Goal: Task Accomplishment & Management: Manage account settings

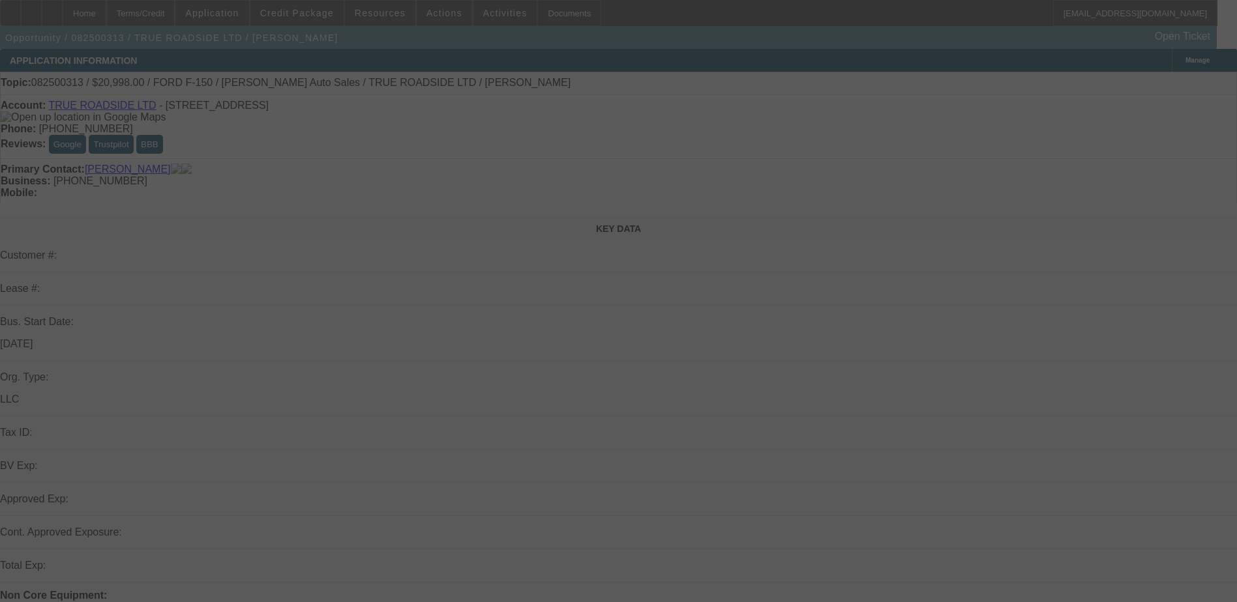
select select "0"
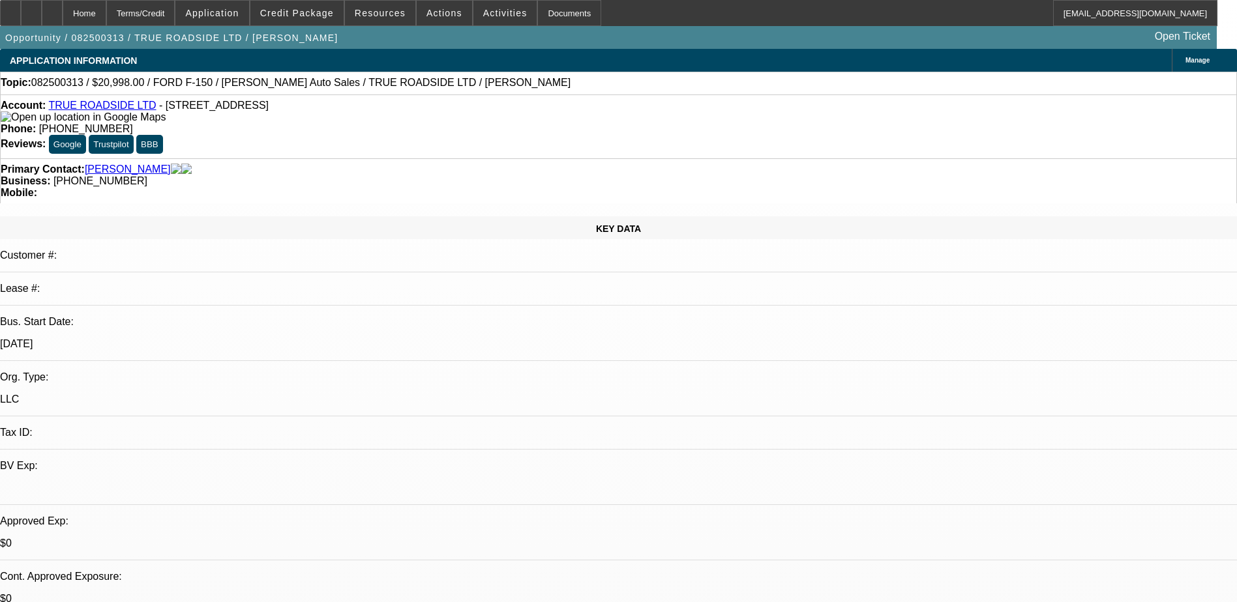
select select "1"
select select "3"
select select "6"
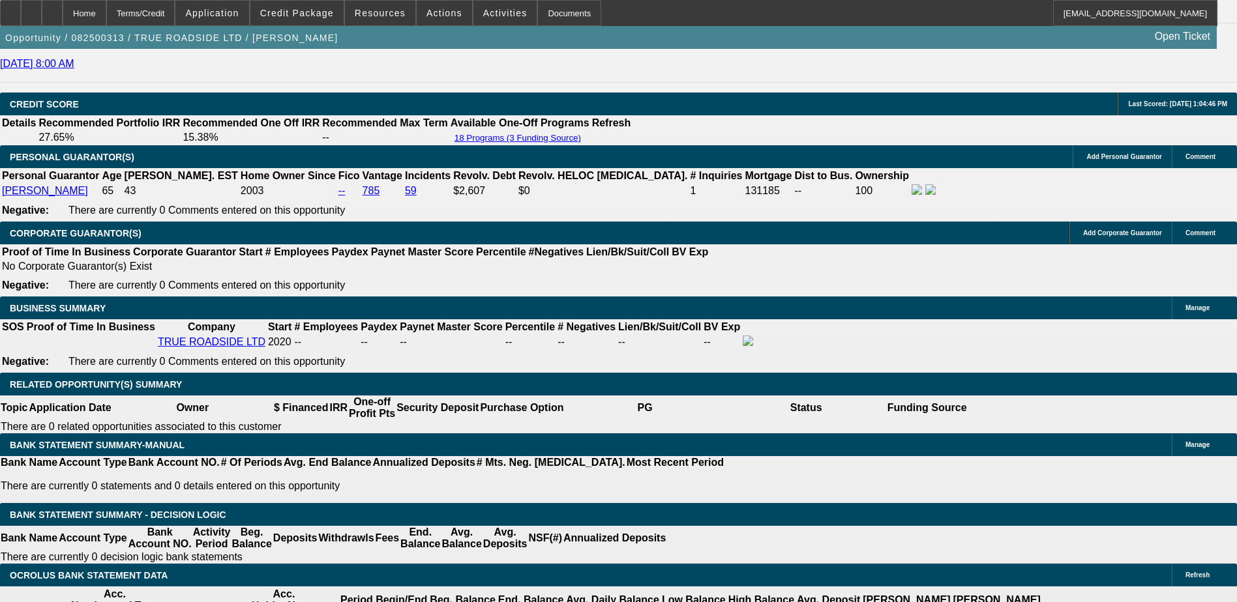
scroll to position [1760, 0]
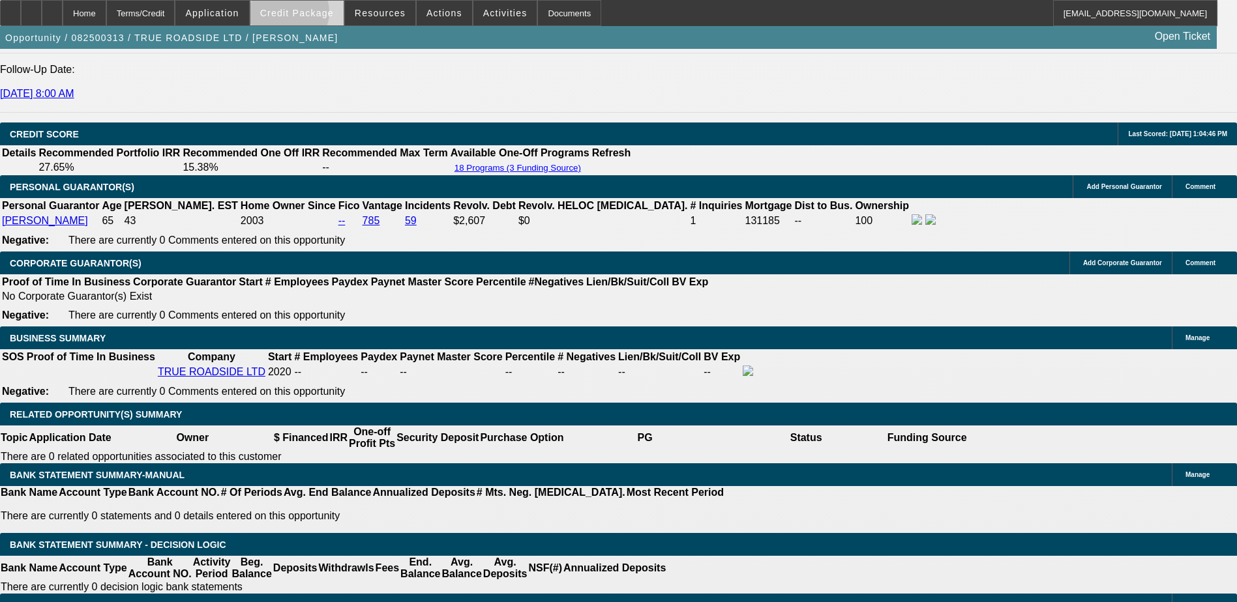
click at [308, 14] on span "Credit Package" at bounding box center [297, 13] width 74 height 10
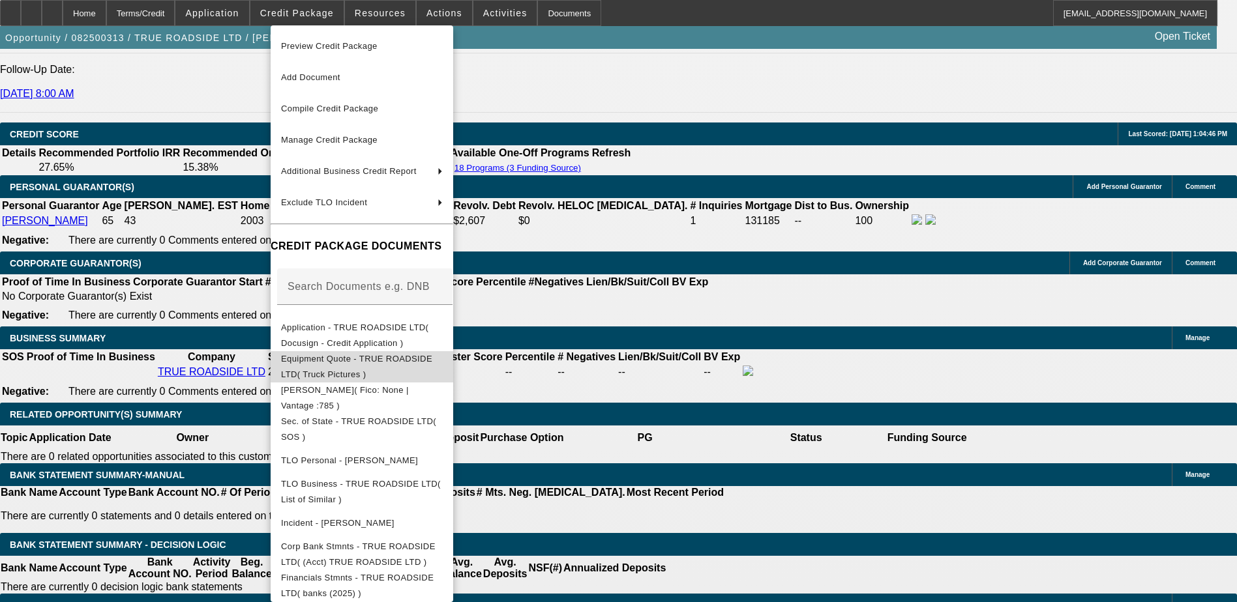
click at [366, 370] on button "Equipment Quote - TRUE ROADSIDE LTD( Truck Pictures )" at bounding box center [362, 366] width 183 height 31
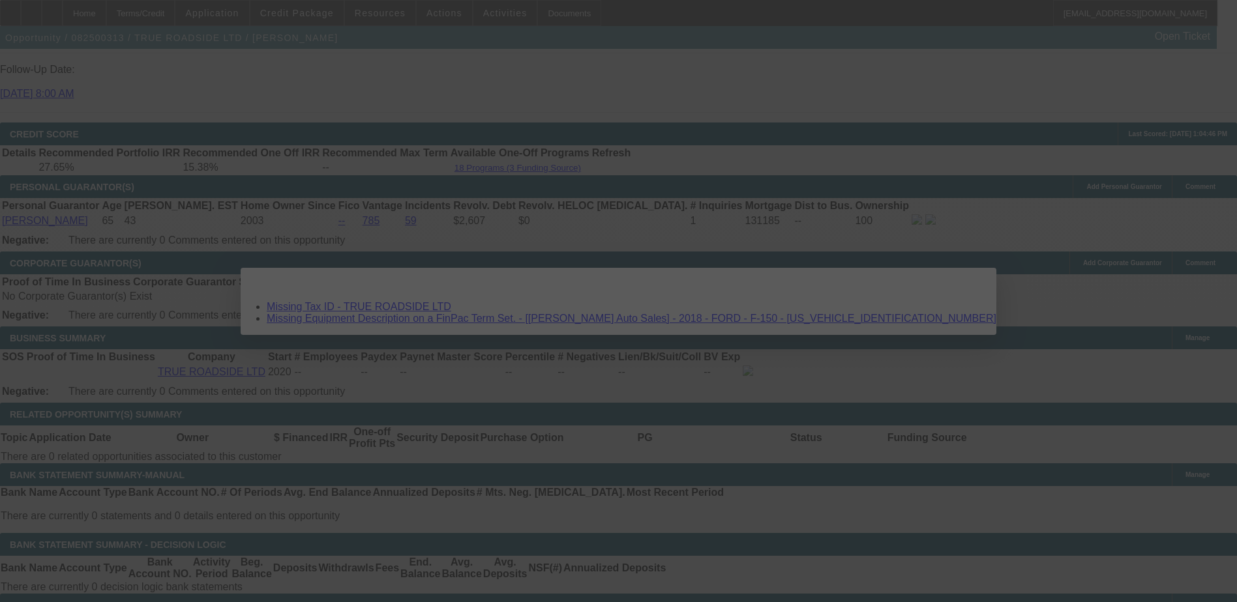
scroll to position [0, 0]
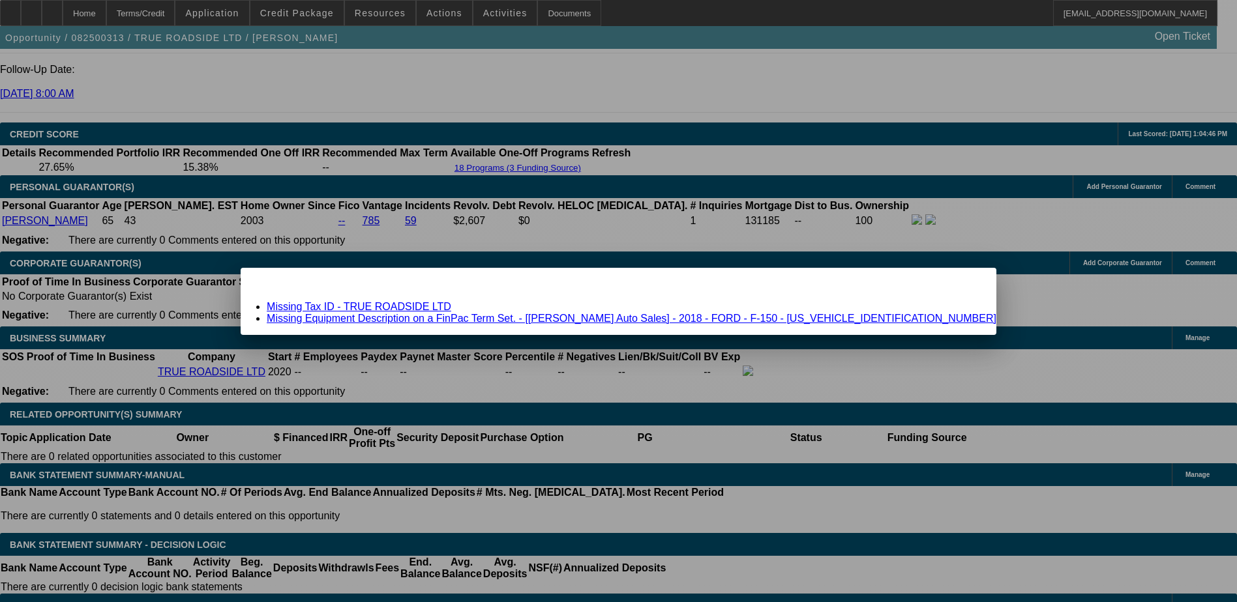
click at [508, 319] on link "Missing Equipment Description on a FinPac Term Set. - [Mr. Roberts Auto Sales] …" at bounding box center [631, 318] width 729 height 11
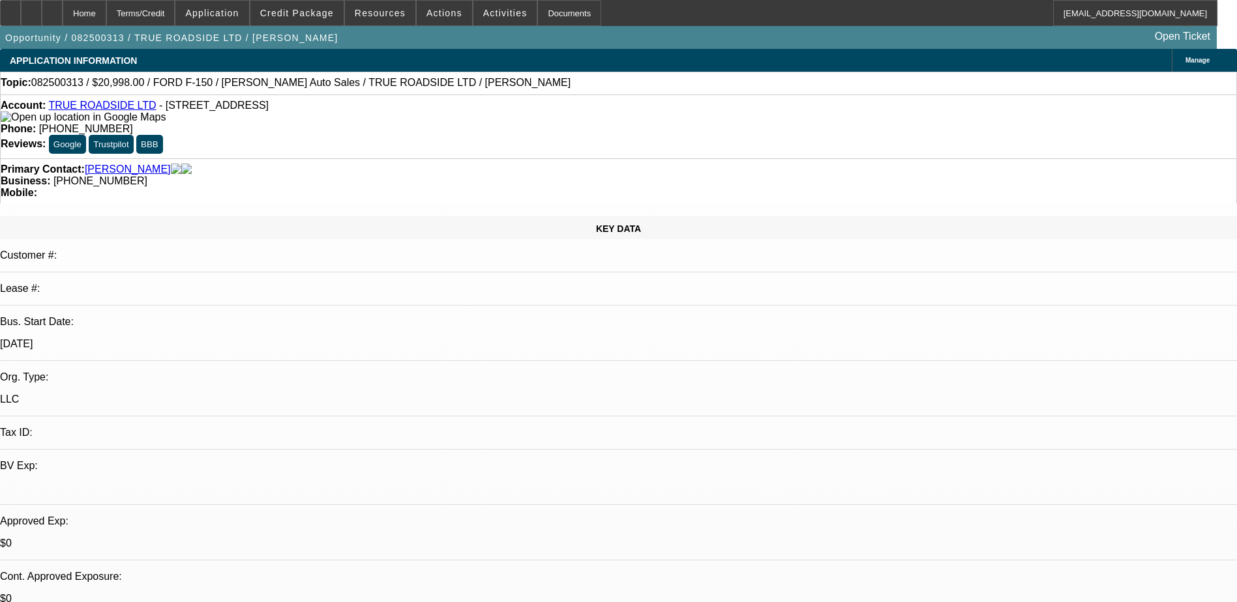
scroll to position [1760, 0]
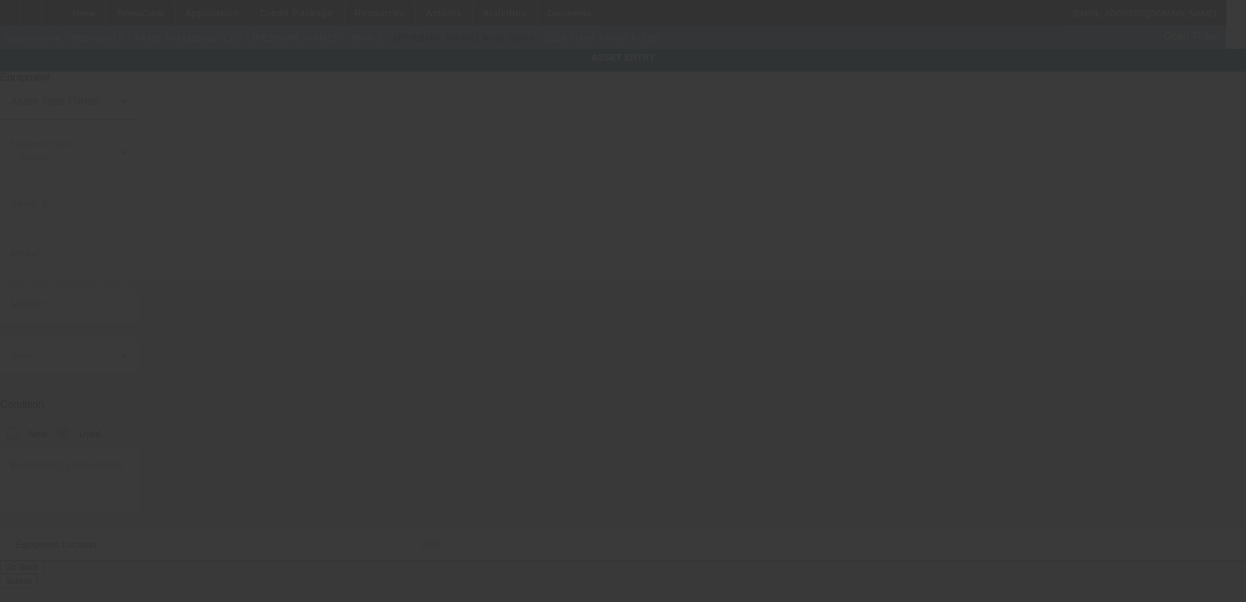
type input "1FTEX1E54JKF57236"
type input "FORD"
type input "F-150"
radio input "true"
type input "11746 E Dakota Ave"
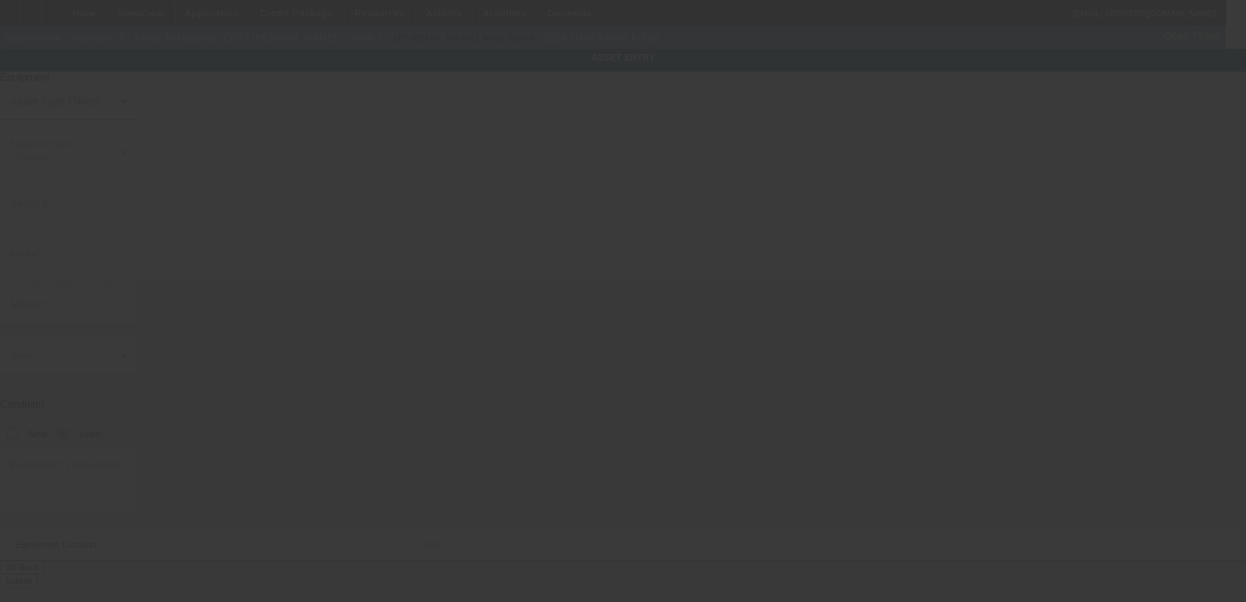
type input "Aurora"
type input "80012"
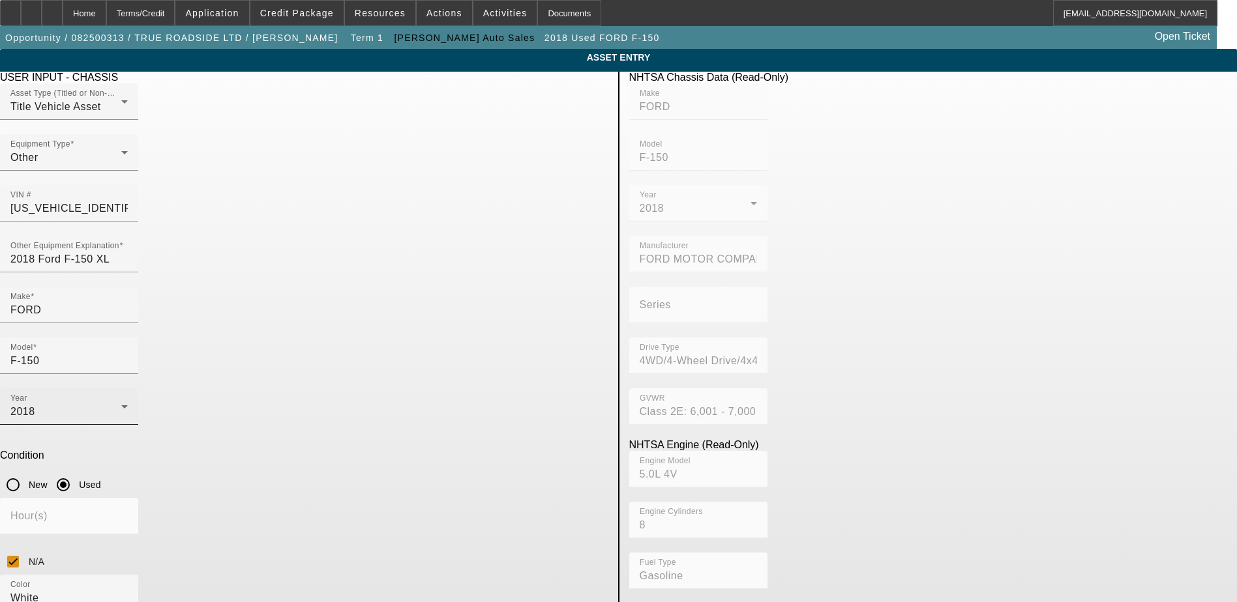
click at [121, 404] on div "2018" at bounding box center [65, 412] width 111 height 16
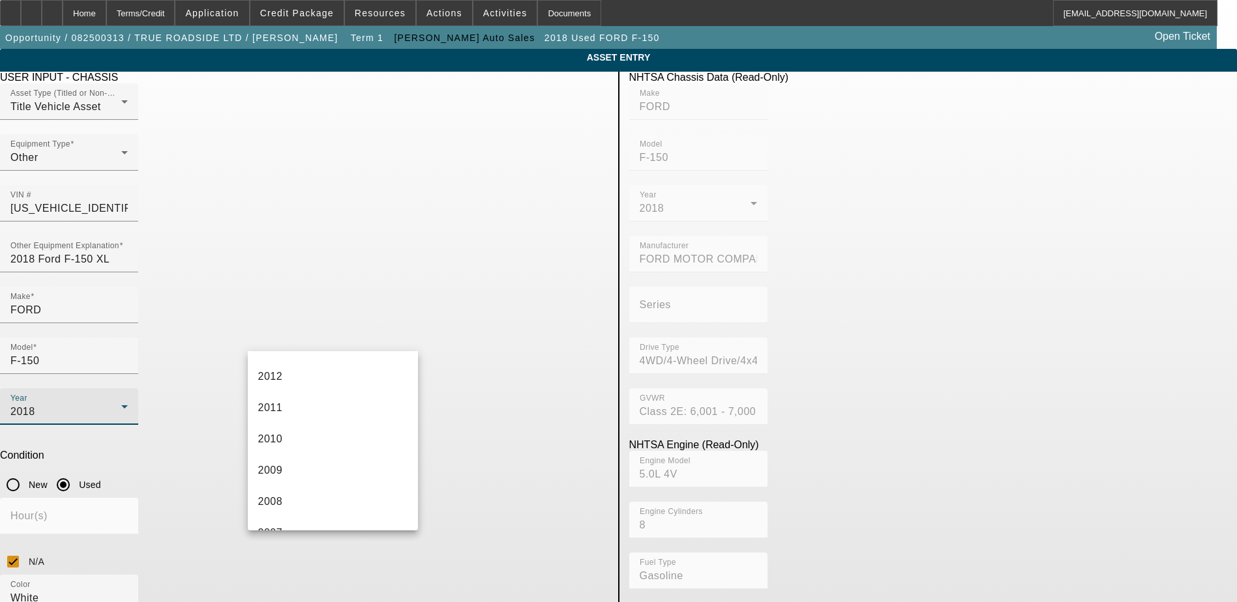
scroll to position [431, 0]
click at [193, 374] on div at bounding box center [618, 301] width 1237 height 602
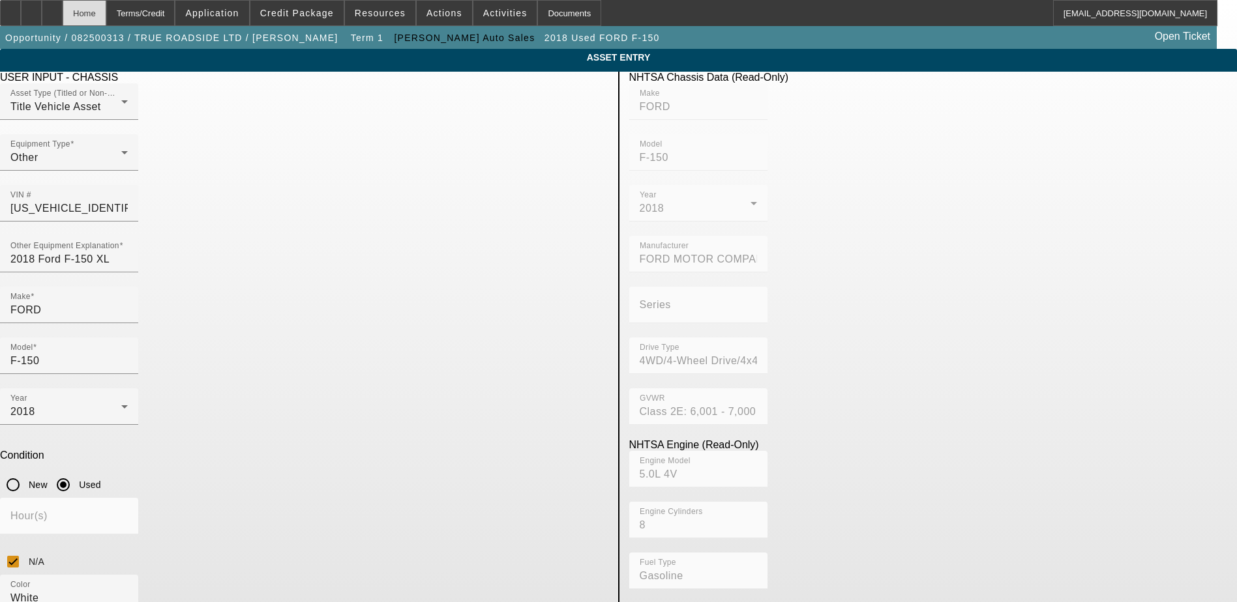
click at [106, 9] on div "Home" at bounding box center [85, 13] width 44 height 26
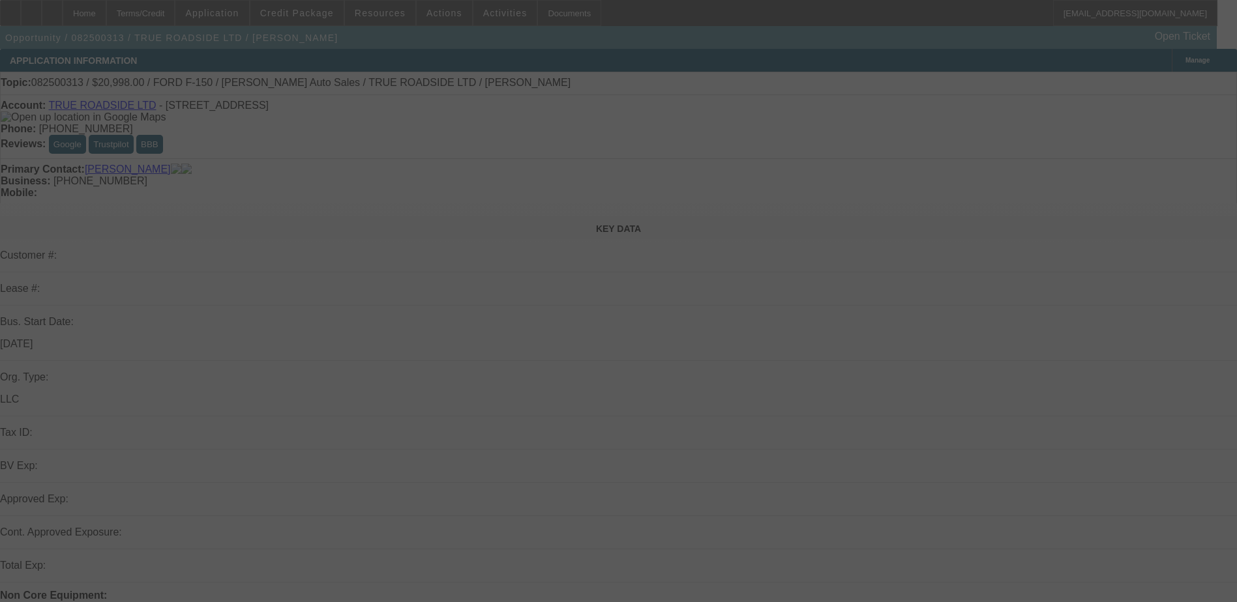
select select "0"
select select "3"
select select "0"
select select "6"
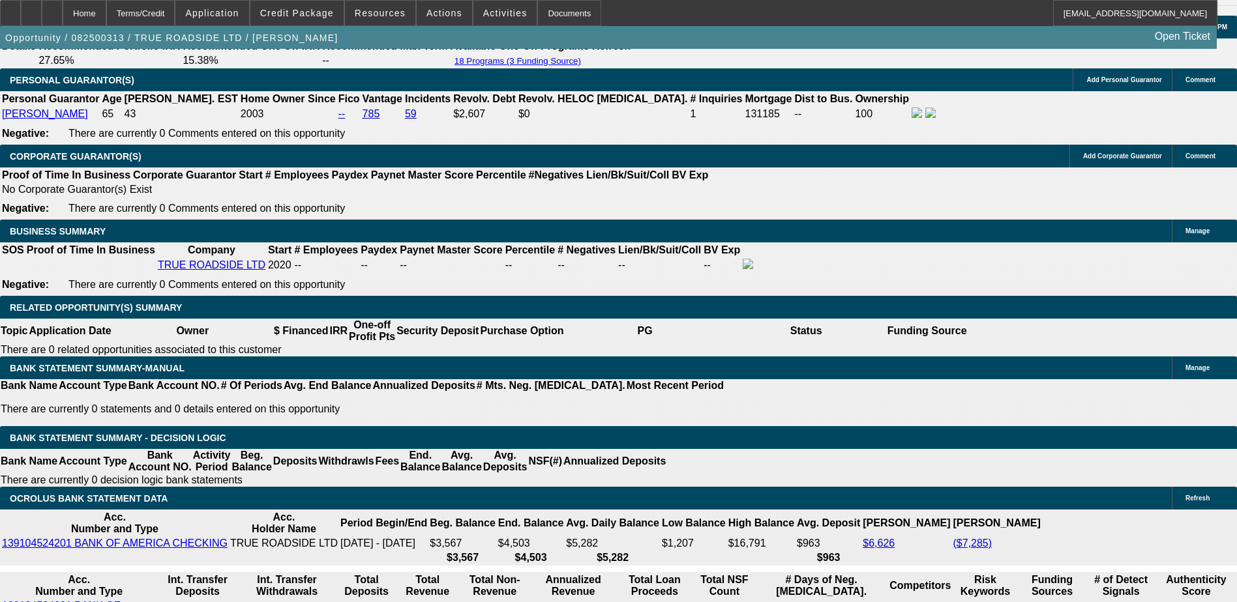
scroll to position [1890, 0]
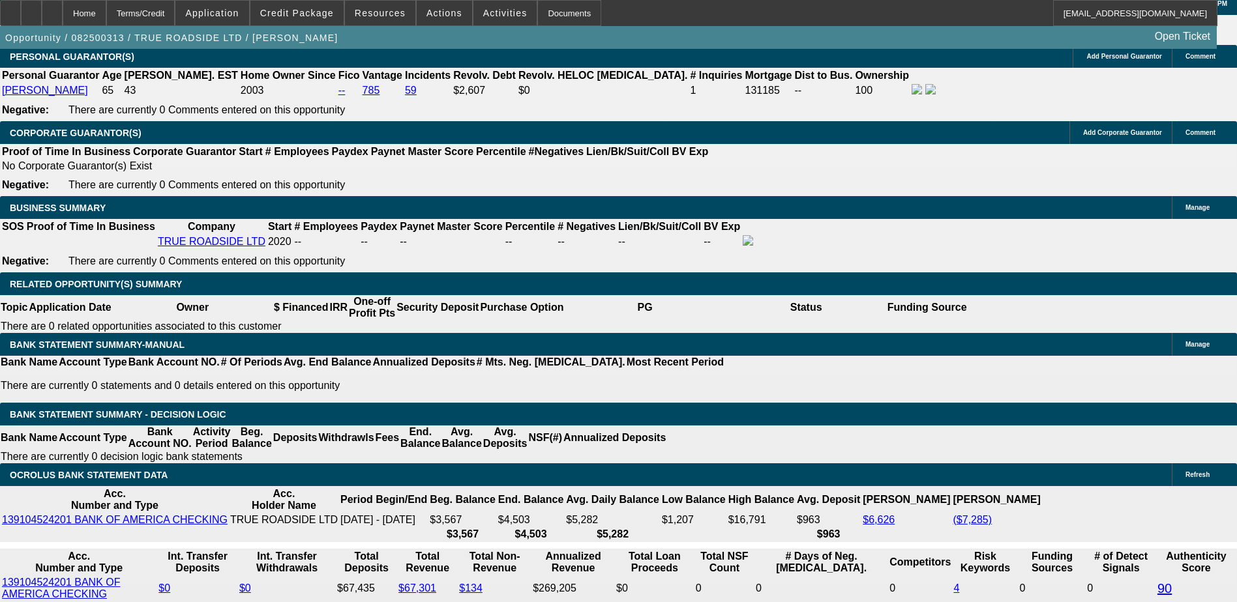
type input "UNKNOWN"
type input "3"
type input "$7,232.75"
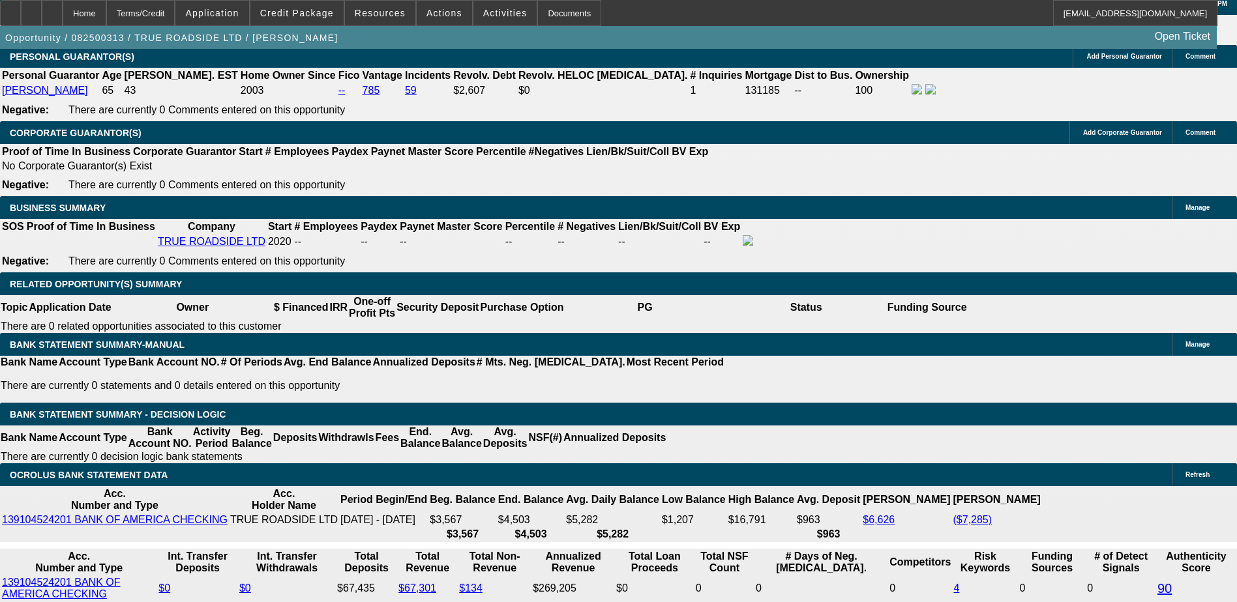
type input "36"
type input "$779.29"
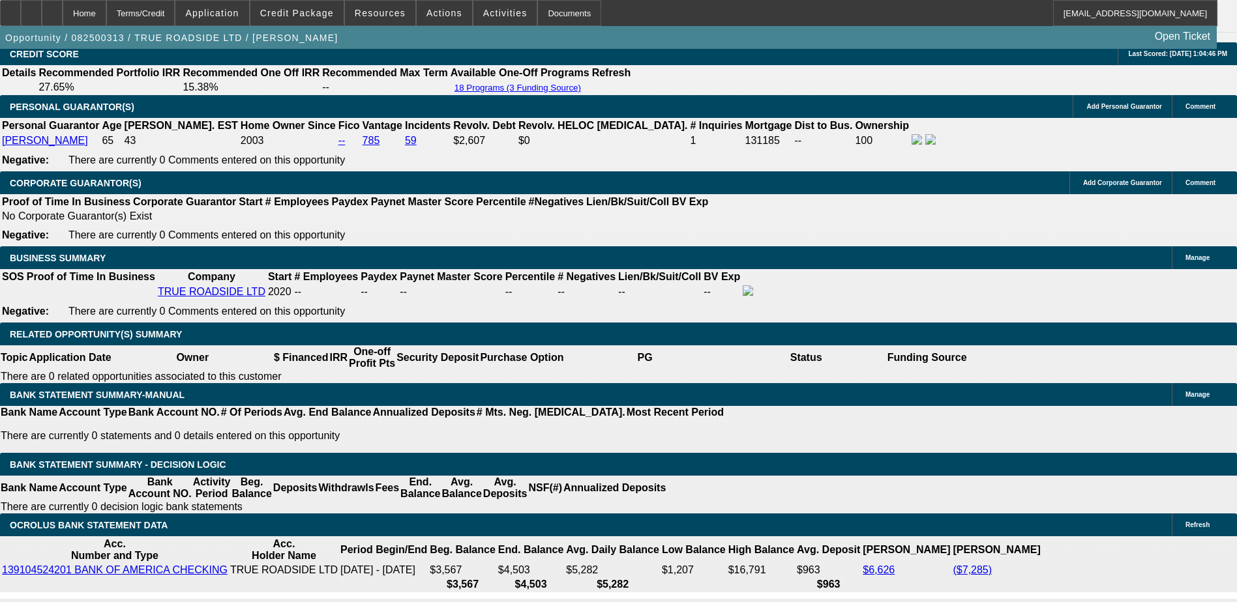
scroll to position [1760, 0]
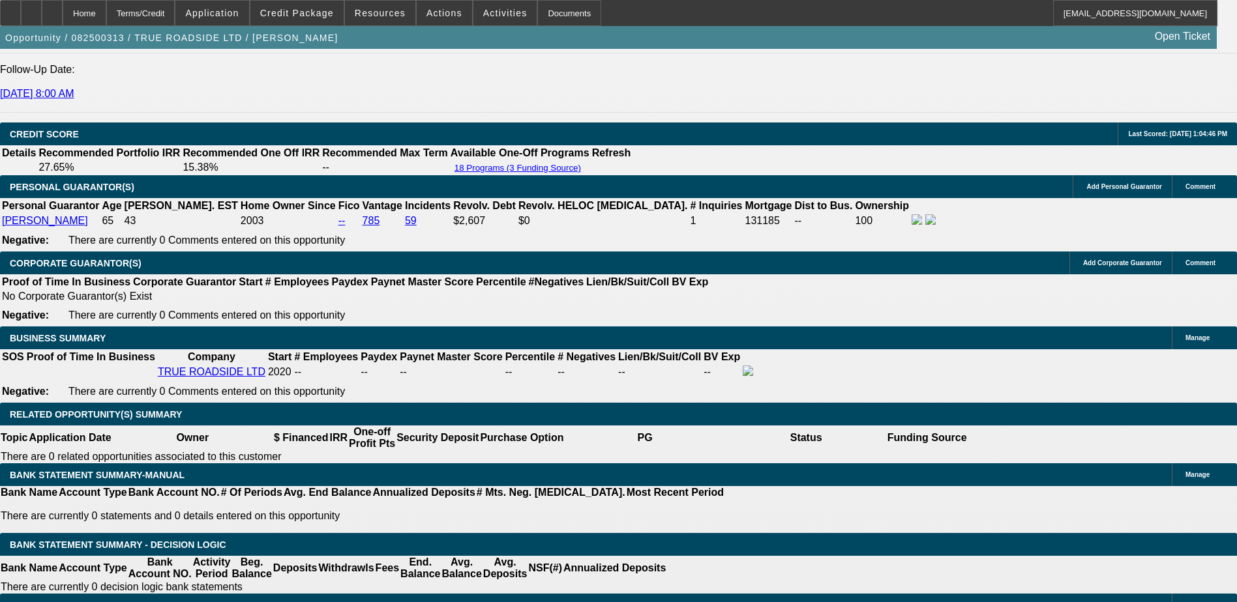
type input "36"
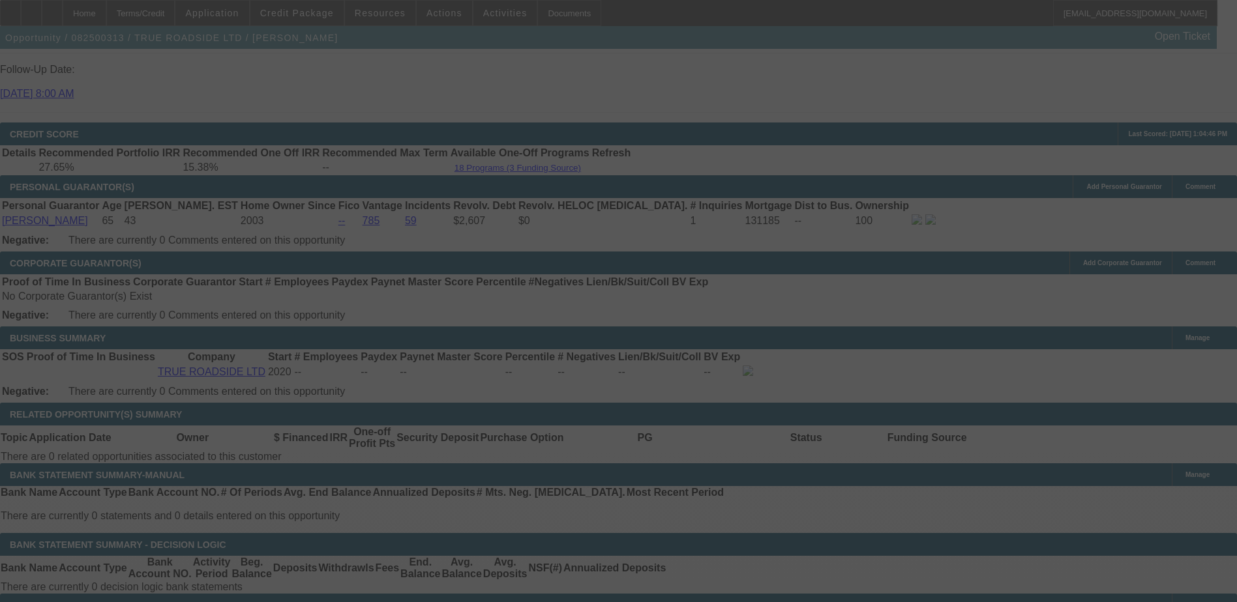
select select "0"
select select "3"
select select "0"
select select "6"
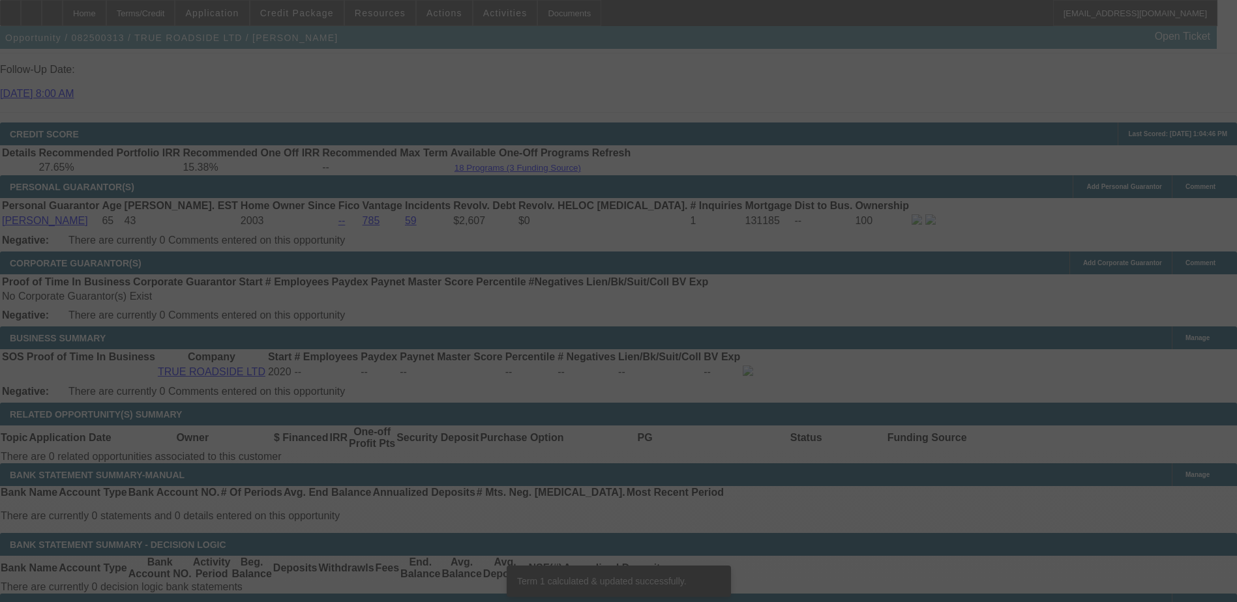
scroll to position [0, 0]
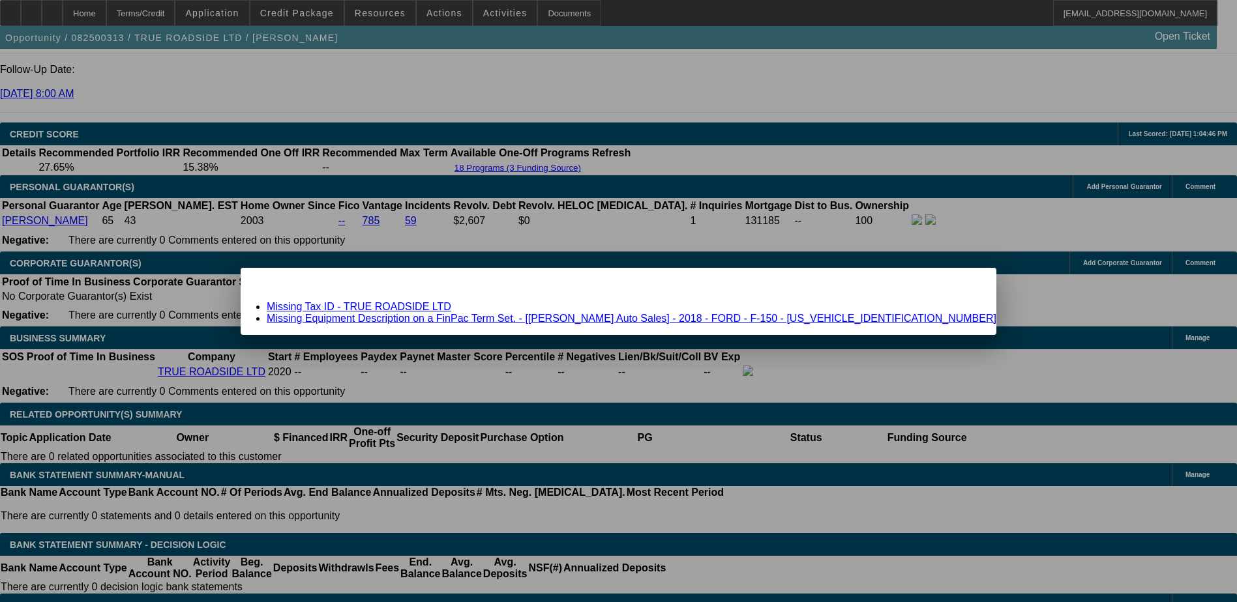
click at [520, 321] on link "Missing Equipment Description on a FinPac Term Set. - [Mr. Roberts Auto Sales] …" at bounding box center [631, 318] width 729 height 11
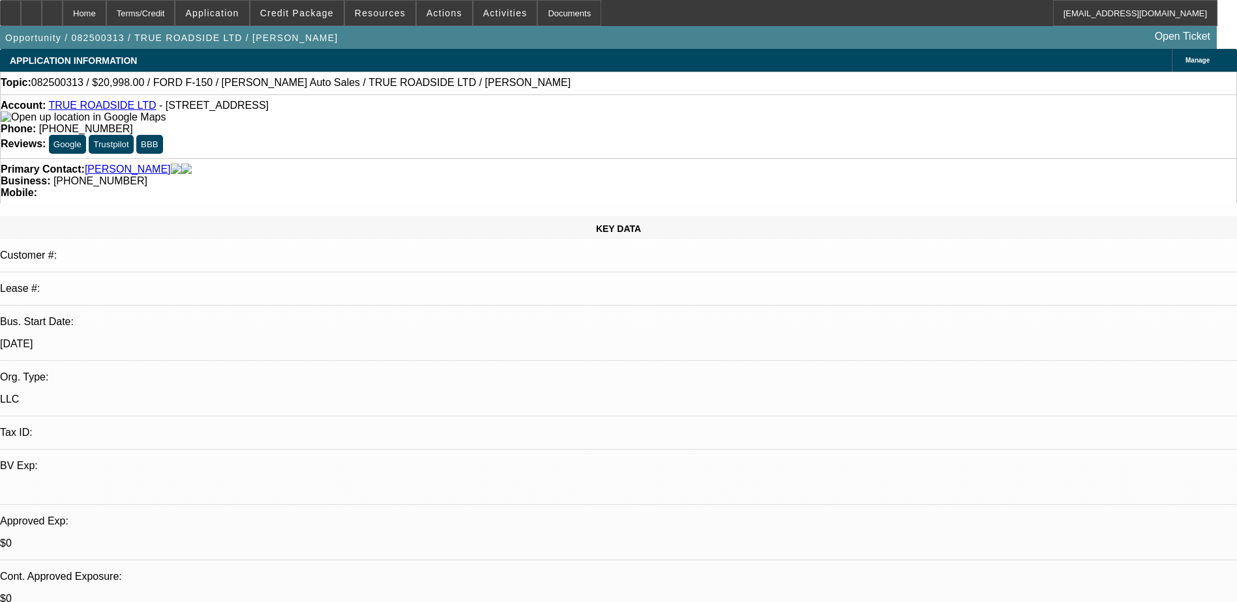
scroll to position [1760, 0]
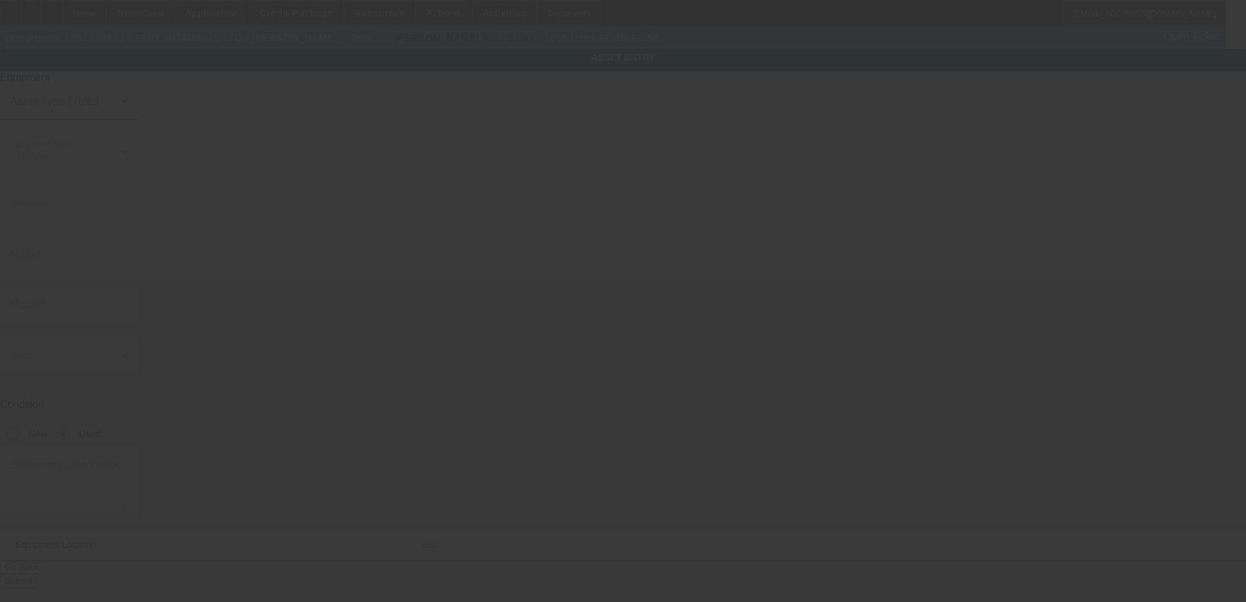
type input "1FTEX1E54JKF57236"
type input "FORD"
type input "F-150"
radio input "true"
type input "11746 E Dakota Ave"
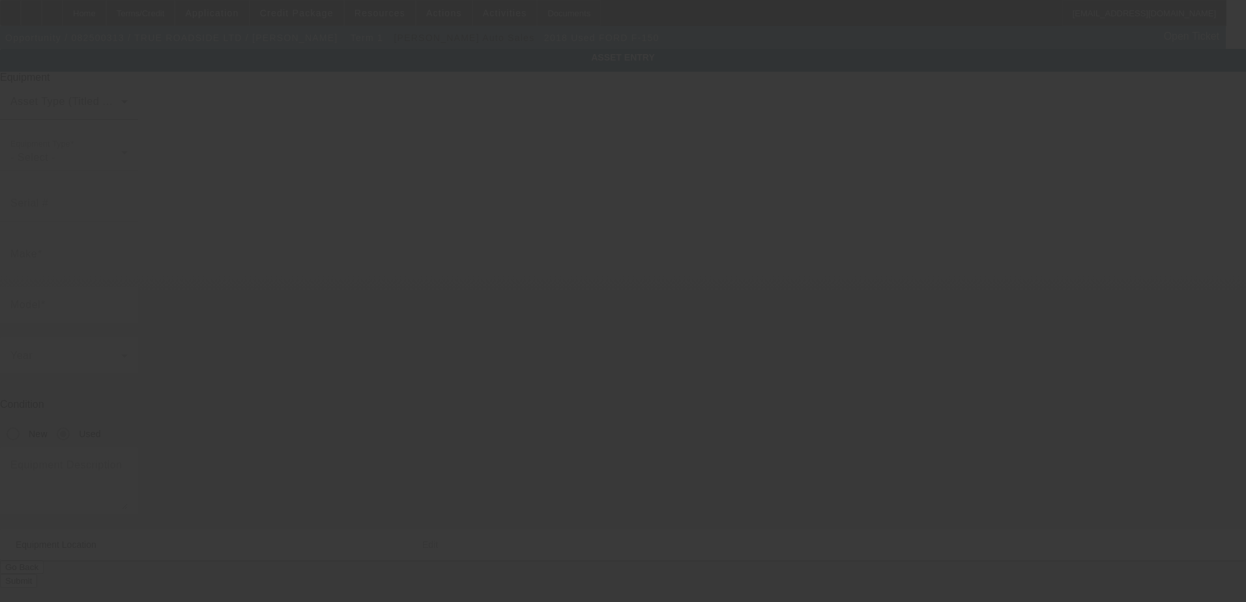
type input "Aurora"
type input "80012"
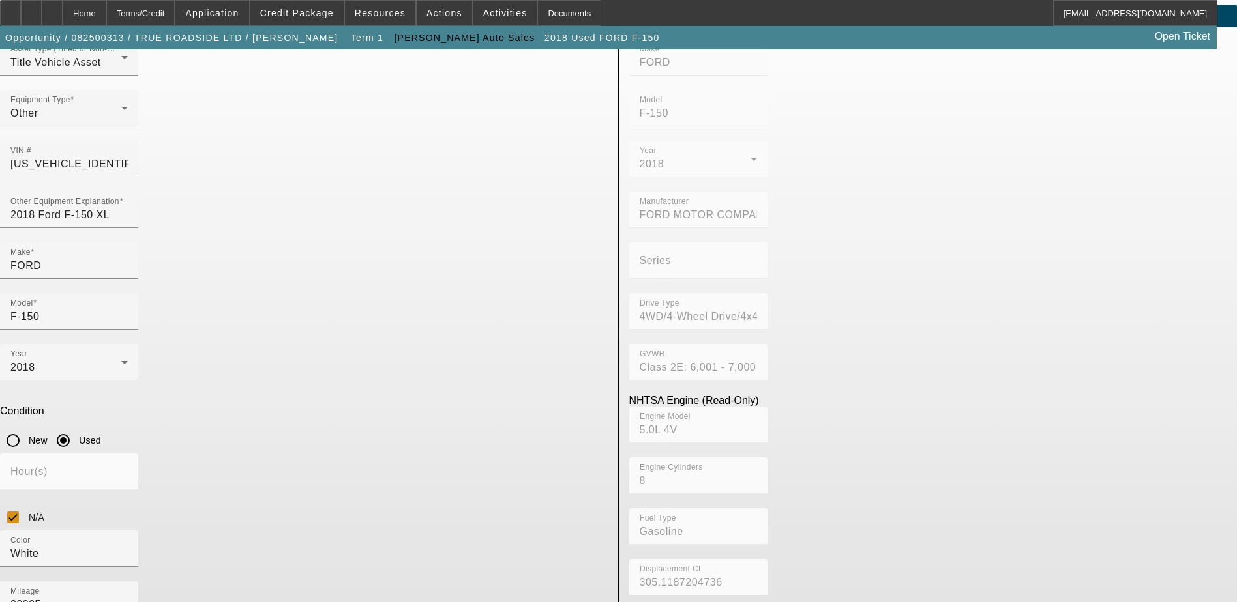
scroll to position [68, 0]
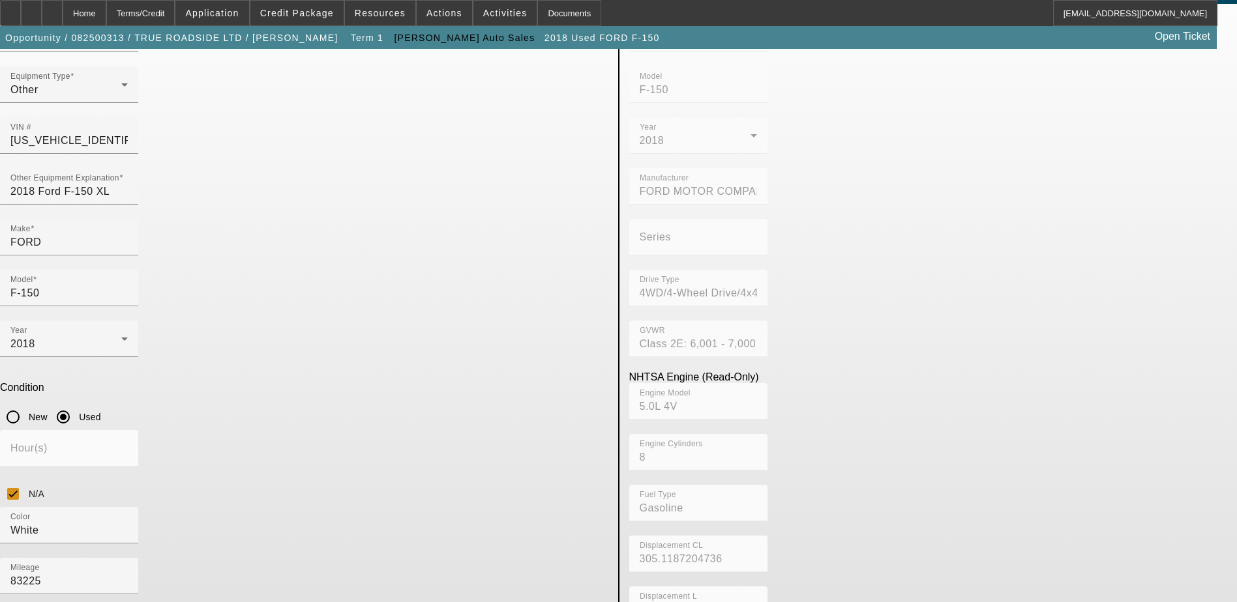
type textarea "Pick Up"
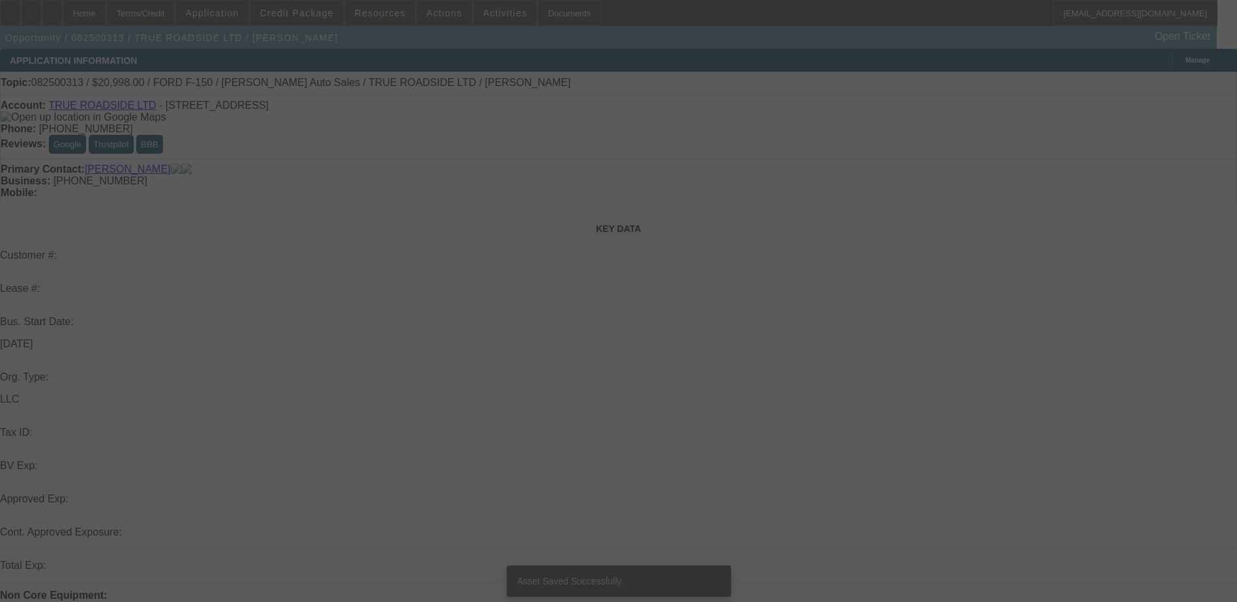
select select "0"
select select "3"
select select "0"
select select "6"
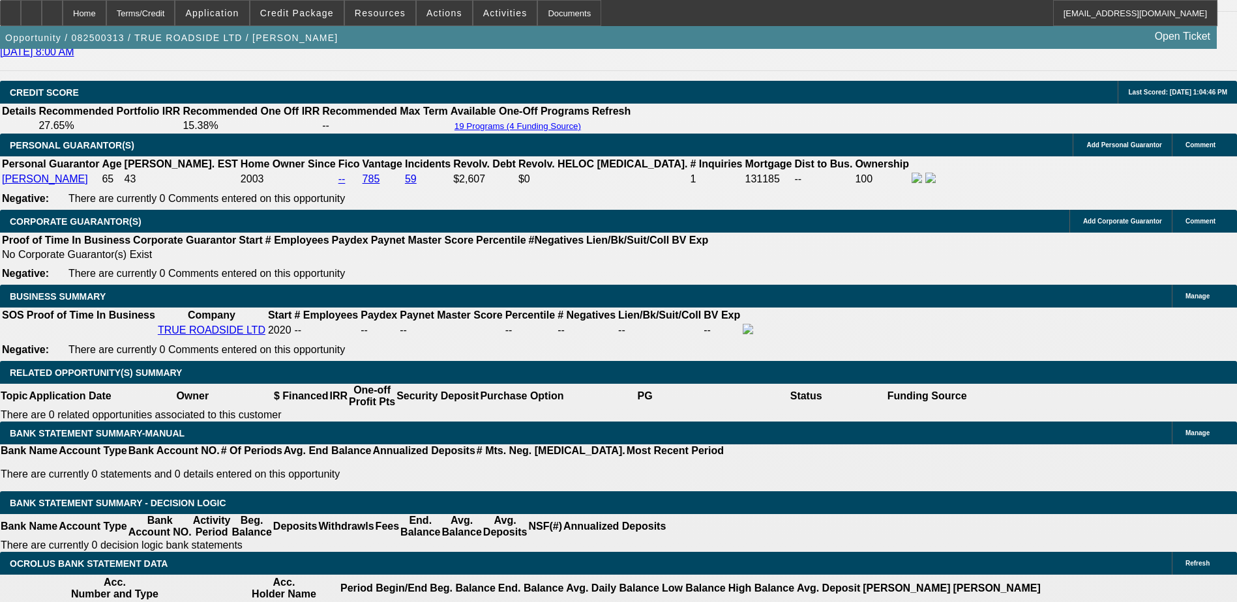
scroll to position [1825, 0]
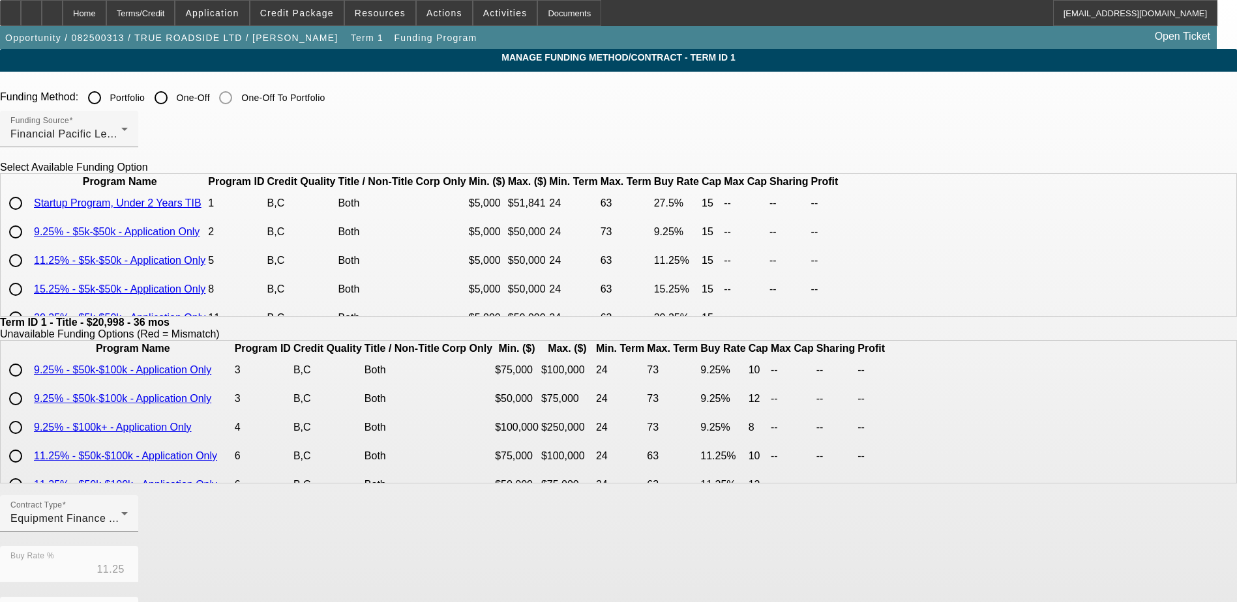
click at [29, 245] on input "radio" at bounding box center [16, 232] width 26 height 26
radio input "true"
click at [168, 273] on app-term-manage-funding "Manage Funding Method/Contract - Term ID 1 Funding Method: Portfolio One-Off On…" at bounding box center [618, 495] width 1237 height 892
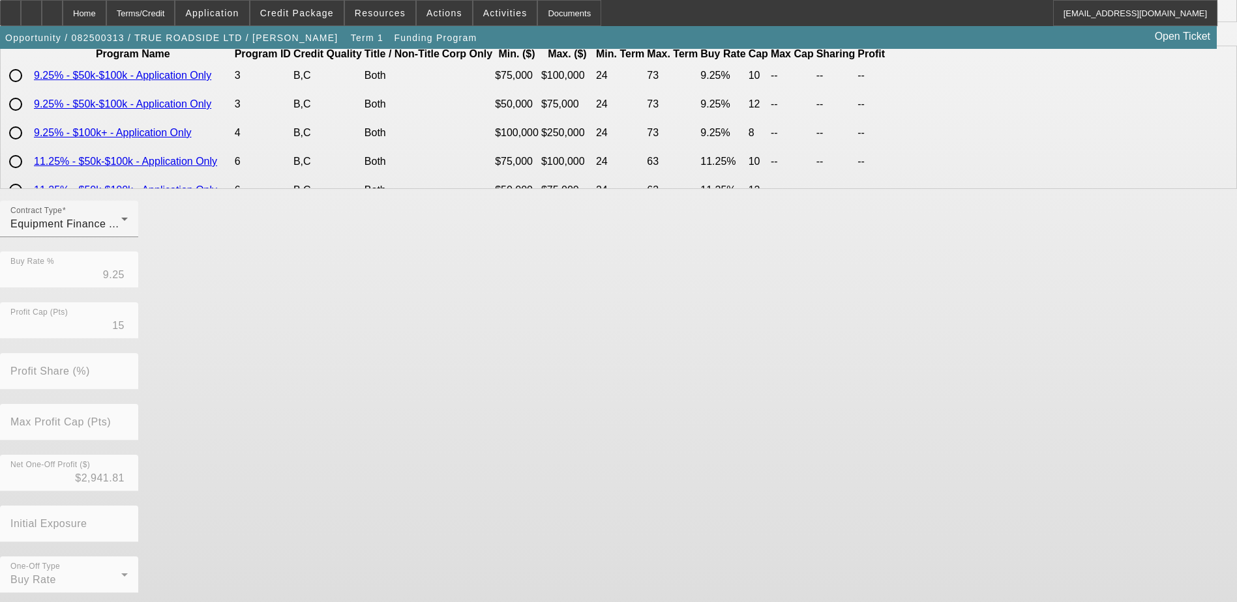
scroll to position [299, 0]
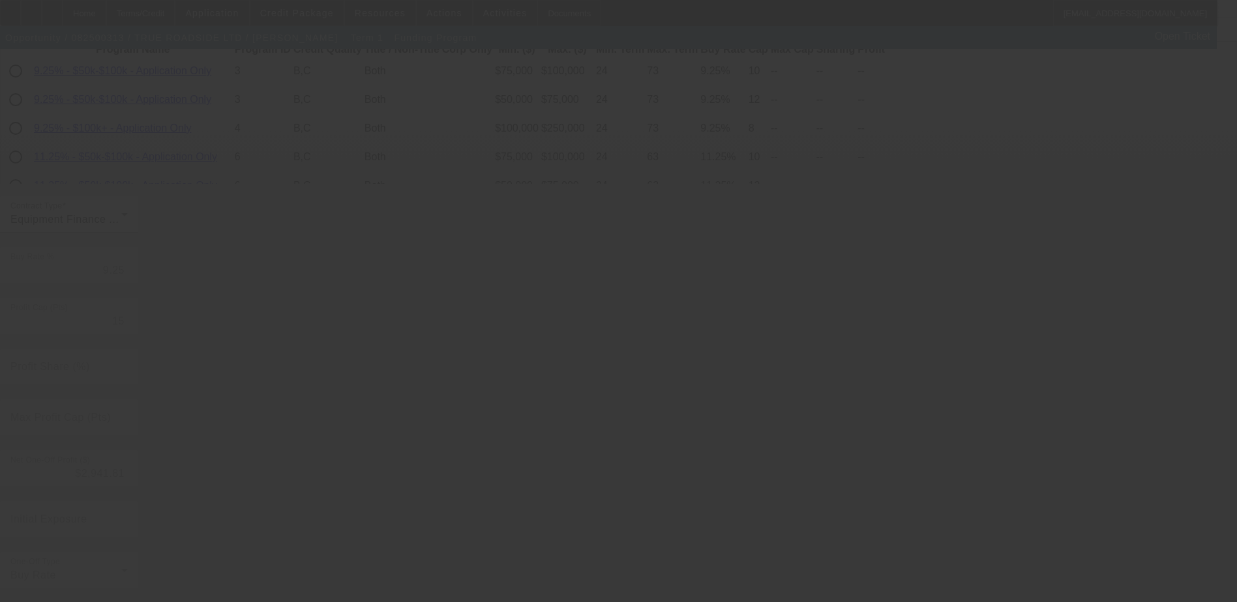
type input "11.25"
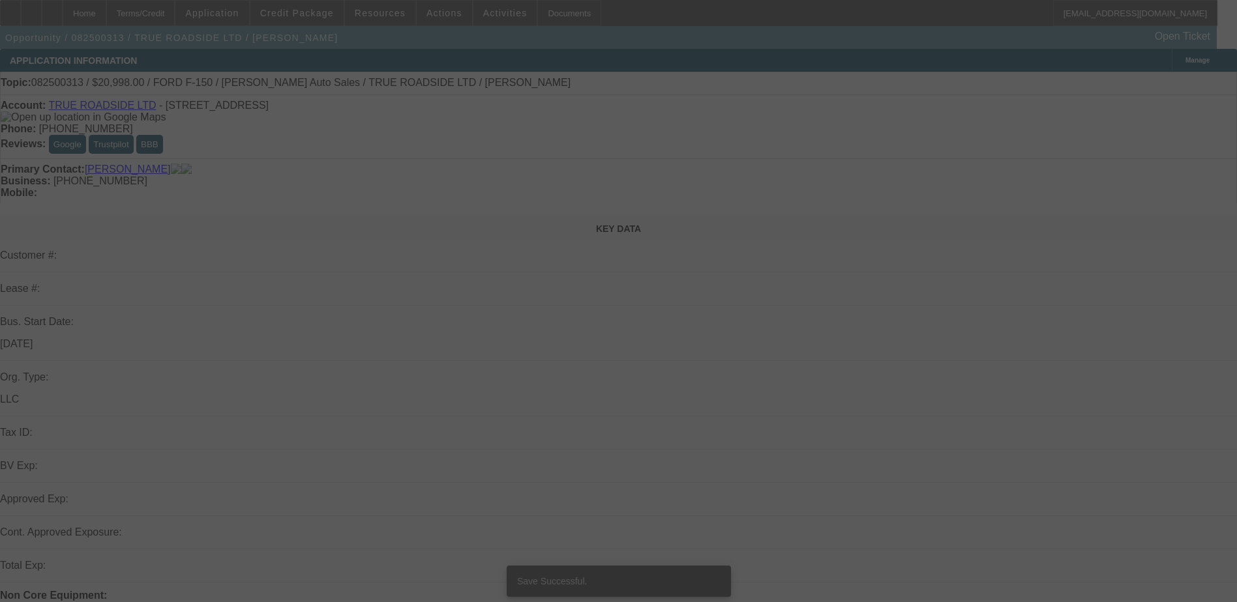
select select "0"
select select "3"
select select "0"
select select "6"
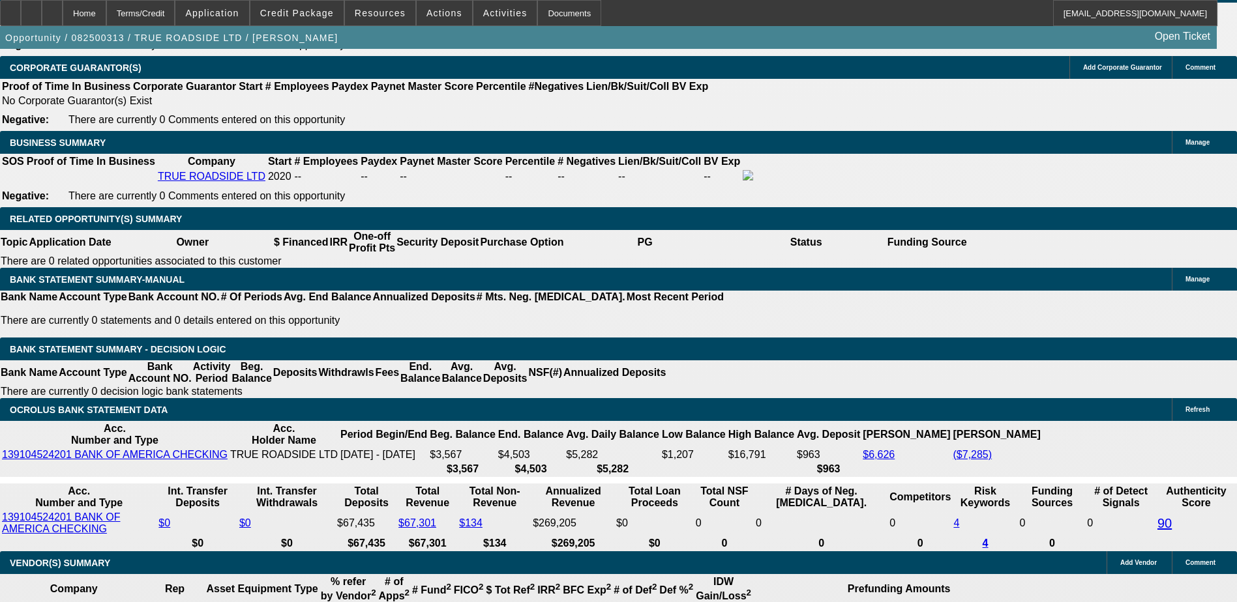
scroll to position [1760, 0]
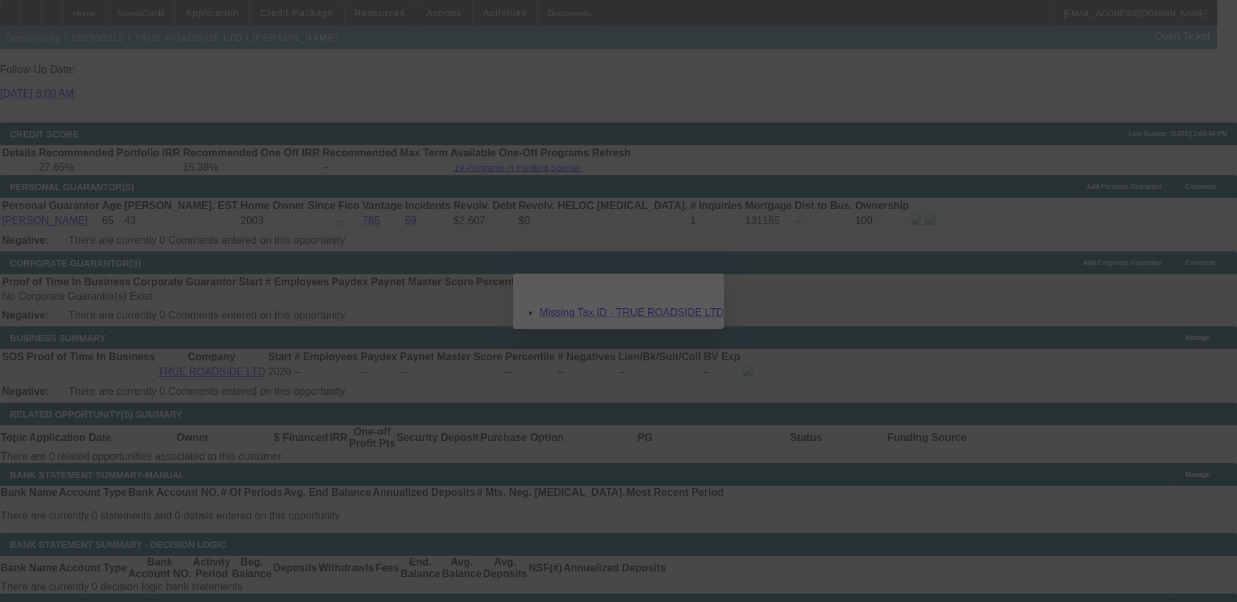
scroll to position [0, 0]
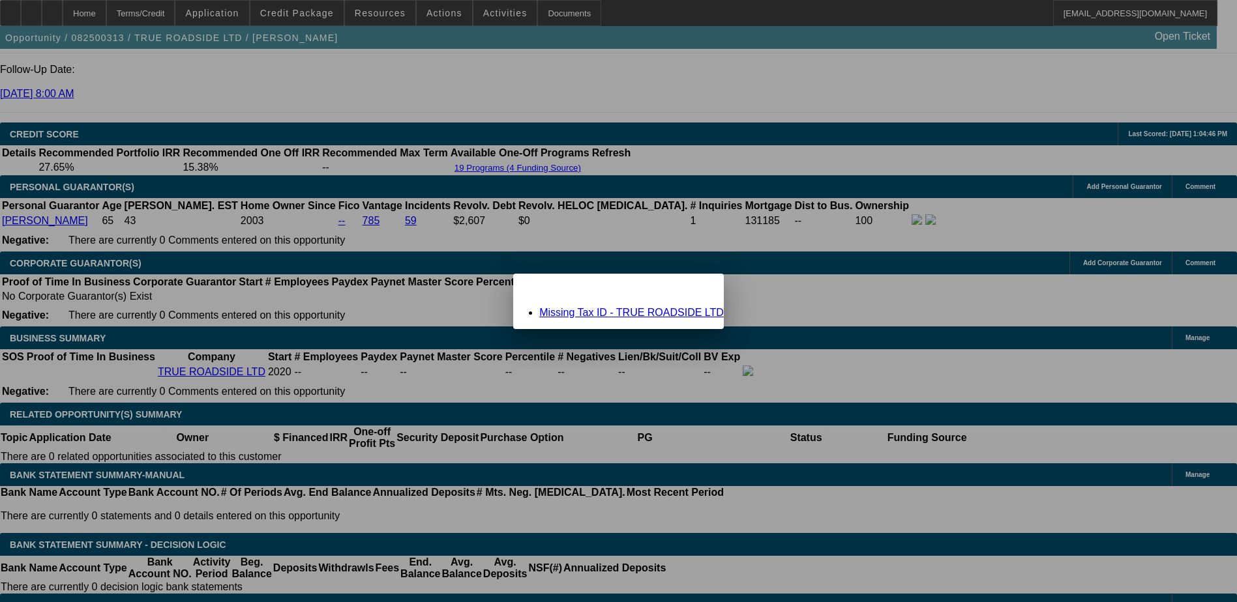
click at [698, 289] on span "Close" at bounding box center [707, 285] width 18 height 7
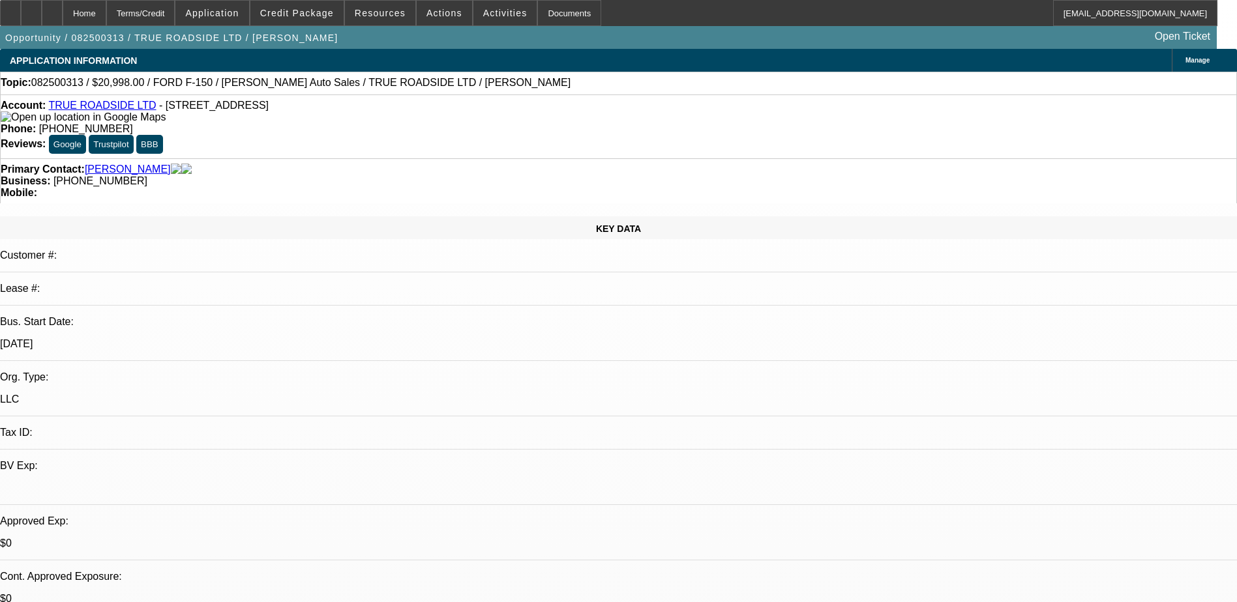
scroll to position [1760, 0]
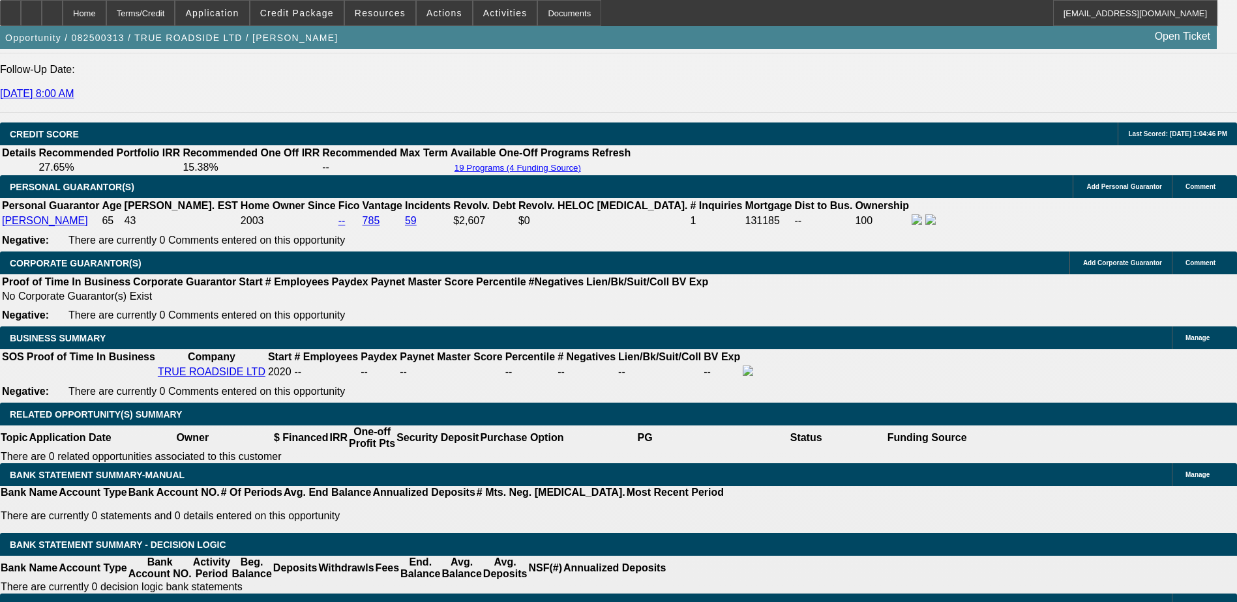
drag, startPoint x: 332, startPoint y: 264, endPoint x: 298, endPoint y: 262, distance: 34.6
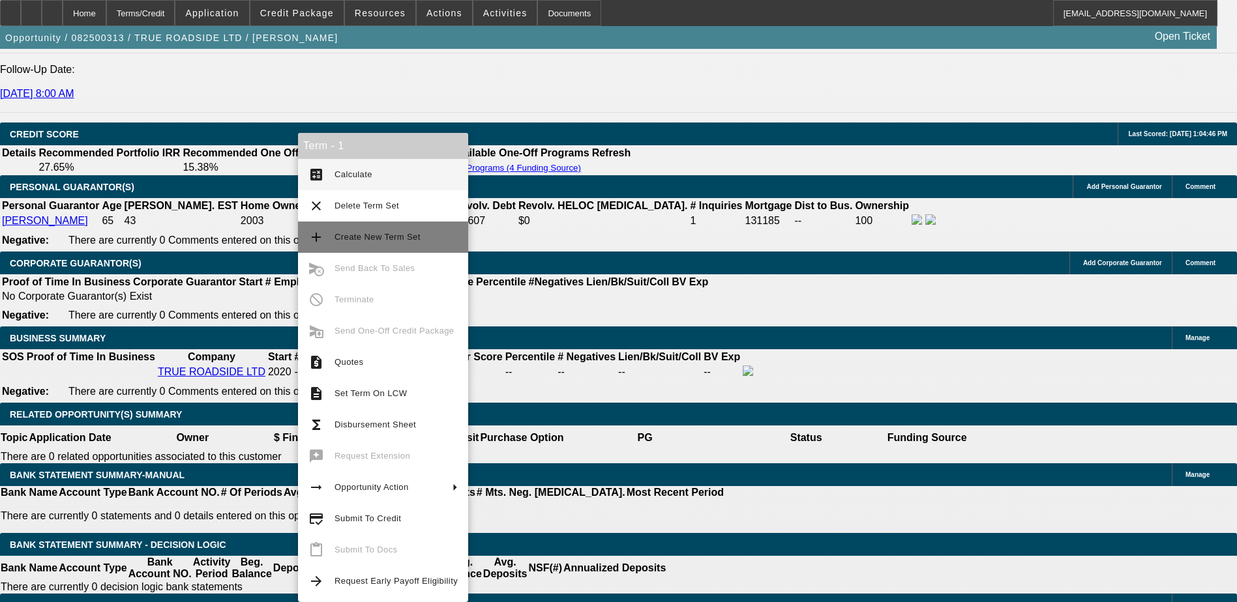
click at [379, 236] on span "Create New Term Set" at bounding box center [377, 237] width 86 height 10
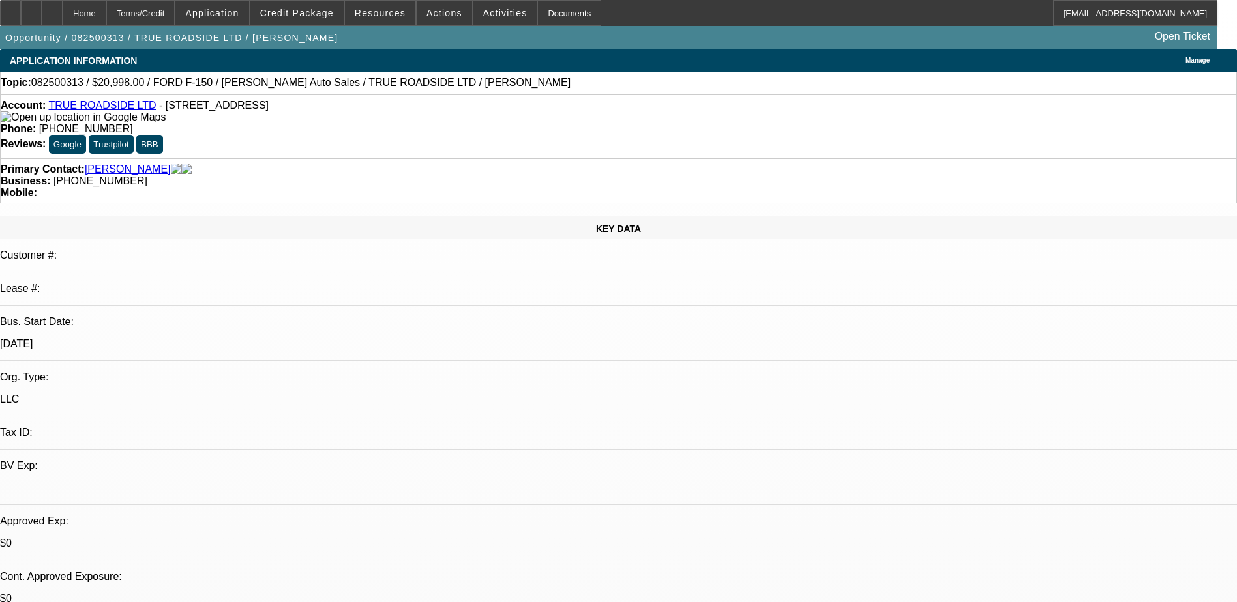
select select "0"
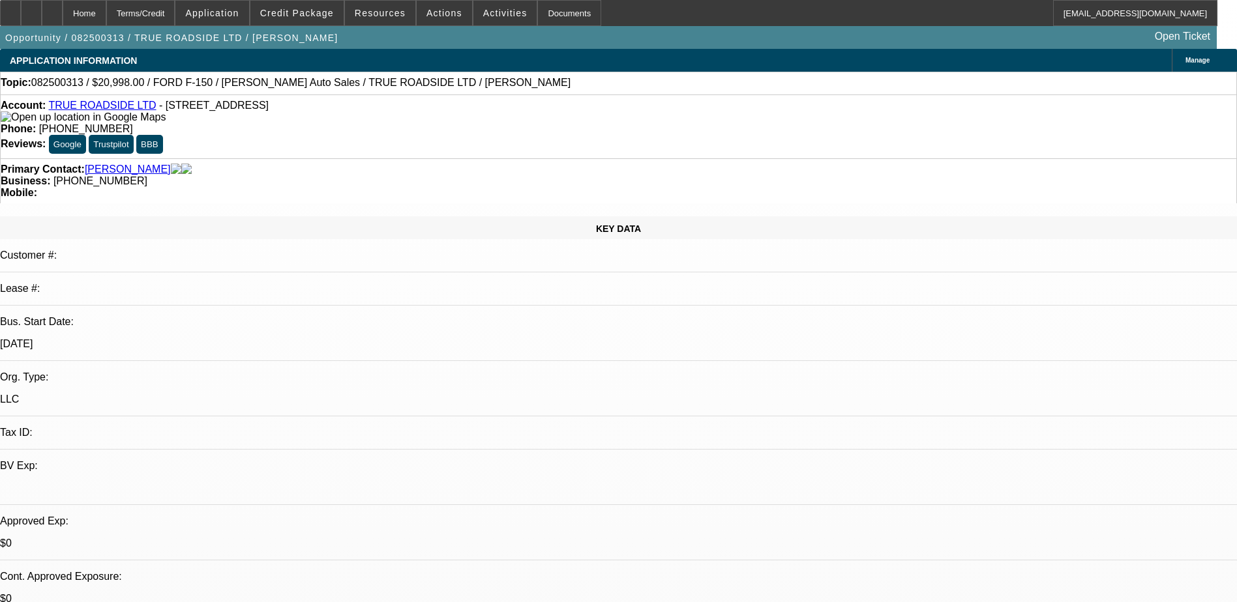
select select "0"
select select "1"
select select "3"
select select "6"
select select "1"
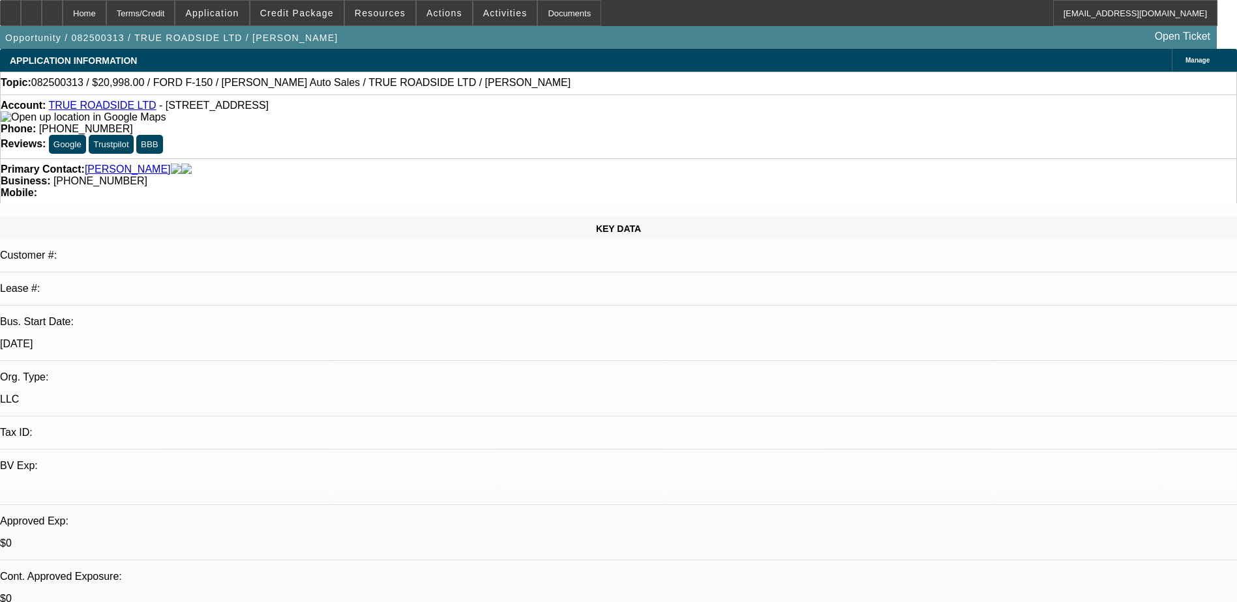
select select "3"
select select "6"
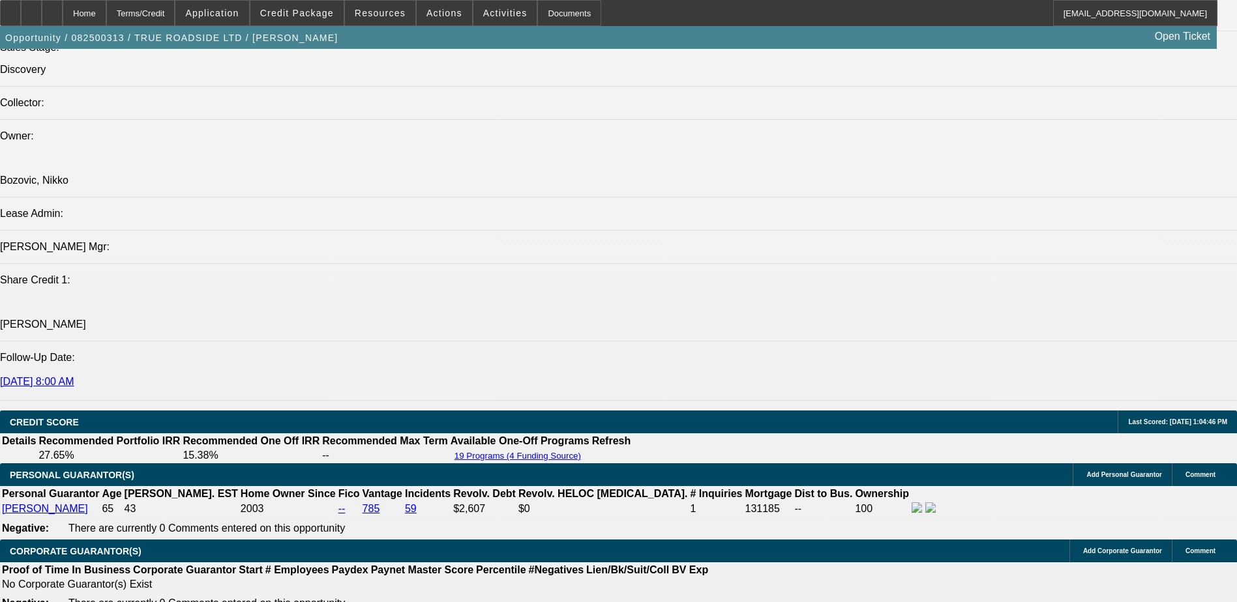
scroll to position [1755, 0]
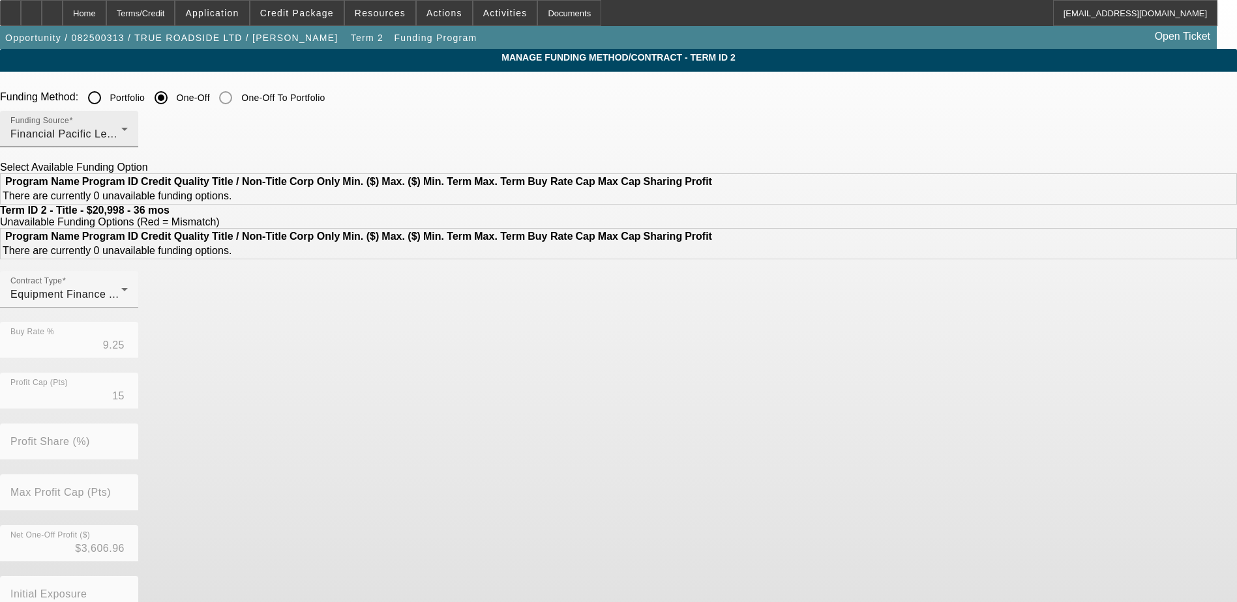
click at [128, 123] on div "Funding Source Financial Pacific Leasing, Inc." at bounding box center [68, 129] width 117 height 37
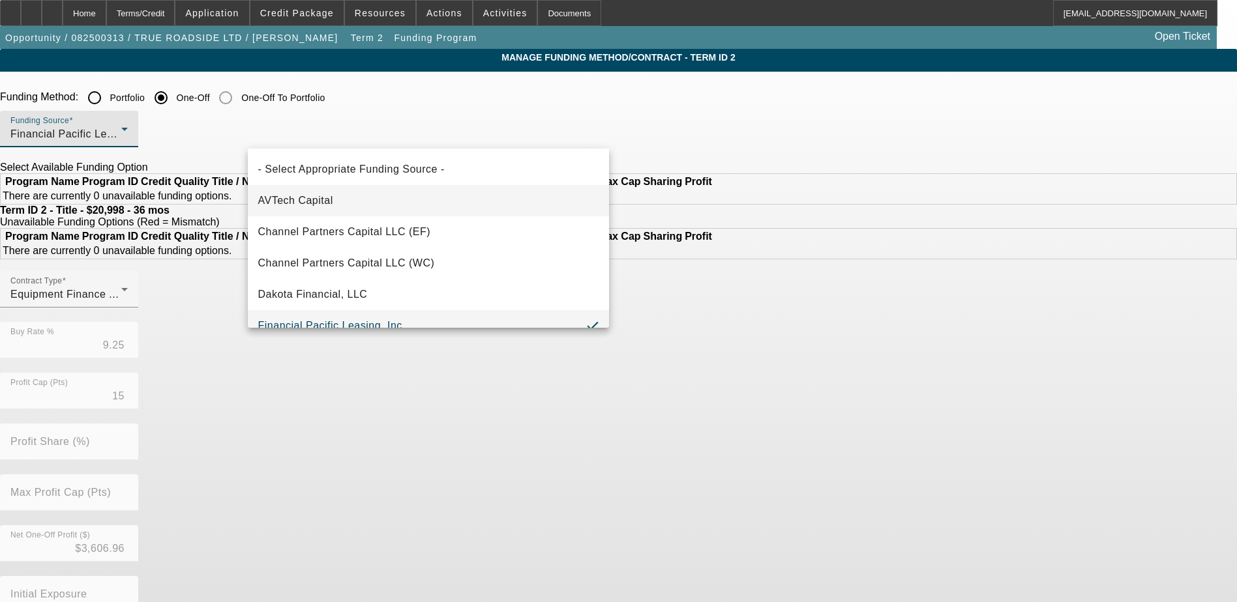
scroll to position [14, 0]
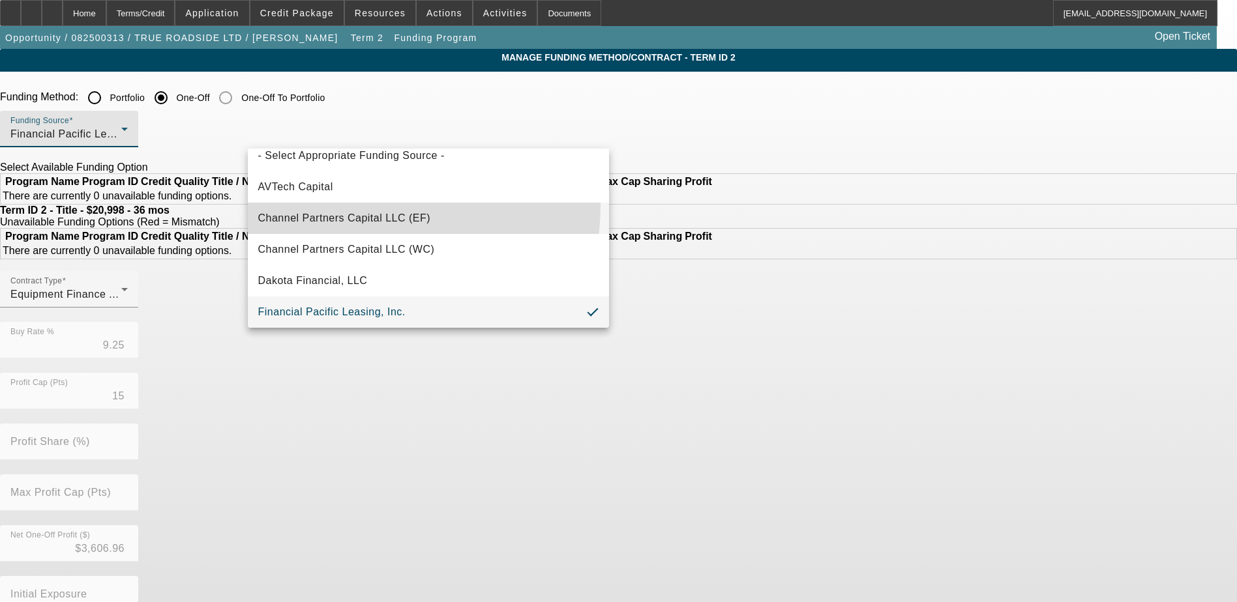
click at [341, 205] on mat-option "Channel Partners Capital LLC (EF)" at bounding box center [428, 218] width 361 height 31
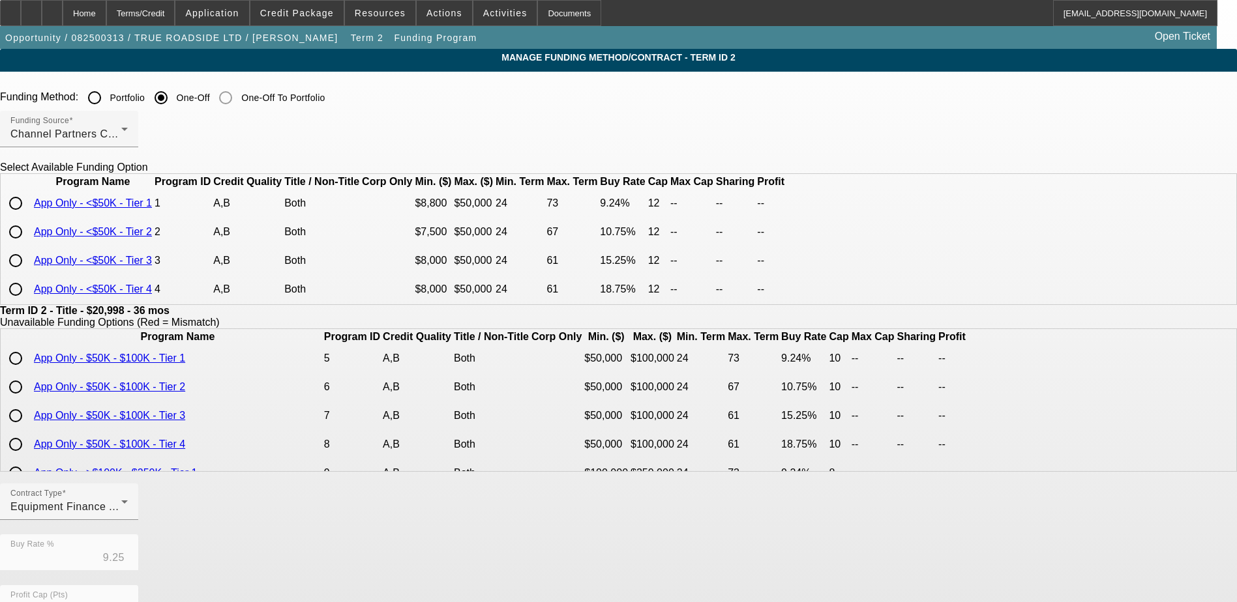
click at [29, 216] on input "radio" at bounding box center [16, 203] width 26 height 26
radio input "true"
type input "9.24"
type input "12"
click at [160, 260] on app-term-manage-funding "Manage Funding Method/Contract - Term ID 2 Funding Method: Portfolio One-Off On…" at bounding box center [618, 489] width 1237 height 881
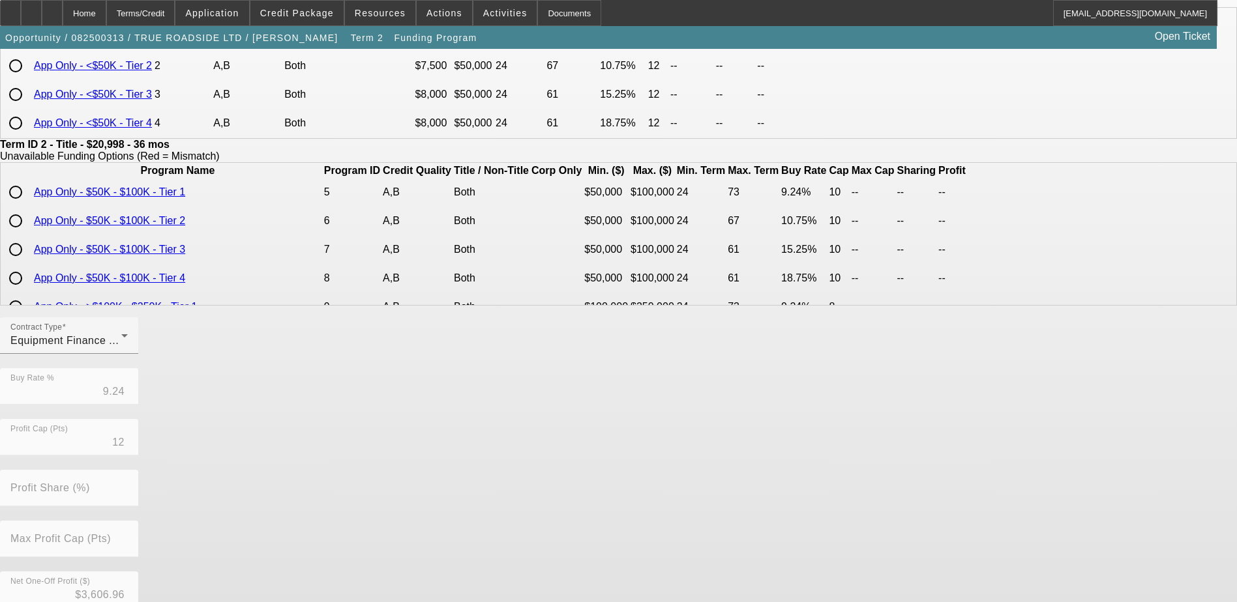
scroll to position [299, 0]
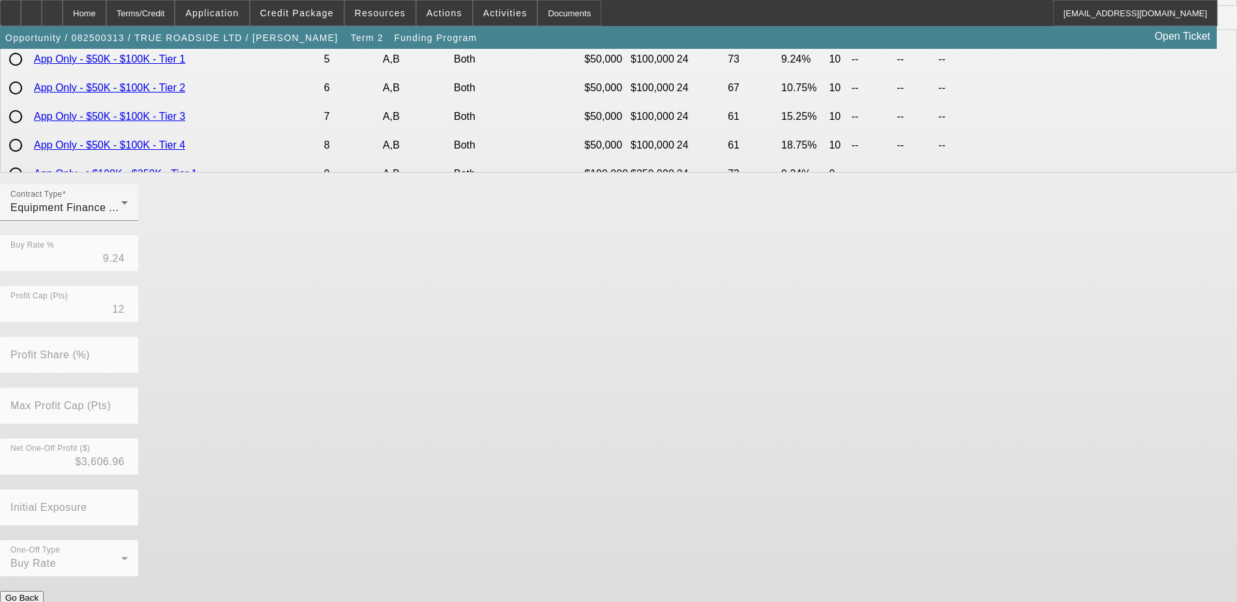
click at [37, 602] on button "Submit" at bounding box center [18, 612] width 37 height 14
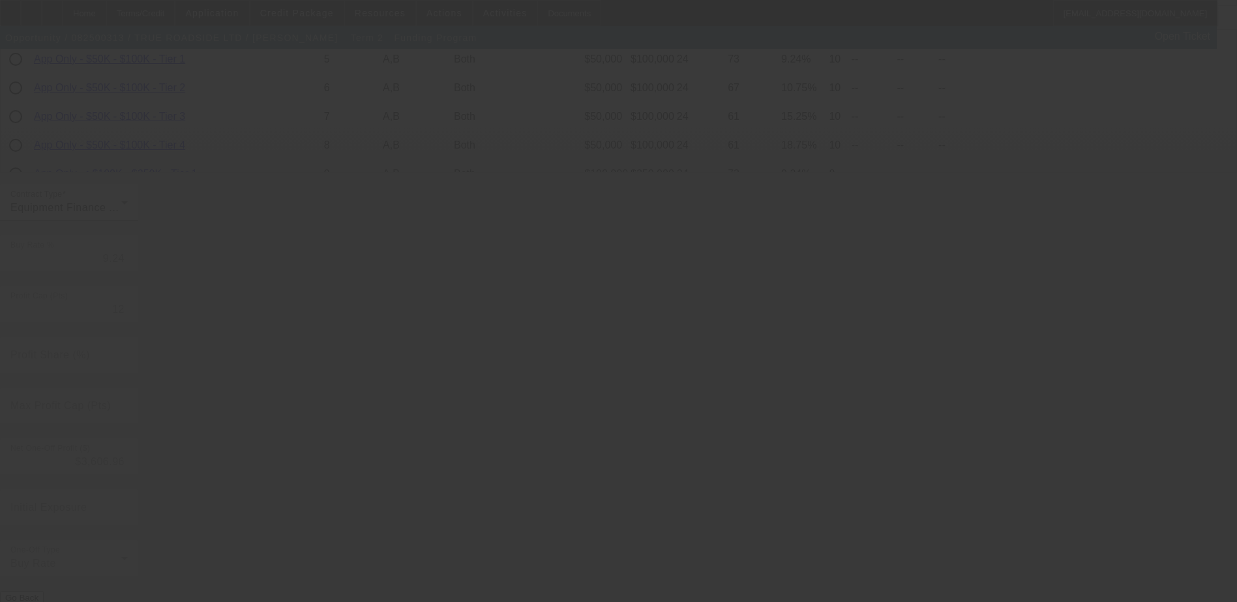
type input "9.25"
type input "15"
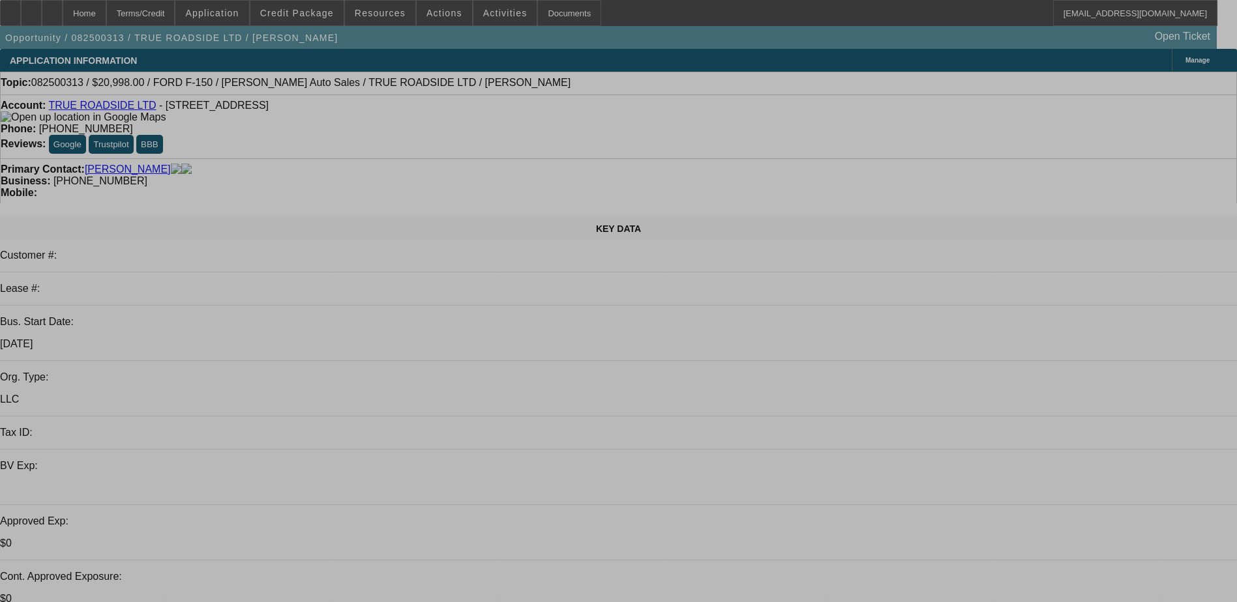
select select "0"
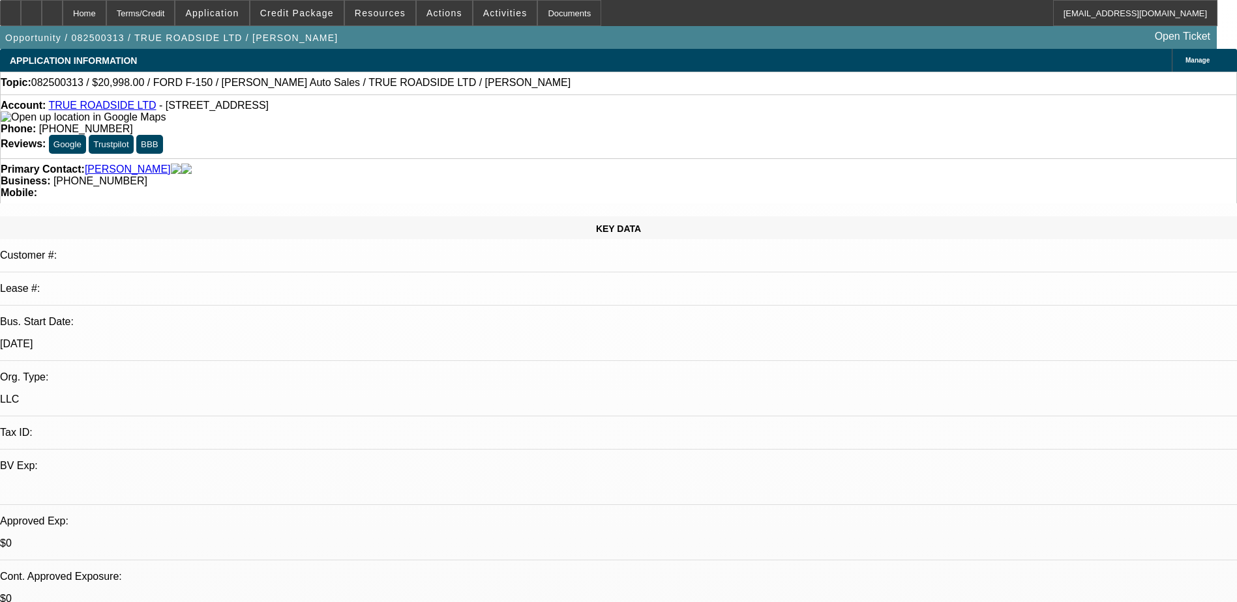
select select "0"
select select "3"
select select "0"
select select "6"
select select "0"
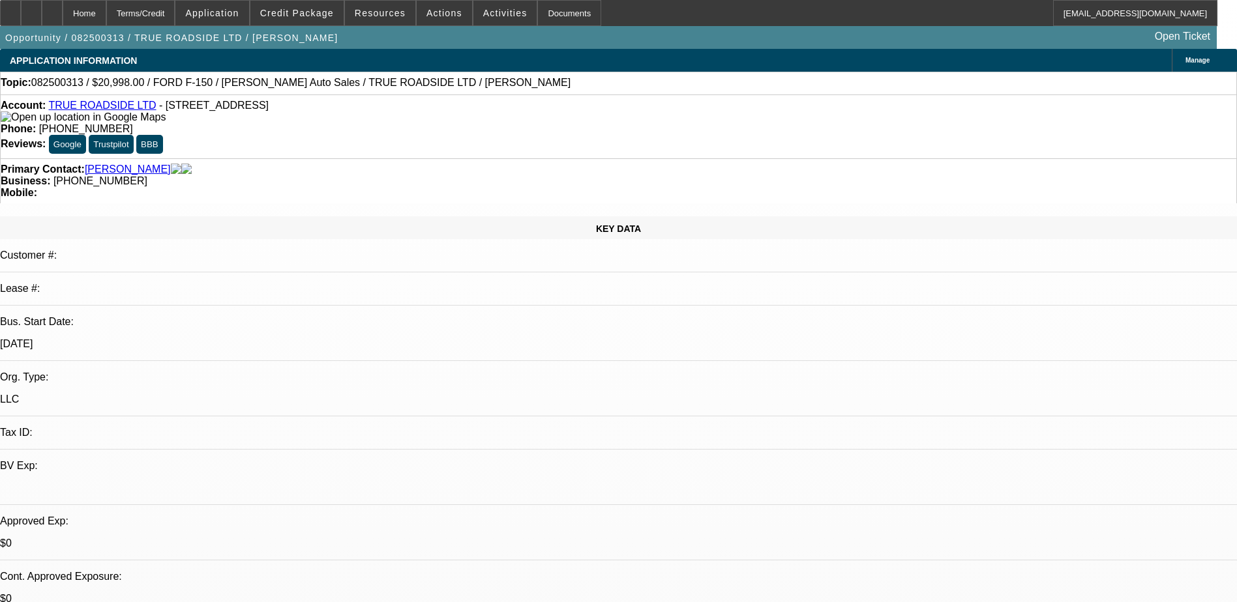
select select "0"
select select "3"
select select "0"
select select "6"
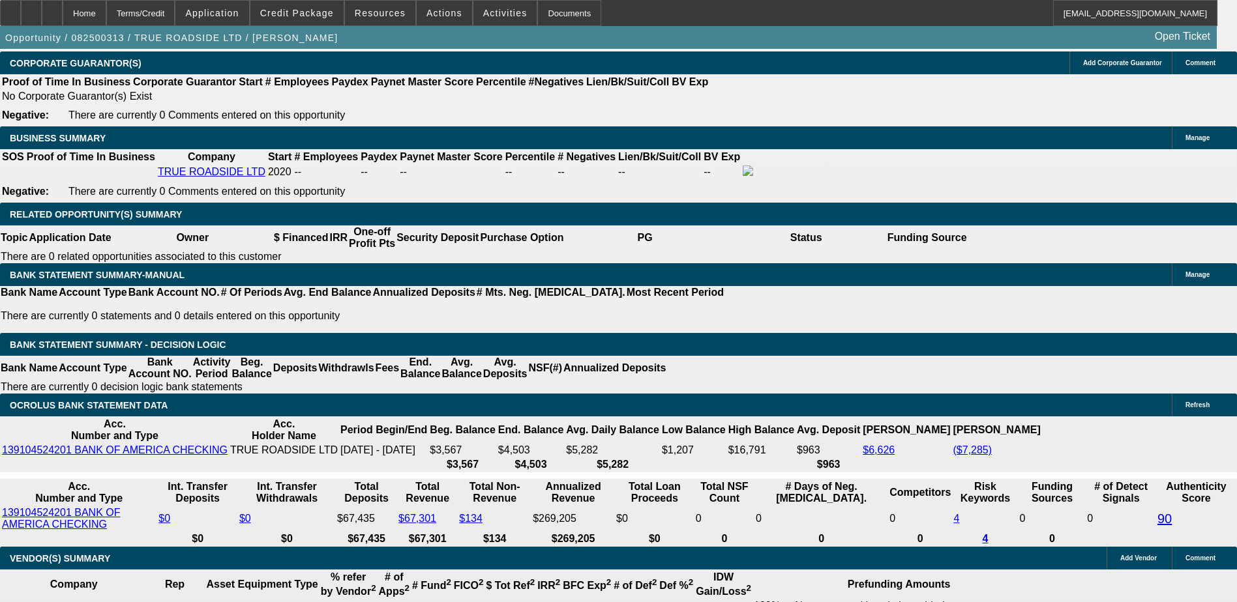
scroll to position [1956, 0]
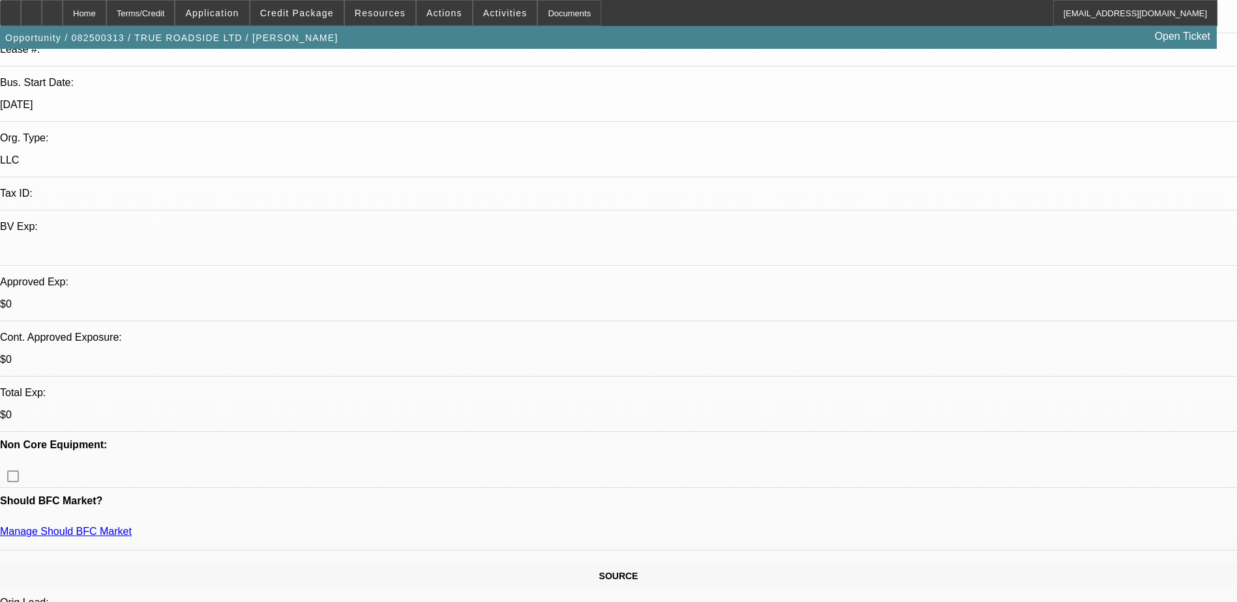
scroll to position [130, 0]
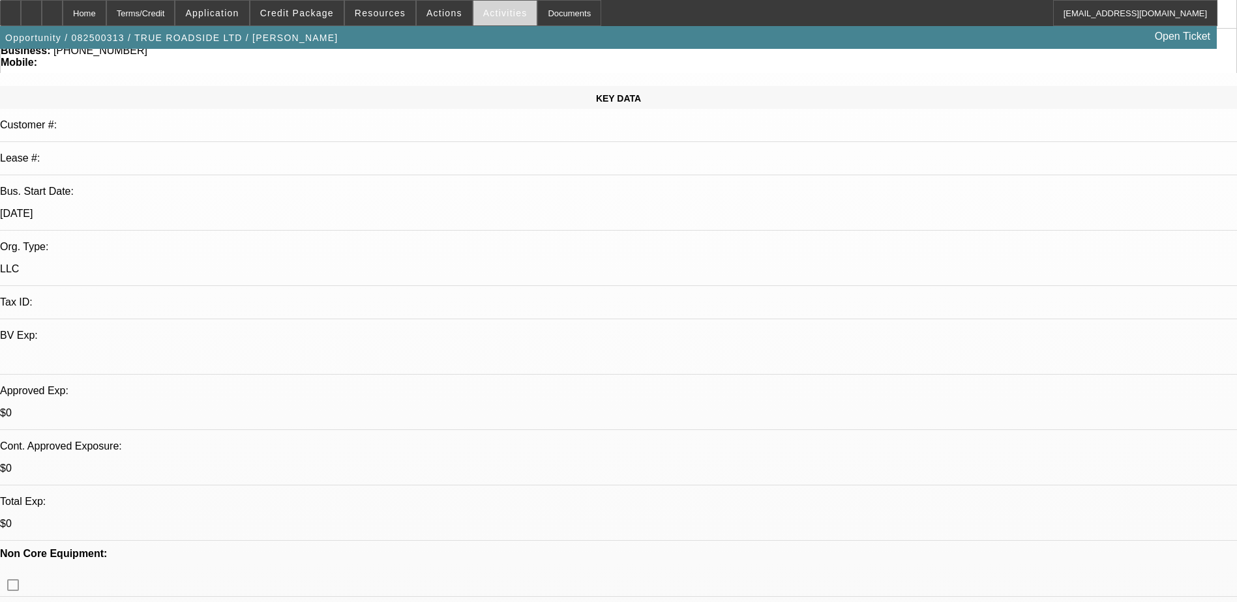
click at [488, 16] on span "Activities" at bounding box center [505, 13] width 44 height 10
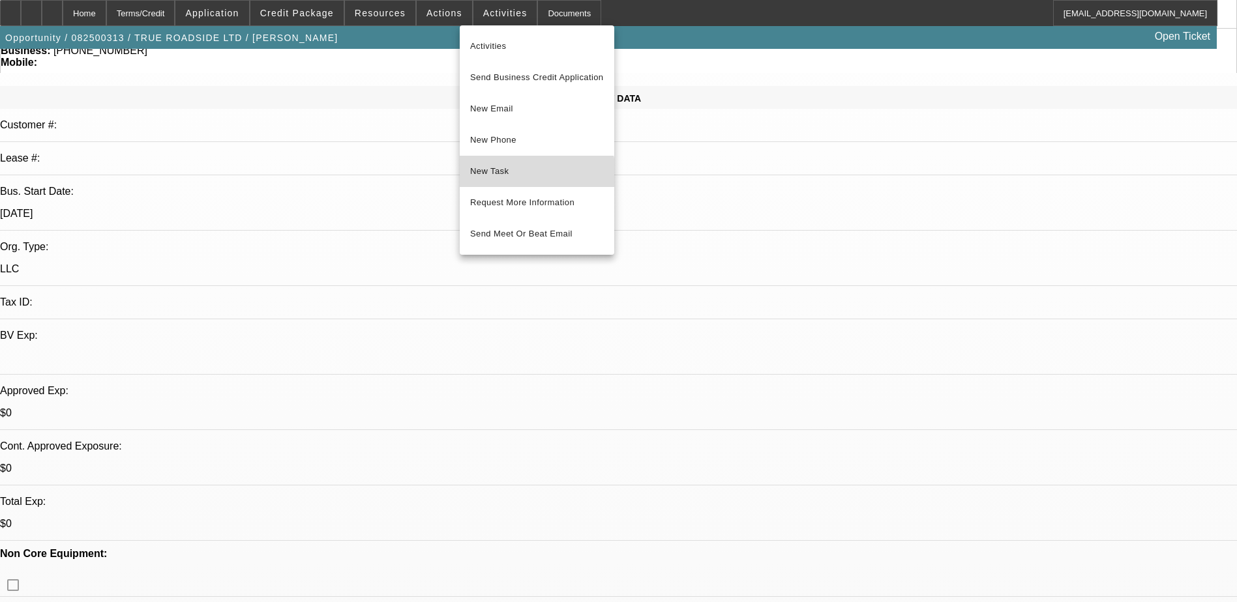
click at [512, 179] on span "New Task" at bounding box center [537, 172] width 134 height 16
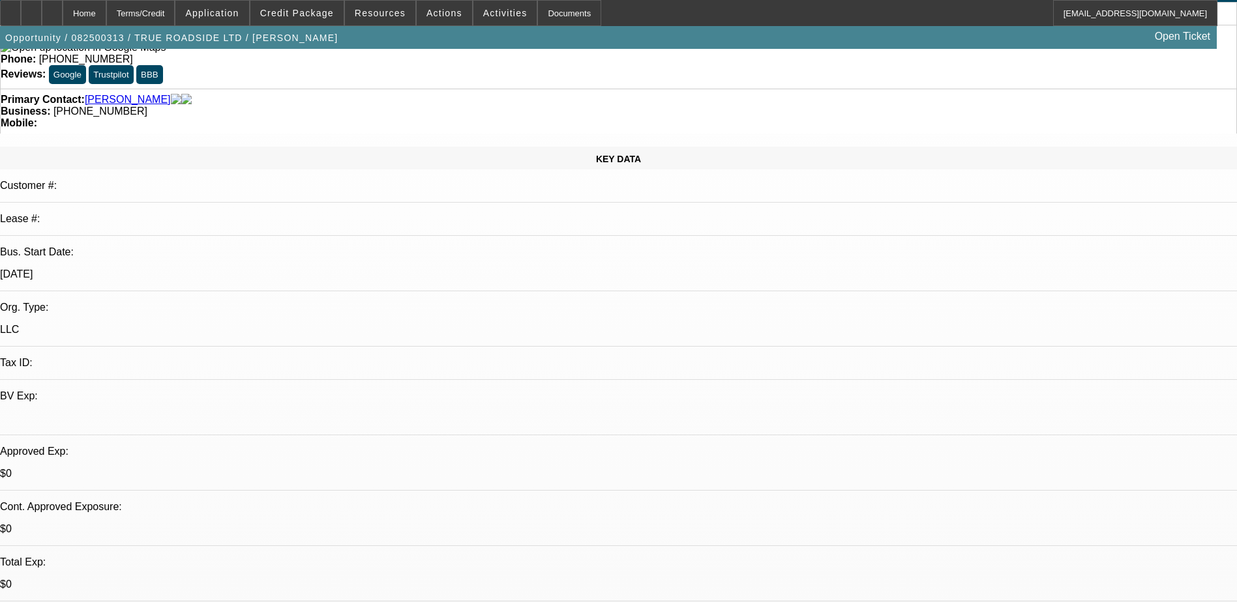
scroll to position [0, 0]
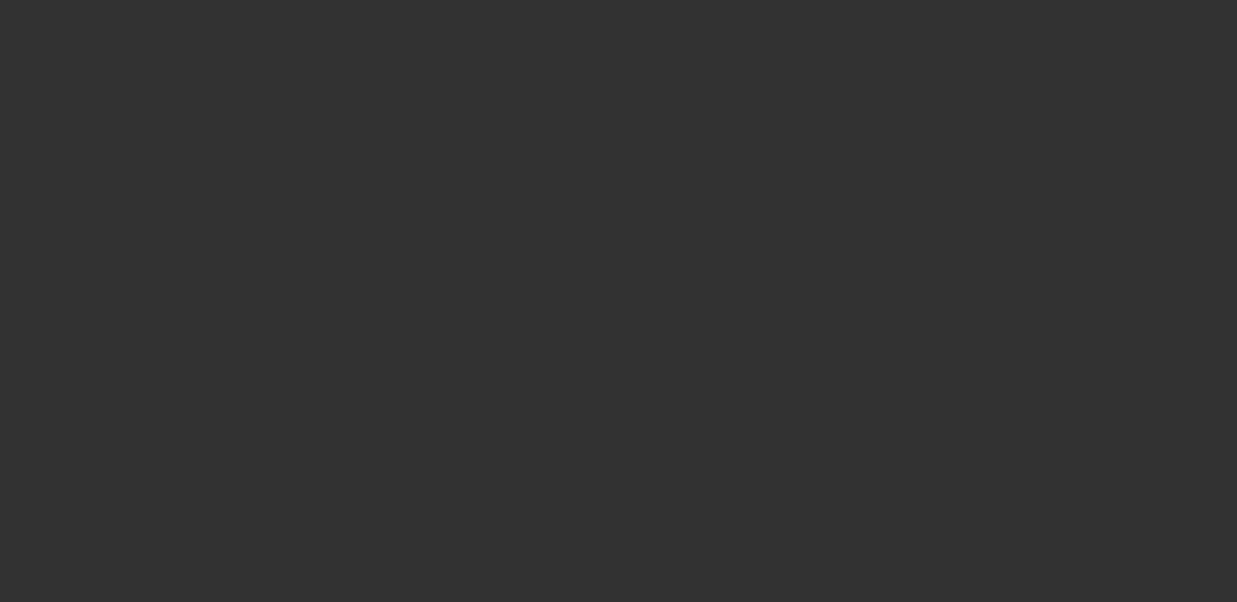
select select "0"
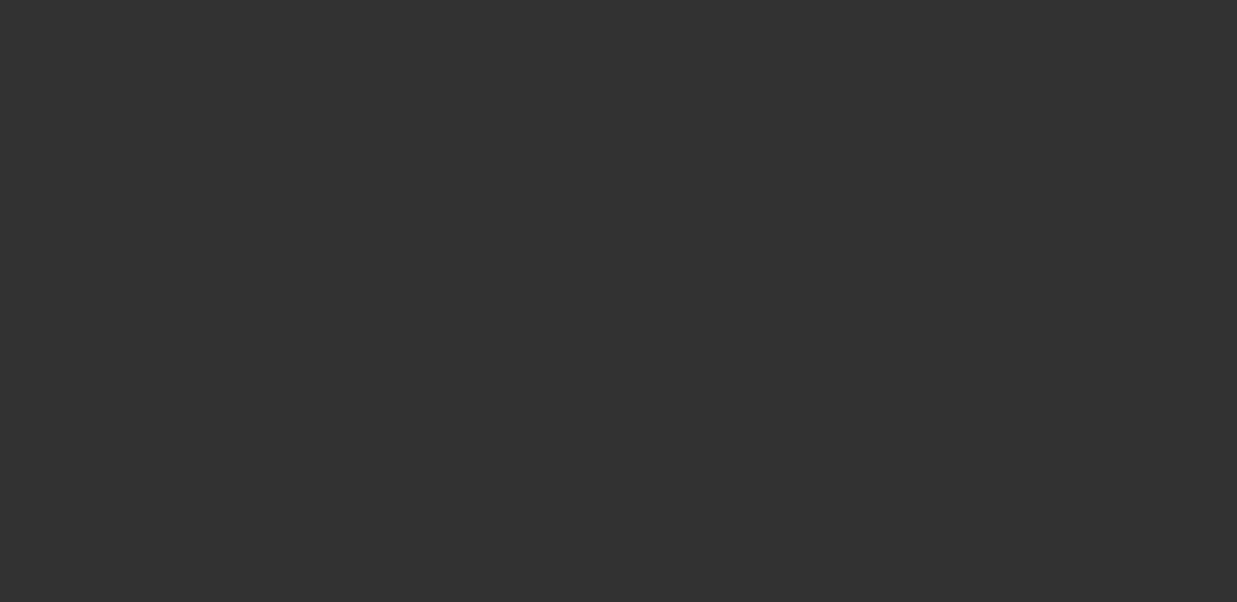
select select "0"
select select "2"
select select "0"
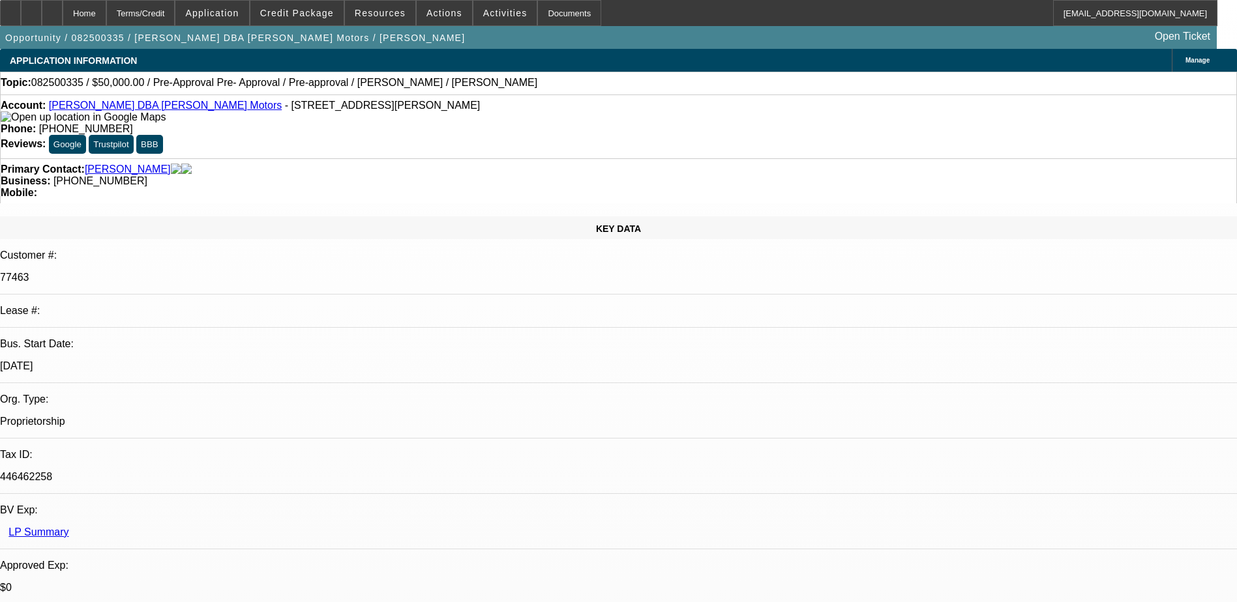
select select "1"
select select "6"
select select "1"
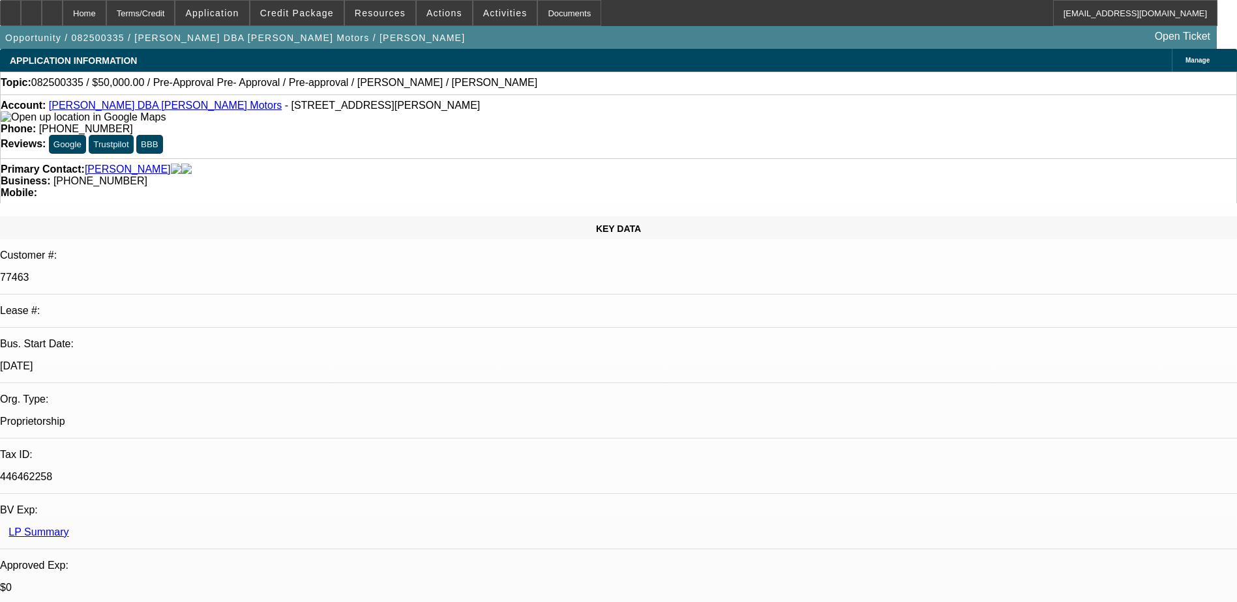
select select "6"
select select "1"
select select "2"
select select "6"
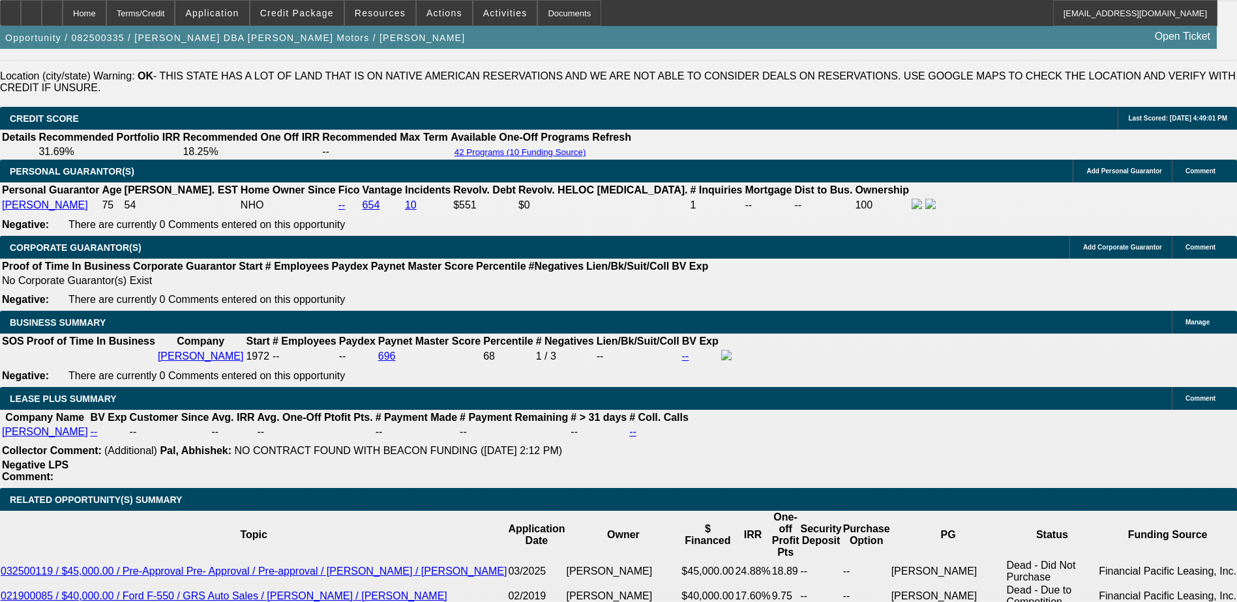
scroll to position [1890, 0]
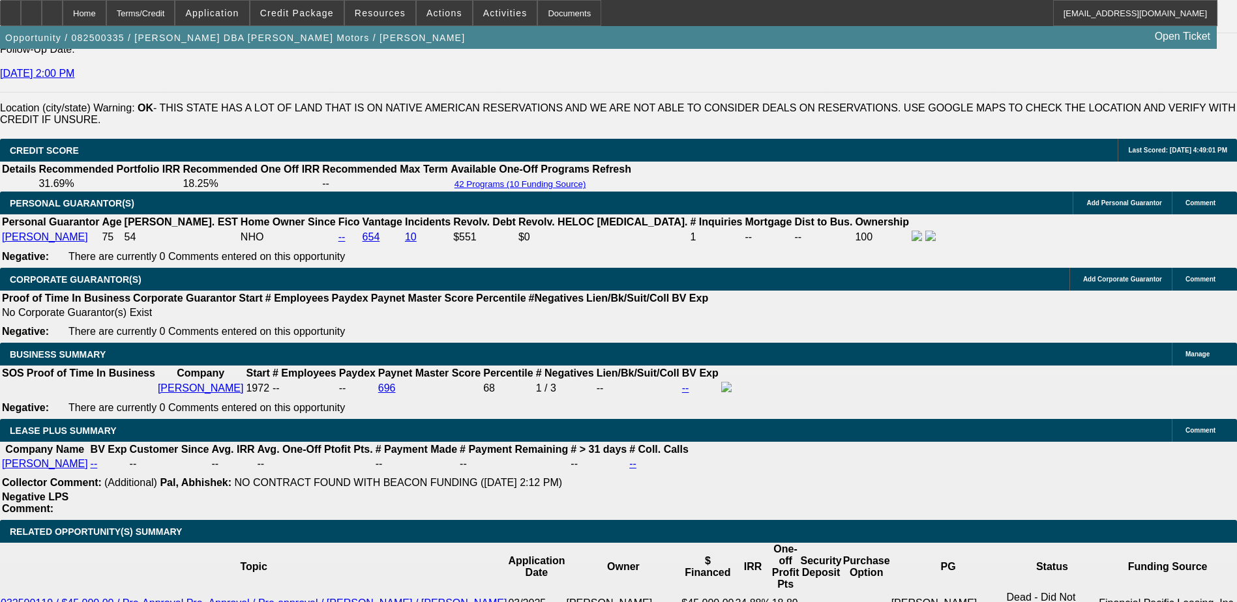
type input "UNKNOWN"
type input "25"
type input "$1,987.99"
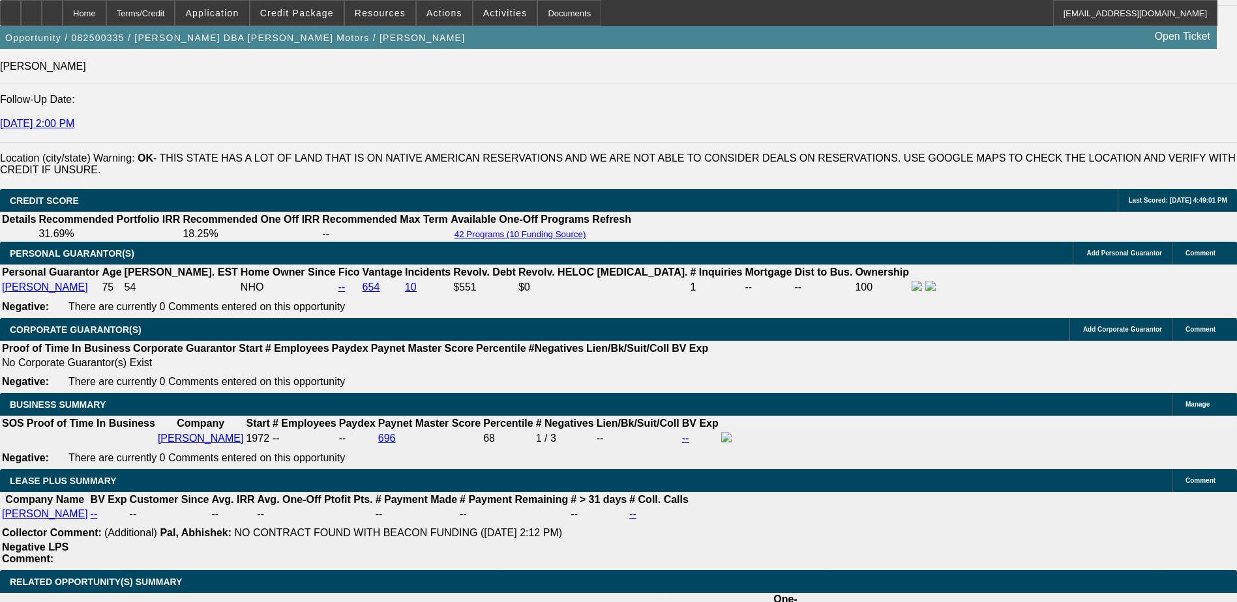
scroll to position [1760, 0]
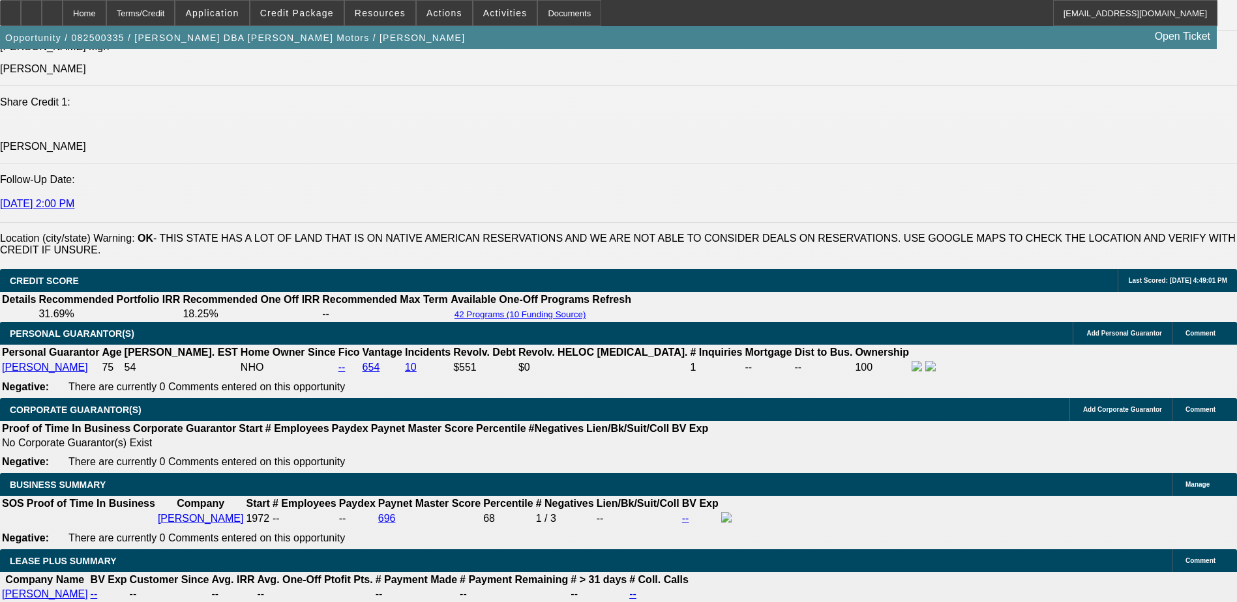
type input "25"
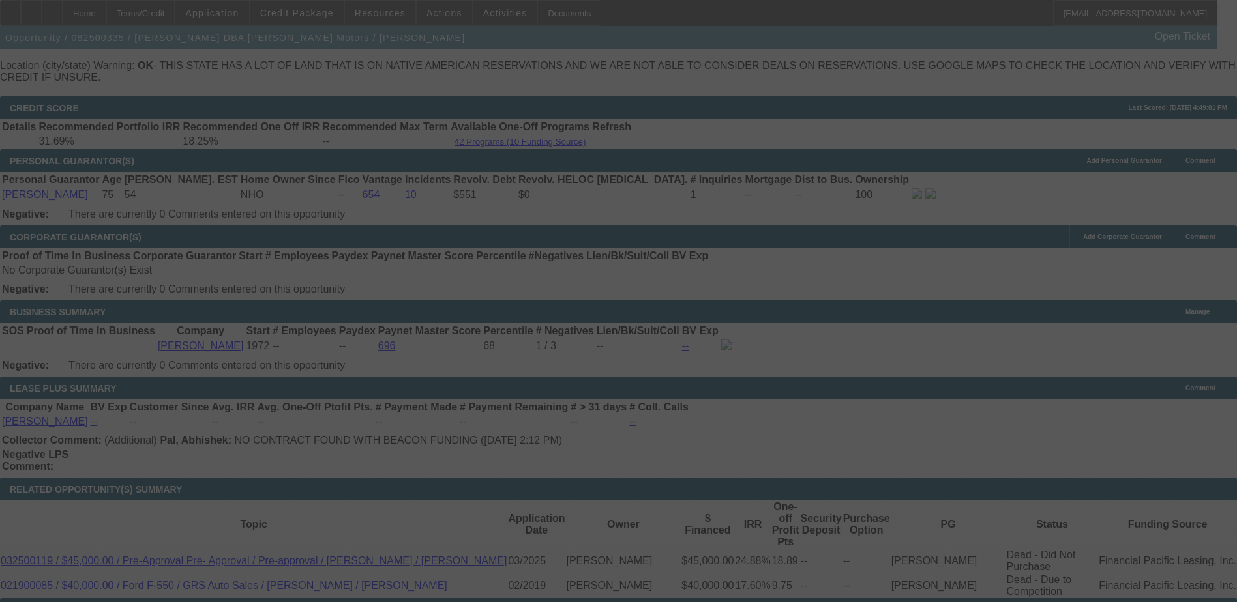
scroll to position [1956, 0]
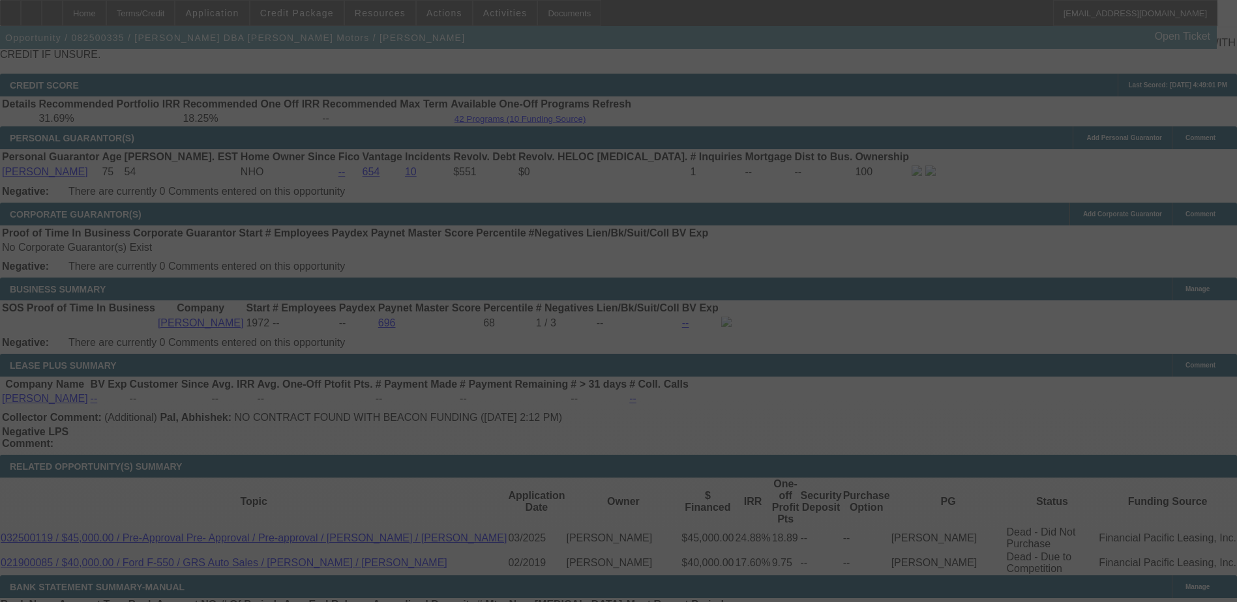
select select "0"
select select "6"
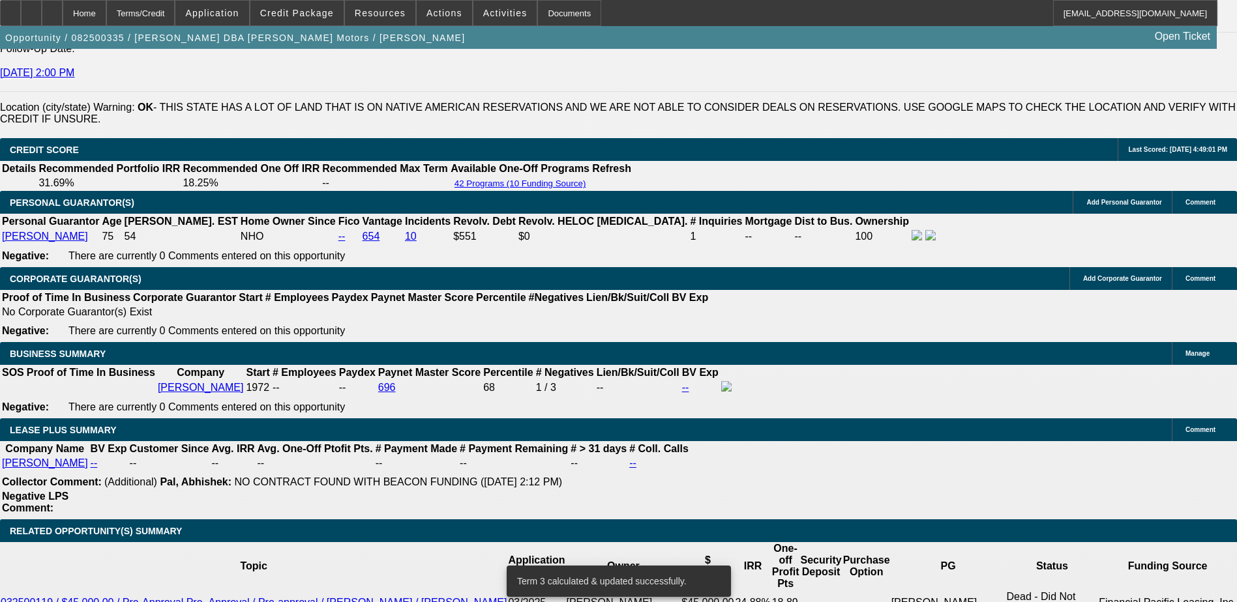
scroll to position [1890, 0]
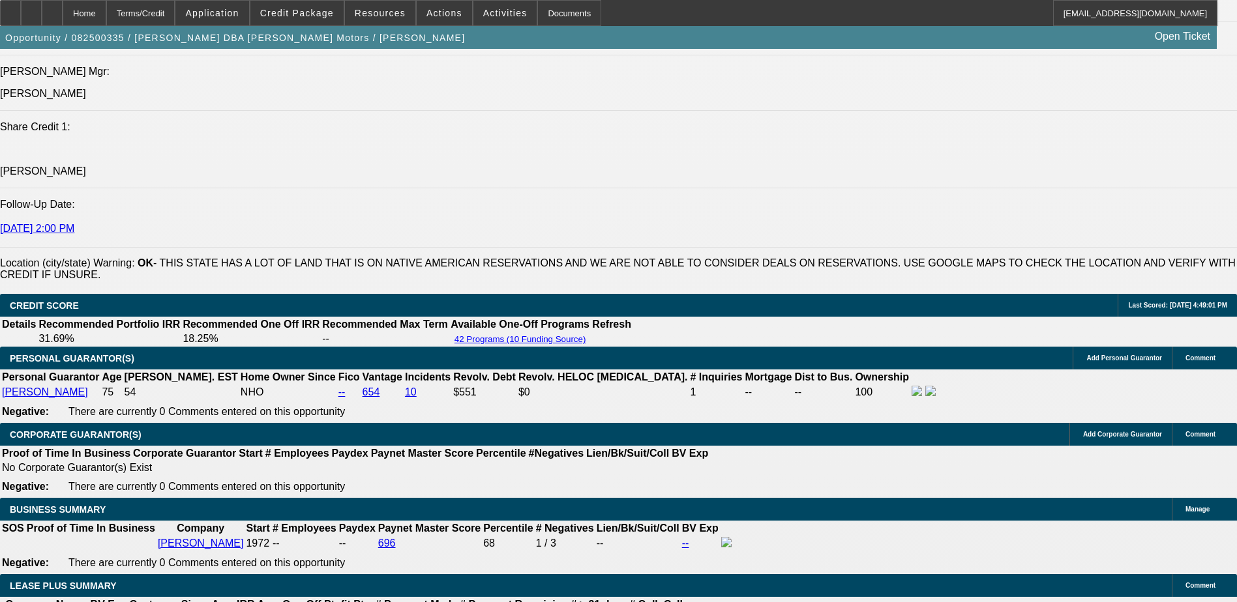
scroll to position [1630, 0]
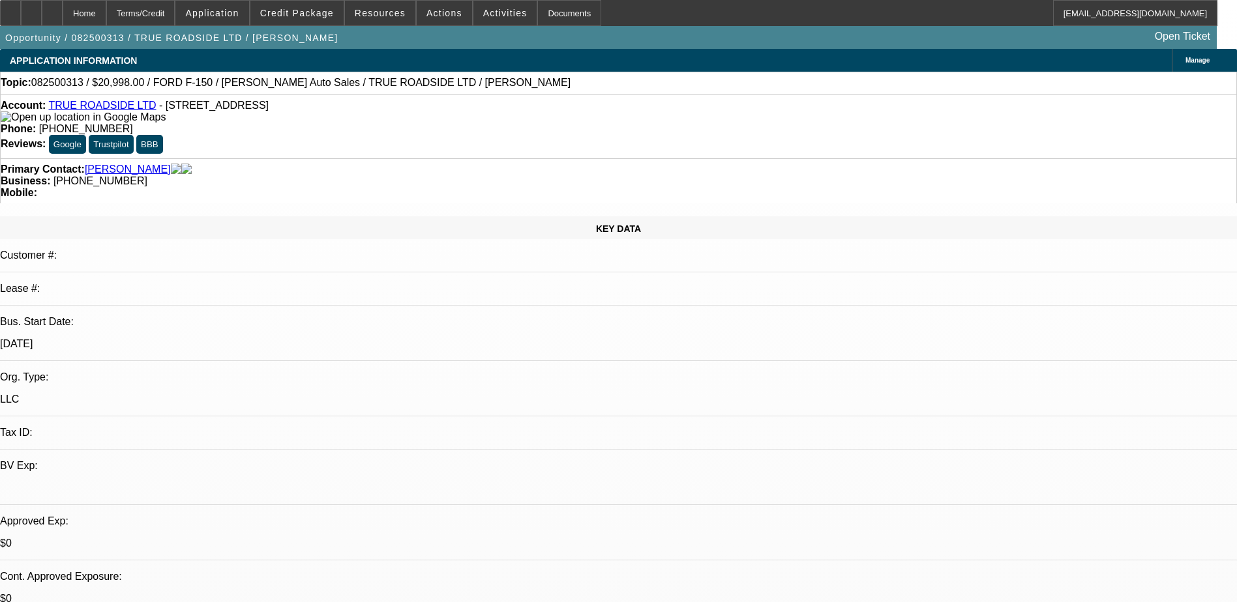
select select "0"
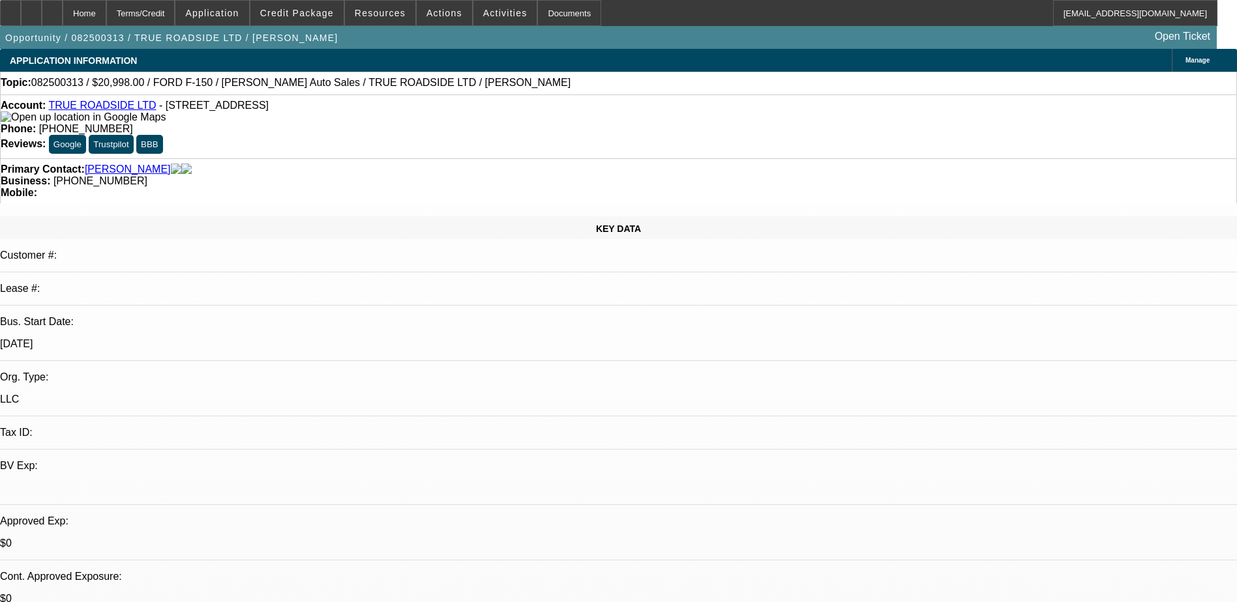
select select "0"
select select "1"
select select "3"
select select "6"
select select "1"
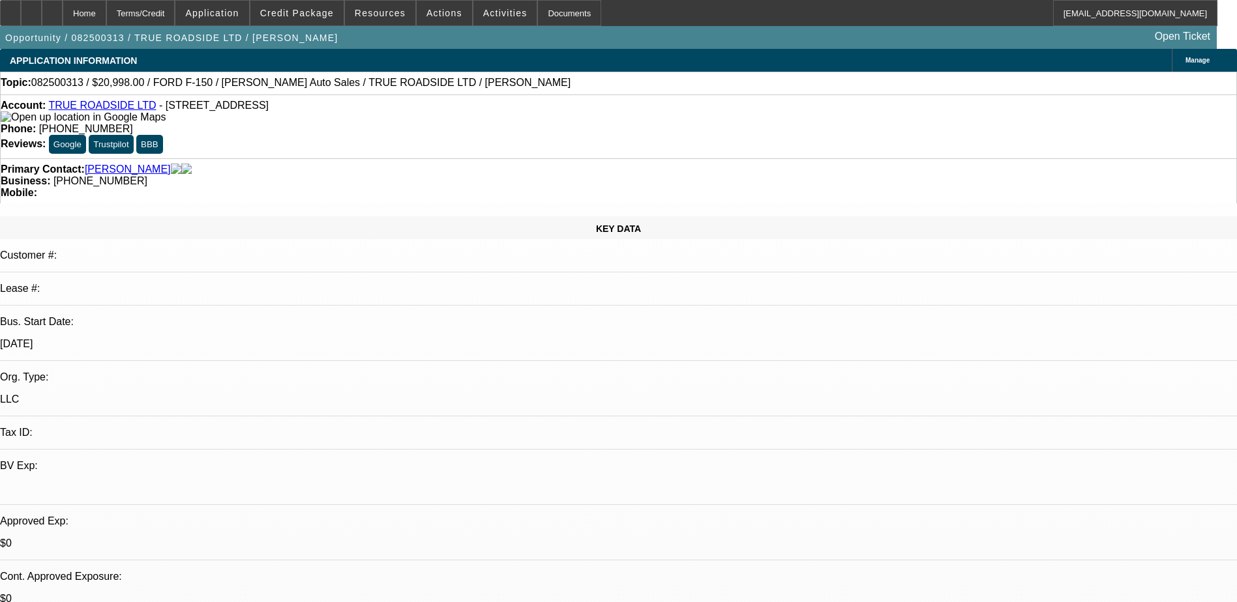
select select "3"
select select "6"
click at [286, 19] on span at bounding box center [296, 12] width 93 height 31
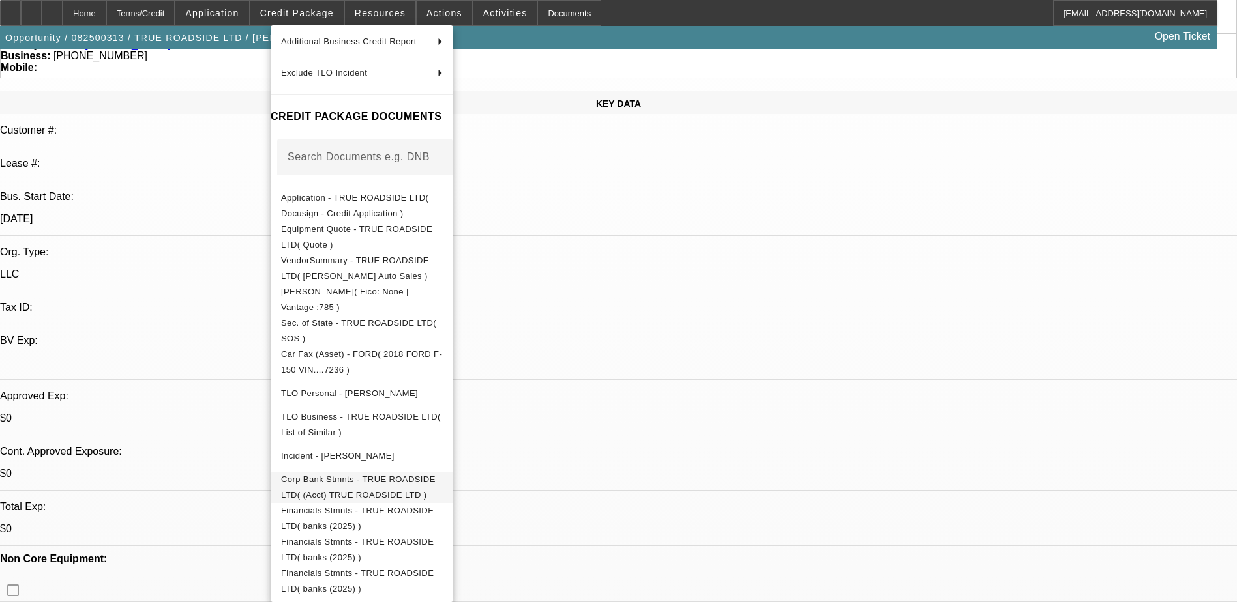
scroll to position [130, 0]
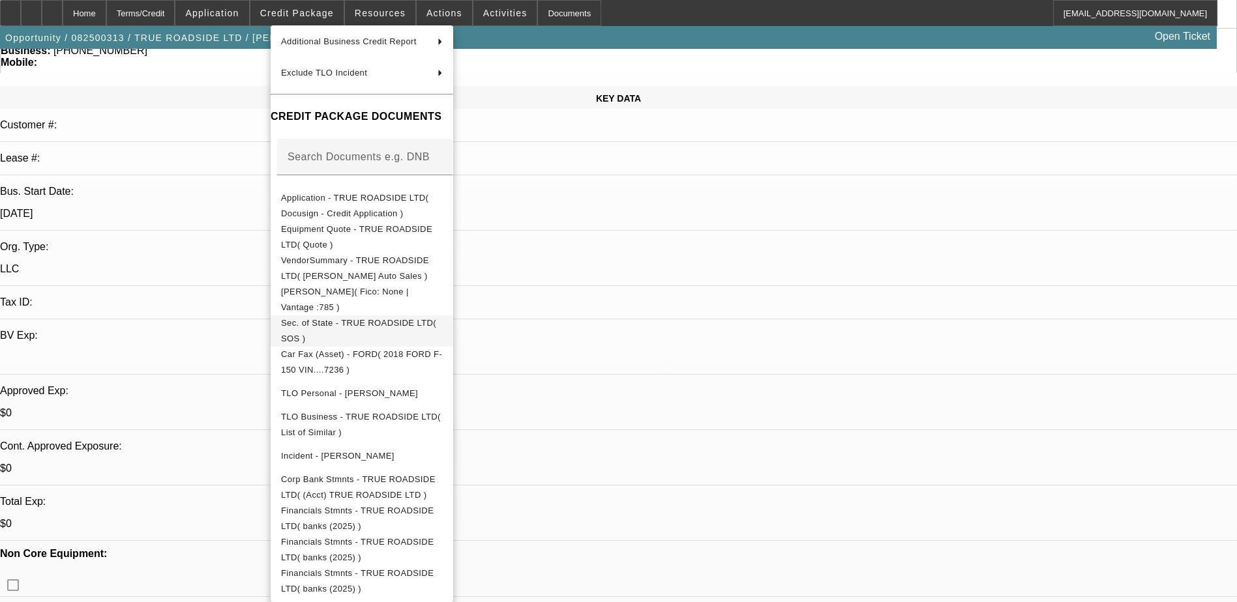
click at [370, 327] on span "Sec. of State - TRUE ROADSIDE LTD( SOS )" at bounding box center [362, 331] width 162 height 31
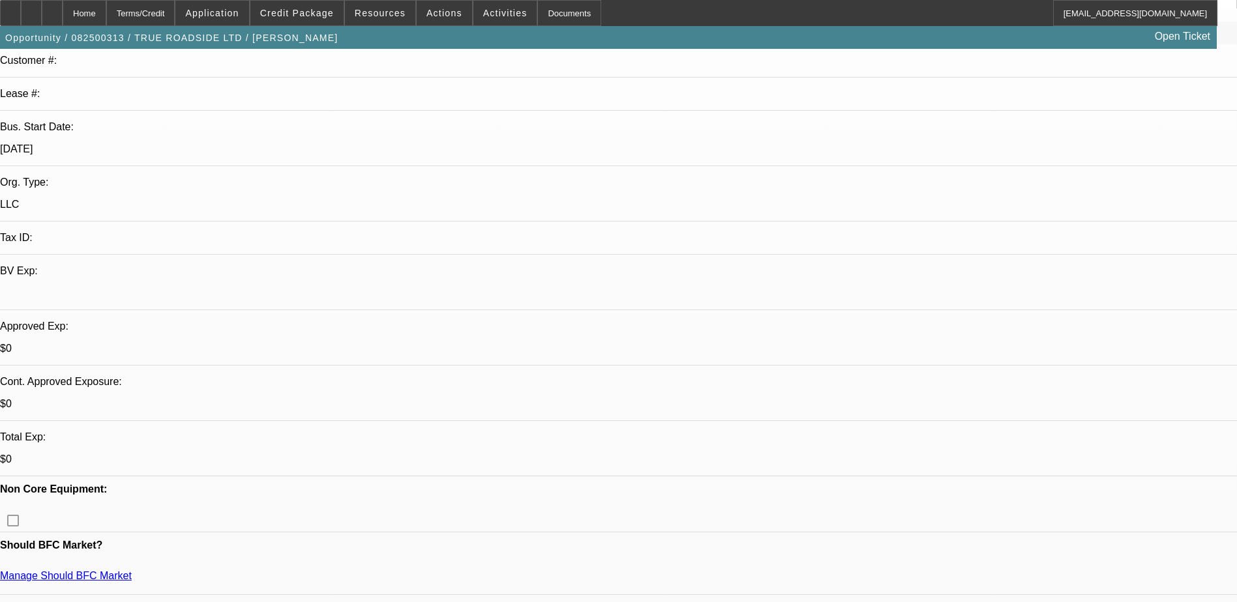
scroll to position [326, 0]
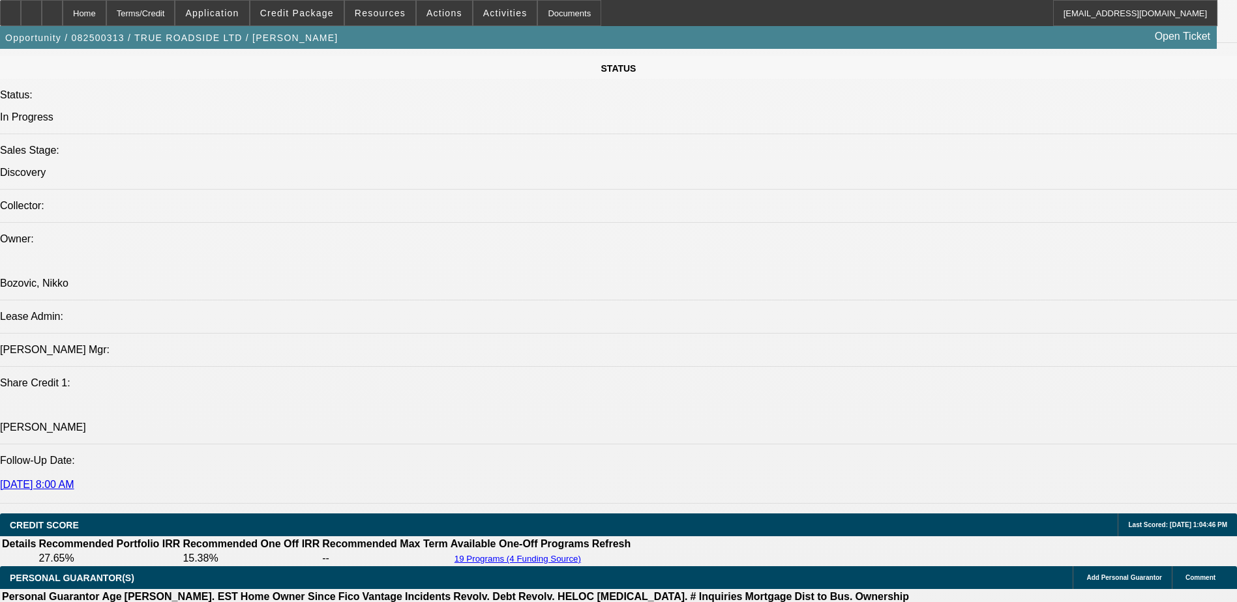
scroll to position [1825, 0]
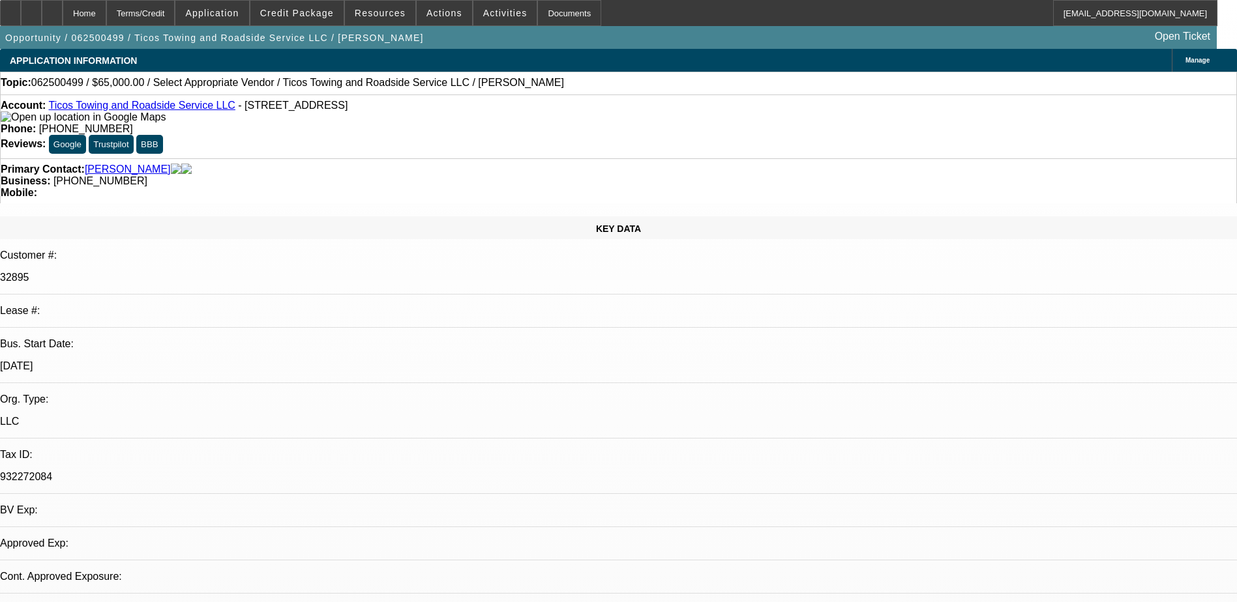
select select "0"
select select "2"
select select "0.1"
select select "1"
select select "2"
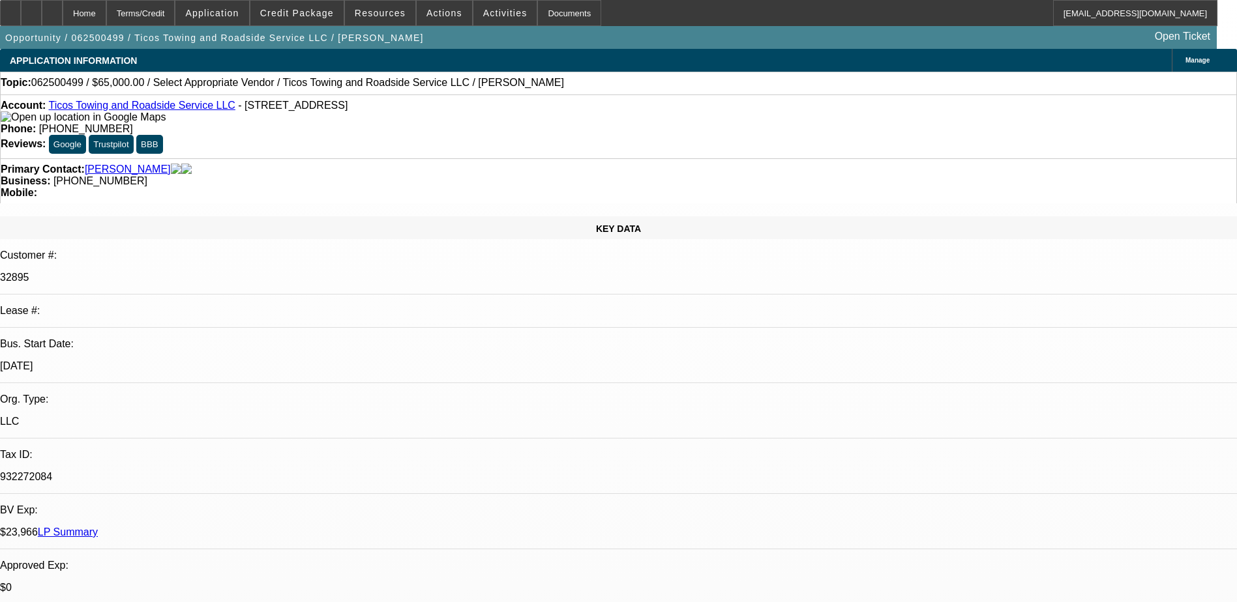
select select "4"
click at [435, 15] on span "Actions" at bounding box center [444, 13] width 36 height 10
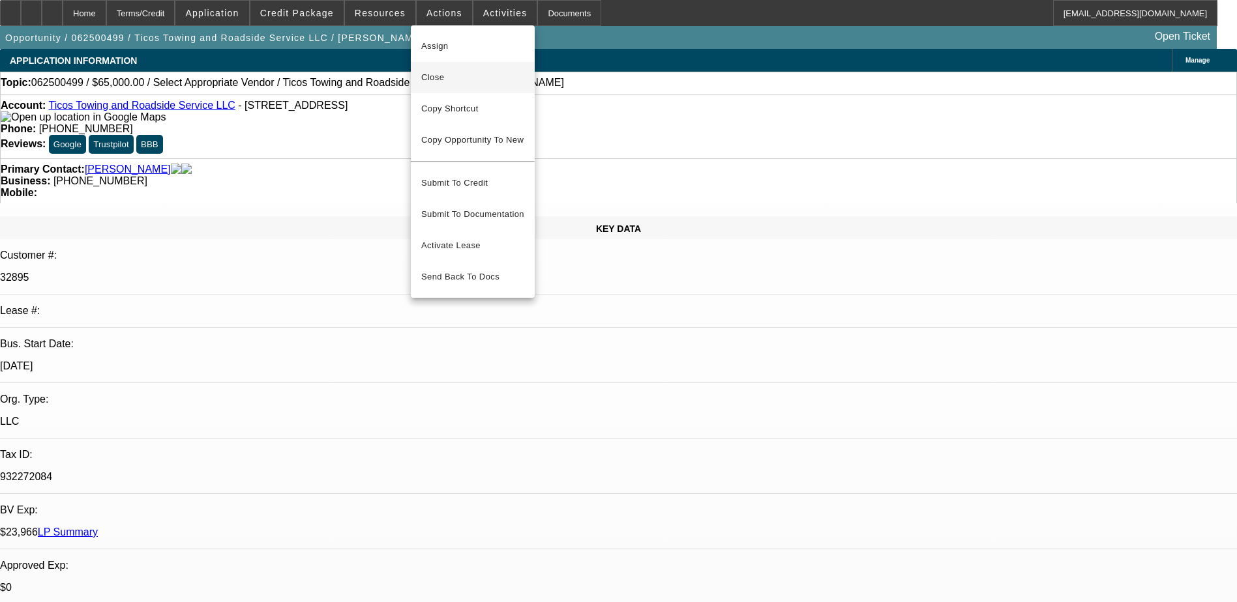
click at [447, 75] on span "Close" at bounding box center [472, 78] width 103 height 16
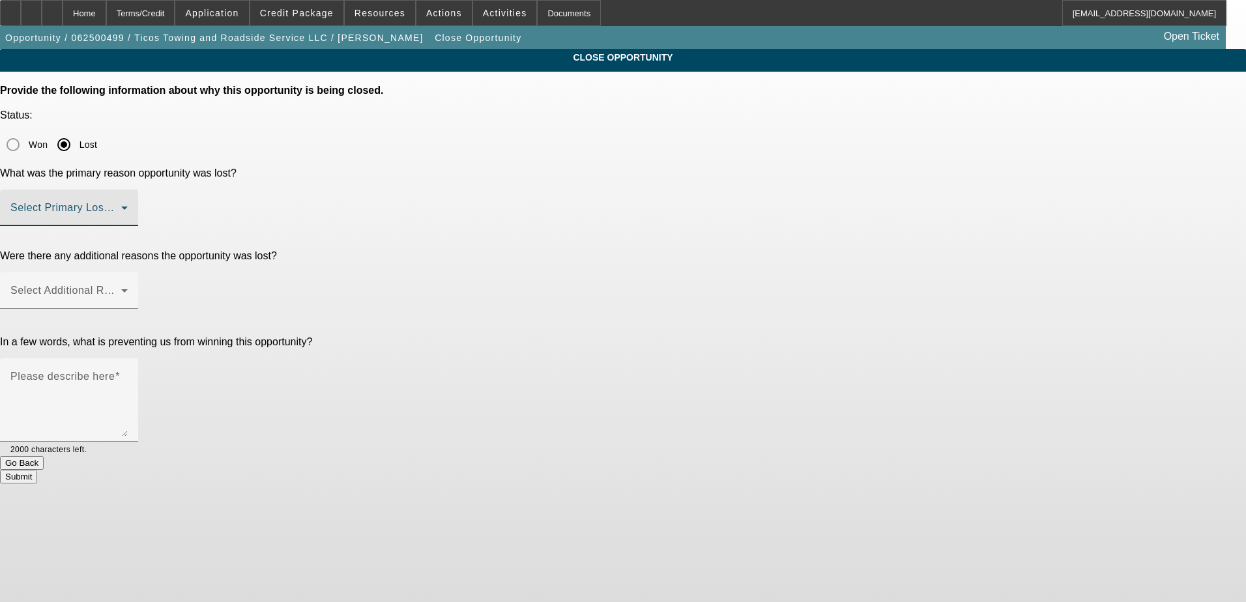
click at [121, 205] on span at bounding box center [65, 213] width 111 height 16
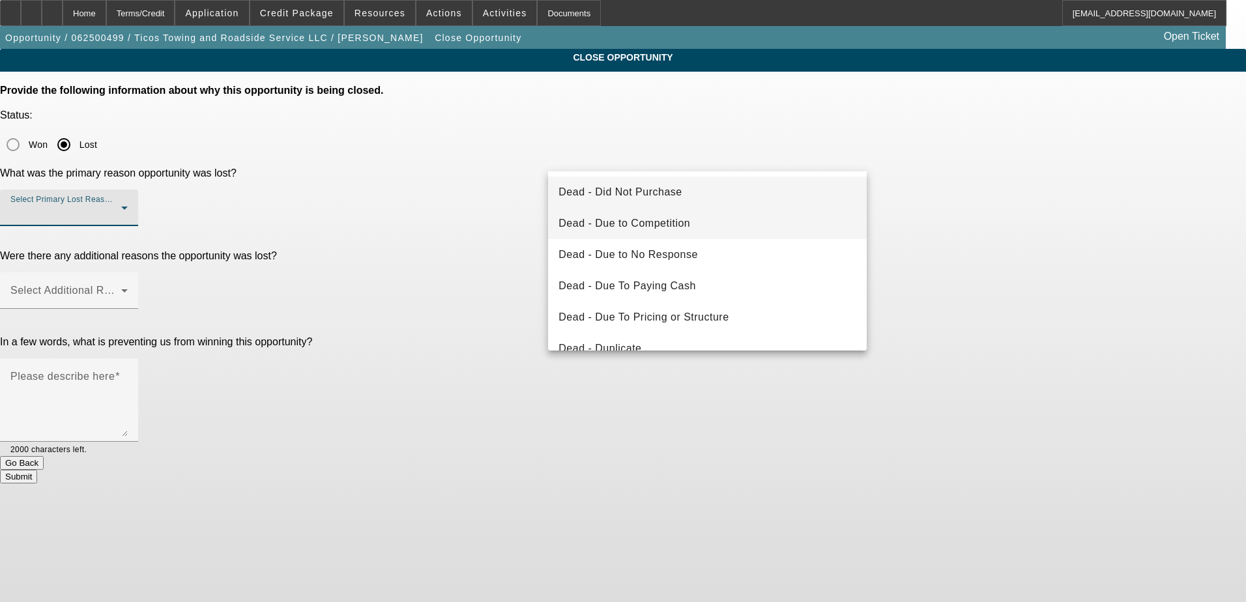
click at [653, 231] on span "Dead - Due to Competition" at bounding box center [625, 224] width 132 height 16
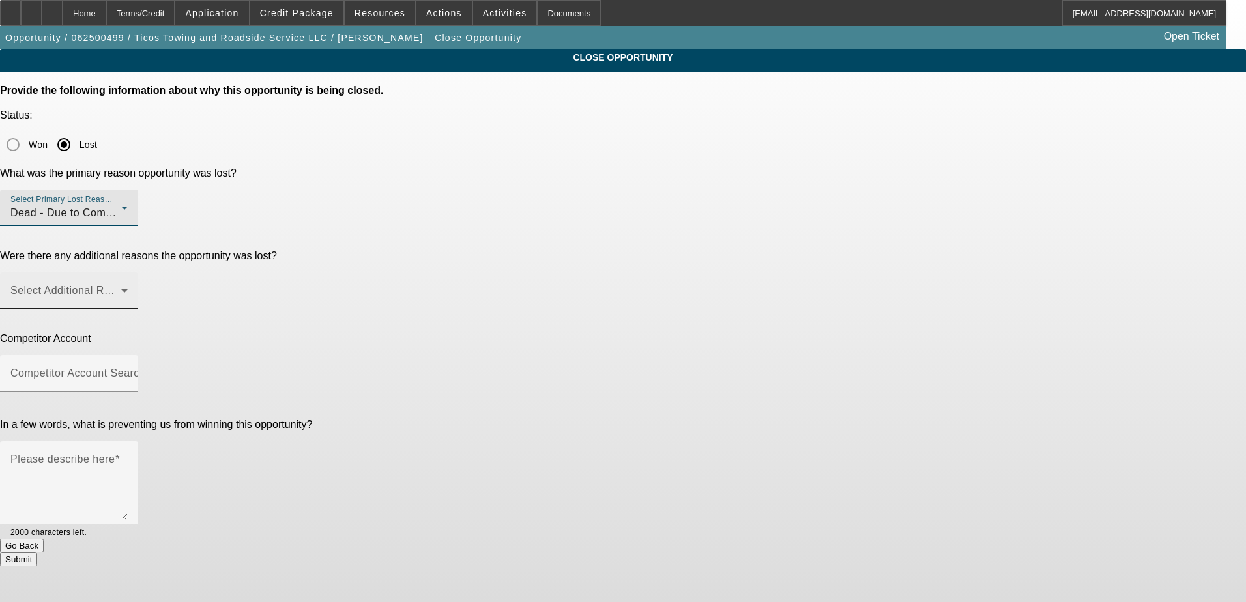
click at [121, 288] on span at bounding box center [65, 296] width 111 height 16
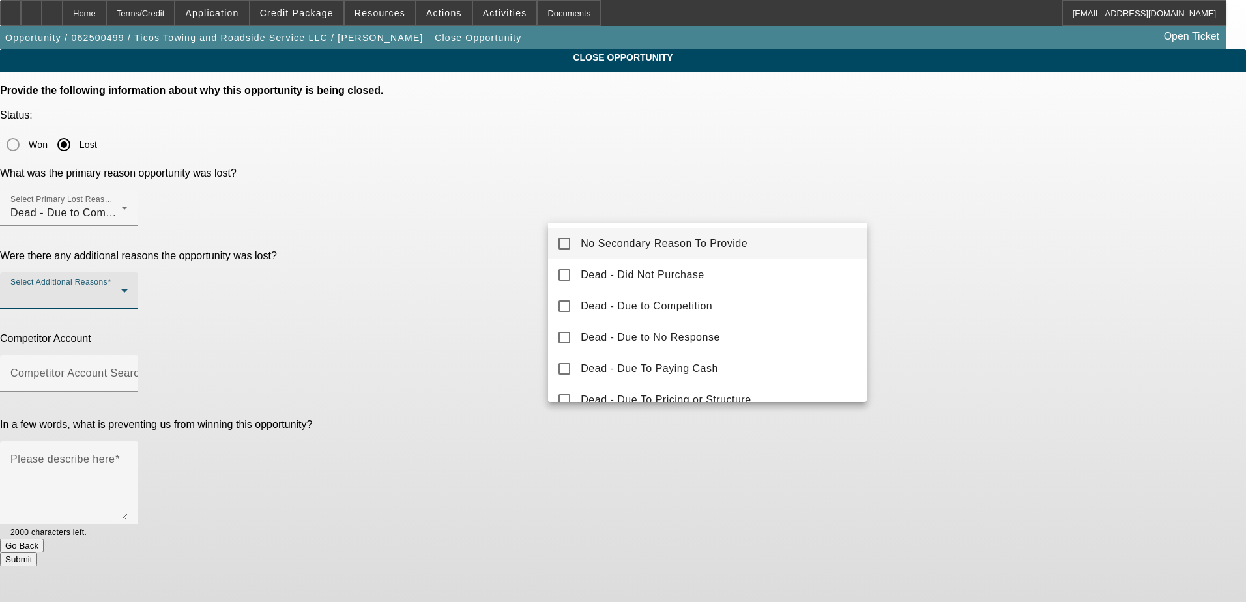
click at [647, 241] on span "No Secondary Reason To Provide" at bounding box center [664, 244] width 167 height 16
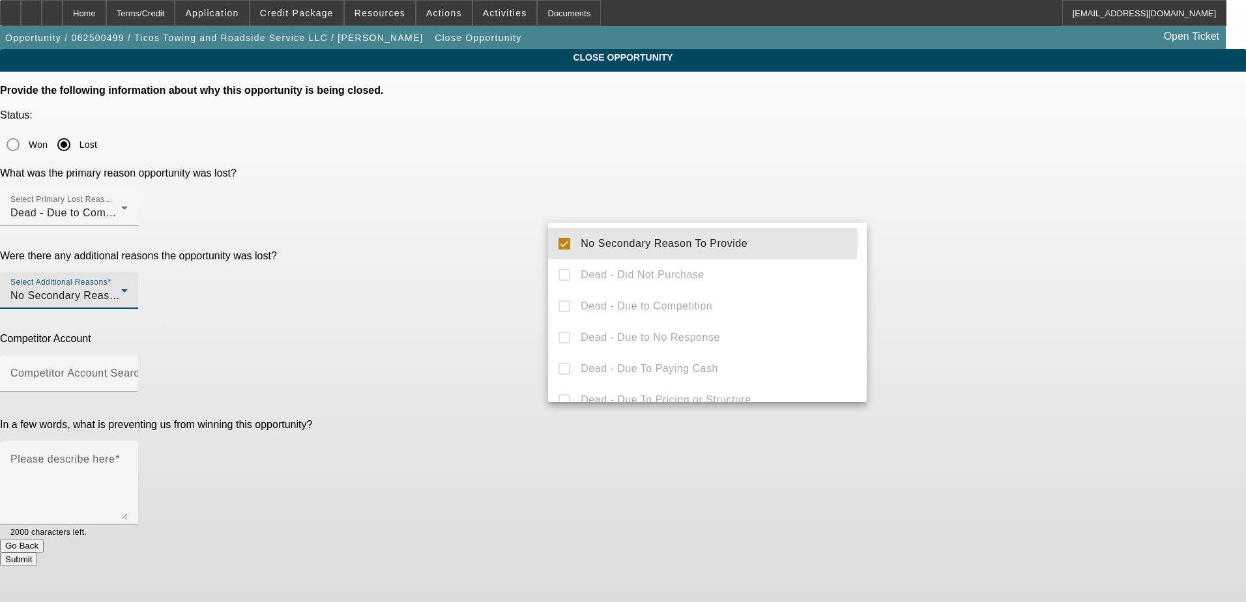
click at [524, 230] on div at bounding box center [623, 301] width 1246 height 602
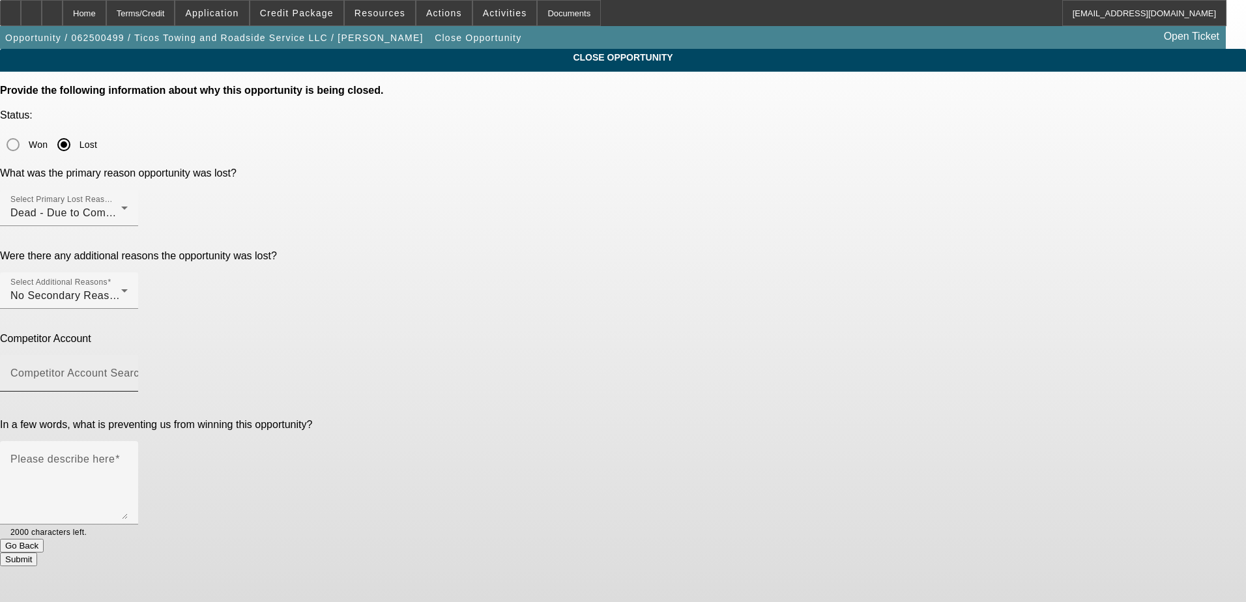
click at [145, 368] on mat-label "Competitor Account Search" at bounding box center [77, 373] width 135 height 11
click at [128, 371] on input "Competitor Account Search" at bounding box center [68, 379] width 117 height 16
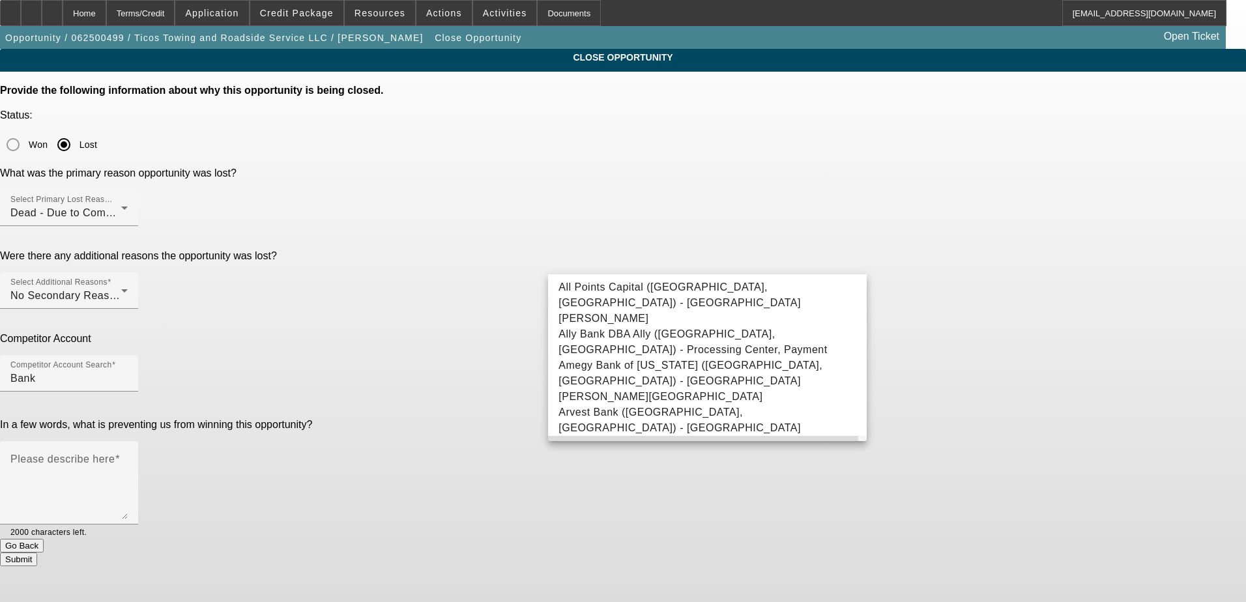
click at [671, 444] on span "Bank/Credit Union - Union Bankcredit Union, Bankcredit" at bounding box center [697, 452] width 276 height 16
type input "Bank/Credit Union - Union Bankcredit Union, Bankcredit"
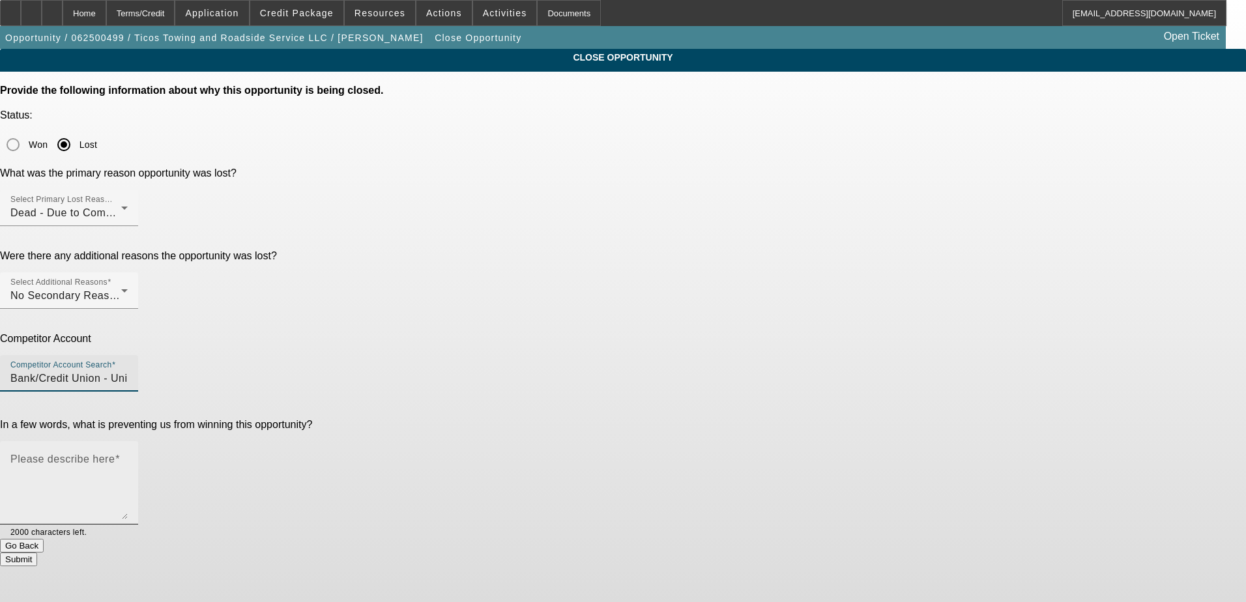
click at [128, 457] on textarea "Please describe here" at bounding box center [68, 488] width 117 height 63
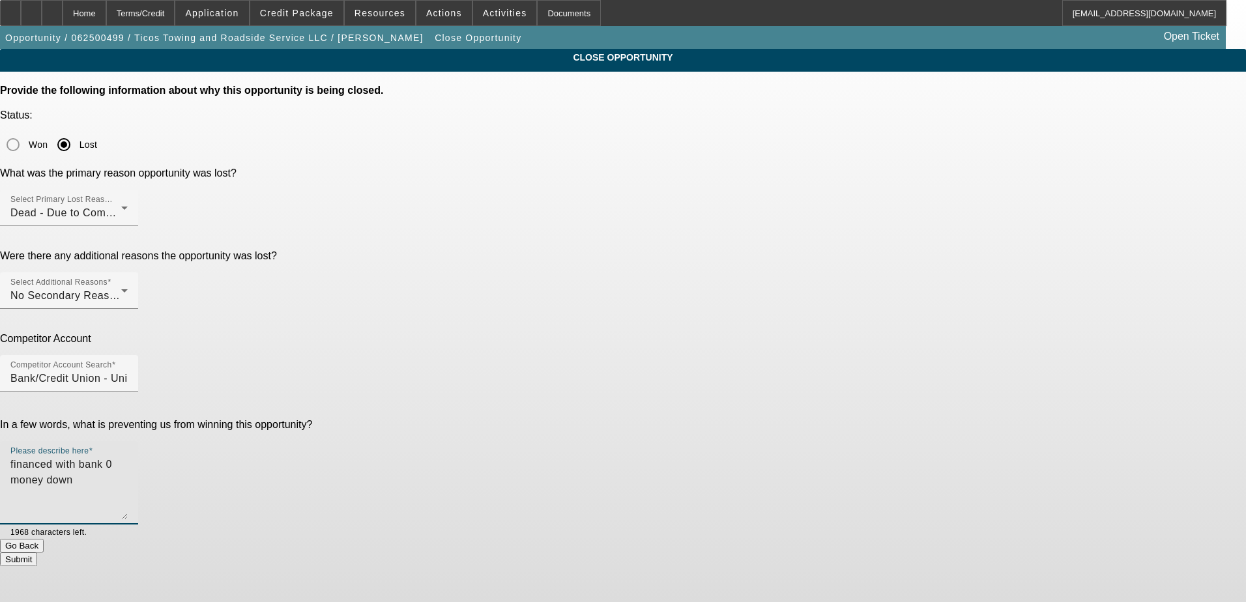
type textarea "financed with bank 0 money down"
click at [37, 553] on button "Submit" at bounding box center [18, 560] width 37 height 14
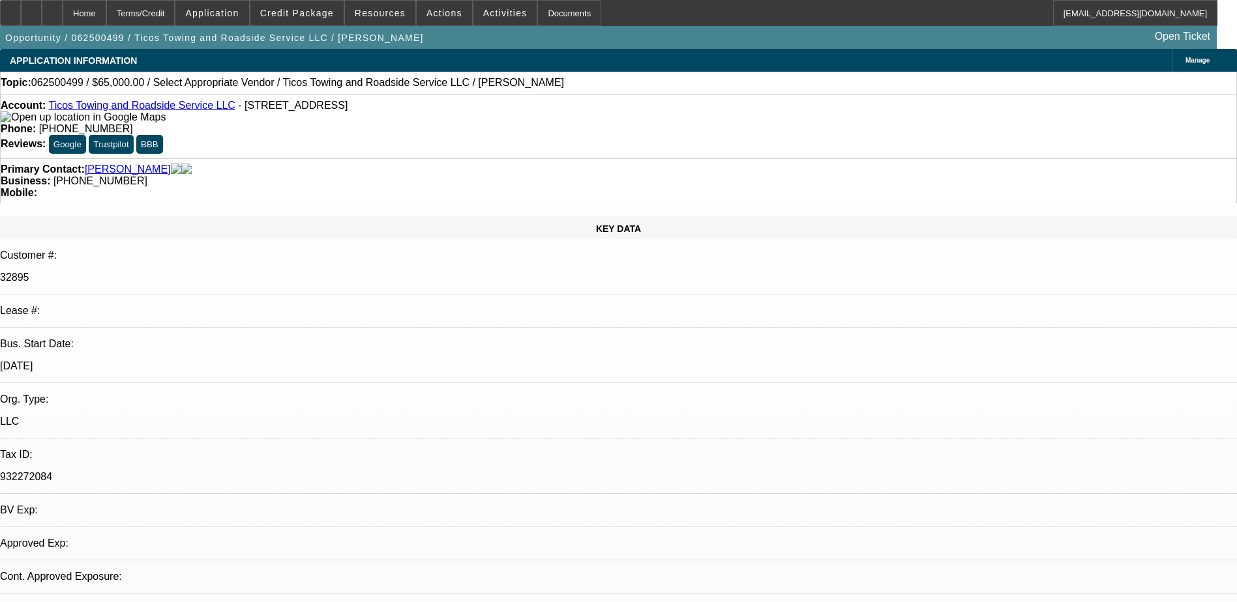
select select "0"
select select "2"
select select "0.1"
select select "4"
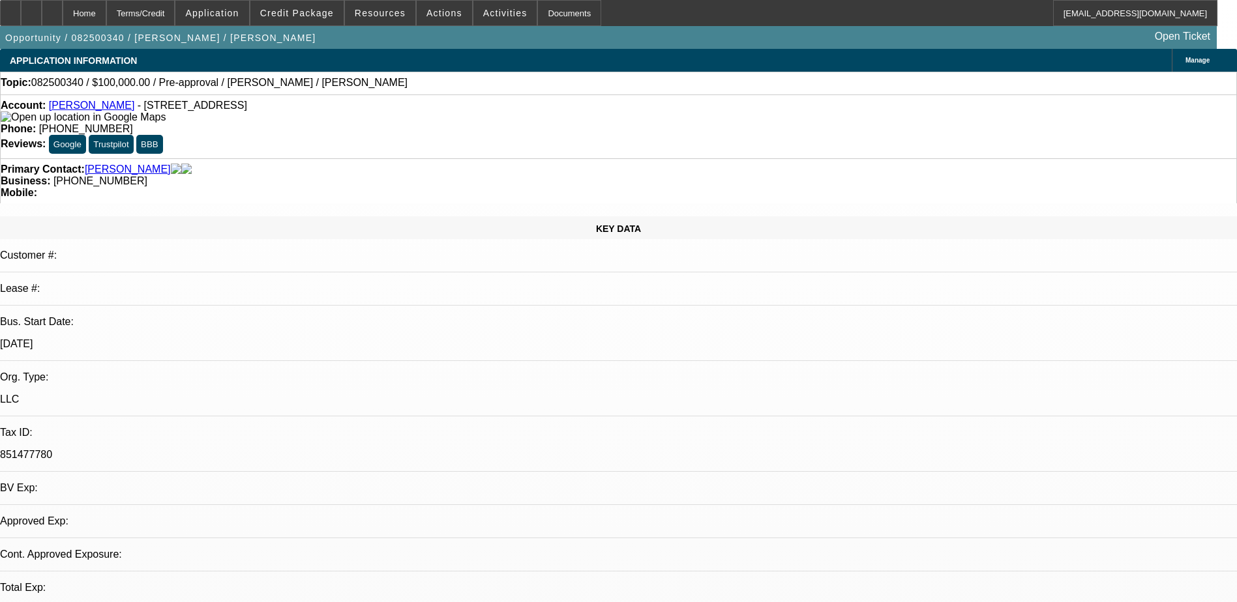
select select "0"
select select "2"
select select "0.1"
select select "1"
select select "2"
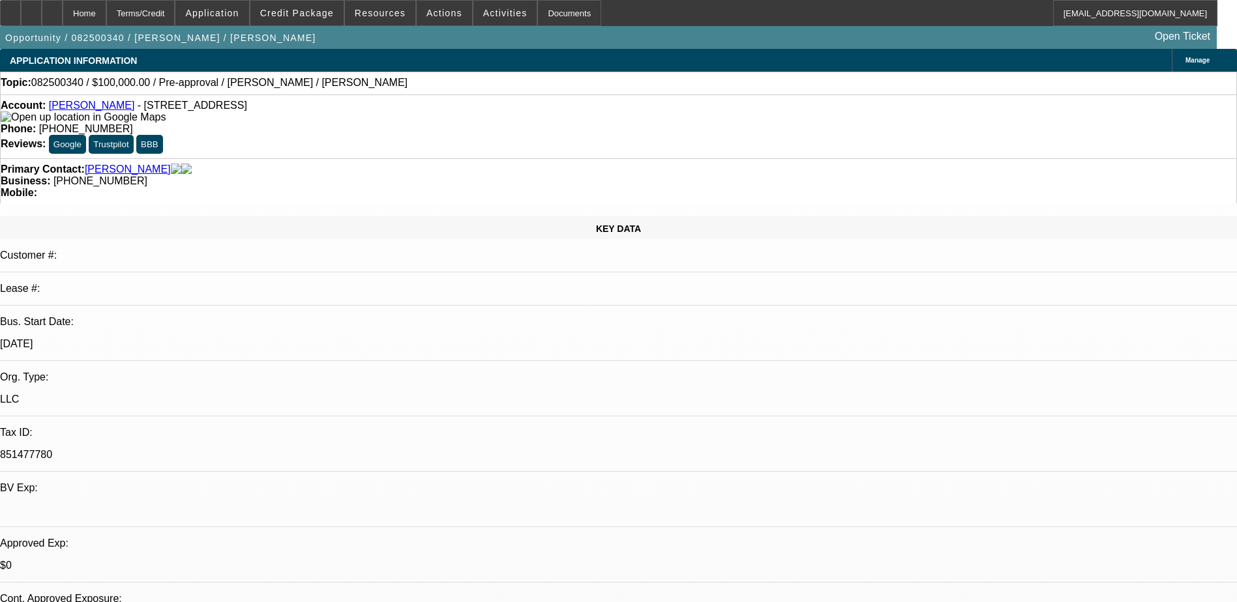
select select "4"
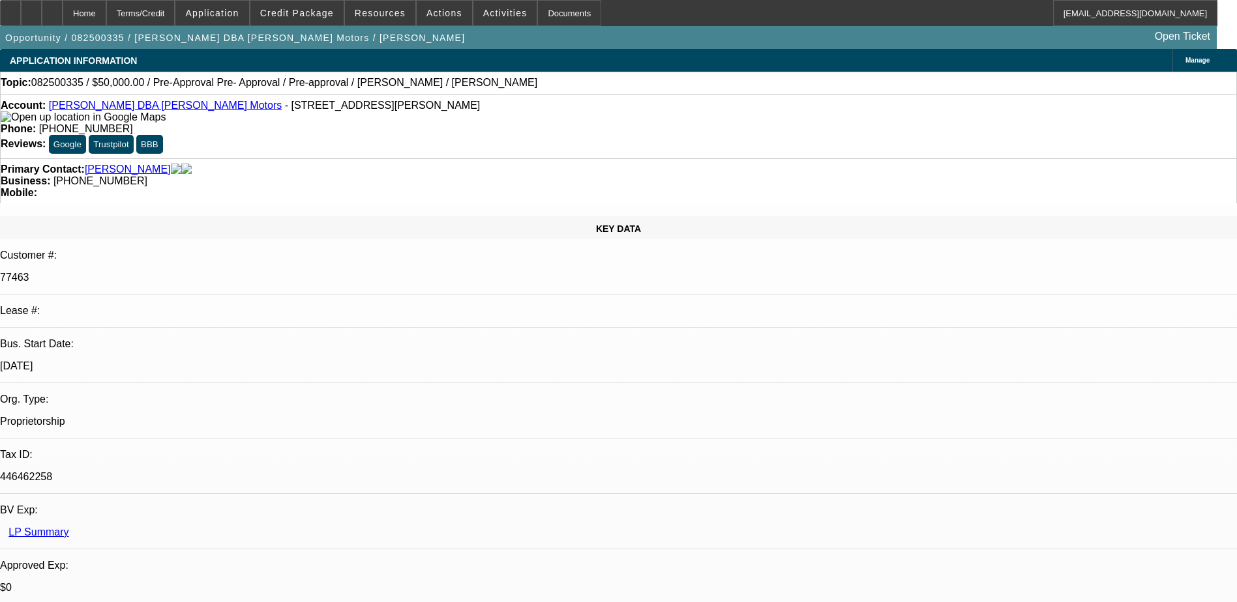
select select "0"
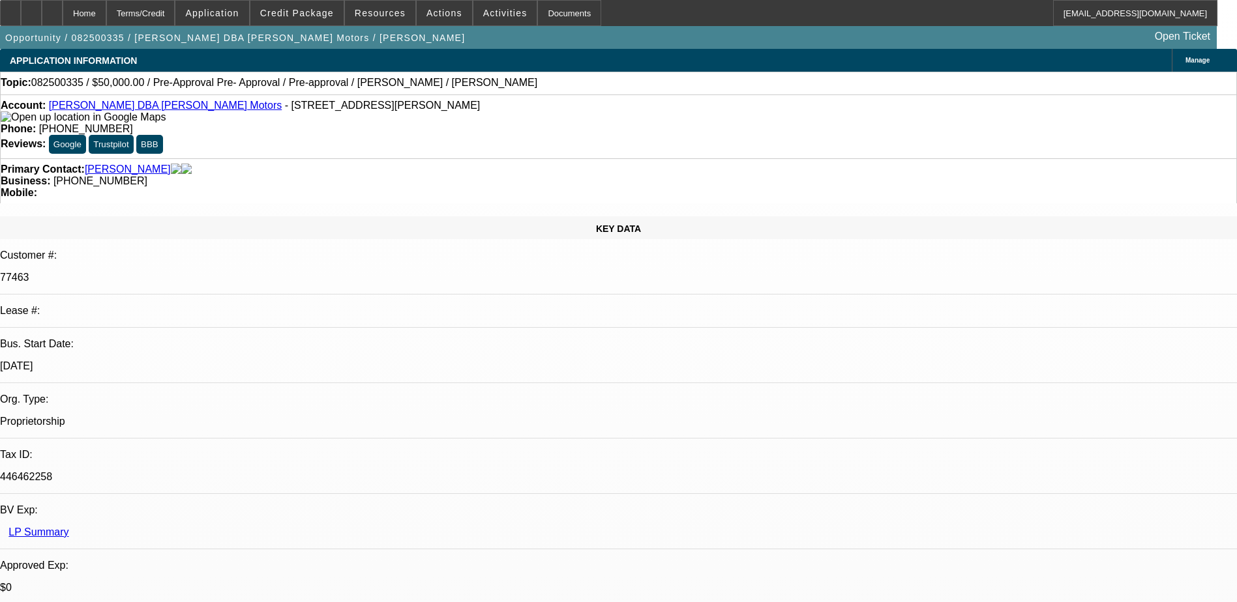
select select "0"
select select "2"
select select "0"
select select "1"
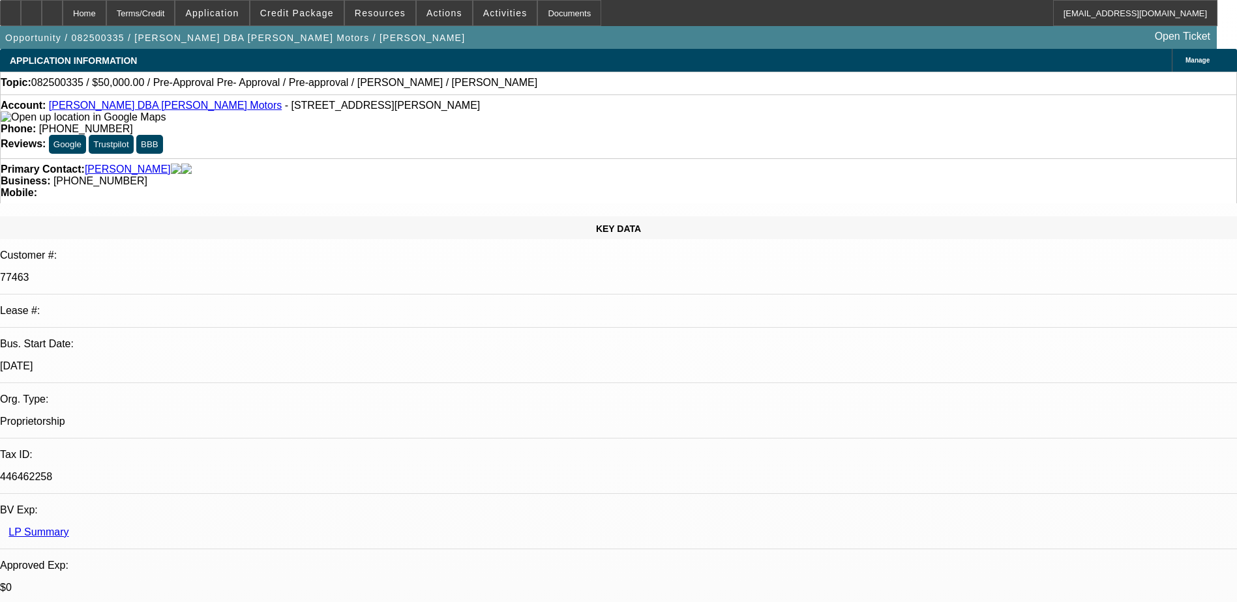
select select "1"
select select "6"
select select "1"
select select "6"
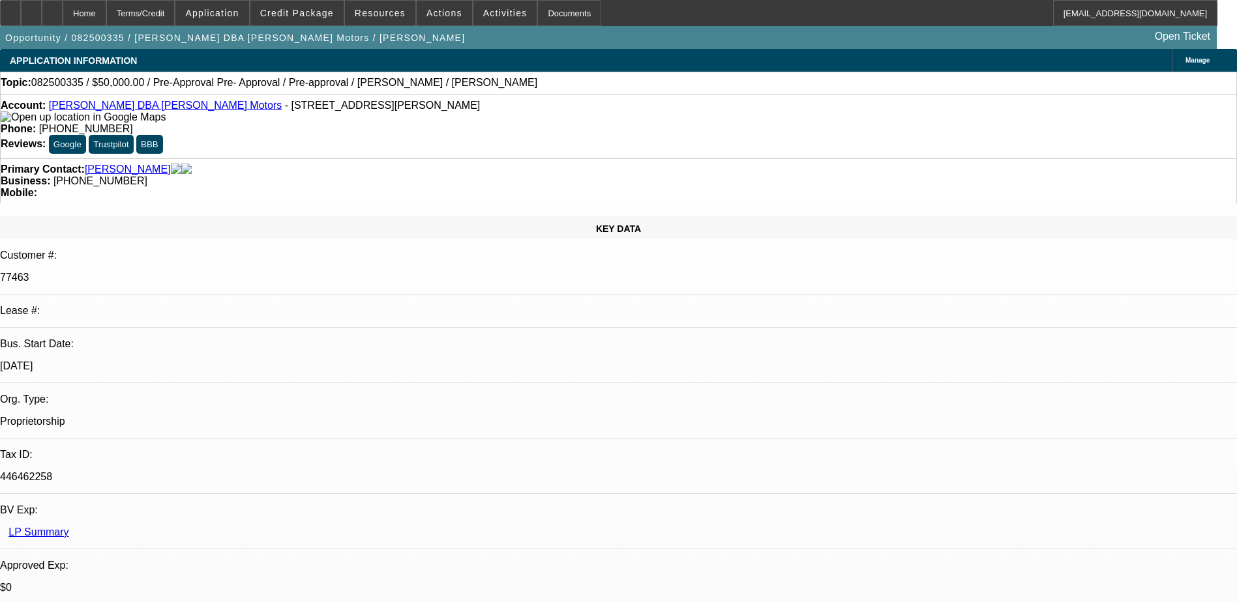
select select "1"
select select "2"
select select "6"
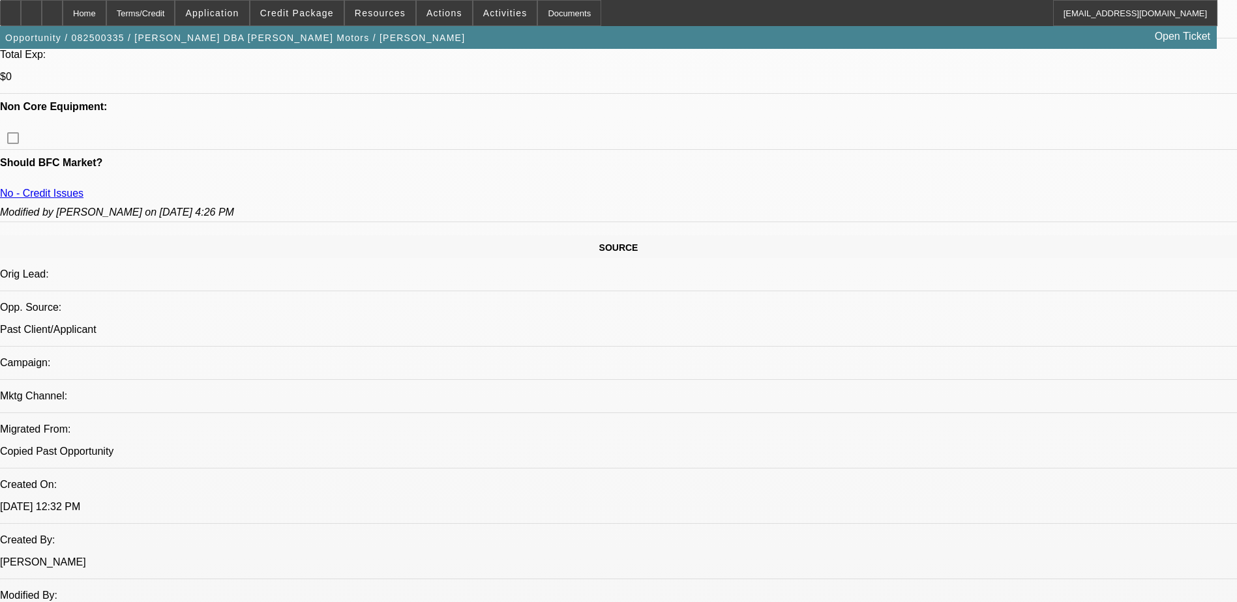
scroll to position [782, 0]
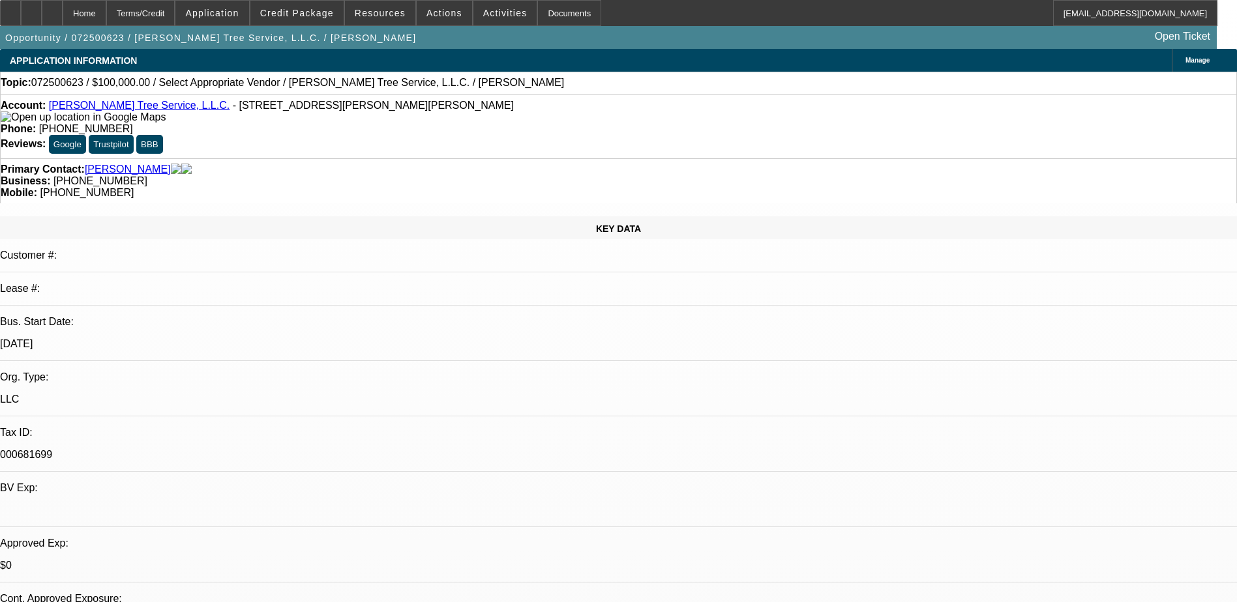
select select "0"
select select "2"
select select "0.1"
select select "1"
select select "2"
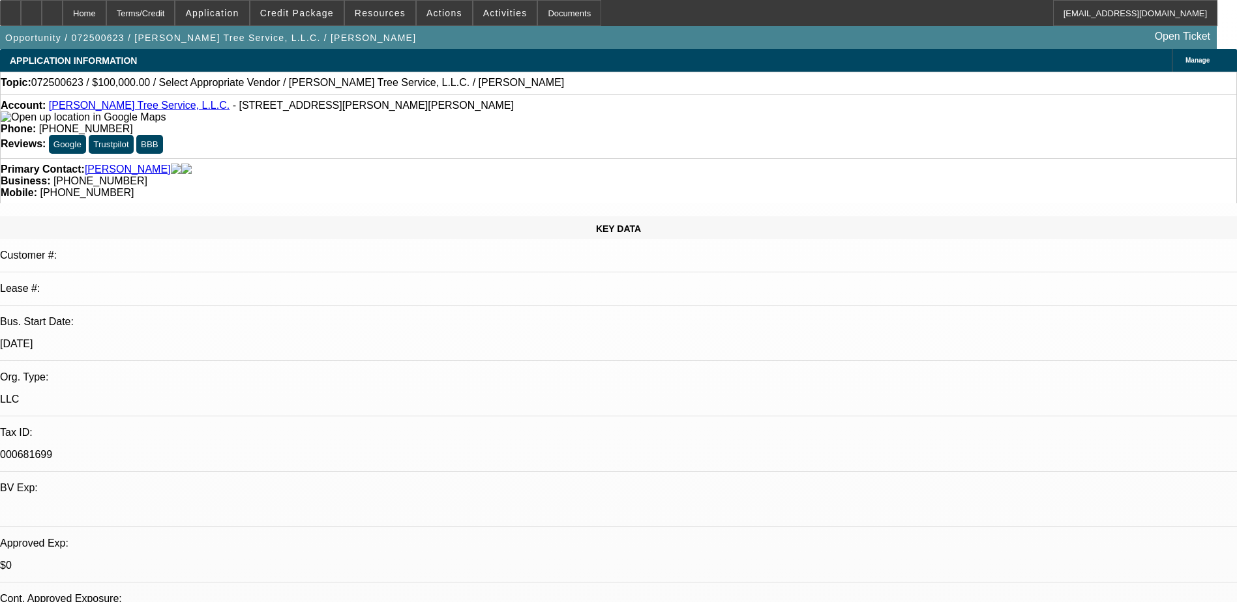
select select "4"
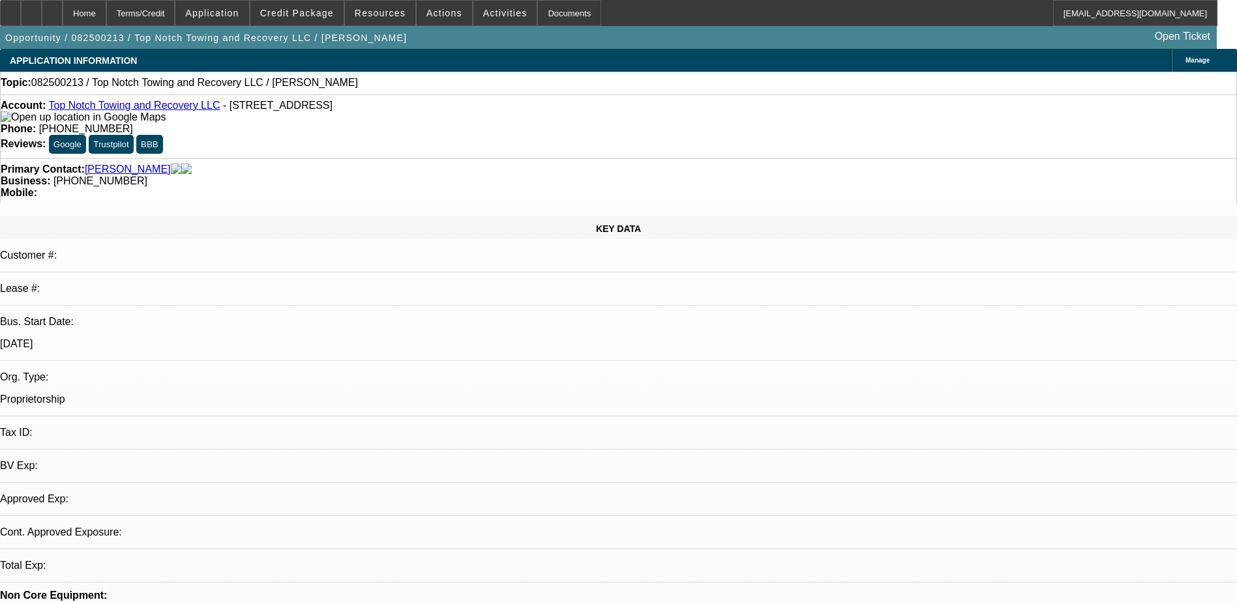
select select "0"
select select "2"
select select "0.1"
select select "1"
select select "2"
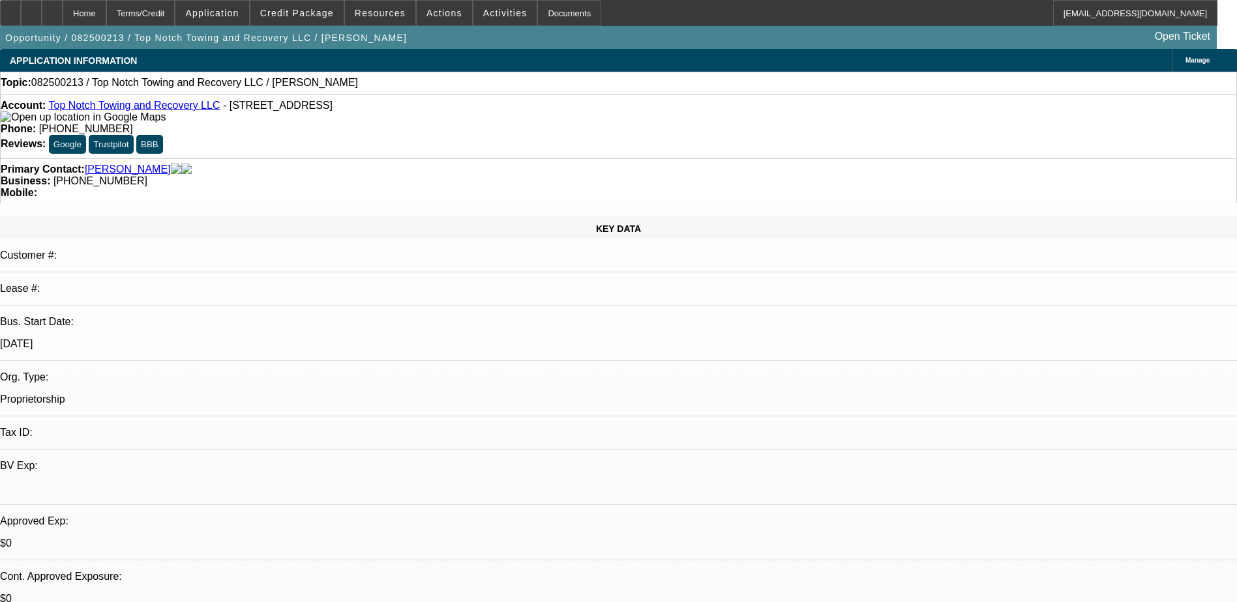
select select "4"
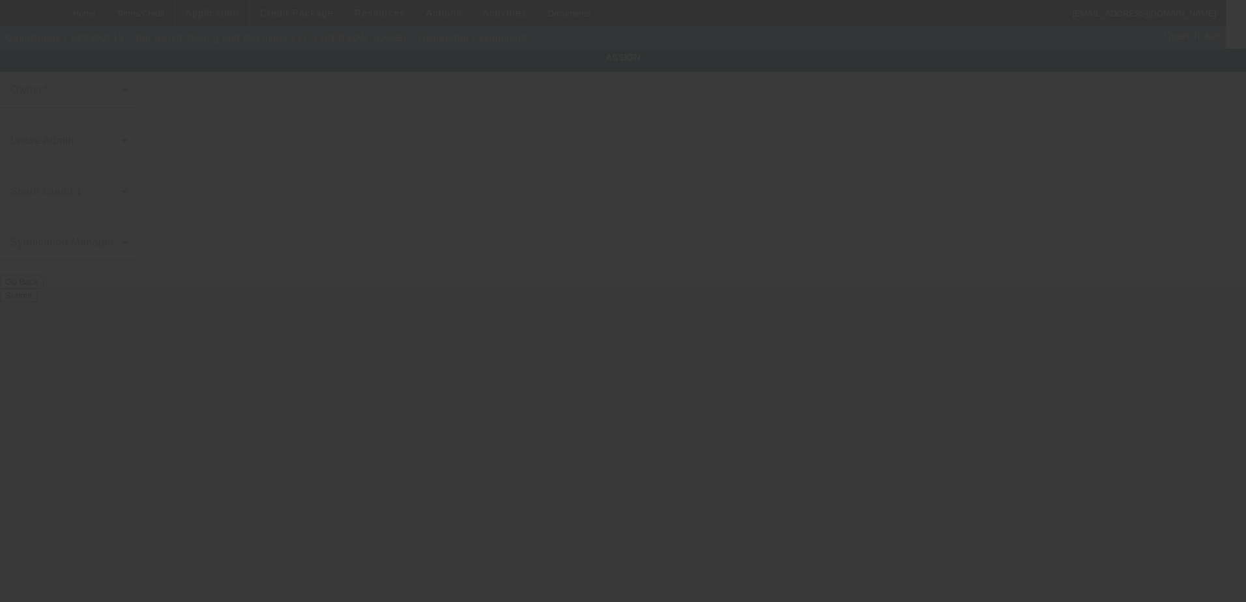
click at [616, 340] on div at bounding box center [623, 301] width 1246 height 602
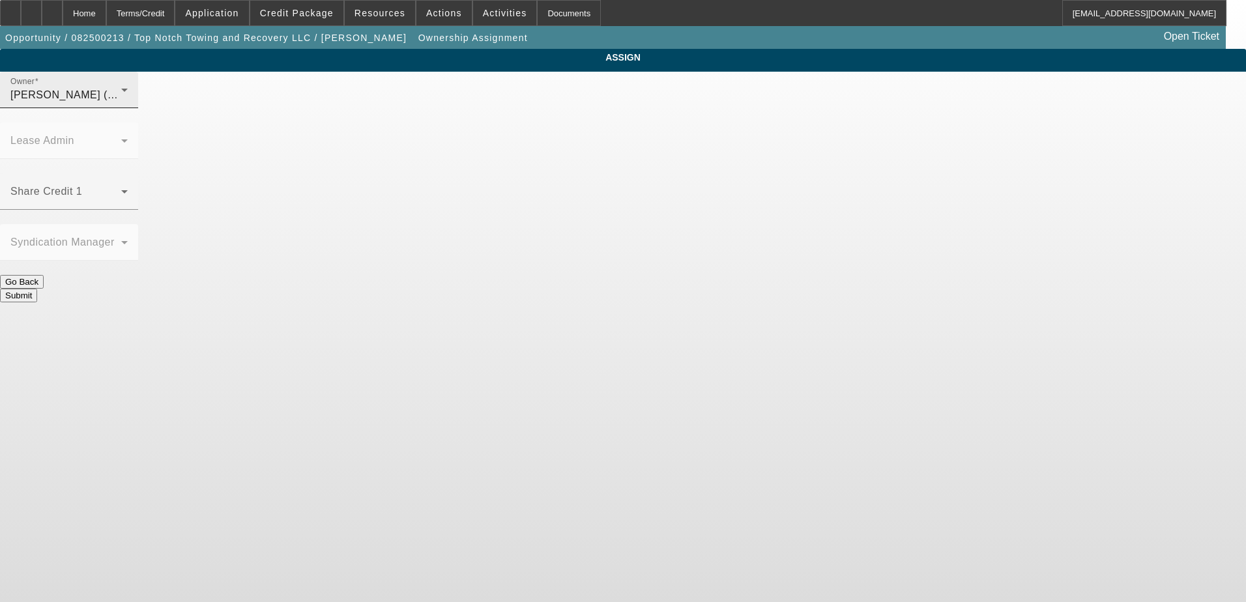
click at [128, 91] on div "Owner D'Aquila, Philip (Lvl 6)" at bounding box center [68, 90] width 117 height 37
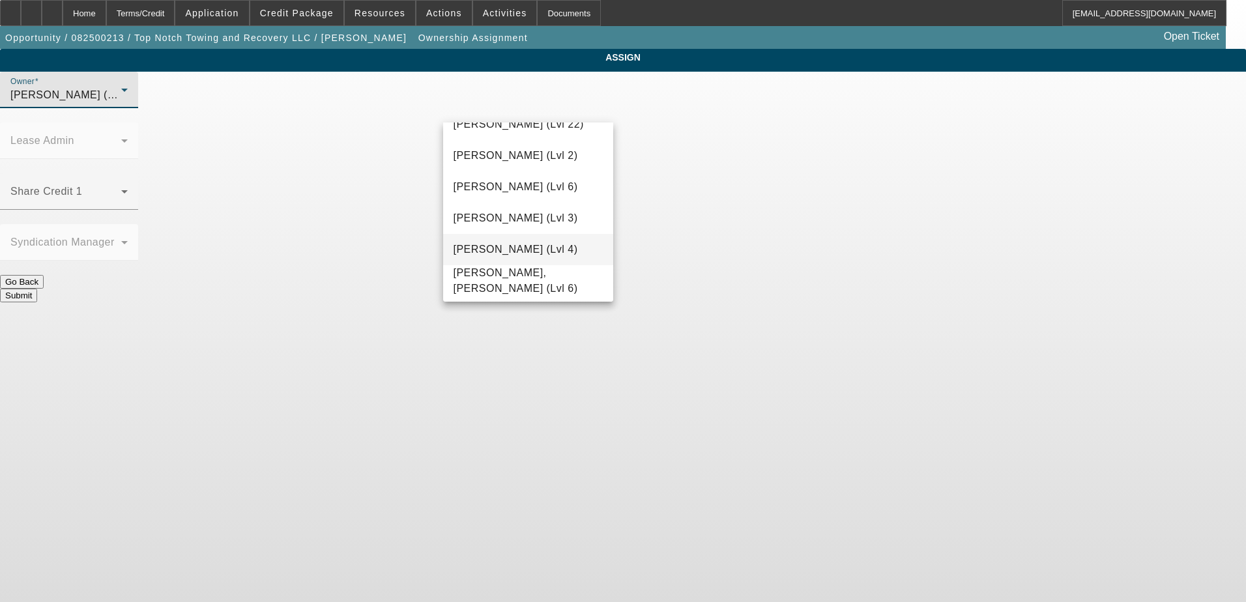
scroll to position [1925, 0]
click at [538, 225] on span "Urbanowski, Logan (Lvl 2)" at bounding box center [516, 221] width 125 height 16
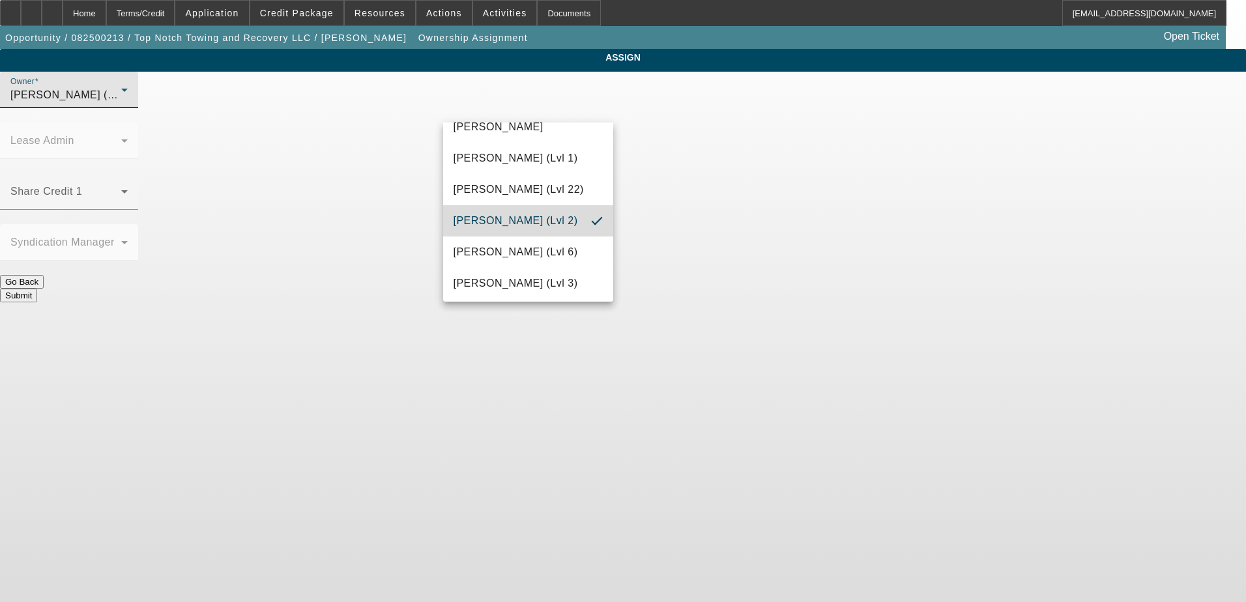
click at [733, 293] on body "Home Terms/Credit Application Credit Package Resources Actions Activities Docum…" at bounding box center [623, 301] width 1246 height 602
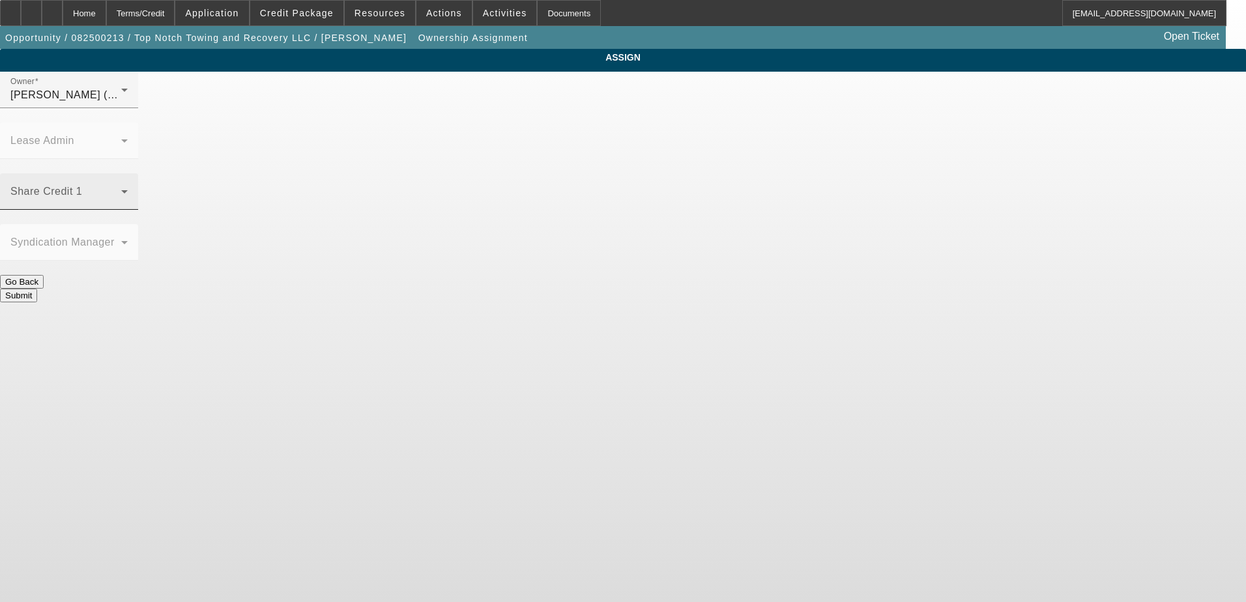
drag, startPoint x: 491, startPoint y: 132, endPoint x: 496, endPoint y: 149, distance: 17.7
click at [138, 123] on div at bounding box center [69, 115] width 138 height 14
click at [121, 189] on span at bounding box center [65, 197] width 111 height 16
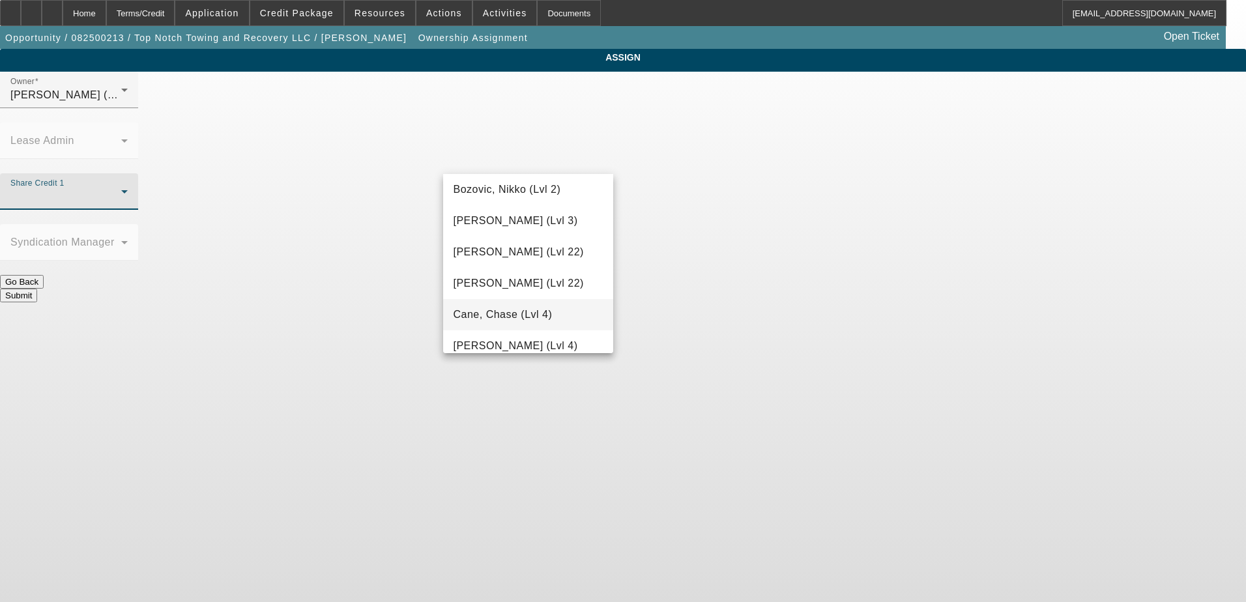
scroll to position [326, 0]
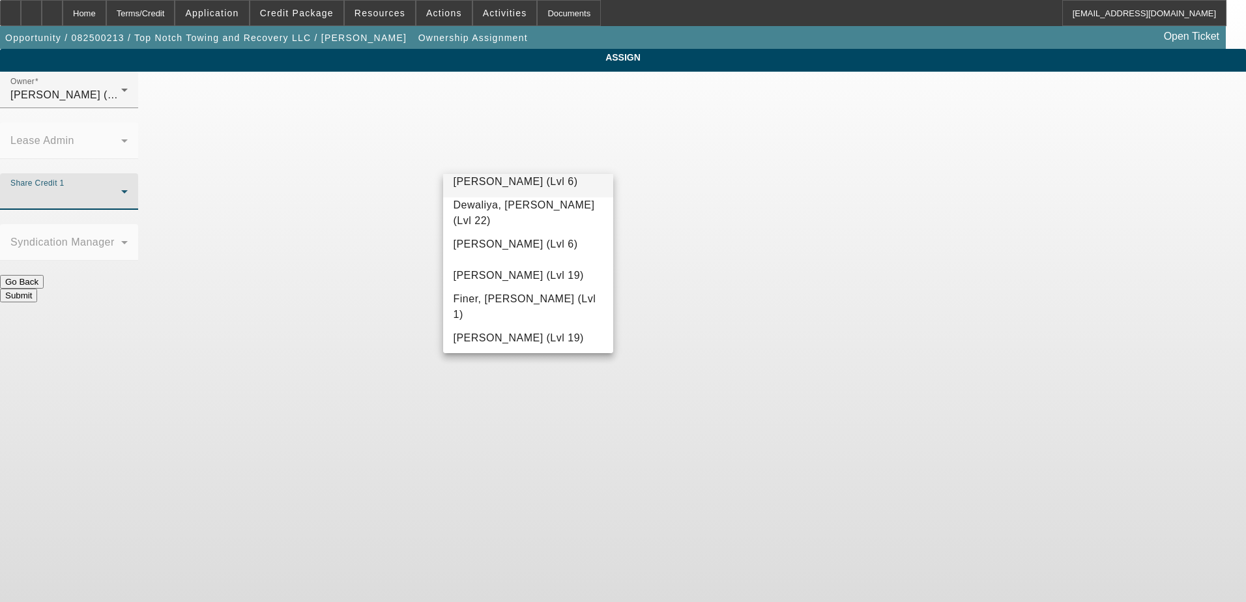
click at [538, 187] on span "D'Aquila, Philip (Lvl 6)" at bounding box center [516, 182] width 125 height 16
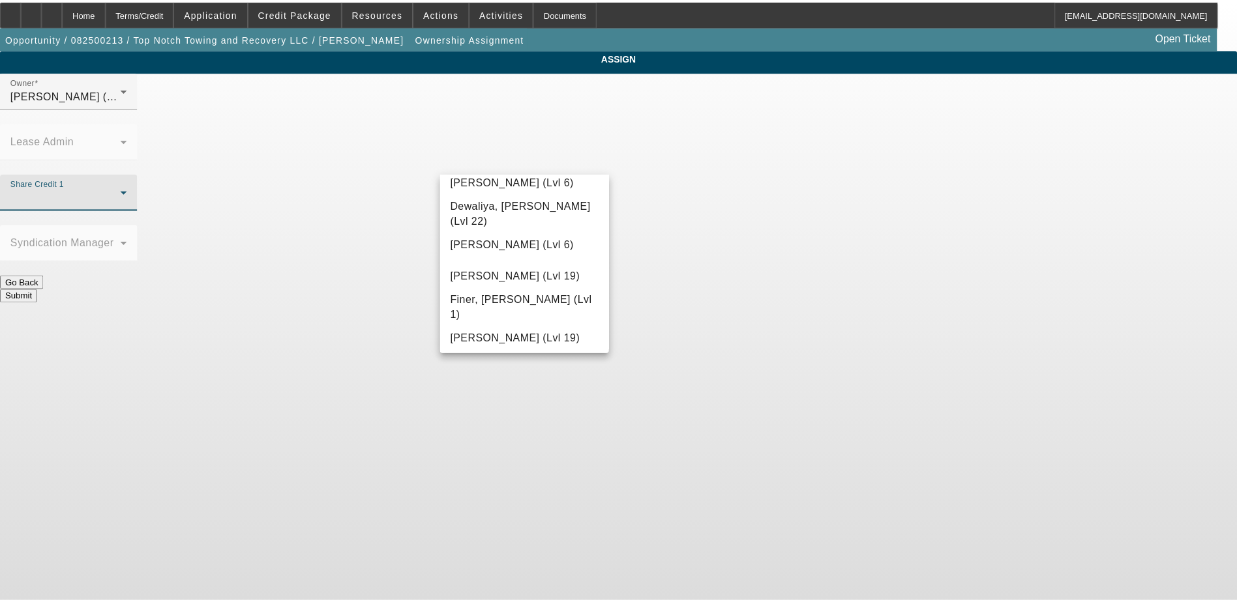
scroll to position [0, 0]
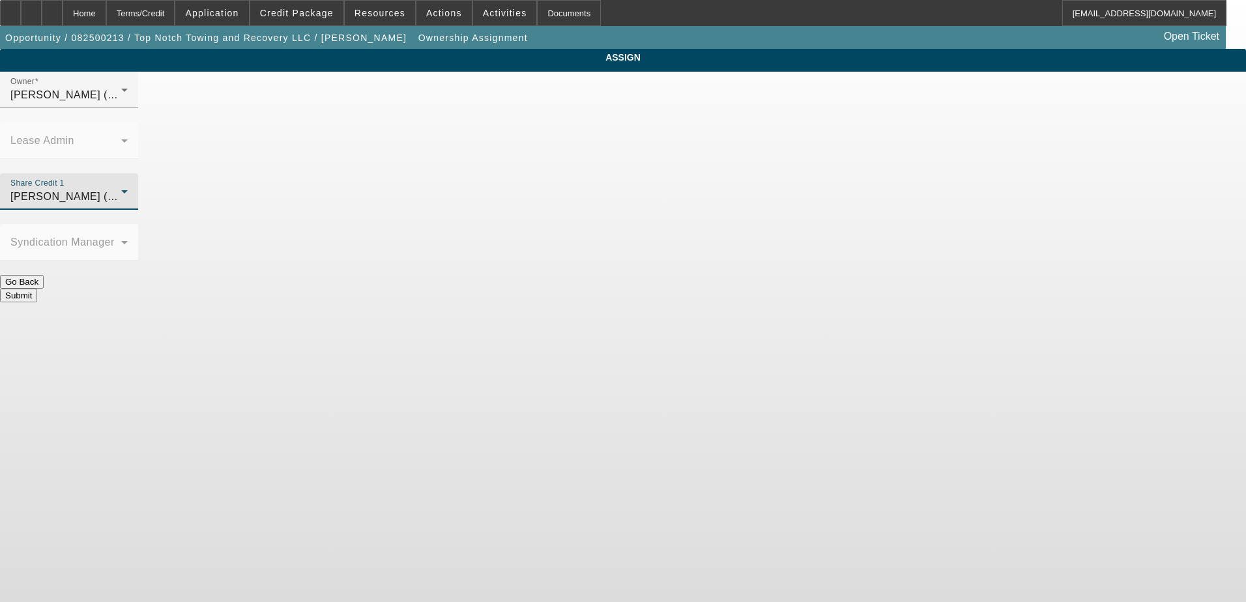
click at [731, 308] on body "Home Terms/Credit Application Credit Package Resources Actions Activities Docum…" at bounding box center [623, 301] width 1246 height 602
click at [37, 289] on button "Submit" at bounding box center [18, 296] width 37 height 14
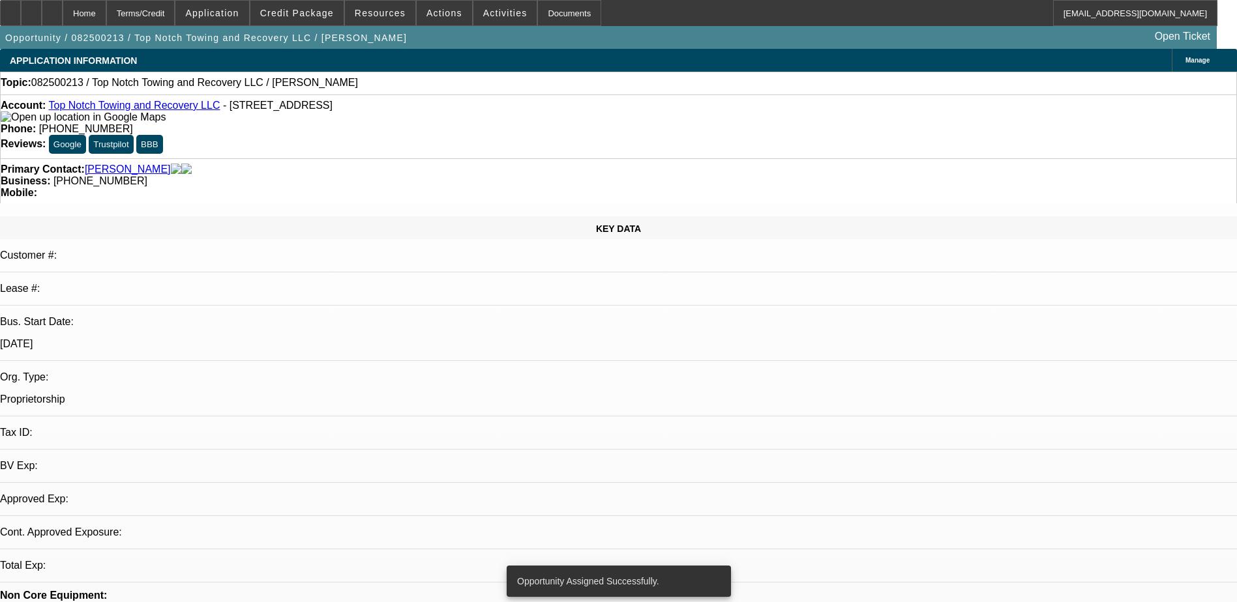
select select "0"
select select "2"
select select "0.1"
select select "4"
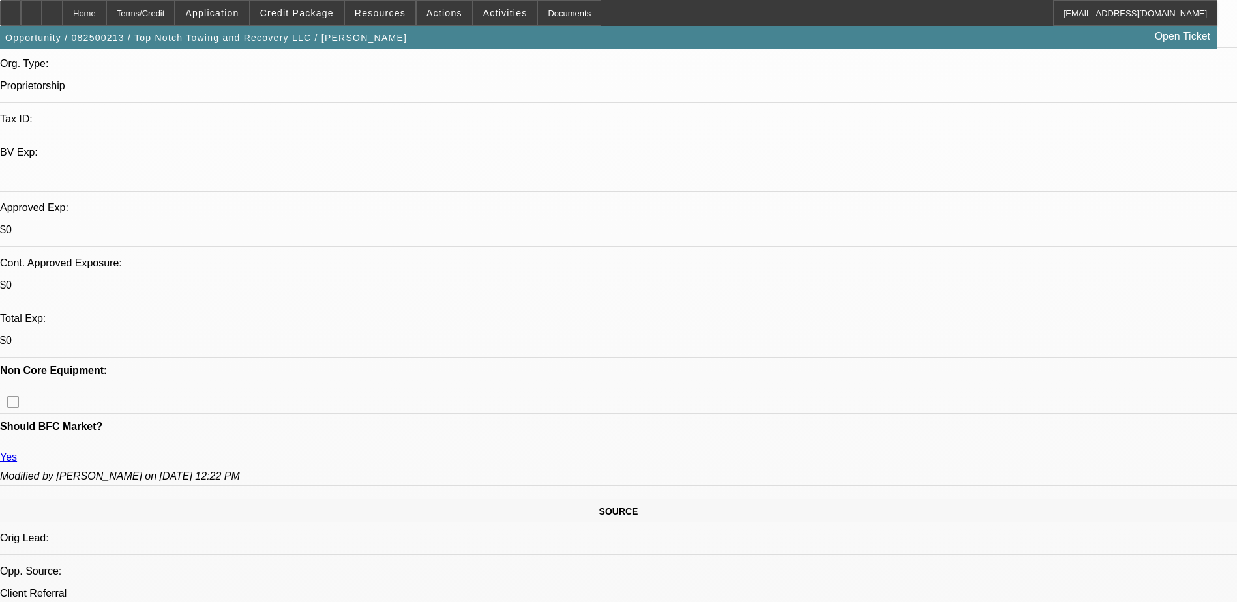
scroll to position [261, 0]
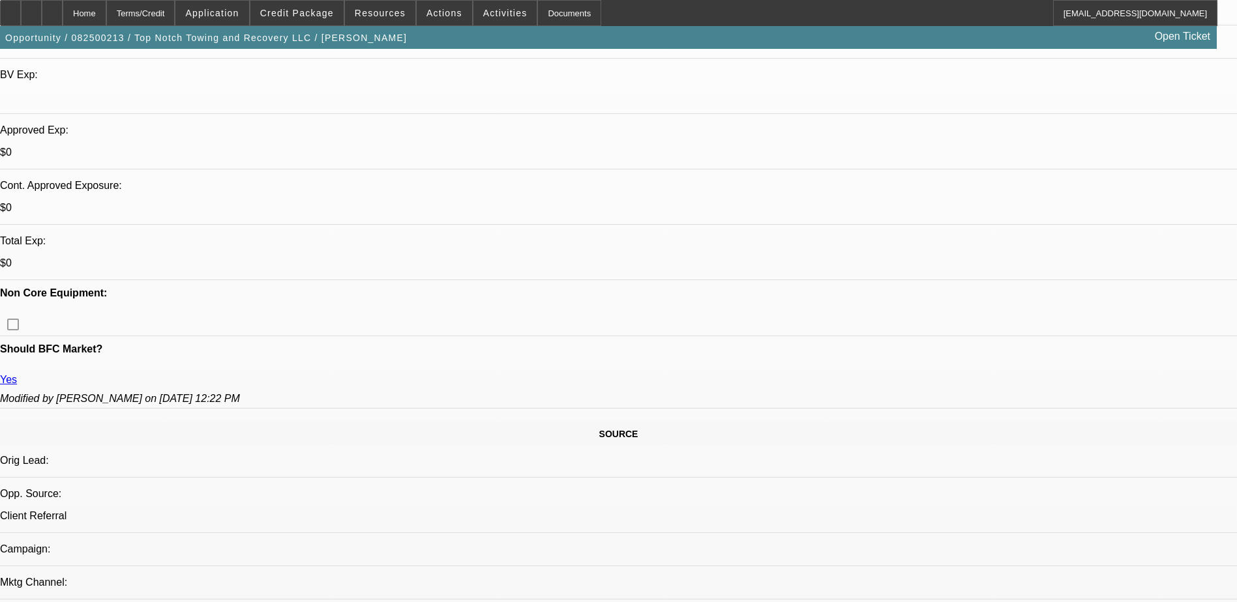
scroll to position [196, 0]
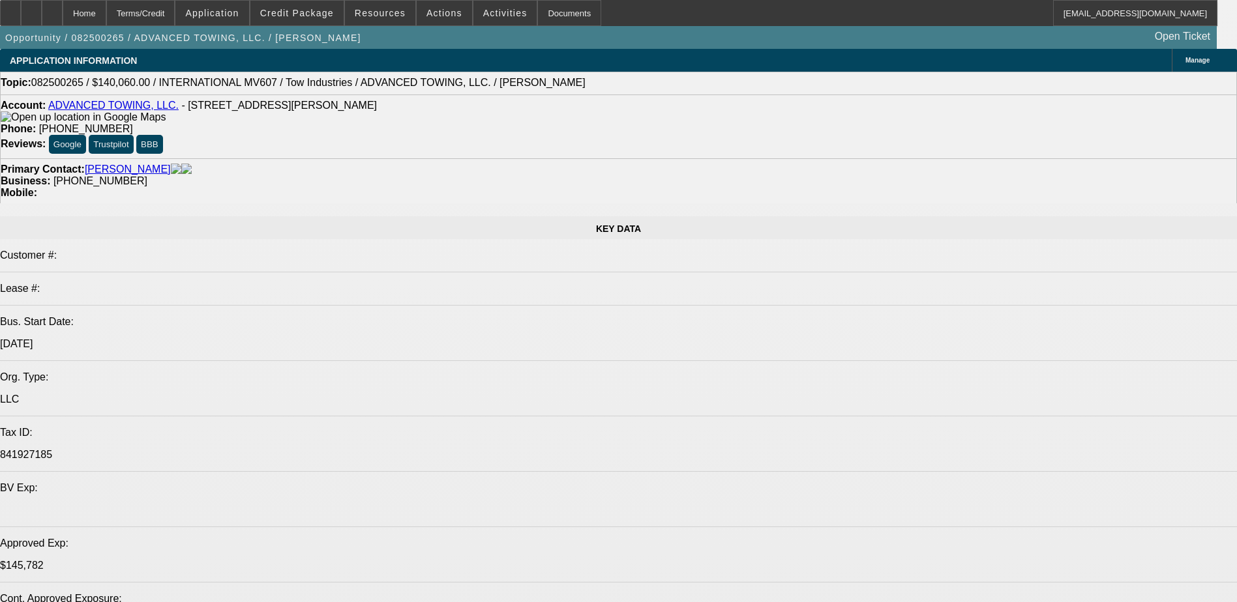
select select "0"
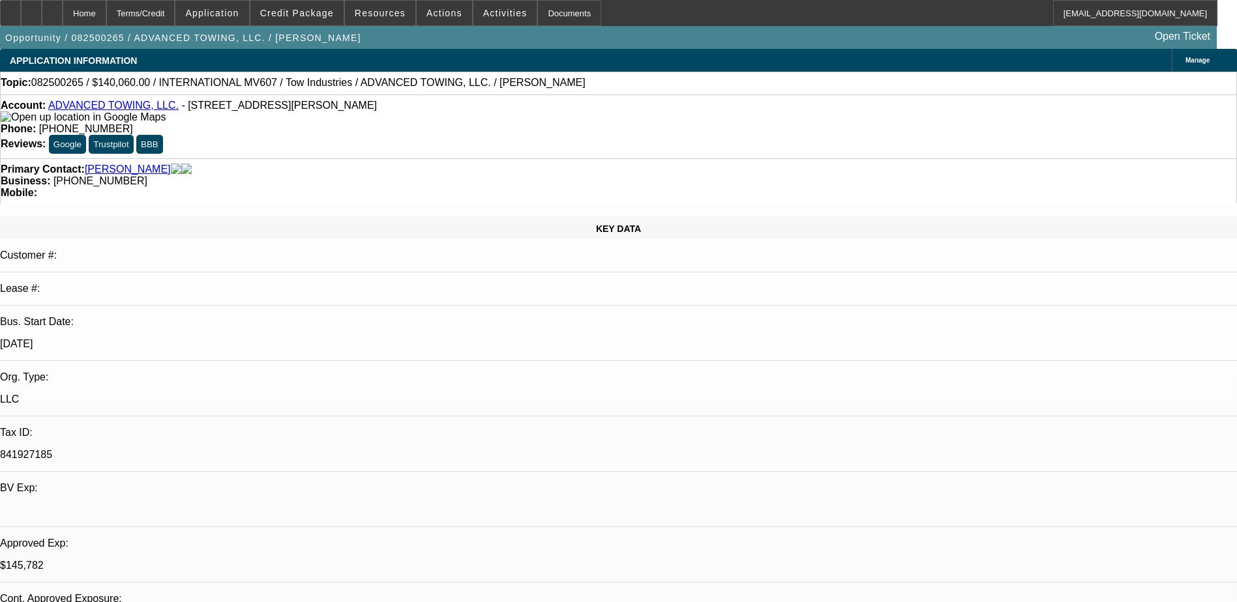
select select "2"
select select "0.1"
select select "0"
select select "2"
select select "0.1"
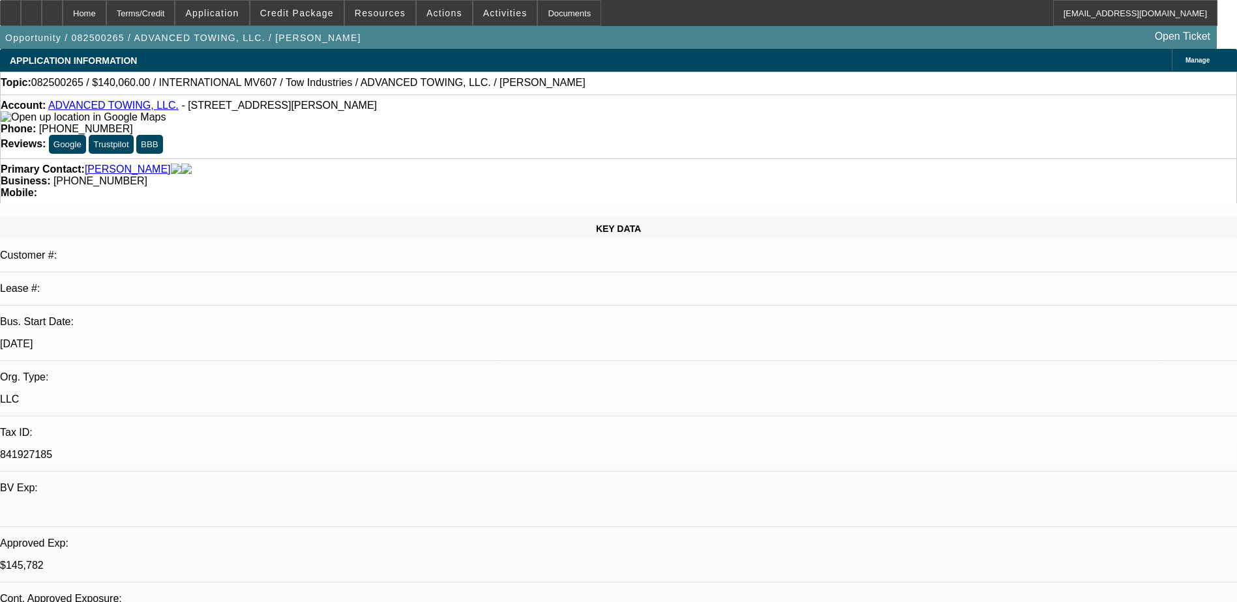
select select "0"
select select "0.1"
select select "0"
select select "0.1"
select select "1"
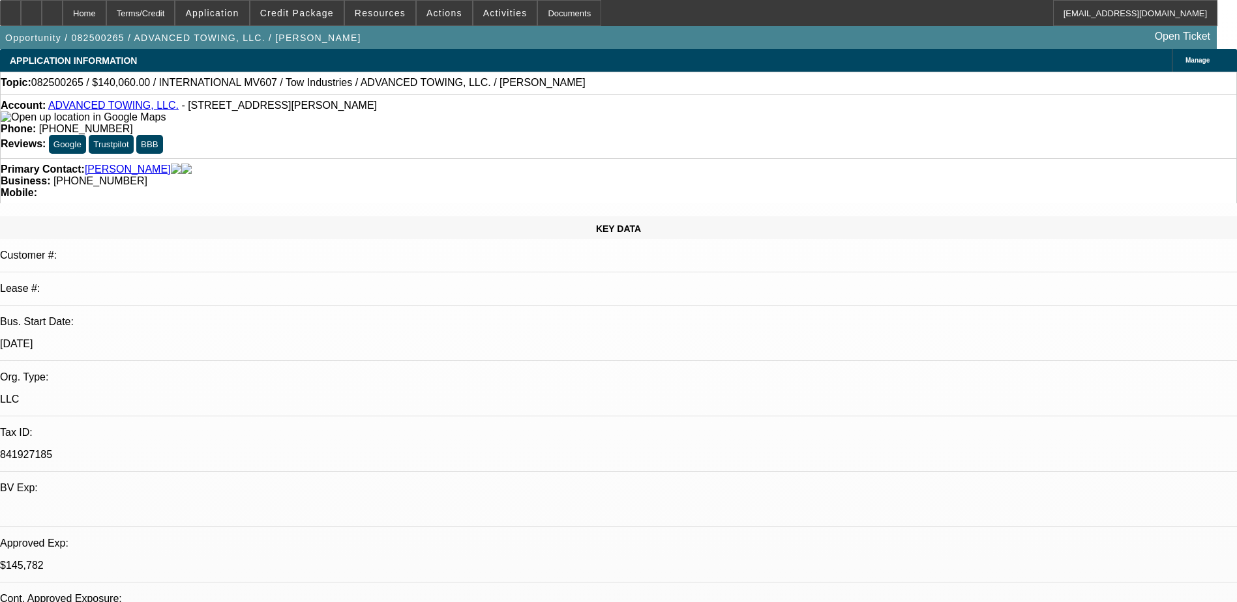
select select "2"
select select "4"
select select "1"
select select "2"
select select "4"
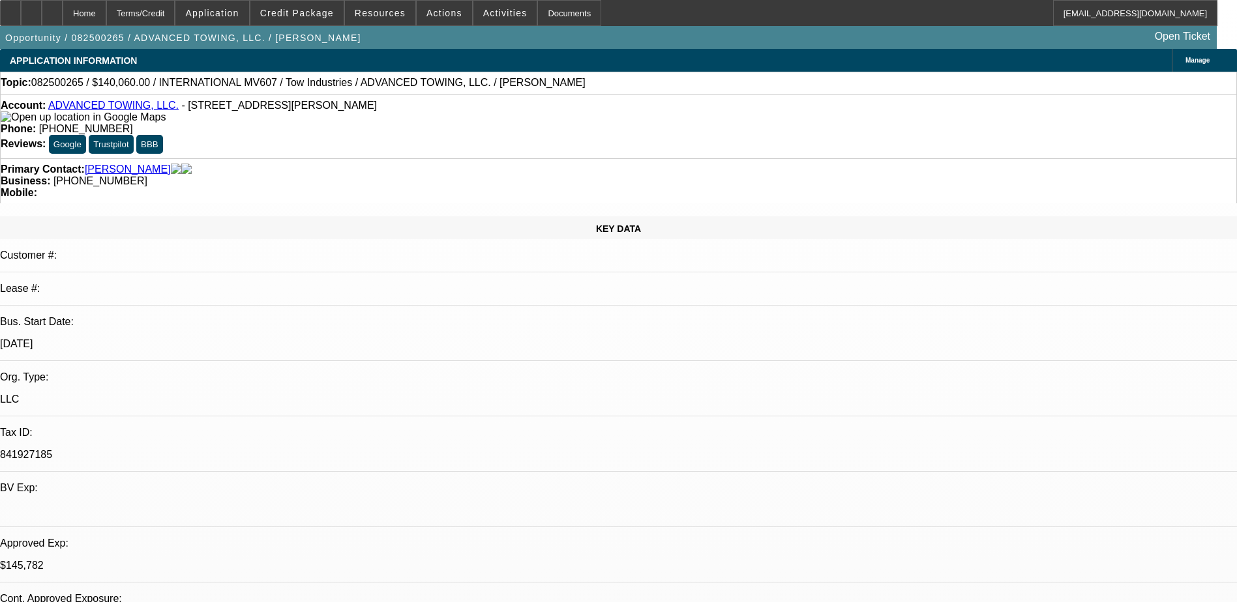
select select "1"
select select "2"
select select "4"
select select "1"
select select "2"
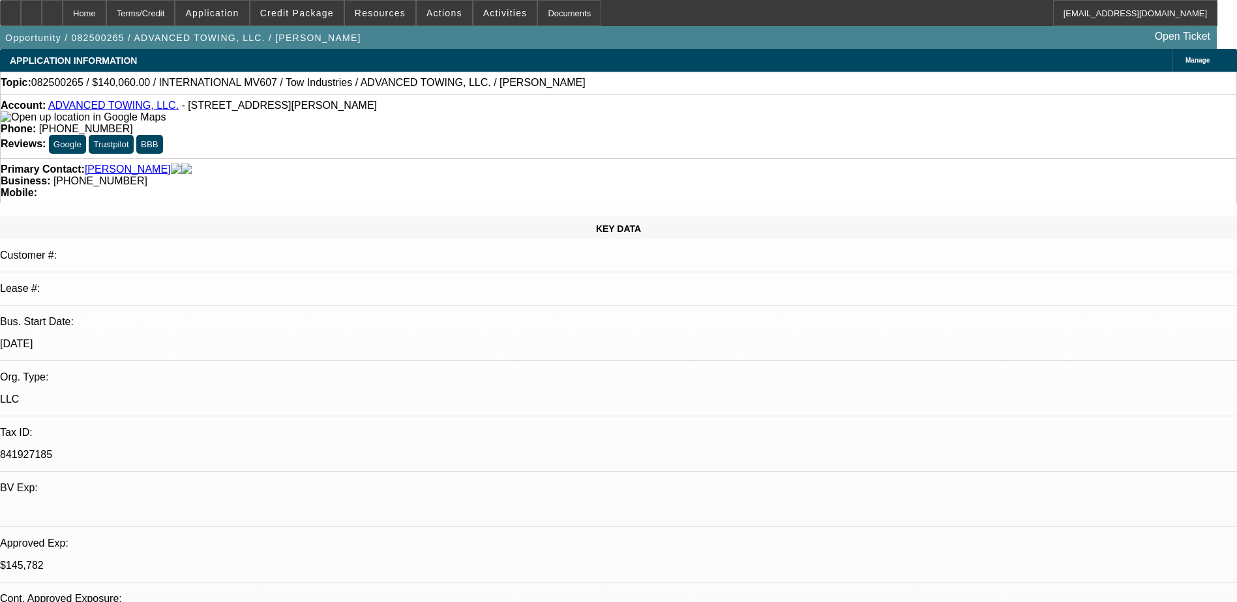
select select "4"
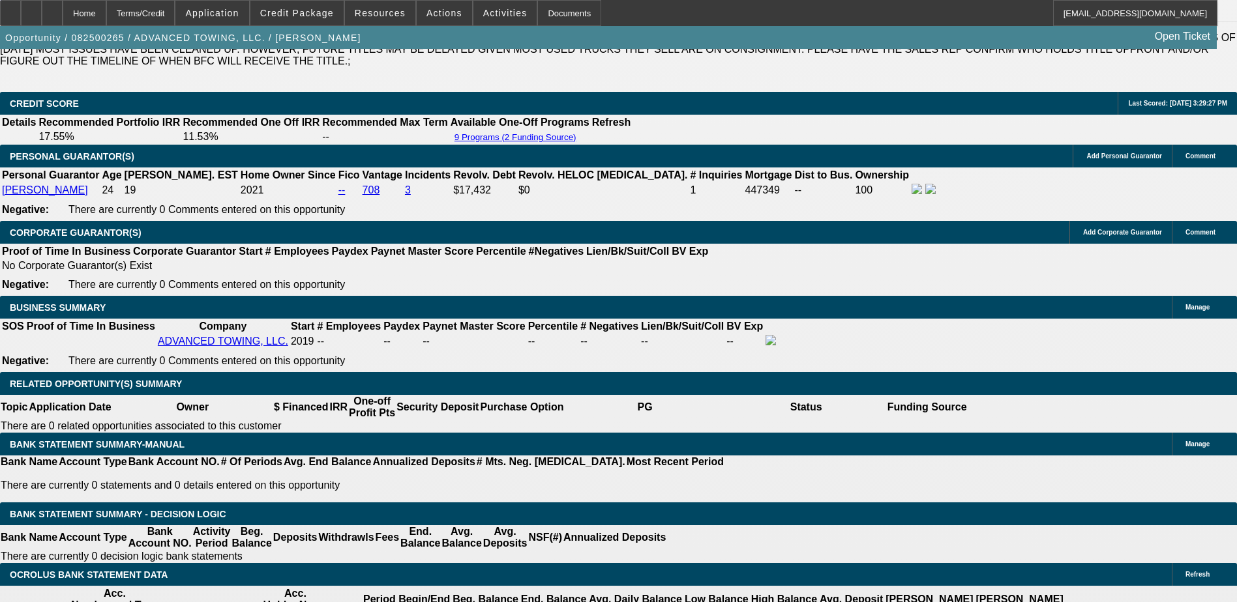
scroll to position [1890, 0]
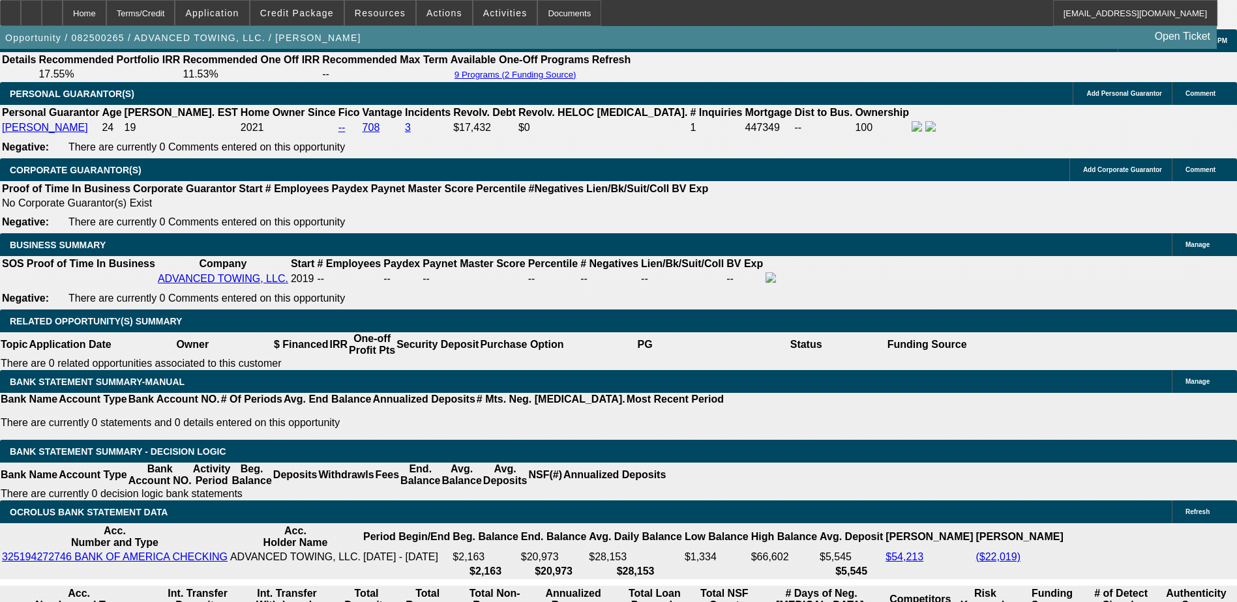
scroll to position [1825, 0]
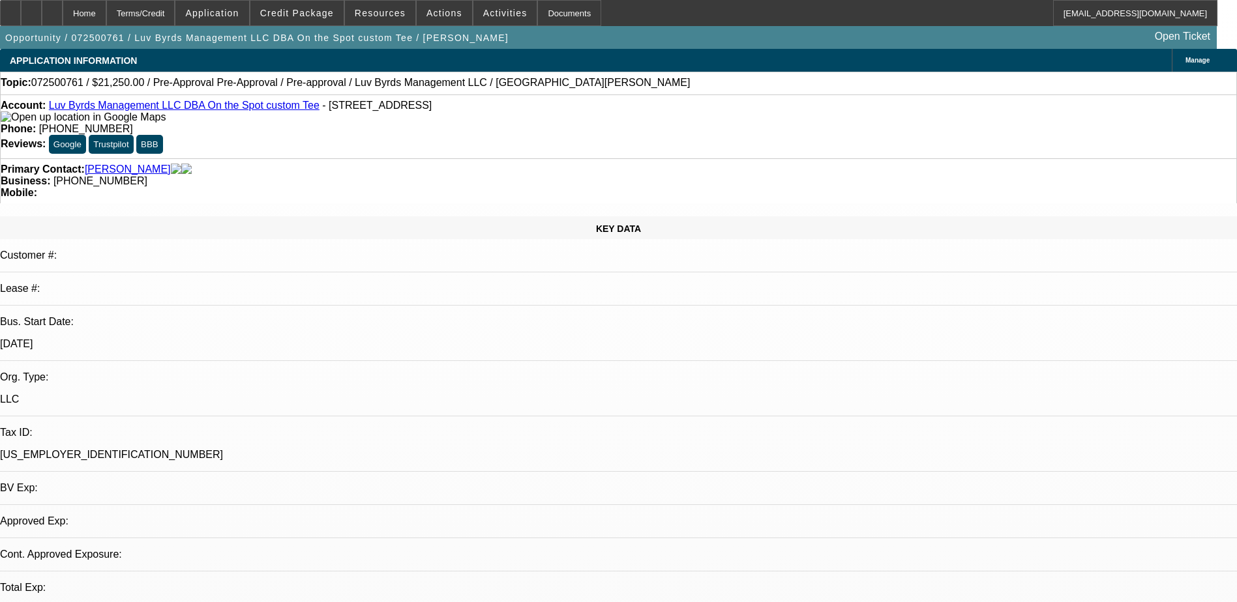
select select "0.15"
select select "2"
select select "0.1"
select select "4"
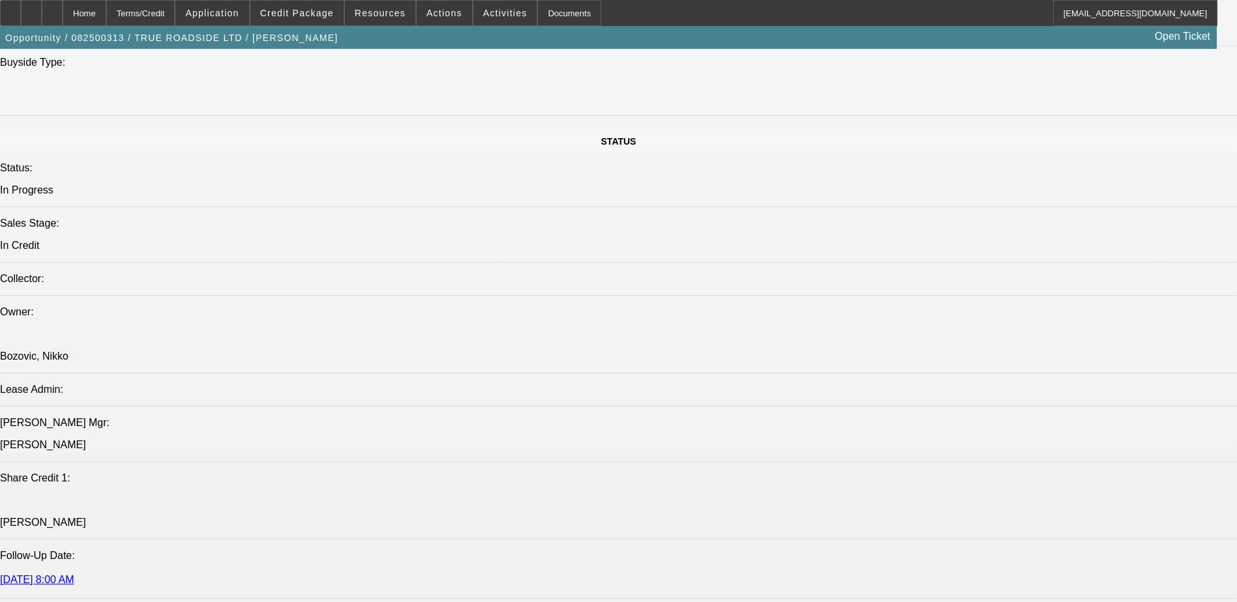
select select "0"
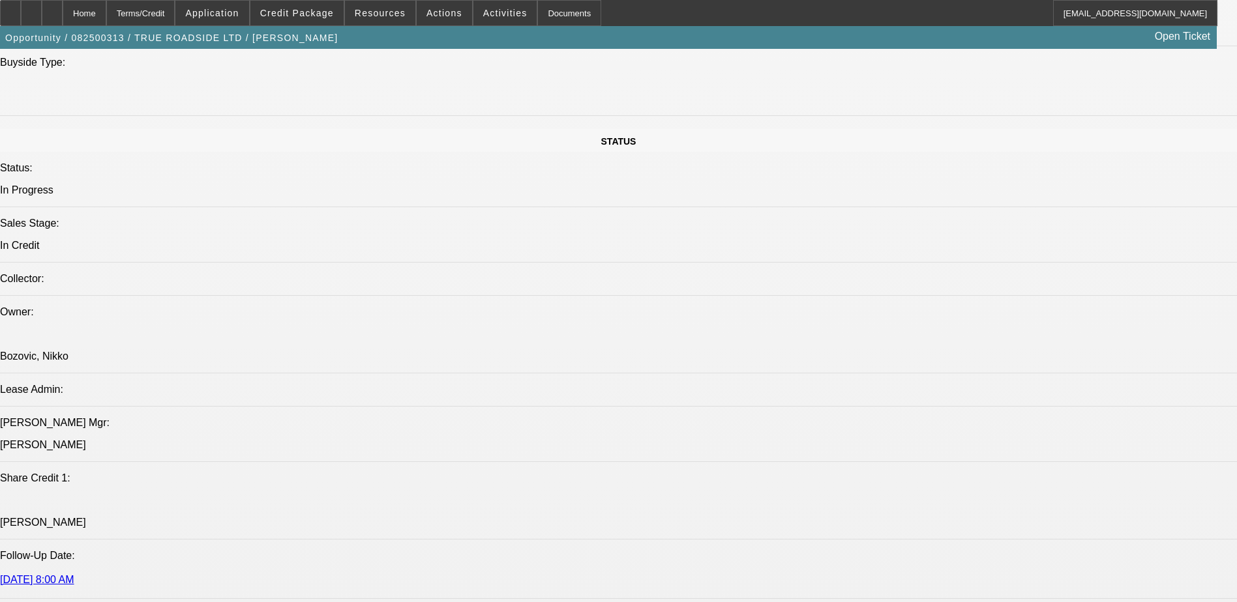
select select "0"
select select "1"
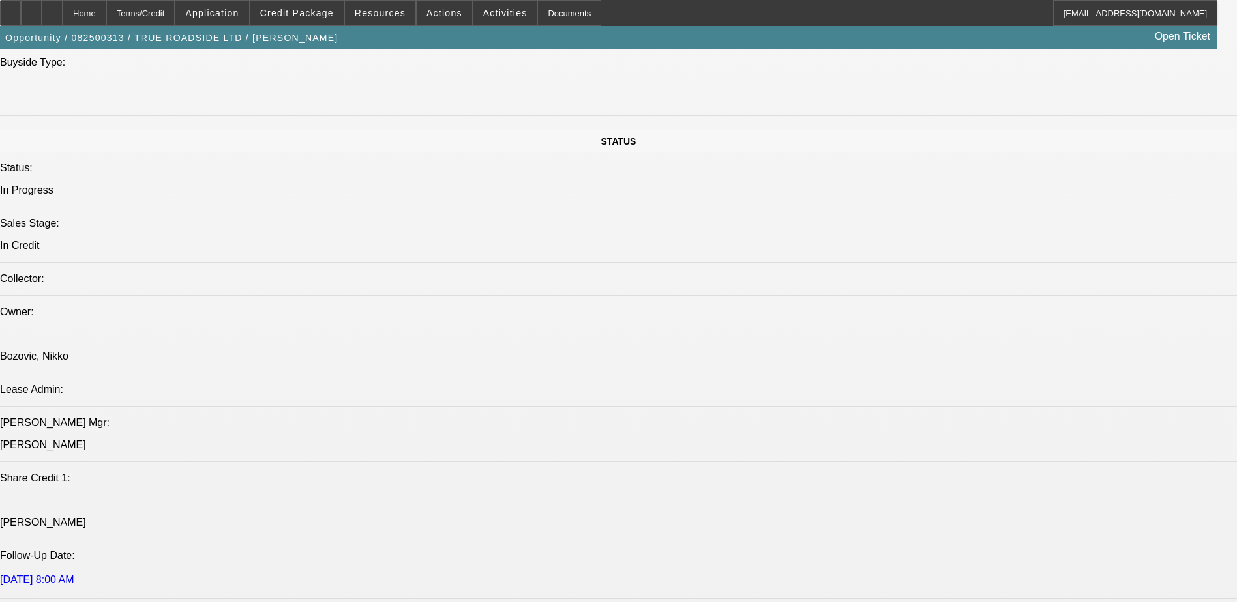
select select "3"
select select "6"
select select "1"
select select "3"
select select "6"
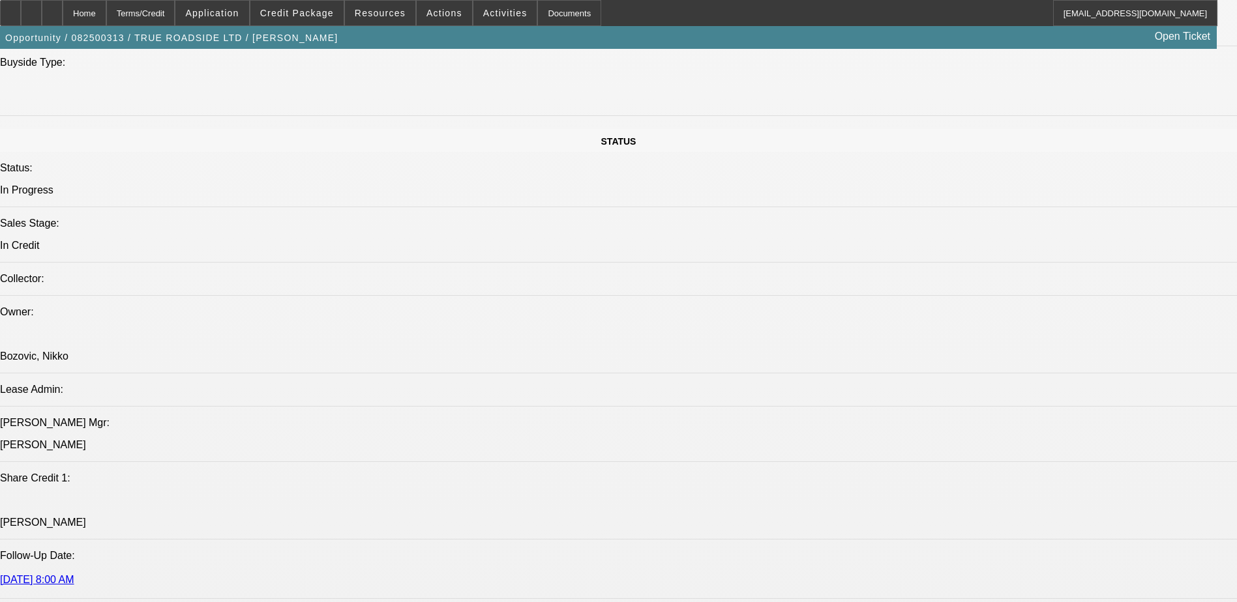
select select "1"
select select "3"
select select "6"
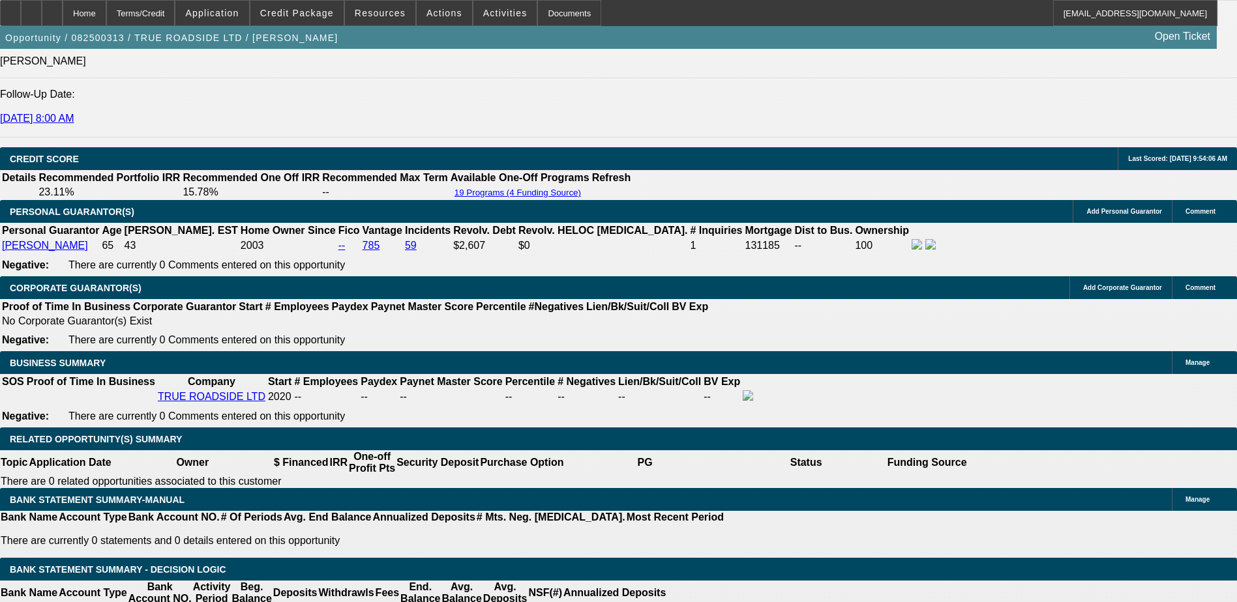
scroll to position [1774, 0]
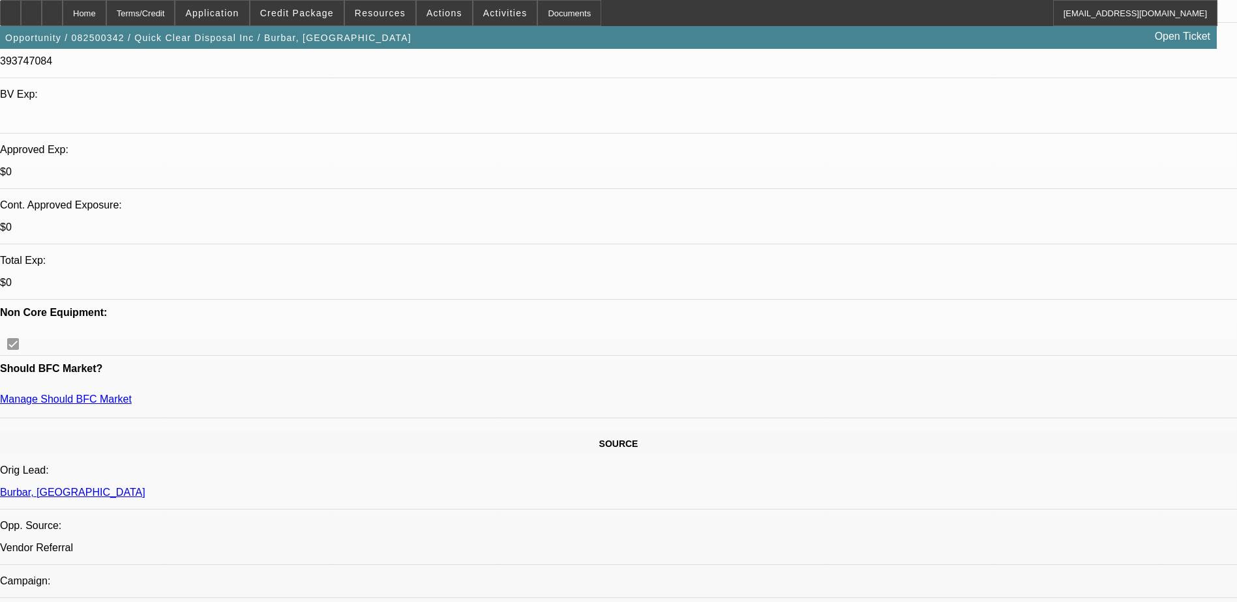
select select "0"
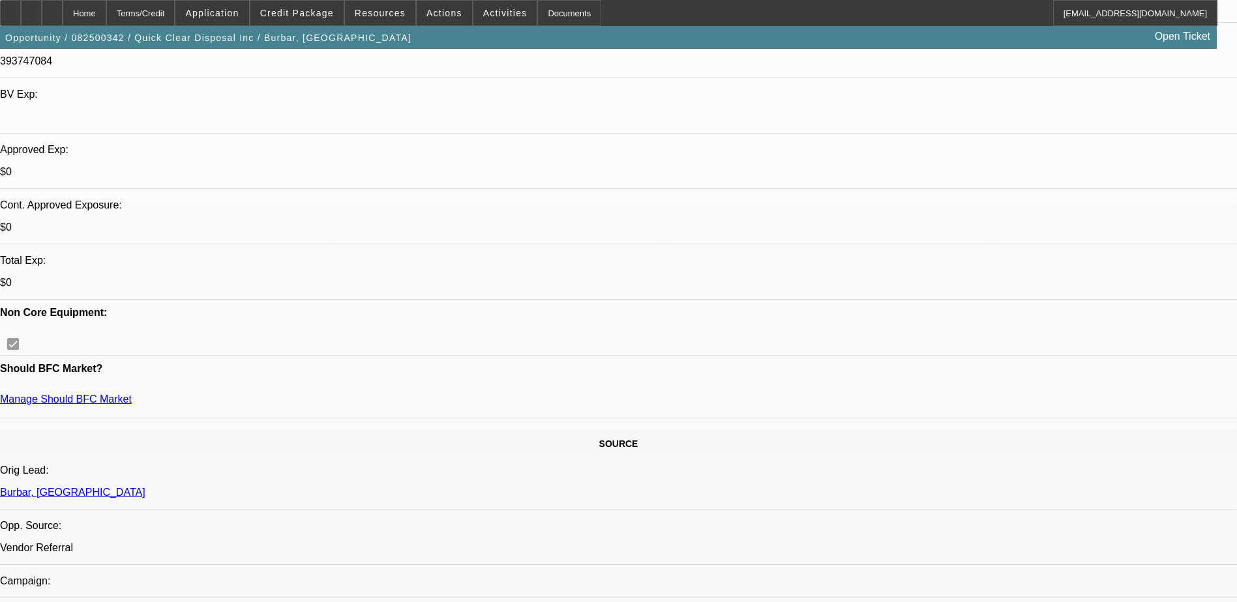
select select "0"
select select "0.2"
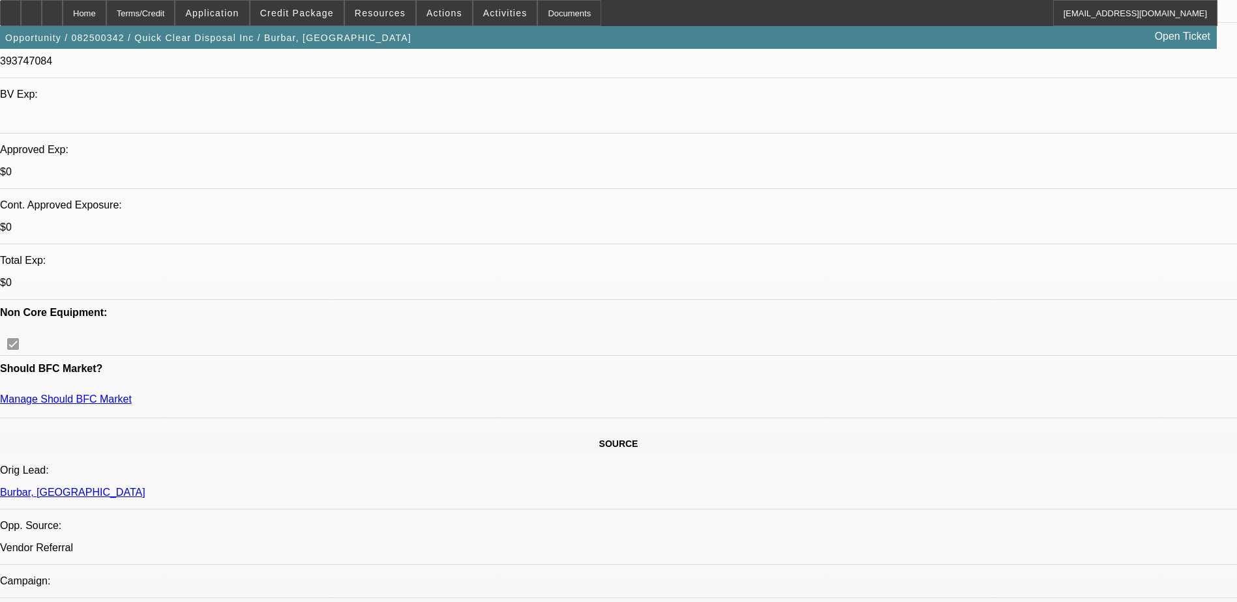
select select "2"
select select "0"
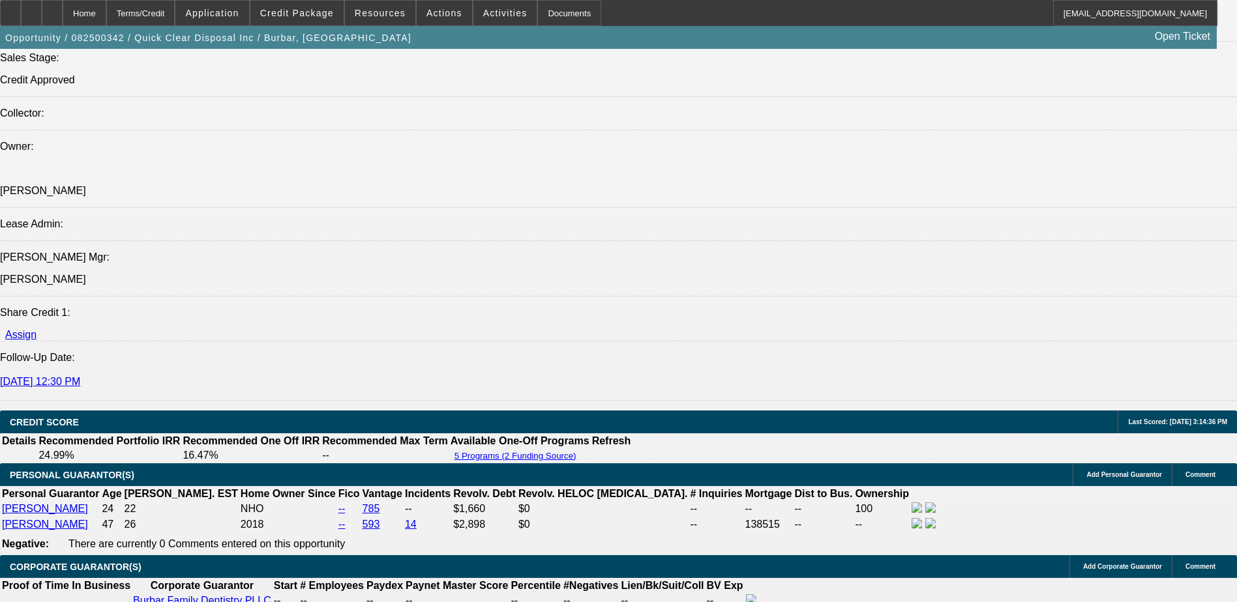
select select "1"
select select "2"
select select "21"
select select "1"
select select "2"
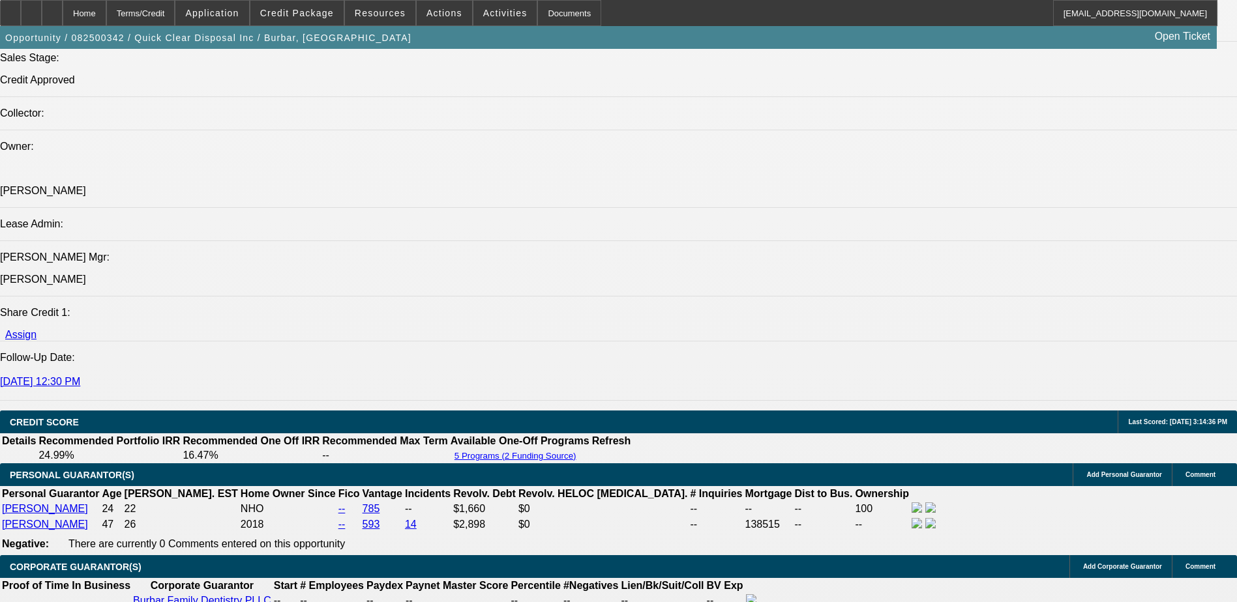
select select "21"
select select "1"
select select "2"
select select "19"
select select "1"
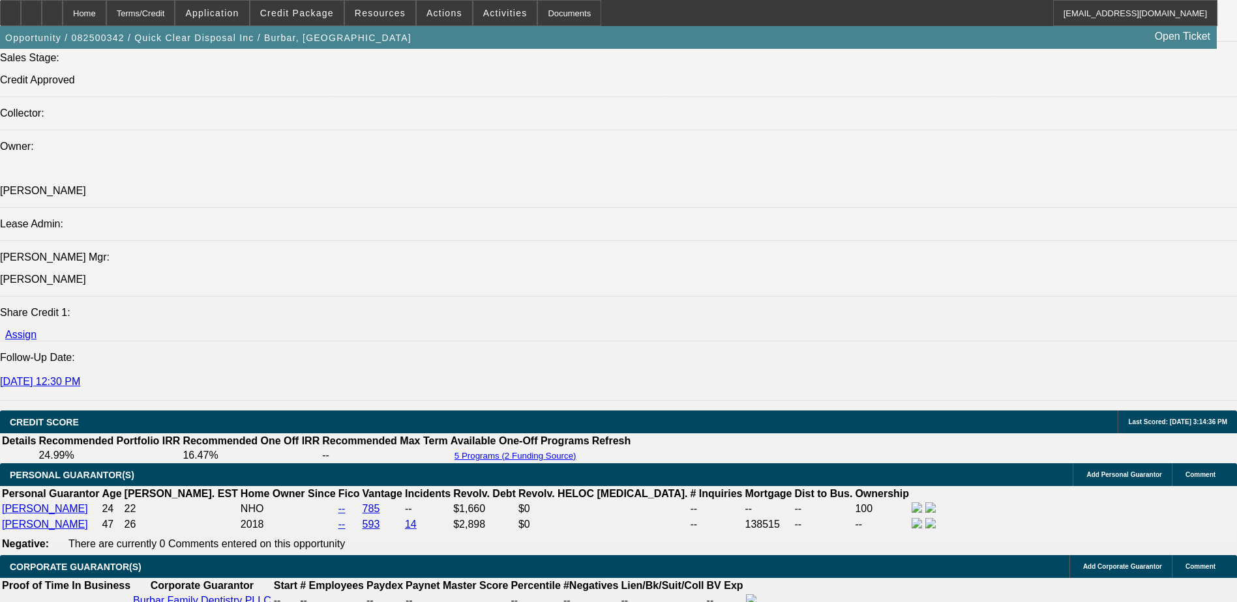
select select "2"
select select "6"
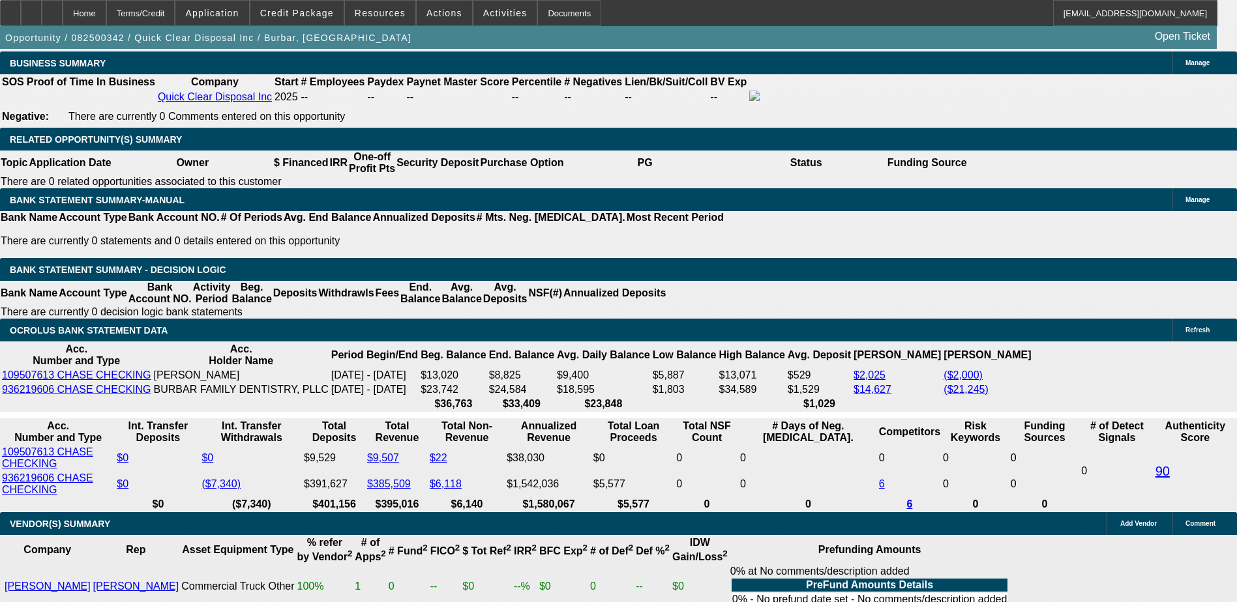
scroll to position [2021, 0]
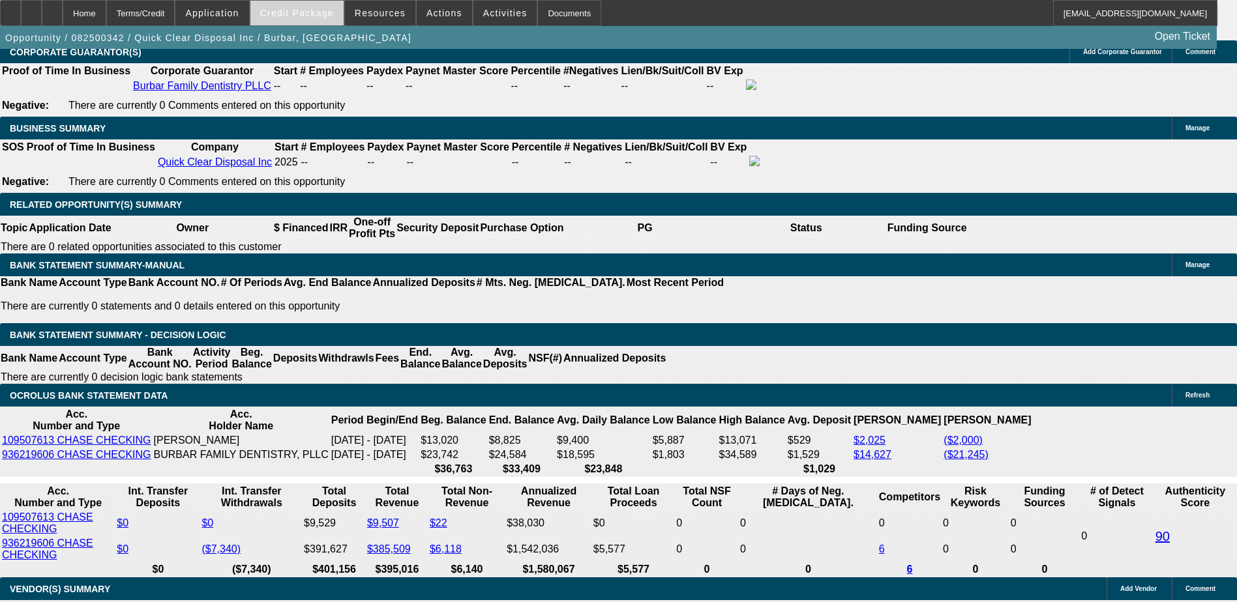
click at [325, 12] on span "Credit Package" at bounding box center [297, 13] width 74 height 10
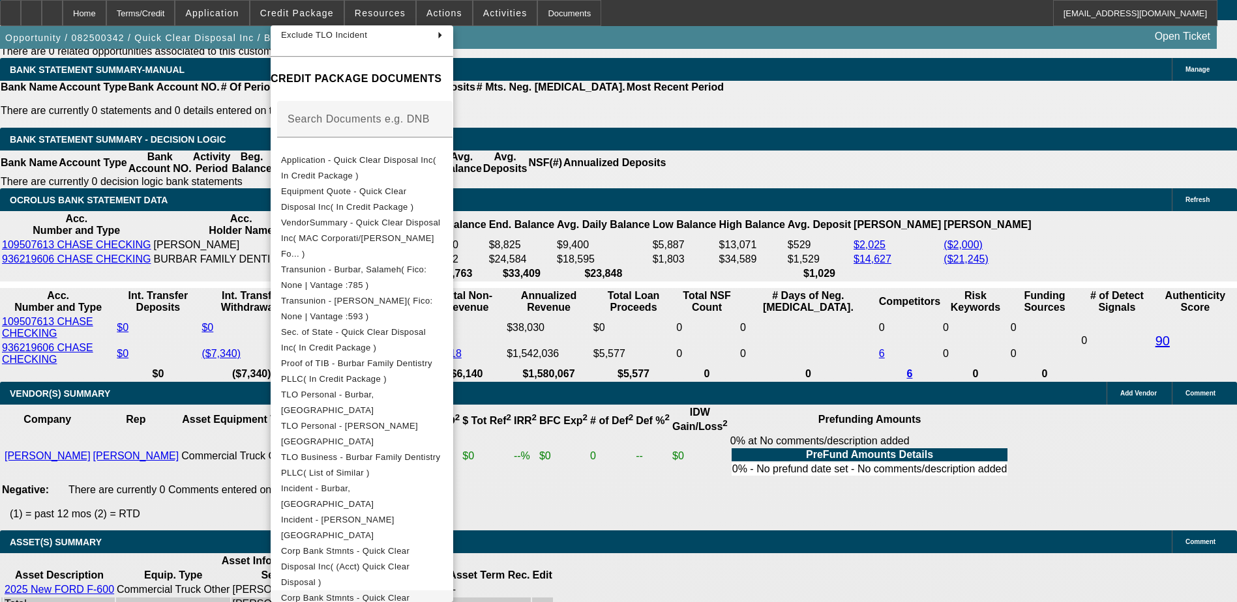
scroll to position [188, 0]
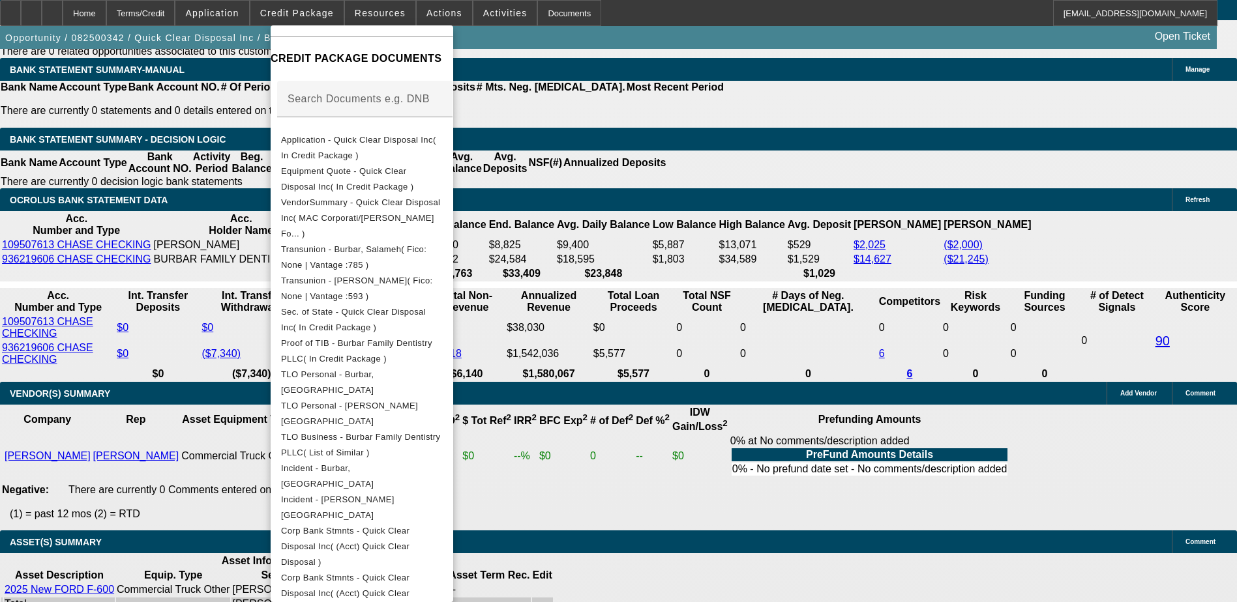
click at [653, 452] on div at bounding box center [618, 301] width 1237 height 602
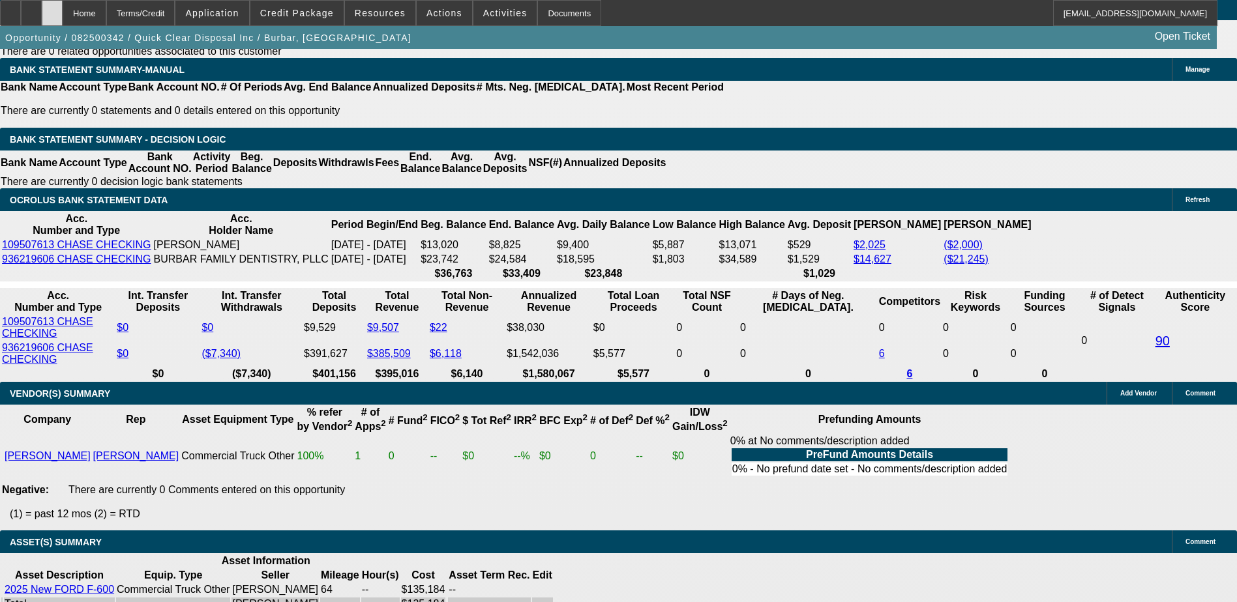
click at [63, 8] on div at bounding box center [52, 13] width 21 height 26
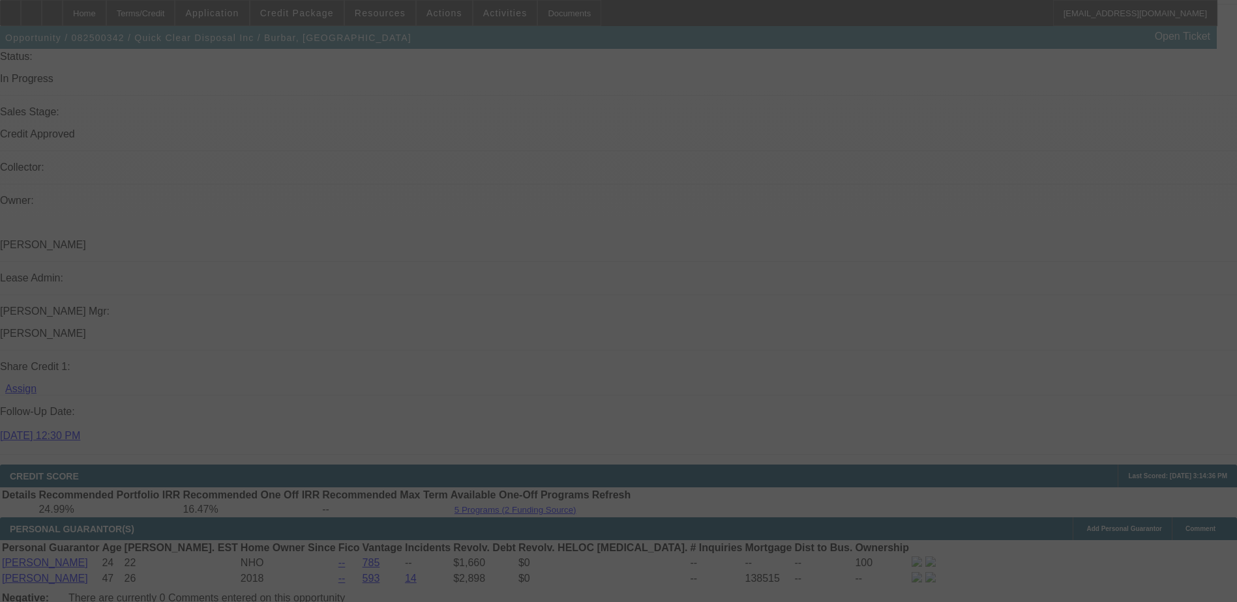
scroll to position [1695, 0]
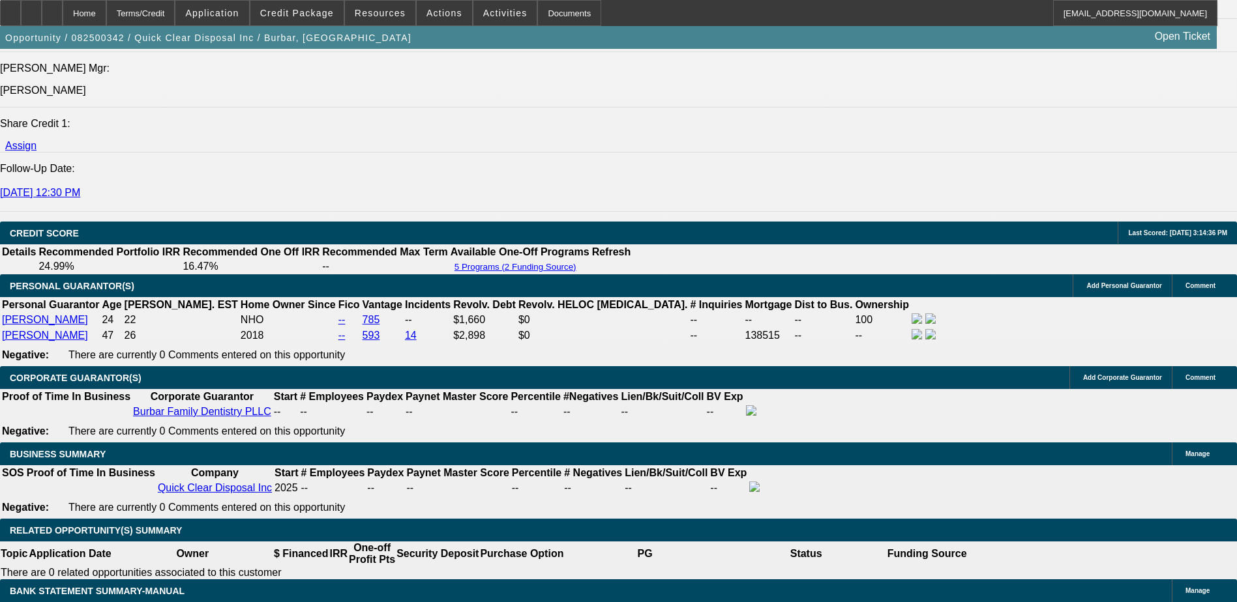
select select "0"
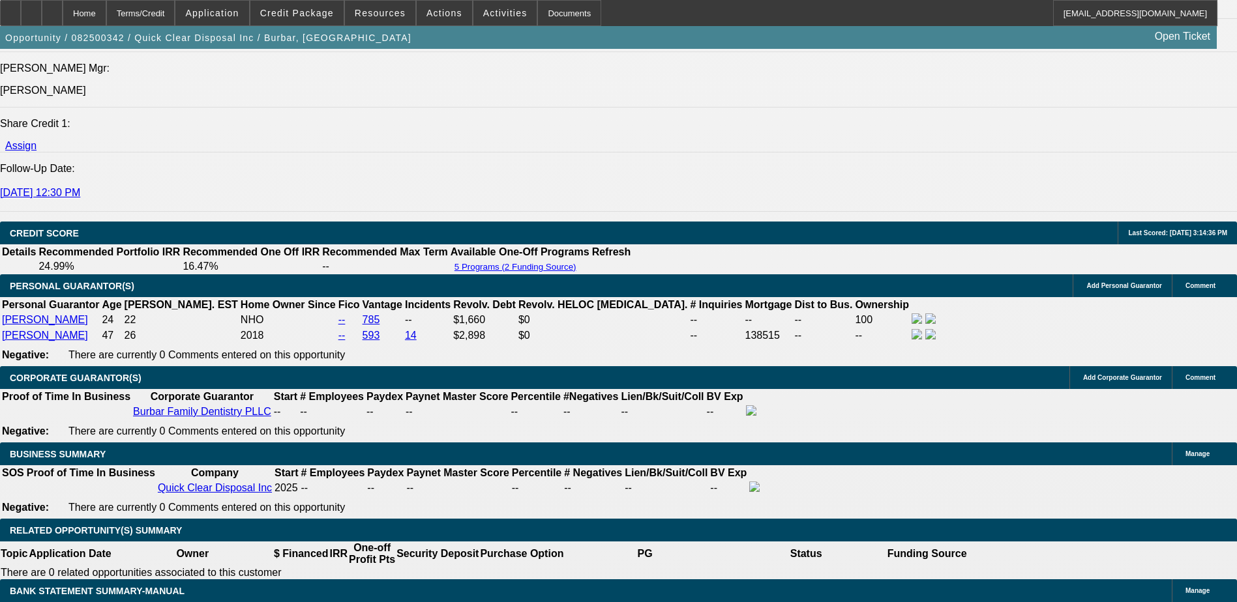
select select "0"
select select "0.2"
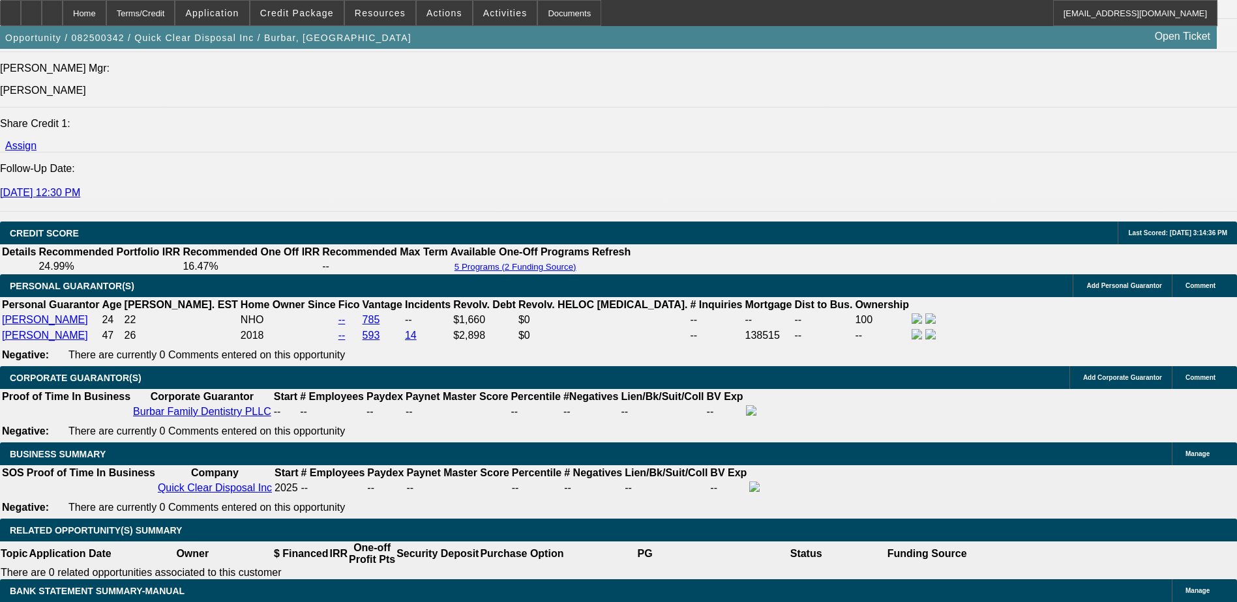
select select "2"
select select "0"
select select "1"
select select "2"
select select "21"
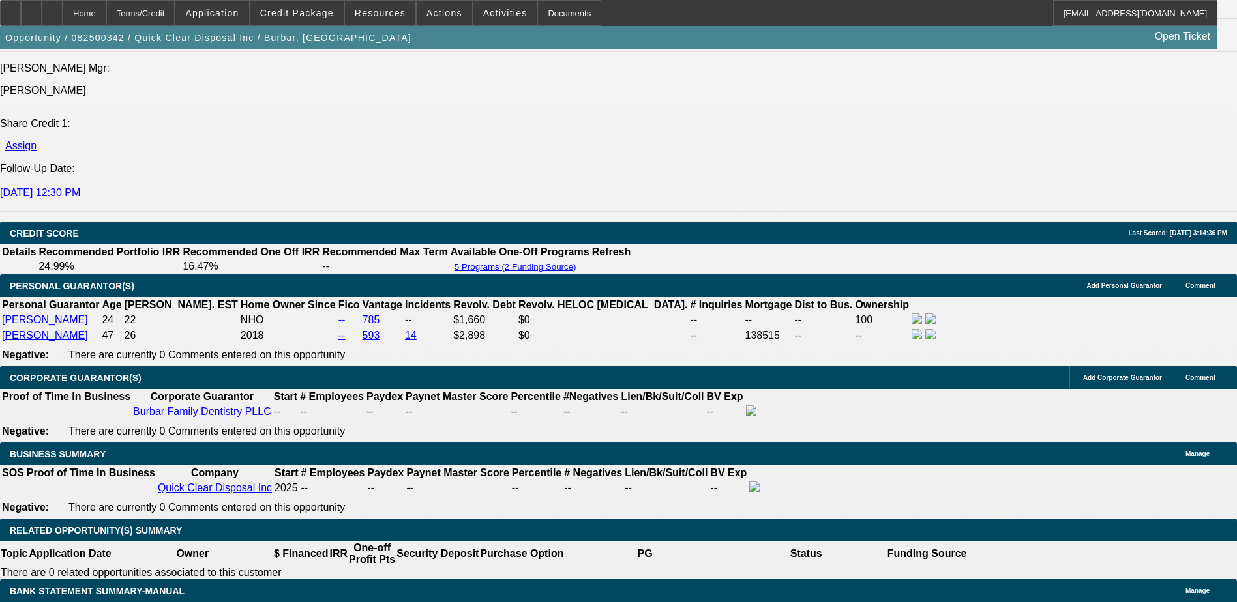
select select "1"
select select "2"
select select "21"
select select "1"
select select "2"
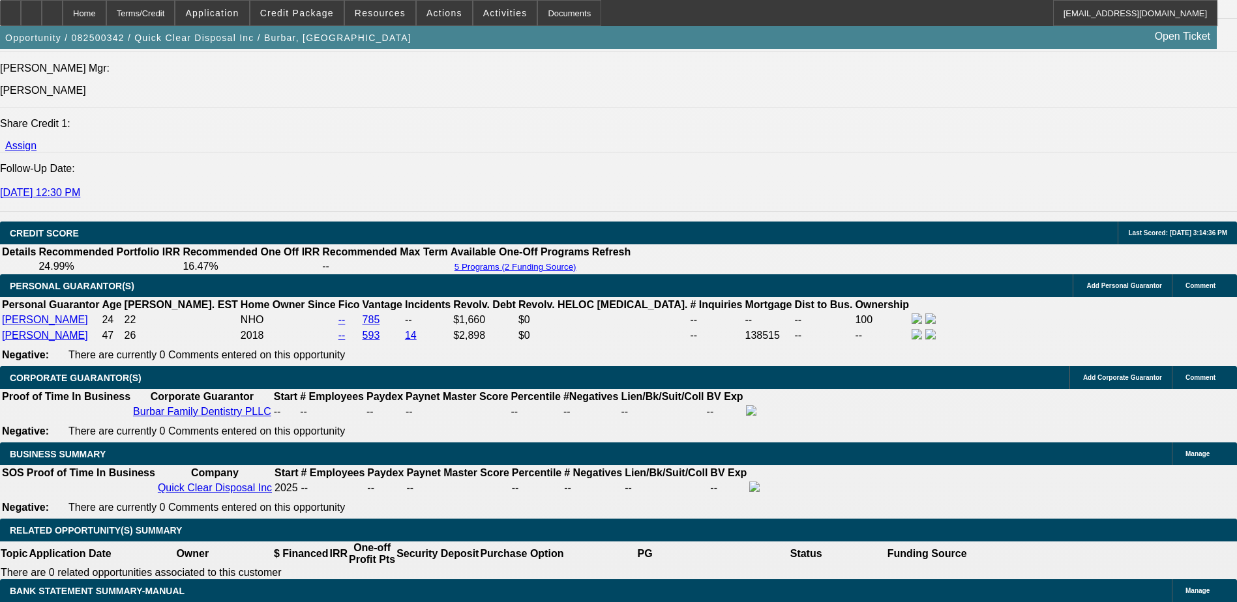
select select "19"
select select "1"
select select "2"
select select "6"
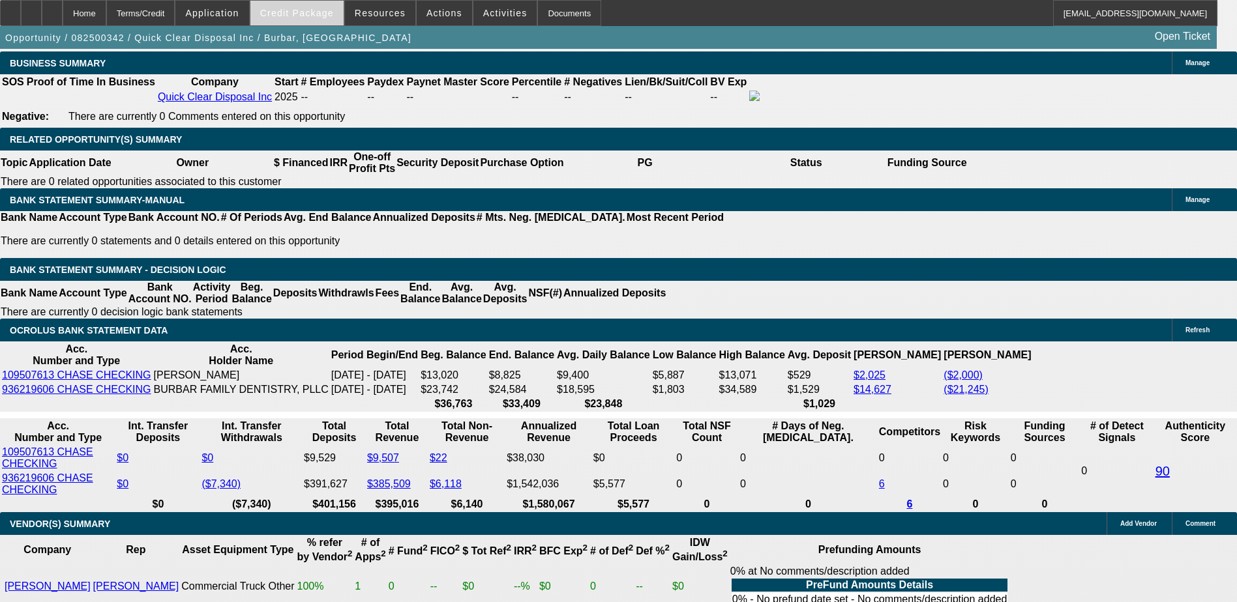
click at [299, 12] on span "Credit Package" at bounding box center [297, 13] width 74 height 10
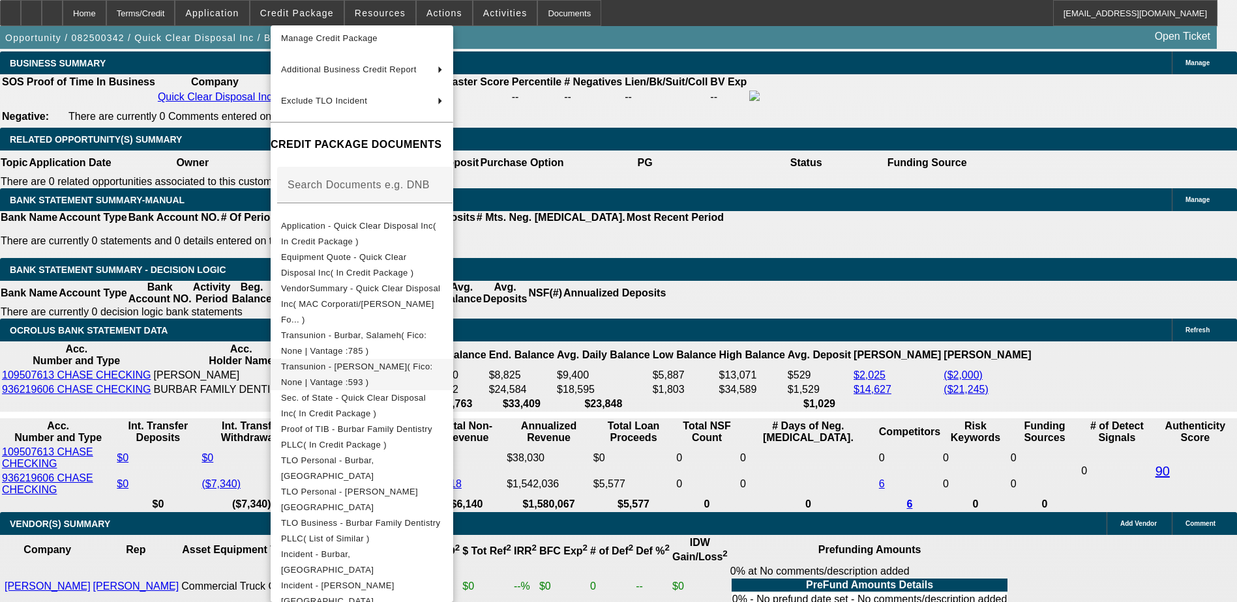
scroll to position [188, 0]
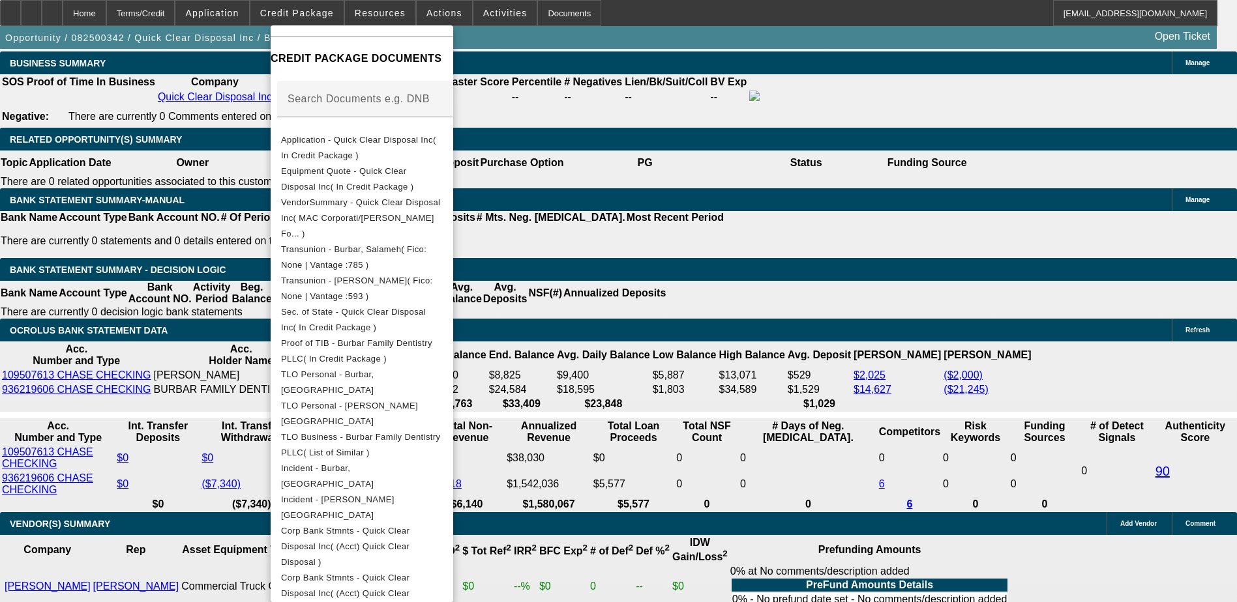
click at [643, 405] on div at bounding box center [618, 301] width 1237 height 602
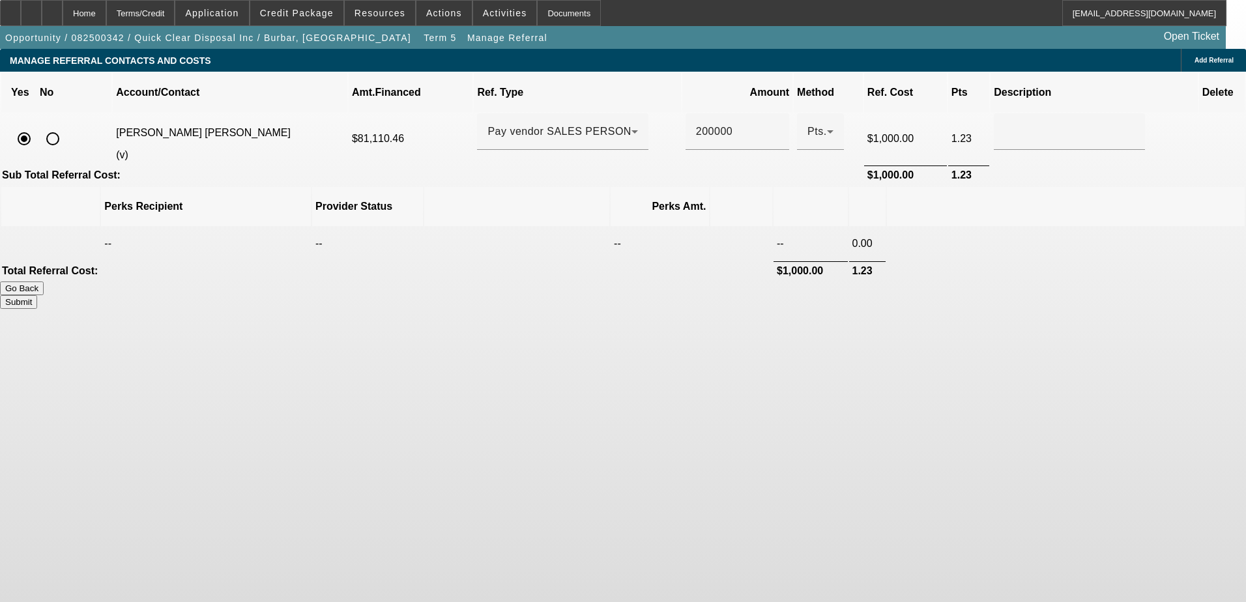
click at [44, 282] on button "Go Back" at bounding box center [22, 289] width 44 height 14
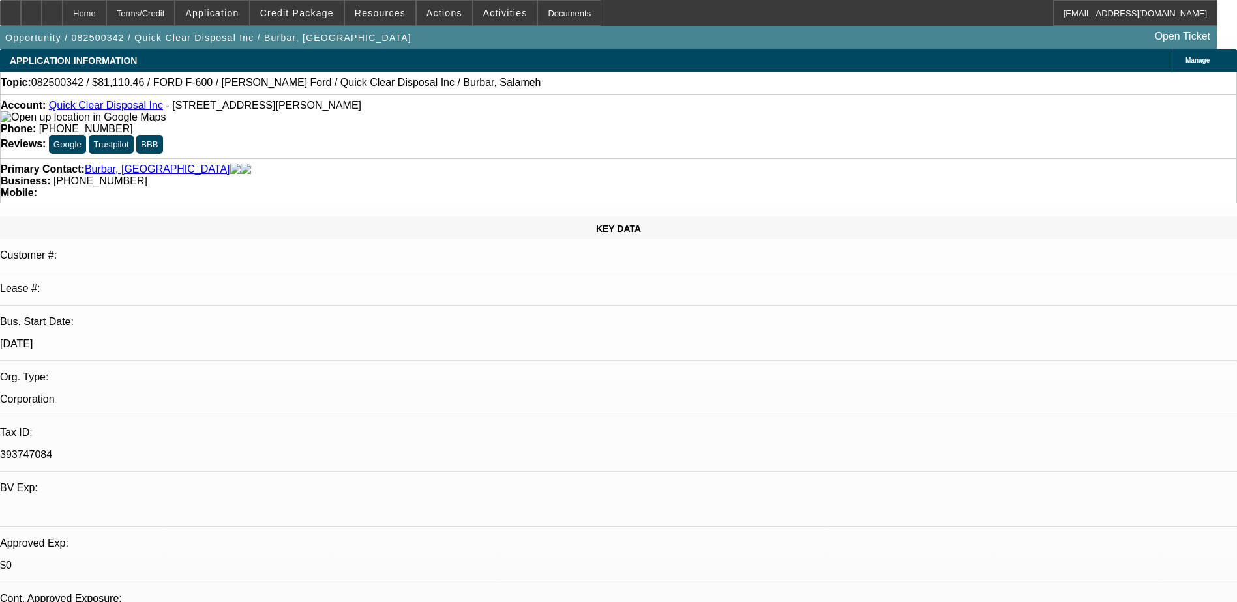
select select "0"
select select "2"
select select "0"
select select "21"
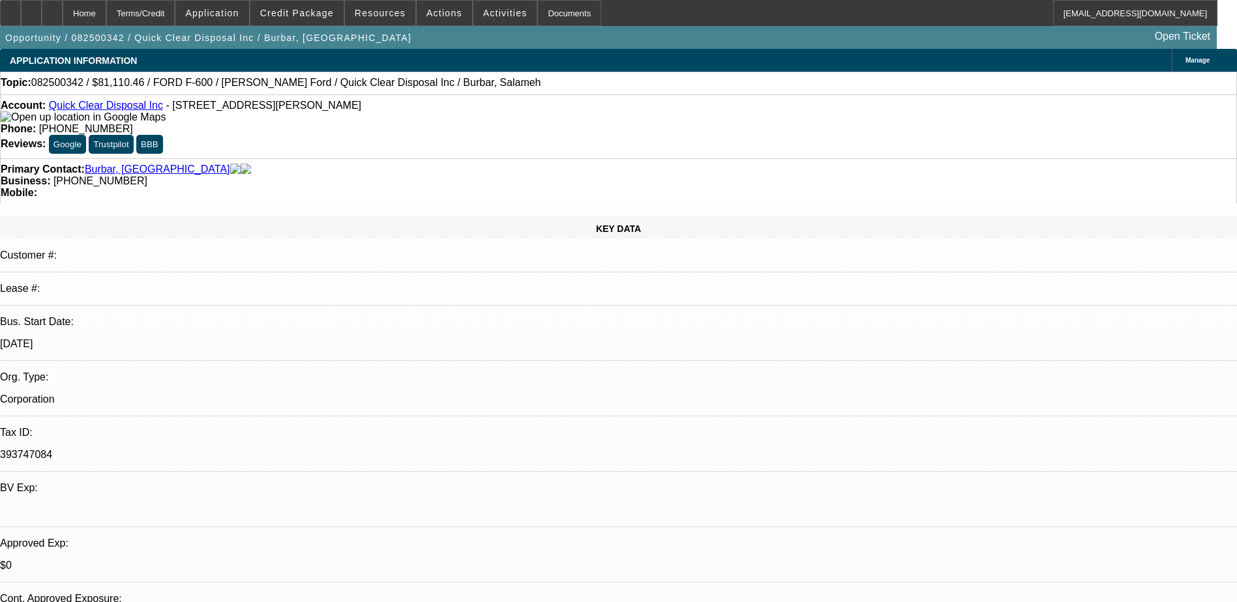
select select "0"
select select "2"
select select "0"
select select "21"
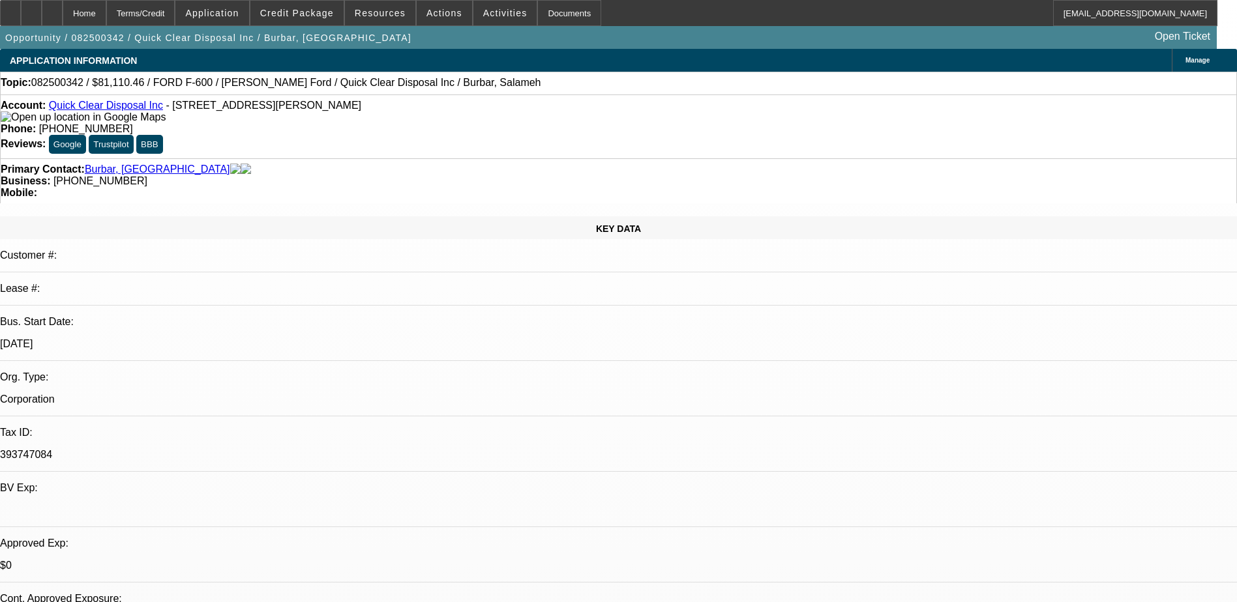
select select "0"
select select "2"
select select "0"
select select "19"
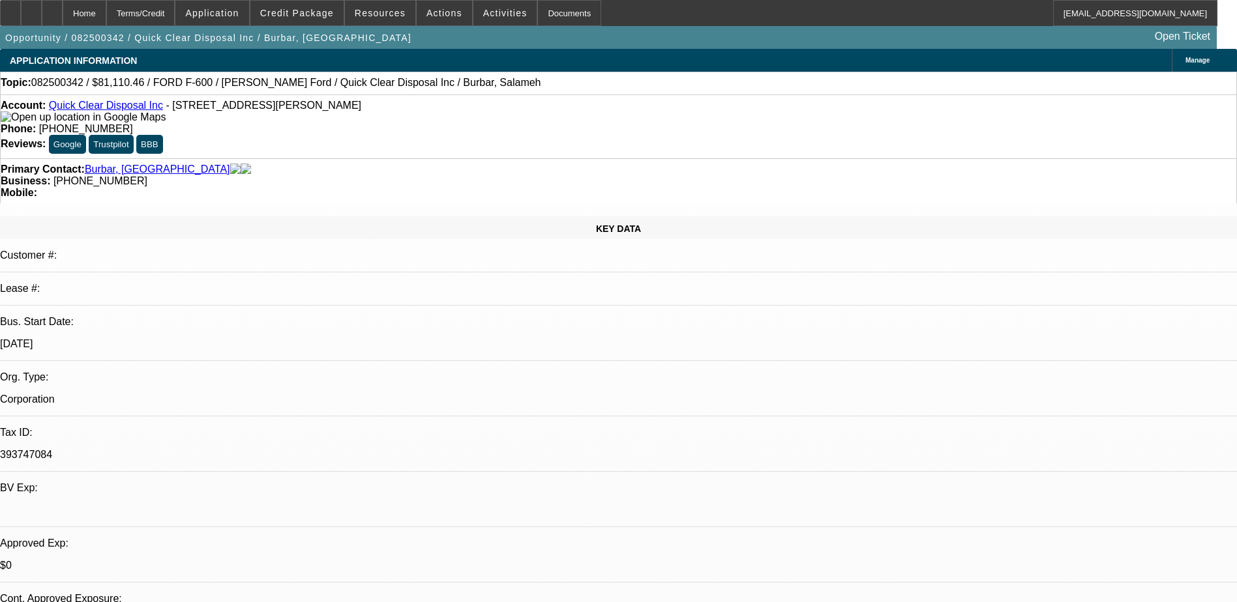
select select "0.2"
select select "2"
select select "0"
select select "6"
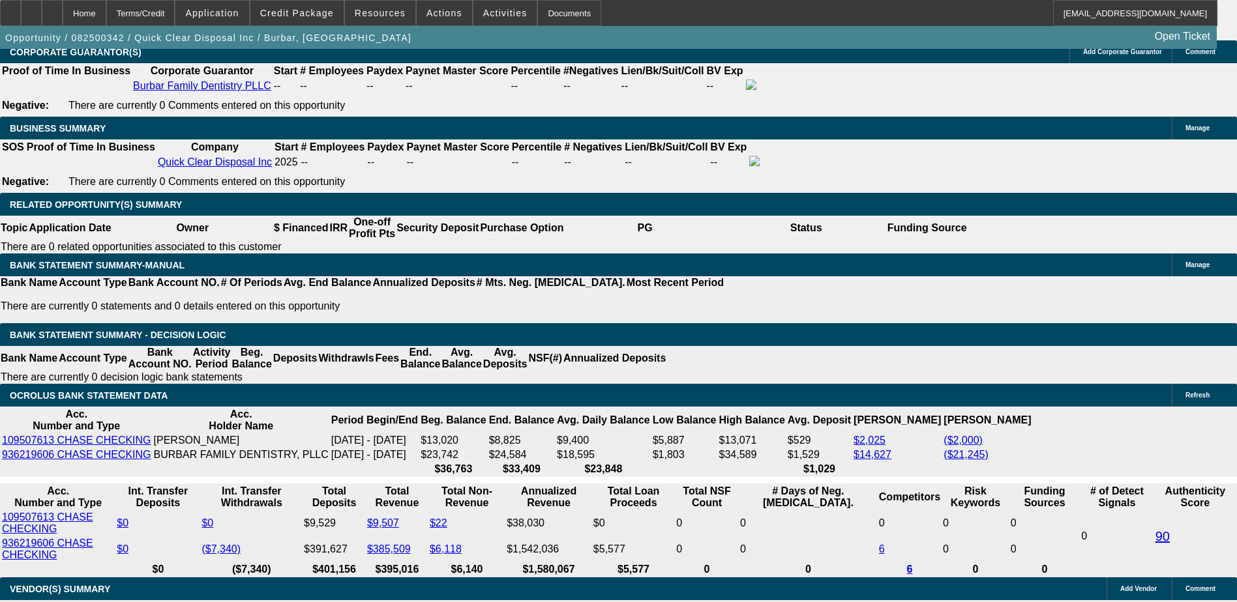
scroll to position [1956, 0]
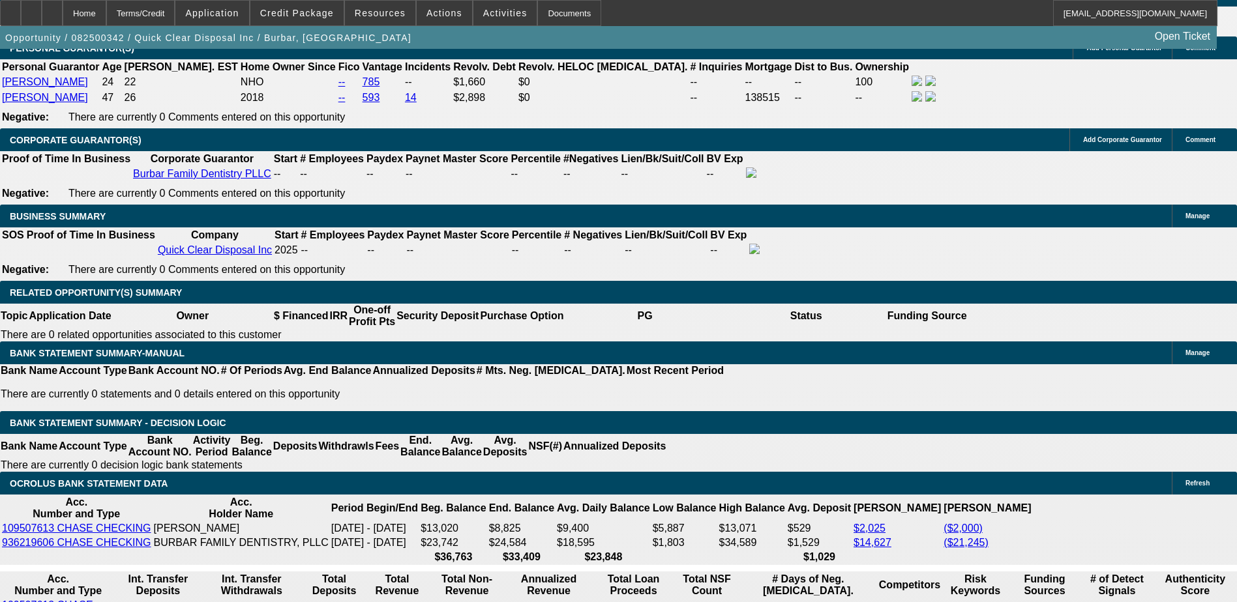
scroll to position [1956, 0]
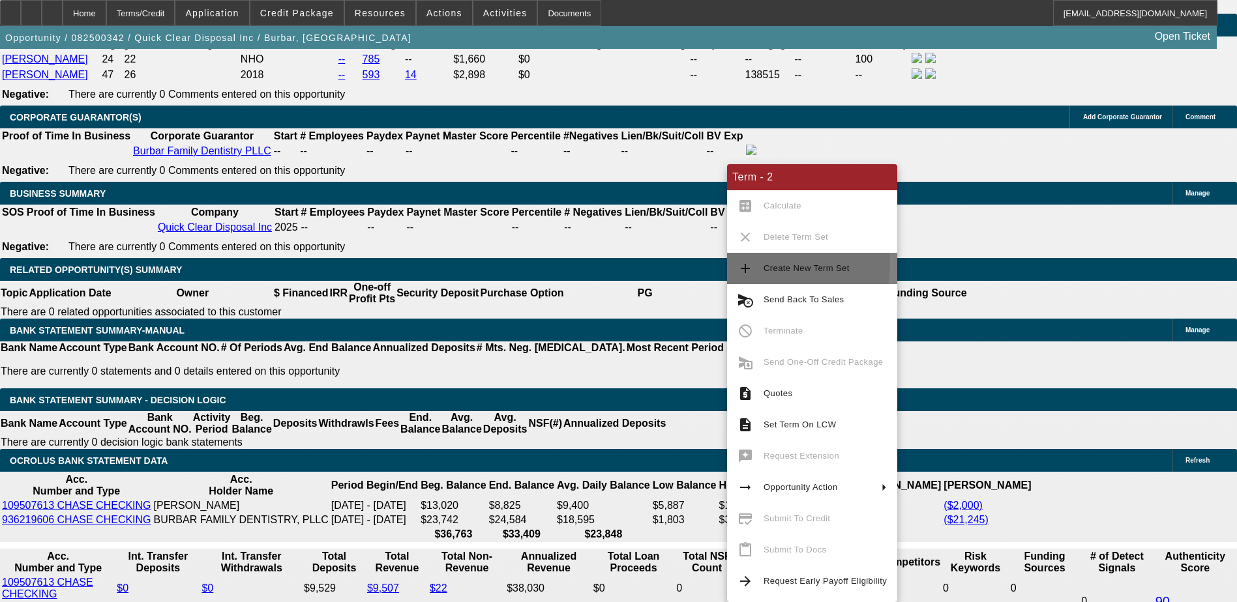
click at [774, 266] on span "Create New Term Set" at bounding box center [806, 268] width 86 height 10
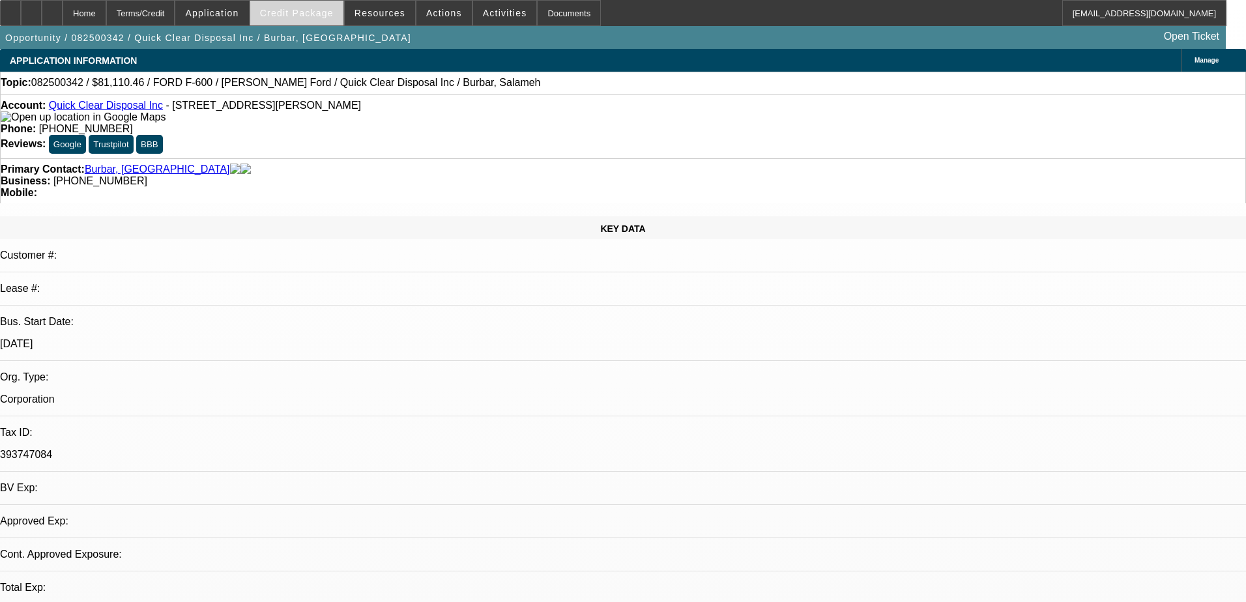
select select "0.2"
select select "2"
select select "0"
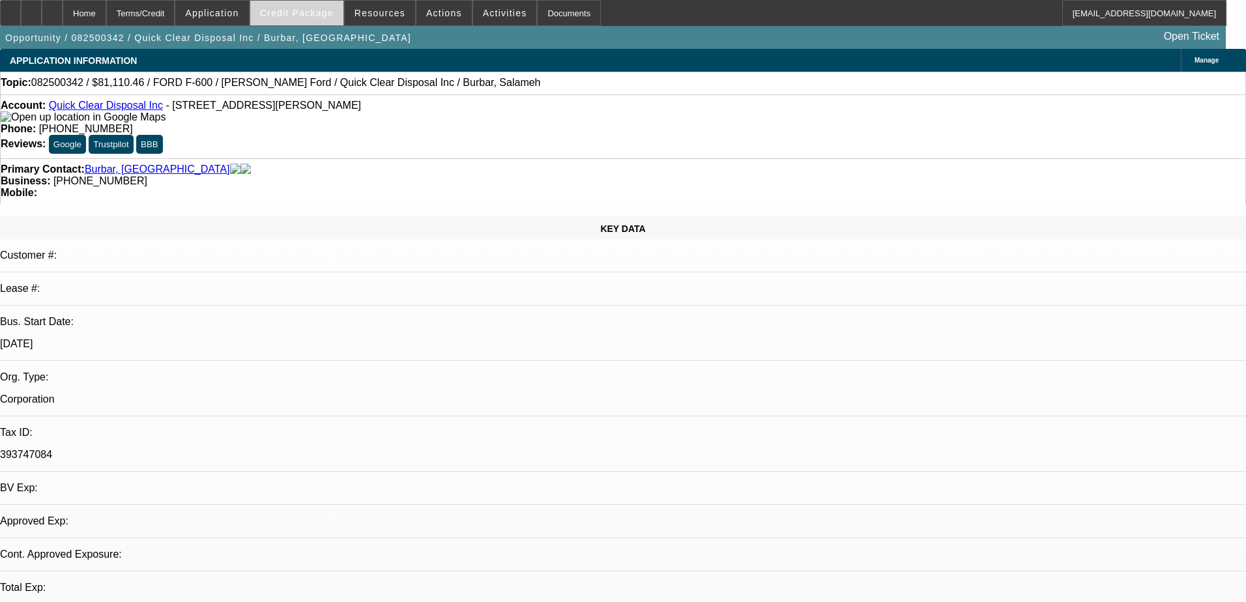
select select "0"
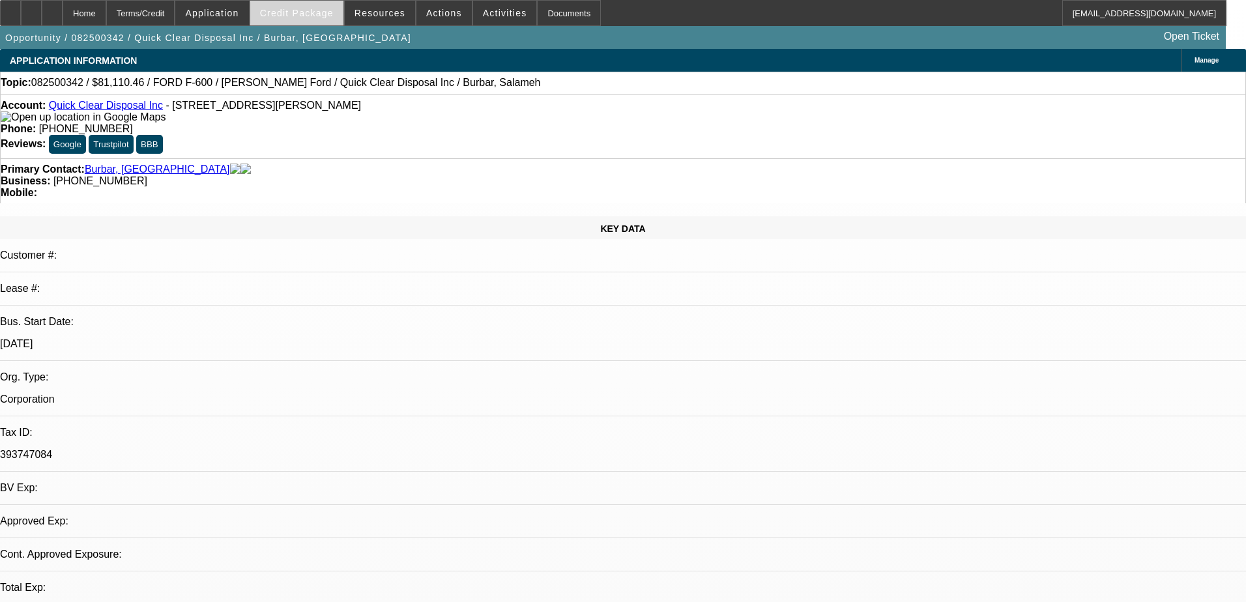
select select "0"
select select "1"
select select "2"
select select "6"
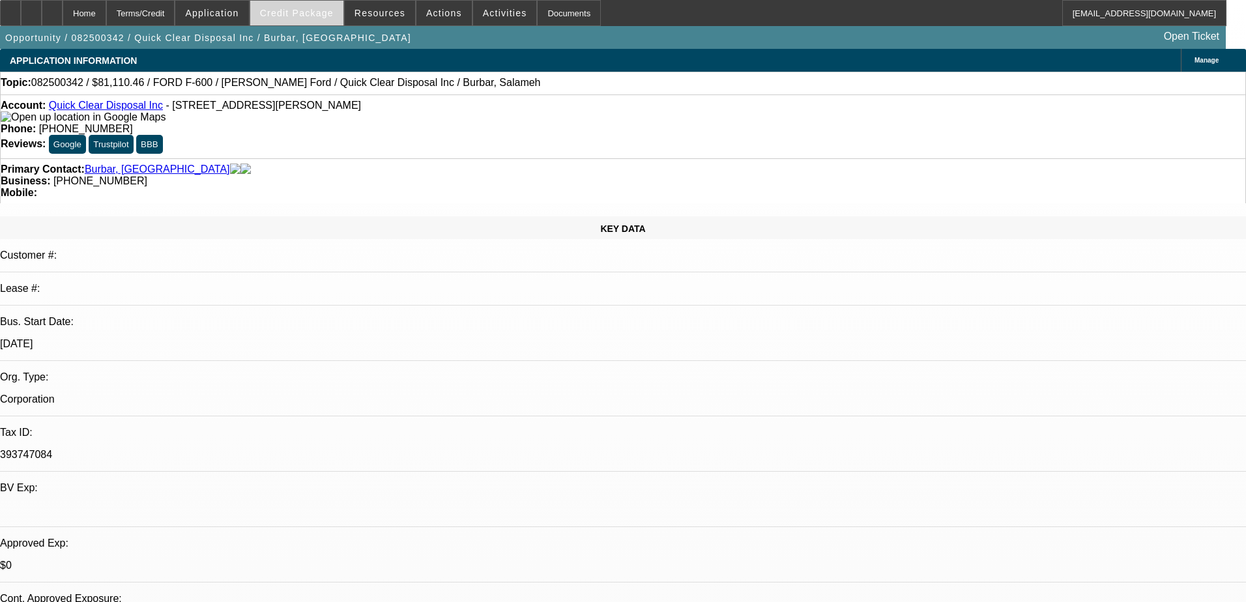
select select "1"
select select "2"
select select "21"
select select "1"
select select "2"
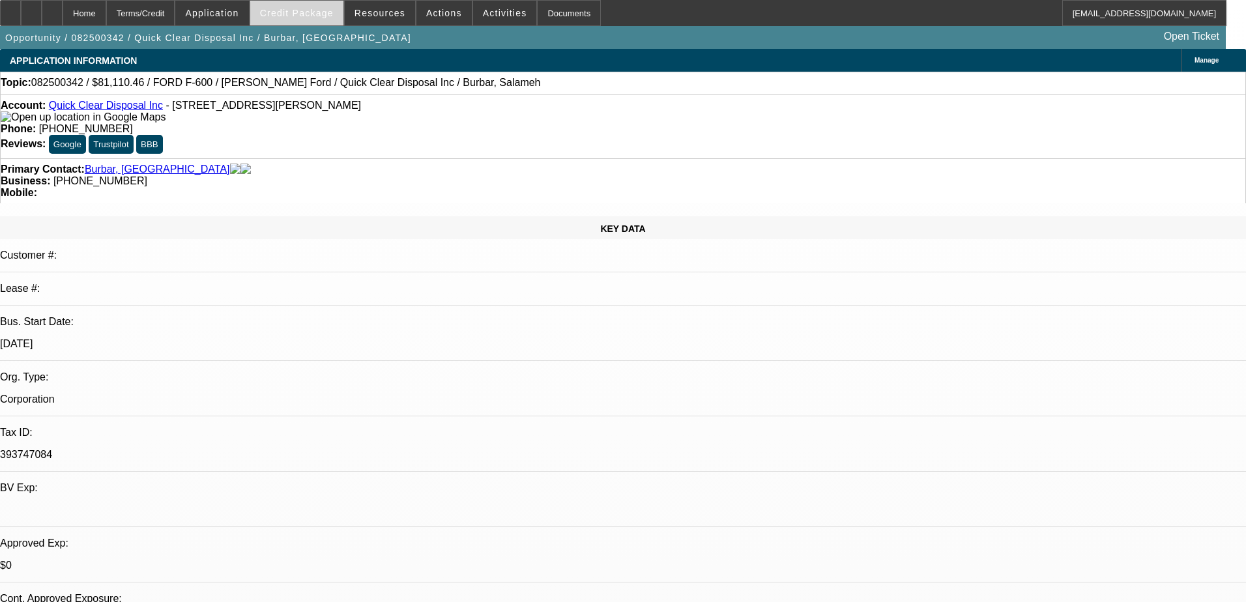
select select "21"
select select "1"
select select "2"
select select "19"
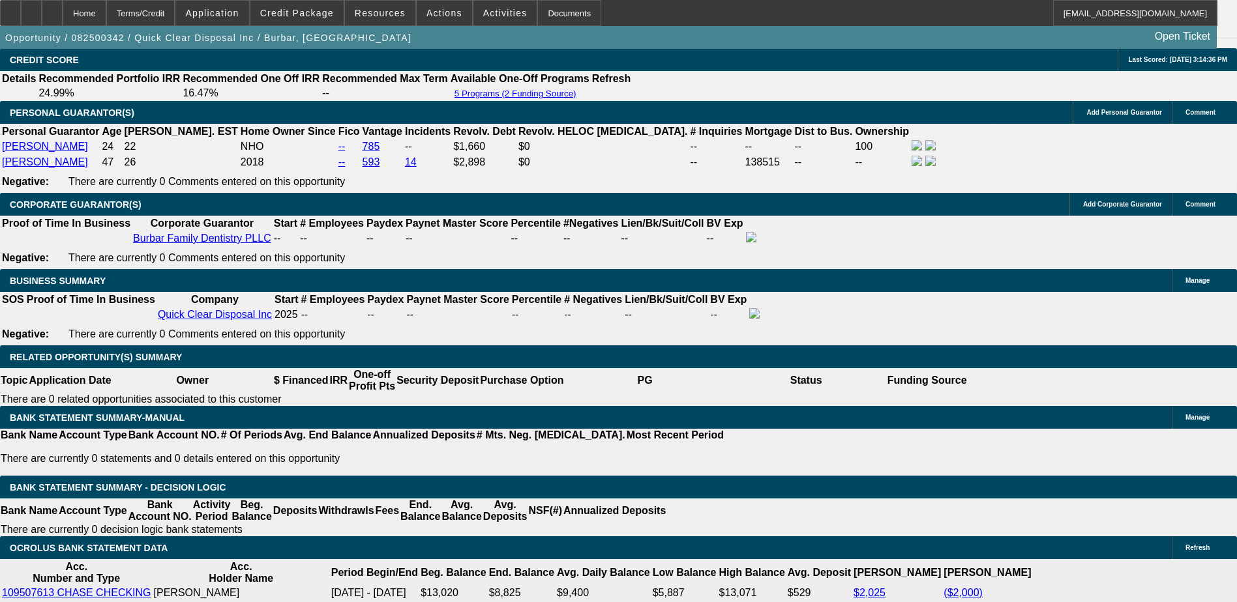
scroll to position [1956, 0]
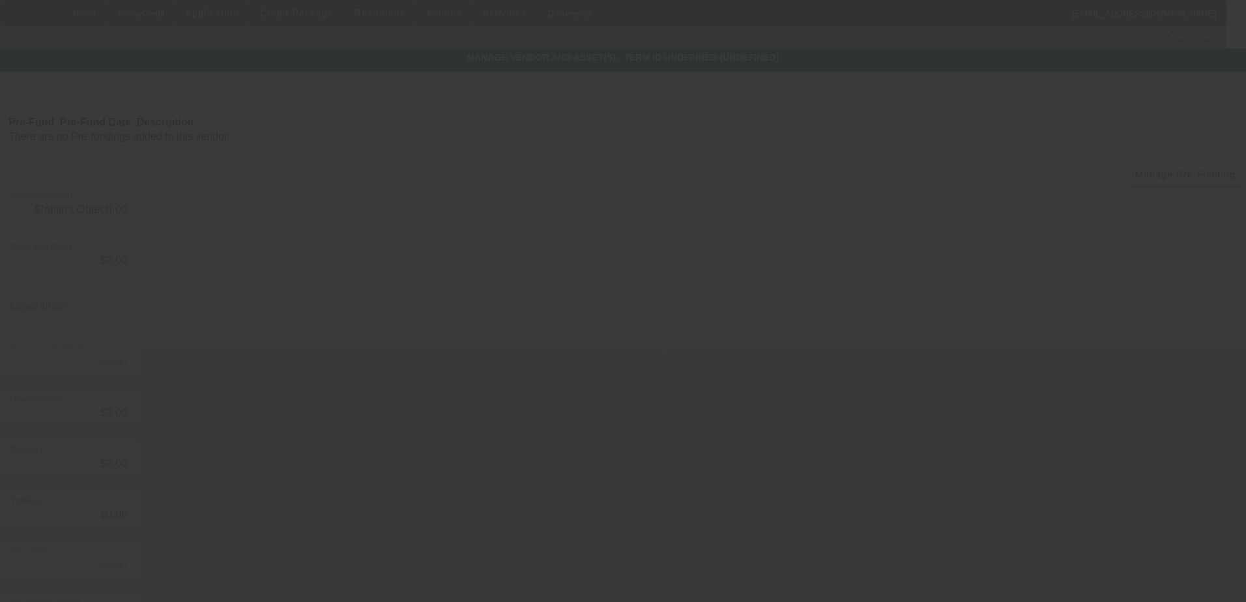
type input "$37,100.00"
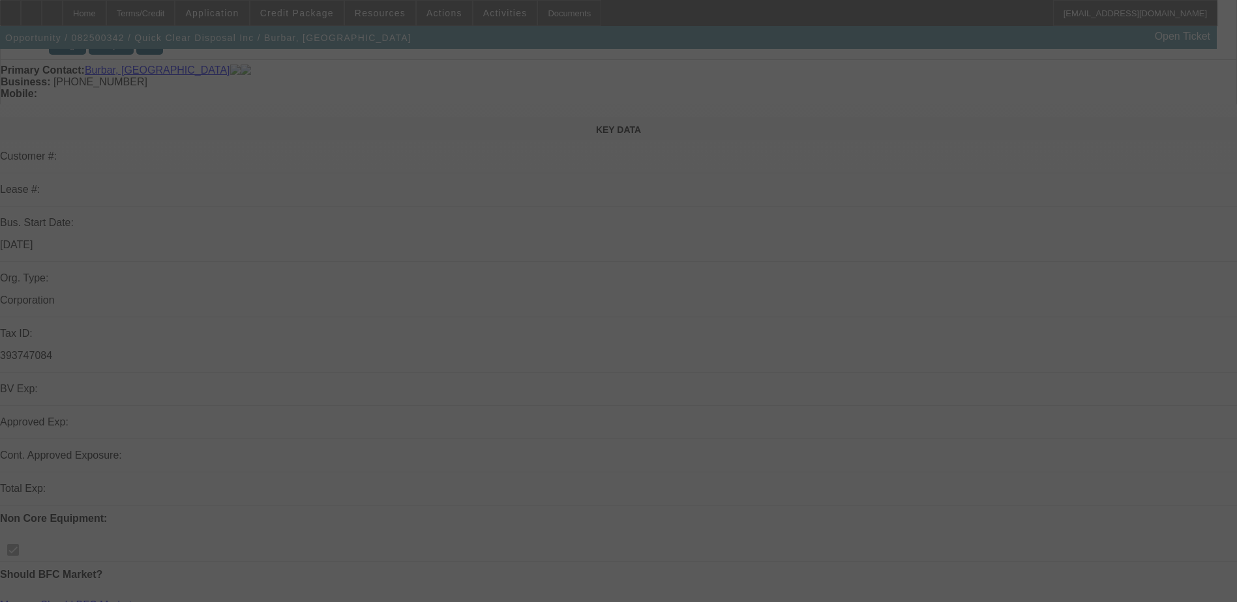
scroll to position [130, 0]
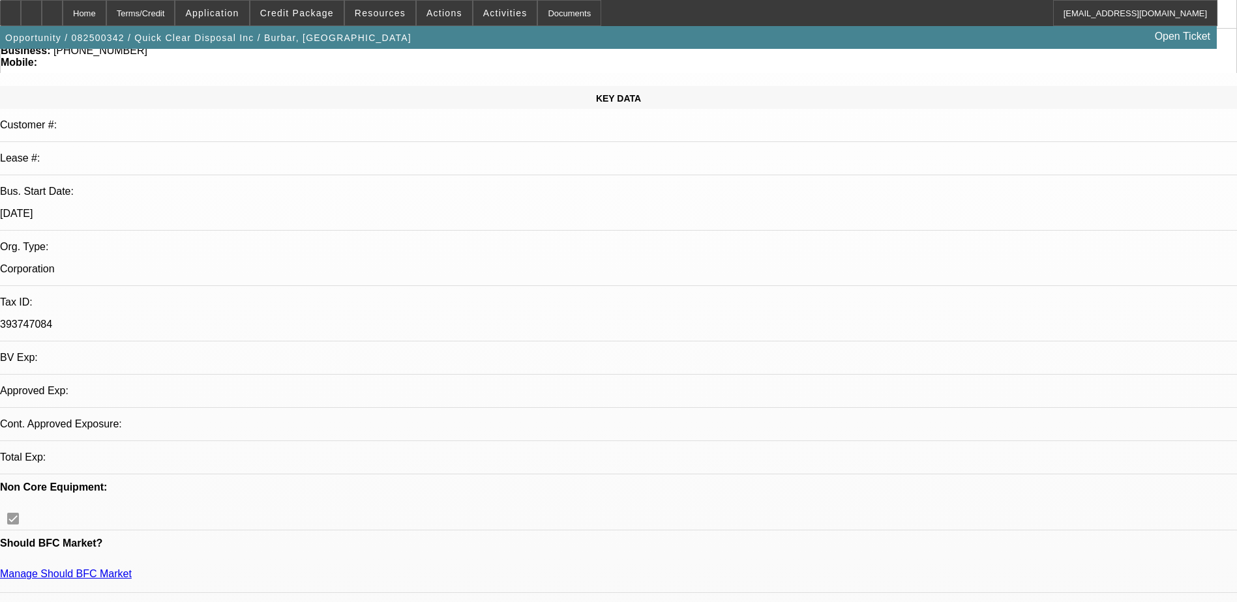
select select "0.2"
select select "2"
select select "0"
select select "6"
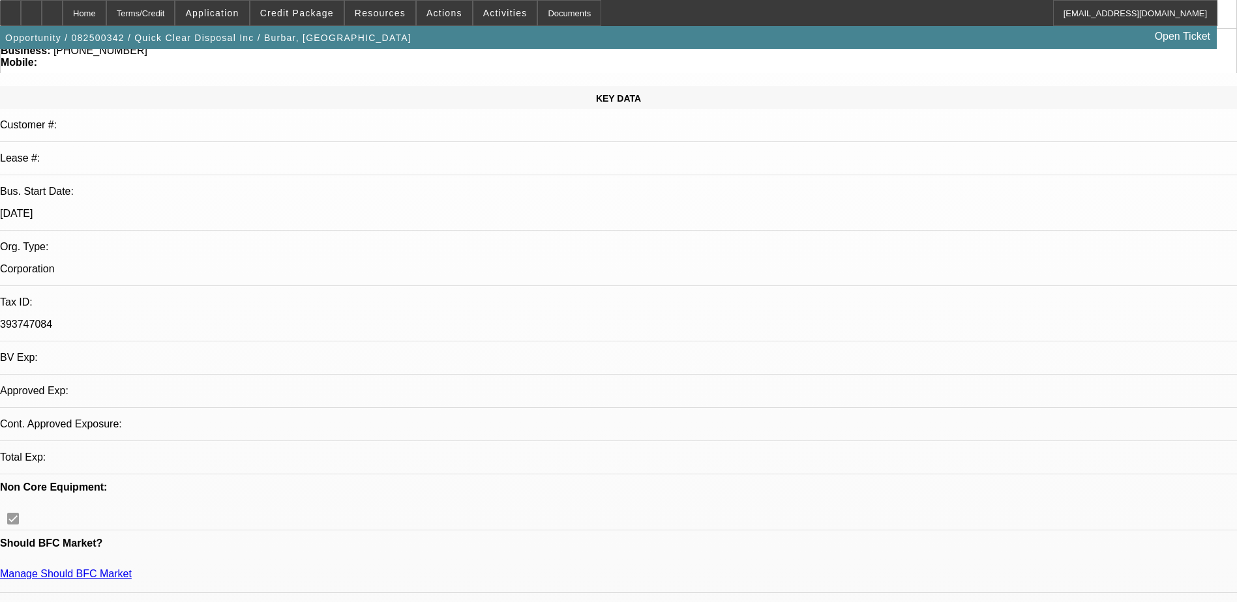
select select "0"
select select "2"
select select "0"
select select "21"
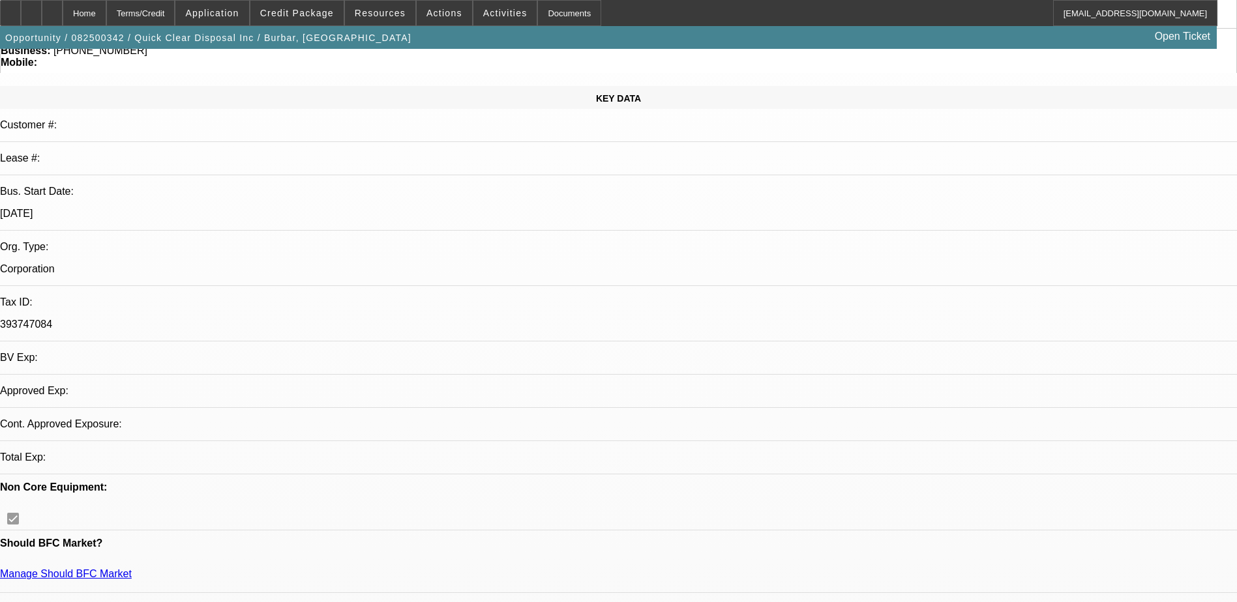
select select "0"
select select "2"
select select "0"
select select "21"
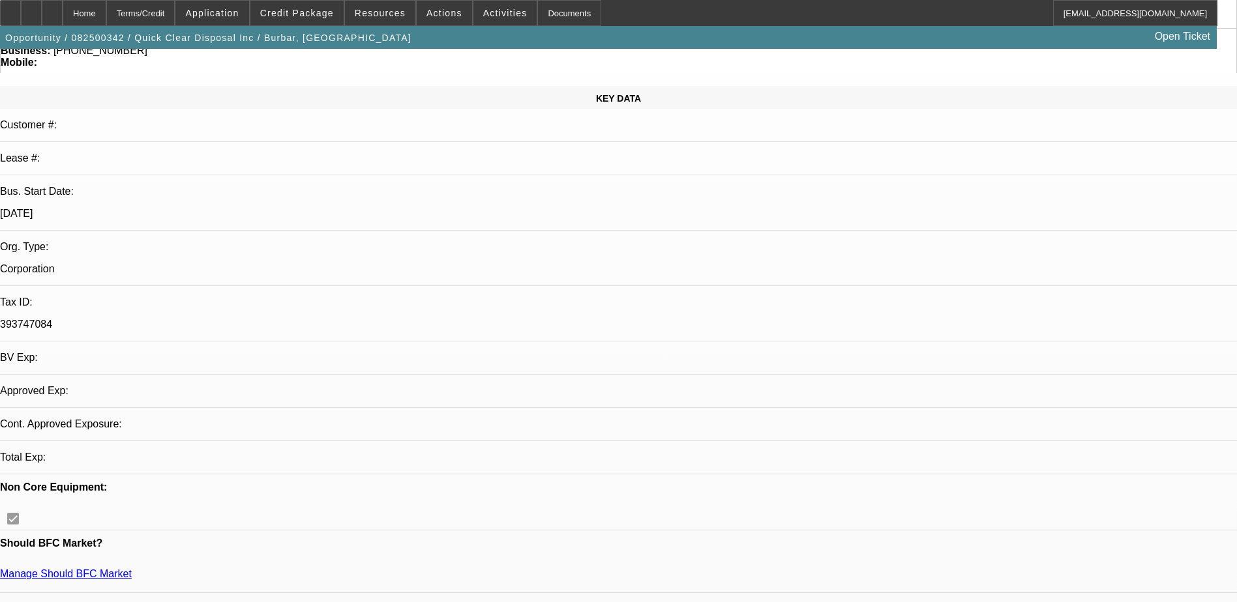
select select "0"
select select "2"
select select "0"
select select "19"
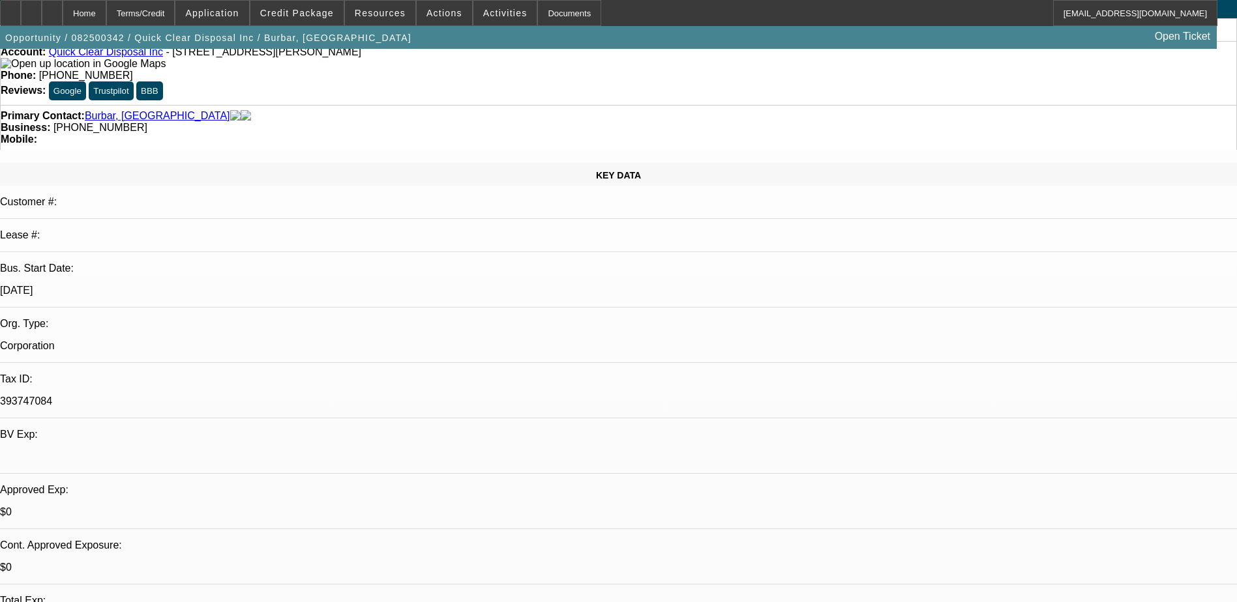
scroll to position [0, 0]
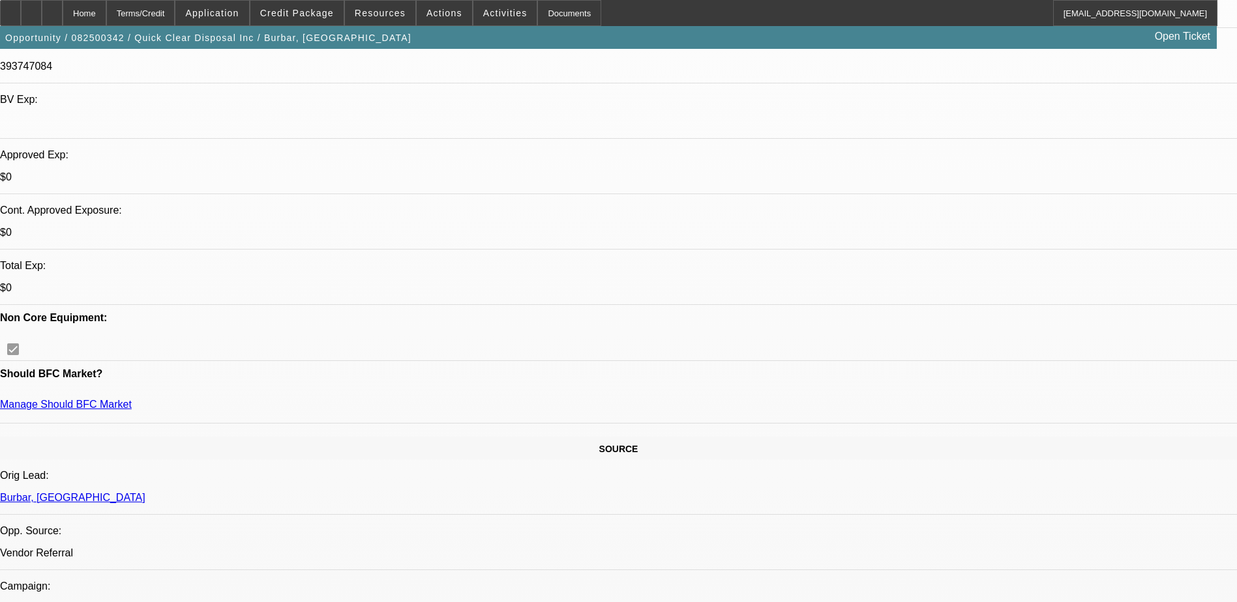
scroll to position [326, 0]
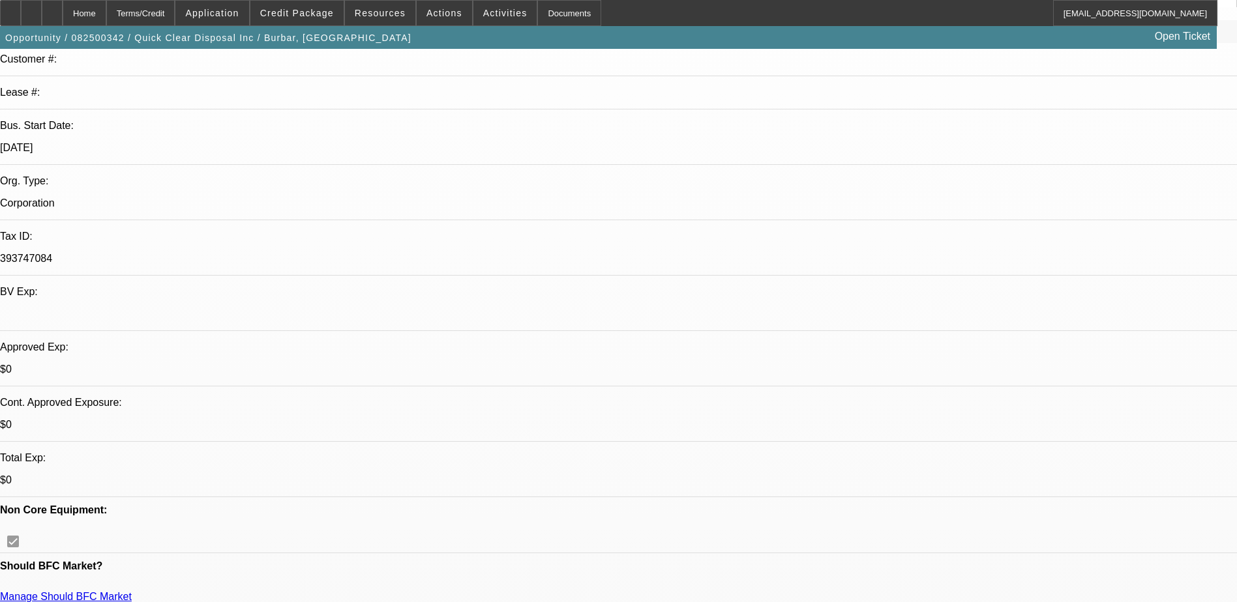
scroll to position [196, 0]
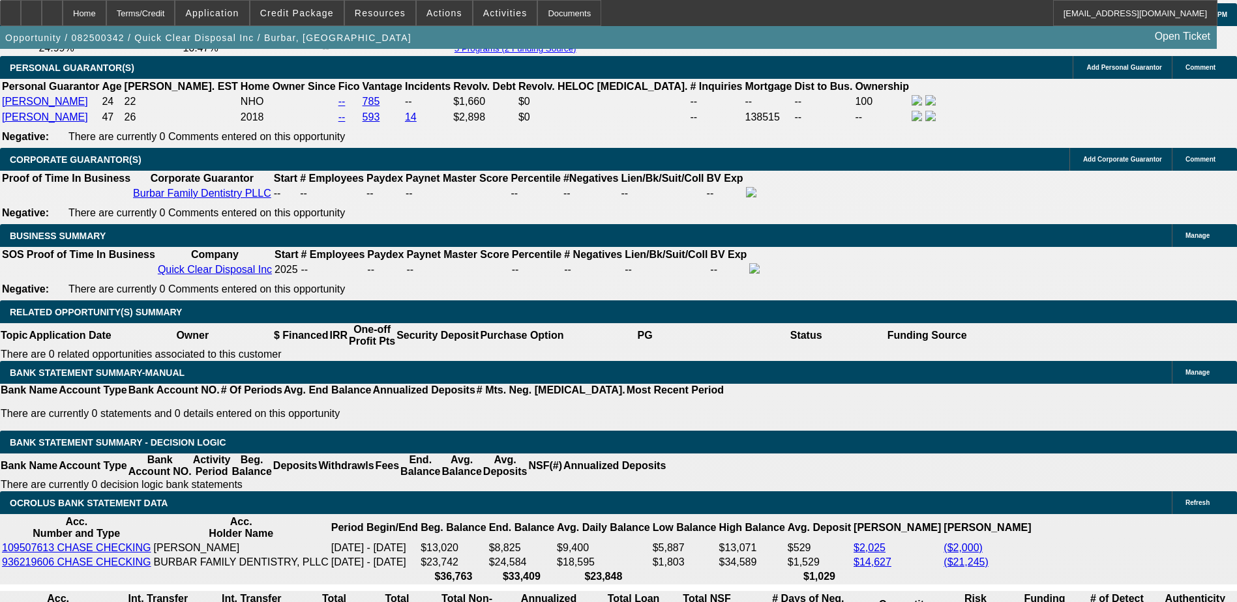
scroll to position [1890, 0]
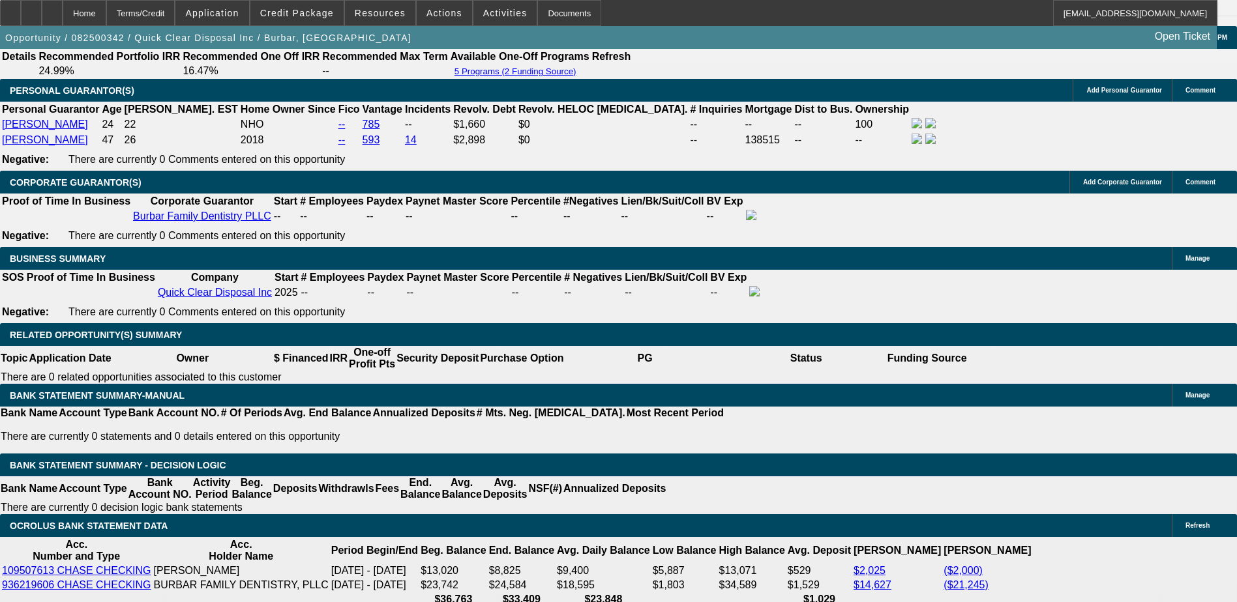
type input "$0.00"
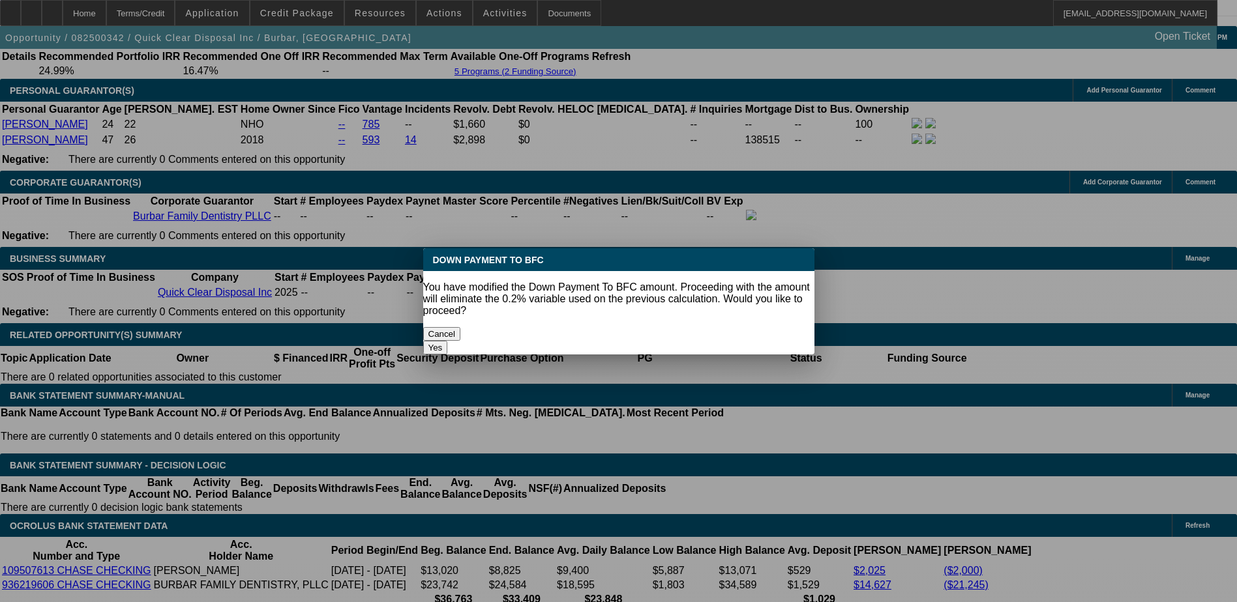
click at [448, 341] on button "Yes" at bounding box center [435, 348] width 25 height 14
select select "0"
type input "UNKNOWN"
type input "$9,987.46"
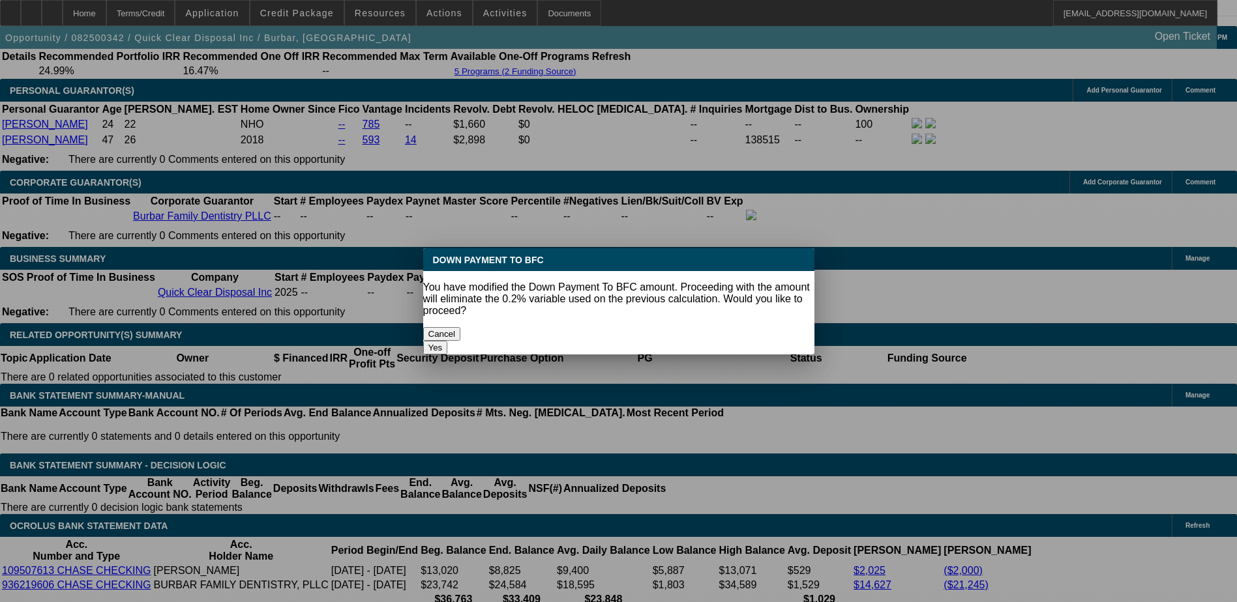
type input "$4,993.73"
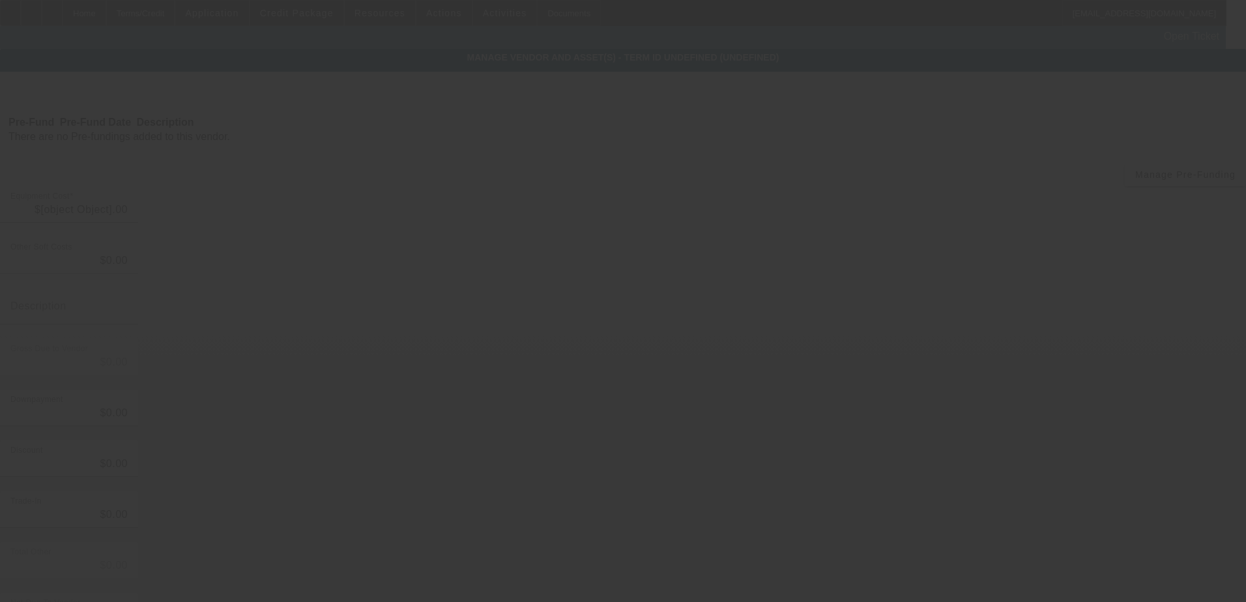
type input "$37,100.00"
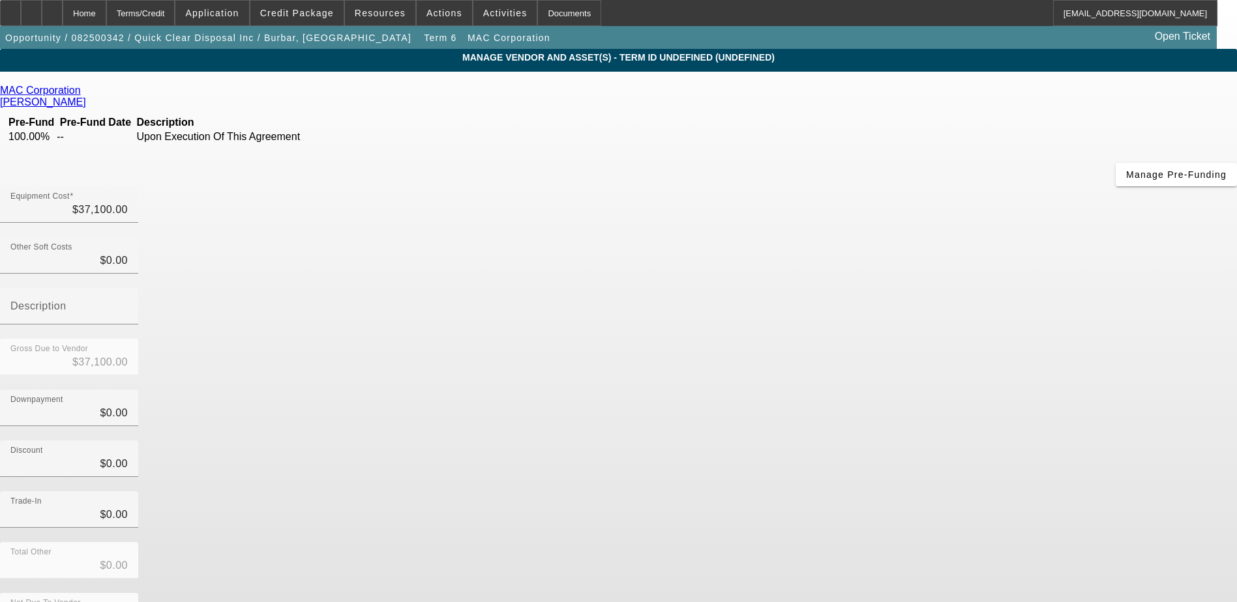
click at [1089, 15] on span "Remove Vendor" at bounding box center [1114, 11] width 50 height 7
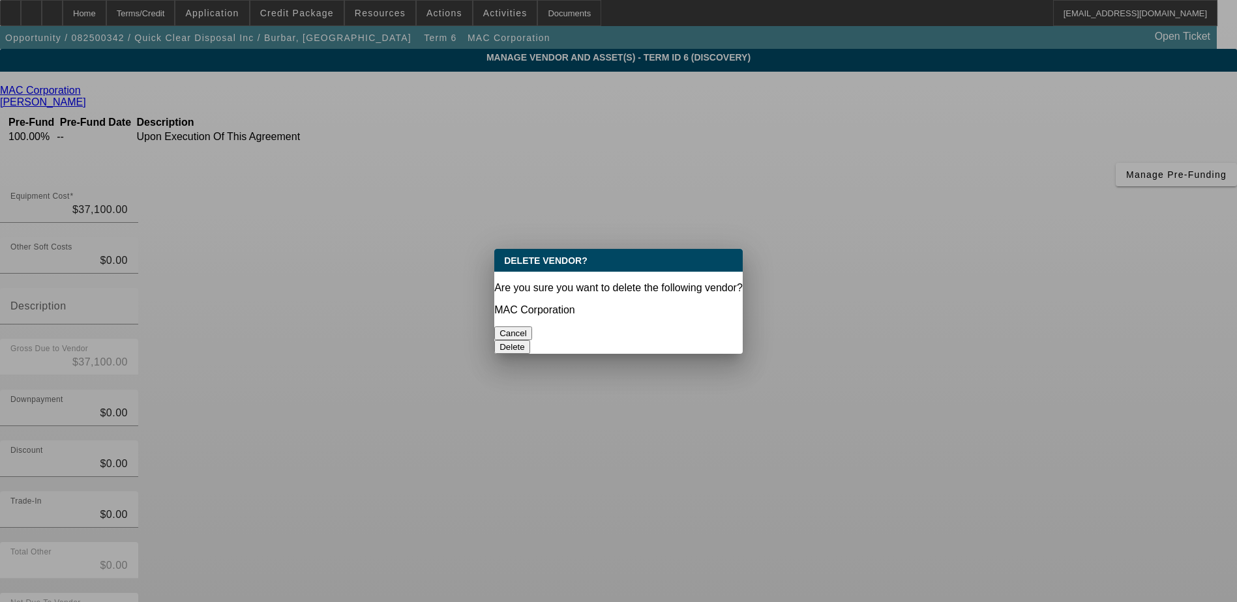
click at [530, 340] on button "Delete" at bounding box center [512, 347] width 36 height 14
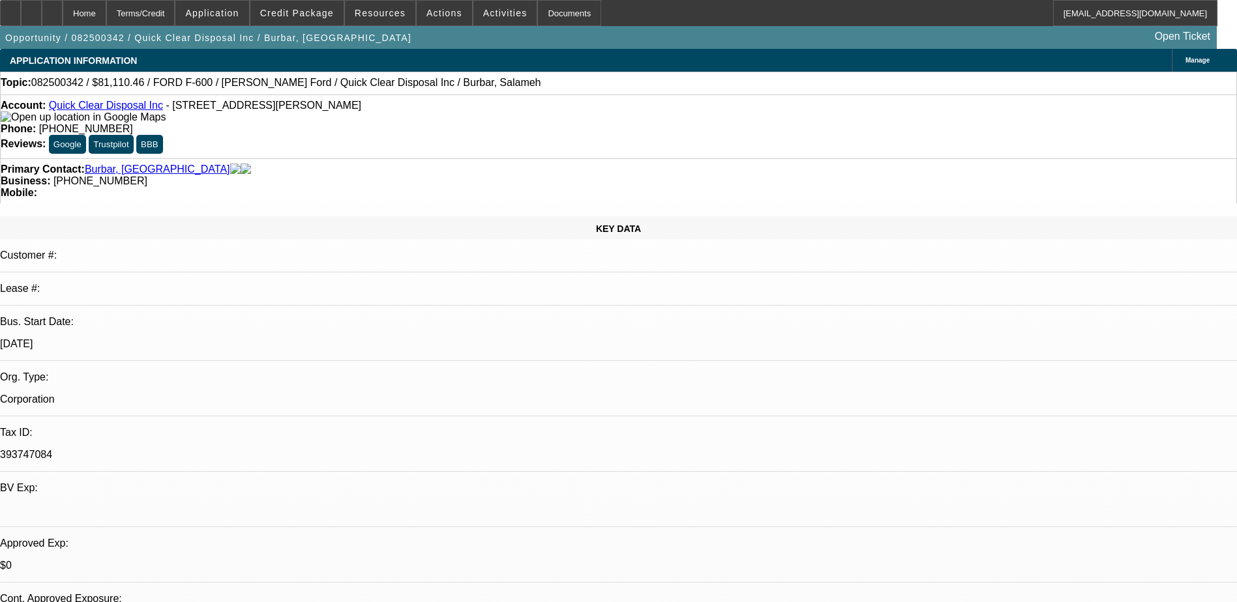
select select "0"
select select "2"
select select "0"
select select "6"
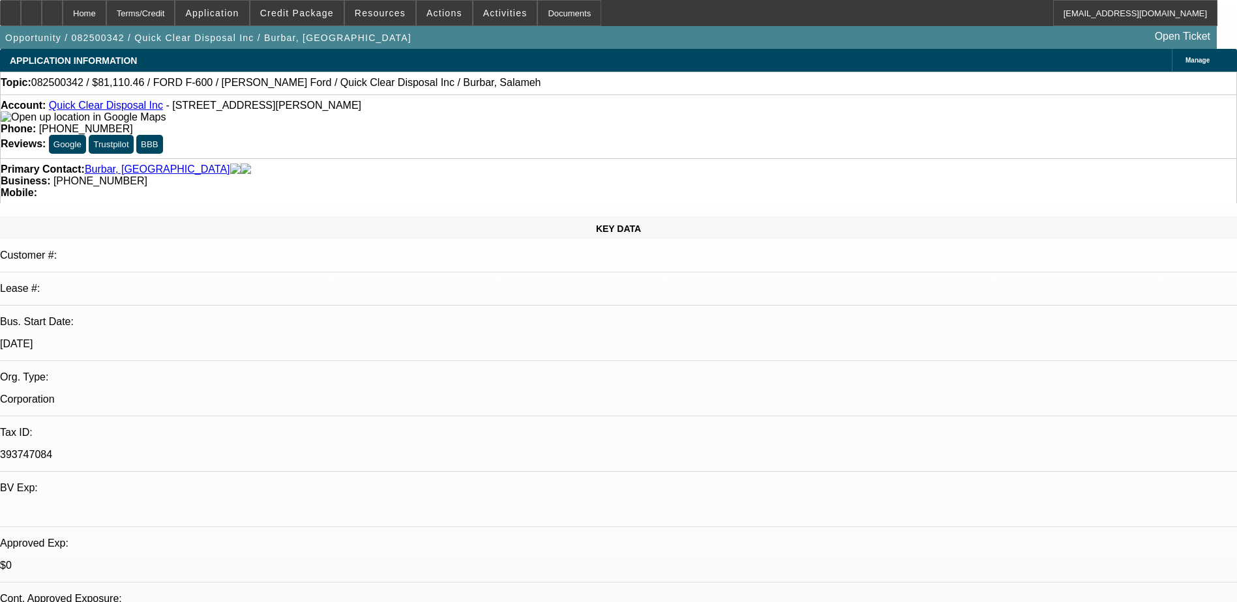
select select "0"
select select "2"
select select "0"
select select "21"
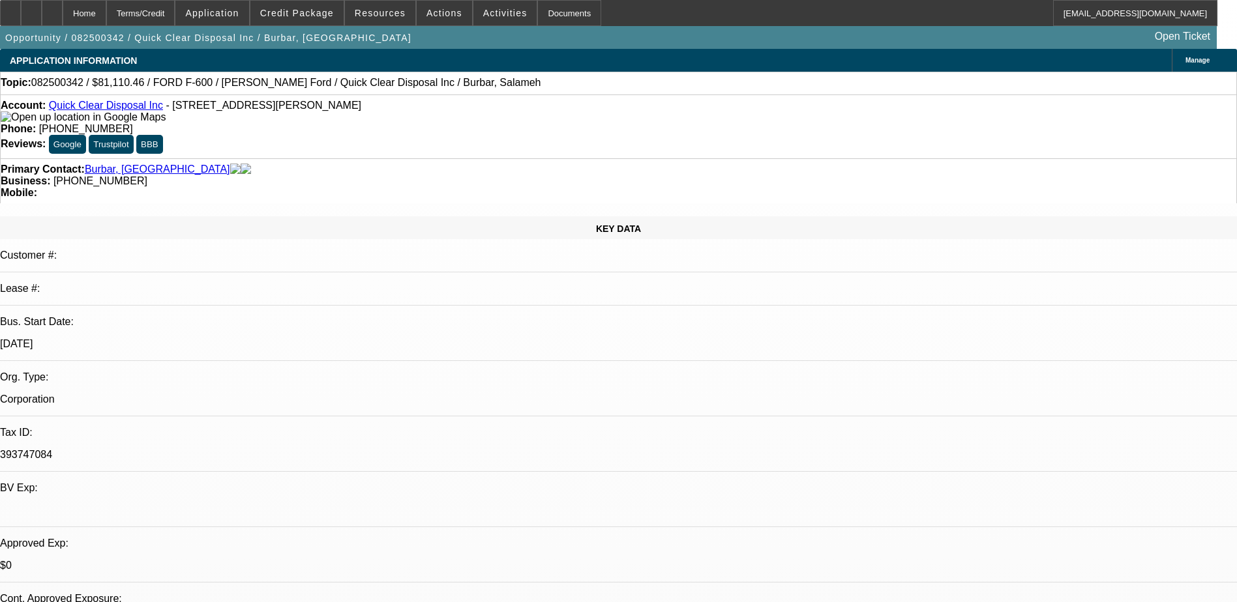
select select "0"
select select "2"
select select "0"
select select "21"
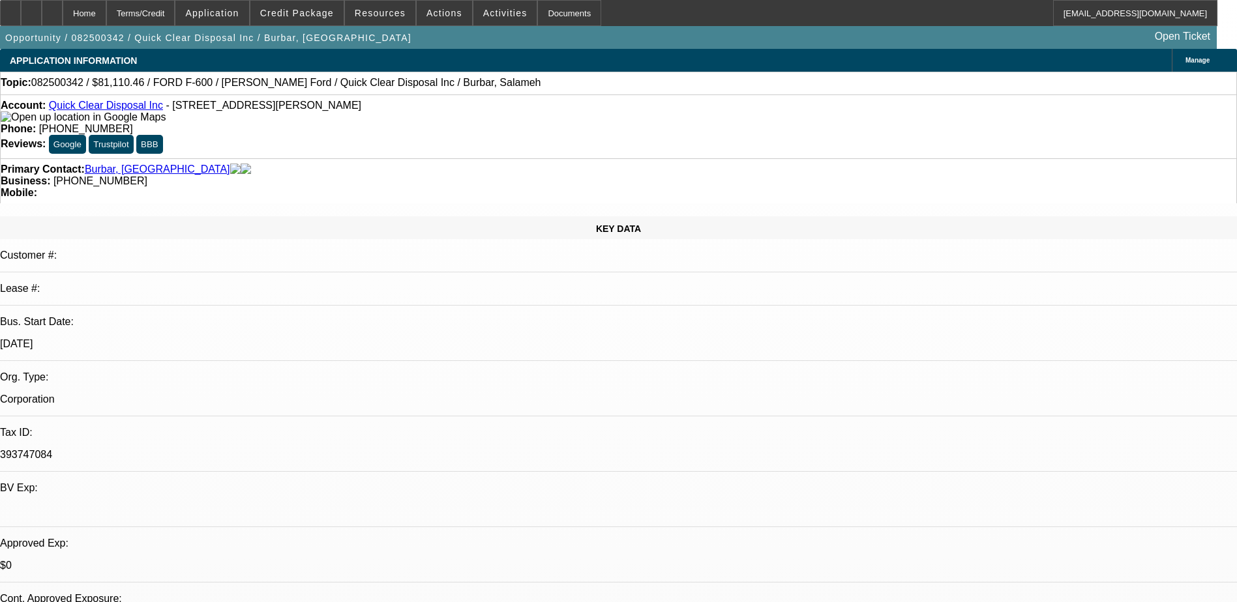
select select "0"
select select "2"
select select "0"
select select "19"
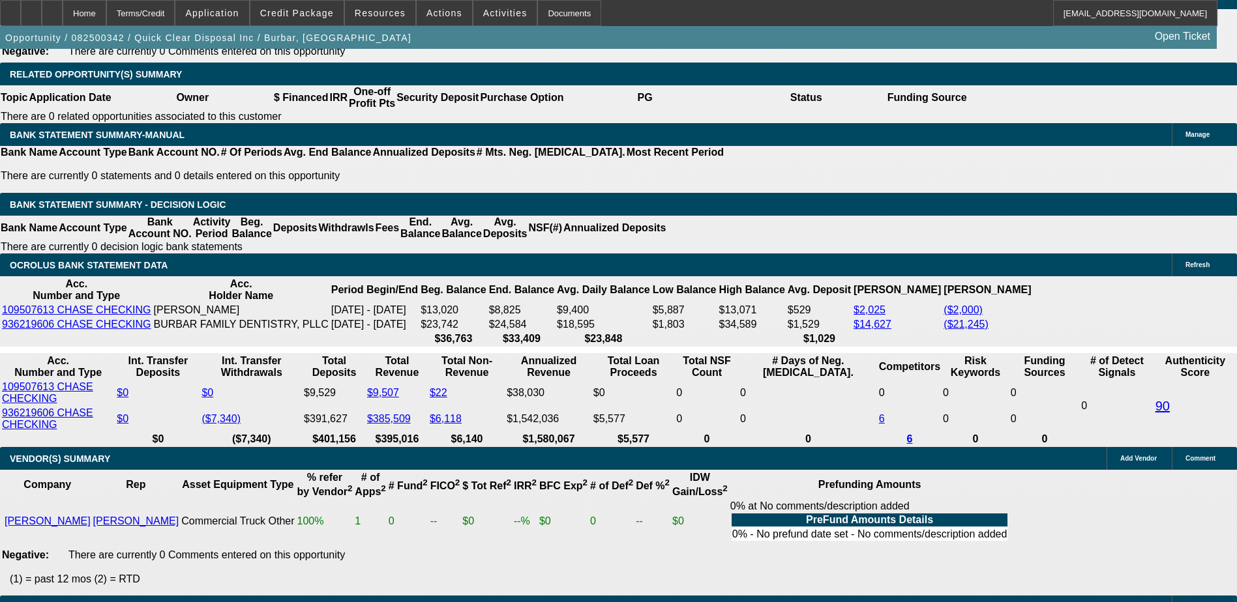
scroll to position [2086, 0]
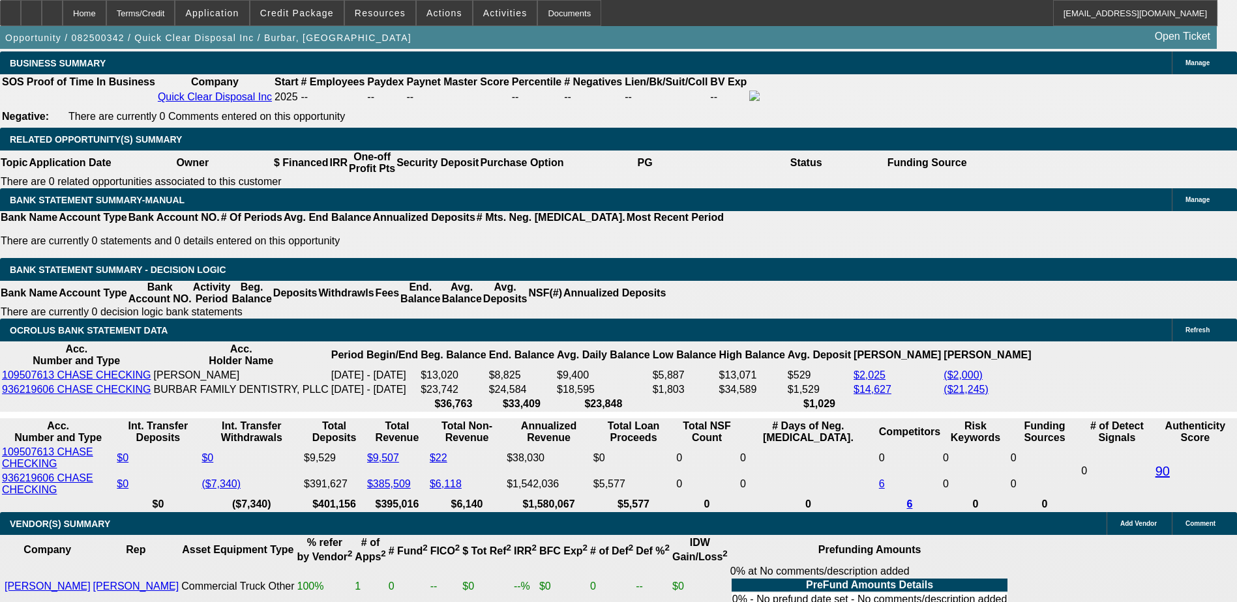
type input "UNKNOWN"
type input "48"
type input "$8,870.50"
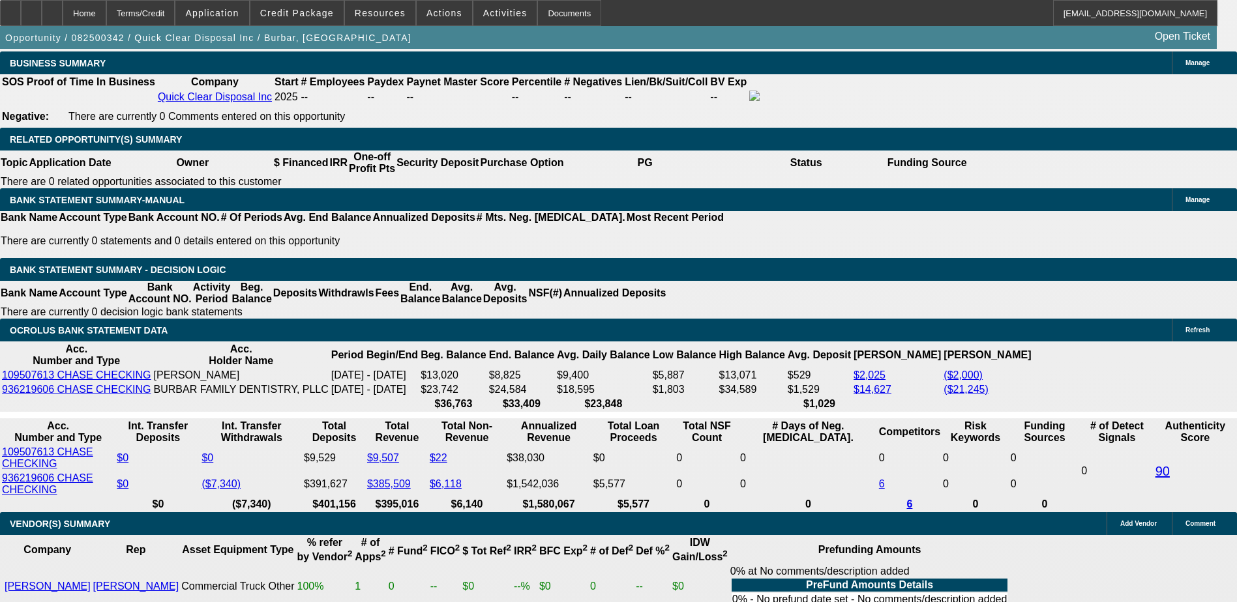
type input "$4,435.25"
type input "48"
type input "$8,870.50"
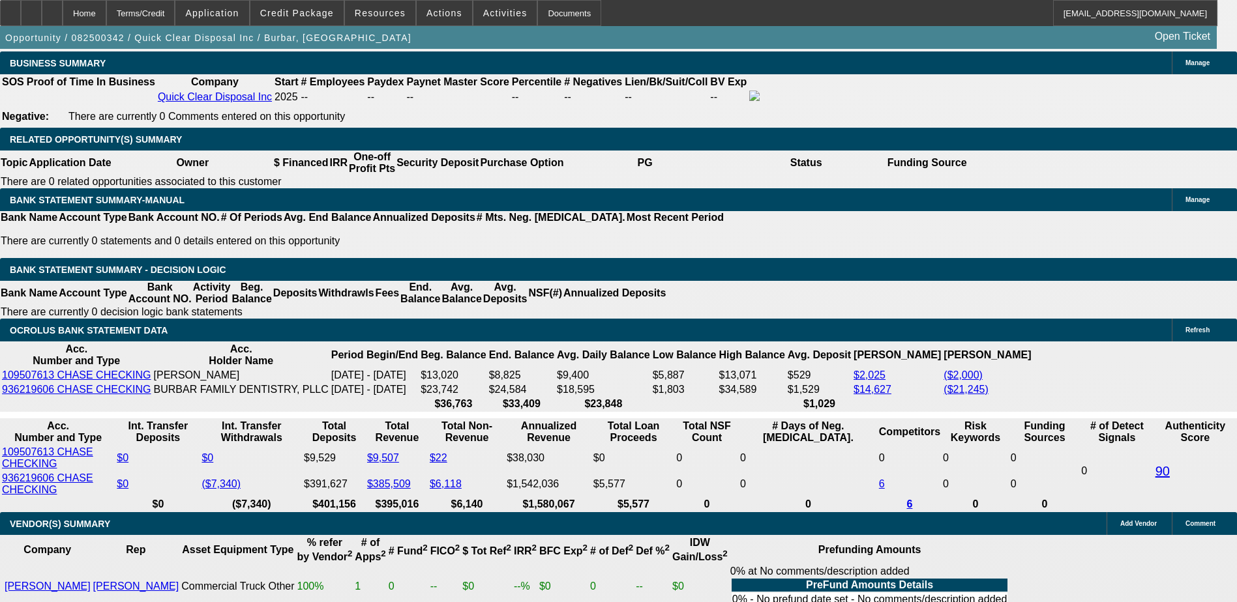
select select "0"
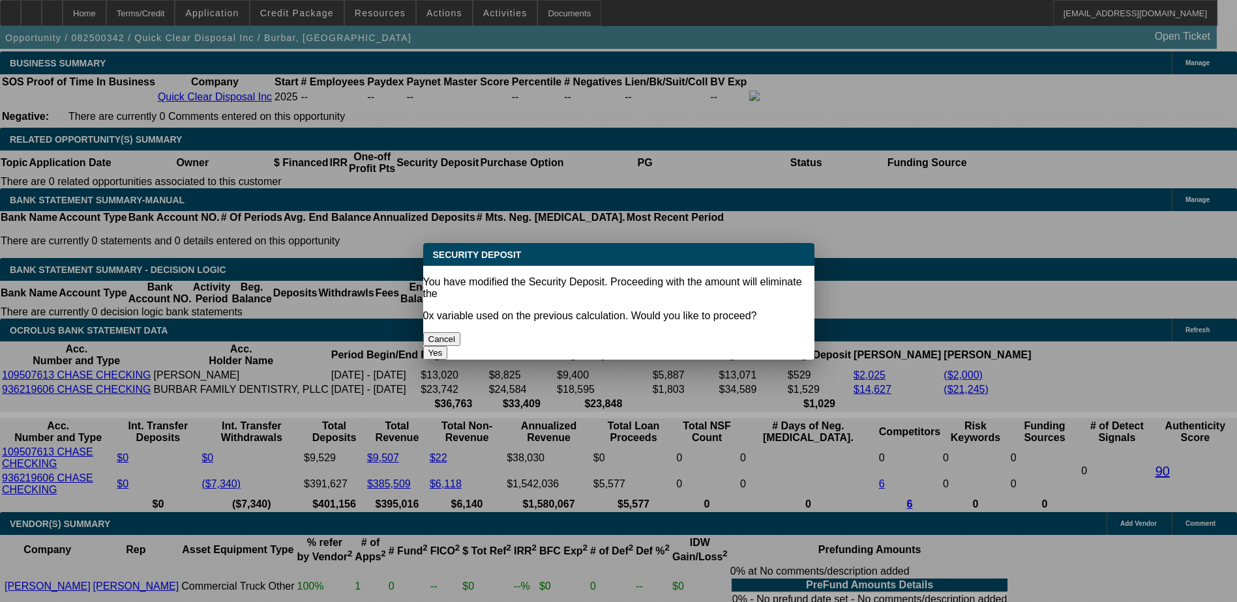
scroll to position [0, 0]
click at [448, 346] on button "Yes" at bounding box center [435, 353] width 25 height 14
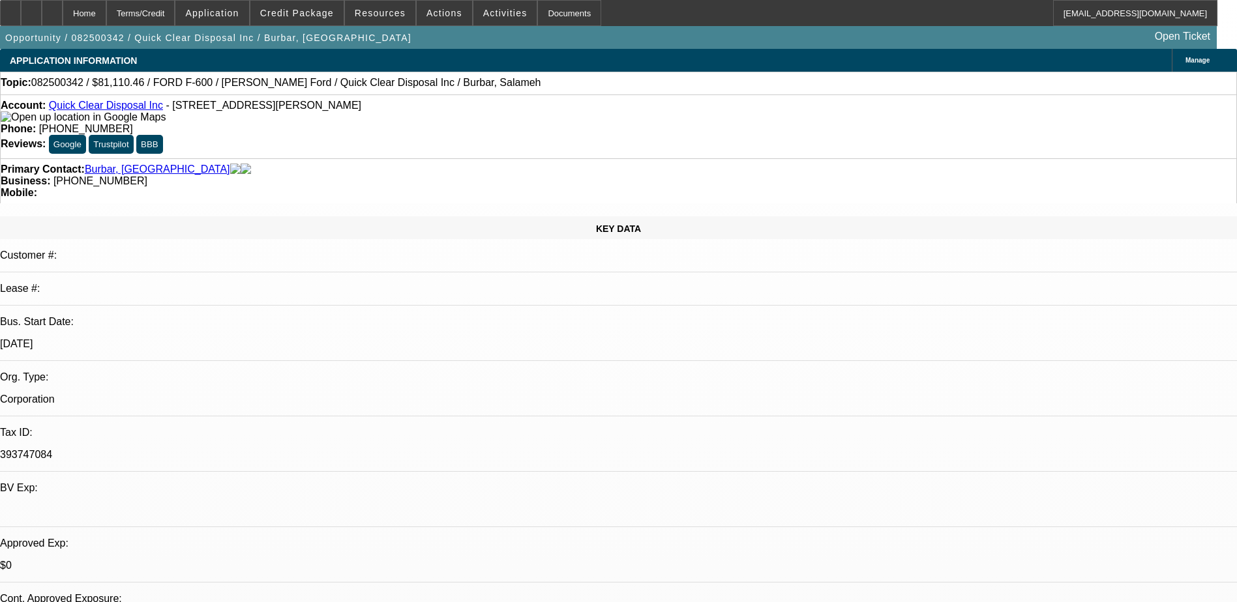
scroll to position [2086, 0]
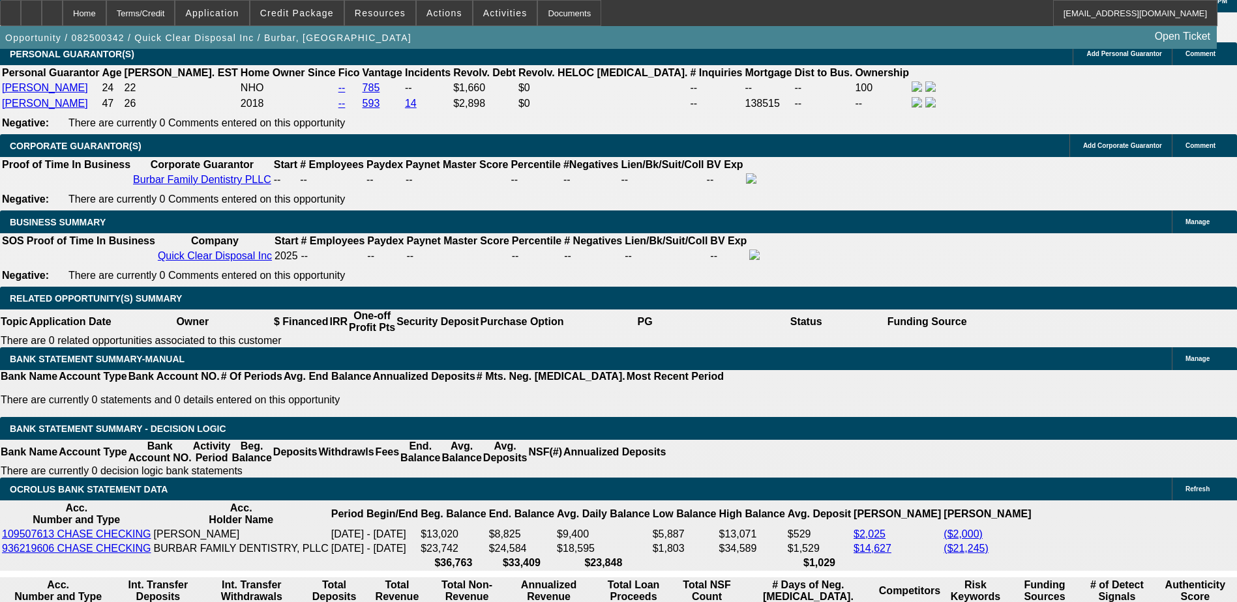
scroll to position [1890, 0]
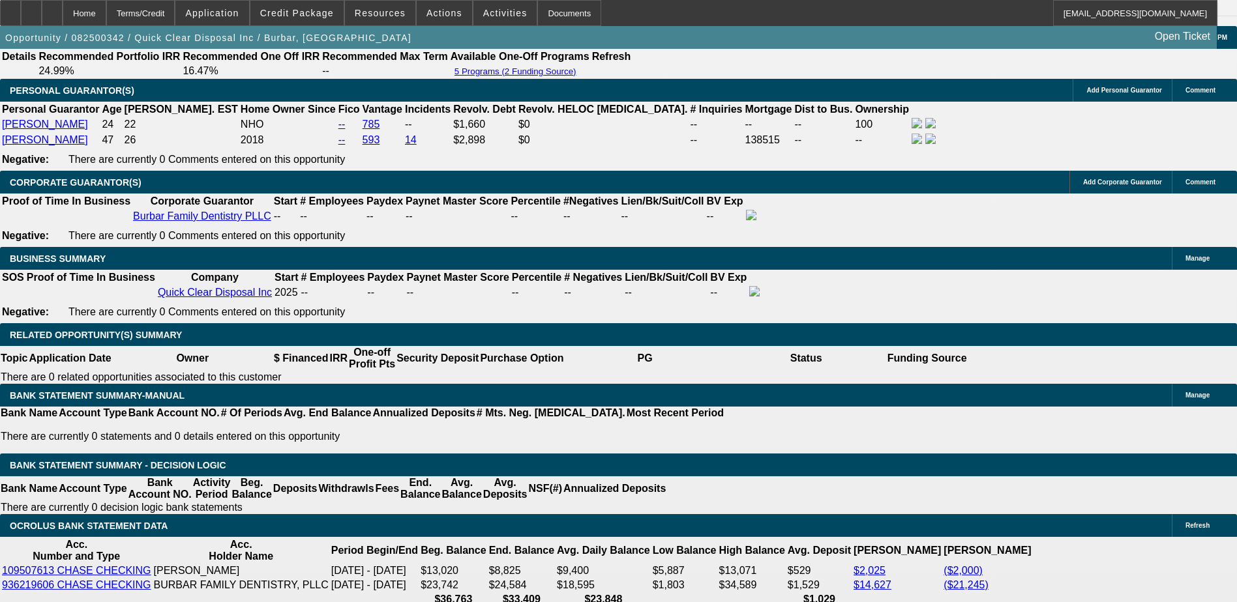
type input "$0.00"
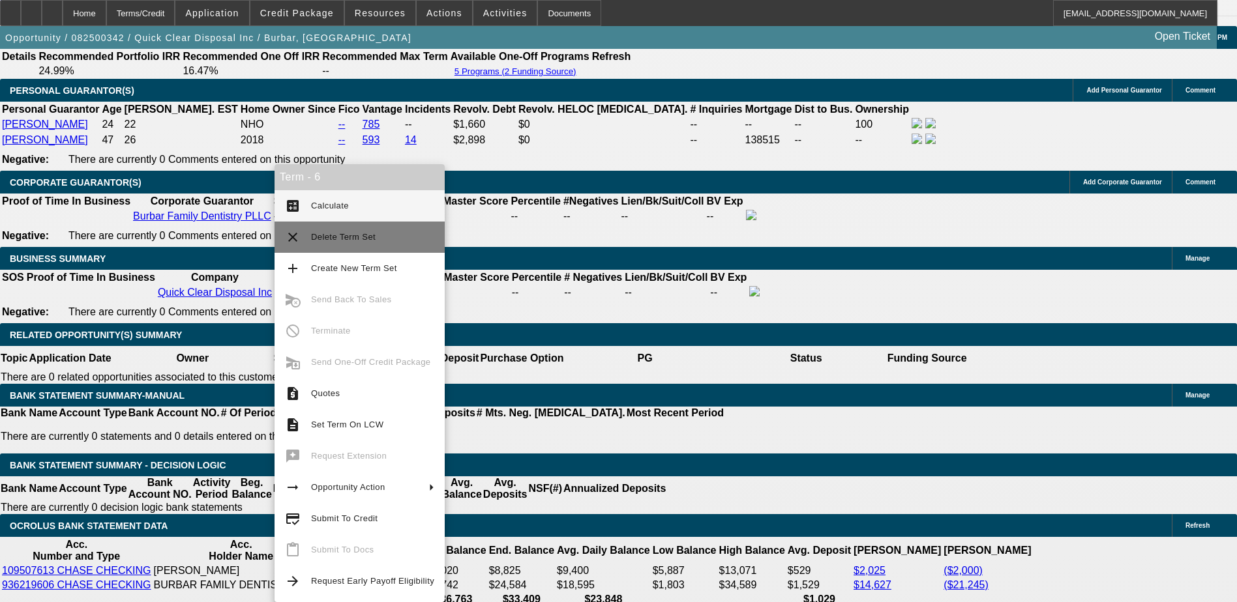
click at [327, 241] on span "Delete Term Set" at bounding box center [343, 237] width 65 height 10
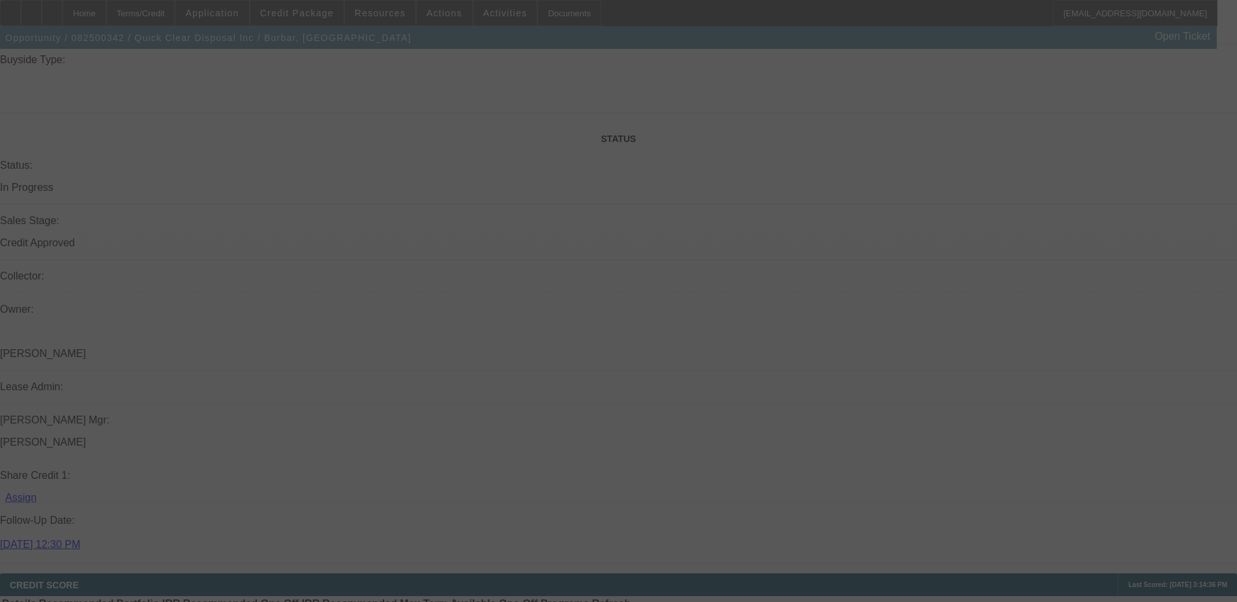
scroll to position [1602, 0]
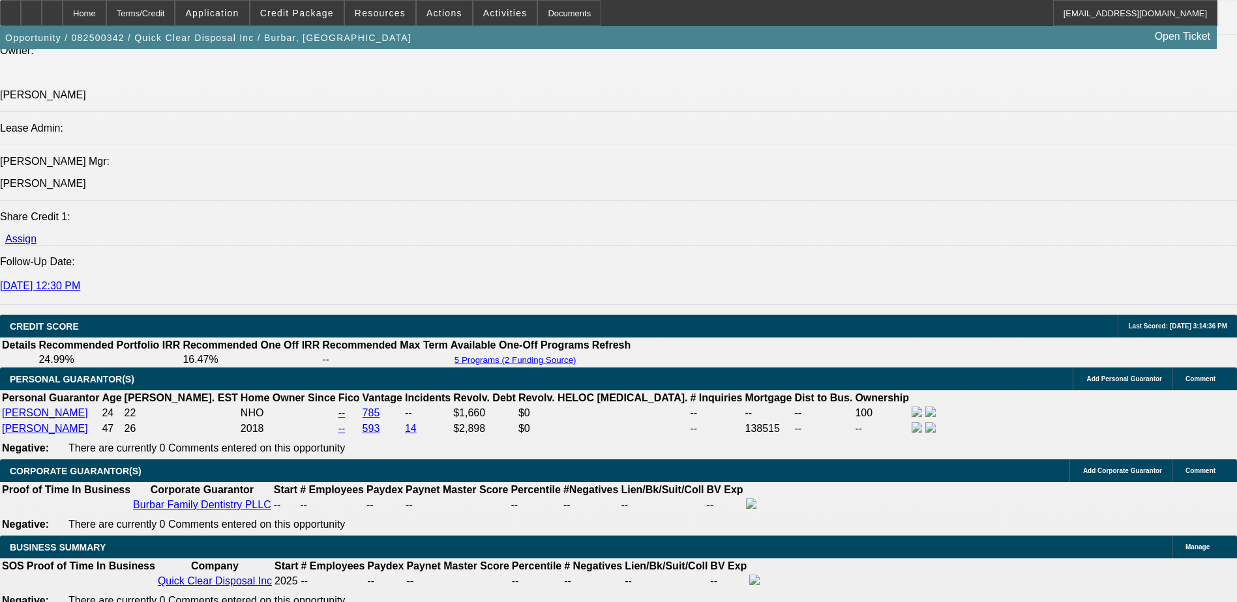
select select "0"
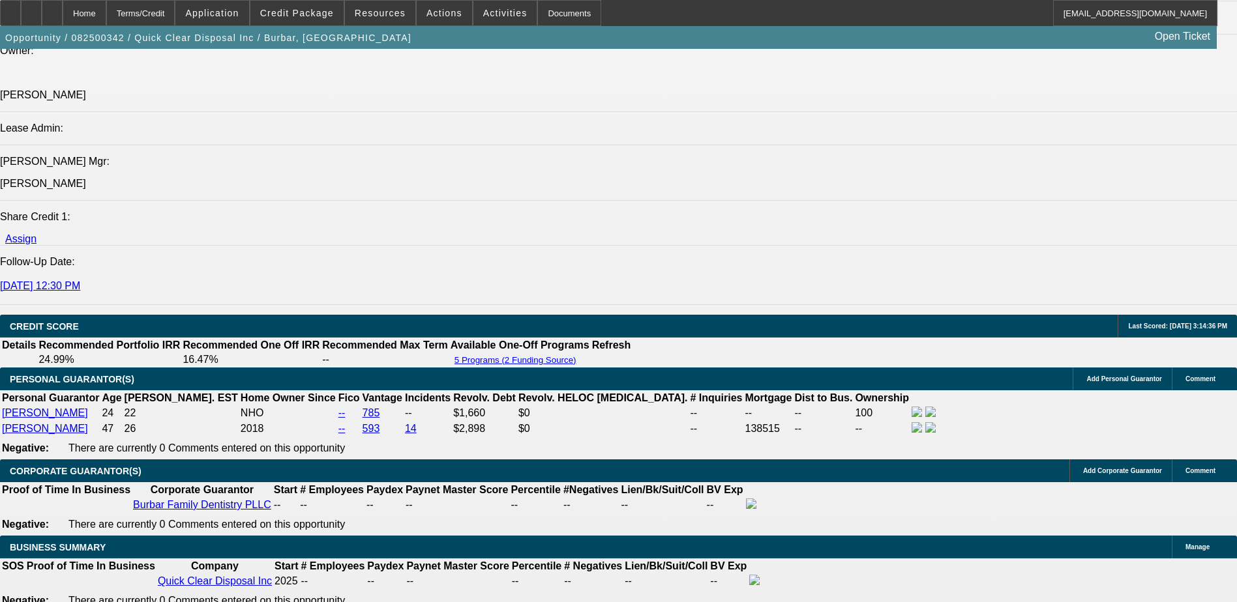
select select "0"
select select "0.2"
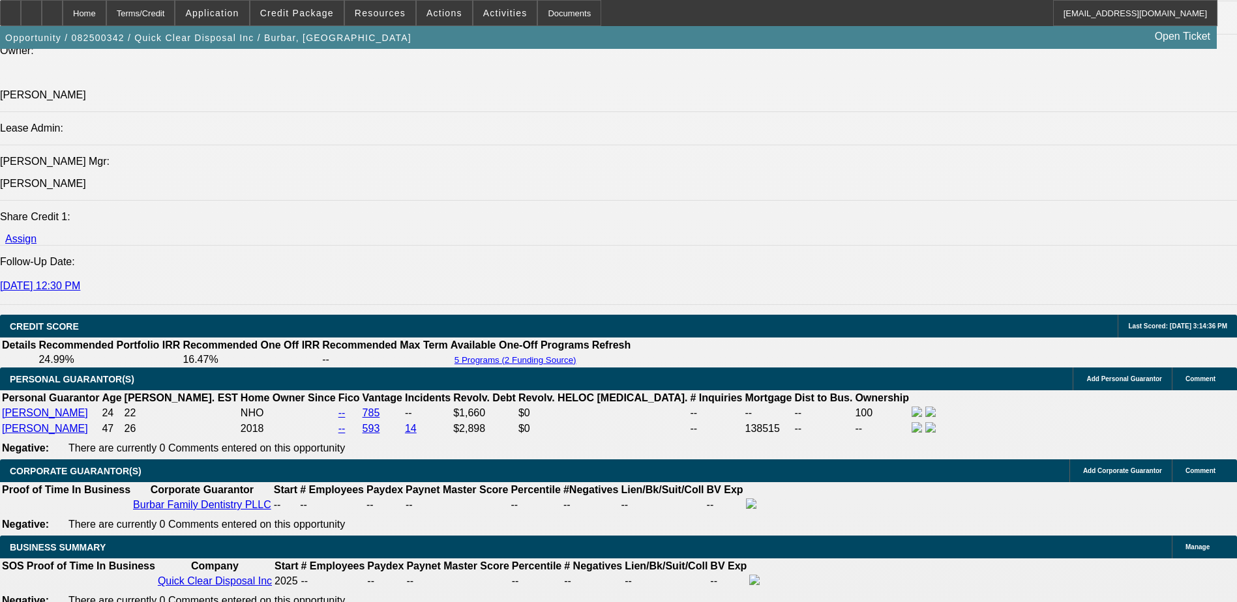
select select "2"
select select "0"
select select "1"
select select "2"
select select "21"
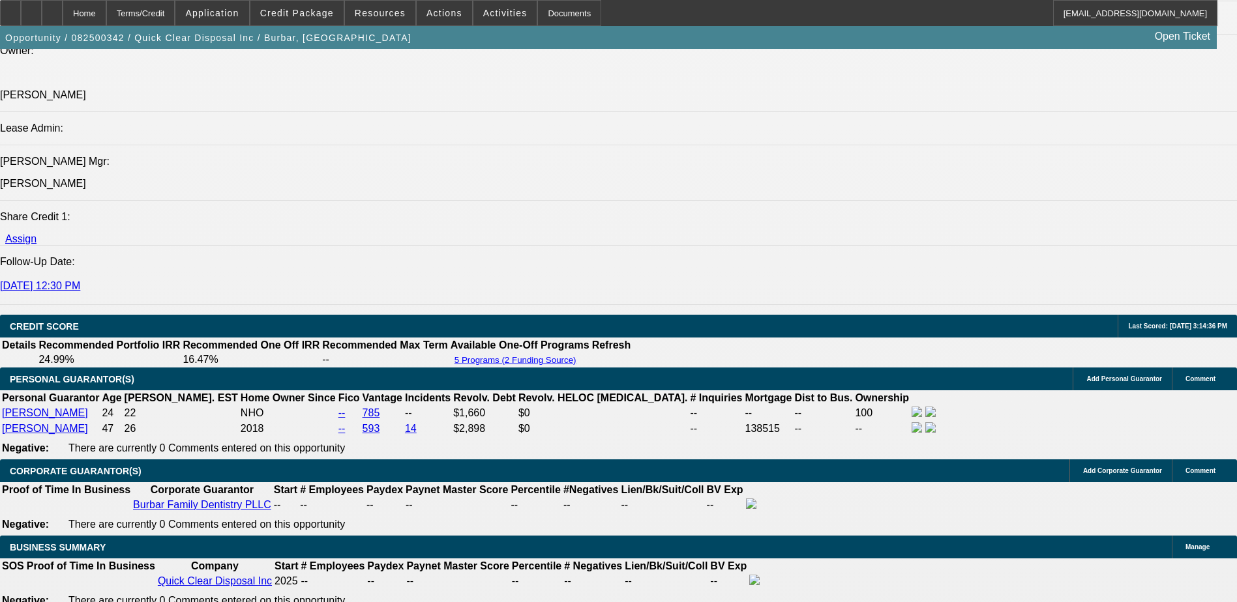
select select "1"
select select "2"
select select "21"
select select "1"
select select "2"
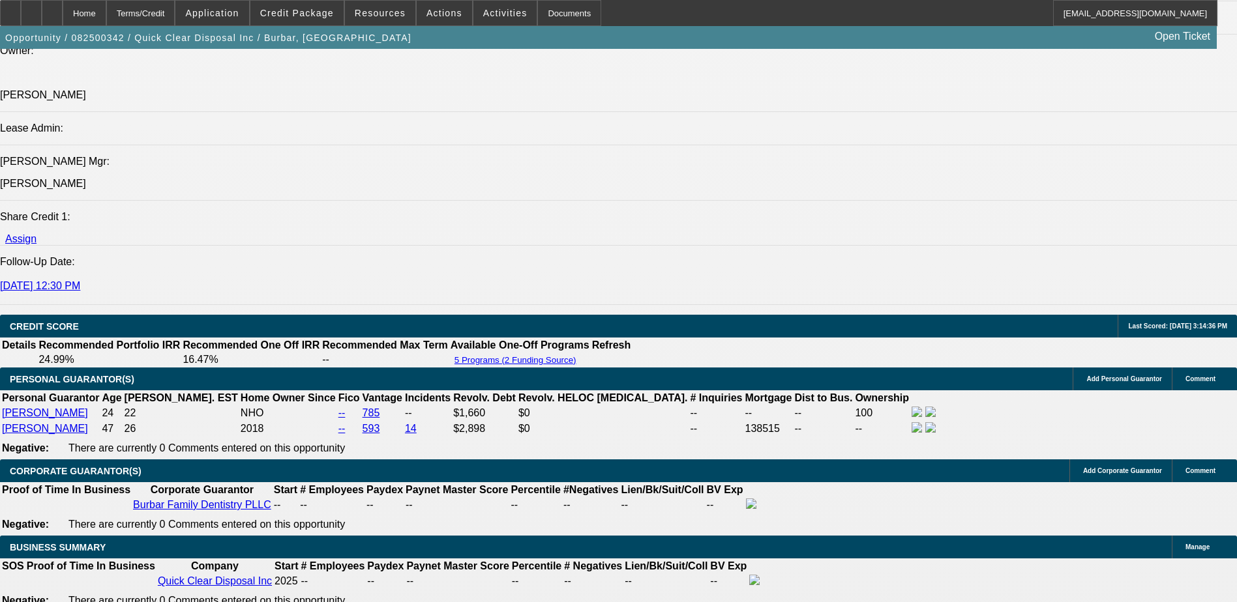
select select "19"
select select "1"
select select "2"
select select "6"
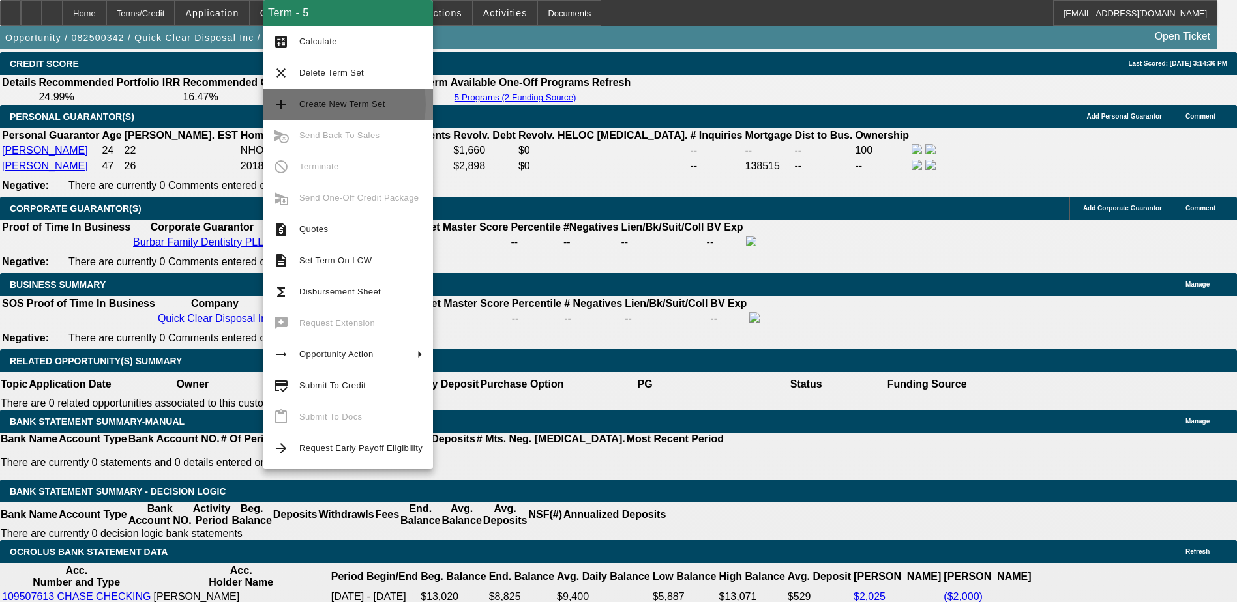
click at [344, 104] on span "Create New Term Set" at bounding box center [342, 104] width 86 height 10
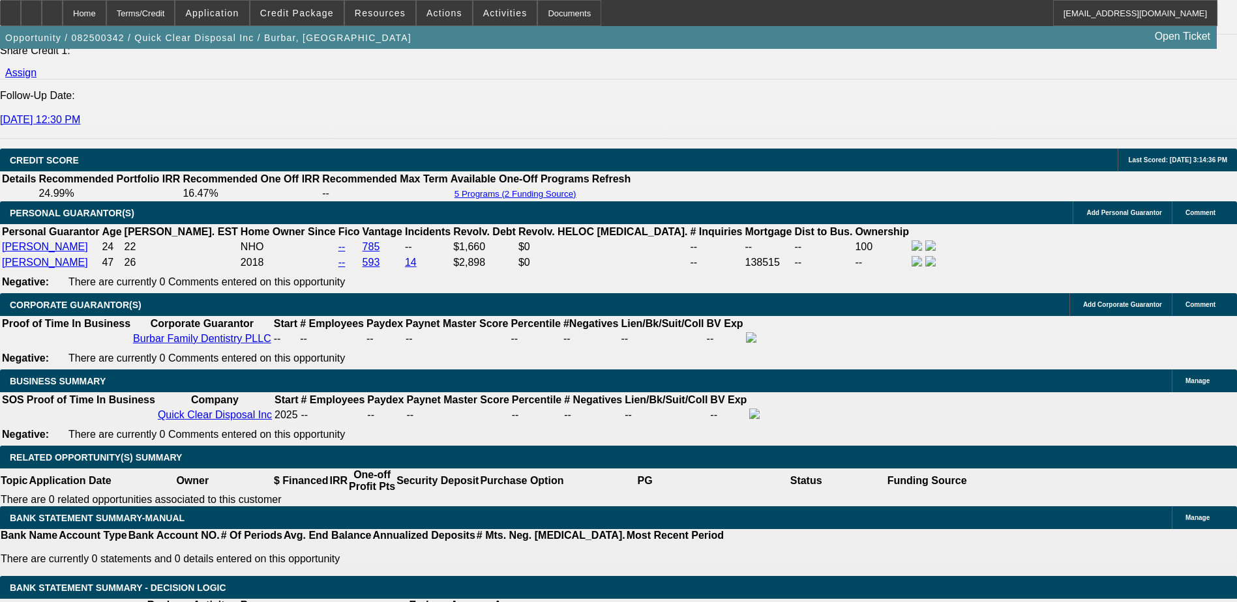
select select "0"
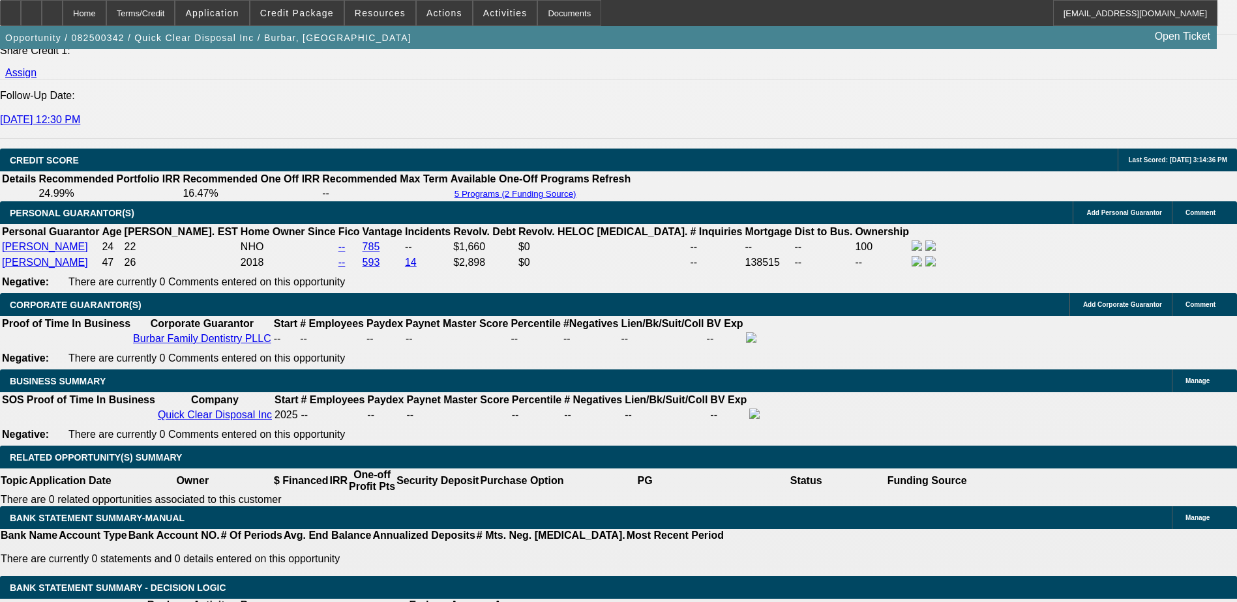
select select "0"
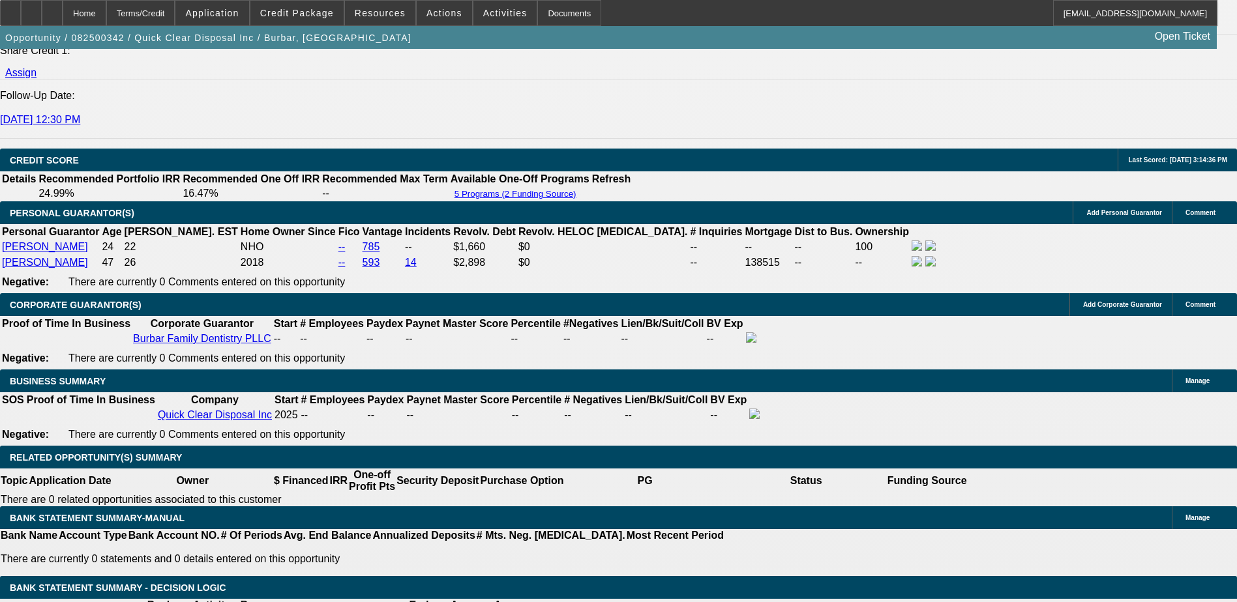
select select "0"
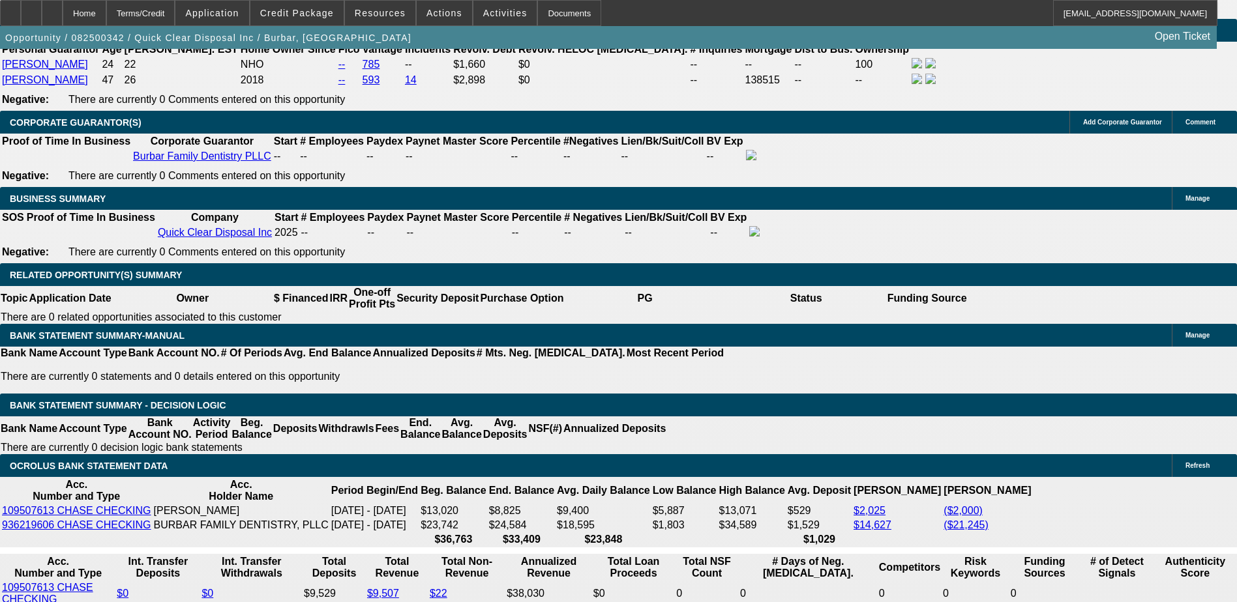
select select "1"
select select "2"
select select "21"
select select "1"
select select "2"
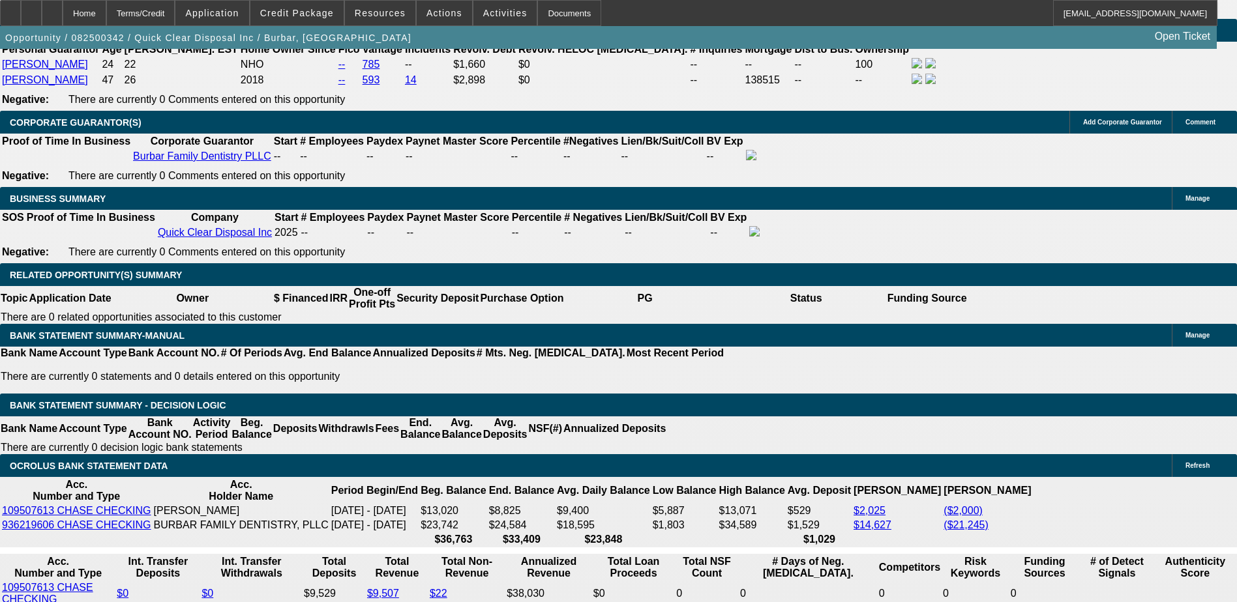
select select "21"
select select "1"
select select "2"
select select "21"
select select "1"
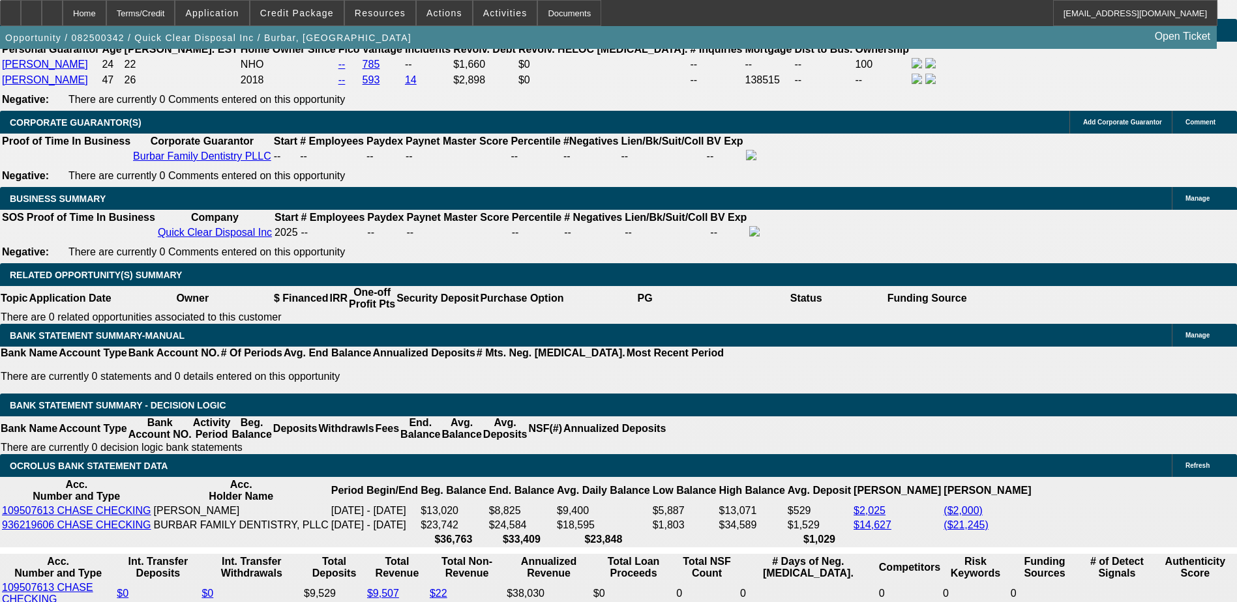
select select "2"
select select "19"
type input "$0.00"
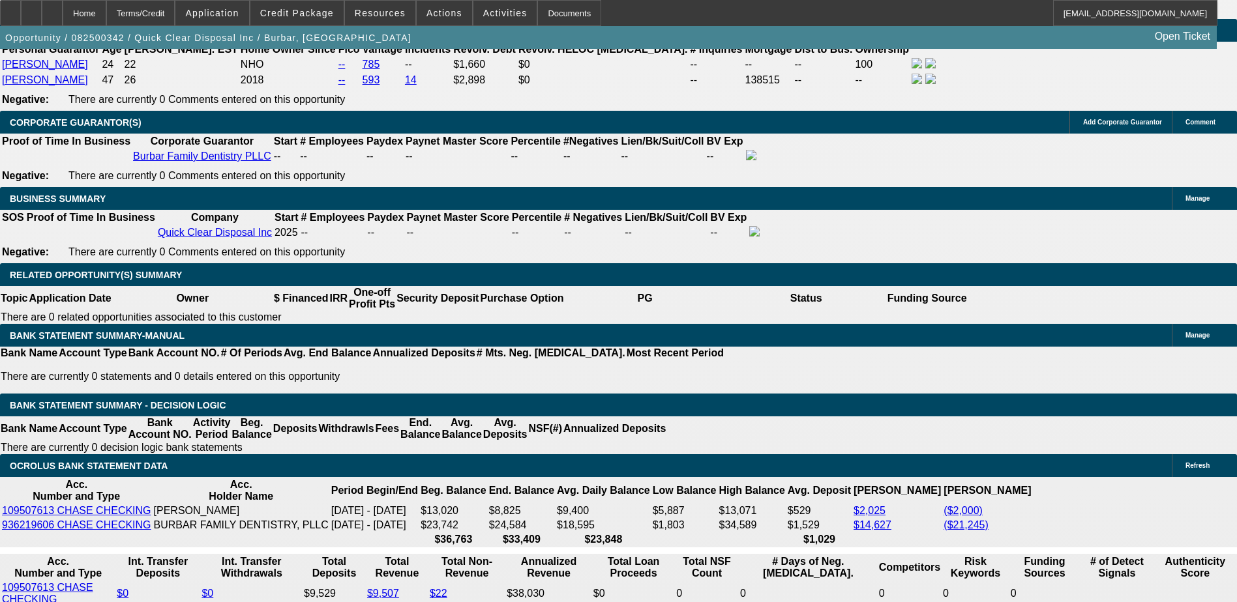
type input "UNKNOWN"
type input "$5,540.00"
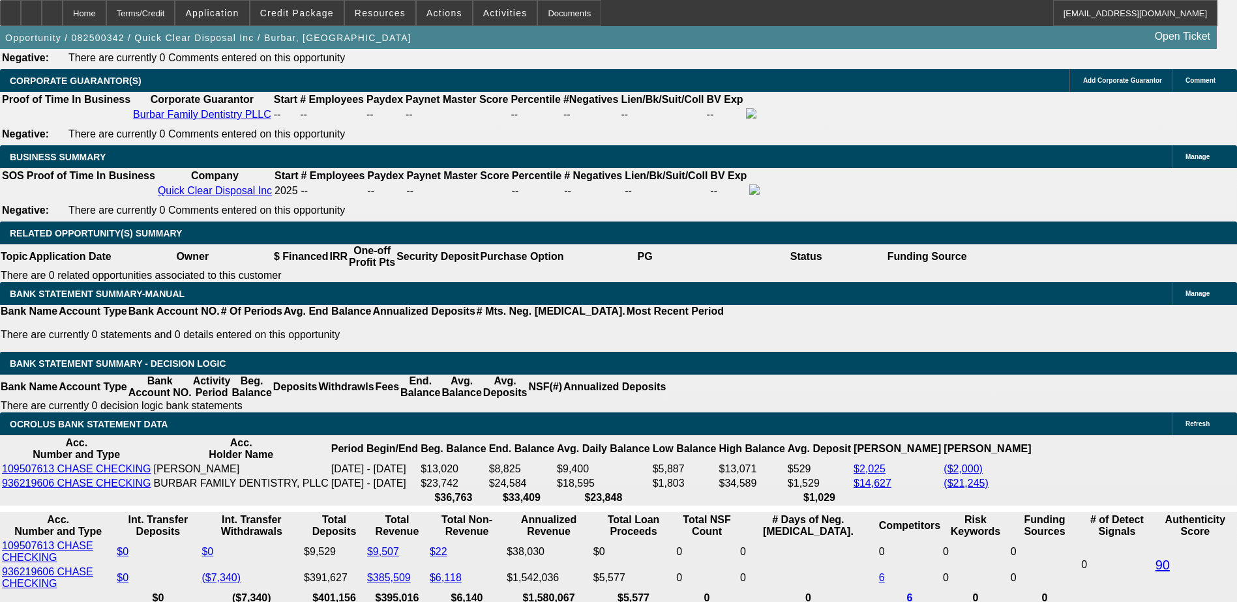
scroll to position [2016, 0]
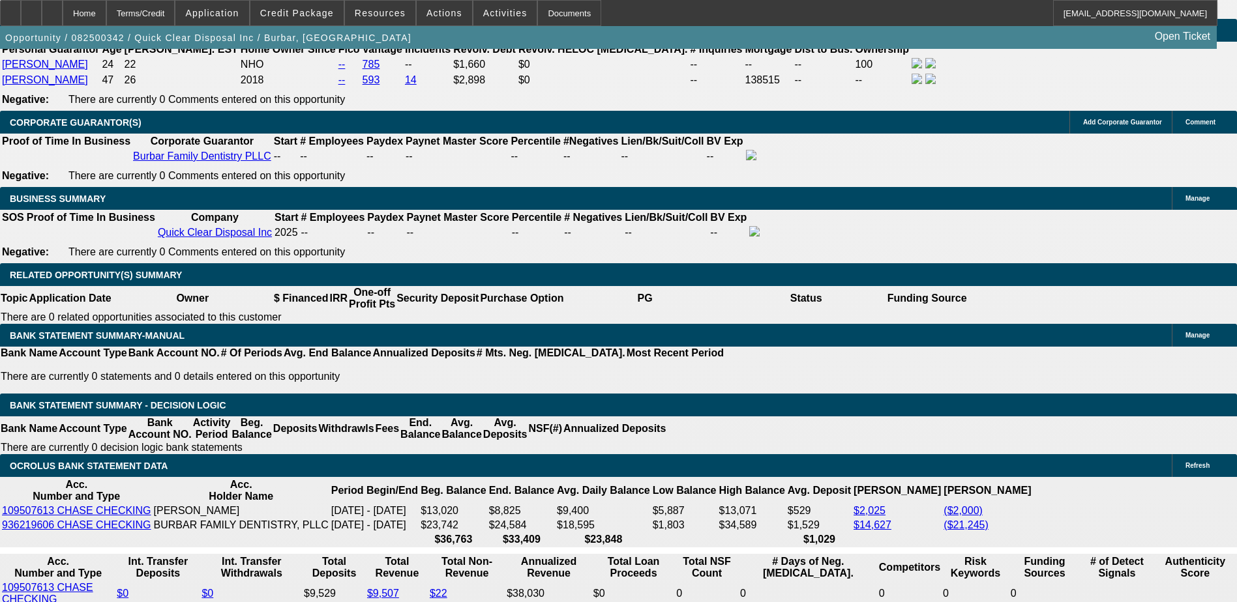
type input "$54,073.64"
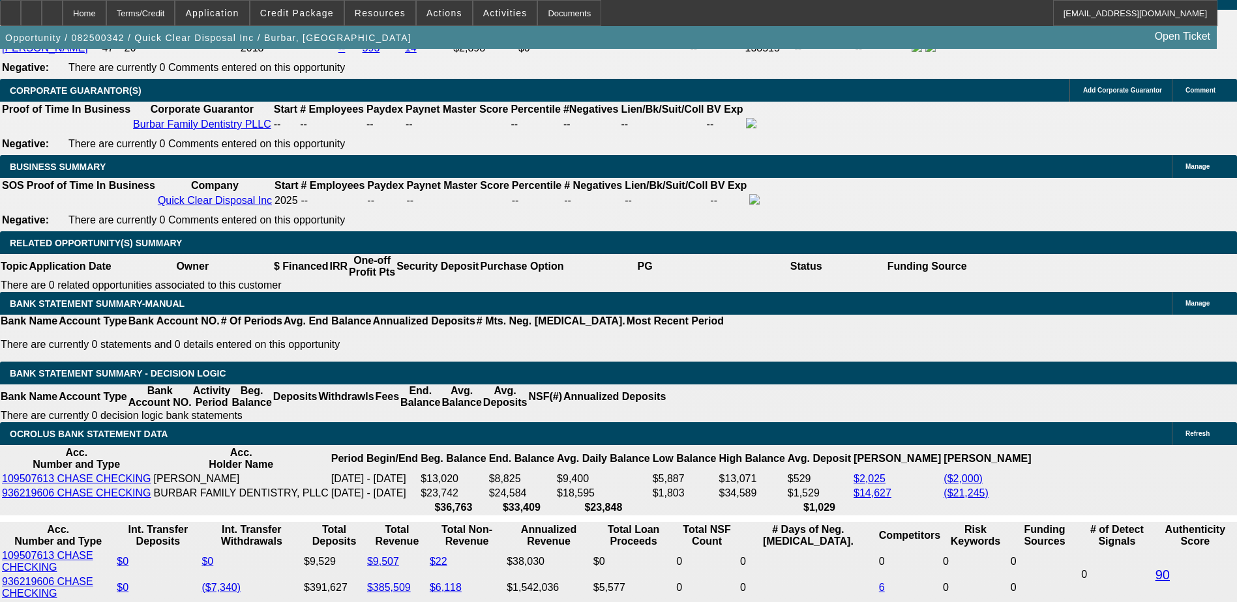
scroll to position [1950, 0]
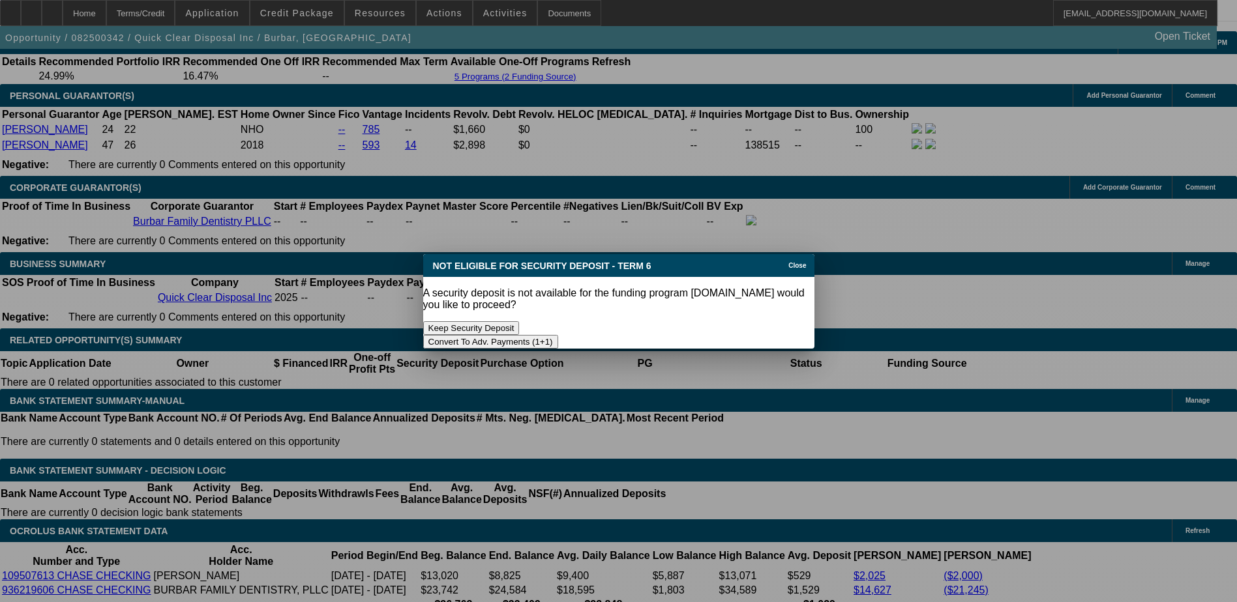
scroll to position [0, 0]
click at [520, 321] on button "Keep Security Deposit" at bounding box center [471, 328] width 96 height 14
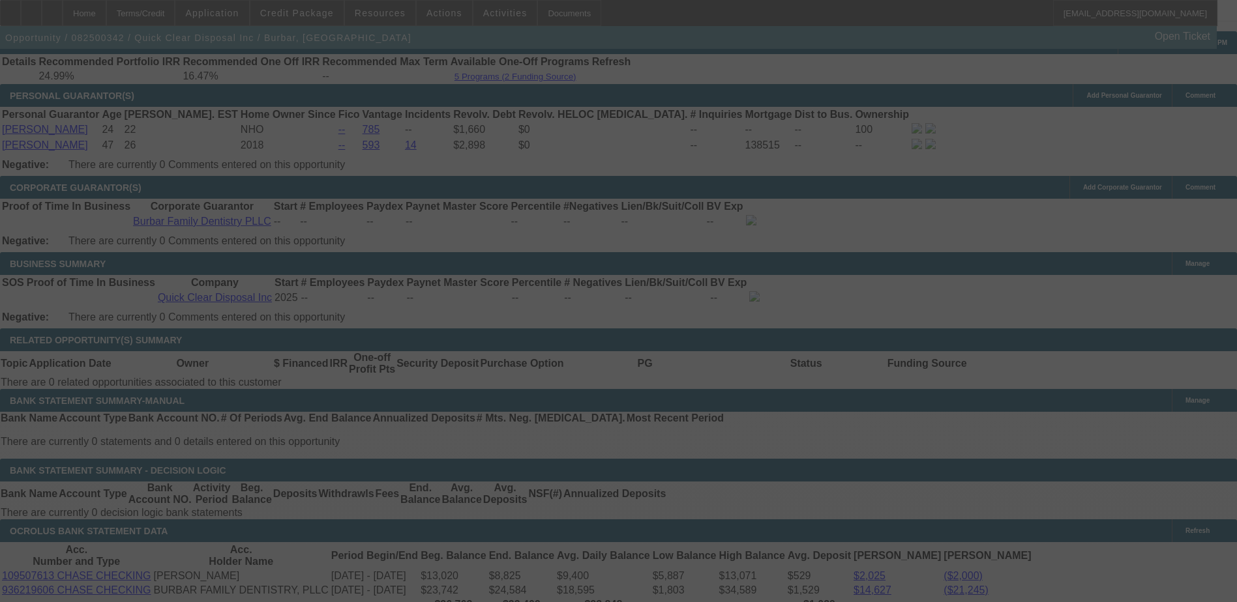
select select "0"
select select "2"
select select "0"
select select "21"
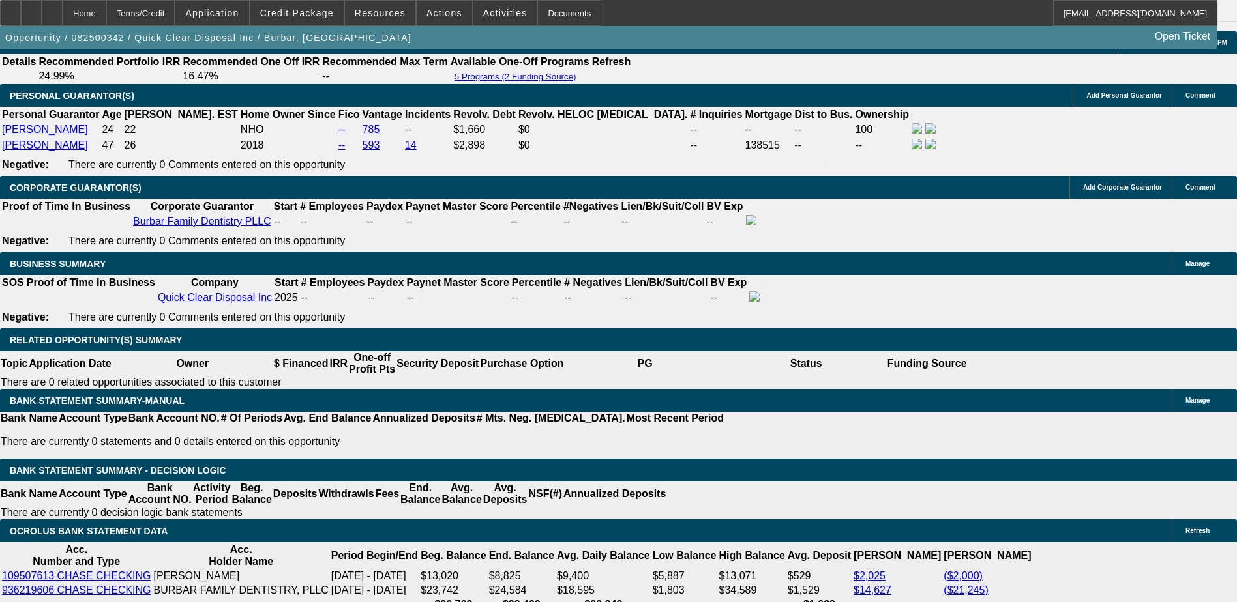
scroll to position [1950, 0]
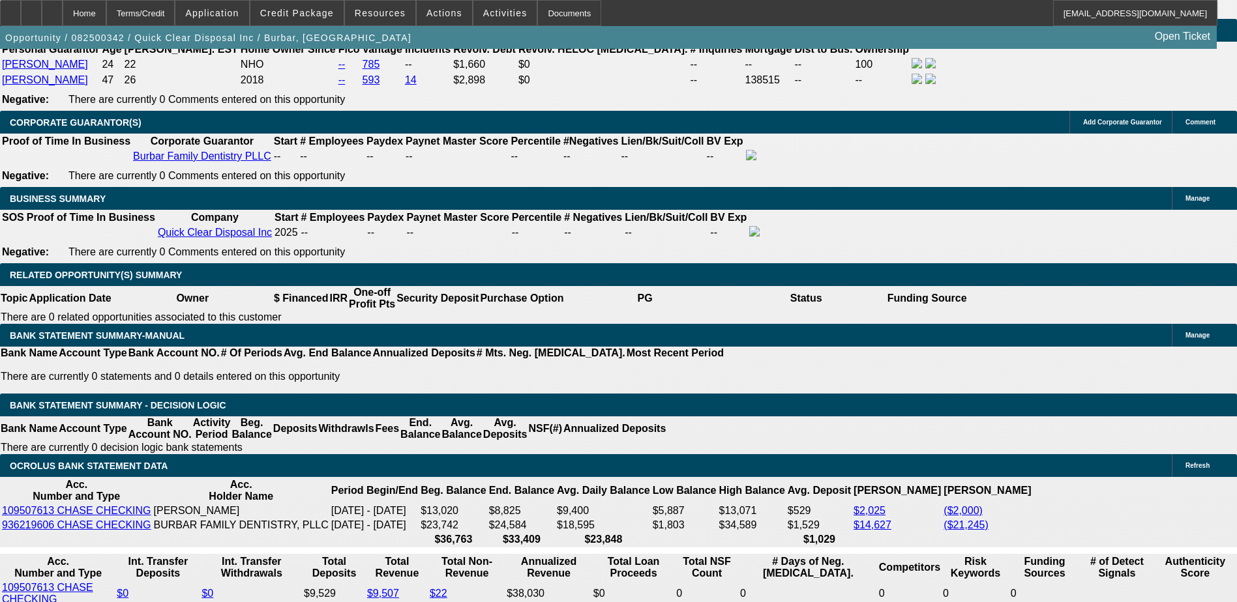
type input "3"
type input "UNKNOWN"
type input "3324"
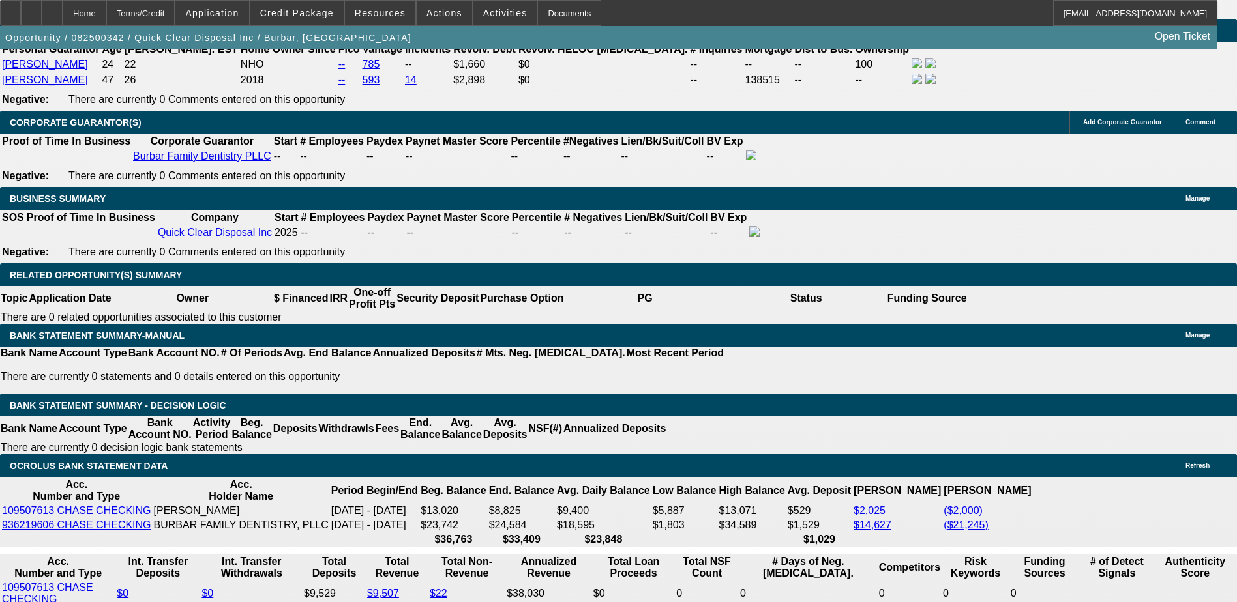
type input "8.4"
type input "$3,324.00"
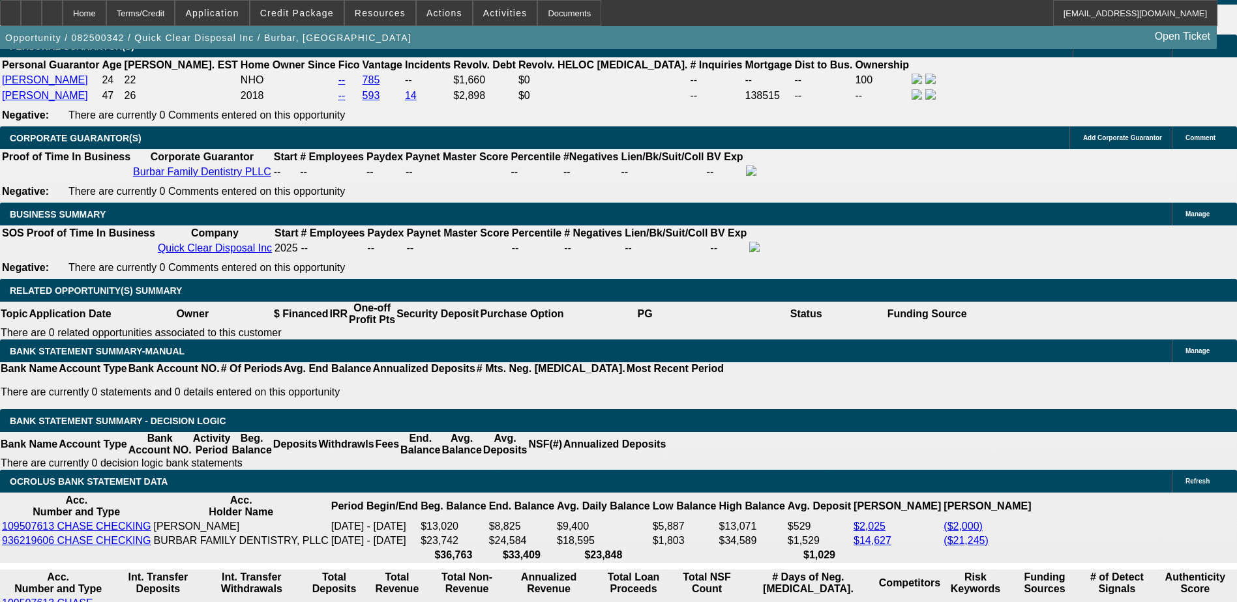
scroll to position [1885, 0]
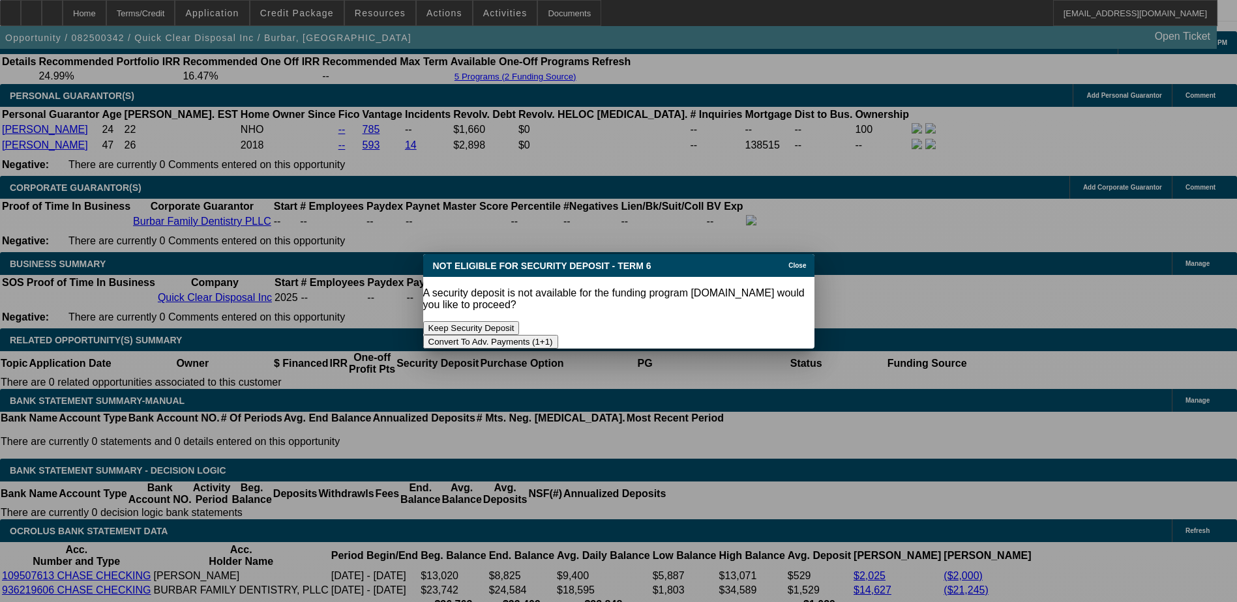
scroll to position [0, 0]
click at [520, 321] on button "Keep Security Deposit" at bounding box center [471, 328] width 96 height 14
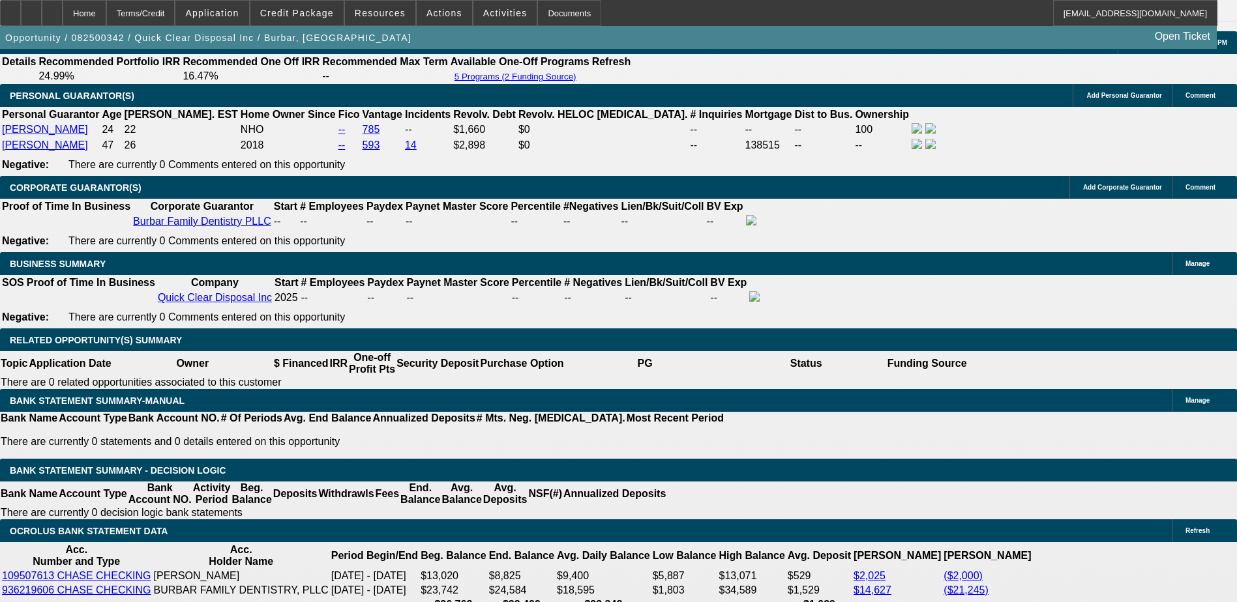
scroll to position [1885, 0]
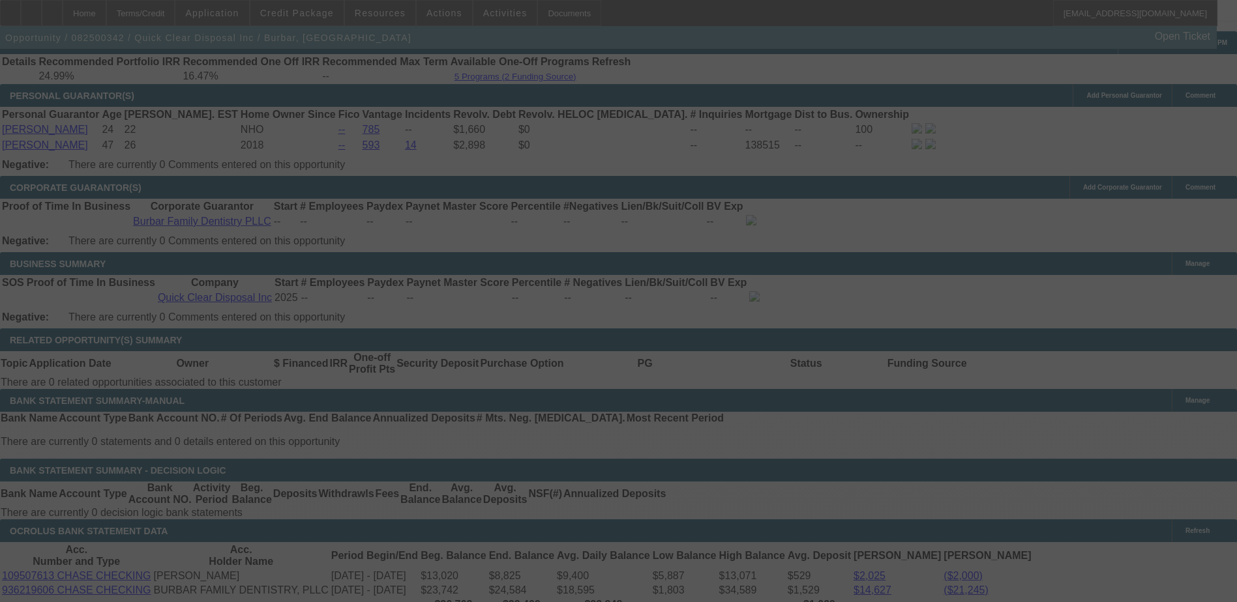
select select "0"
select select "2"
select select "0"
select select "21"
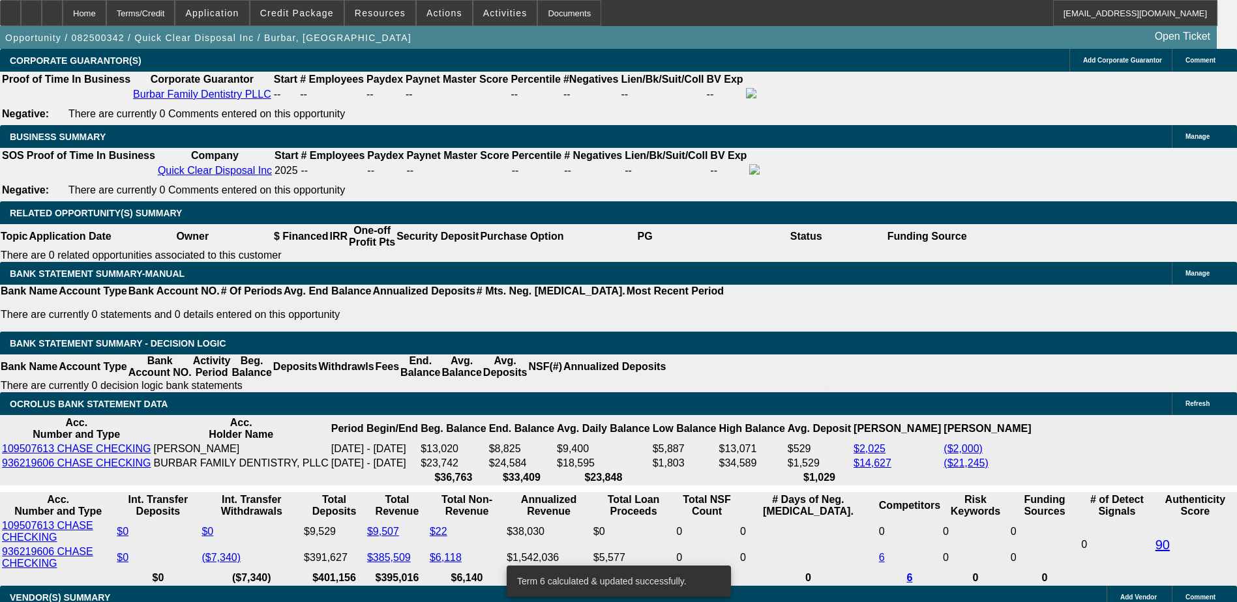
scroll to position [2016, 0]
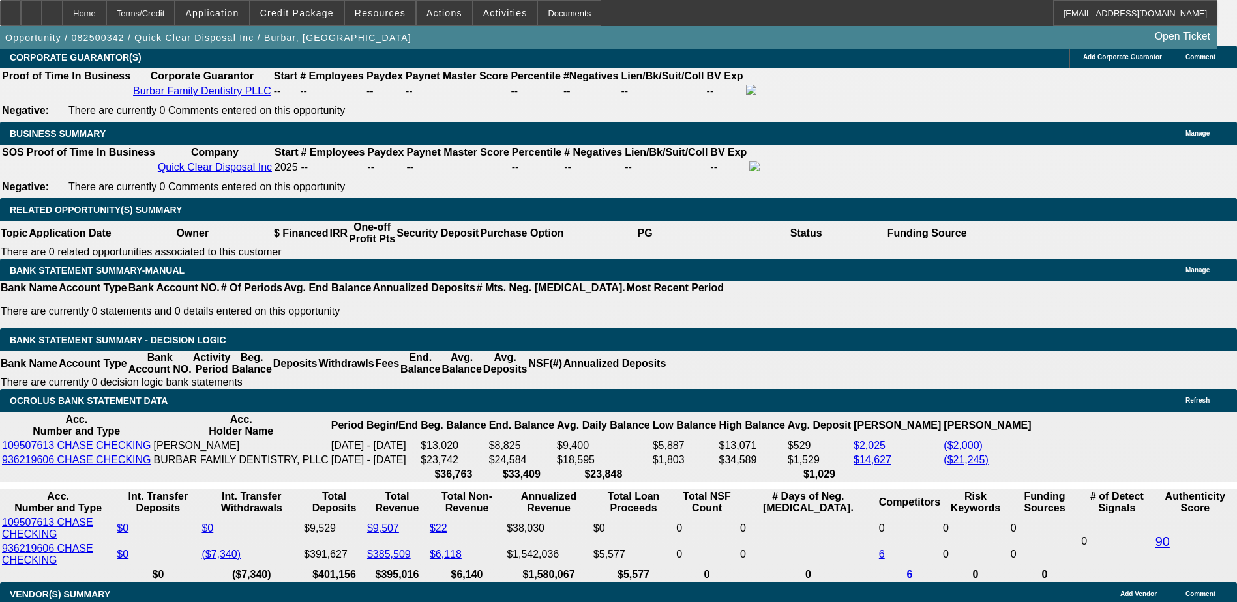
drag, startPoint x: 943, startPoint y: 107, endPoint x: 943, endPoint y: 176, distance: 69.1
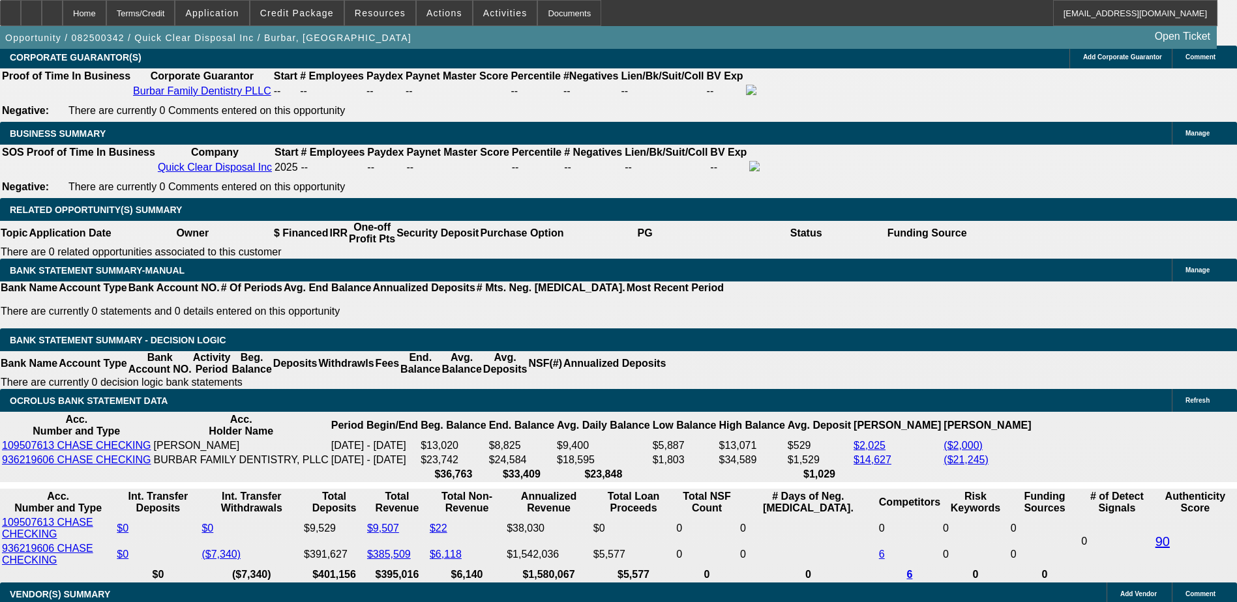
drag, startPoint x: 918, startPoint y: 484, endPoint x: 1049, endPoint y: 481, distance: 131.1
drag, startPoint x: 1049, startPoint y: 481, endPoint x: 1055, endPoint y: 480, distance: 6.6
drag, startPoint x: 1077, startPoint y: 477, endPoint x: 1115, endPoint y: 480, distance: 38.5
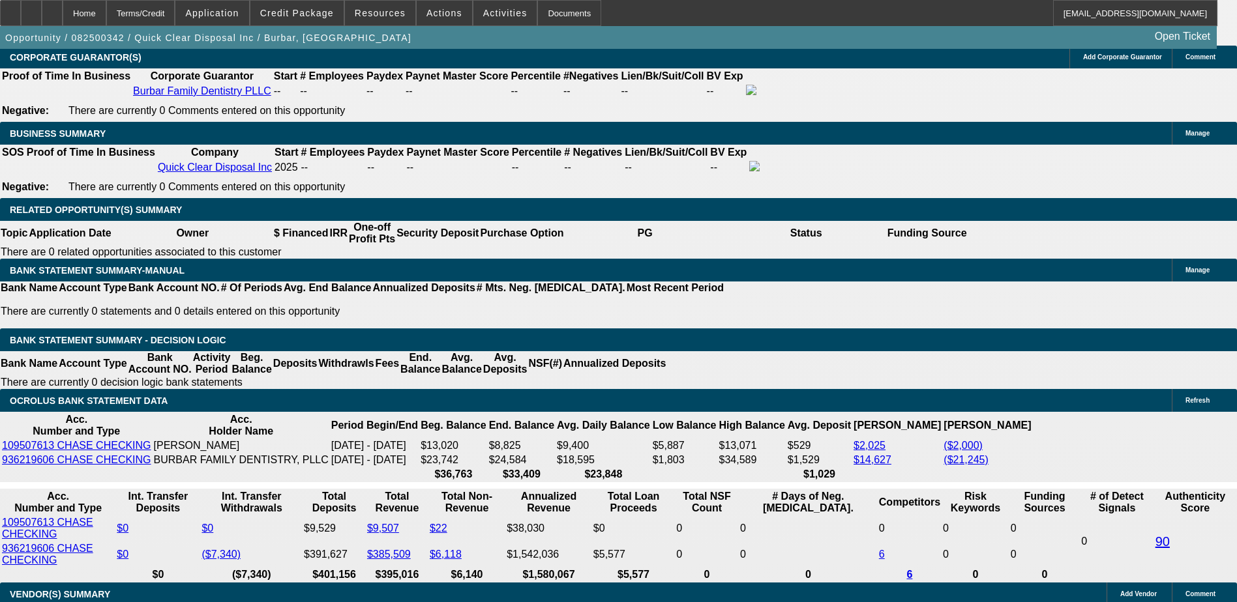
drag, startPoint x: 1115, startPoint y: 480, endPoint x: 1017, endPoint y: 493, distance: 99.3
drag, startPoint x: 946, startPoint y: 498, endPoint x: 900, endPoint y: 498, distance: 46.3
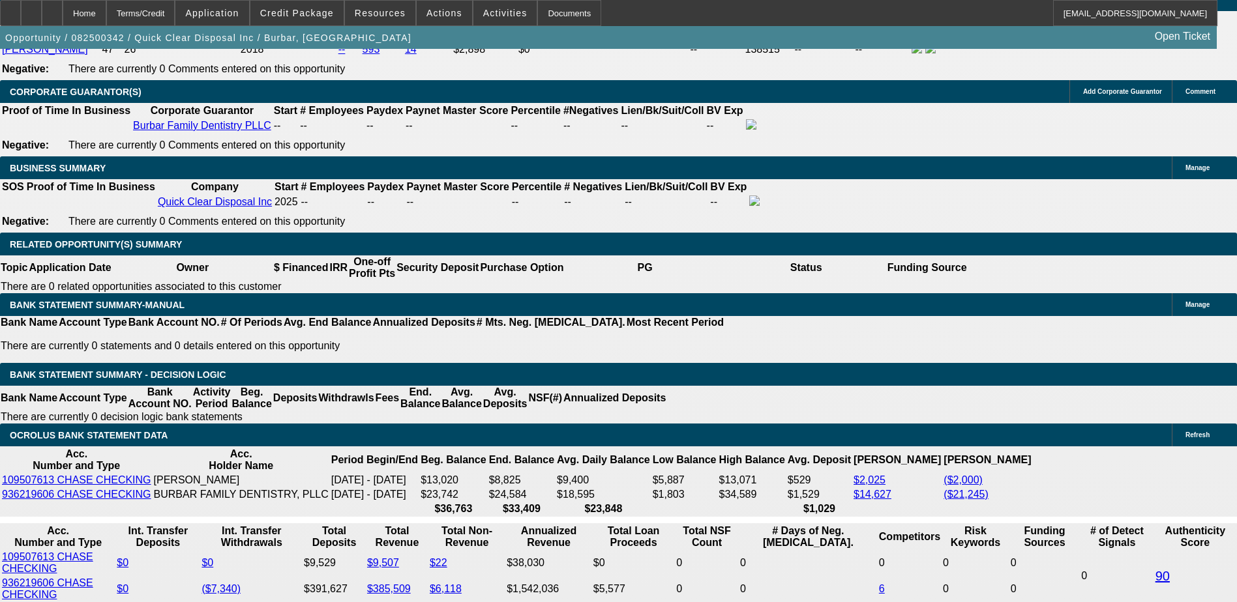
scroll to position [1885, 0]
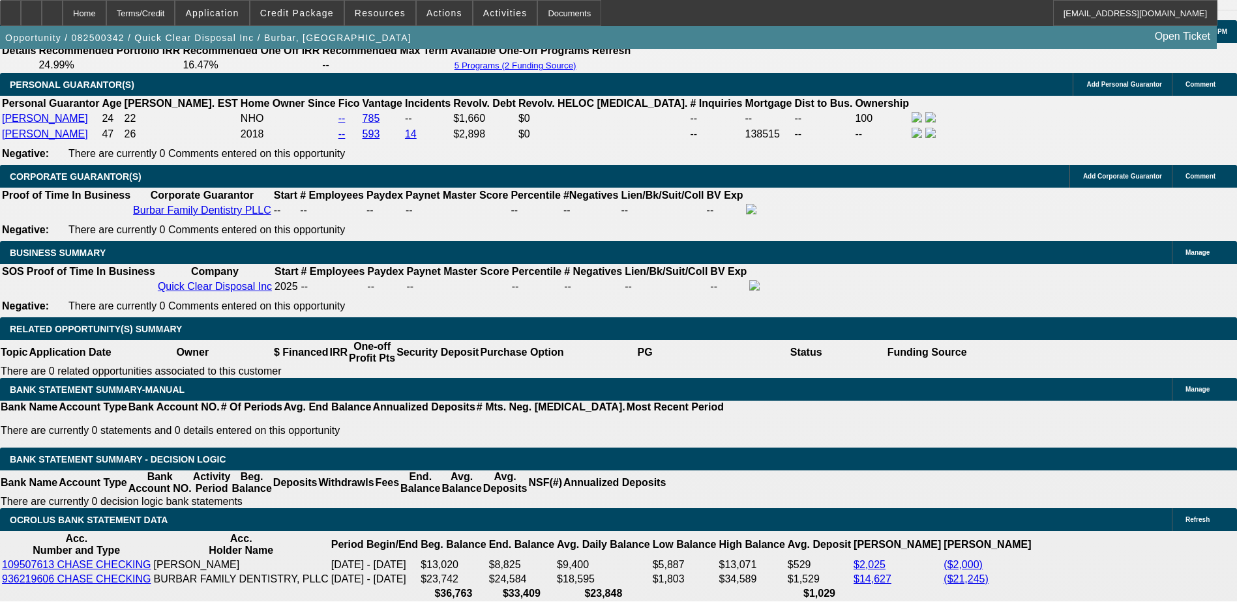
scroll to position [2016, 0]
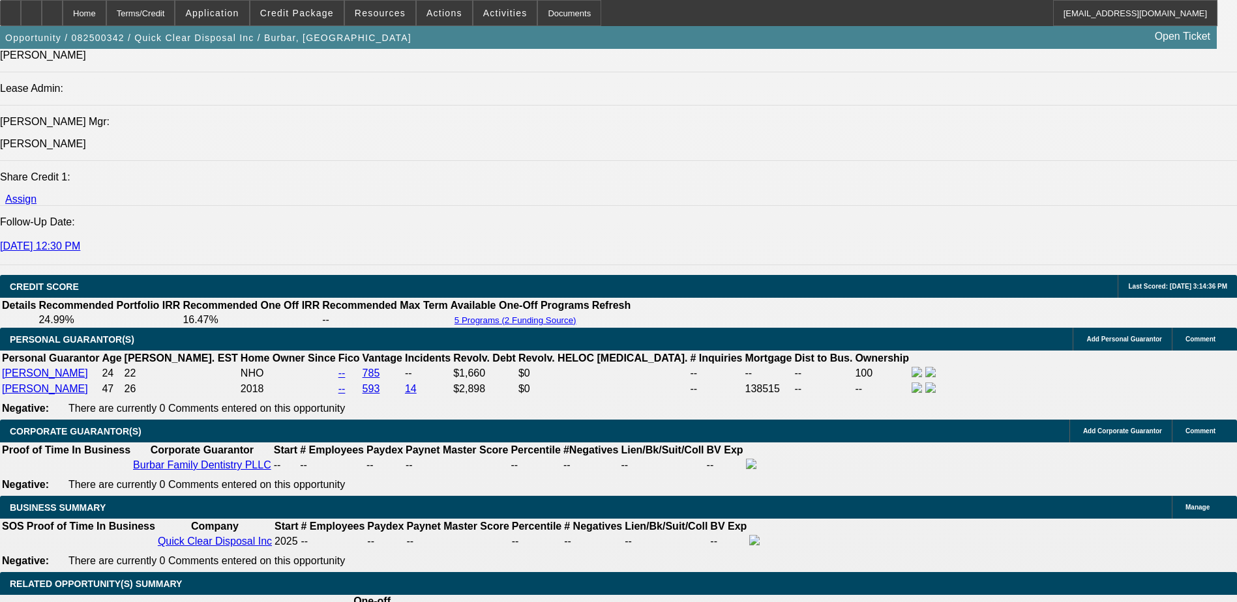
scroll to position [1820, 0]
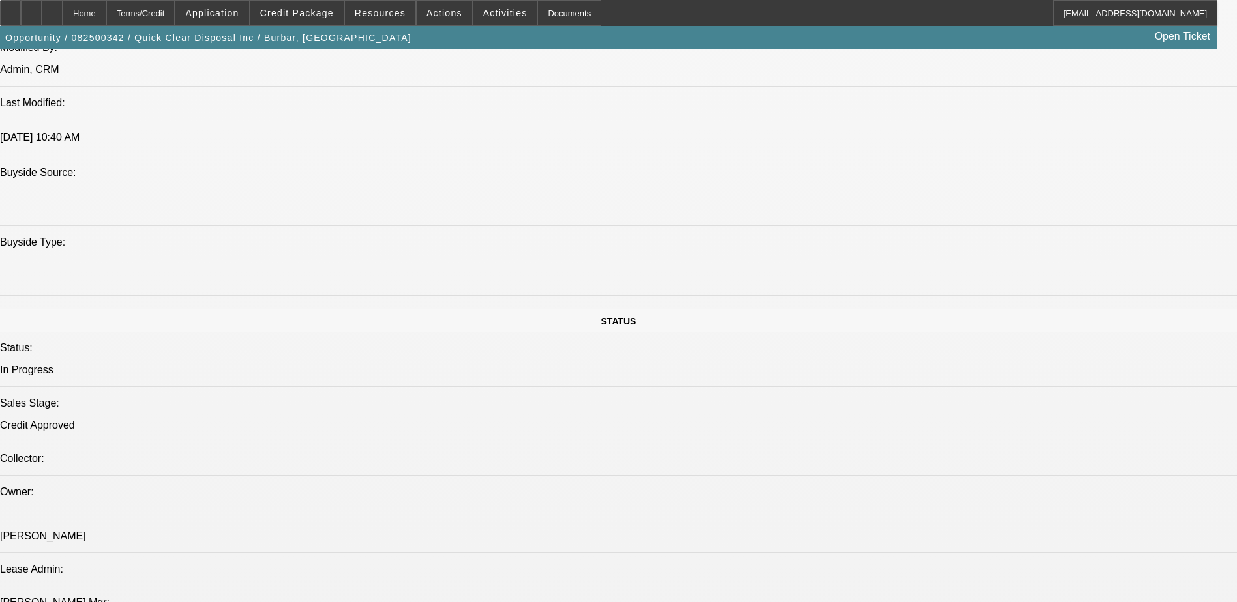
select select "0.2"
select select "2"
select select "0"
select select "6"
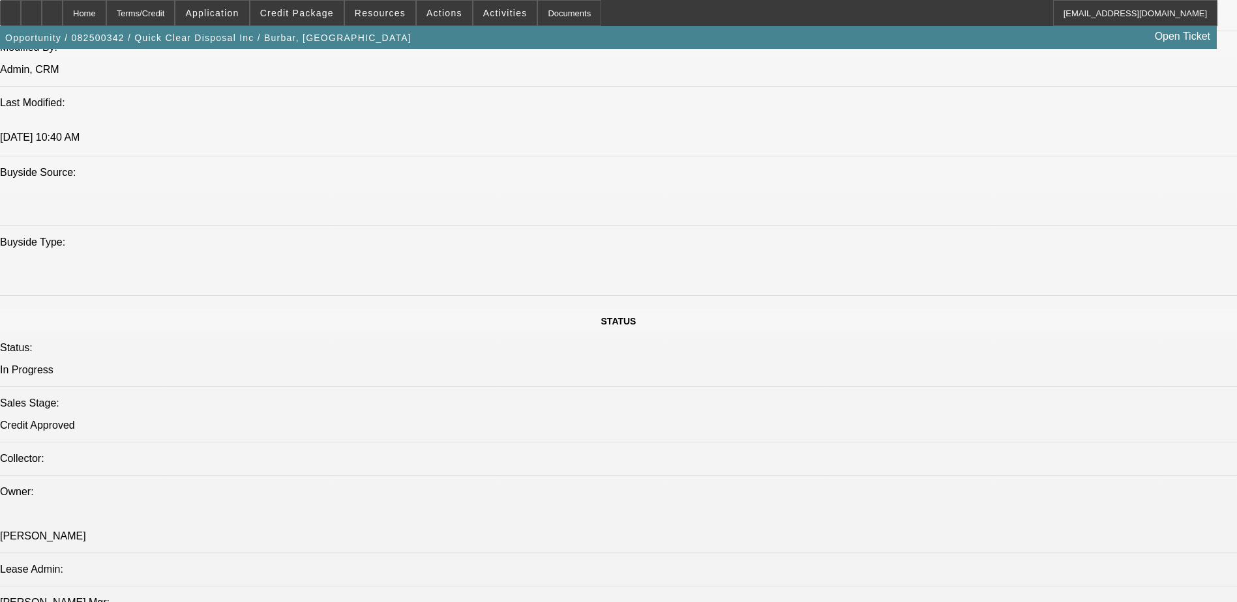
select select "0.2"
select select "2"
select select "0"
select select "6"
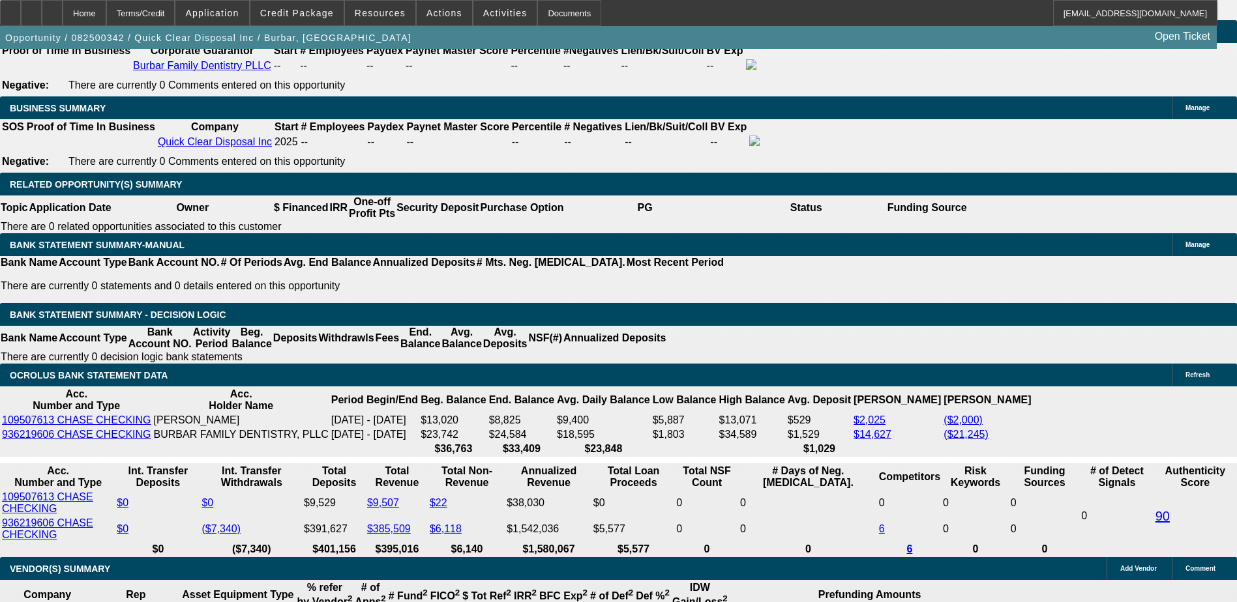
scroll to position [1885, 0]
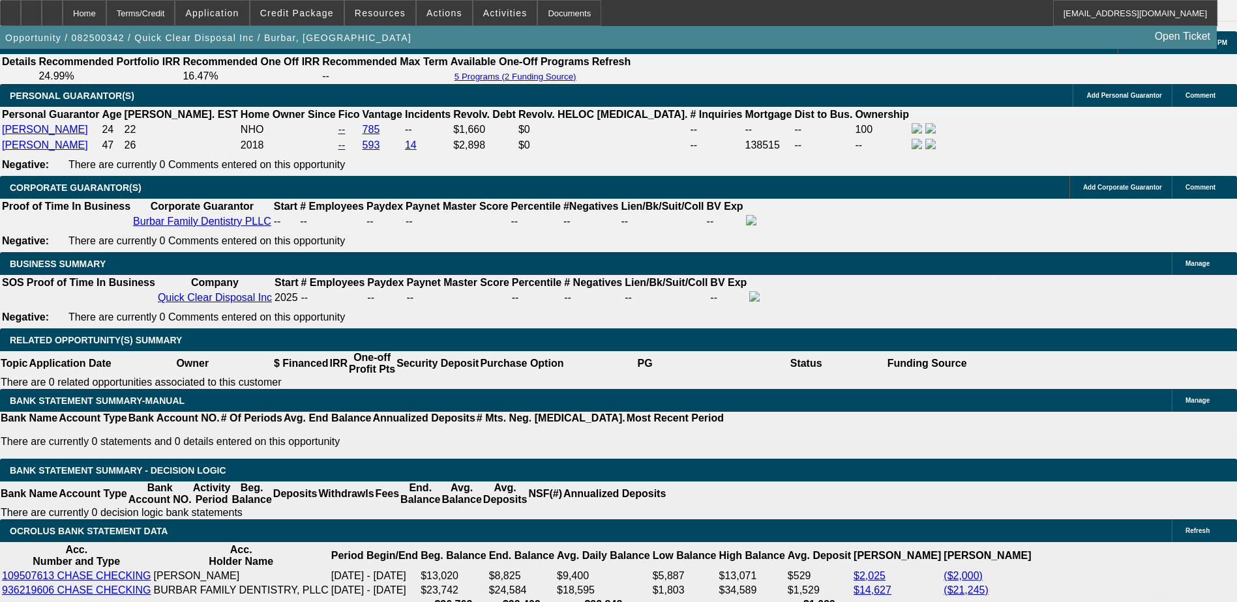
select select "0"
select select "2"
select select "0"
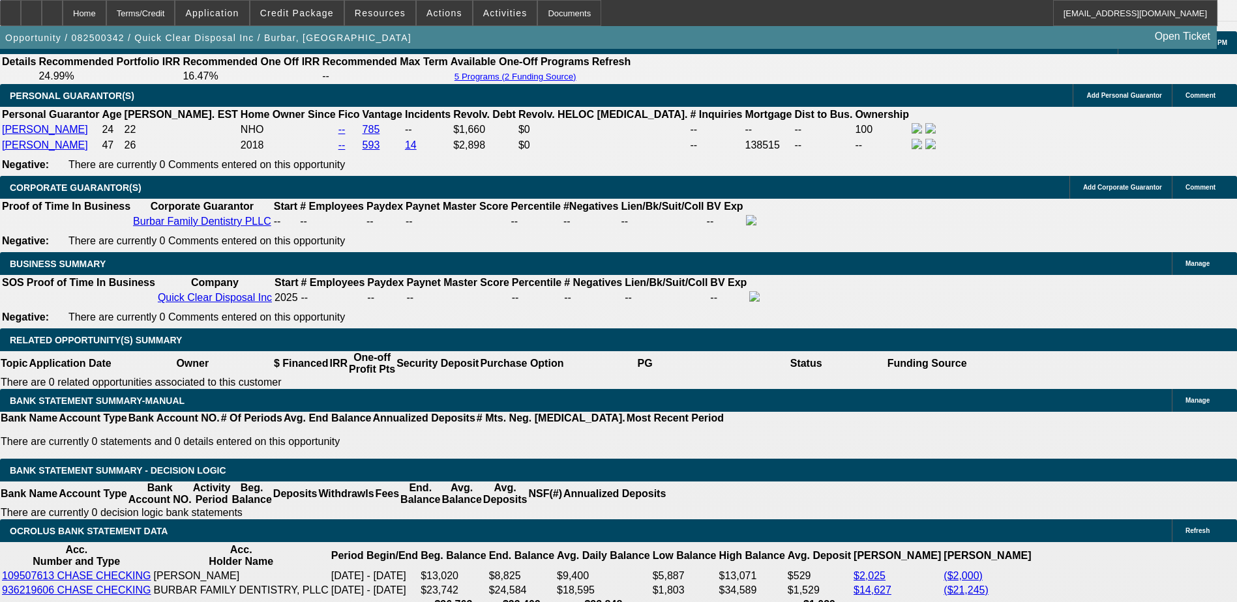
select select "21"
select select "0"
select select "2"
select select "0"
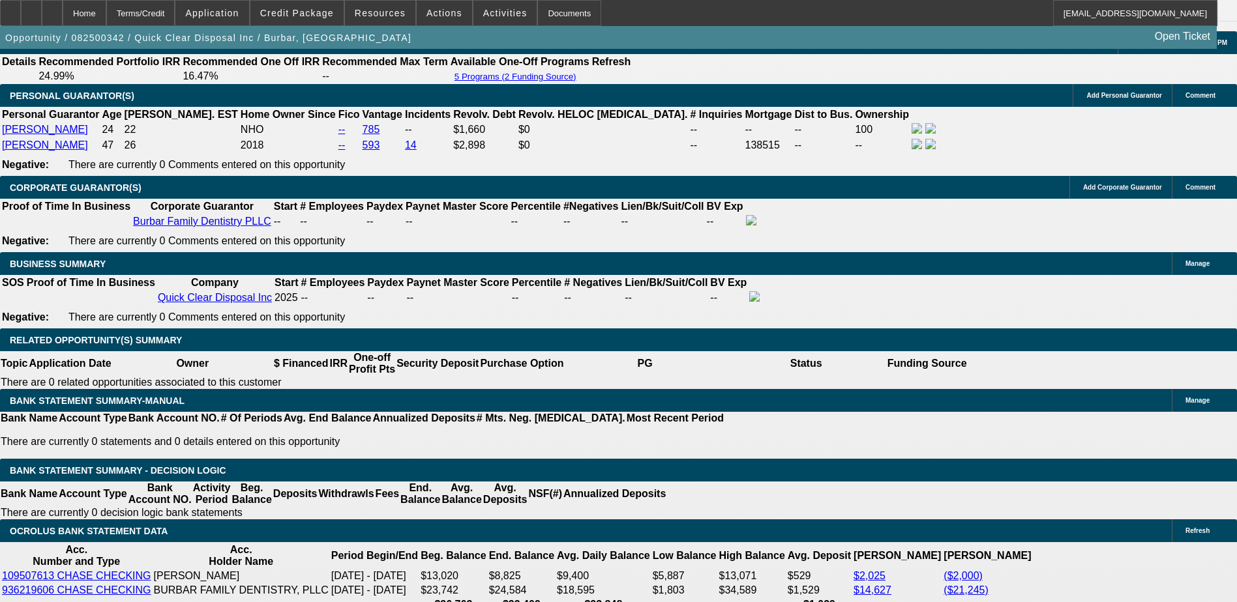
select select "21"
select select "0"
select select "2"
select select "0"
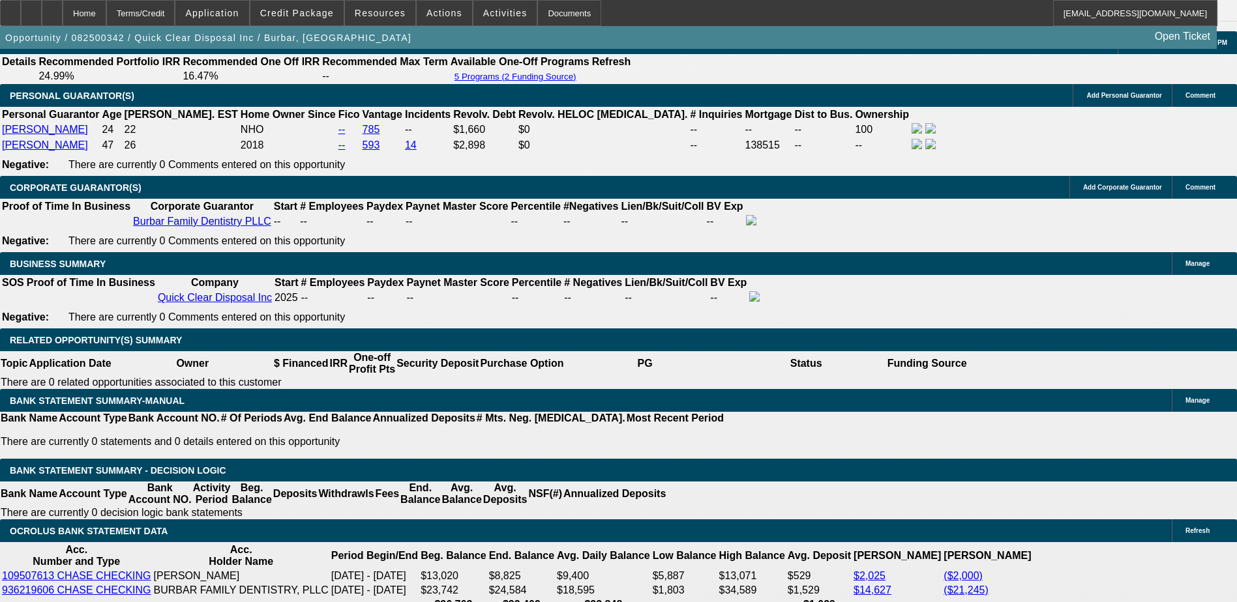
select select "21"
select select "0"
select select "2"
select select "0"
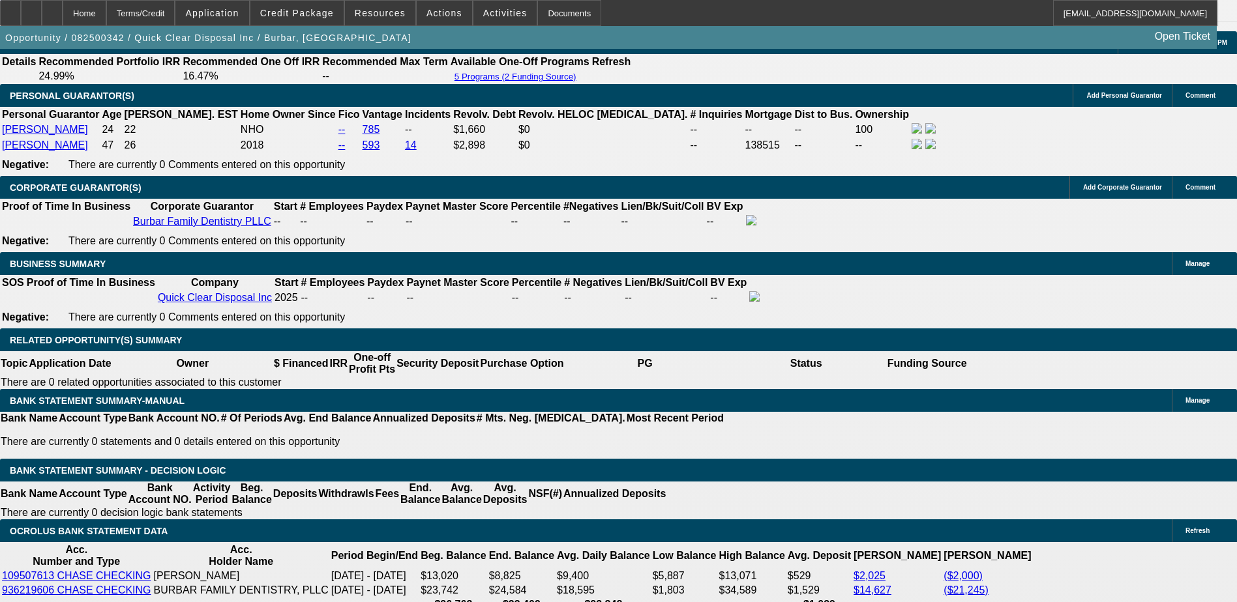
select select "19"
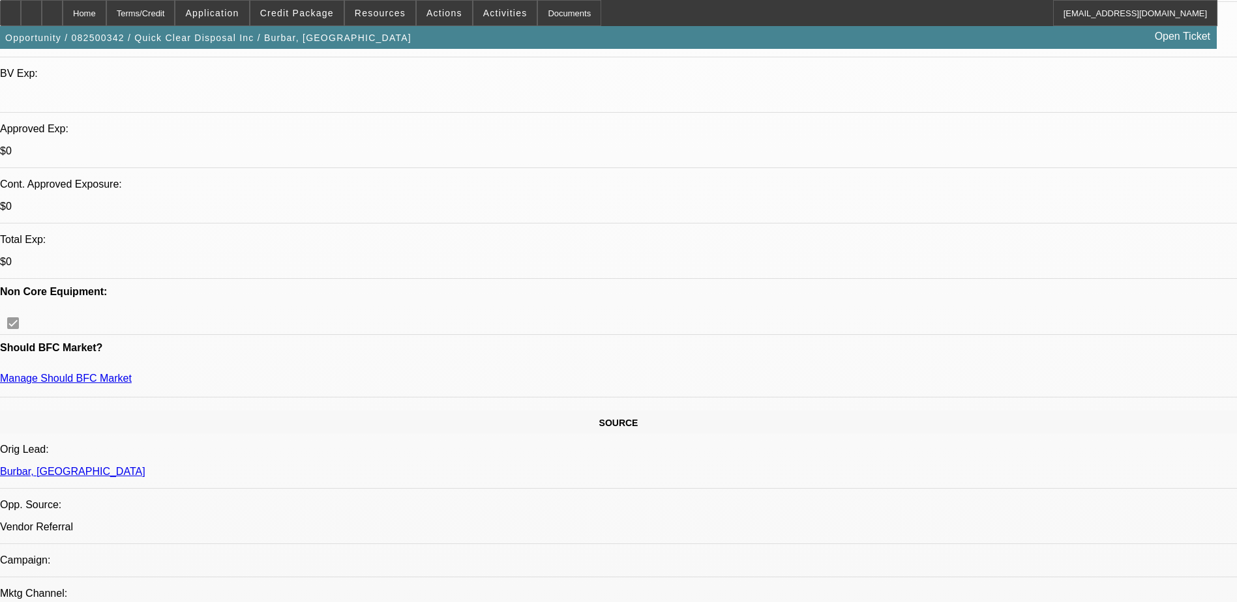
scroll to position [321, 0]
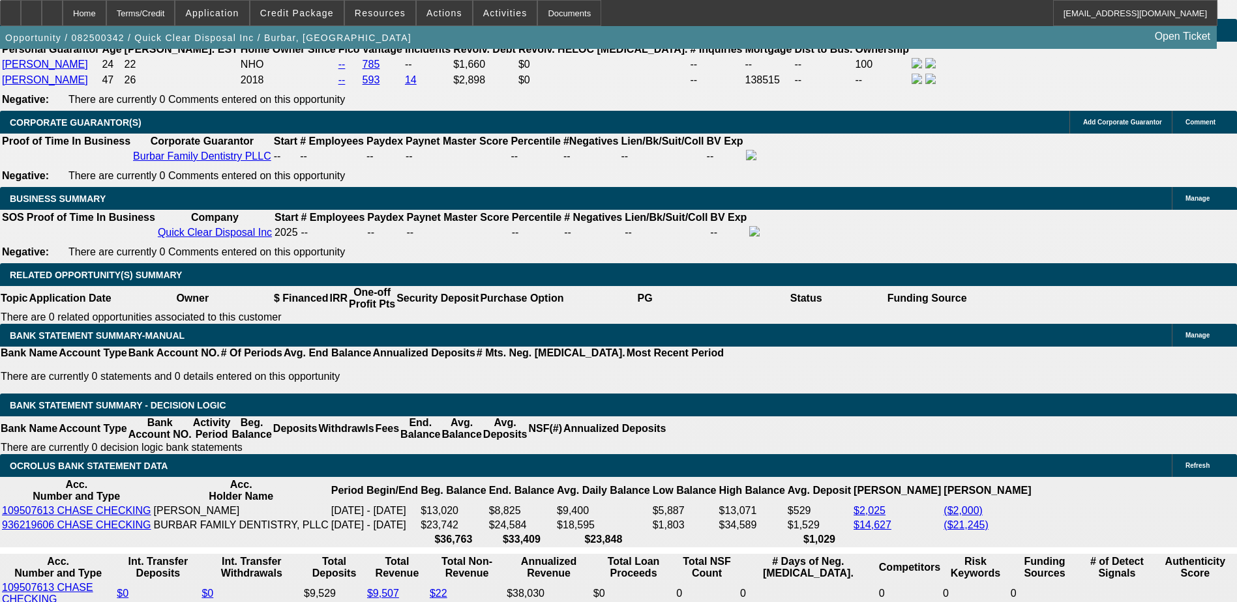
scroll to position [2016, 0]
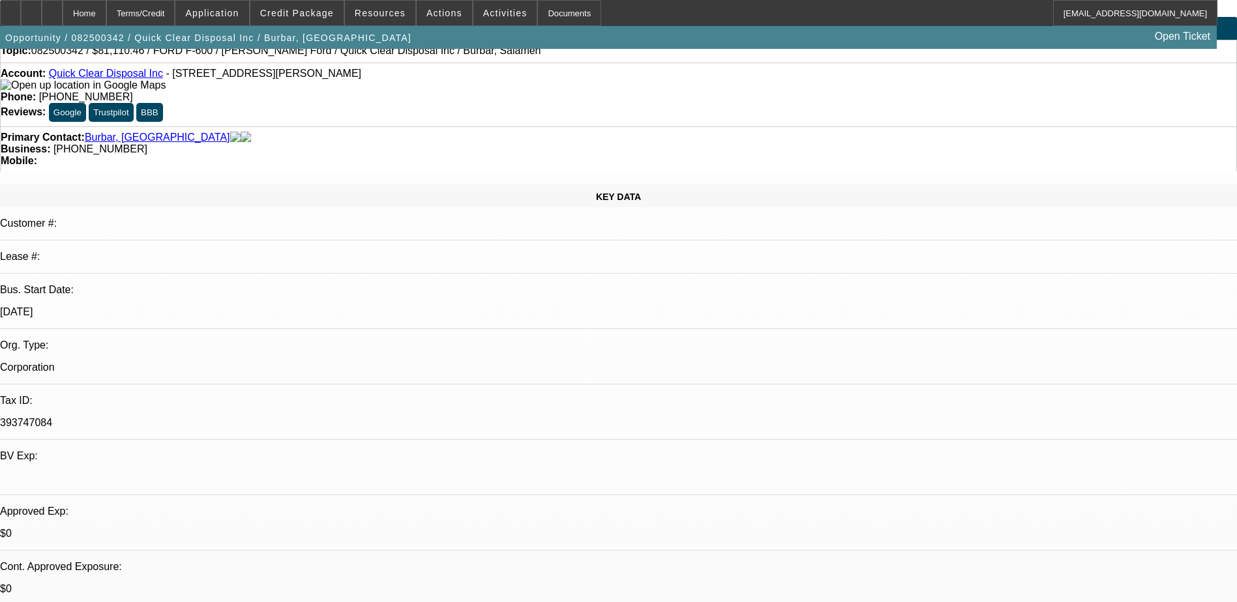
scroll to position [0, 0]
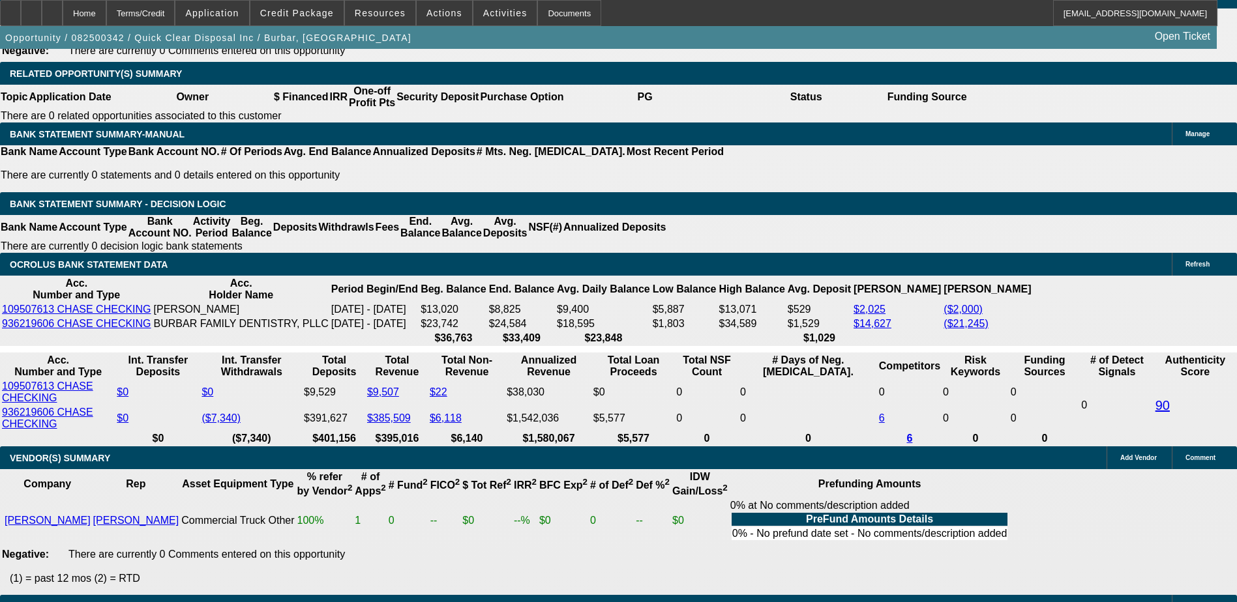
scroll to position [2151, 0]
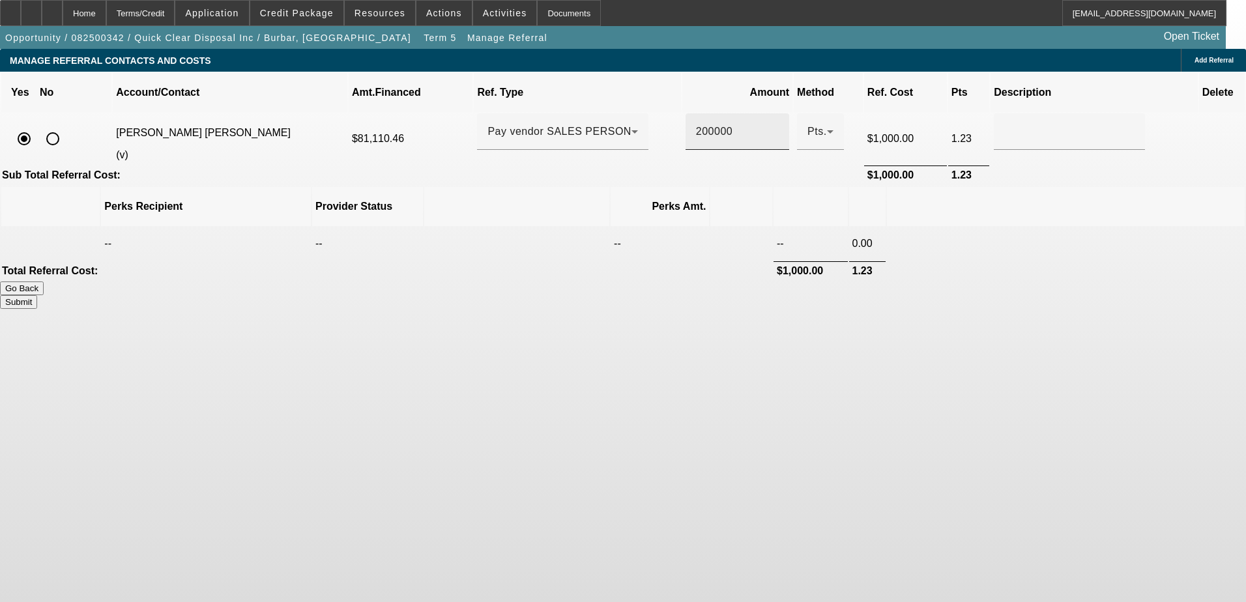
click at [699, 124] on input "200000" at bounding box center [737, 132] width 83 height 16
type input "150000"
click at [900, 319] on body "Home Terms/Credit Application Credit Package Resources Actions Activities Docum…" at bounding box center [623, 301] width 1246 height 602
click at [37, 295] on button "Submit" at bounding box center [18, 302] width 37 height 14
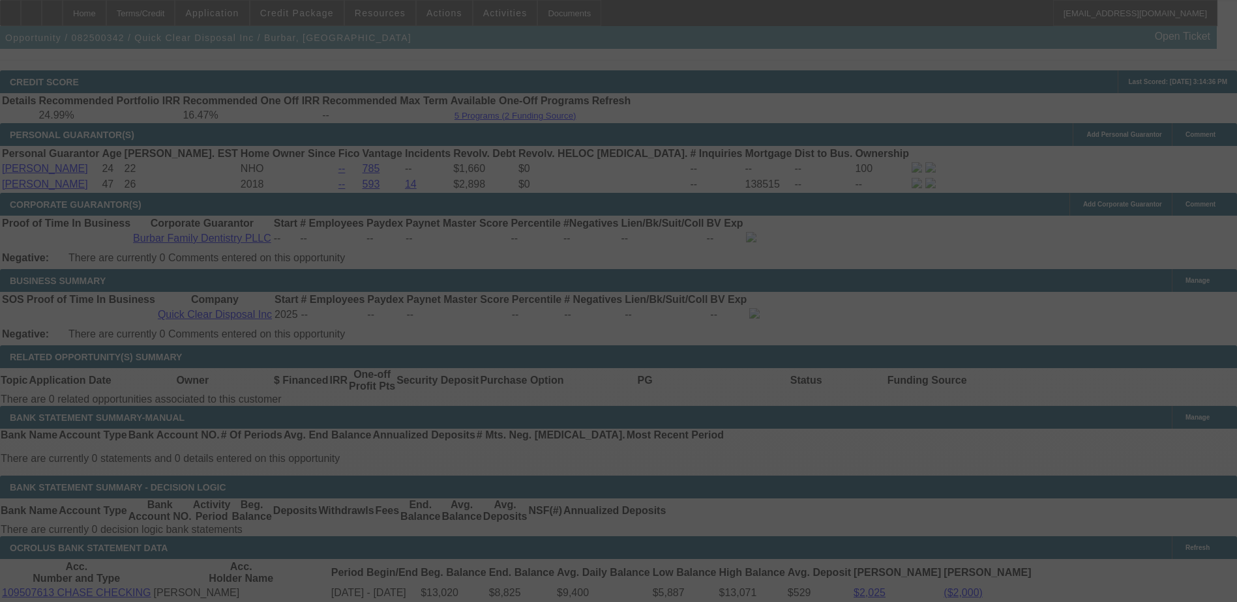
scroll to position [1771, 0]
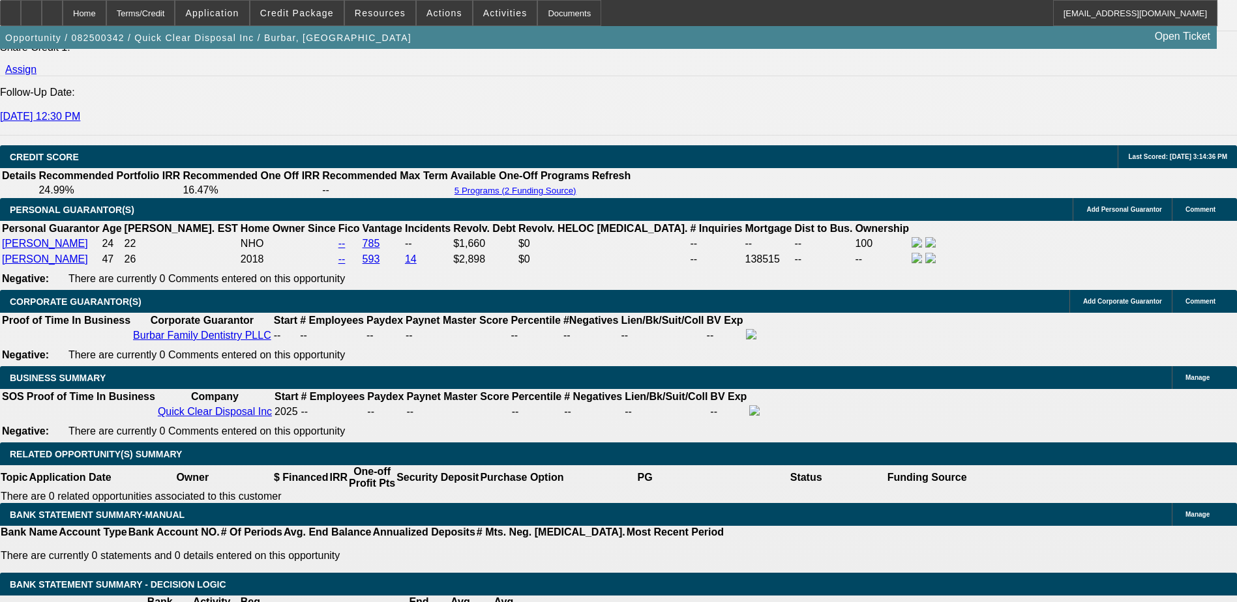
select select "0"
select select "2"
select select "0"
select select "21"
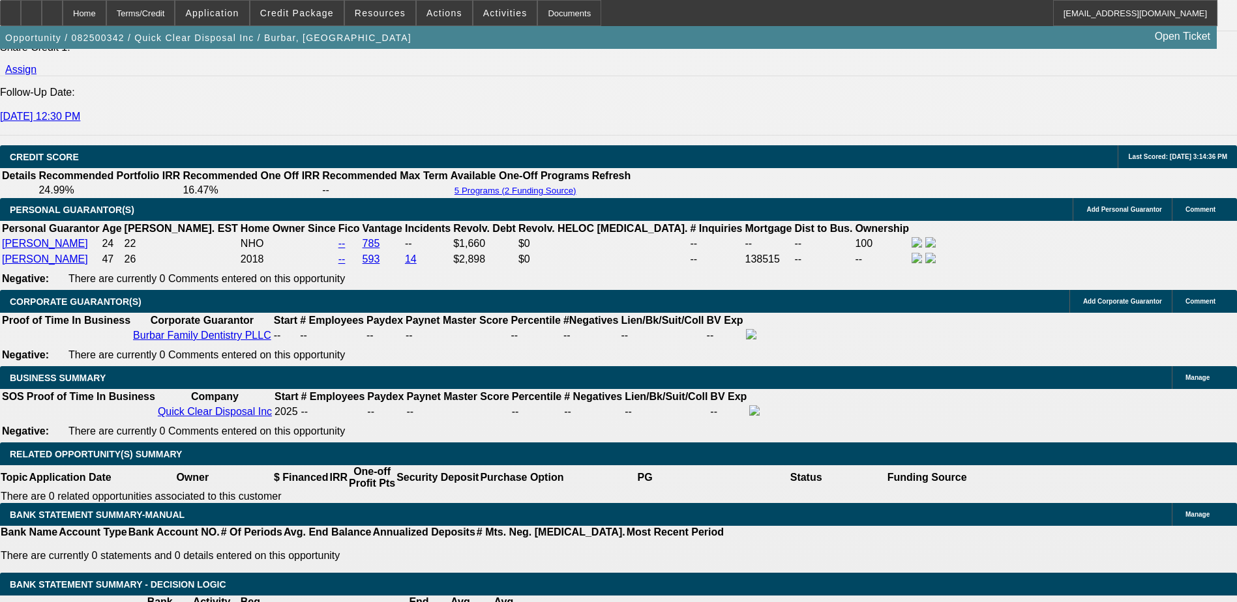
select select "0"
select select "2"
select select "0"
select select "21"
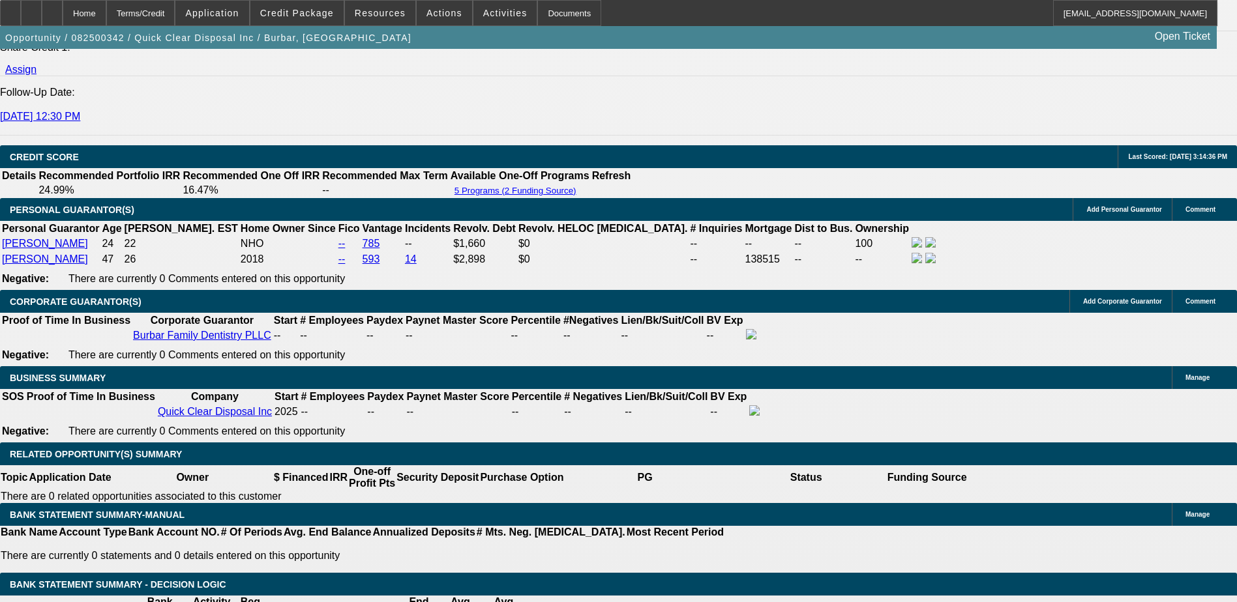
select select "0"
select select "2"
select select "0"
select select "21"
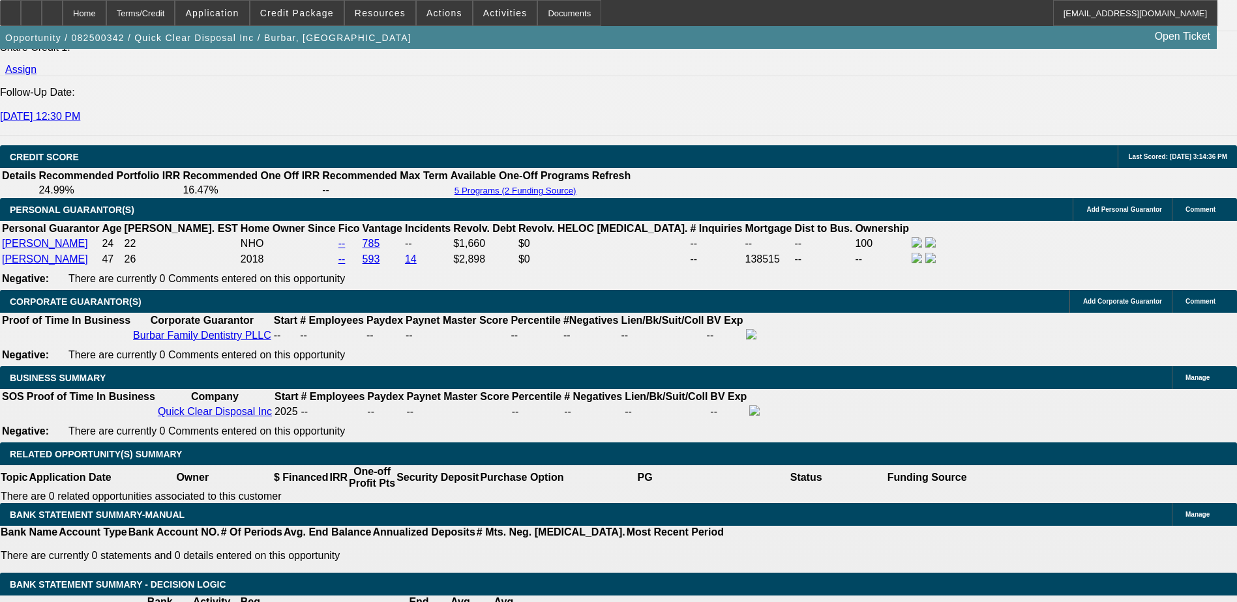
select select "0"
select select "2"
select select "0"
select select "19"
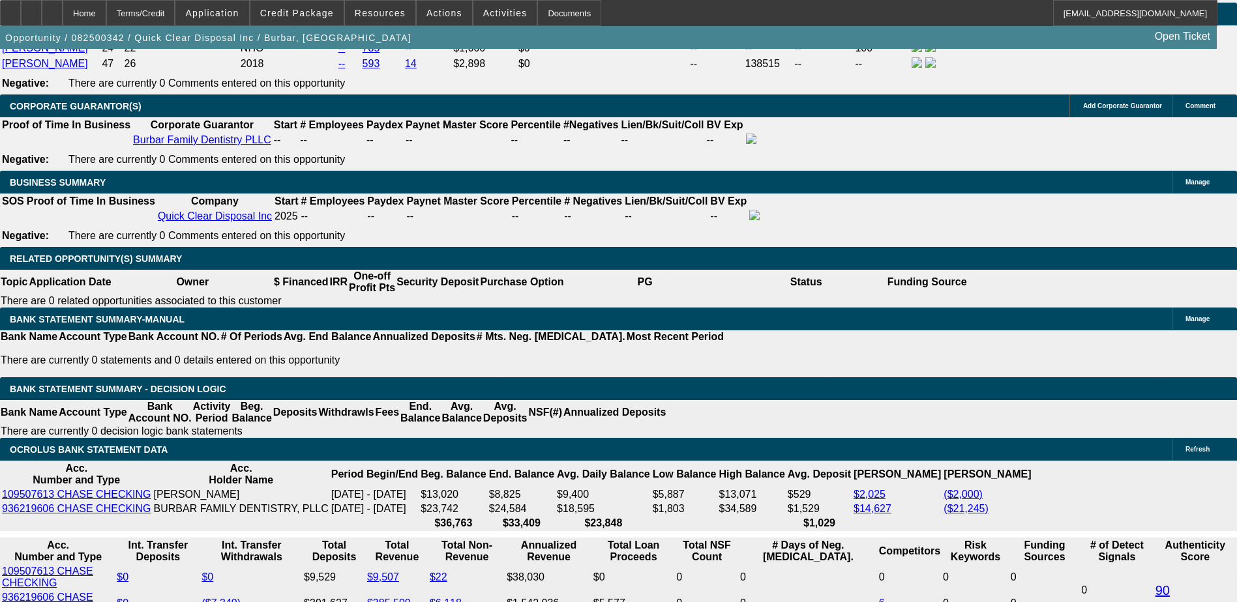
scroll to position [2010, 0]
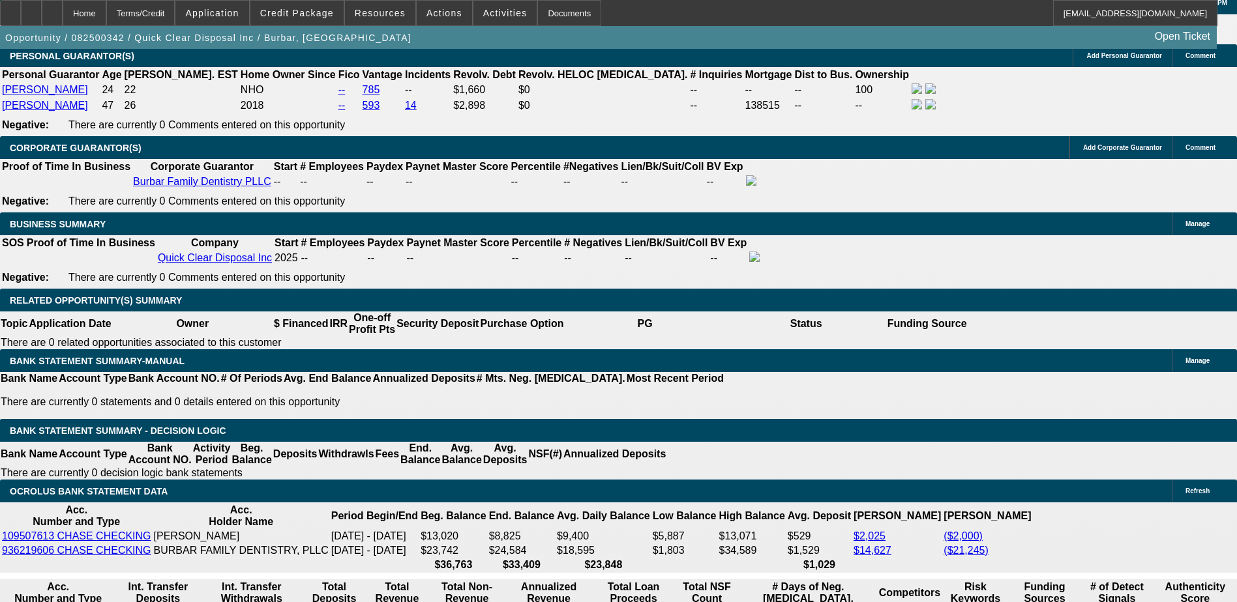
scroll to position [1945, 0]
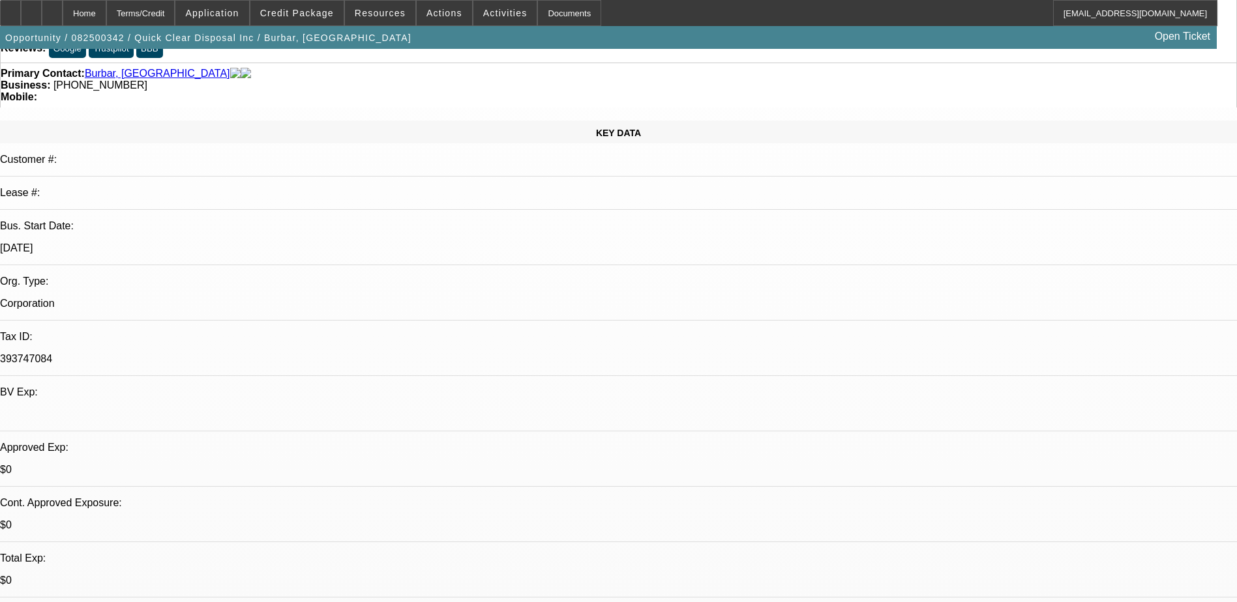
scroll to position [0, 0]
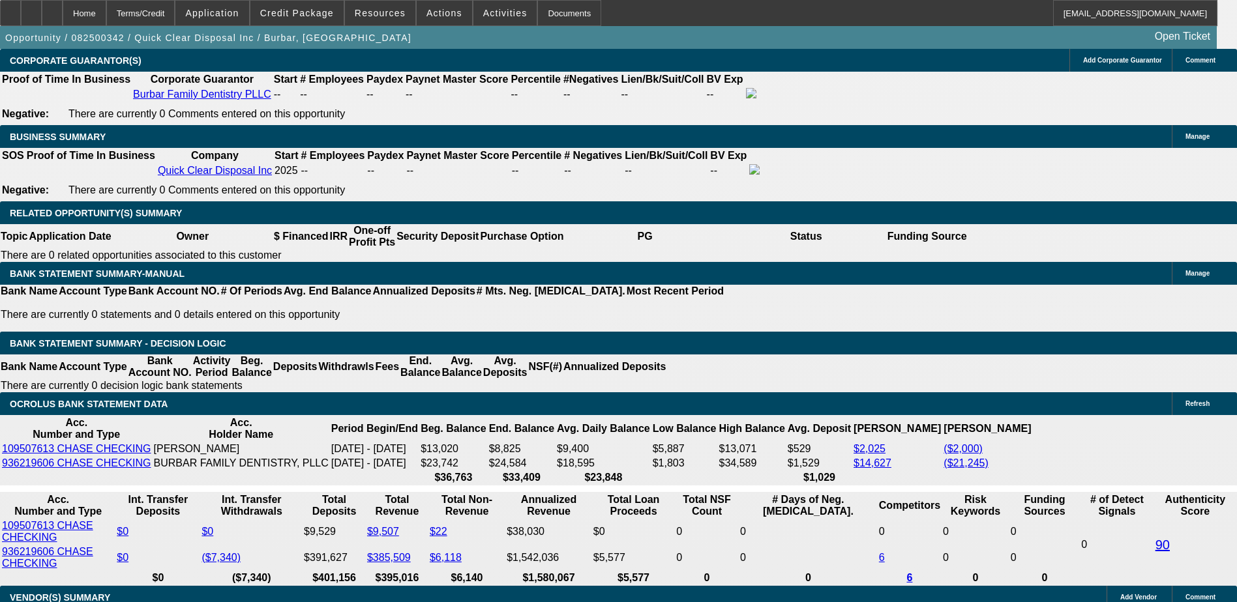
scroll to position [2021, 0]
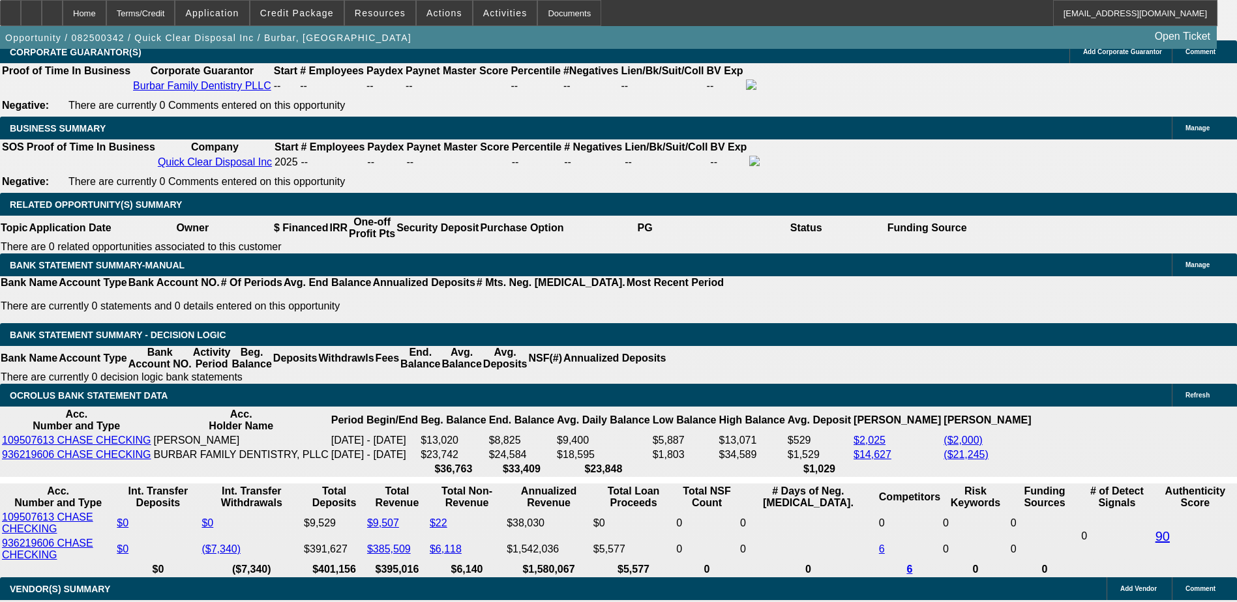
drag, startPoint x: 646, startPoint y: 378, endPoint x: 656, endPoint y: 381, distance: 10.3
drag, startPoint x: 656, startPoint y: 381, endPoint x: 686, endPoint y: 413, distance: 43.8
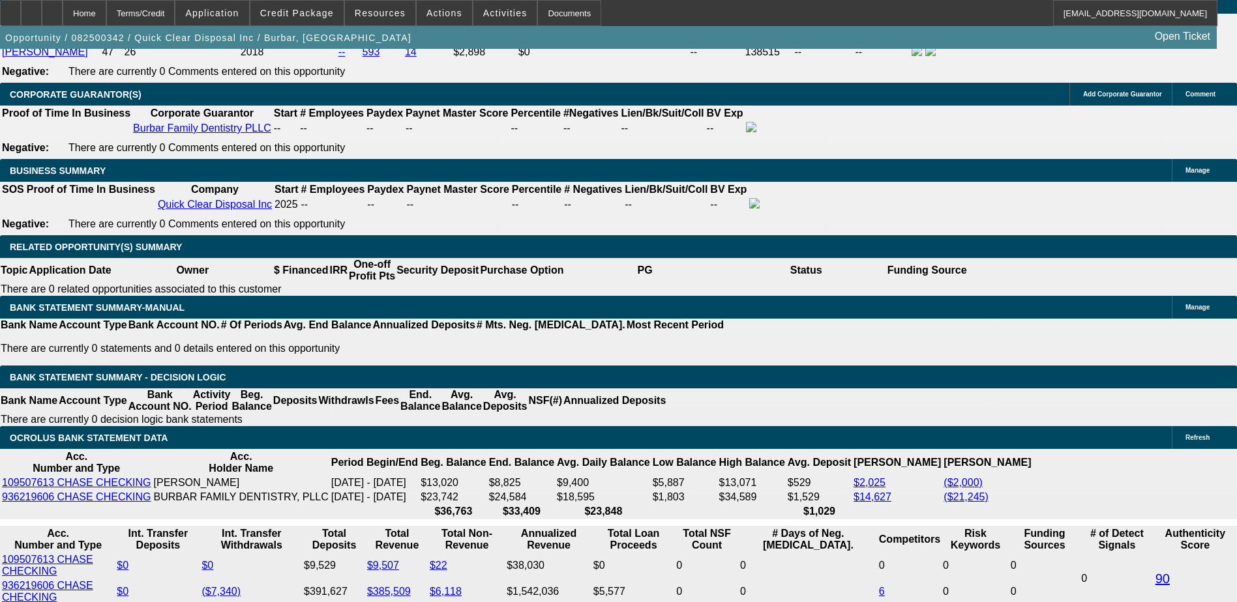
scroll to position [1956, 0]
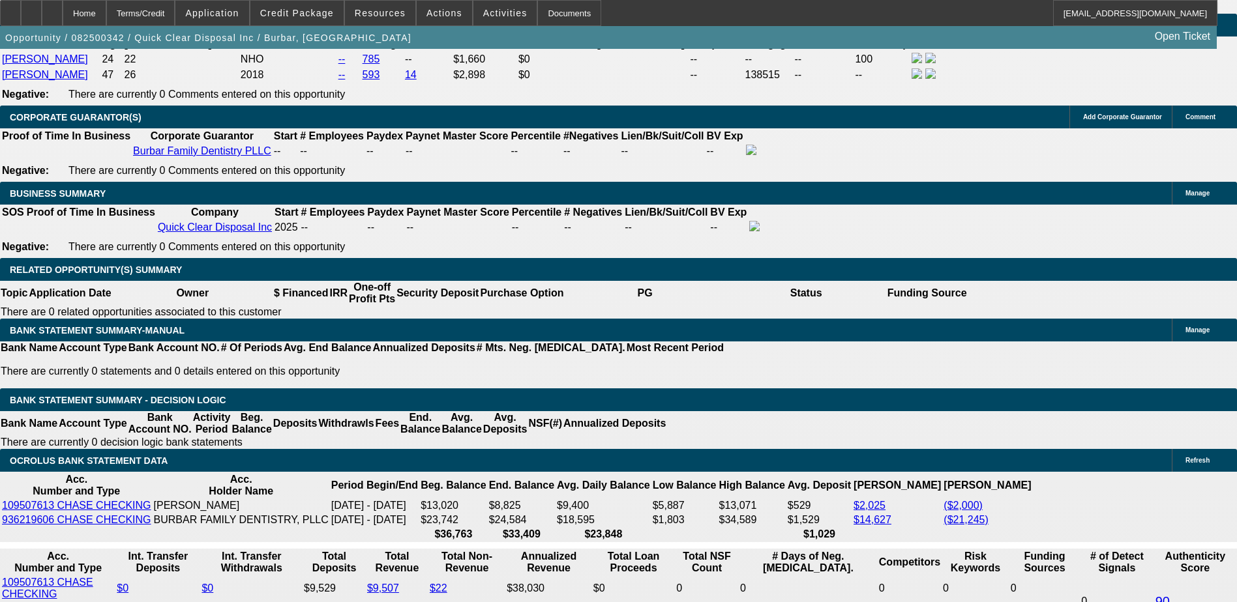
drag, startPoint x: 925, startPoint y: 117, endPoint x: 936, endPoint y: 146, distance: 31.4
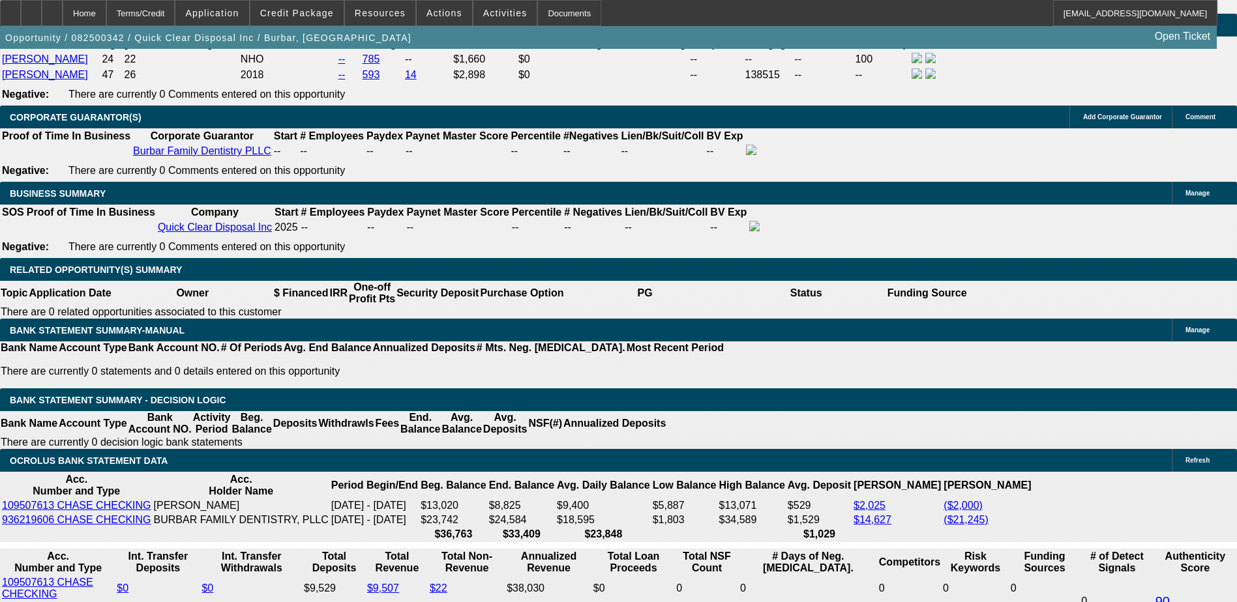
drag, startPoint x: 961, startPoint y: 226, endPoint x: 939, endPoint y: 188, distance: 44.4
drag, startPoint x: 939, startPoint y: 188, endPoint x: 932, endPoint y: 185, distance: 7.0
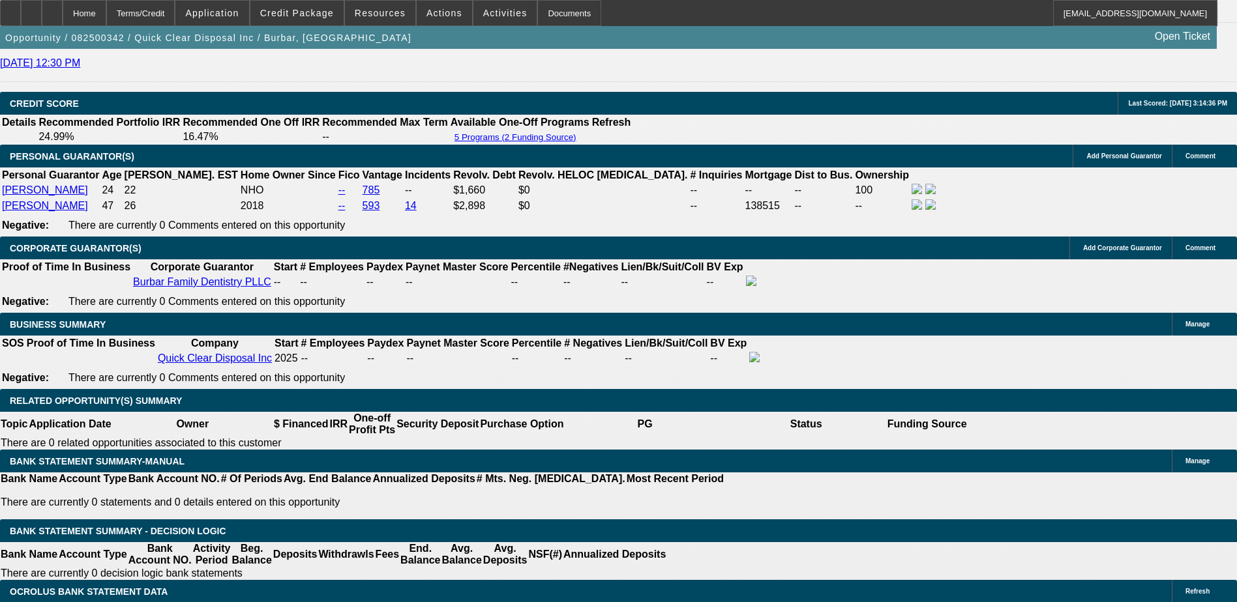
scroll to position [1760, 0]
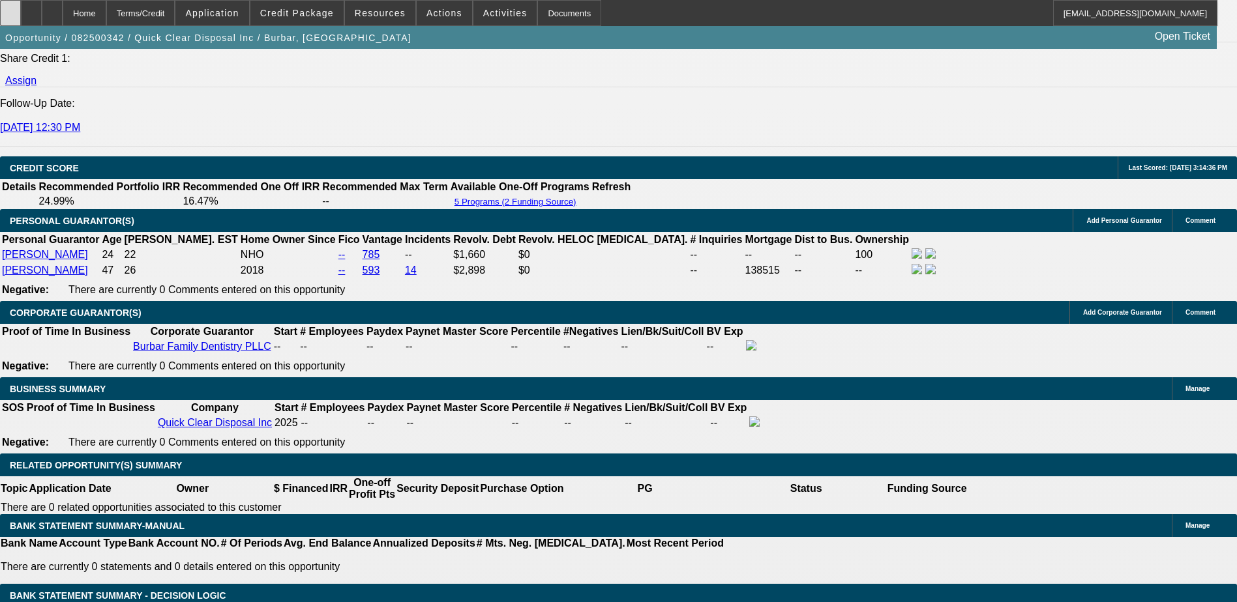
click at [21, 8] on div at bounding box center [10, 13] width 21 height 26
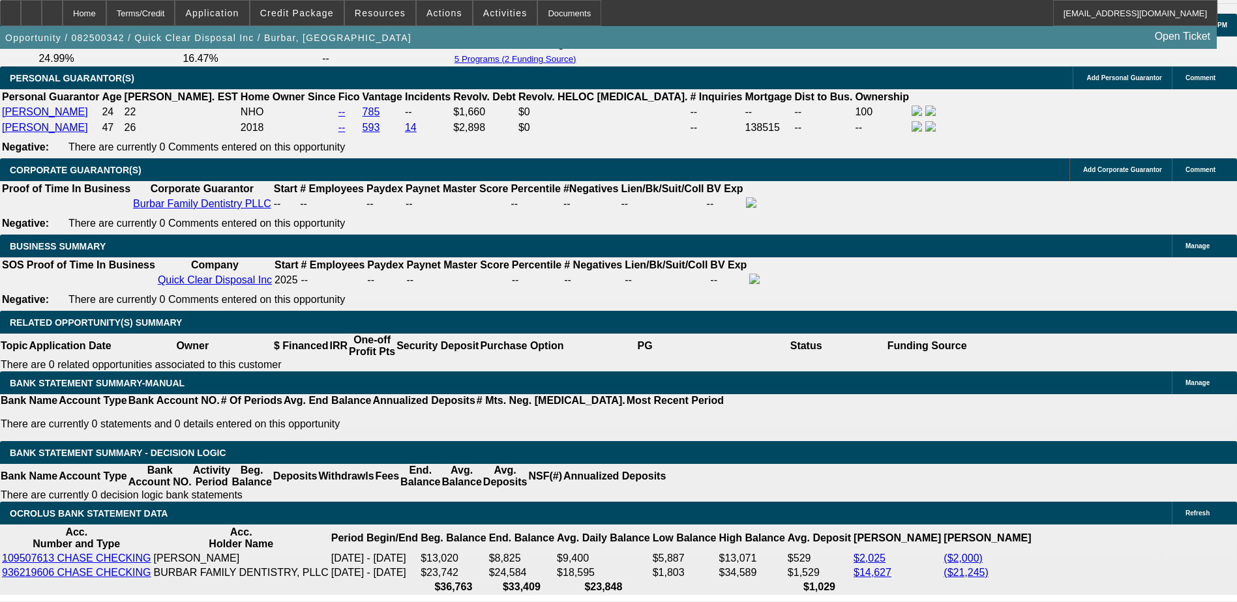
scroll to position [2021, 0]
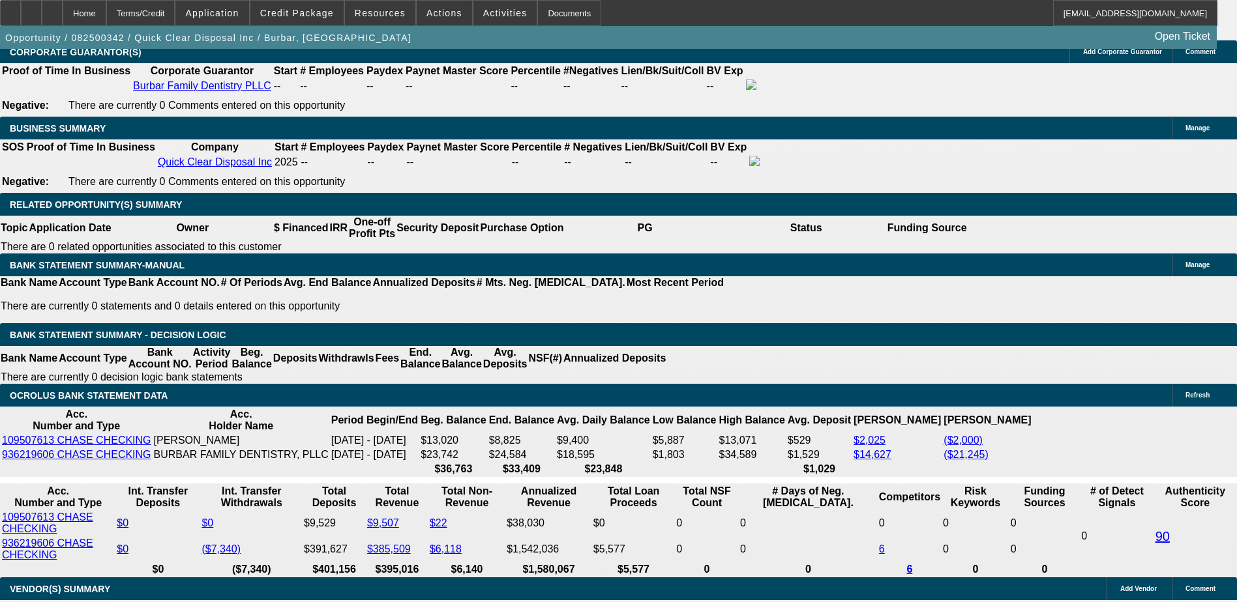
drag, startPoint x: 1081, startPoint y: 210, endPoint x: 1078, endPoint y: 221, distance: 11.6
click at [428, 14] on span "Actions" at bounding box center [444, 13] width 36 height 10
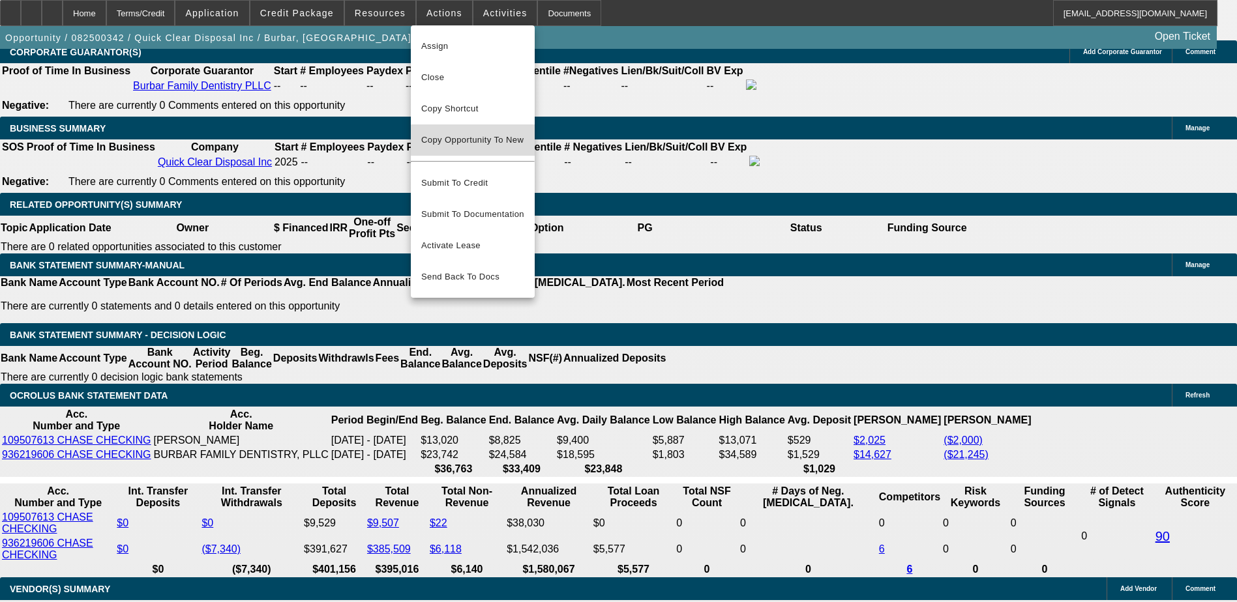
click at [487, 141] on span "Copy Opportunity To New" at bounding box center [472, 140] width 102 height 10
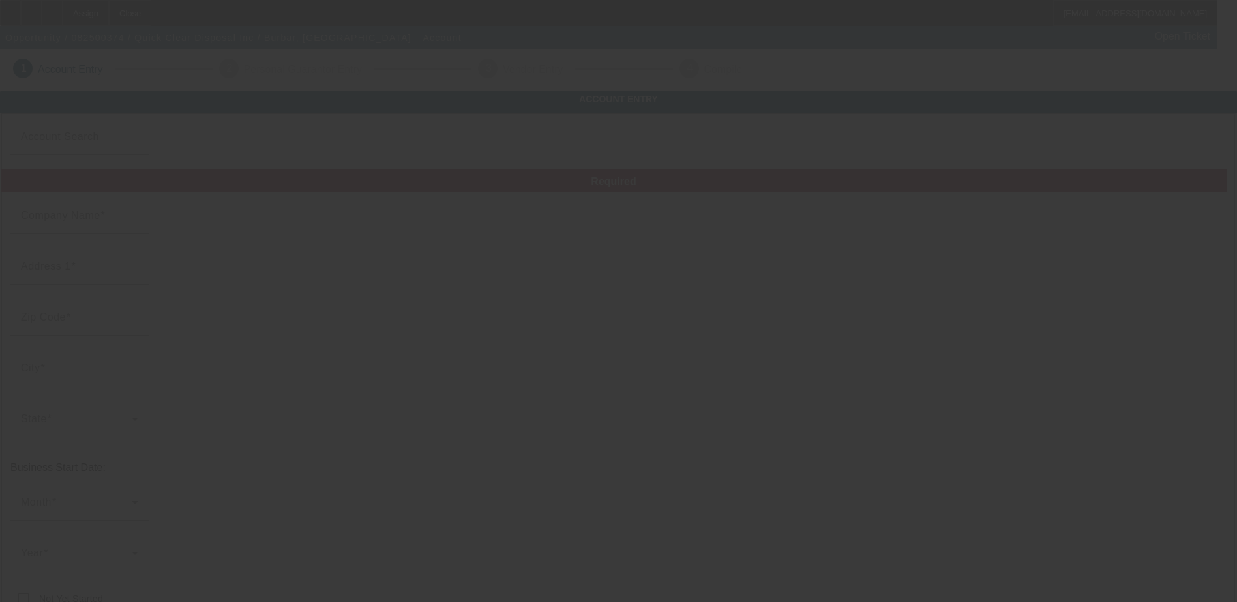
type input "Quick Clear Disposal Inc"
type input "19080 Angell Blvd"
type input "48168"
type input "Northville"
type input "(516) 902-7923"
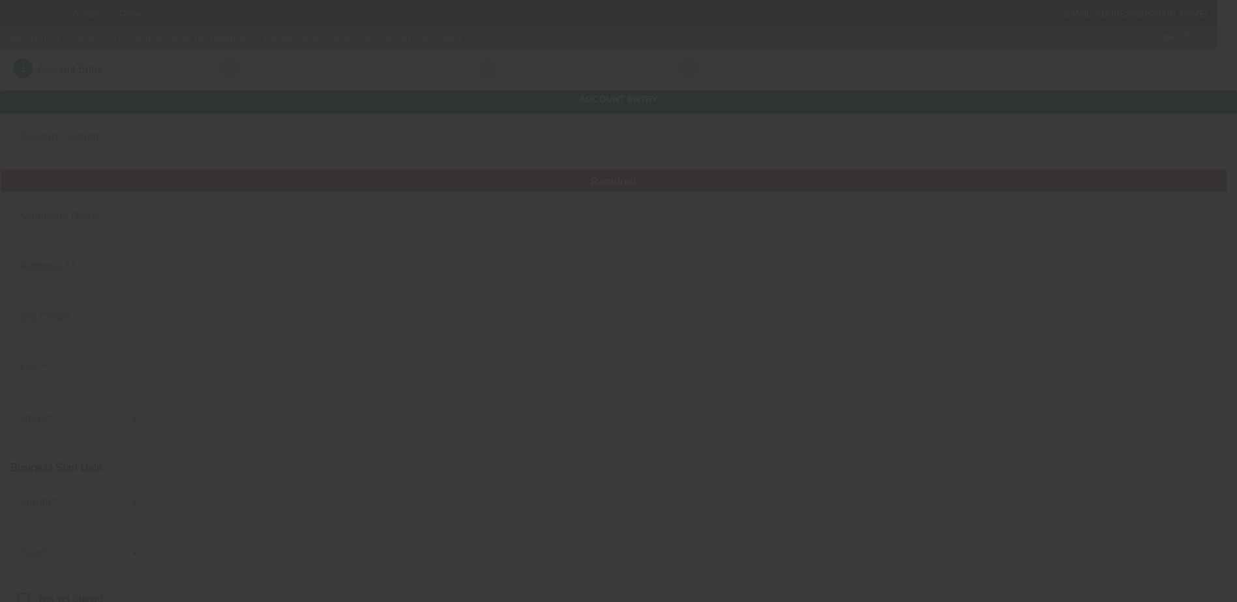
type input "393747084"
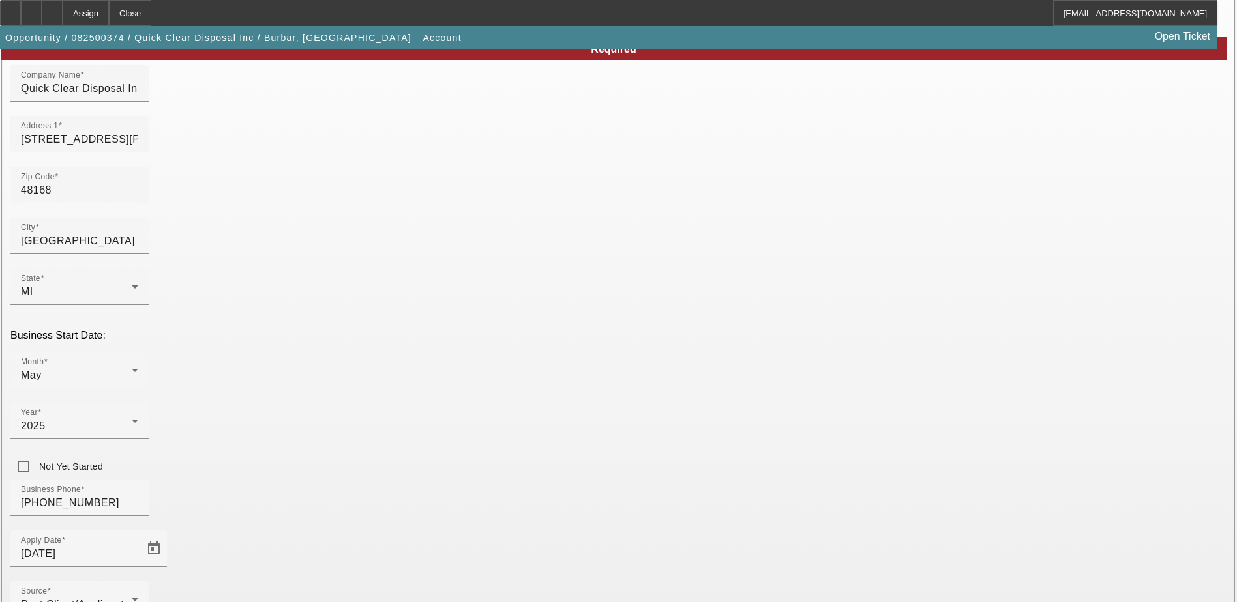
scroll to position [232, 0]
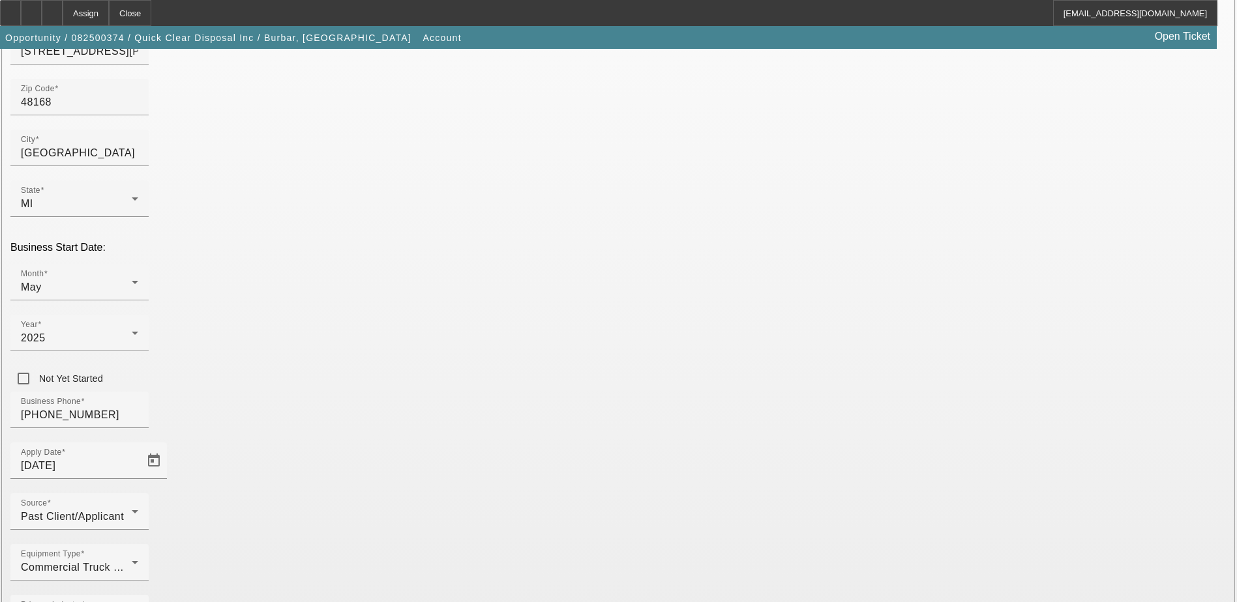
drag, startPoint x: 775, startPoint y: 531, endPoint x: 857, endPoint y: 558, distance: 85.8
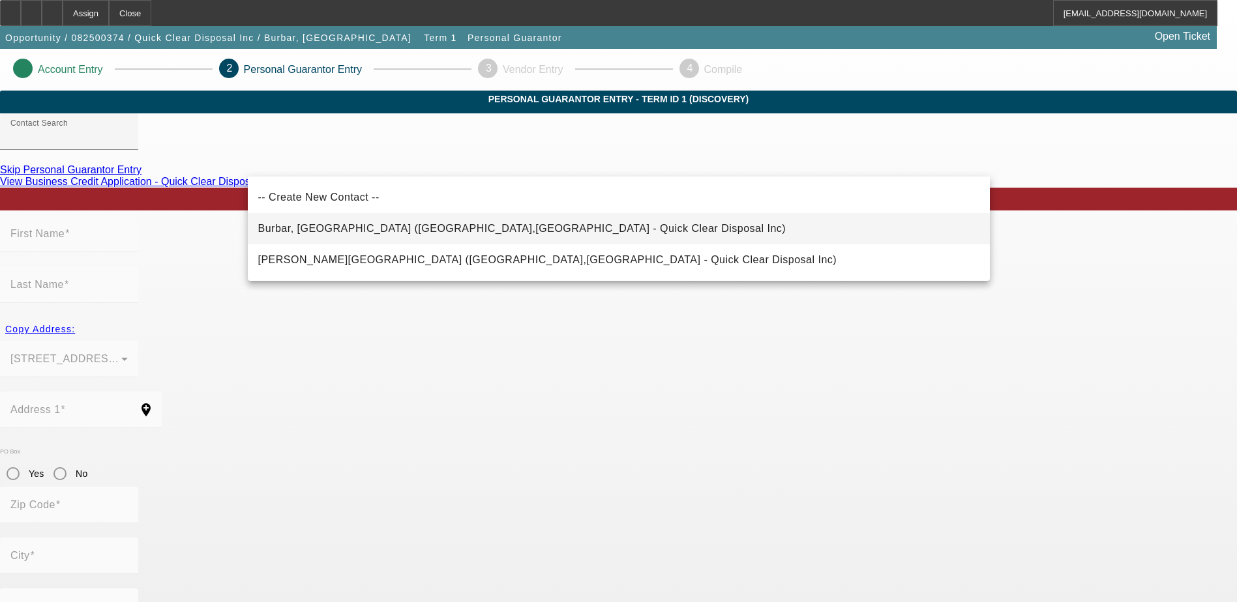
click at [355, 234] on span "Burbar, Salameh (Northville,MI - Quick Clear Disposal Inc)" at bounding box center [522, 229] width 528 height 16
type input "Burbar, Salameh (Northville,MI - Quick Clear Disposal Inc)"
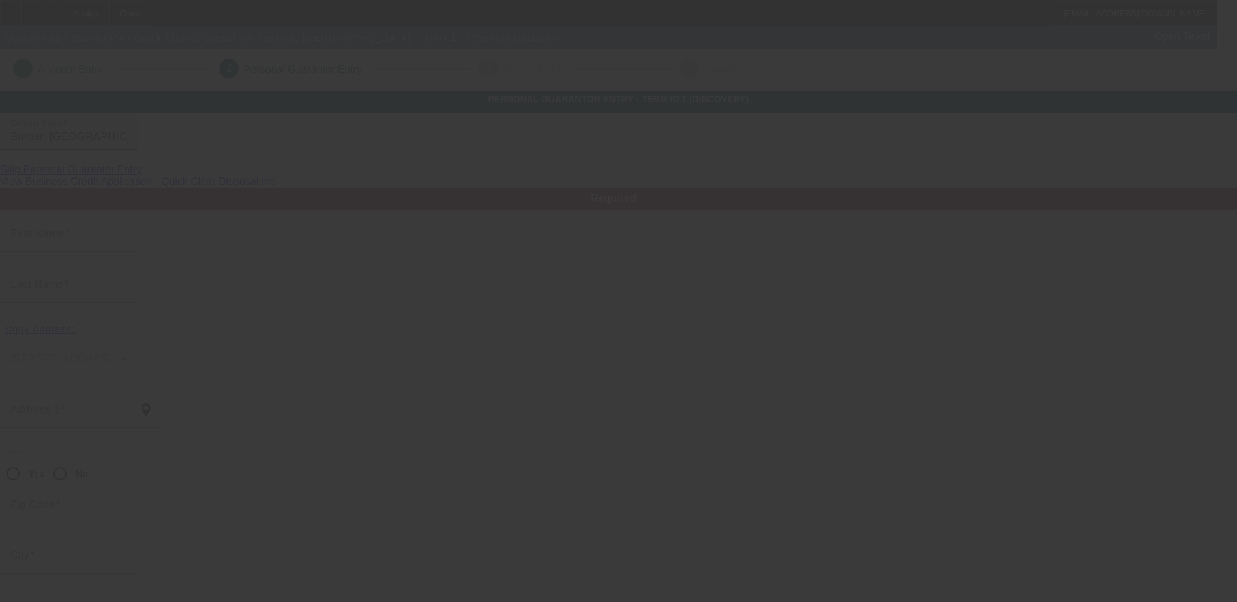
type input "Salameh"
type input "Burbar"
type input "[STREET_ADDRESS][PERSON_NAME]"
radio input "true"
type input "48168"
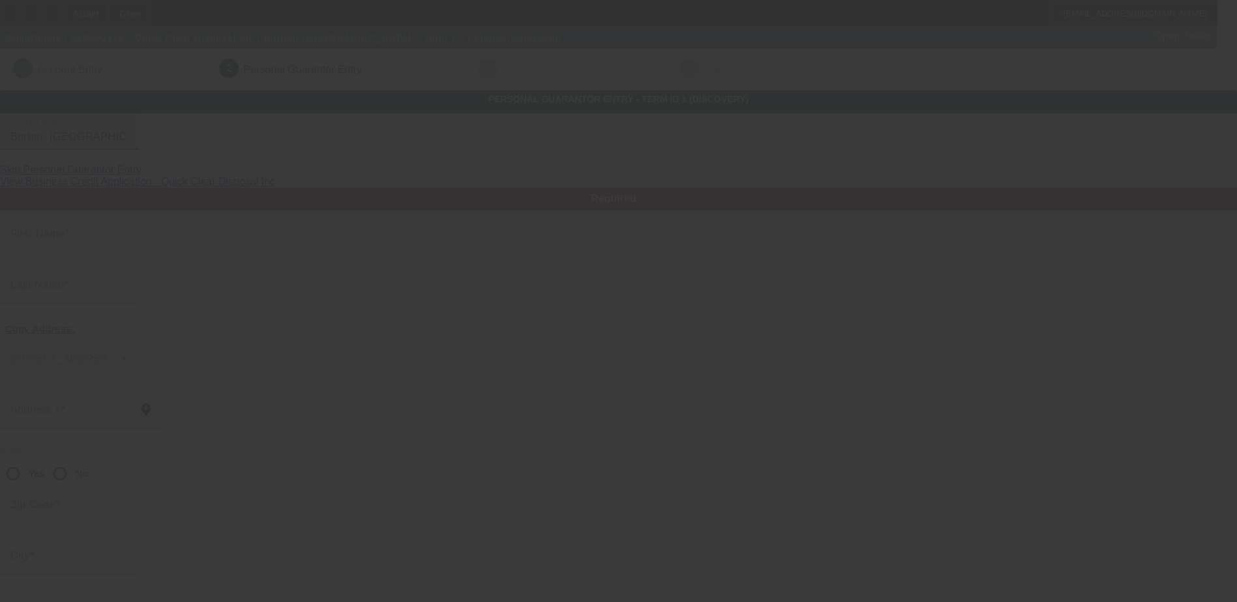
type input "[GEOGRAPHIC_DATA]"
type input "[PHONE_NUMBER]"
type input "100"
type input "092-90-3385"
type input "burbarsal@gmail.com"
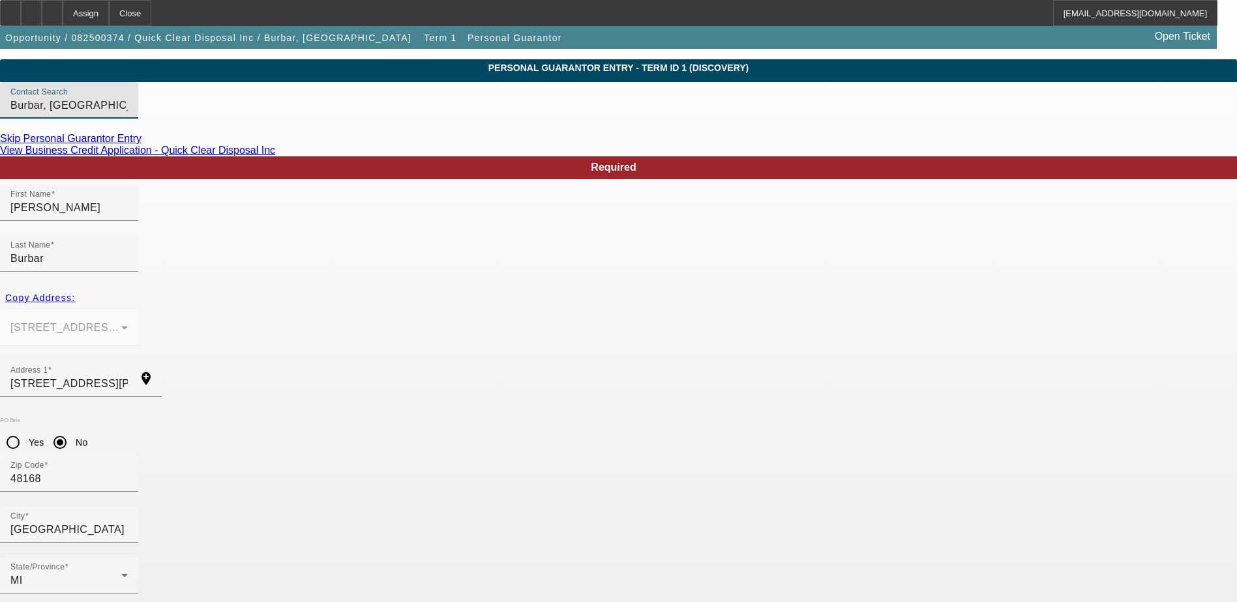
scroll to position [47, 0]
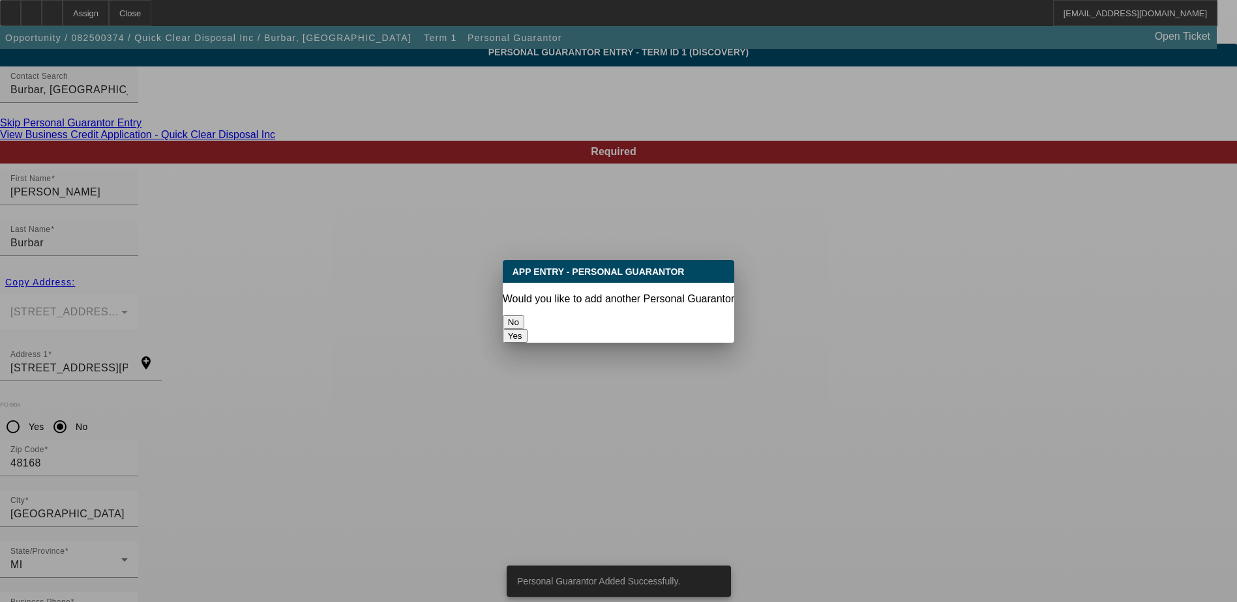
scroll to position [0, 0]
click at [527, 329] on button "Yes" at bounding box center [515, 336] width 25 height 14
radio input "false"
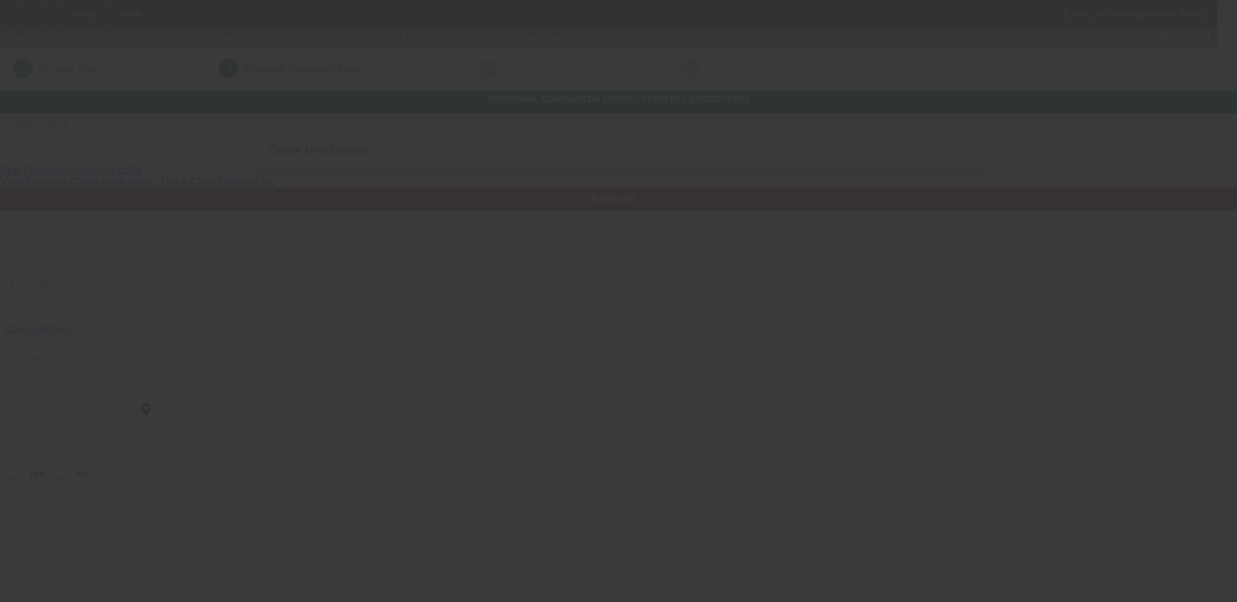
scroll to position [47, 0]
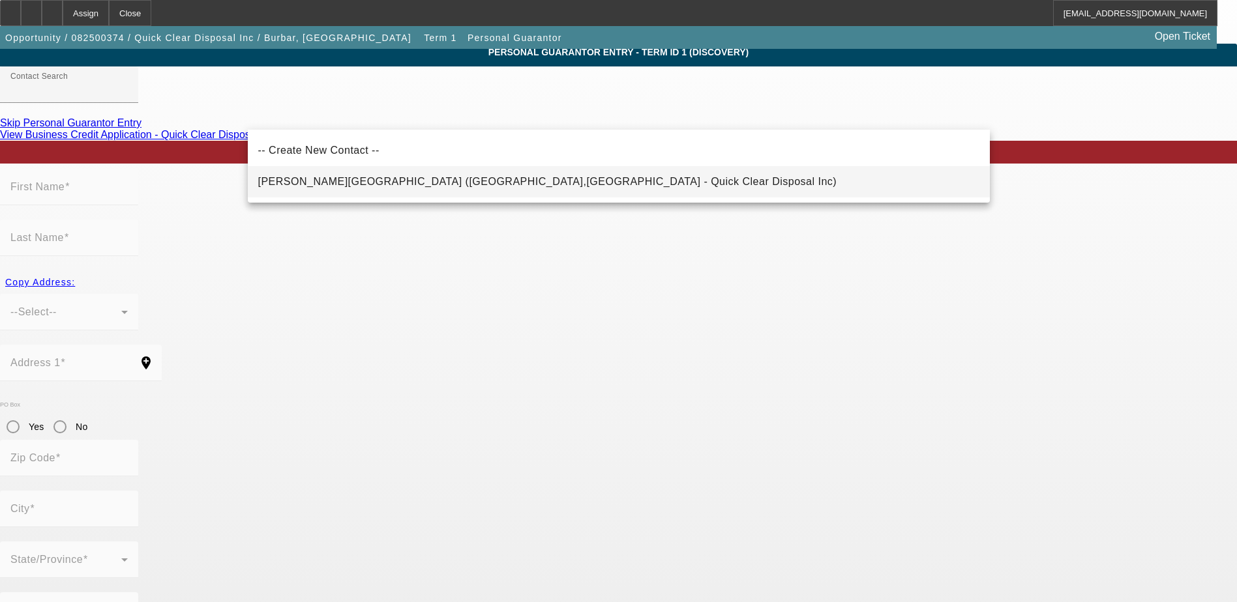
click at [361, 177] on span "Burbar, Angey (Northville,MI - Quick Clear Disposal Inc)" at bounding box center [547, 181] width 579 height 11
type input "Burbar, Angey (Northville,MI - Quick Clear Disposal Inc)"
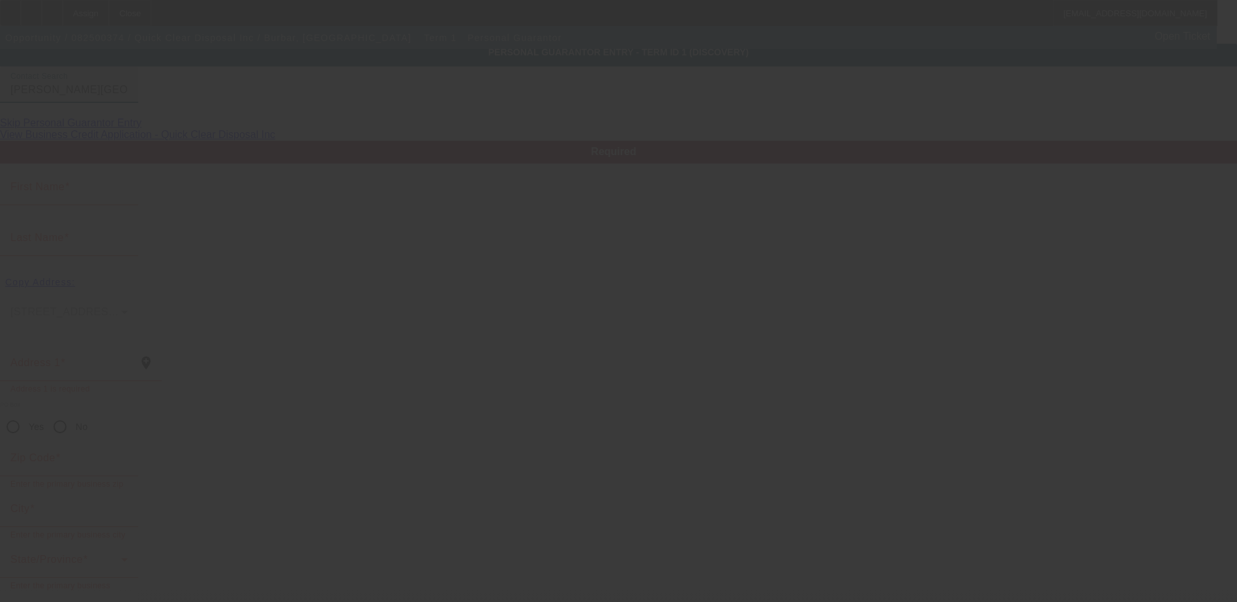
type input "Angey"
type input "Burbar"
type input "[STREET_ADDRESS][PERSON_NAME]"
radio input "true"
type input "48168"
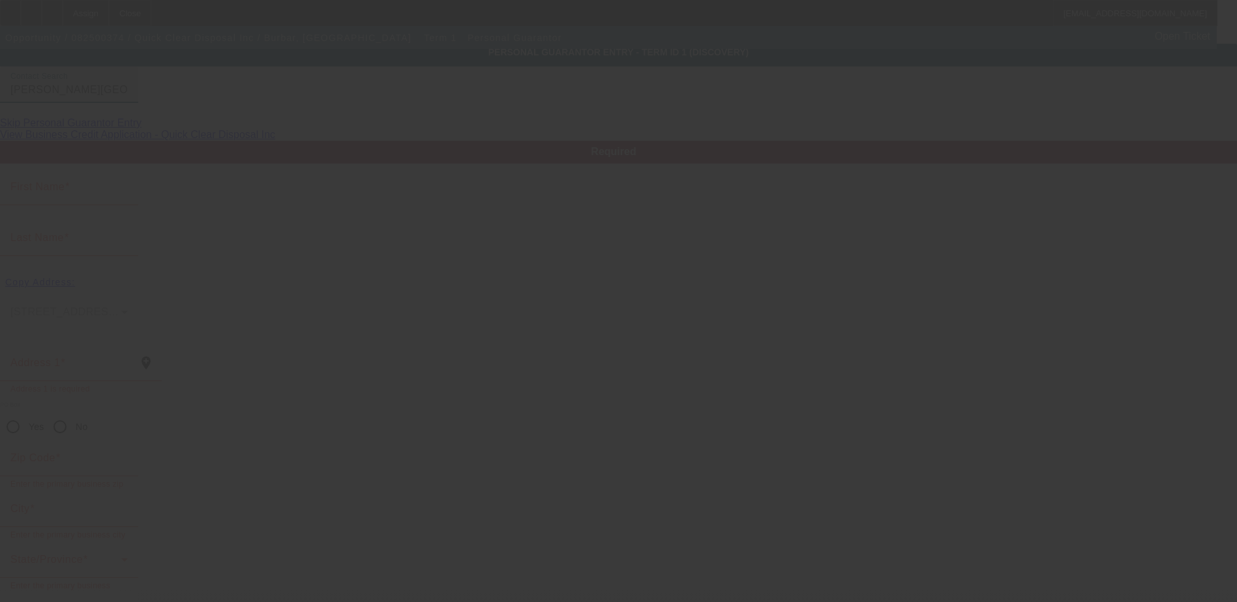
type input "[GEOGRAPHIC_DATA]"
type input "[PHONE_NUMBER]"
type input "0"
type input "067-64-5856"
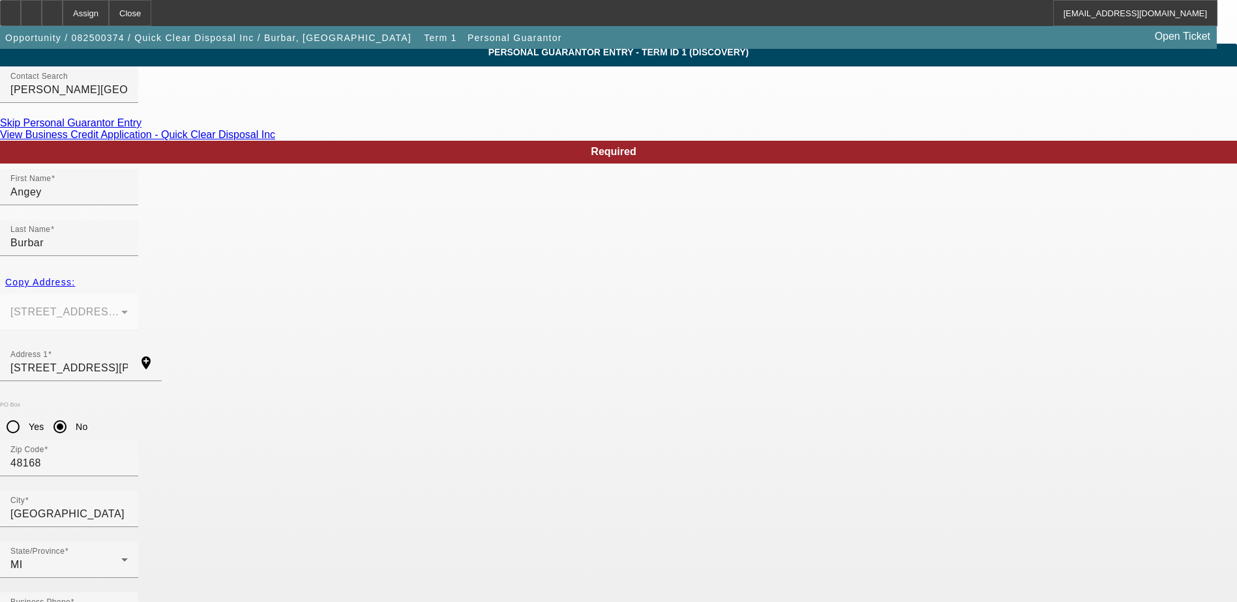
click at [63, 14] on div at bounding box center [52, 13] width 21 height 26
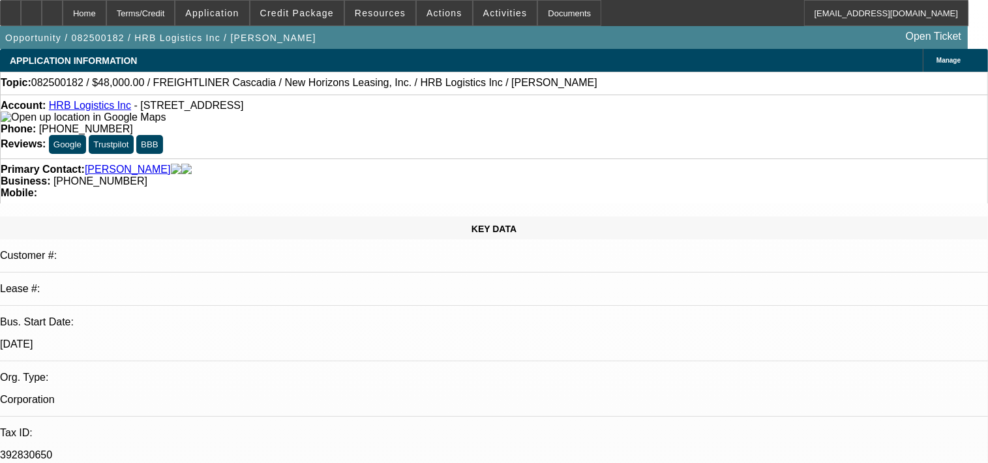
select select "0"
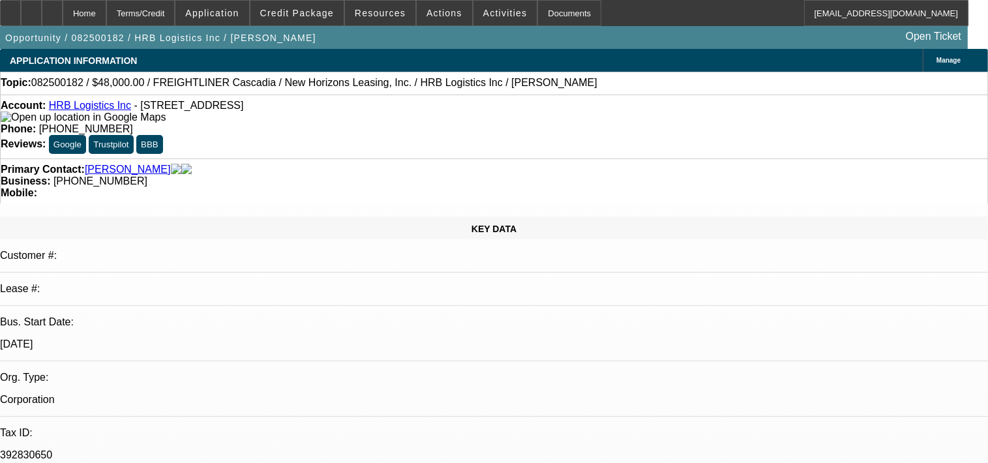
select select "0"
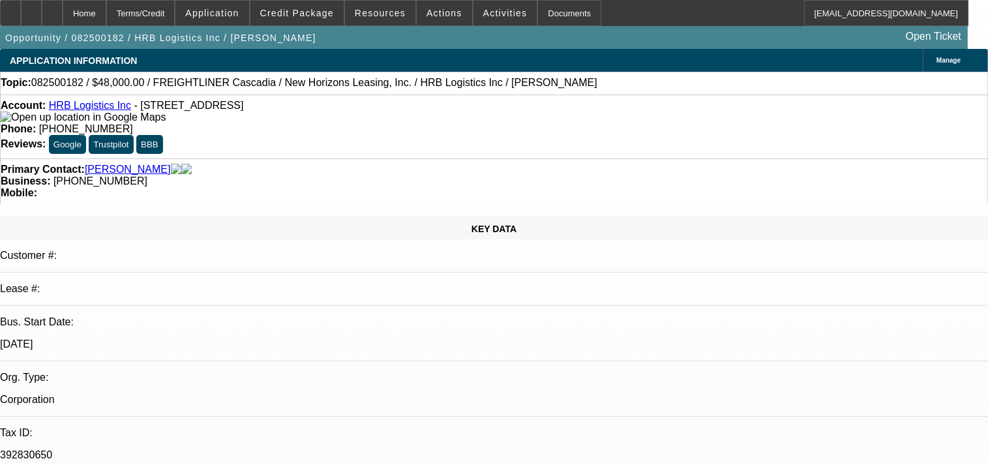
select select "0"
select select "1"
select select "2"
select select "21"
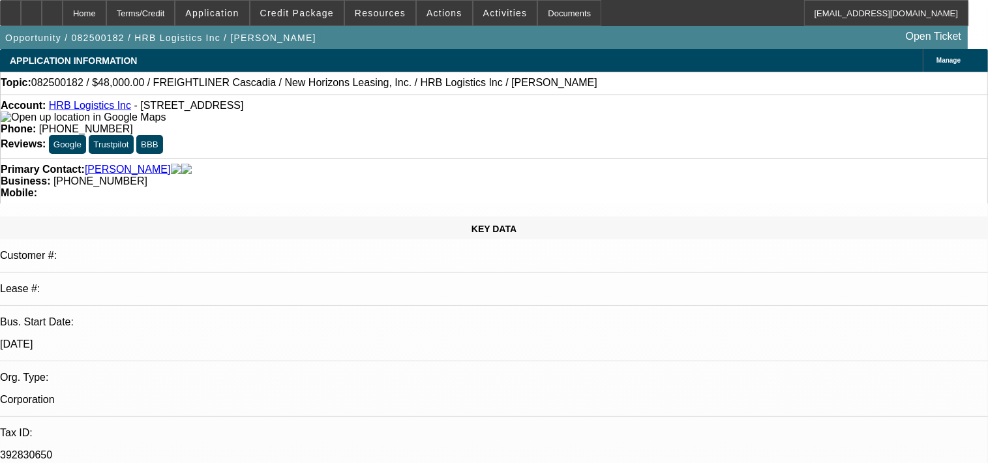
select select "1"
select select "2"
select select "21"
select select "1"
select select "2"
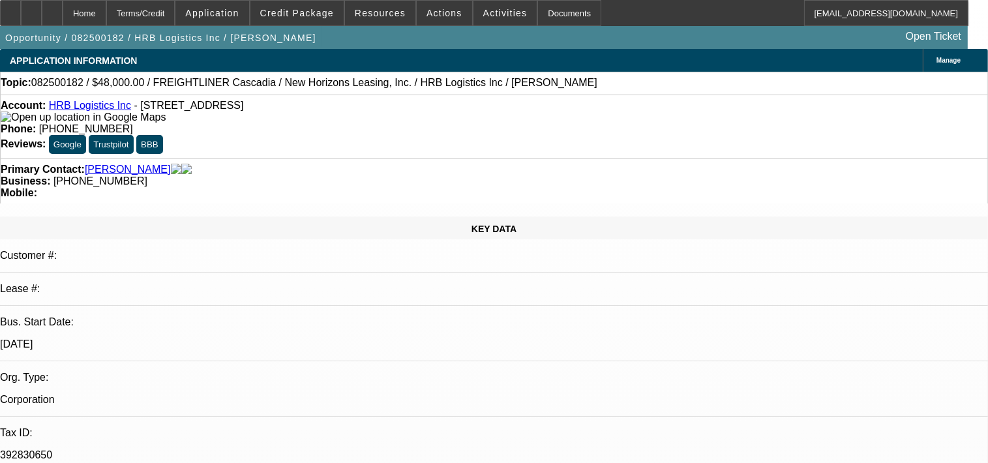
select select "21"
select select "1"
select select "2"
select select "6"
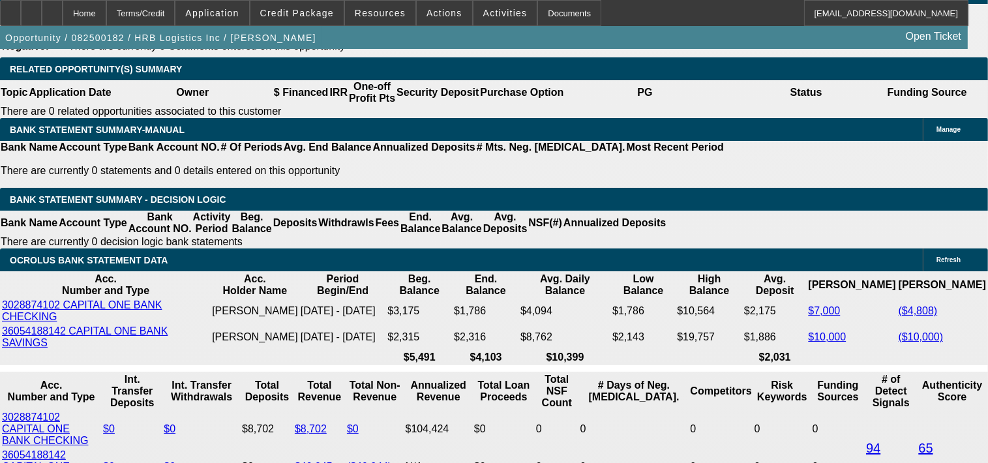
scroll to position [2151, 0]
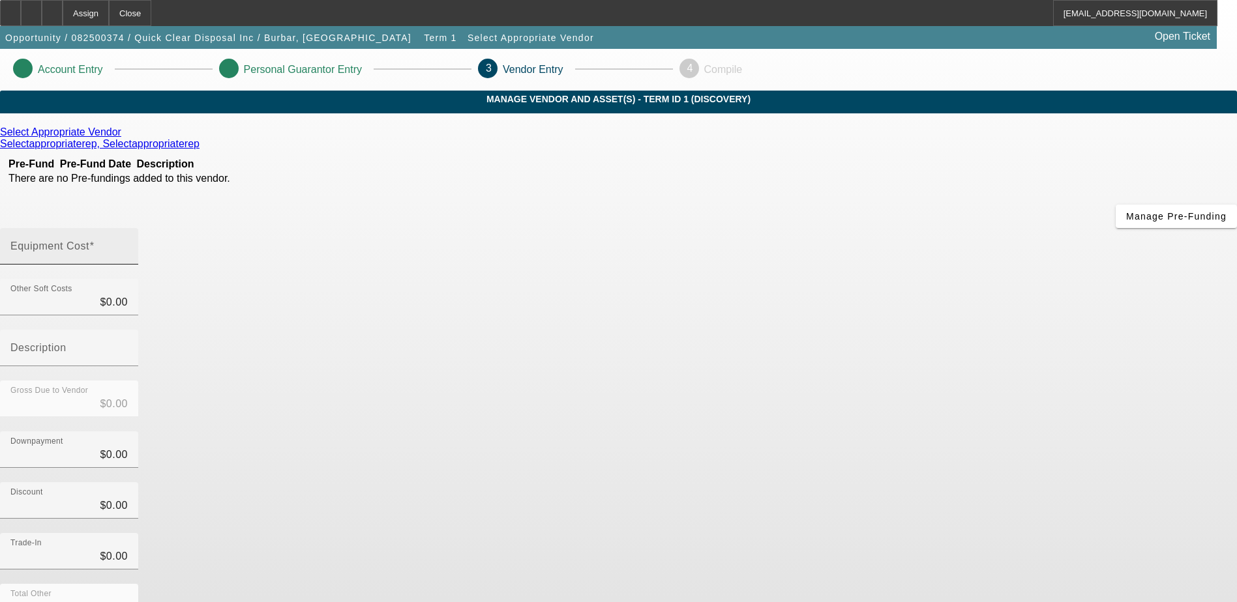
click at [89, 241] on mat-label "Equipment Cost" at bounding box center [49, 246] width 79 height 11
click at [128, 244] on input "Equipment Cost" at bounding box center [68, 252] width 117 height 16
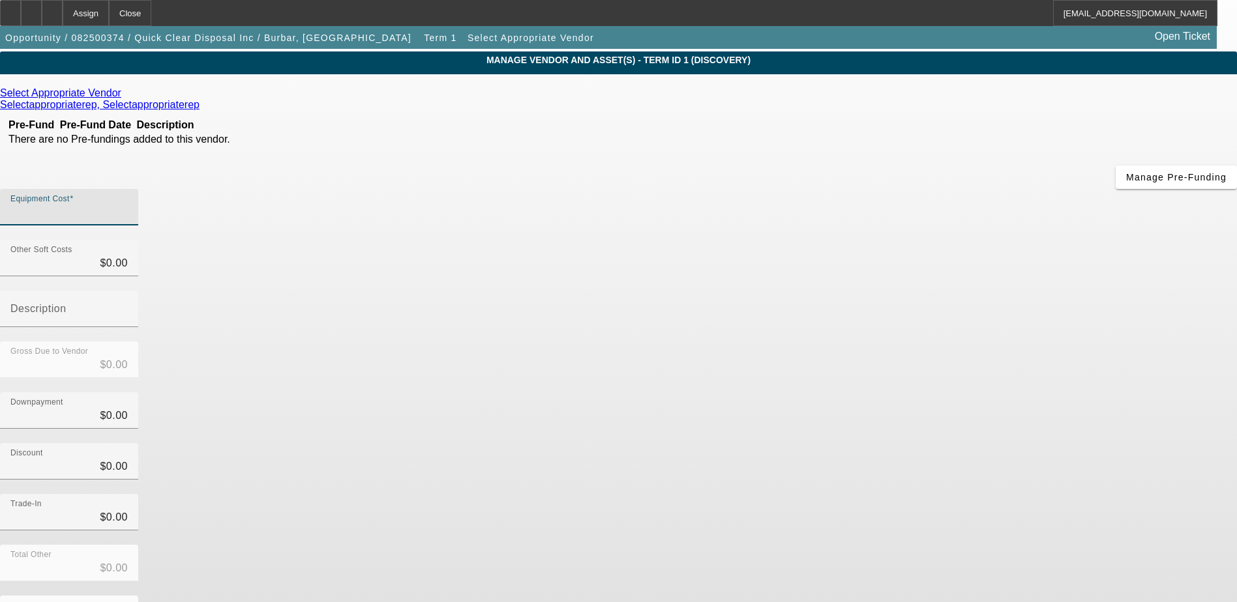
scroll to position [58, 0]
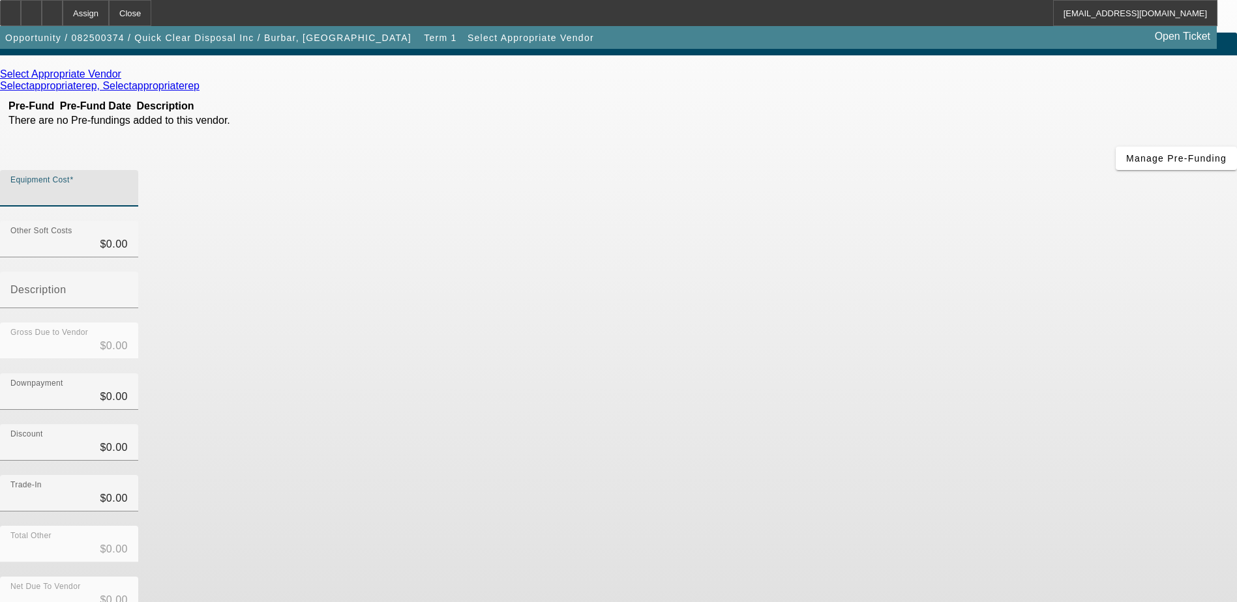
click at [128, 186] on input "Equipment Cost" at bounding box center [68, 194] width 117 height 16
type input "3"
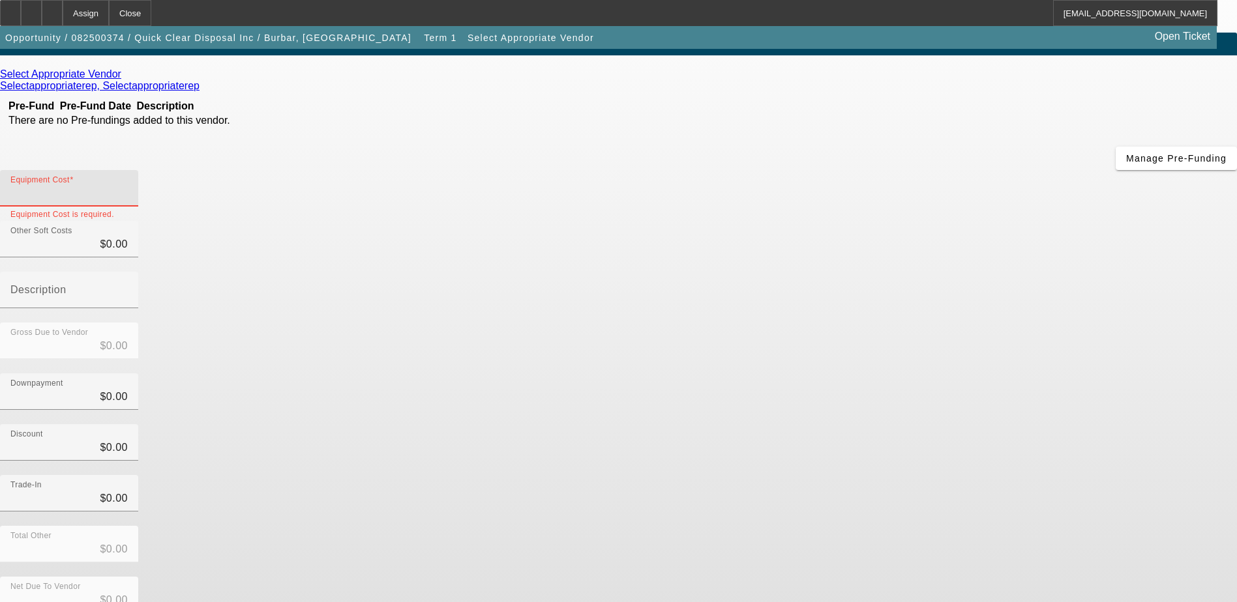
type input "$3.00"
type input "37"
type input "$37.00"
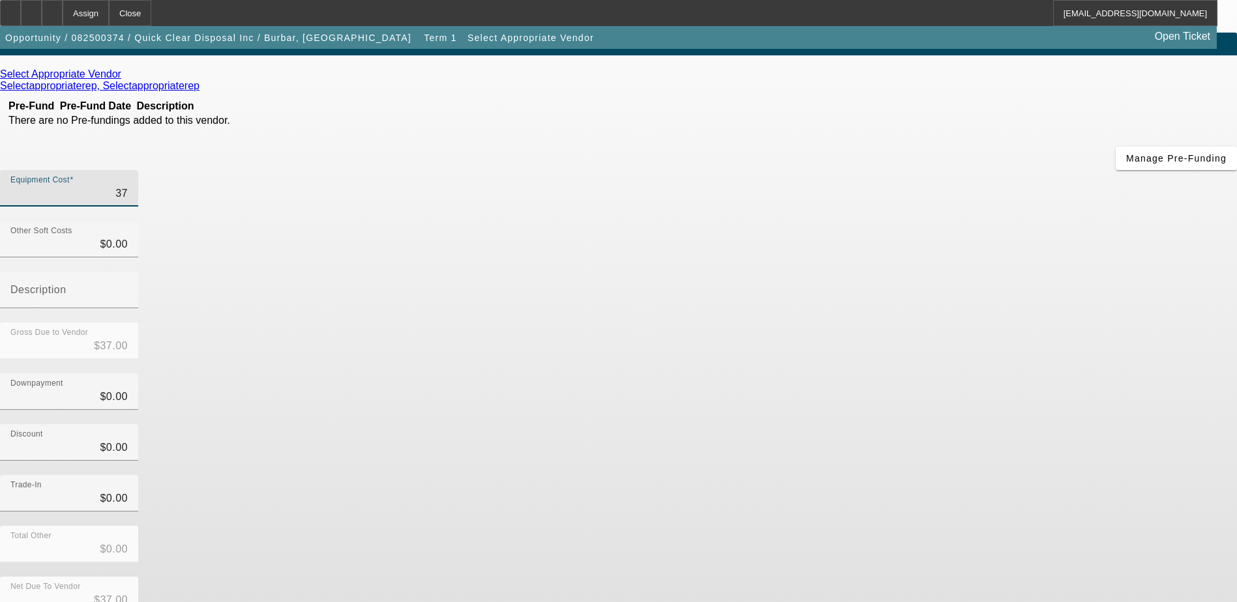
type input "375"
type input "$375.00"
type input "3750"
type input "$3,750.00"
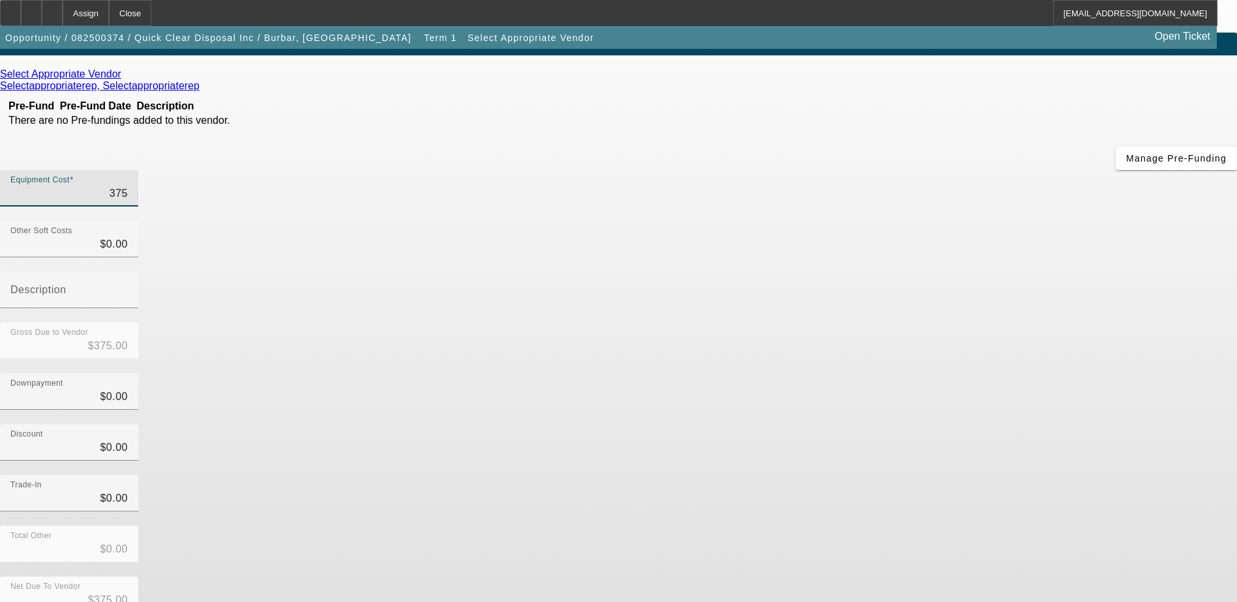
type input "$3,750.00"
type input "37500"
type input "$37,500.00"
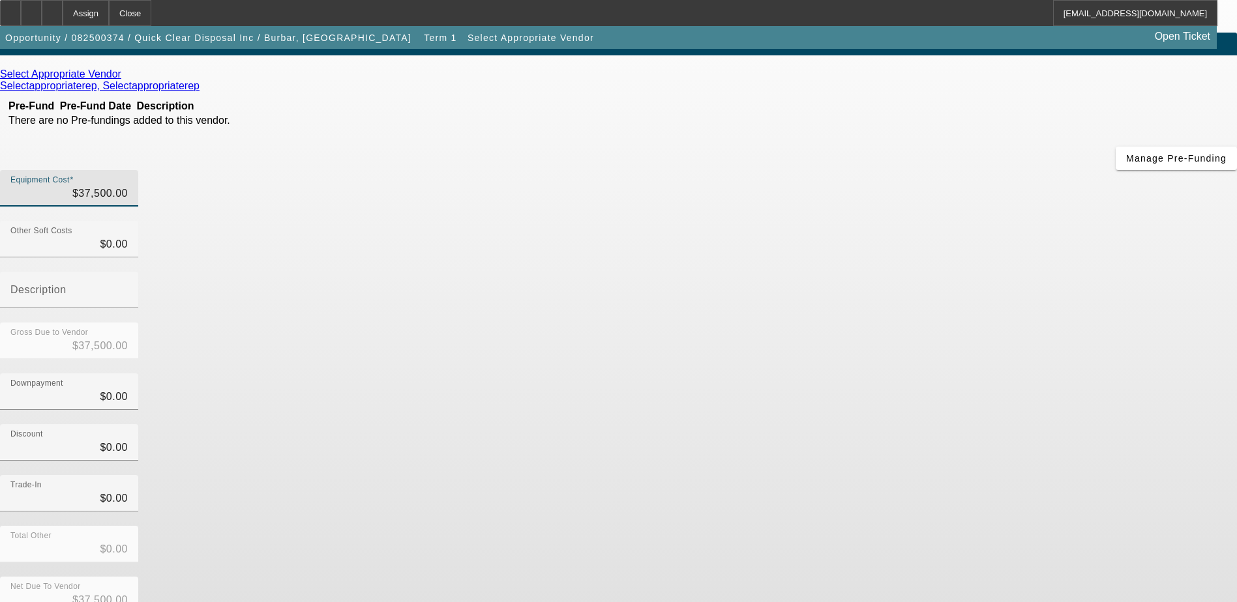
click at [879, 475] on div "Trade-In $0.00" at bounding box center [618, 500] width 1237 height 51
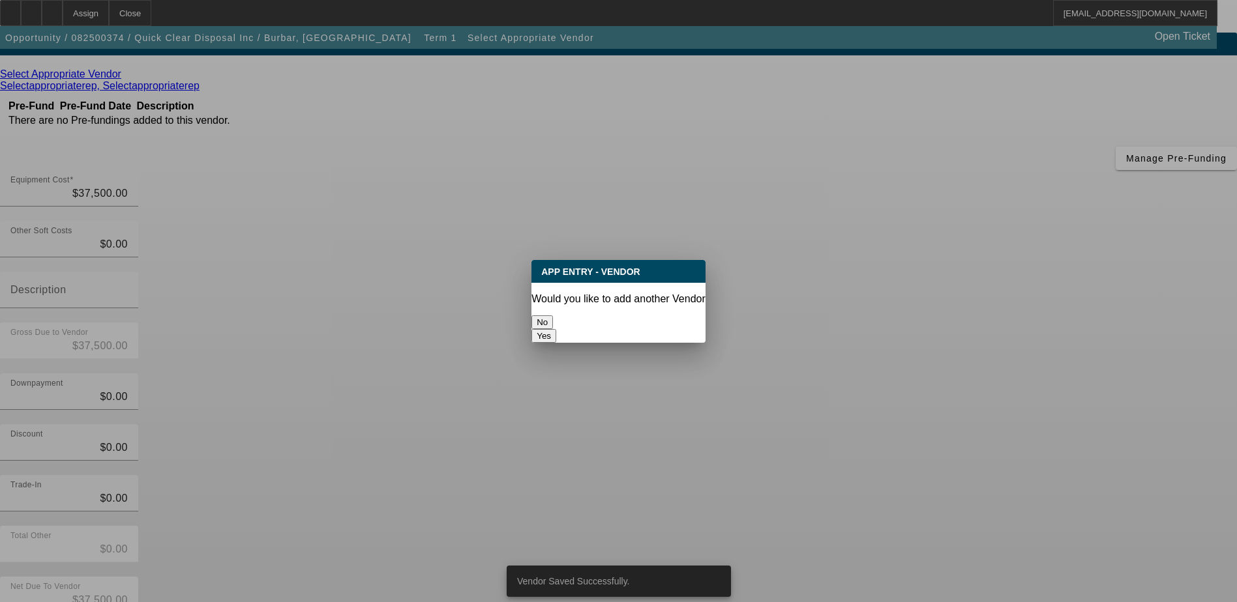
scroll to position [0, 0]
click at [553, 316] on button "No" at bounding box center [542, 323] width 22 height 14
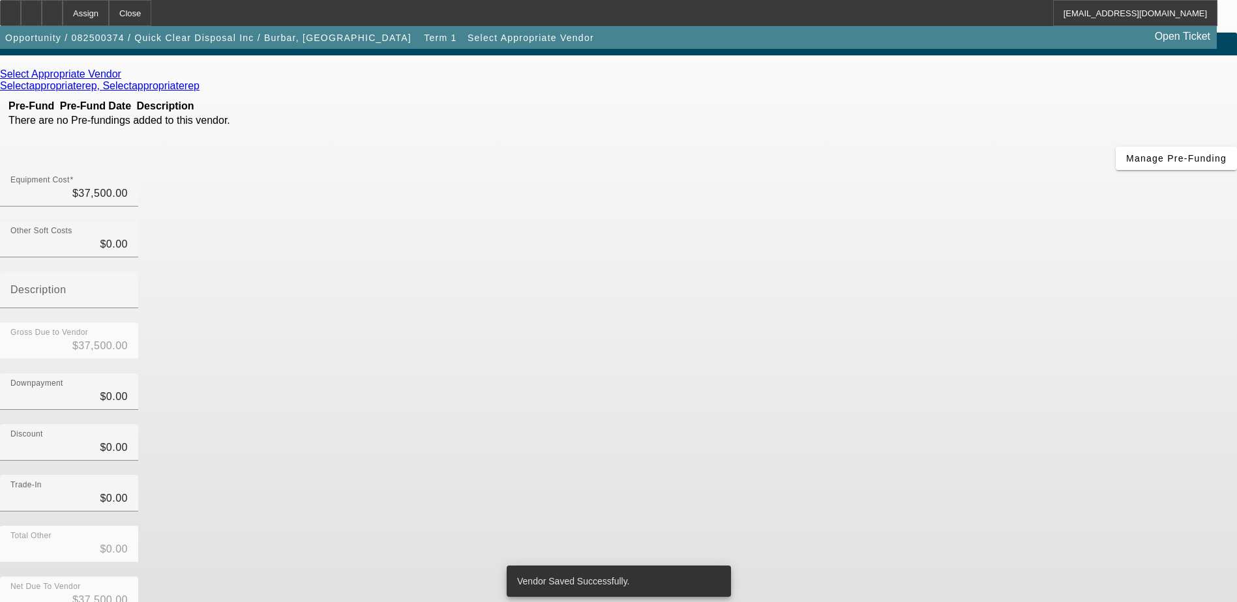
scroll to position [58, 0]
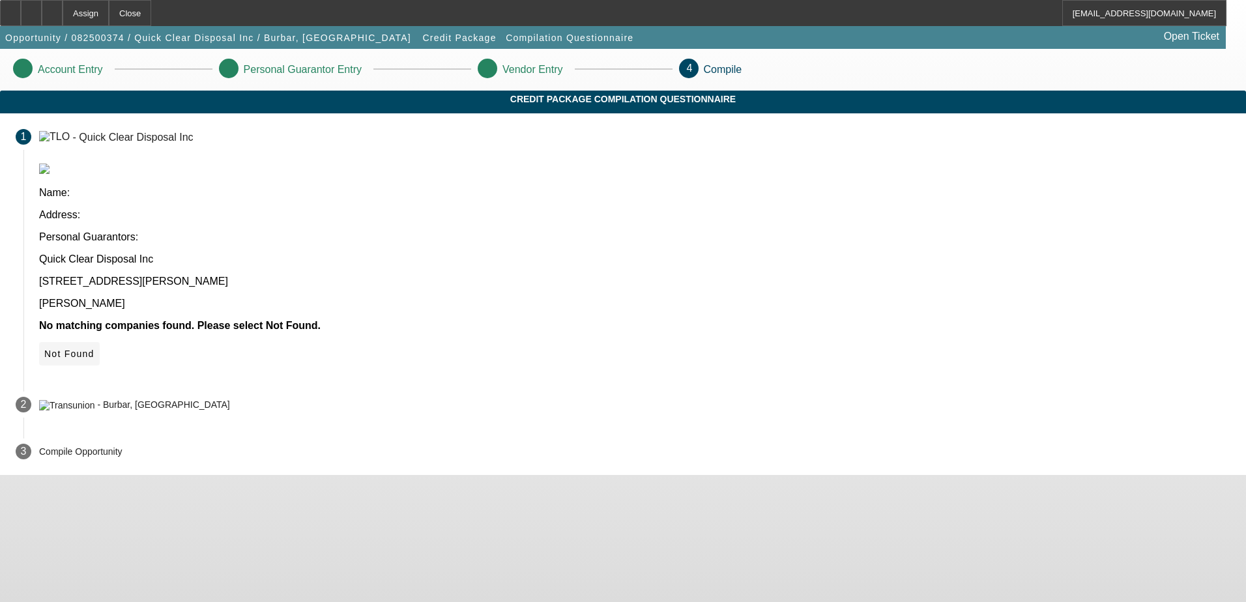
click at [95, 349] on span "Not Found" at bounding box center [69, 354] width 50 height 10
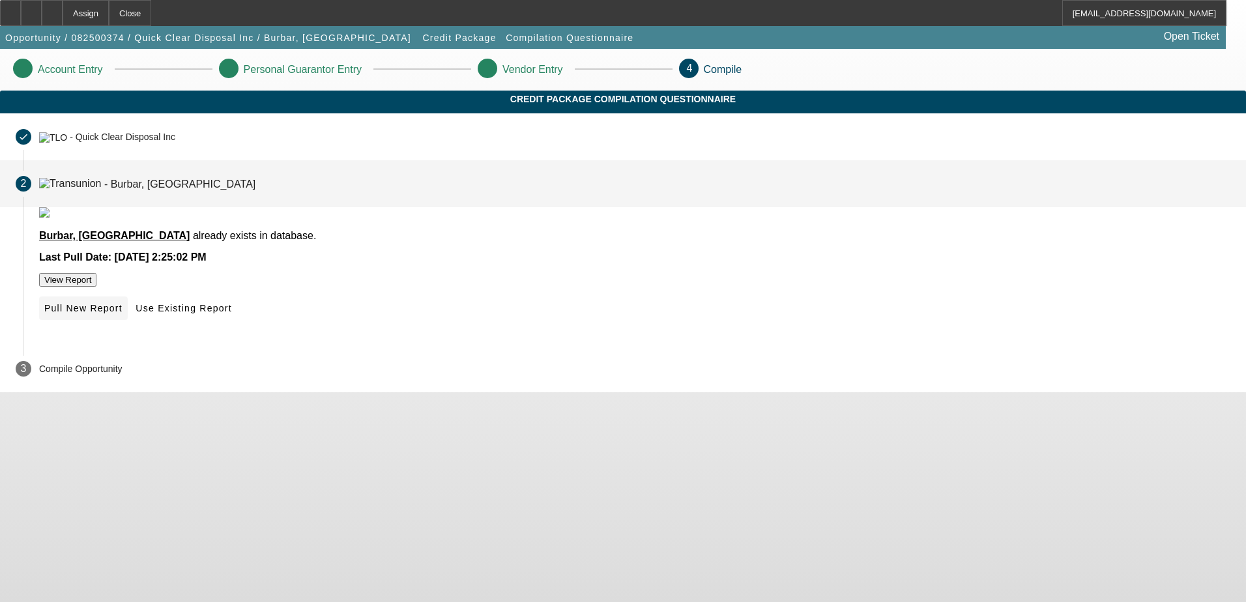
click at [123, 314] on span "Pull New Report" at bounding box center [83, 308] width 78 height 10
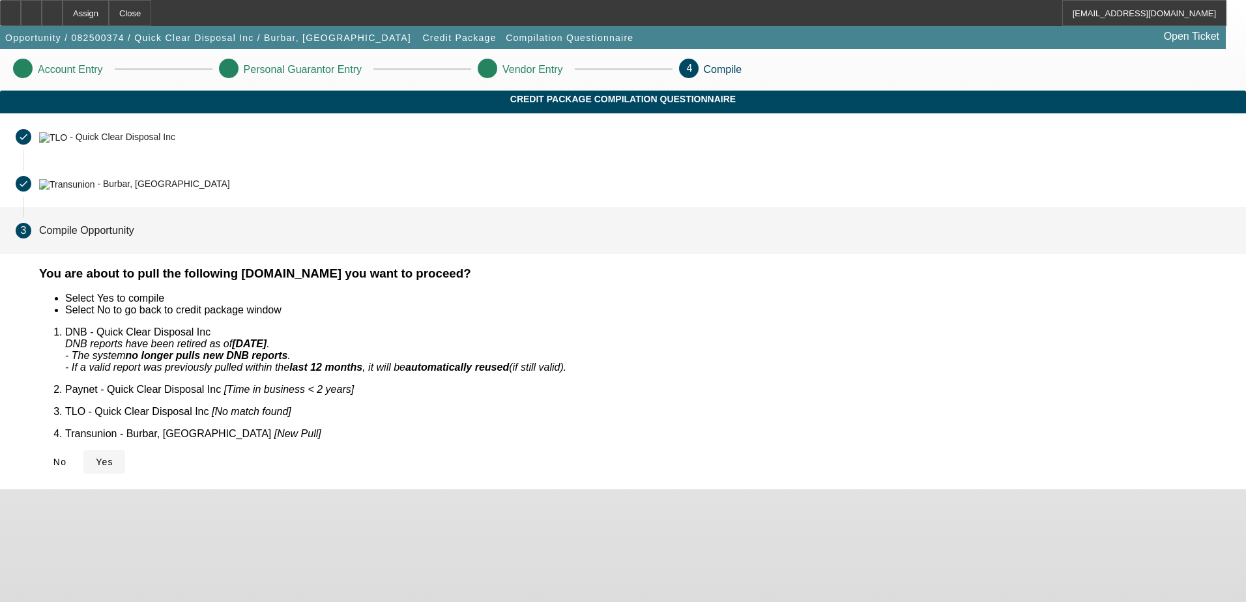
click at [113, 457] on span "Yes" at bounding box center [105, 462] width 18 height 10
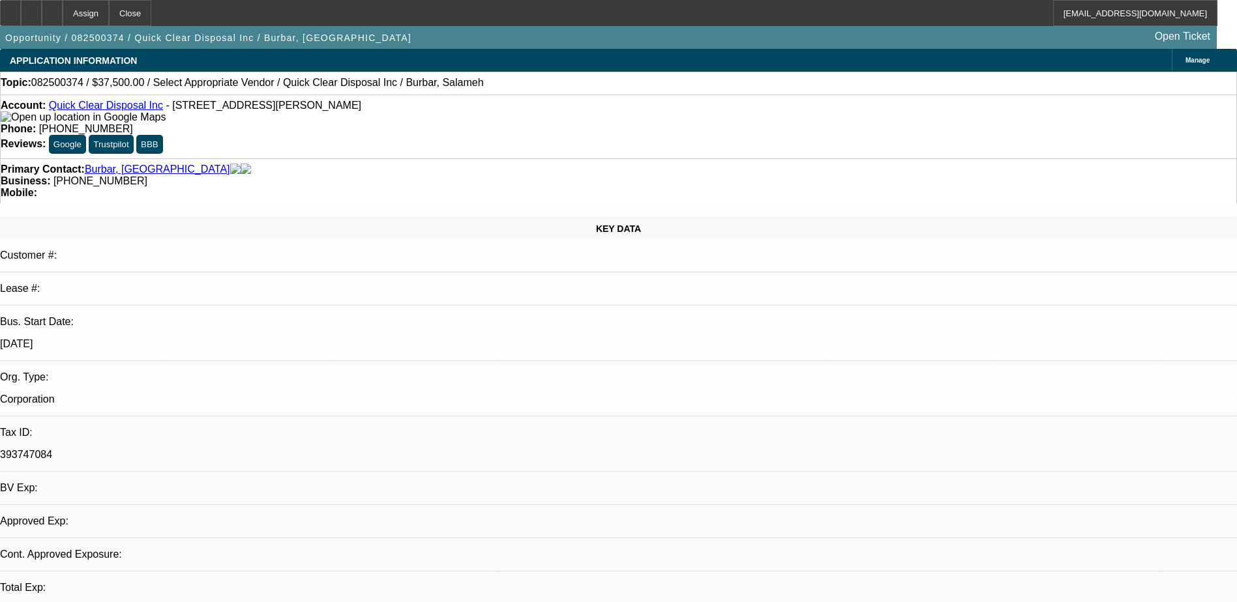
select select "0"
select select "2"
select select "0.1"
select select "1"
select select "2"
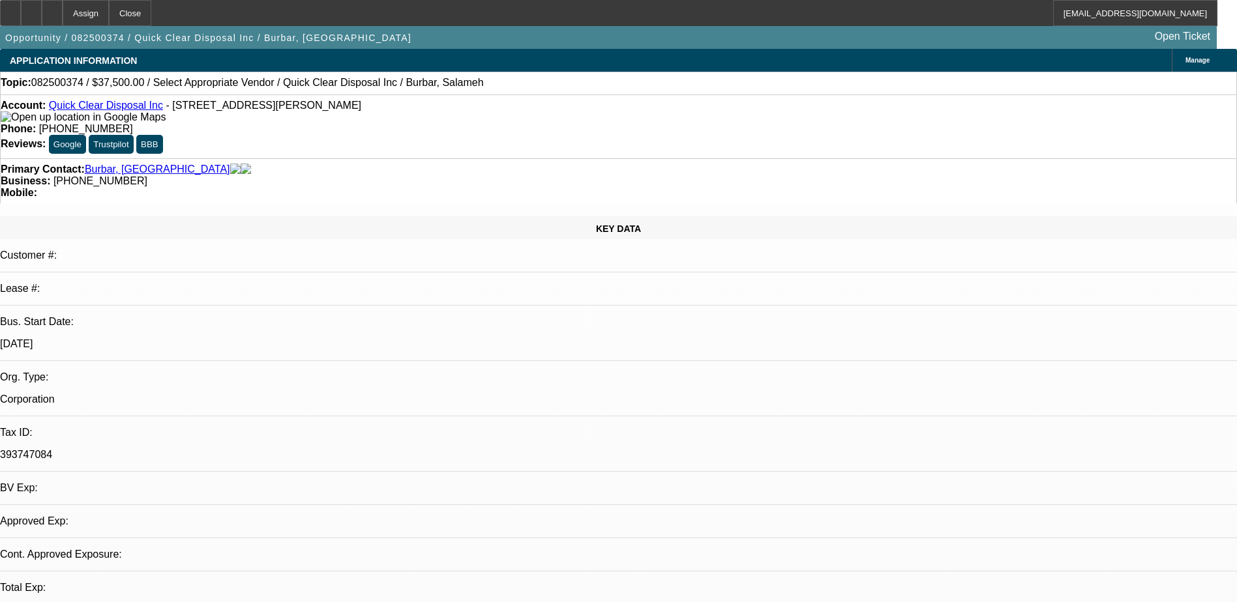
select select "4"
click at [109, 16] on div "Assign" at bounding box center [86, 13] width 46 height 26
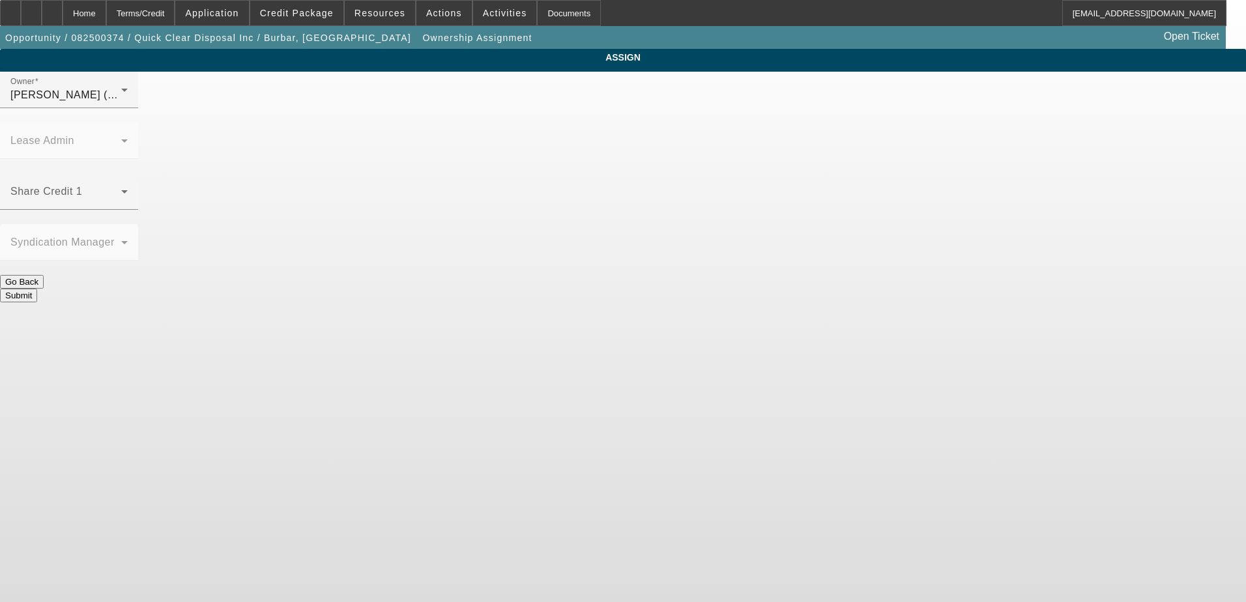
click at [684, 252] on body "Home Terms/Credit Application Credit Package Resources Actions Activities Docum…" at bounding box center [623, 301] width 1246 height 602
click at [37, 289] on button "Submit" at bounding box center [18, 296] width 37 height 14
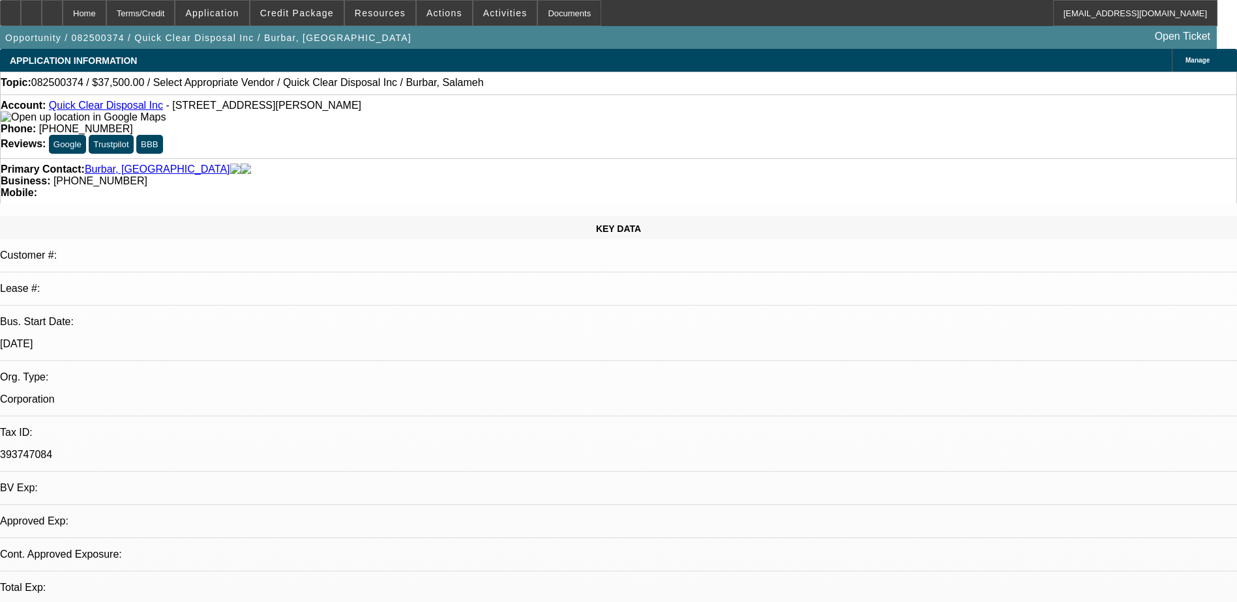
select select "0"
select select "2"
select select "0.1"
select select "4"
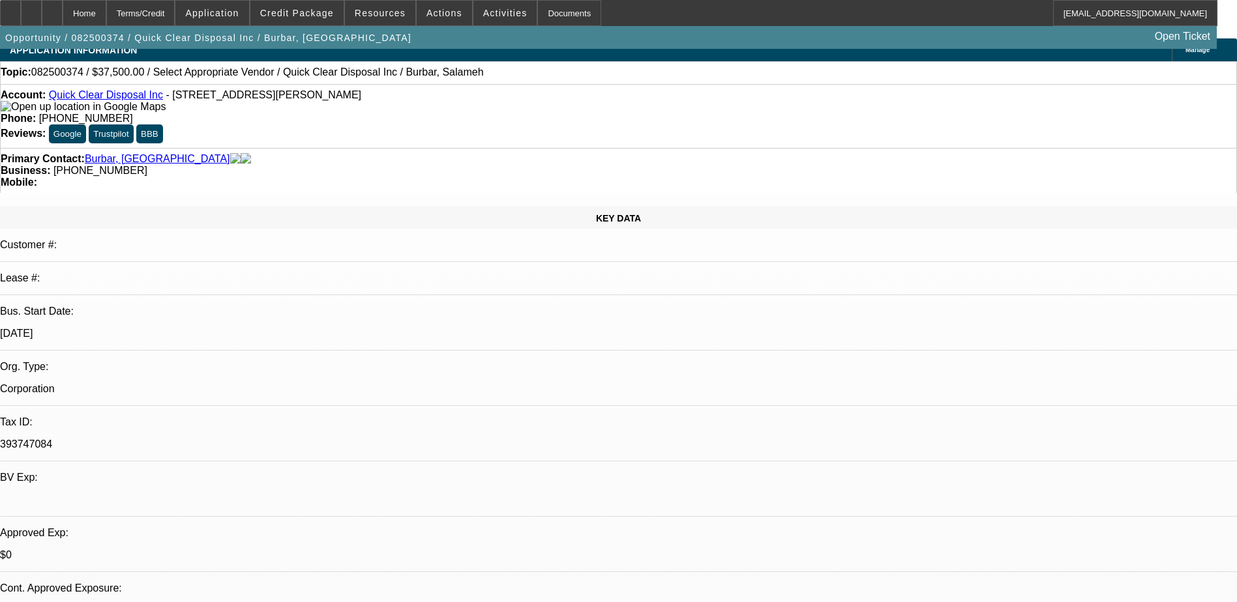
scroll to position [261, 0]
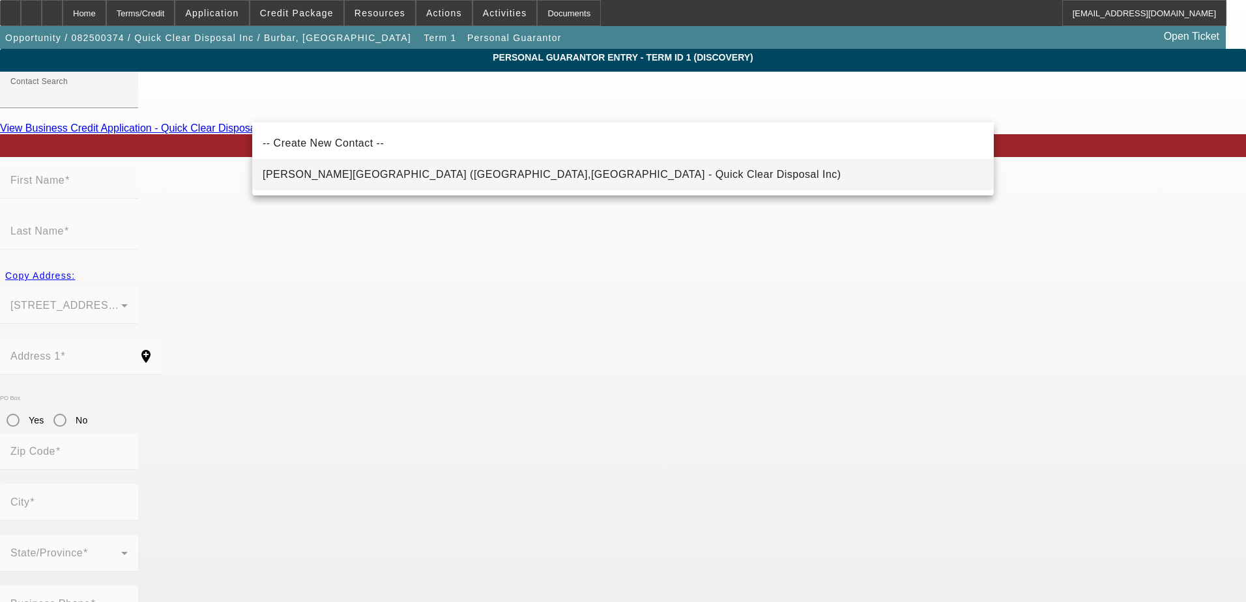
click at [353, 171] on span "Burbar, Angey (Northville,MI - Quick Clear Disposal Inc)" at bounding box center [552, 174] width 579 height 11
type input "Burbar, Angey (Northville,MI - Quick Clear Disposal Inc)"
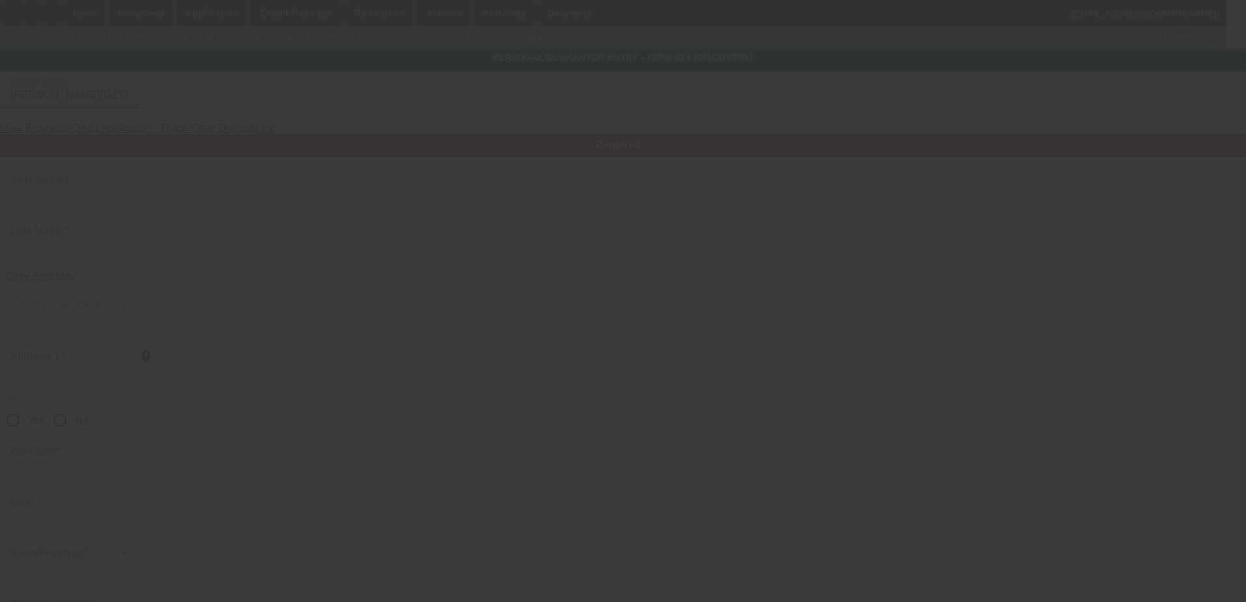
type input "Angey"
type input "Burbar"
type input "19080 Angell Blvd"
radio input "true"
type input "48168"
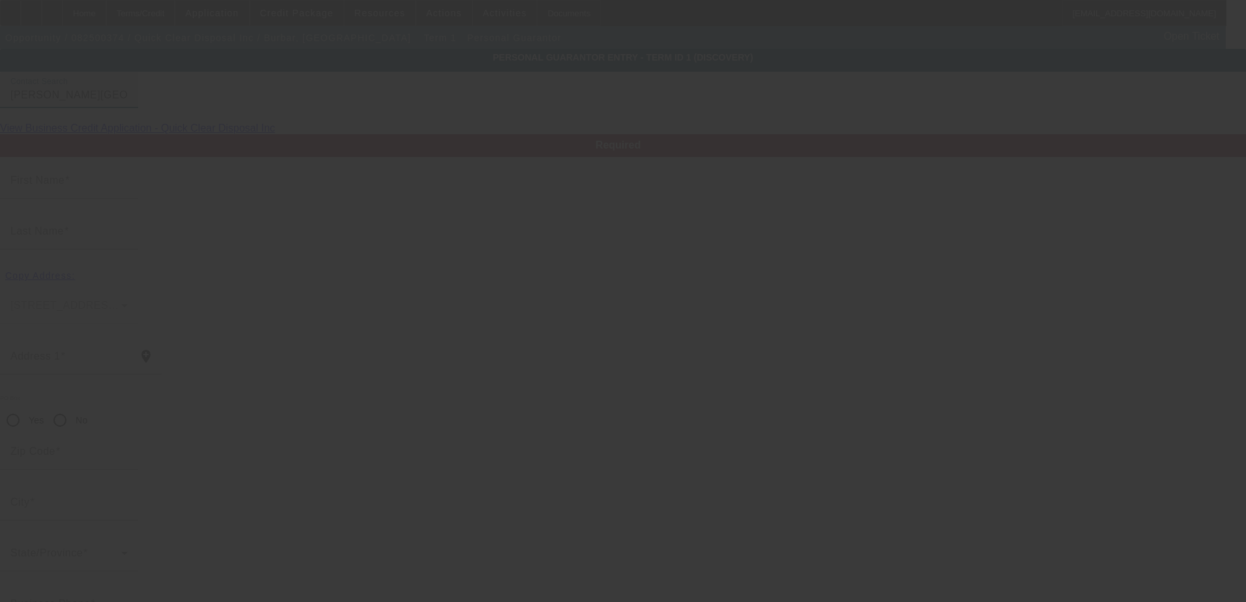
type input "Northville"
type input "[PHONE_NUMBER]"
type input "0"
type input "067-64-5856"
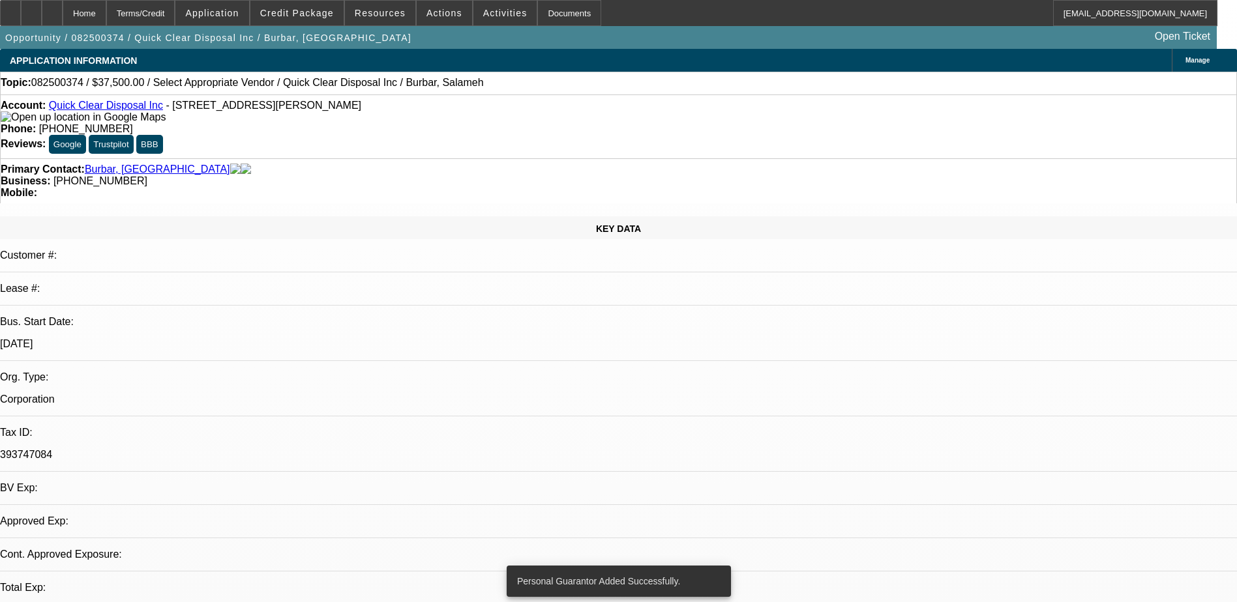
select select "0"
select select "2"
select select "0.1"
select select "4"
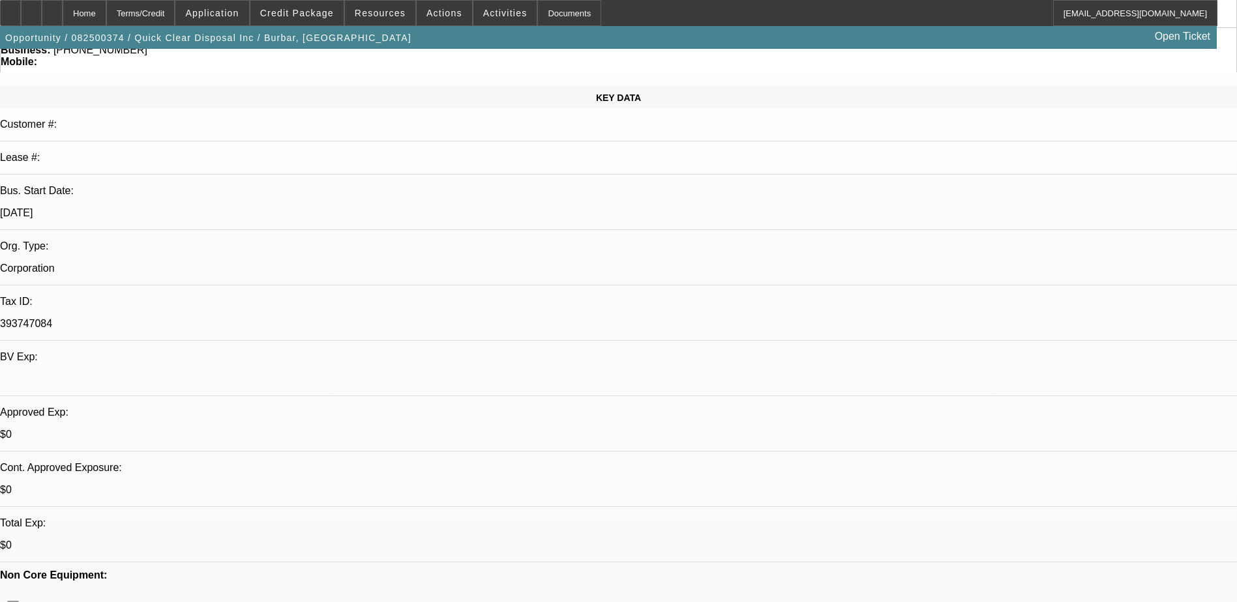
scroll to position [261, 0]
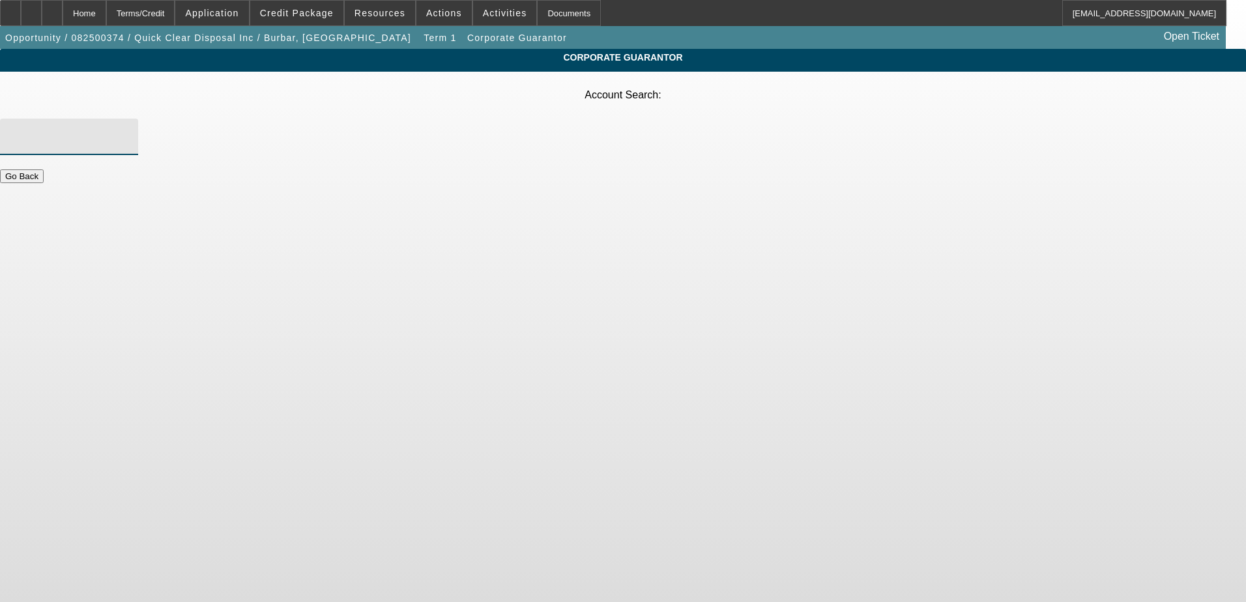
click at [128, 129] on input "Account Search" at bounding box center [68, 137] width 117 height 16
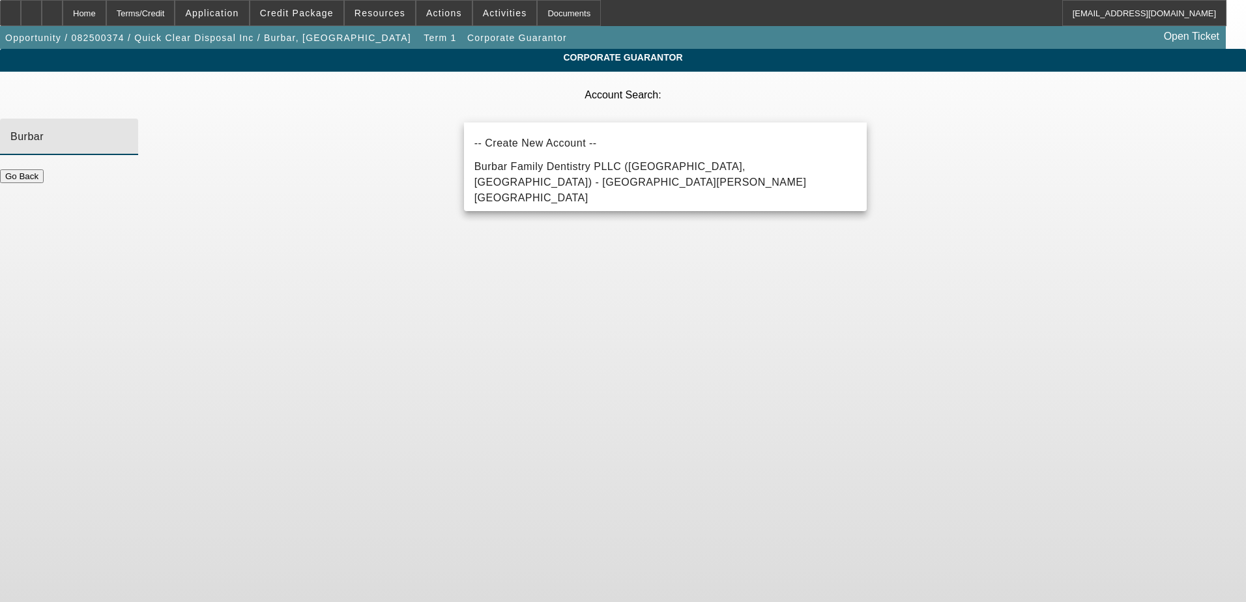
click at [556, 171] on span "Burbar Family Dentistry PLLC (Northville, MI) - Burbar, Angey" at bounding box center [641, 182] width 332 height 42
type input "Burbar Family Dentistry PLLC (Northville, MI) - Burbar, Angey"
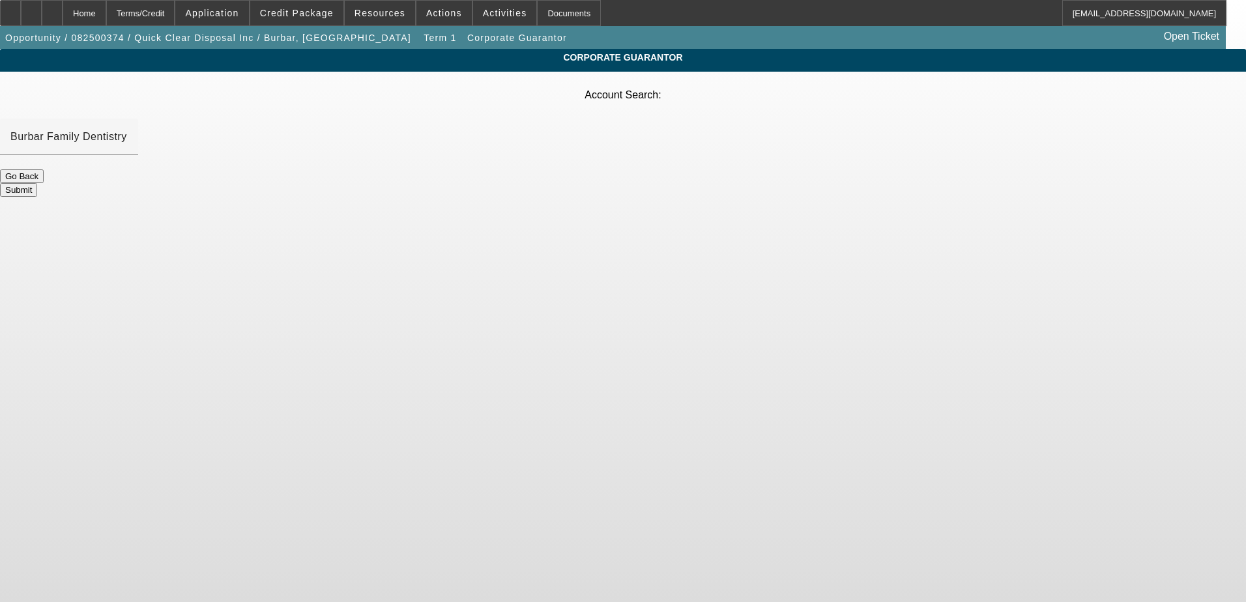
click at [37, 183] on button "Submit" at bounding box center [18, 190] width 37 height 14
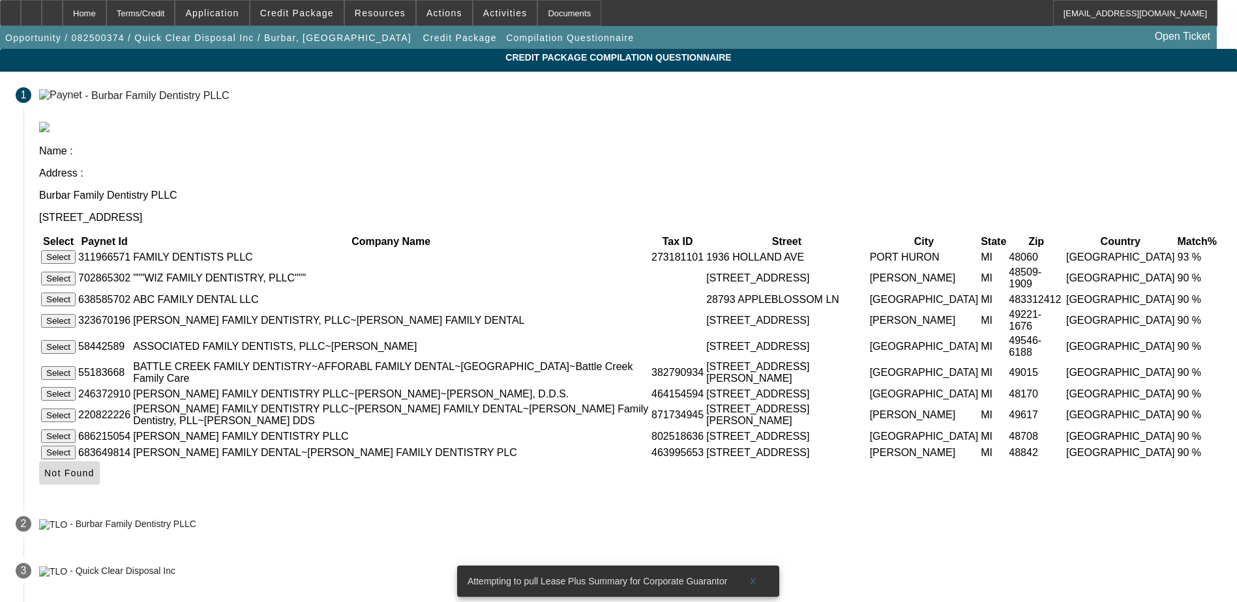
click at [44, 468] on icon at bounding box center [44, 473] width 0 height 10
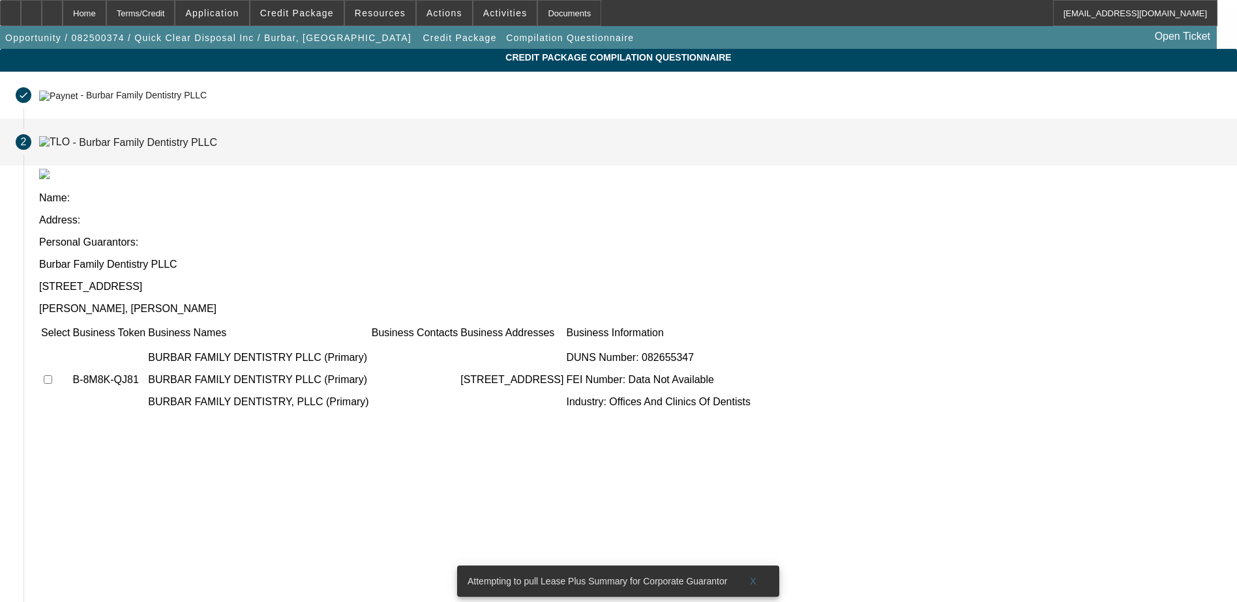
click at [52, 375] on input "checkbox" at bounding box center [48, 379] width 8 height 8
checkbox input "true"
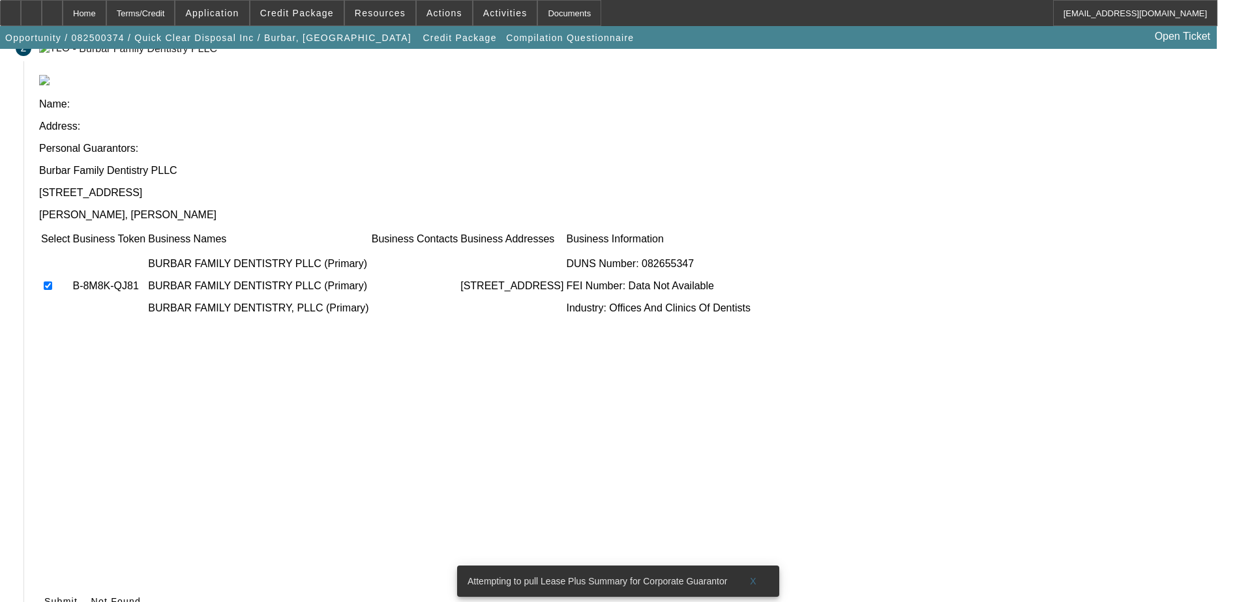
scroll to position [158, 0]
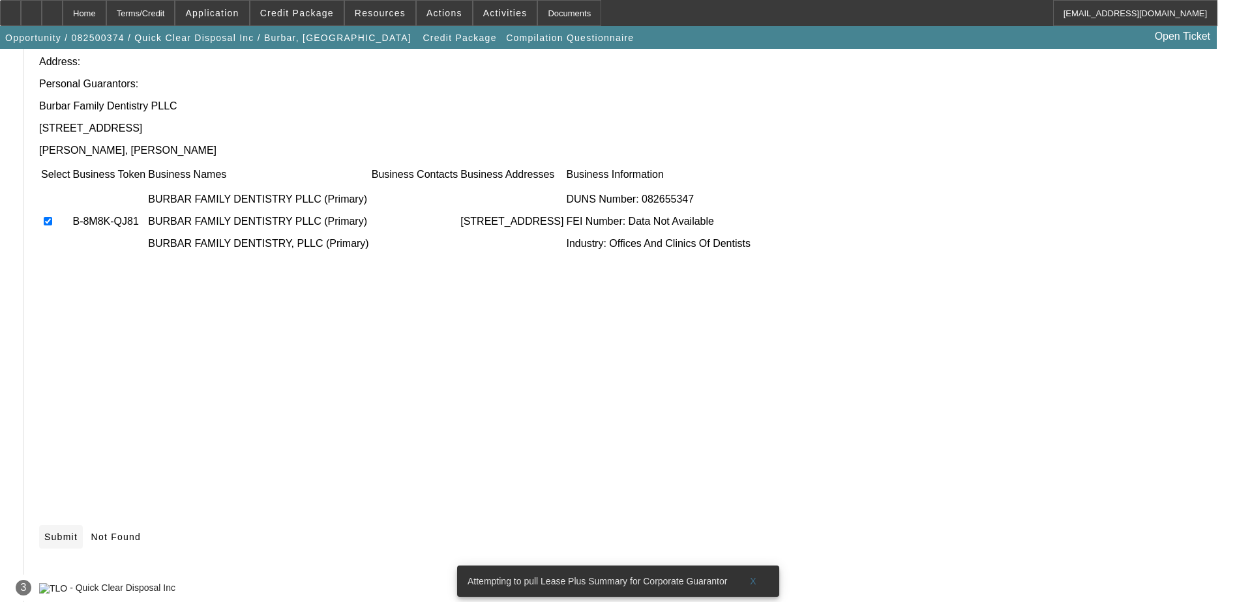
click at [44, 532] on icon at bounding box center [44, 537] width 0 height 10
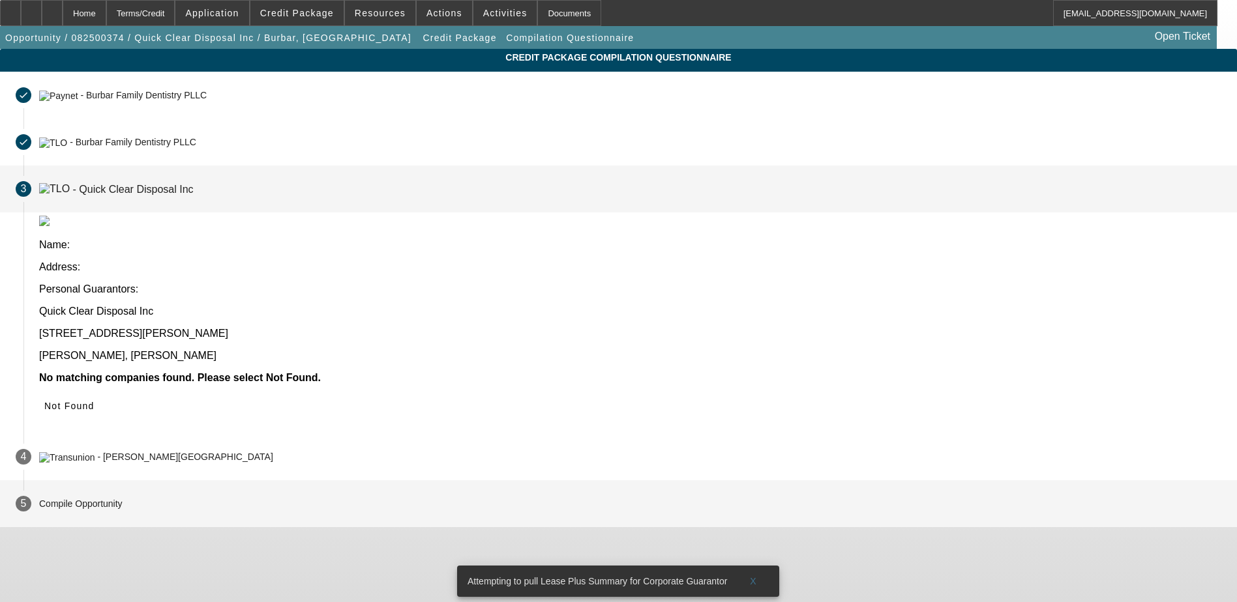
scroll to position [0, 0]
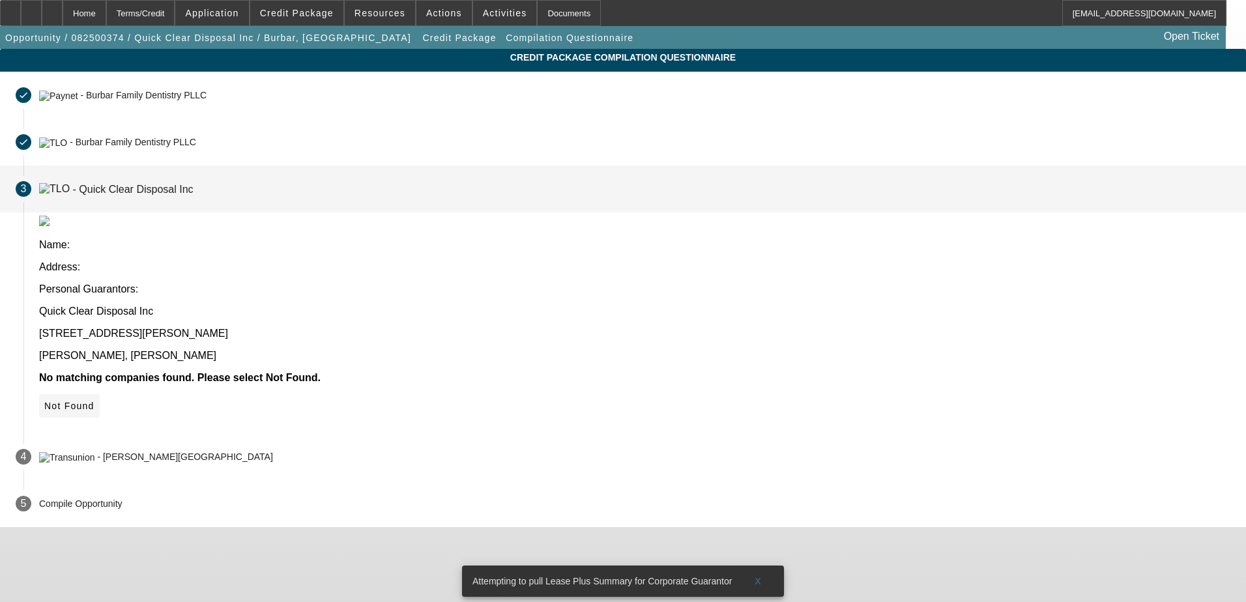
click at [44, 401] on icon at bounding box center [44, 406] width 0 height 10
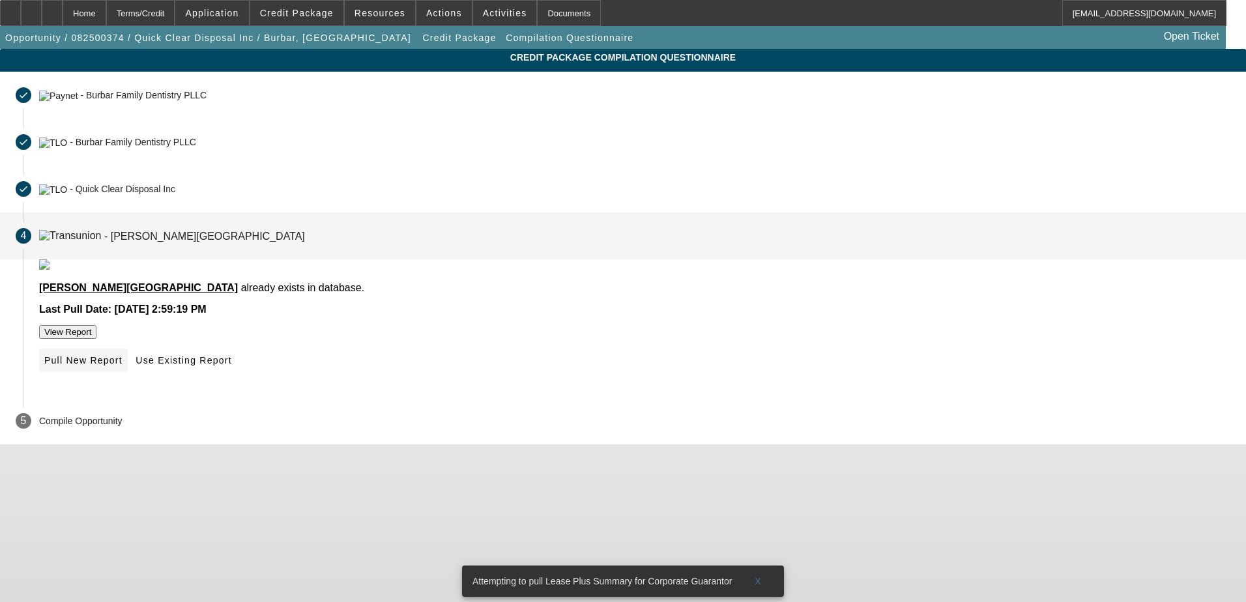
click at [123, 366] on span "Pull New Report" at bounding box center [83, 360] width 78 height 10
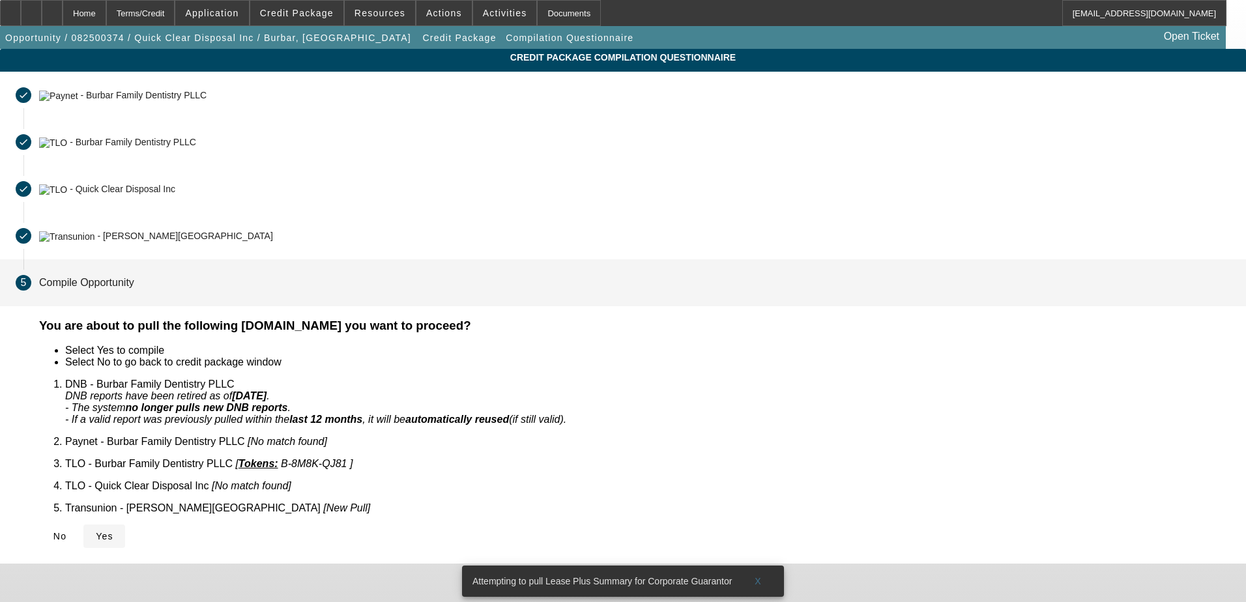
click at [113, 531] on span "Yes" at bounding box center [105, 536] width 18 height 10
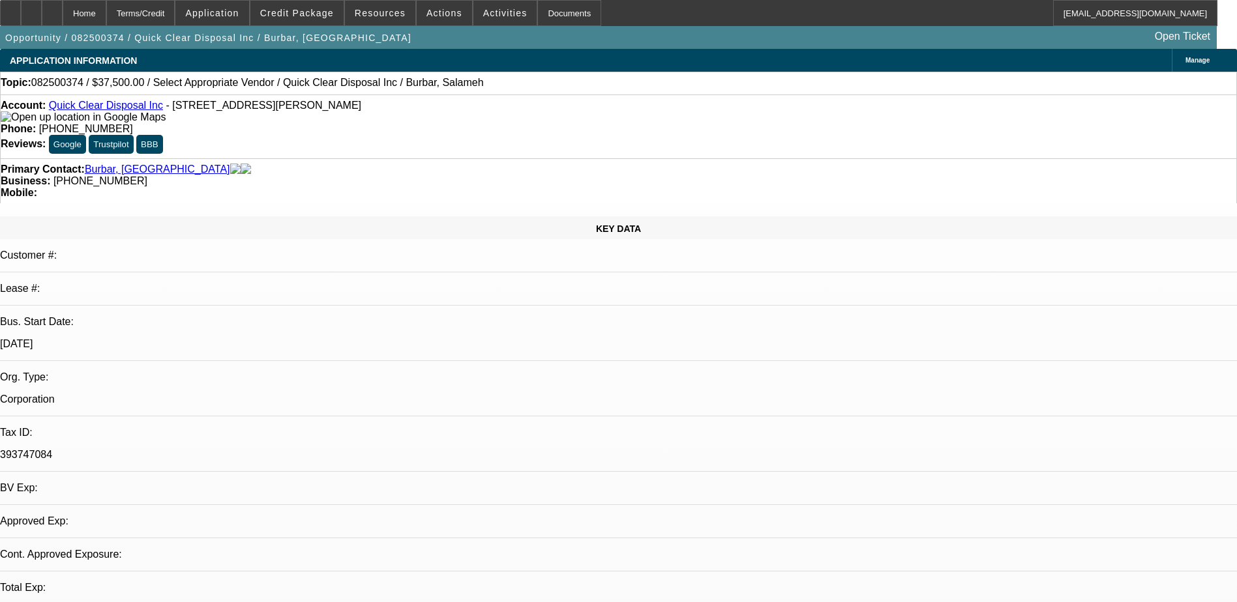
select select "0"
select select "2"
select select "0.1"
select select "4"
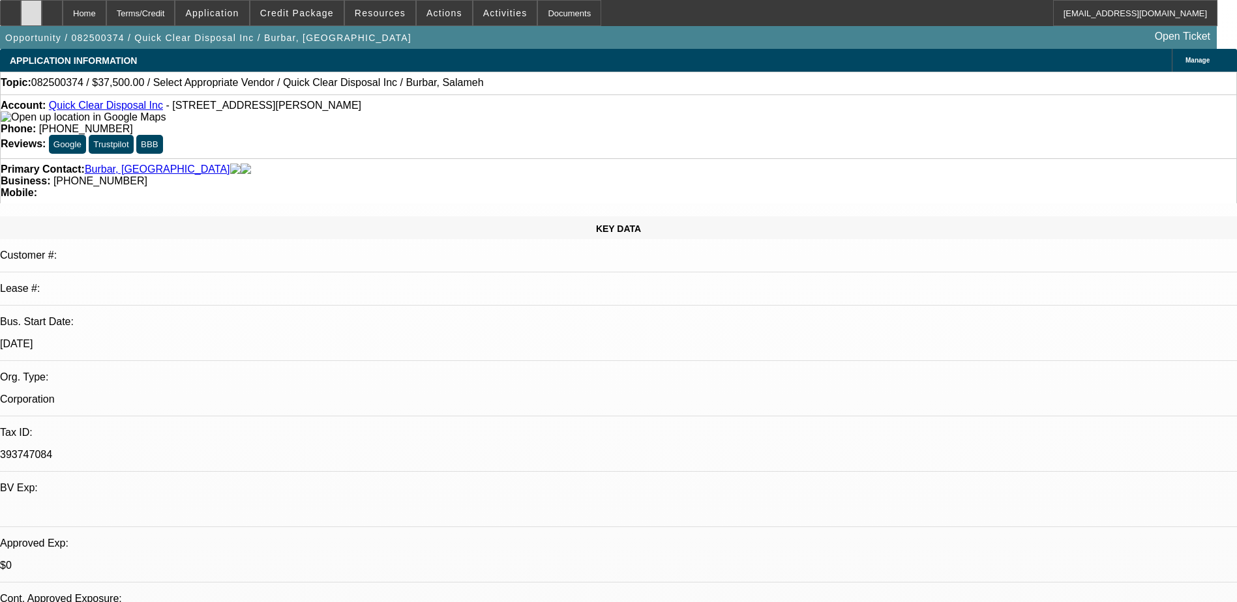
click at [42, 20] on div at bounding box center [31, 13] width 21 height 26
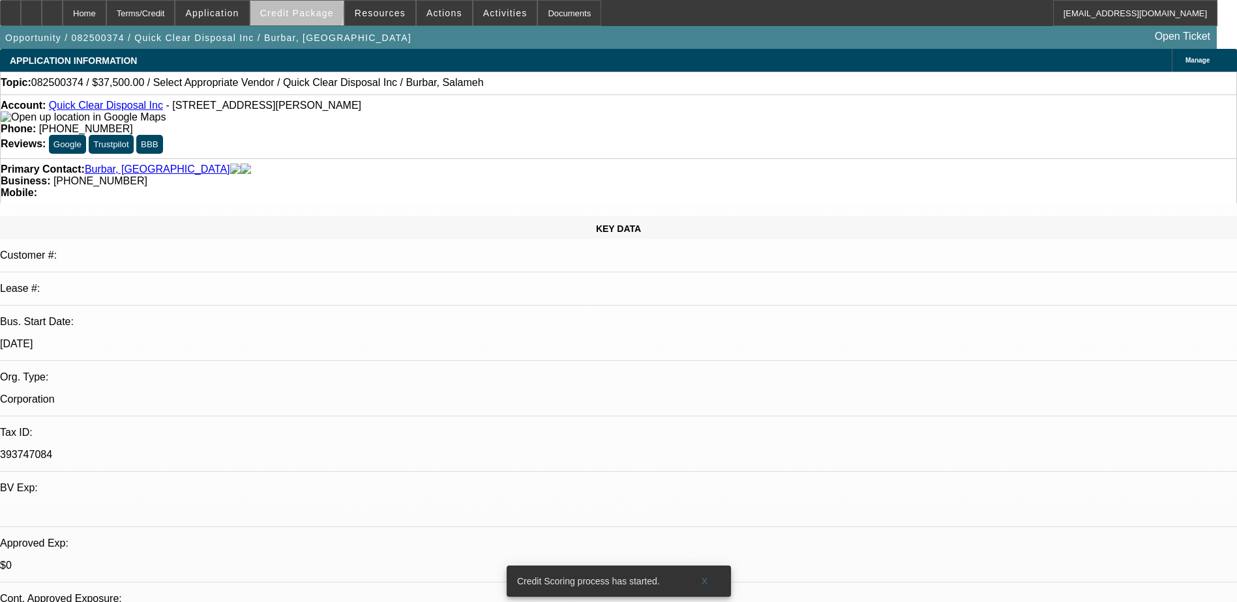
click at [317, 14] on span "Credit Package" at bounding box center [297, 13] width 74 height 10
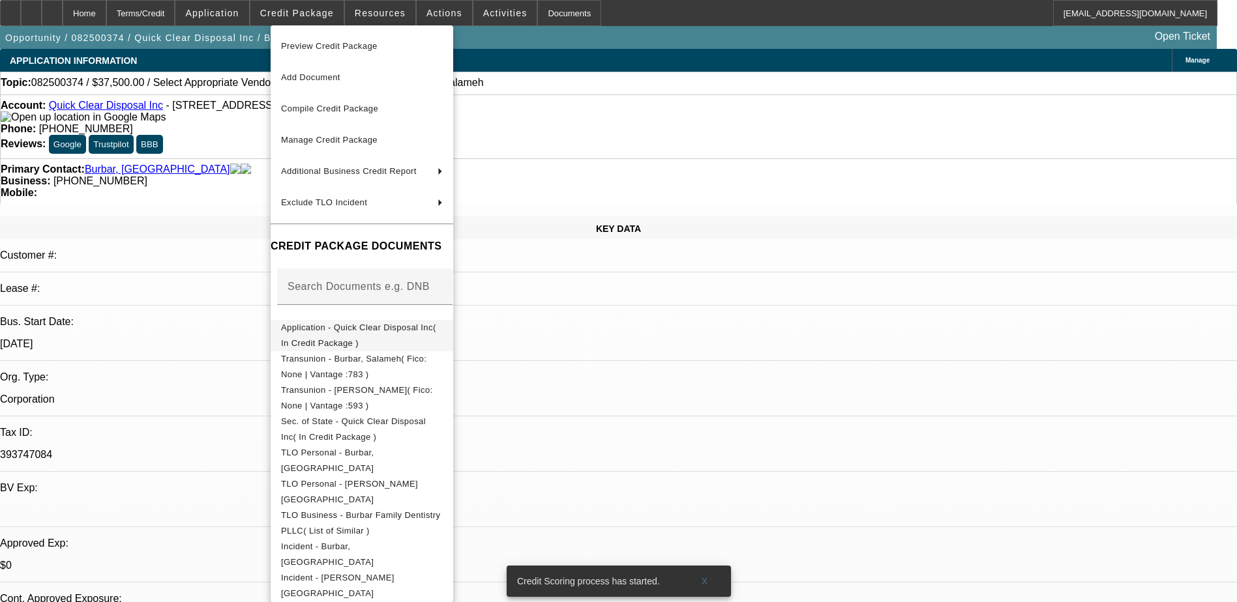
click at [403, 339] on button "Application - Quick Clear Disposal Inc( In Credit Package )" at bounding box center [362, 335] width 183 height 31
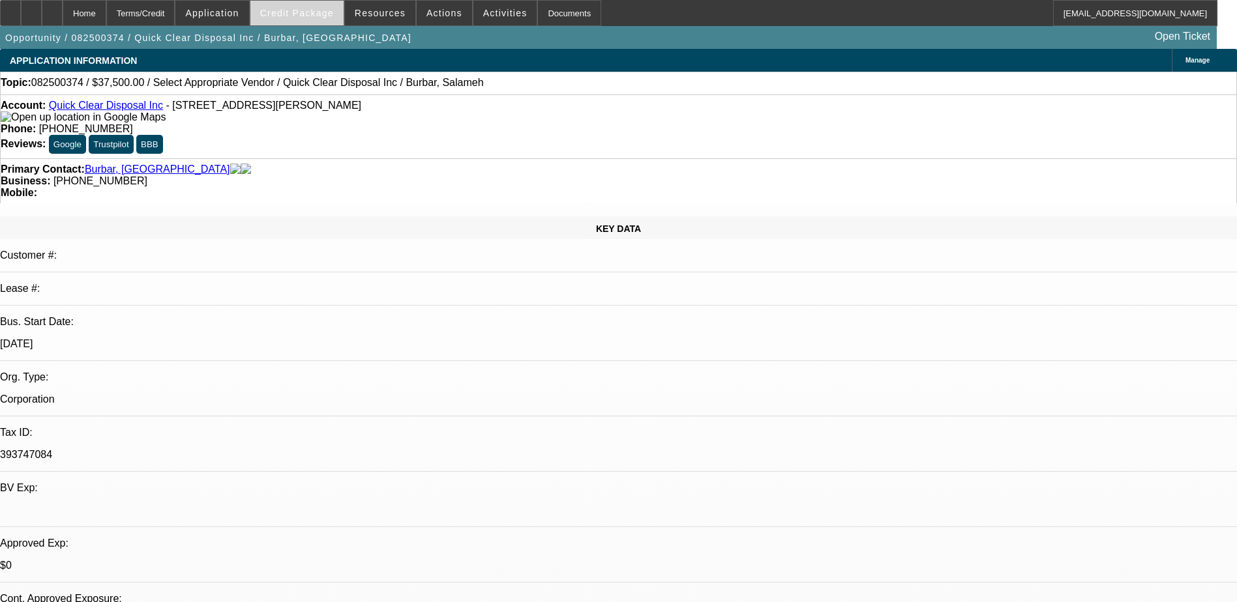
click at [312, 16] on span "Credit Package" at bounding box center [297, 13] width 74 height 10
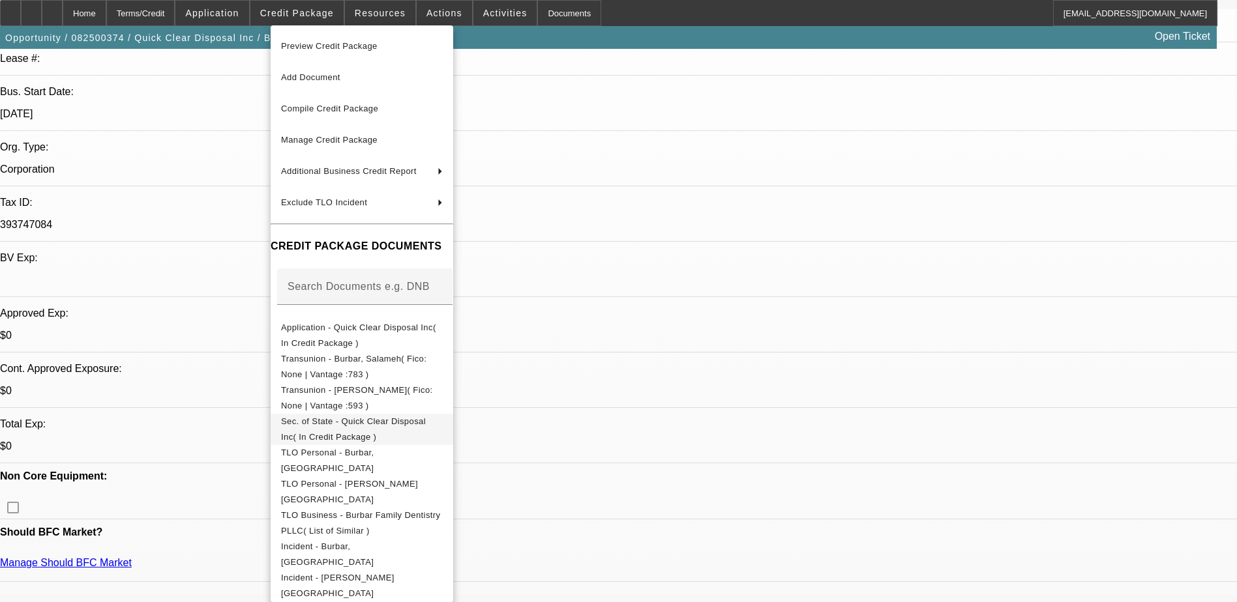
scroll to position [391, 0]
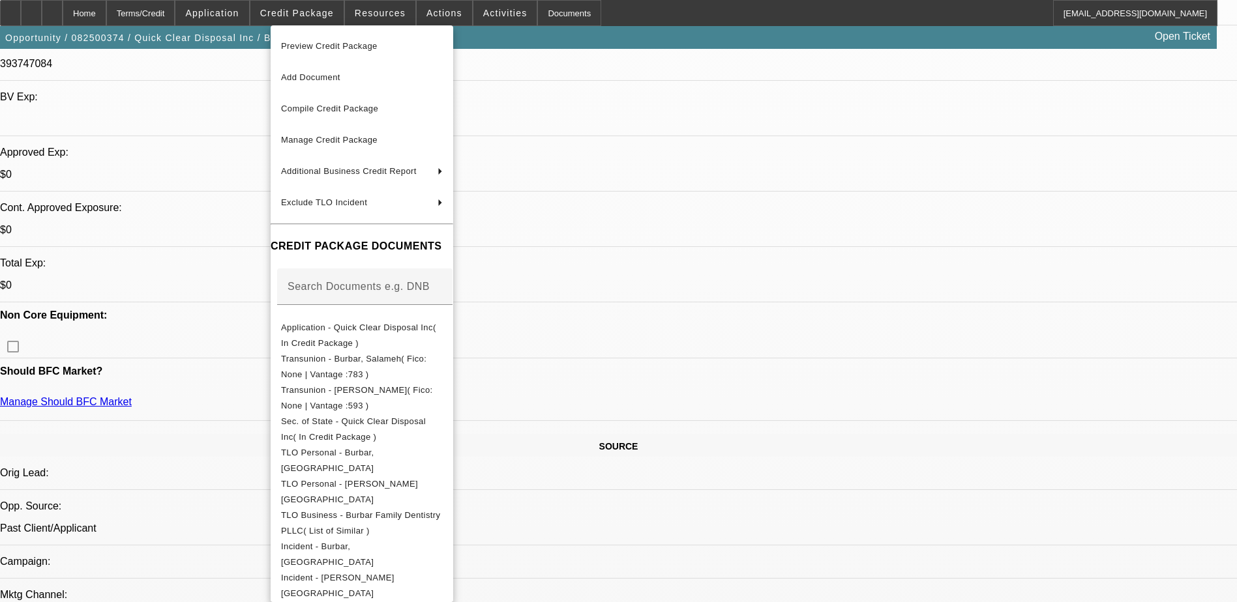
click at [1134, 489] on div at bounding box center [618, 301] width 1237 height 602
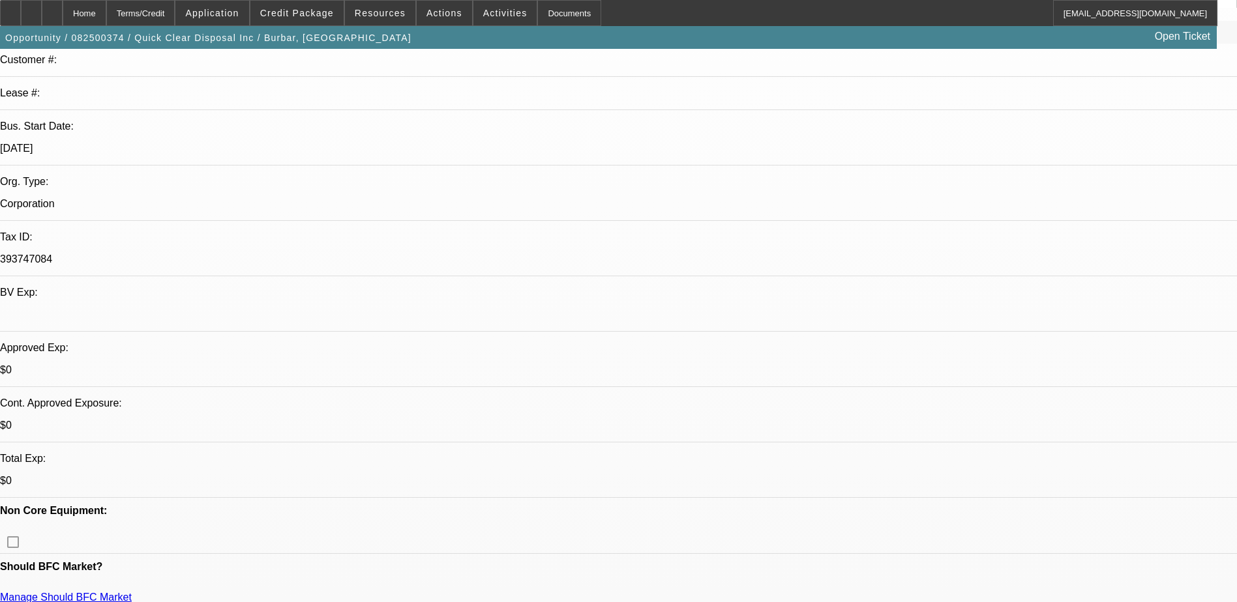
scroll to position [0, 0]
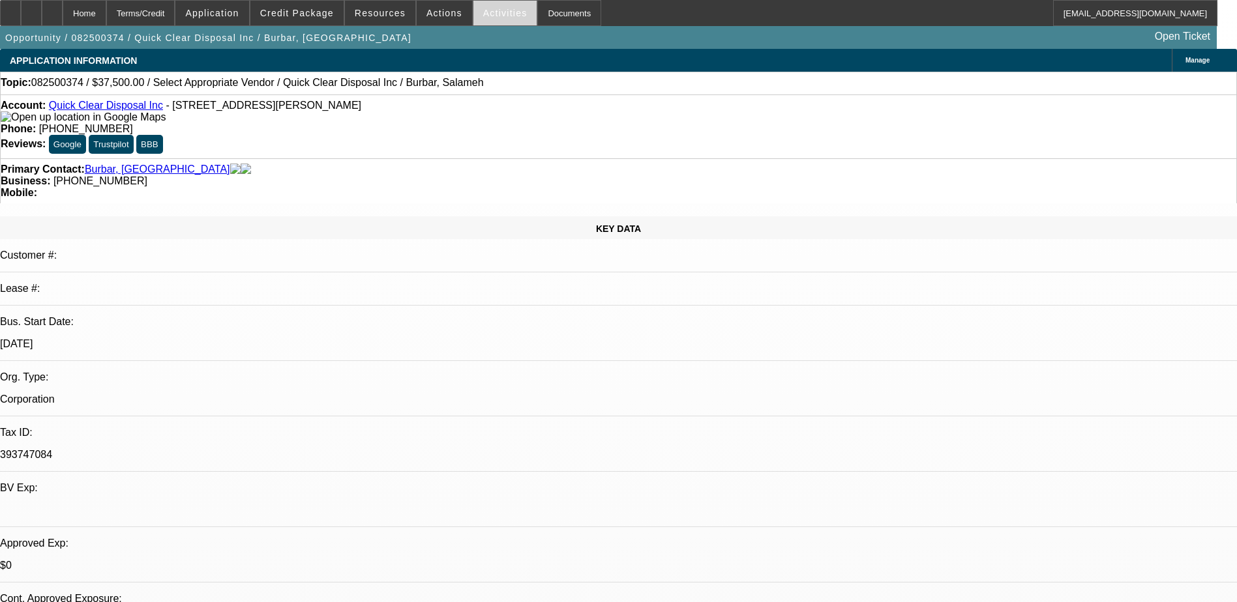
click at [488, 12] on span "Activities" at bounding box center [505, 13] width 44 height 10
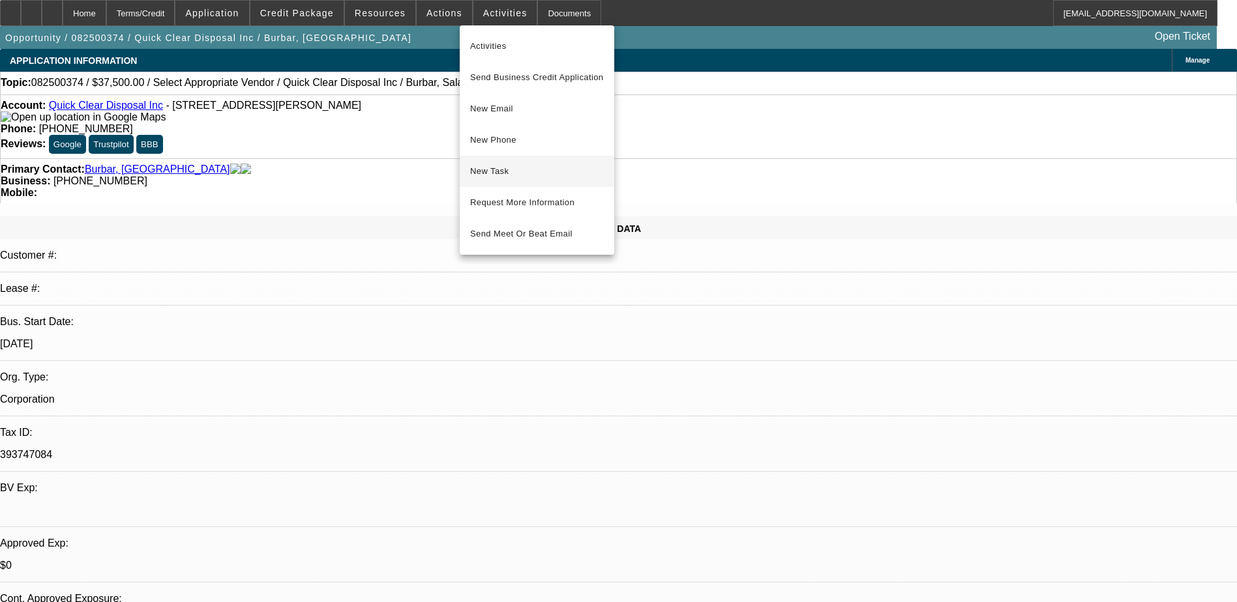
click at [497, 175] on span "New Task" at bounding box center [537, 172] width 134 height 16
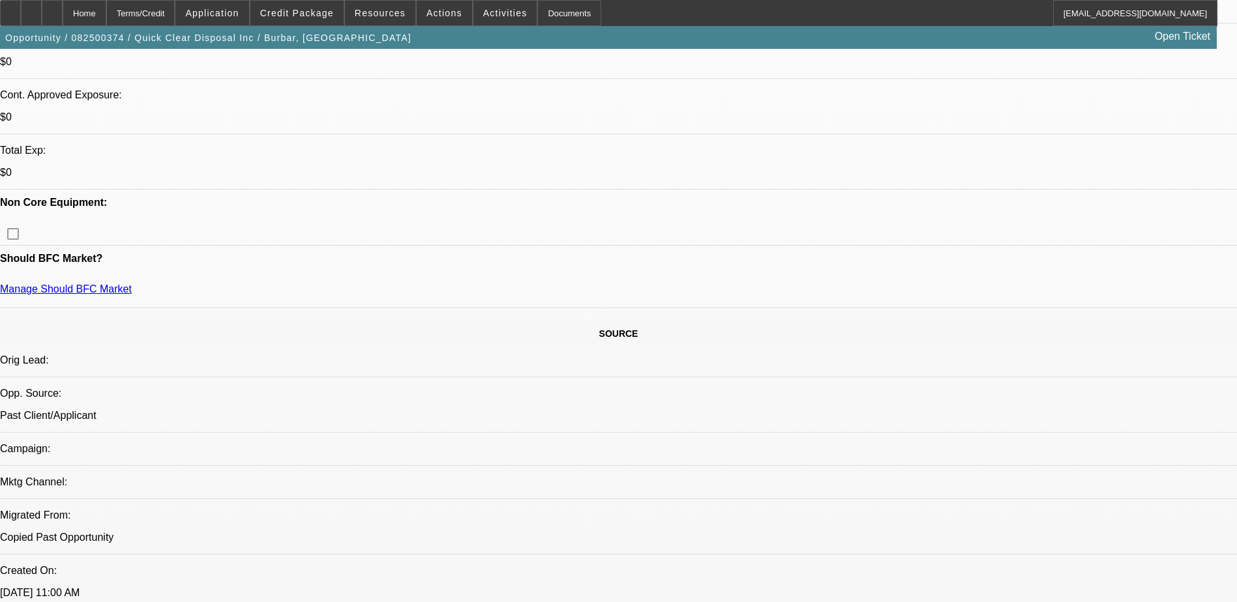
scroll to position [717, 0]
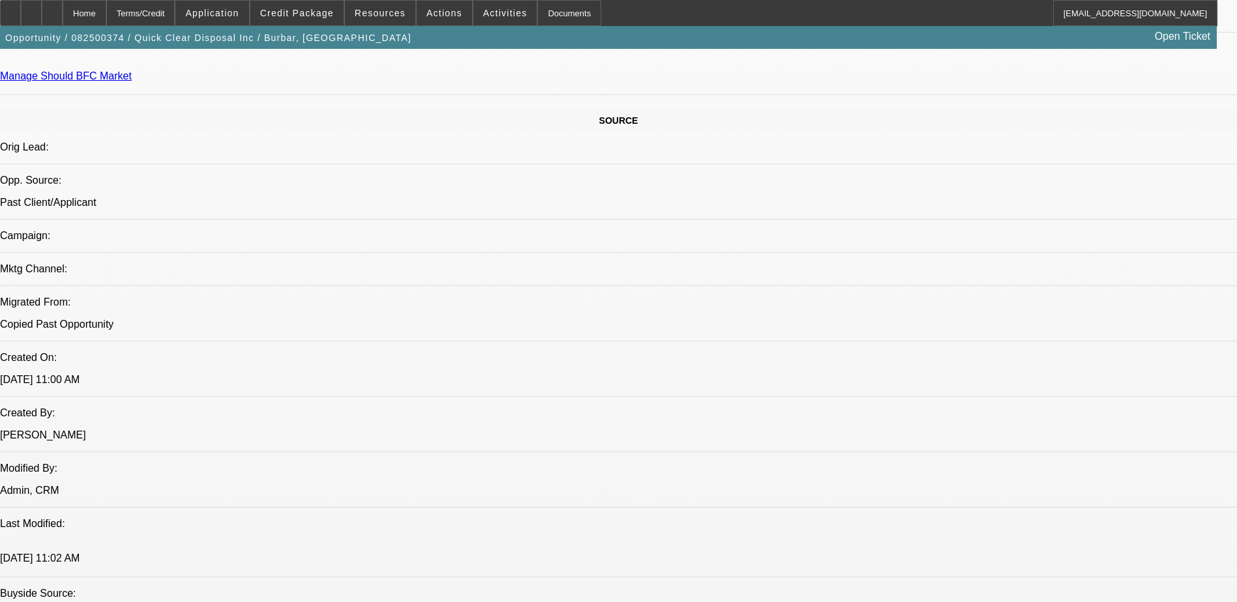
radio input "true"
paste textarea "Sal Burbar is the owner and operator of Quick Clear Disposal Inc., a company la…"
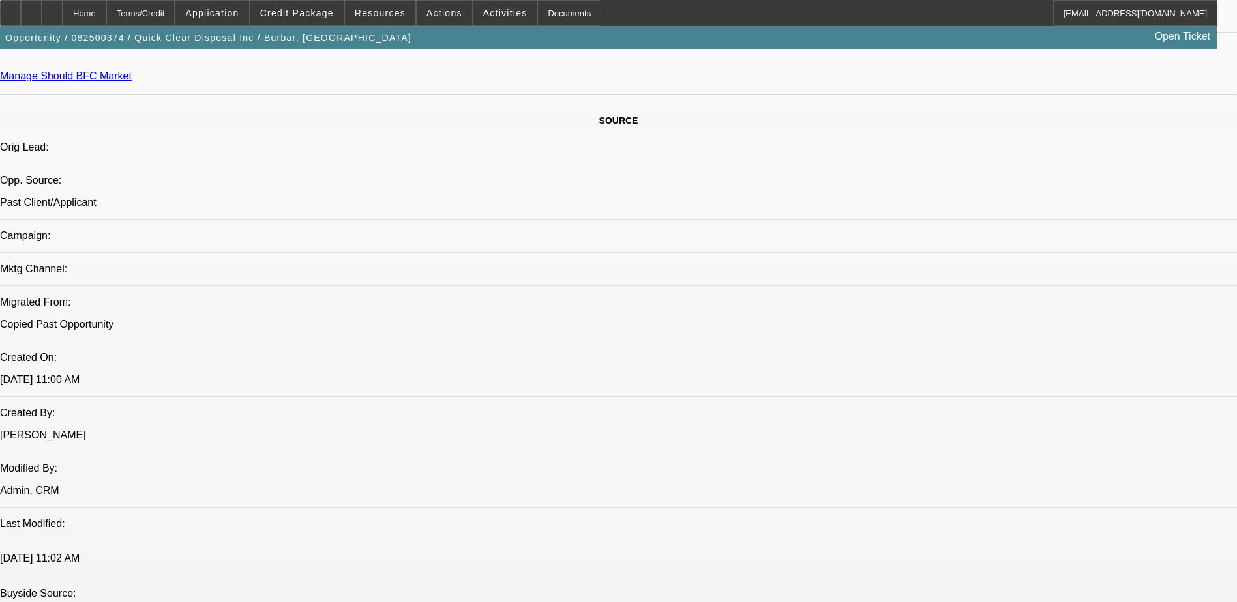
scroll to position [91, 0]
type textarea "Sal Burbar is the owner and operator of Quick Clear Disposal Inc., a company la…"
radio input "true"
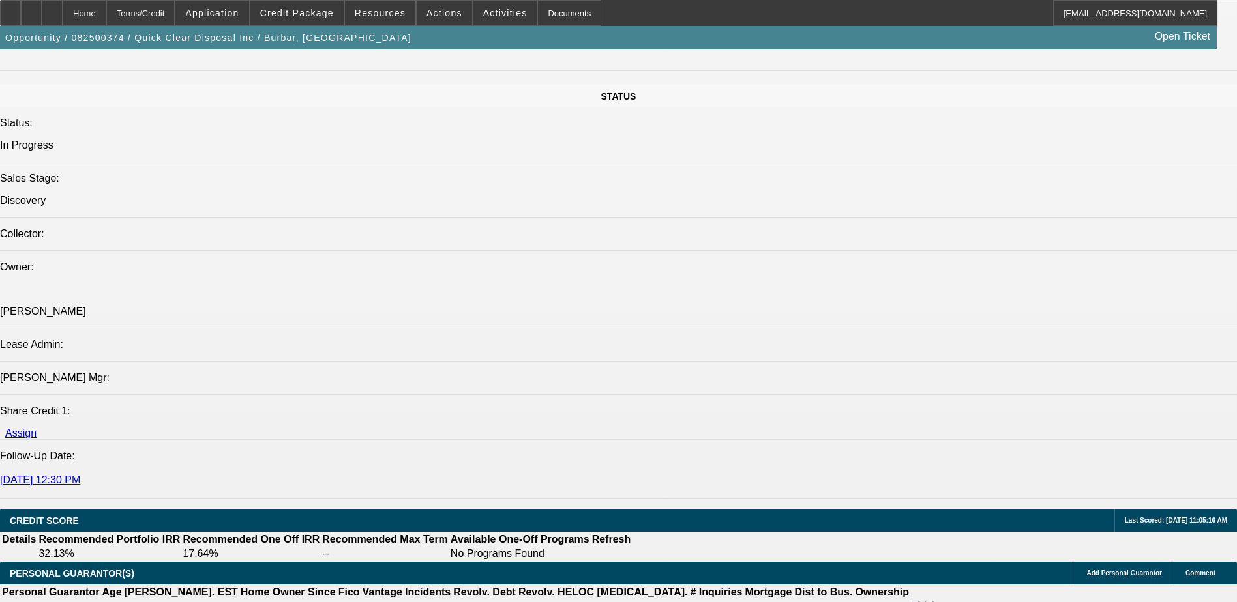
scroll to position [1369, 0]
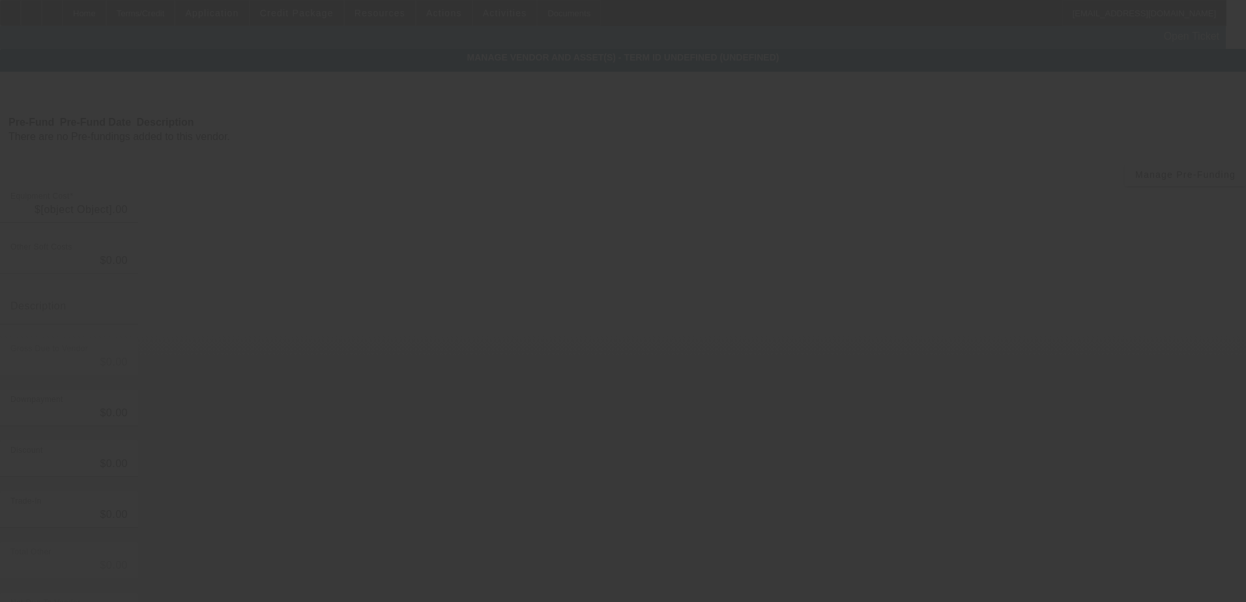
type input "$37,500.00"
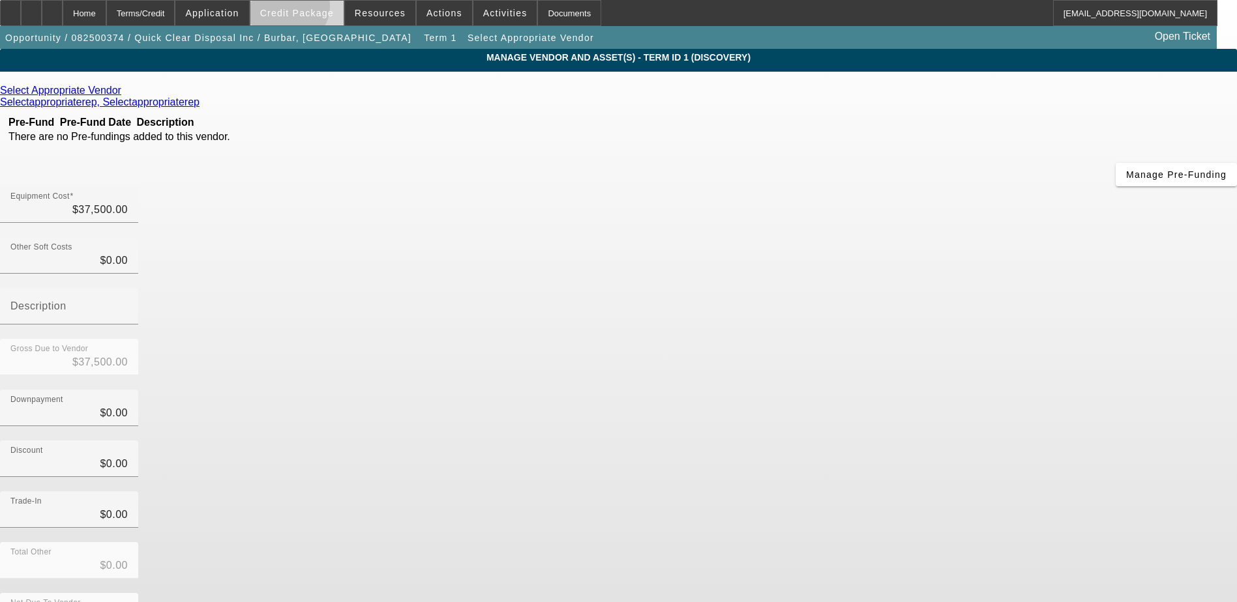
click at [308, 9] on span "Credit Package" at bounding box center [297, 13] width 74 height 10
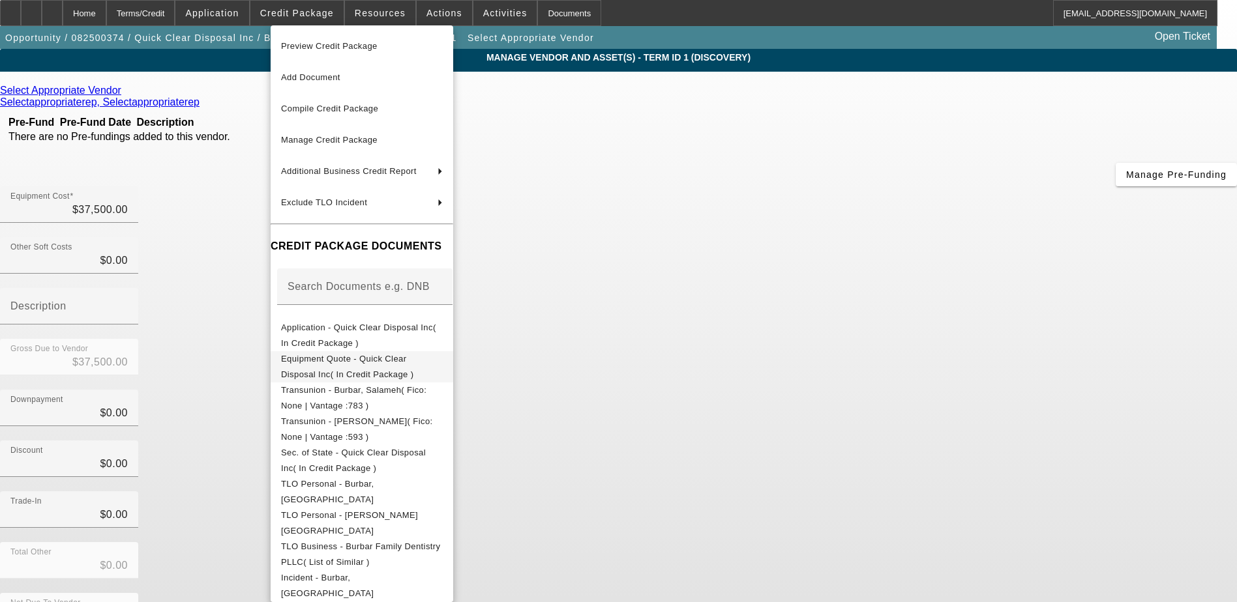
click at [361, 370] on span "Equipment Quote - Quick Clear Disposal Inc( In Credit Package )" at bounding box center [362, 366] width 162 height 31
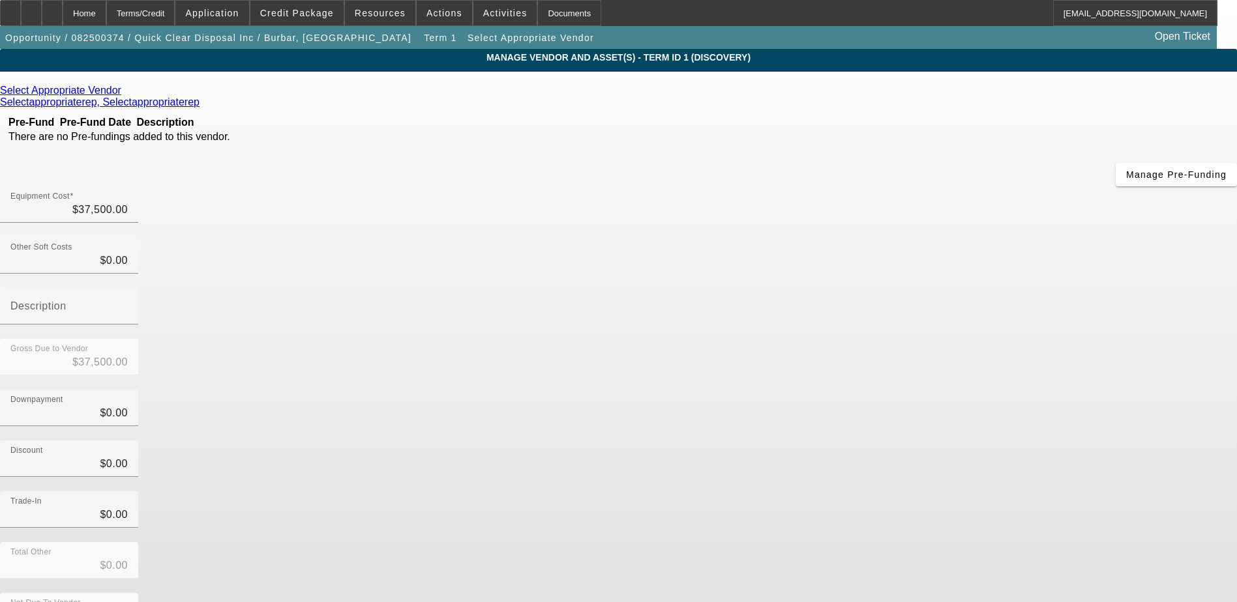
click at [125, 93] on icon at bounding box center [125, 90] width 0 height 11
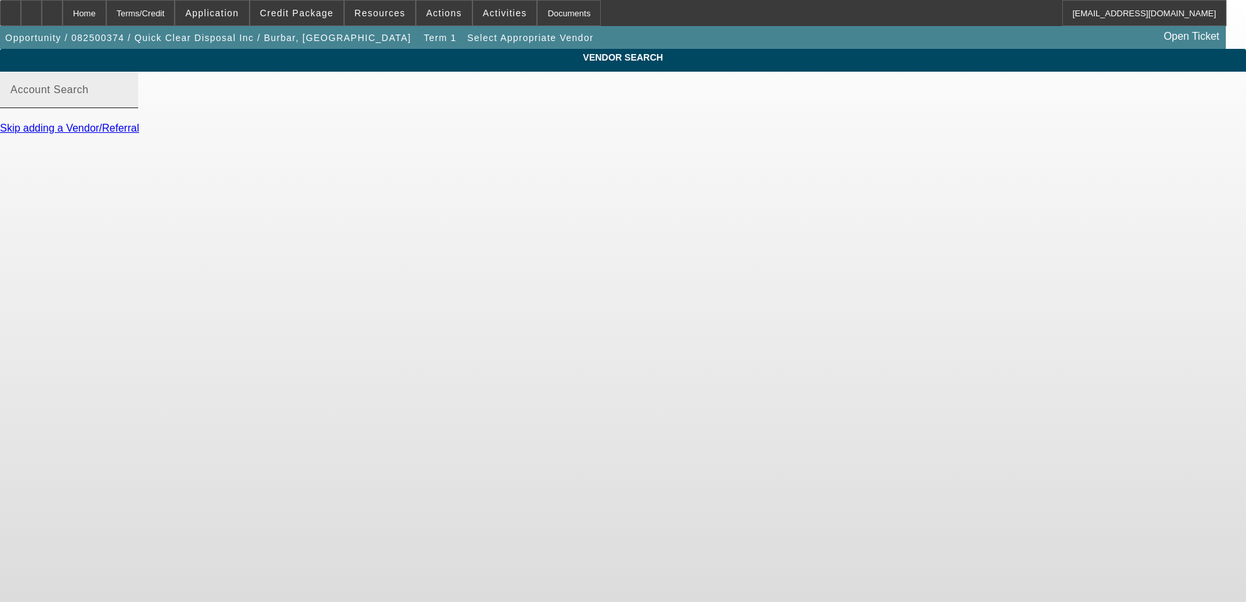
click at [89, 95] on mat-label "Account Search" at bounding box center [49, 89] width 78 height 11
click at [128, 103] on input "Account Search" at bounding box center [68, 95] width 117 height 16
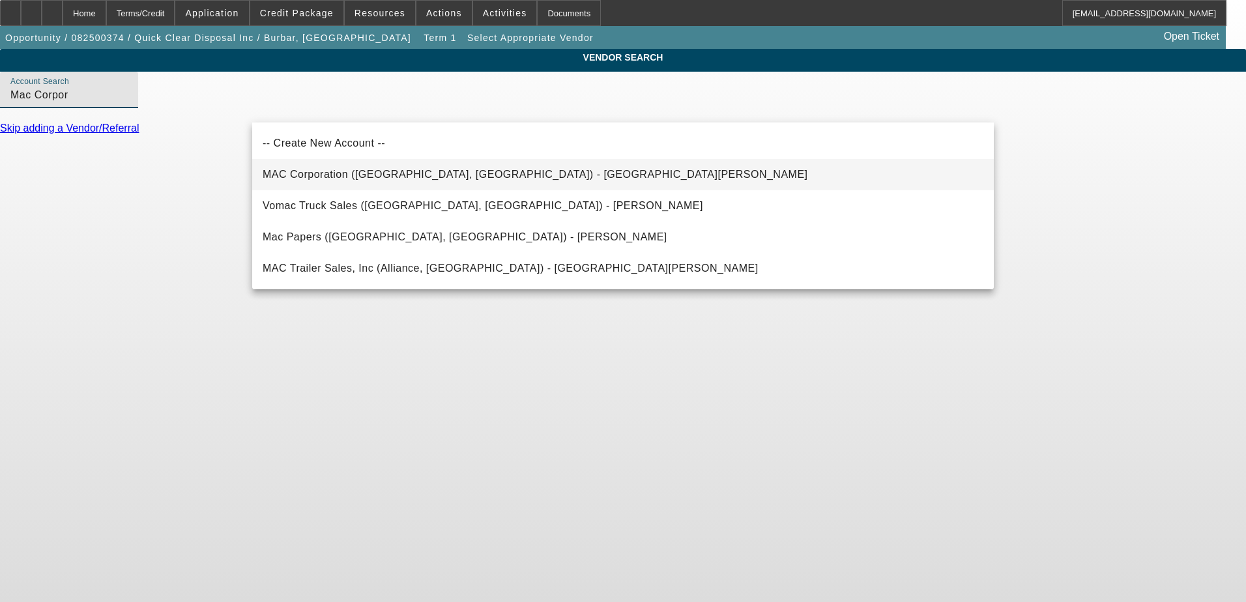
click at [358, 173] on span "MAC Corporation (Indianapolis, IN) - Torrez, Luther" at bounding box center [536, 174] width 546 height 11
type input "MAC Corporation (Indianapolis, IN) - Torrez, Luther"
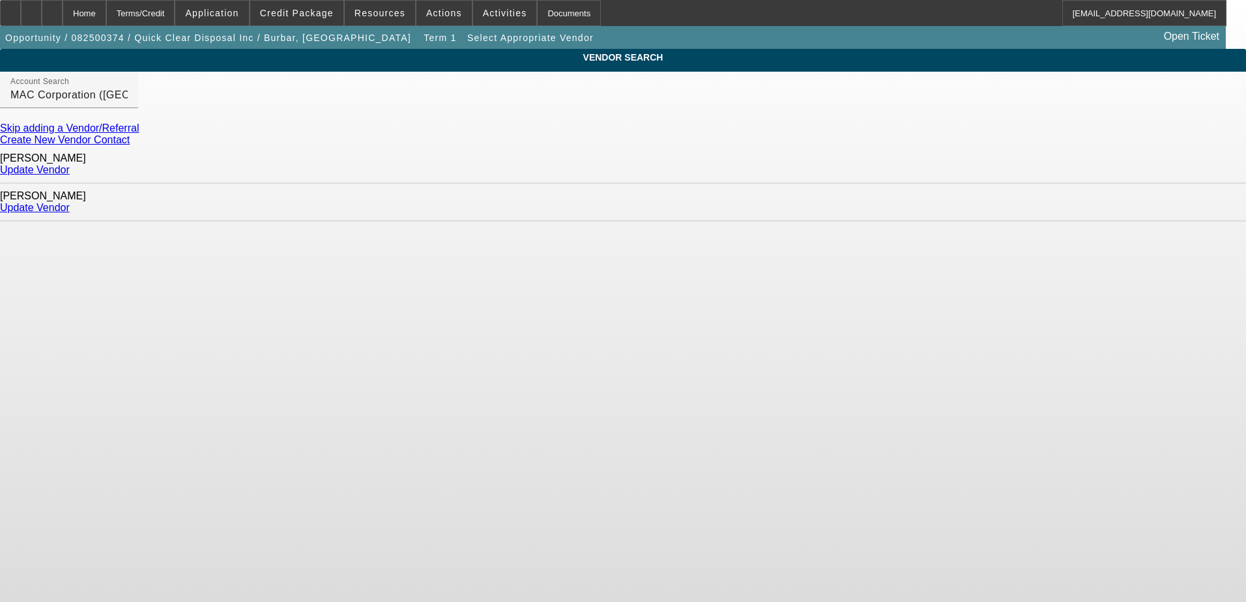
click at [70, 166] on link "Update Vendor" at bounding box center [35, 169] width 70 height 11
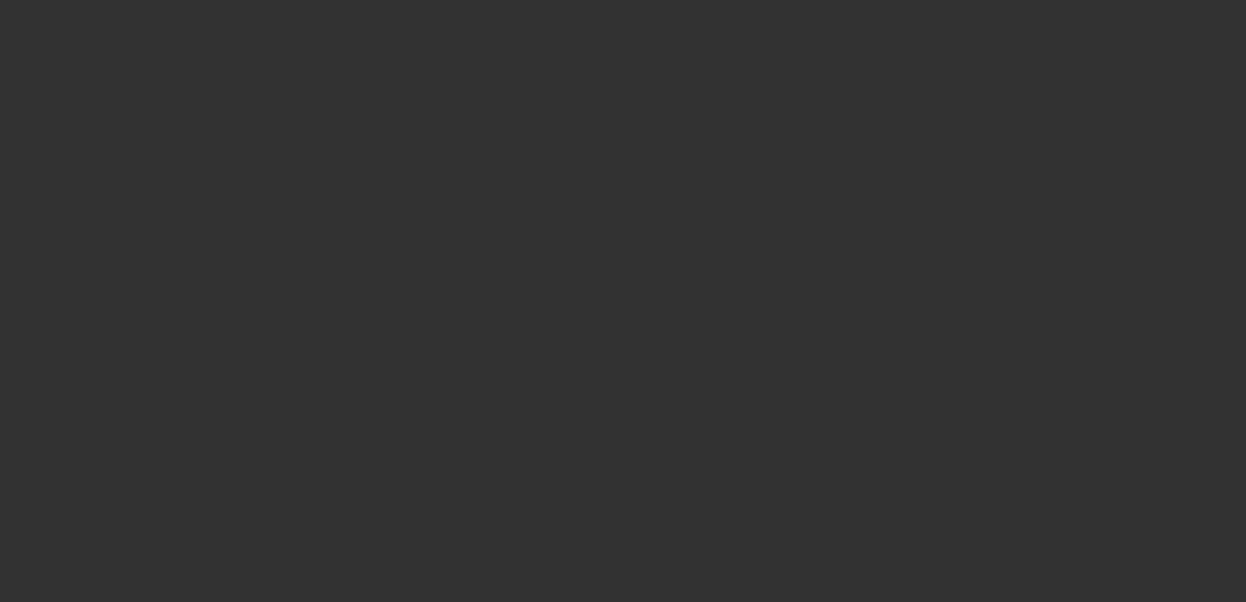
type input "$37,500.00"
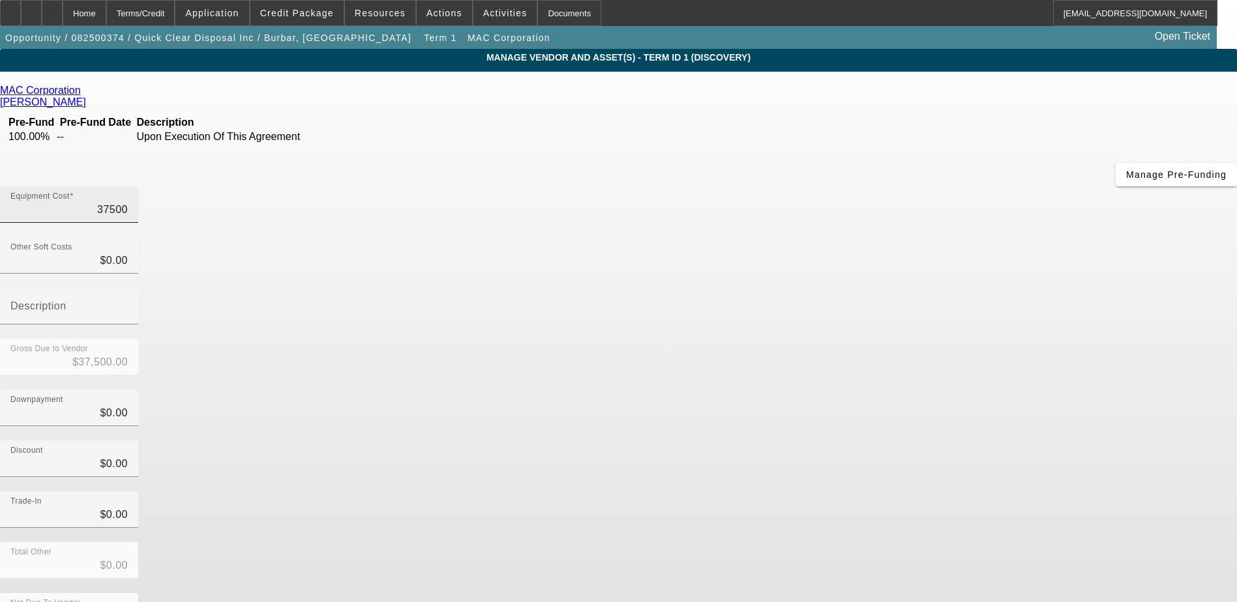
click at [128, 202] on input "37500" at bounding box center [68, 210] width 117 height 16
type input "3"
type input "$3.00"
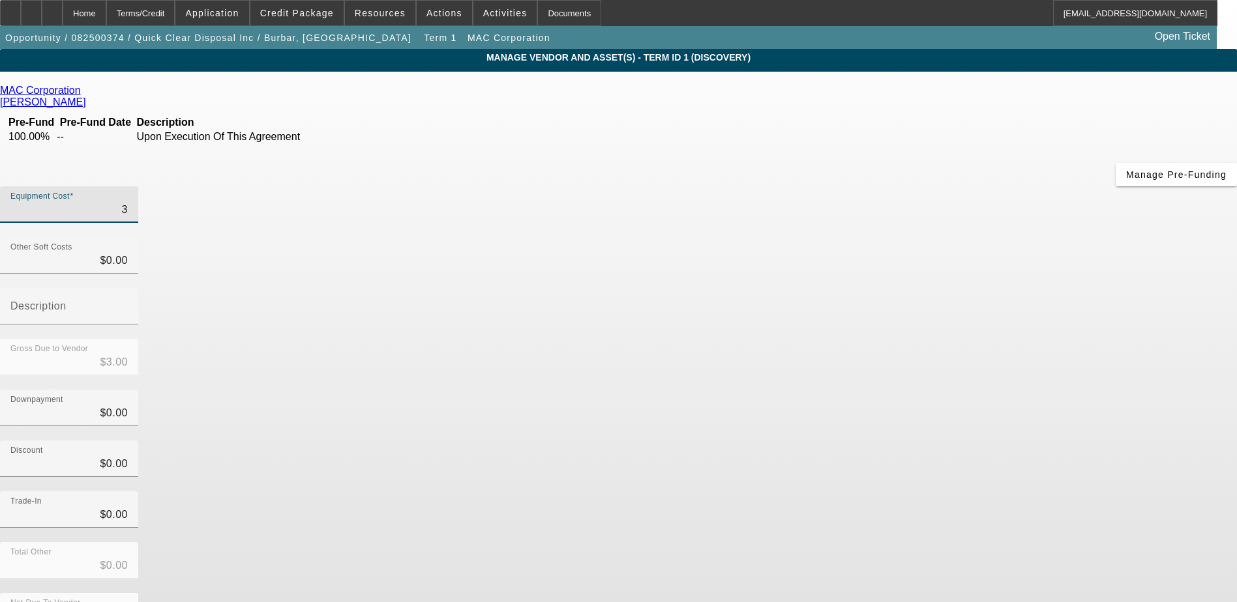
type input "37"
type input "$37.00"
type input "371"
type input "$371.00"
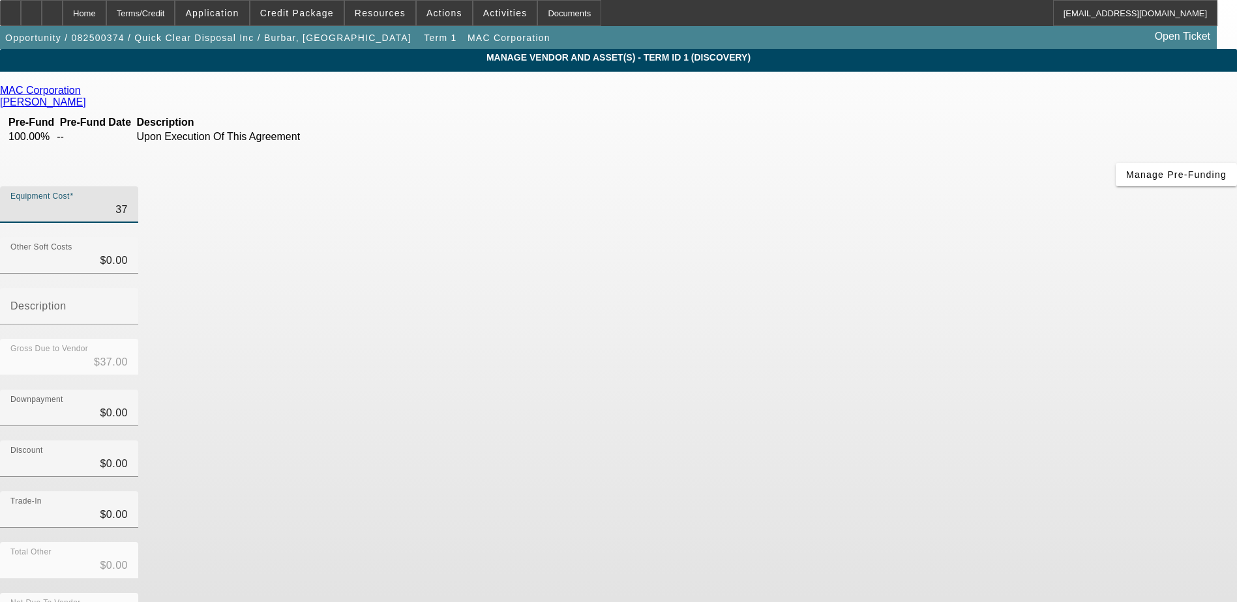
type input "$371.00"
type input "3710"
type input "$3,710.00"
type input "37100"
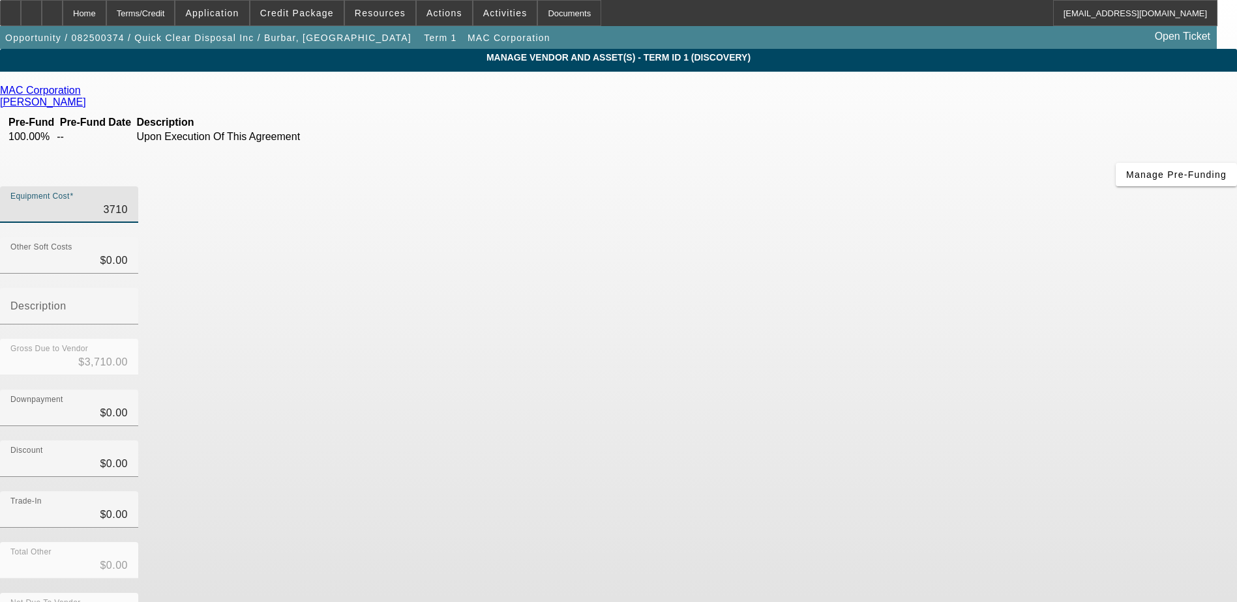
type input "$37,100.00"
click at [929, 441] on div "Discount $0.00" at bounding box center [618, 466] width 1237 height 51
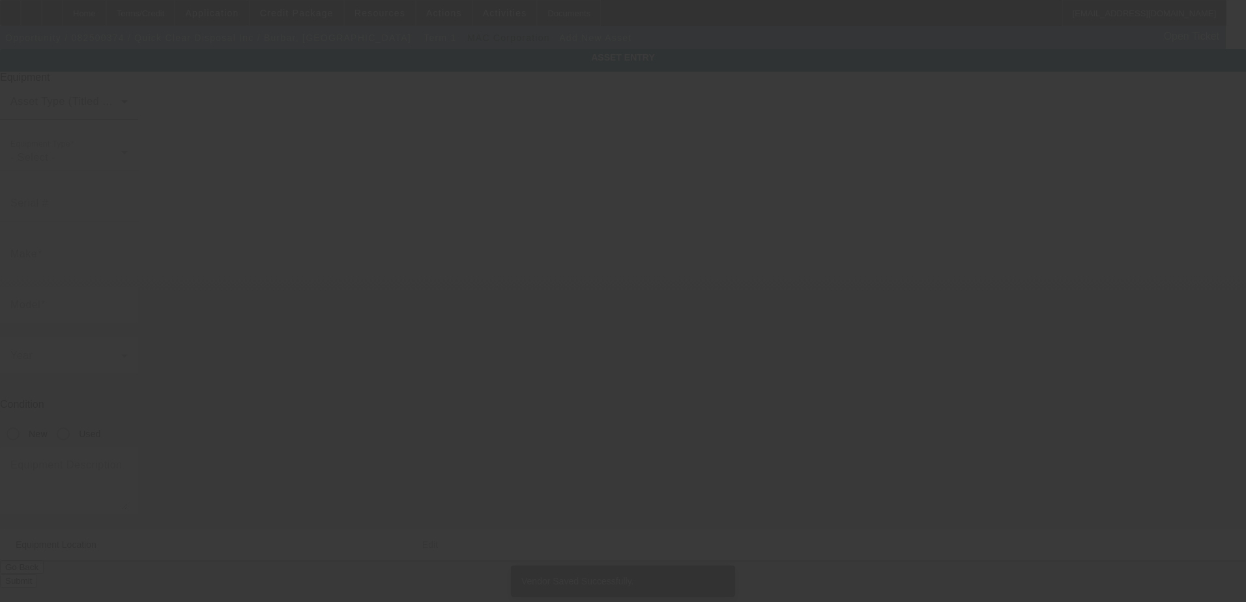
type input "[STREET_ADDRESS][PERSON_NAME]"
type input "[GEOGRAPHIC_DATA]"
type input "48168"
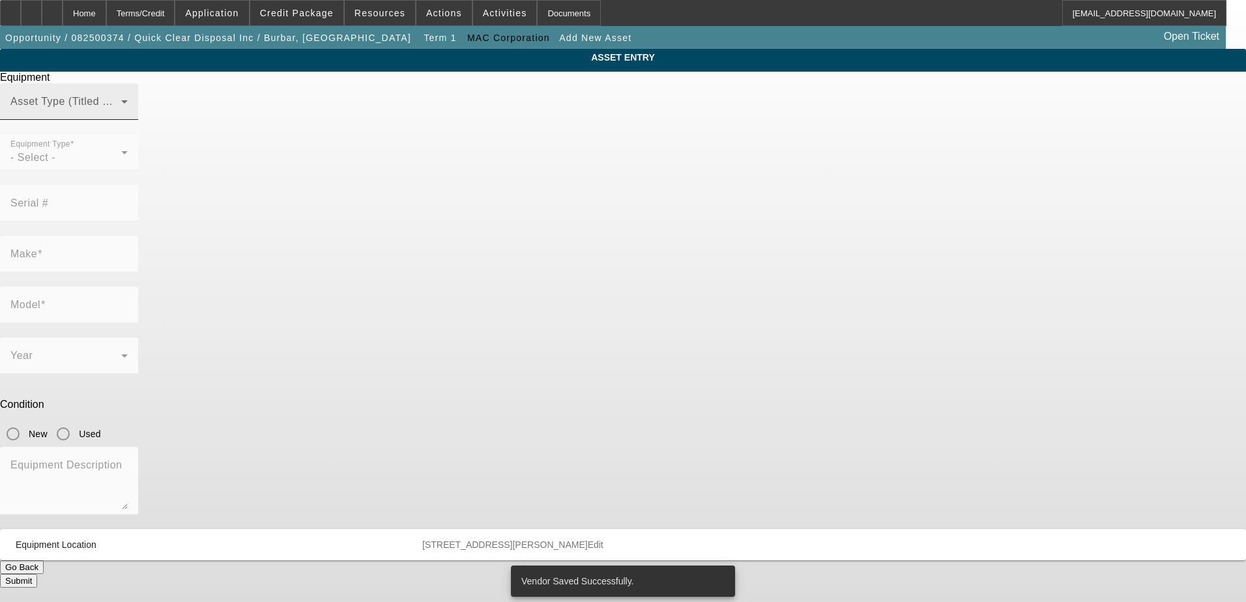
click at [170, 107] on mat-label "Asset Type (Titled or Non-Titled)" at bounding box center [90, 101] width 160 height 11
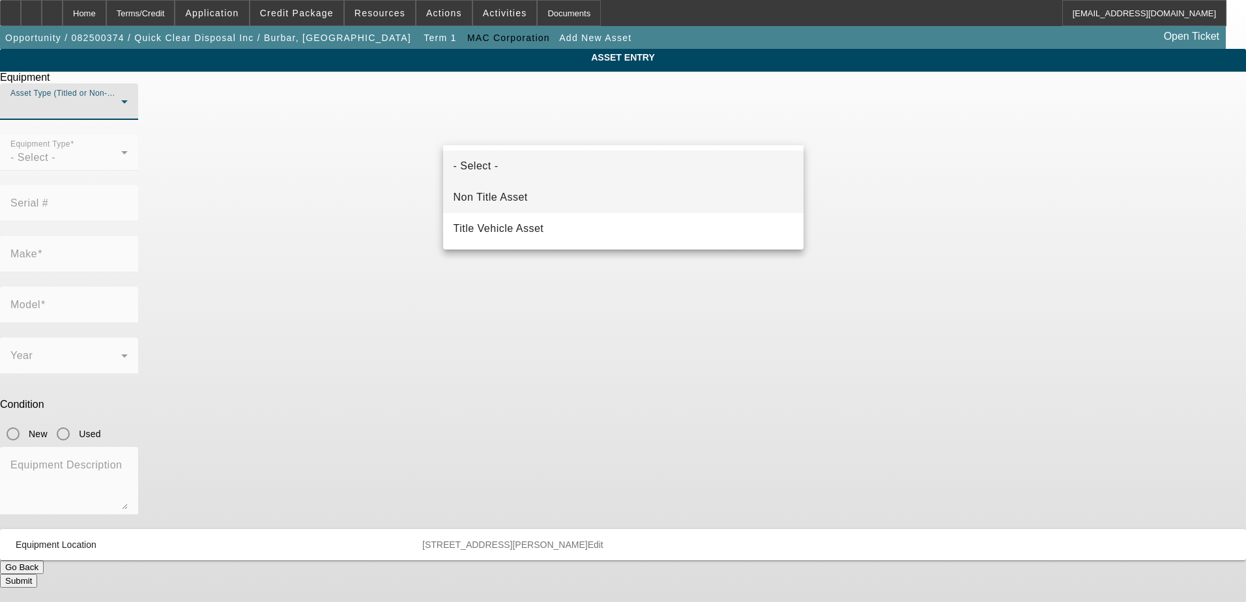
click at [514, 199] on span "Non Title Asset" at bounding box center [491, 198] width 74 height 16
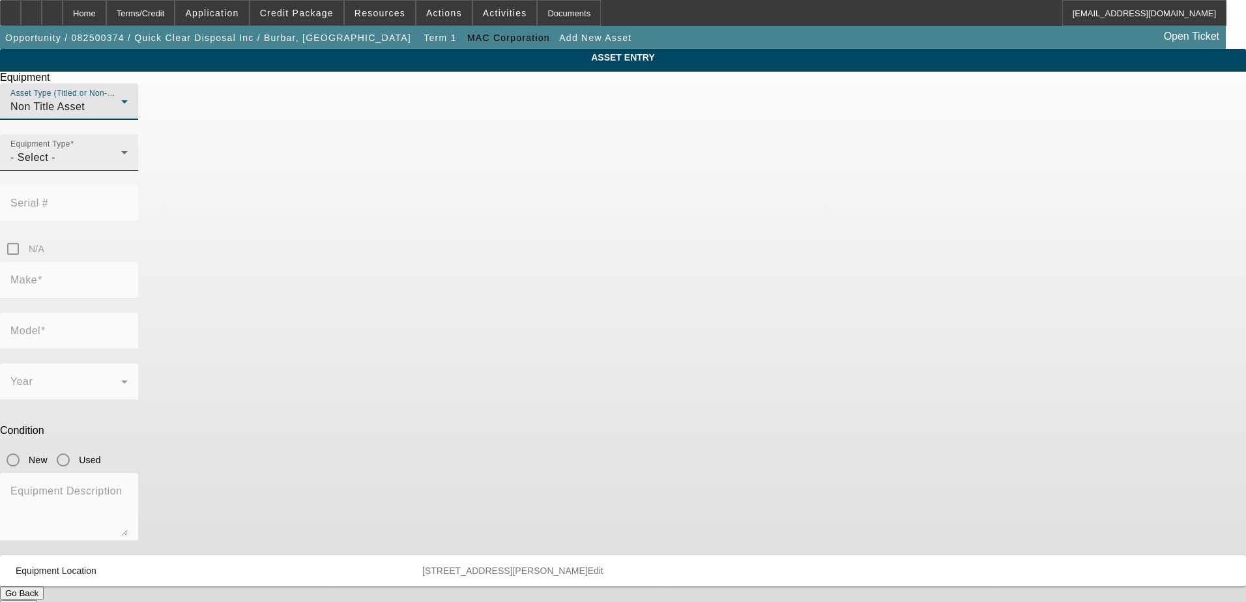
click at [55, 163] on span "- Select -" at bounding box center [32, 157] width 45 height 11
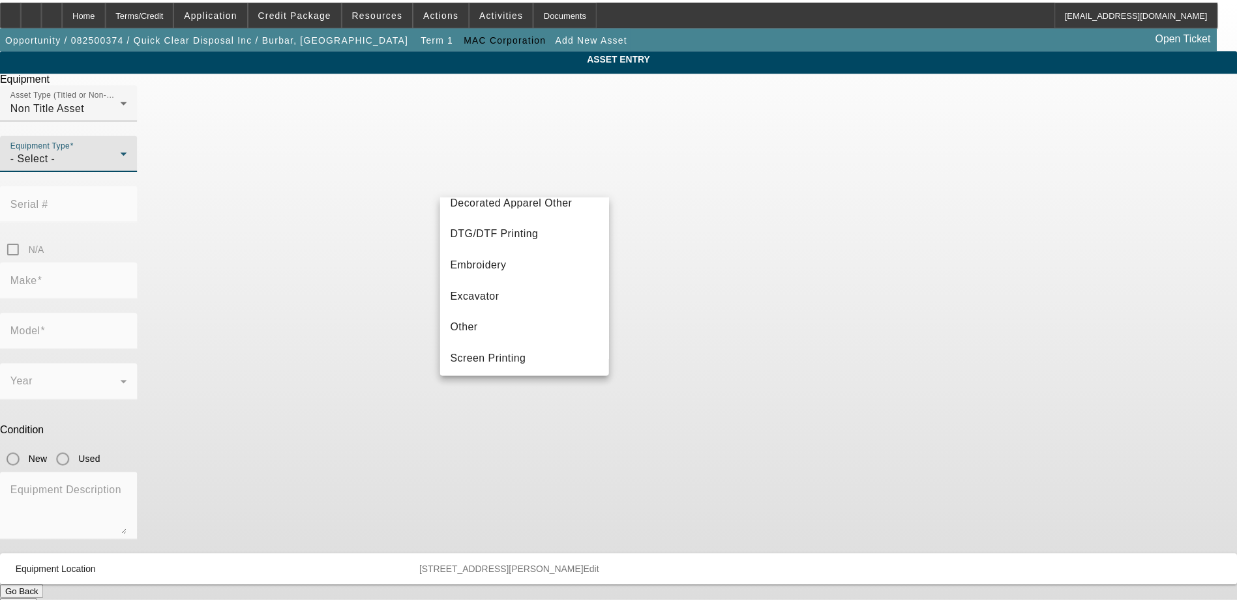
scroll to position [196, 0]
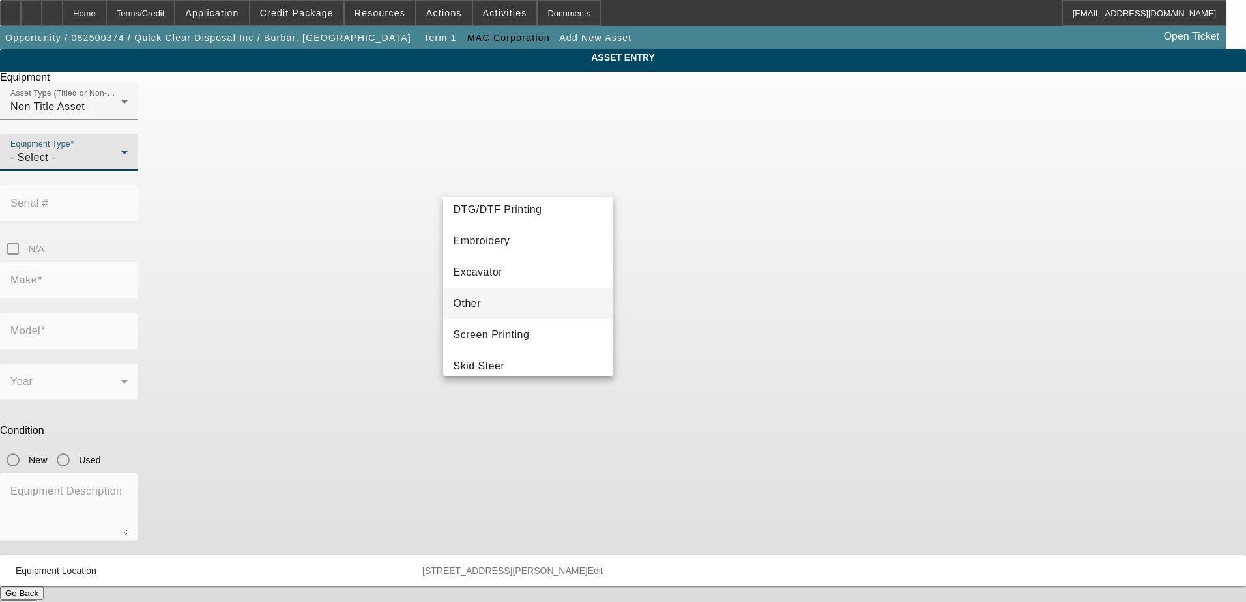
click at [492, 301] on mat-option "Other" at bounding box center [528, 303] width 171 height 31
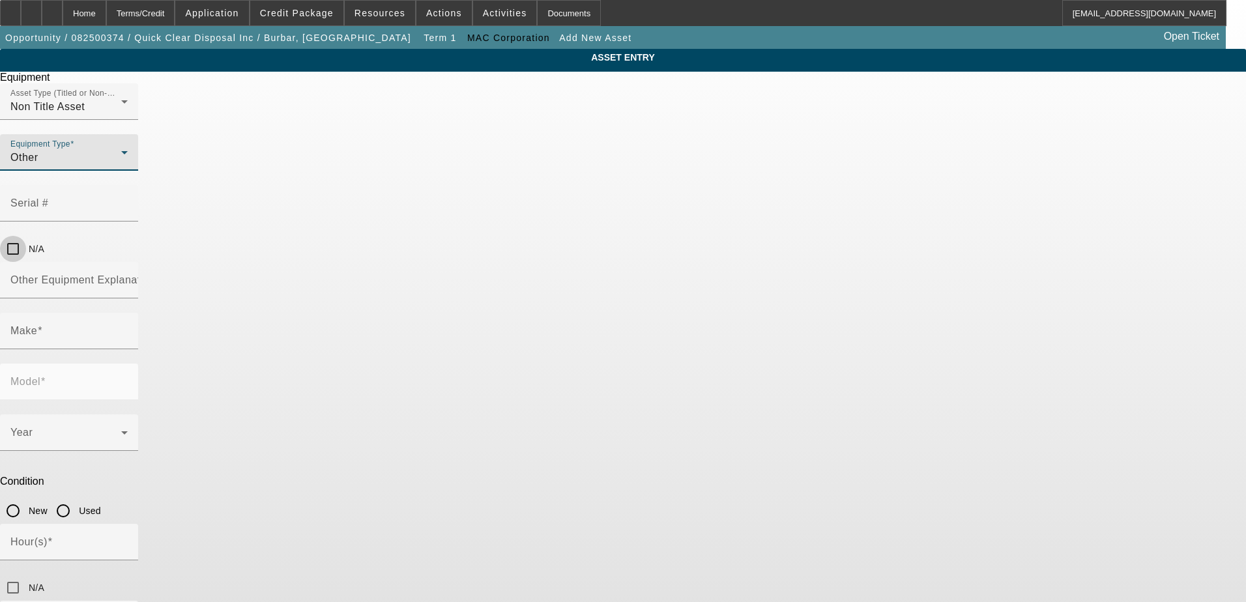
click at [26, 236] on input "N/A" at bounding box center [13, 249] width 26 height 26
checkbox input "true"
click at [128, 278] on input "Other Equipment Explanation" at bounding box center [68, 286] width 117 height 16
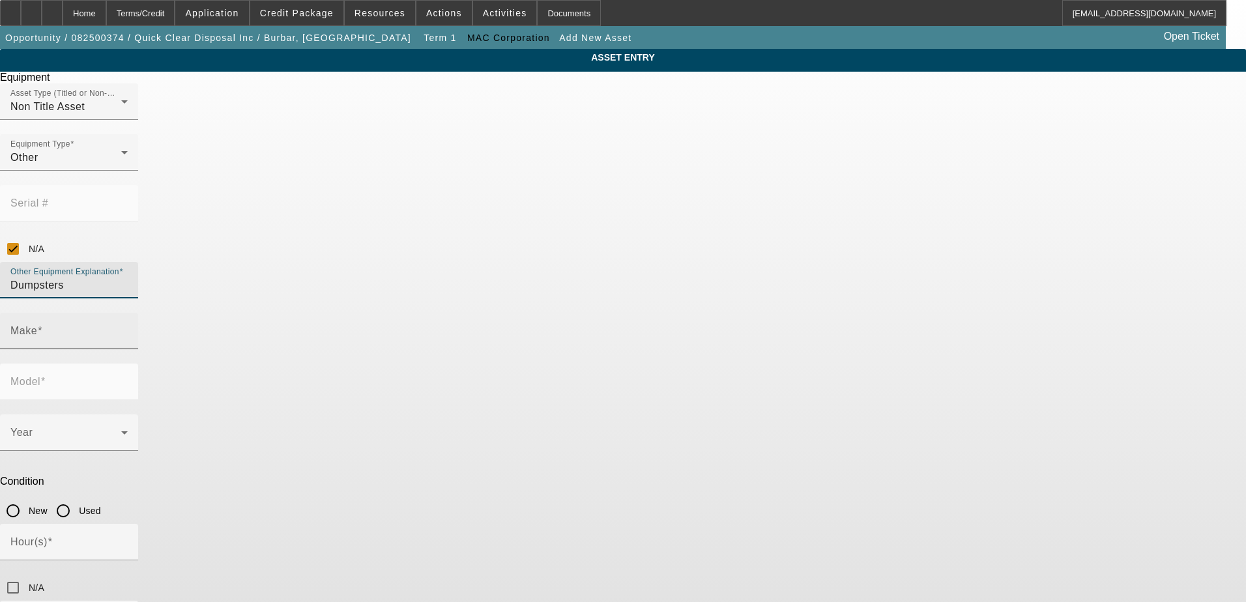
type input "Dumpsters"
click at [128, 329] on input "Make" at bounding box center [68, 337] width 117 height 16
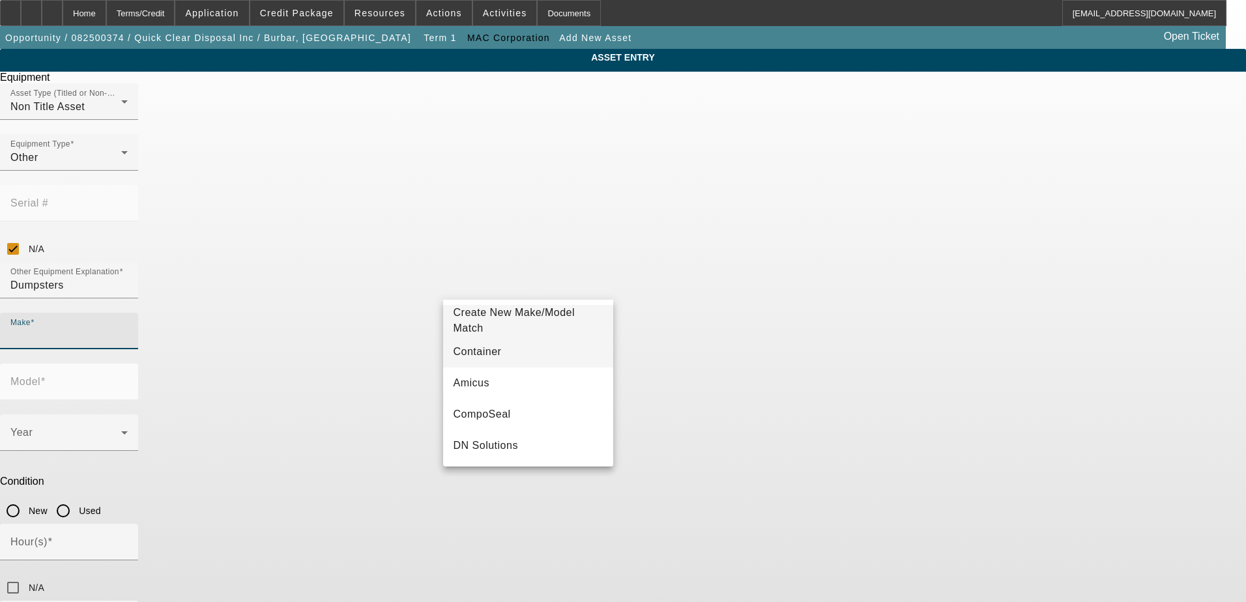
click at [510, 347] on mat-option "Container" at bounding box center [528, 351] width 171 height 31
type input "Container"
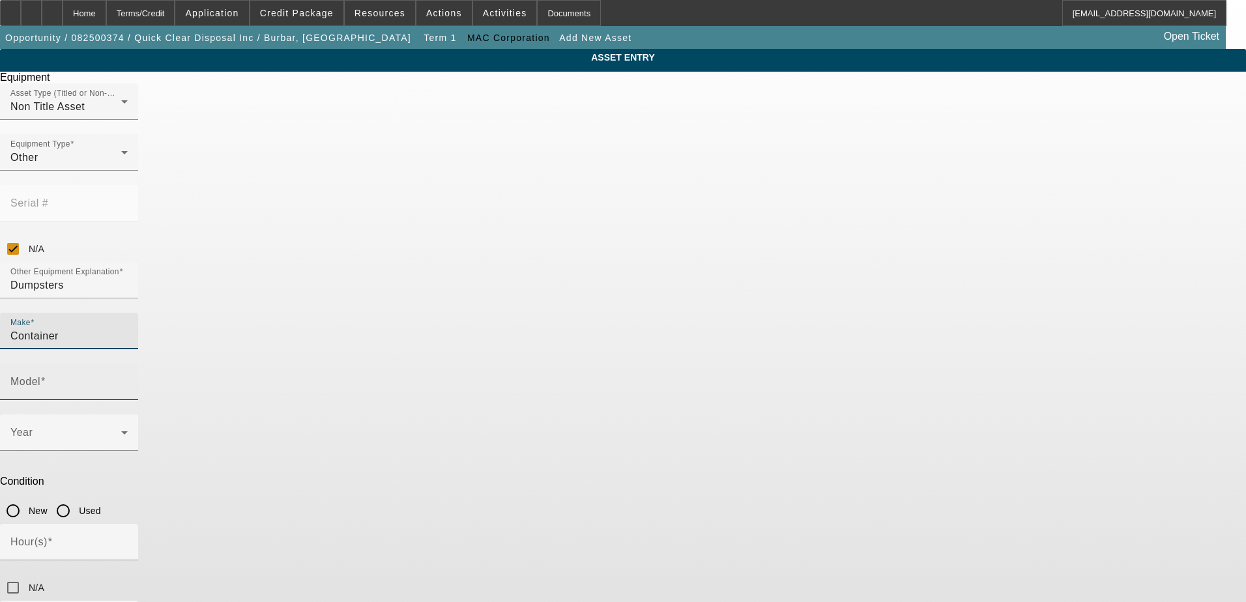
click at [128, 379] on input "Model" at bounding box center [68, 387] width 117 height 16
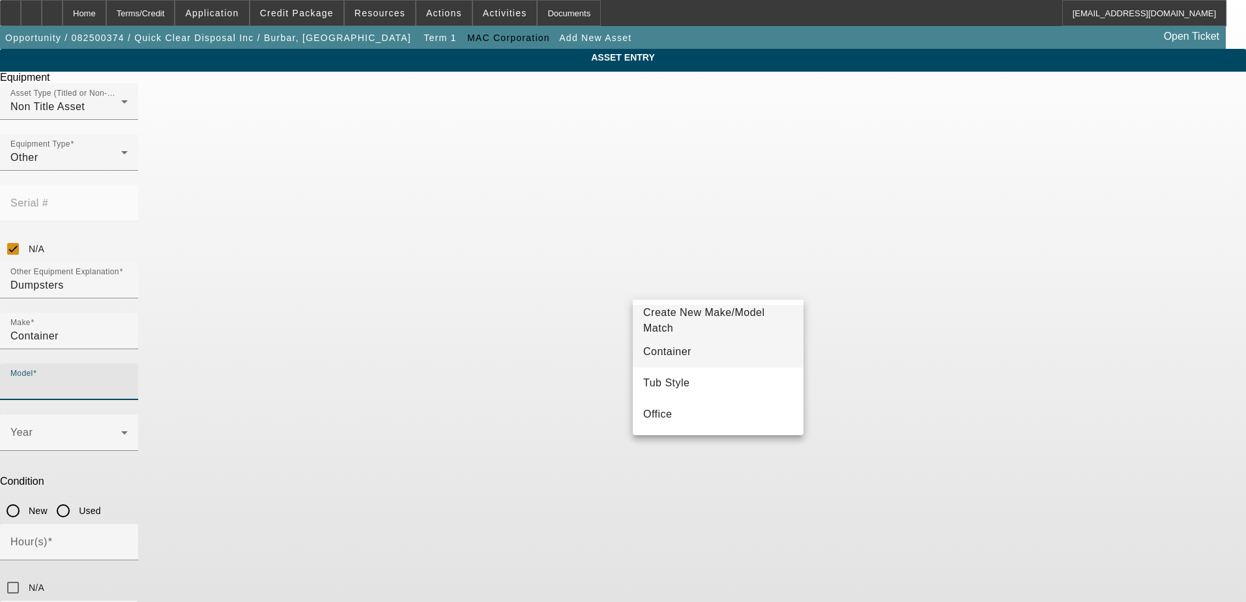
click at [679, 349] on span "Container" at bounding box center [667, 351] width 48 height 11
type input "Container"
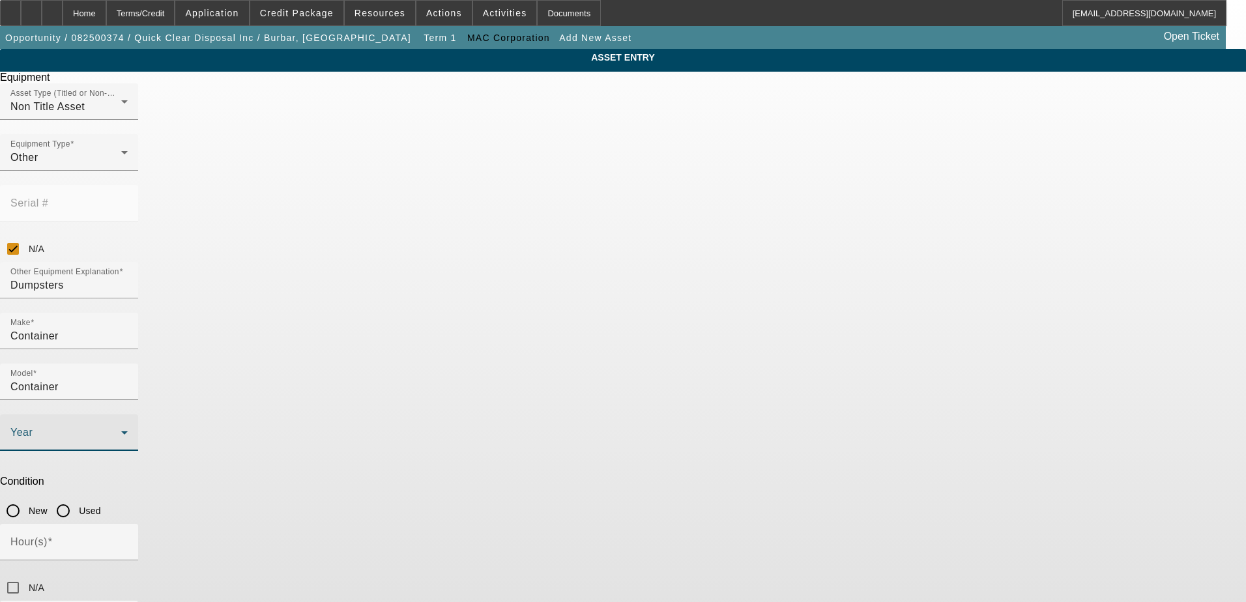
click at [121, 430] on span at bounding box center [65, 438] width 111 height 16
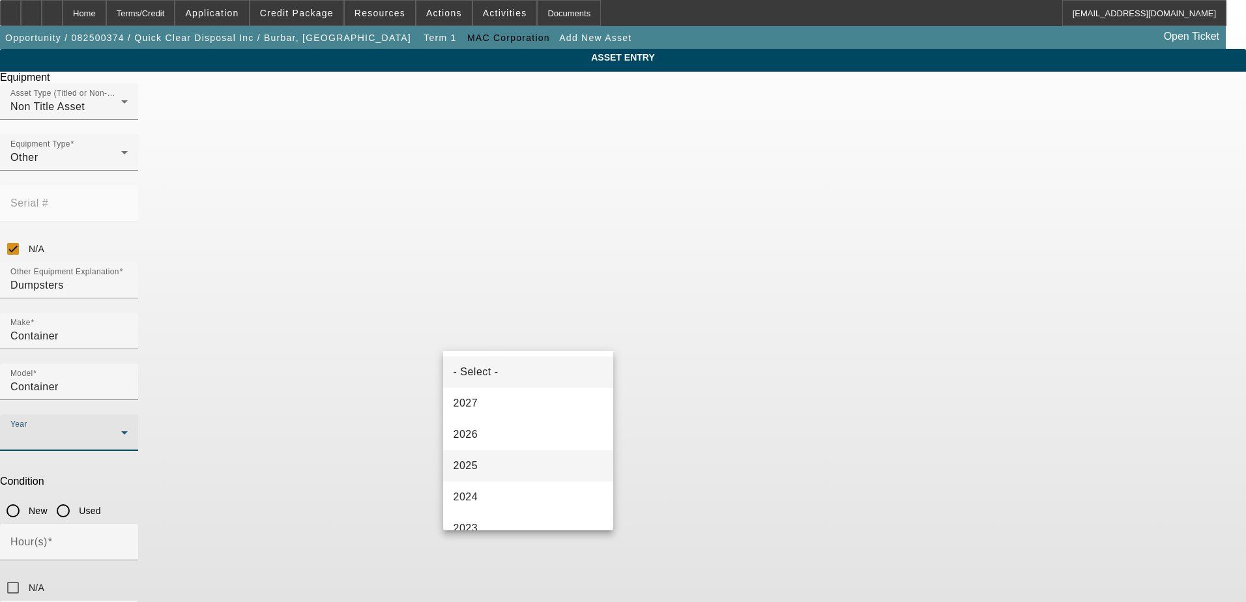
click at [493, 462] on mat-option "2025" at bounding box center [528, 465] width 171 height 31
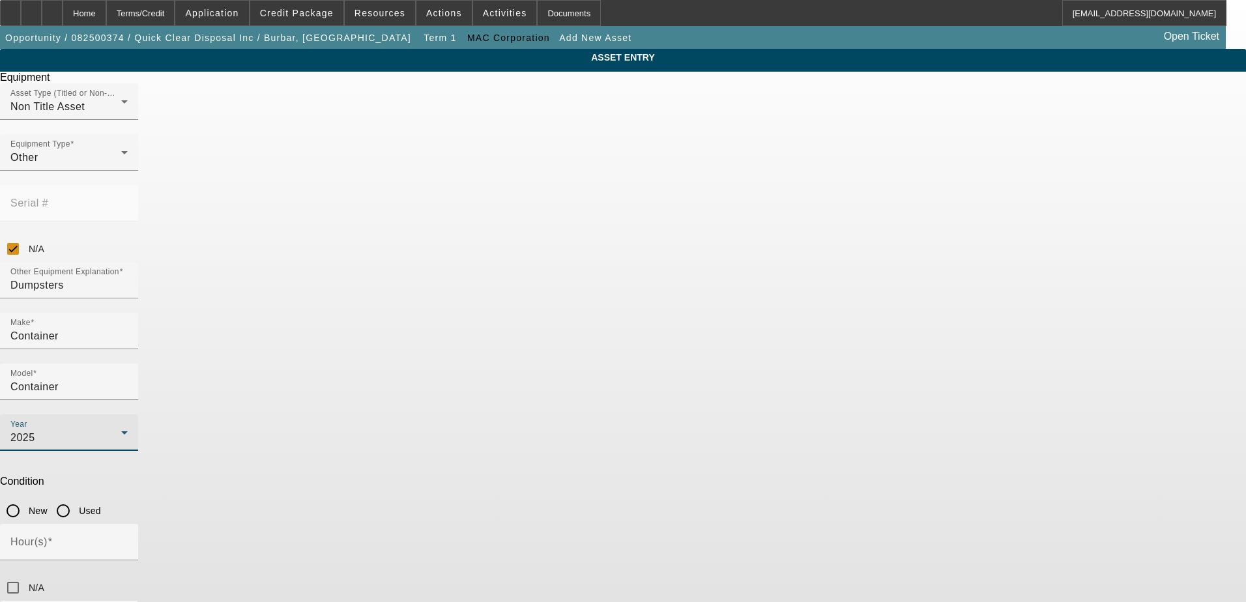
click at [26, 498] on input "New" at bounding box center [13, 511] width 26 height 26
radio input "true"
click at [26, 575] on input "N/A" at bounding box center [13, 588] width 26 height 26
checkbox input "true"
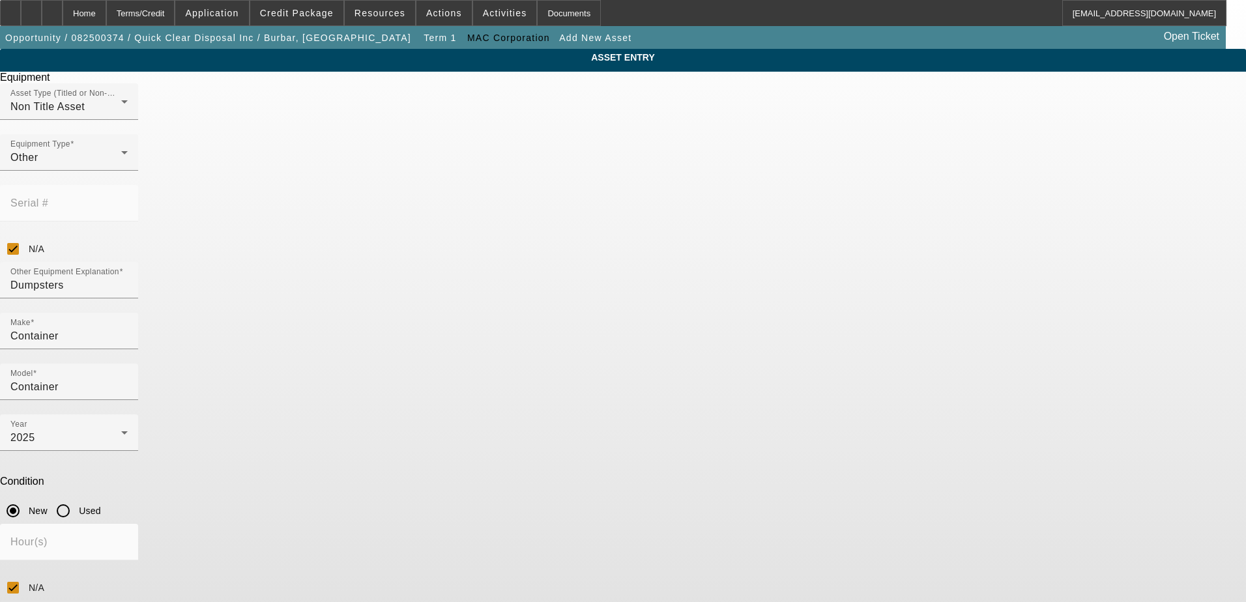
type textarea "Containers for Dumpsters x7"
click at [937, 399] on div "ASSET ENTRY Equipment Asset Type (Titled or Non-Titled) Non Title Asset Equipme…" at bounding box center [623, 395] width 1246 height 693
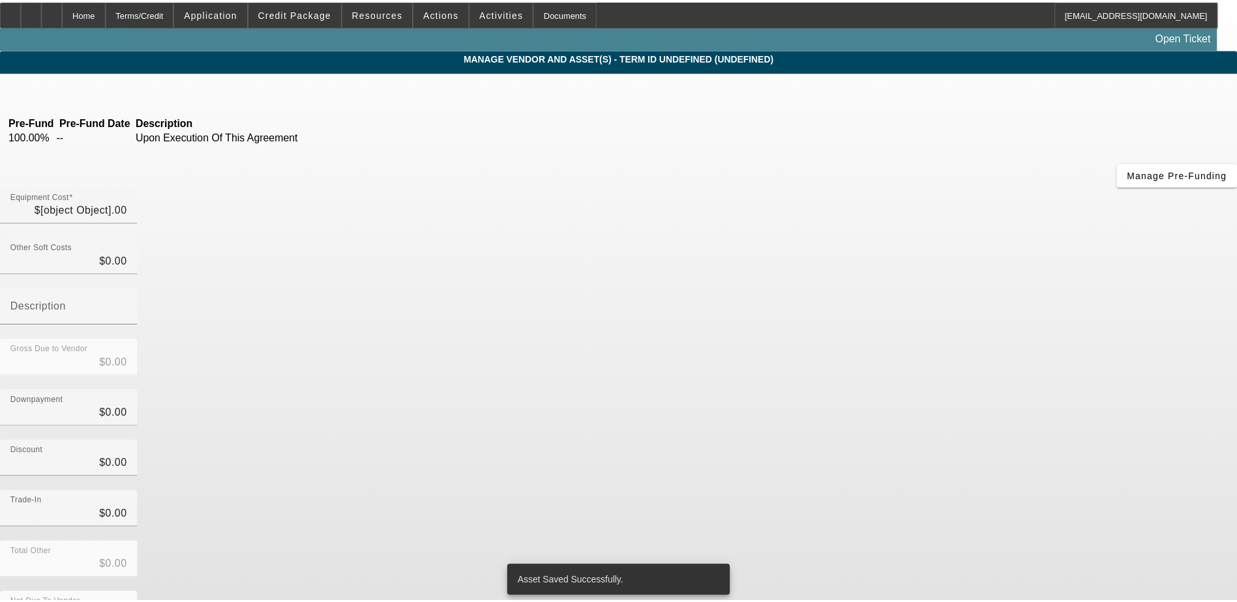
type input "$37,100.00"
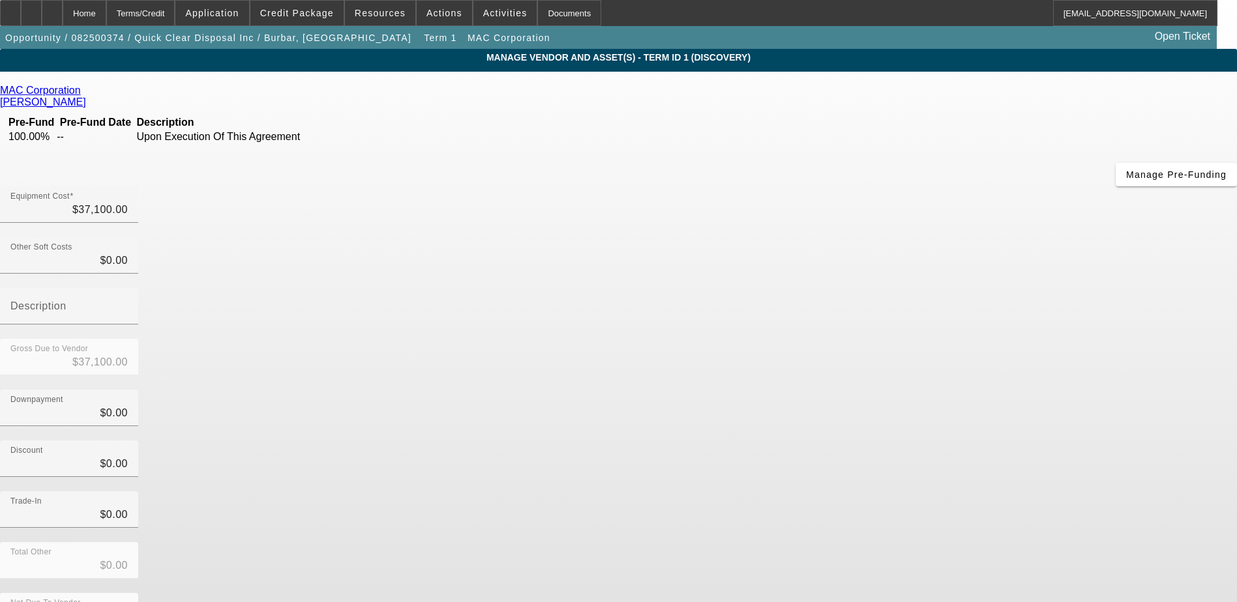
click at [490, 257] on div "MAC Corporation Hobbs, Roger Pre-Fund Pre-Fund Date Description 100.00% -- Upon…" at bounding box center [618, 378] width 1237 height 587
click at [912, 492] on div "Trade-In $0.00" at bounding box center [618, 517] width 1237 height 51
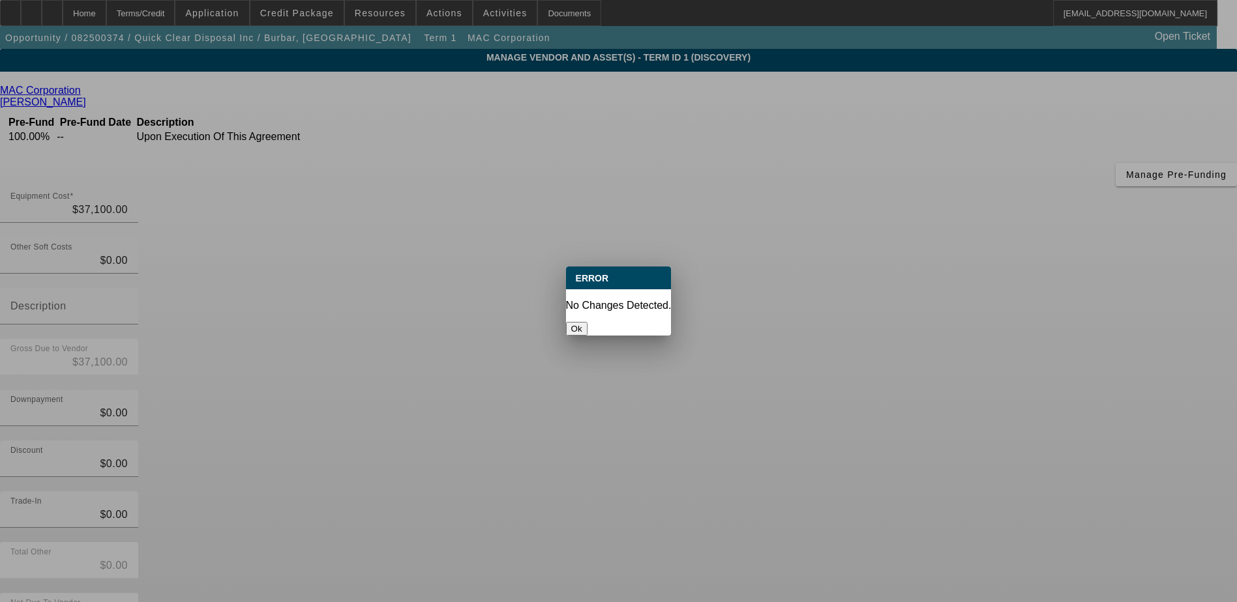
click at [587, 322] on button "Ok" at bounding box center [577, 329] width 22 height 14
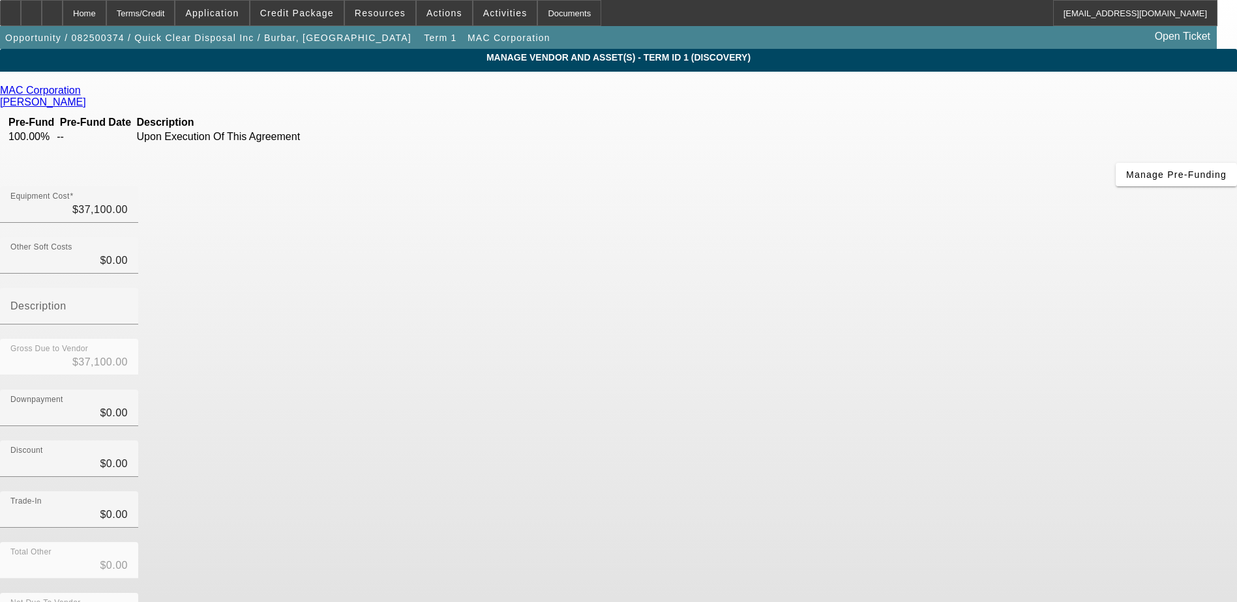
click at [587, 322] on button "Ok" at bounding box center [577, 329] width 22 height 14
click at [611, 317] on div "MAC Corporation Hobbs, Roger Pre-Fund Pre-Fund Date Description 100.00% -- Upon…" at bounding box center [618, 378] width 1237 height 587
click at [514, 318] on div "MAC Corporation Hobbs, Roger Pre-Fund Pre-Fund Date Description 100.00% -- Upon…" at bounding box center [618, 378] width 1237 height 587
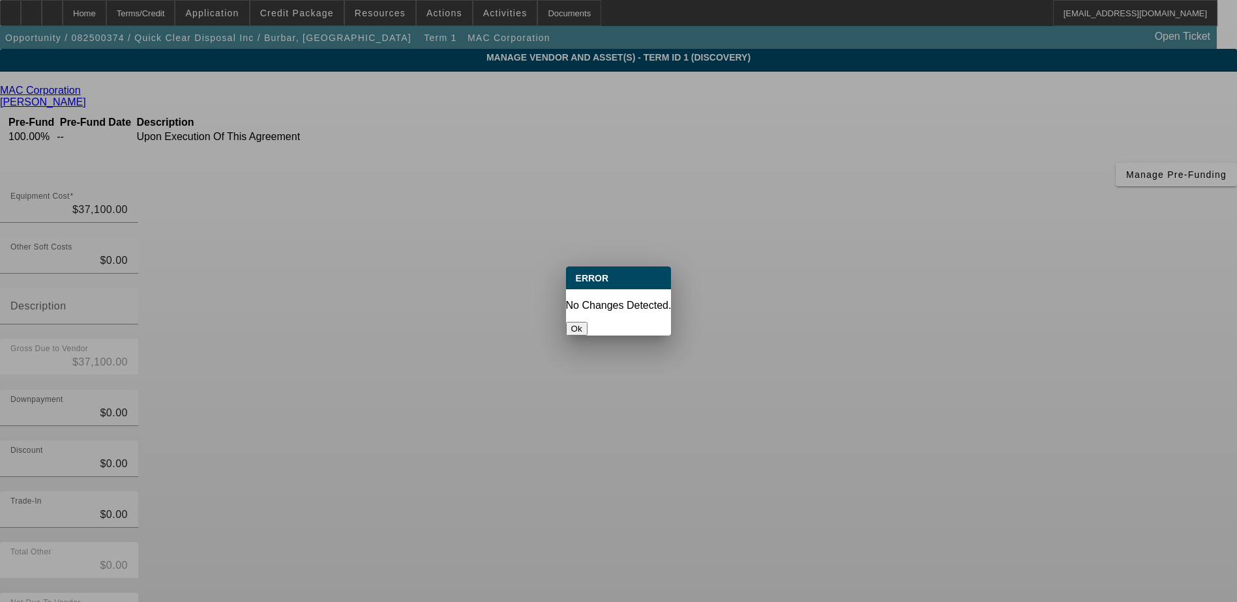
click at [587, 322] on button "Ok" at bounding box center [577, 329] width 22 height 14
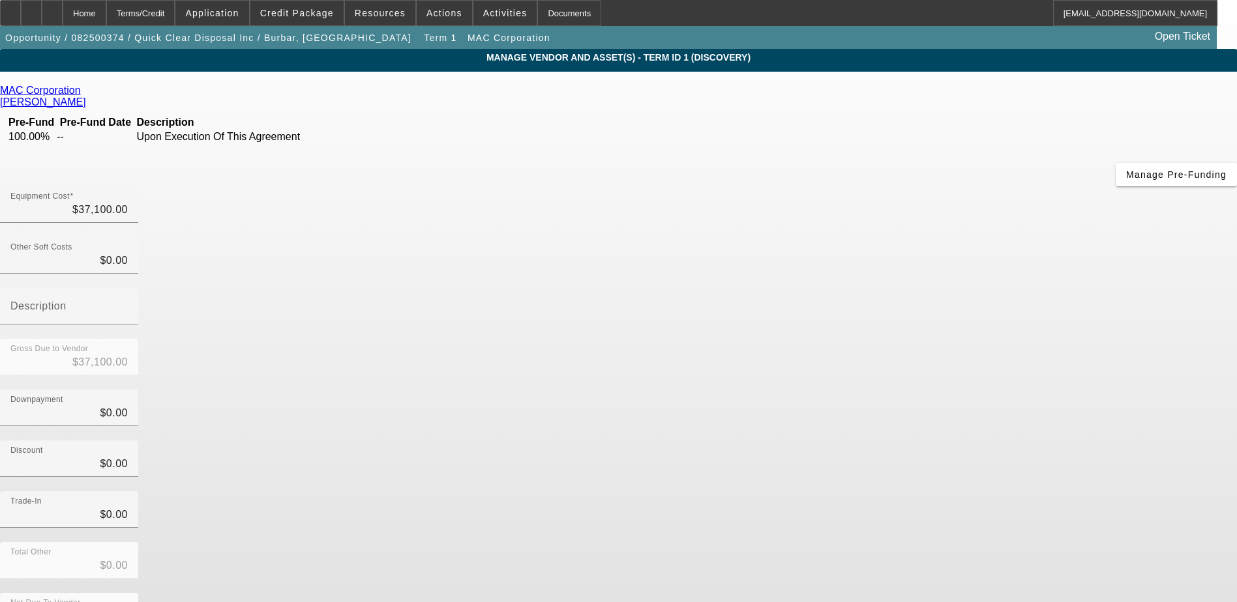
drag, startPoint x: 456, startPoint y: 338, endPoint x: 127, endPoint y: 242, distance: 342.9
click at [447, 338] on div "MAC Corporation Hobbs, Roger Pre-Fund Pre-Fund Date Description 100.00% -- Upon…" at bounding box center [618, 378] width 1237 height 587
click at [125, 242] on app-vendor-asset-manage "MANAGE VENDOR AND ASSET(S) - Term ID 1 (Discovery) Remove Vendor MAC Corporatio…" at bounding box center [618, 399] width 1237 height 700
click at [106, 16] on div "Home" at bounding box center [85, 13] width 44 height 26
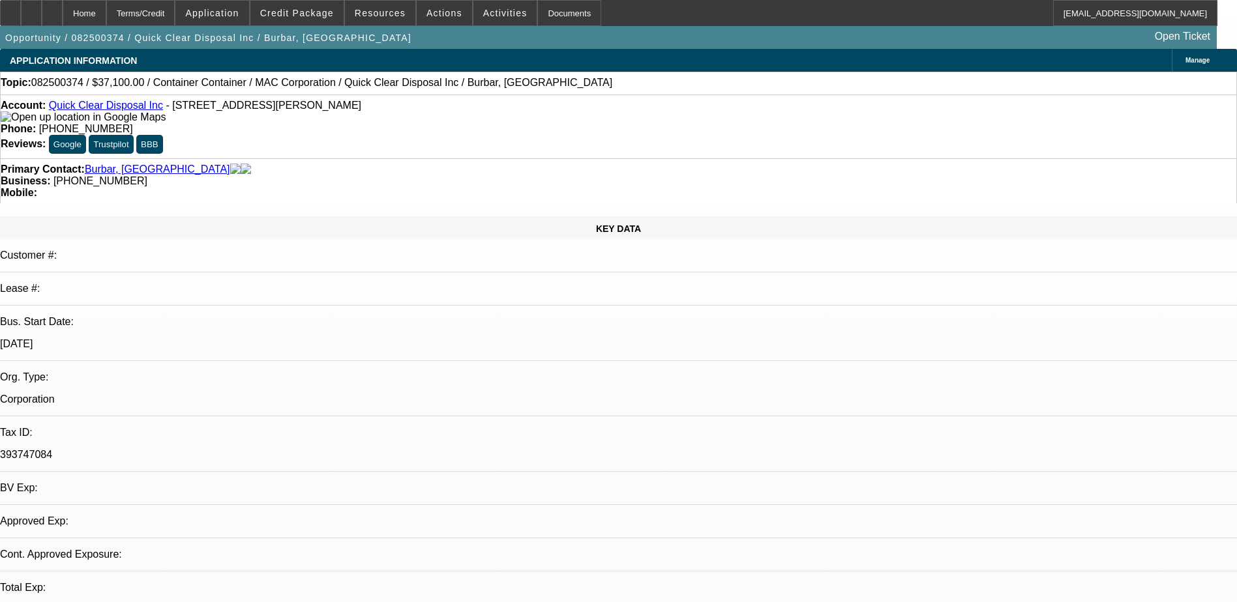
select select "0"
select select "2"
select select "0.1"
select select "4"
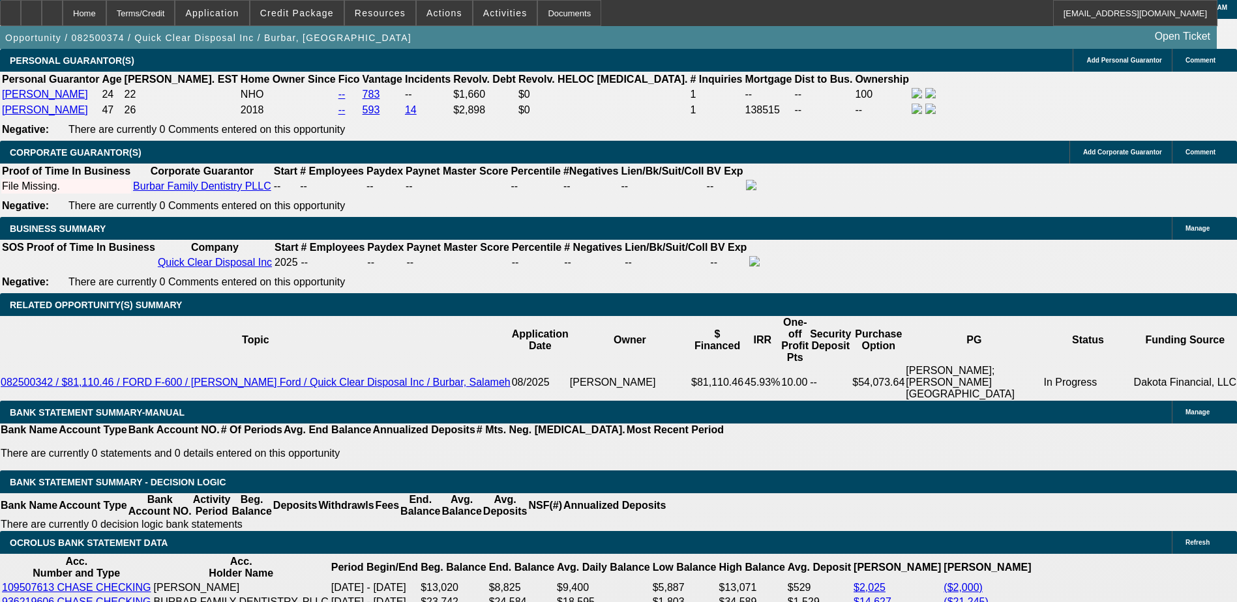
scroll to position [1956, 0]
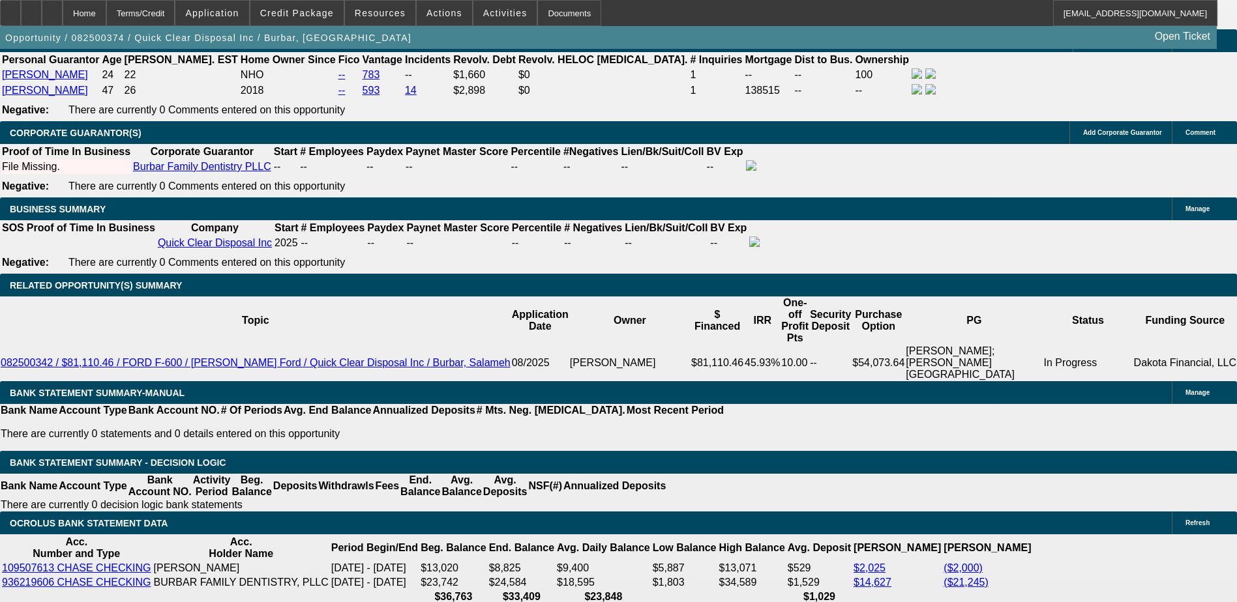
type input "$0.00"
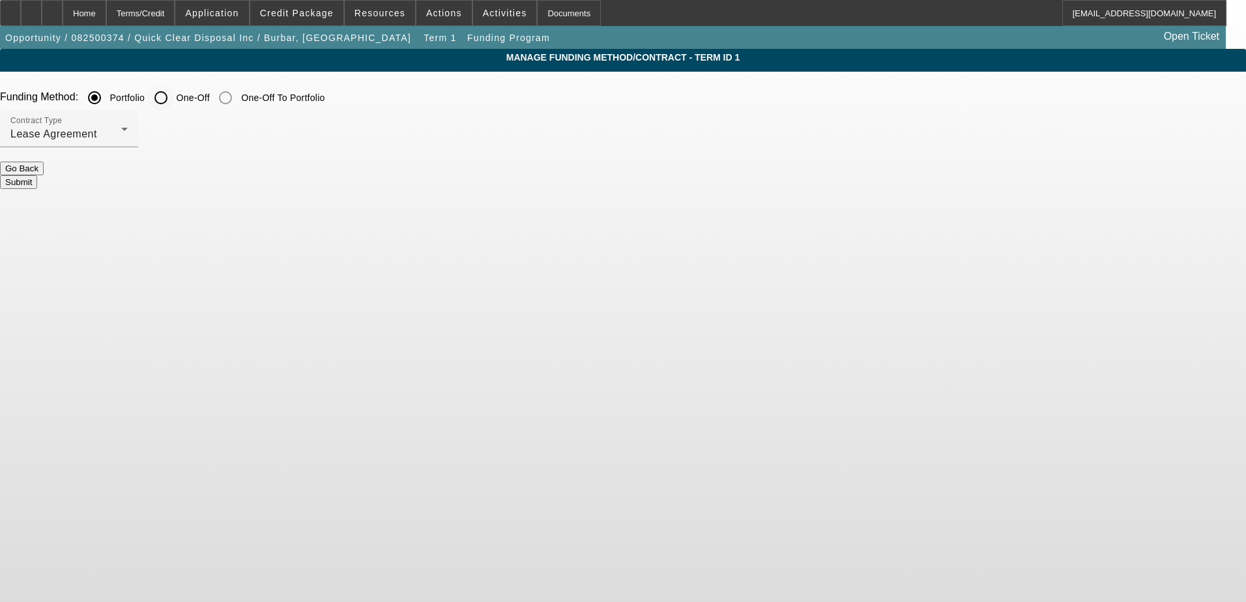
click at [174, 98] on input "One-Off" at bounding box center [161, 98] width 26 height 26
radio input "true"
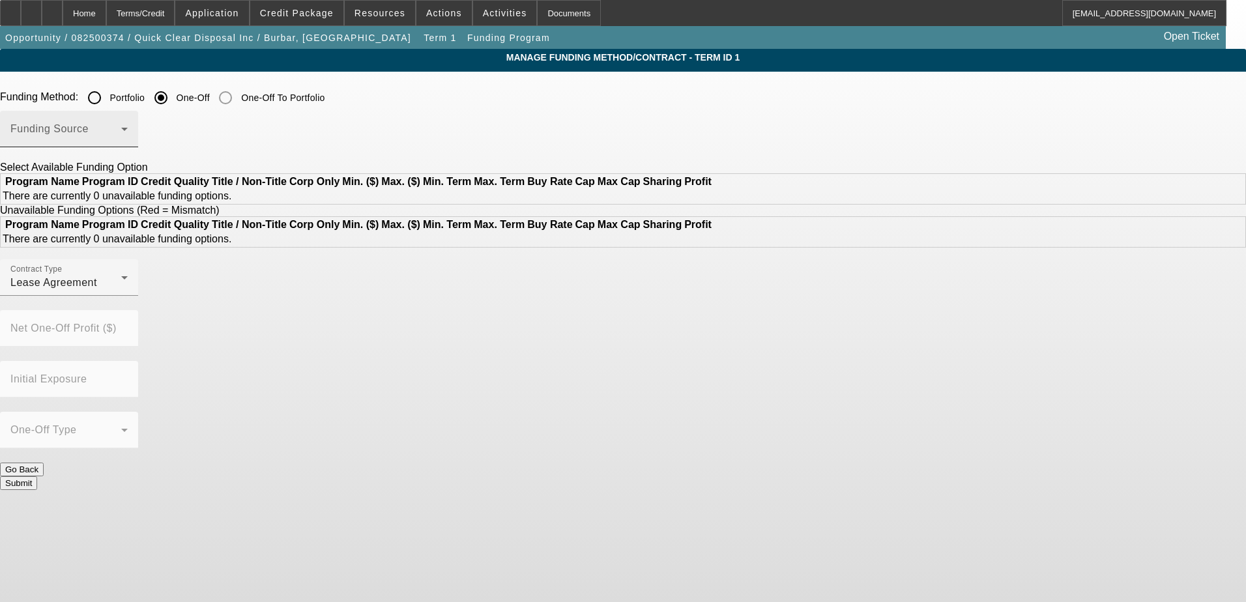
click at [121, 135] on span at bounding box center [65, 134] width 111 height 16
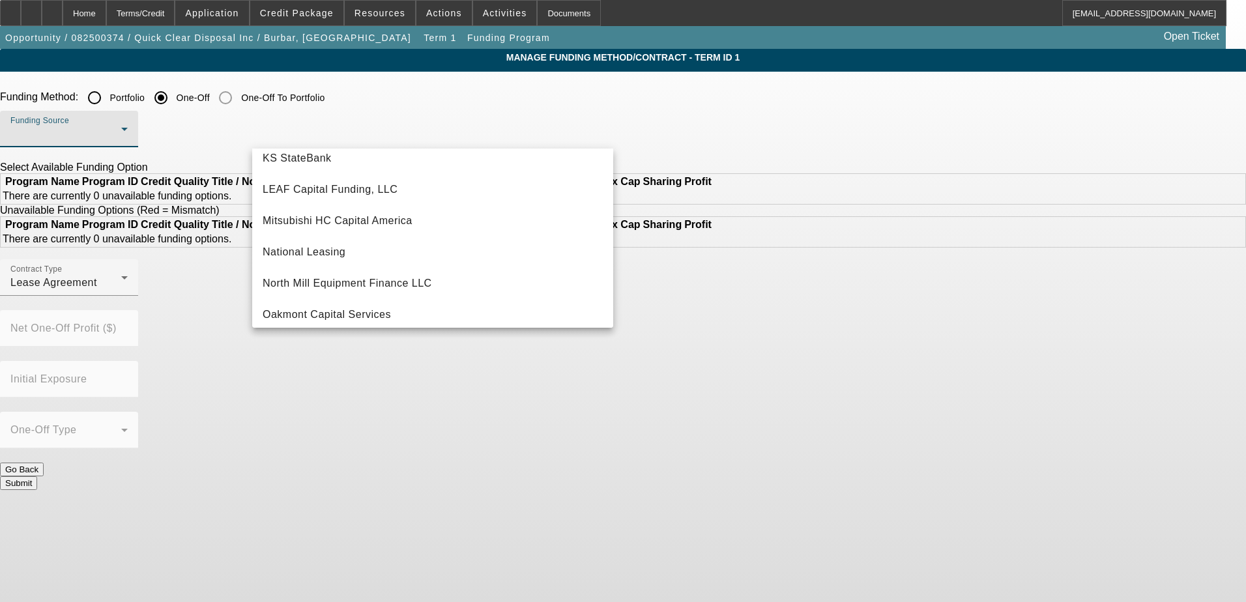
scroll to position [174, 0]
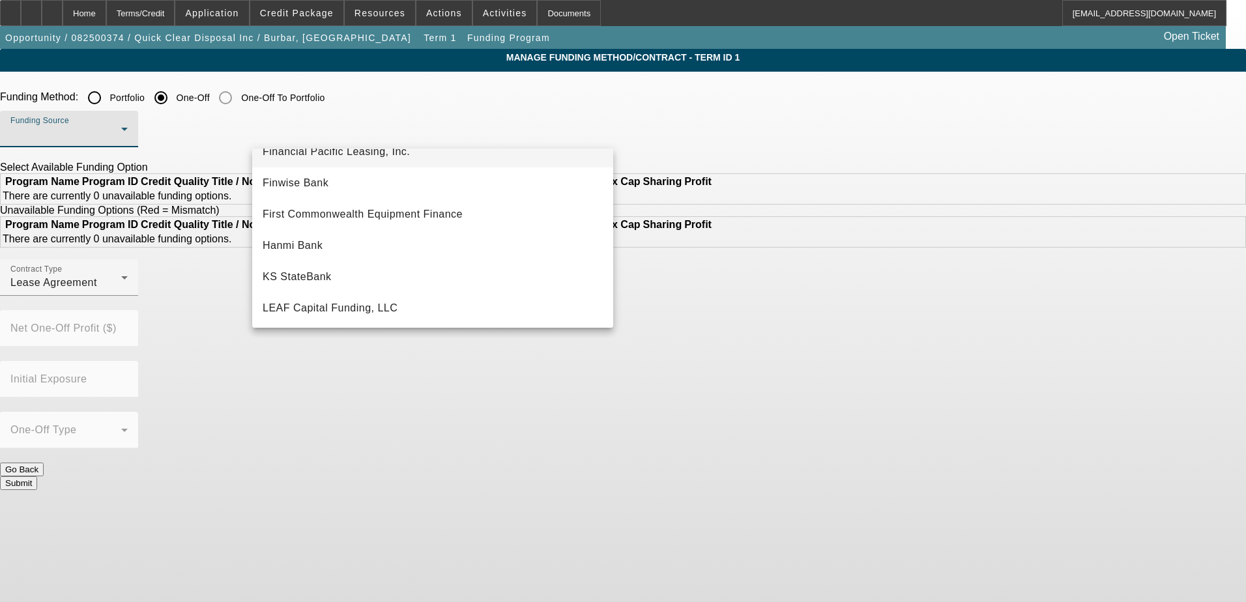
click at [345, 160] on mat-option "Financial Pacific Leasing, Inc." at bounding box center [432, 151] width 361 height 31
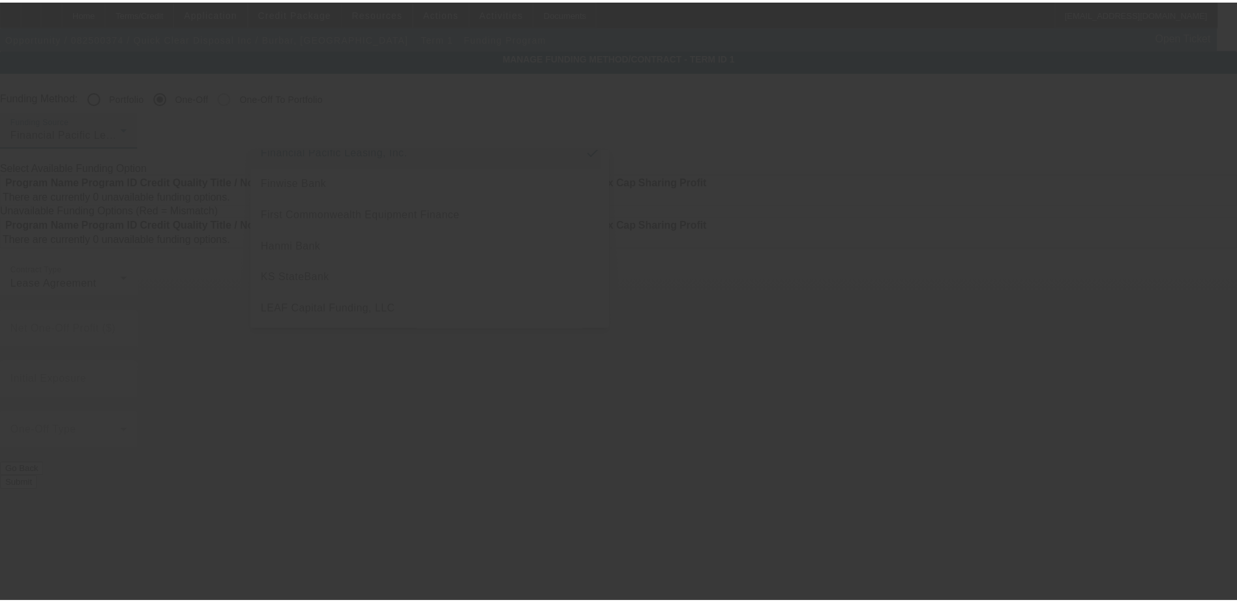
scroll to position [162, 0]
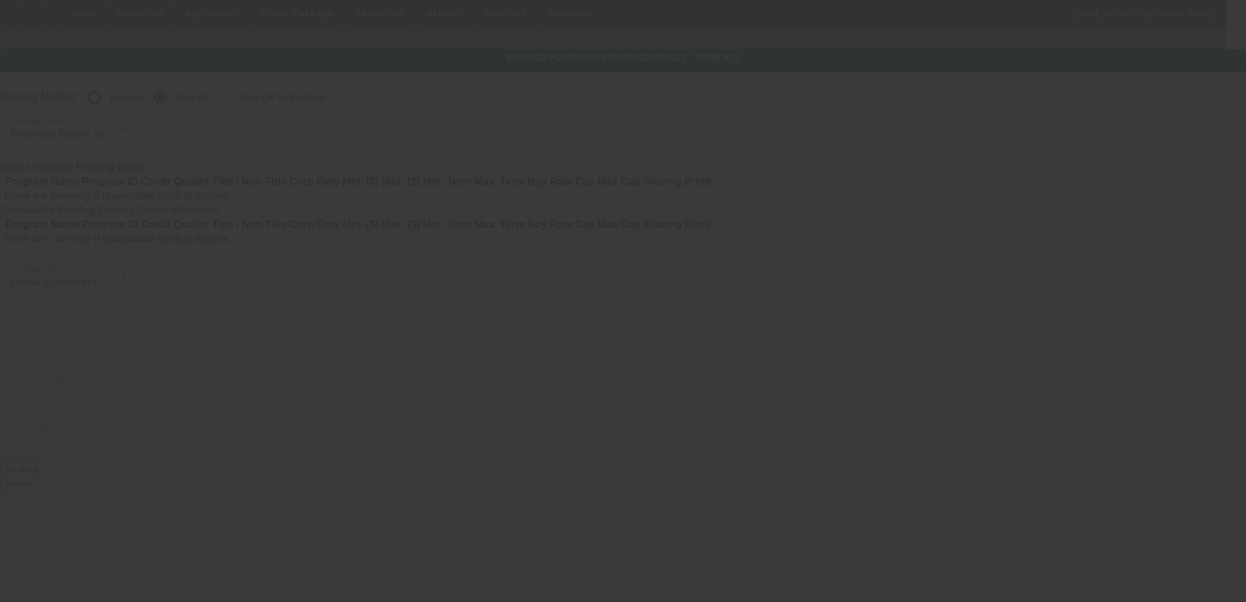
click at [162, 195] on div at bounding box center [623, 301] width 1246 height 602
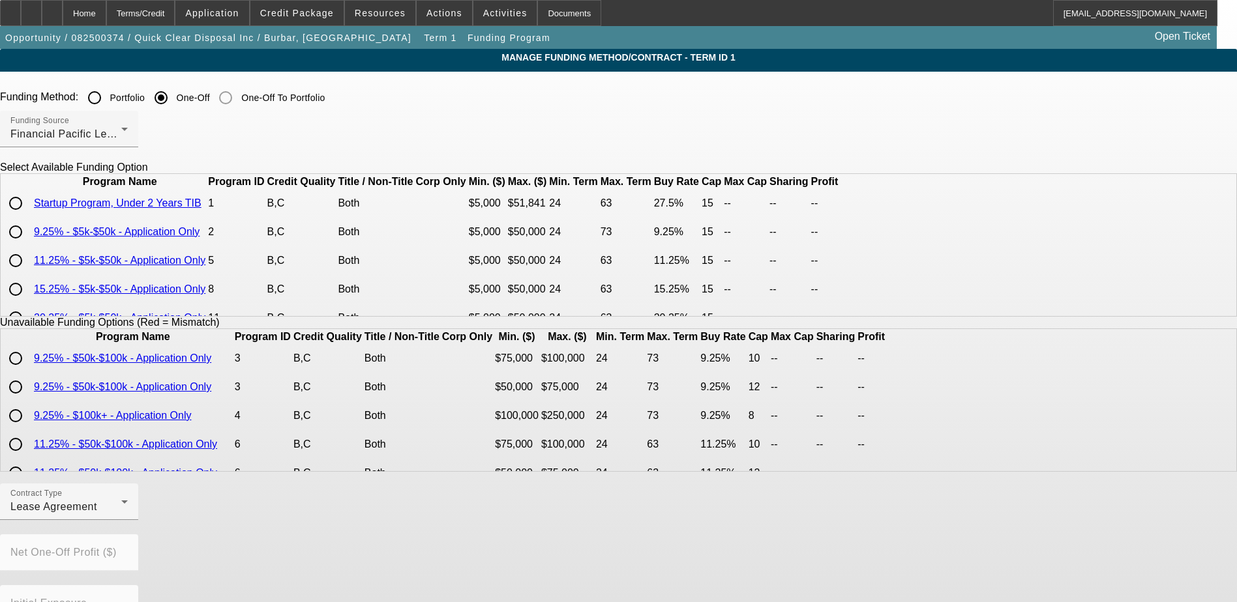
click at [29, 216] on input "radio" at bounding box center [16, 203] width 26 height 26
radio input "true"
click at [109, 249] on app-term-manage-funding "Manage Funding Method/Contract - Term ID 1 Funding Method: Portfolio One-Off On…" at bounding box center [618, 489] width 1237 height 881
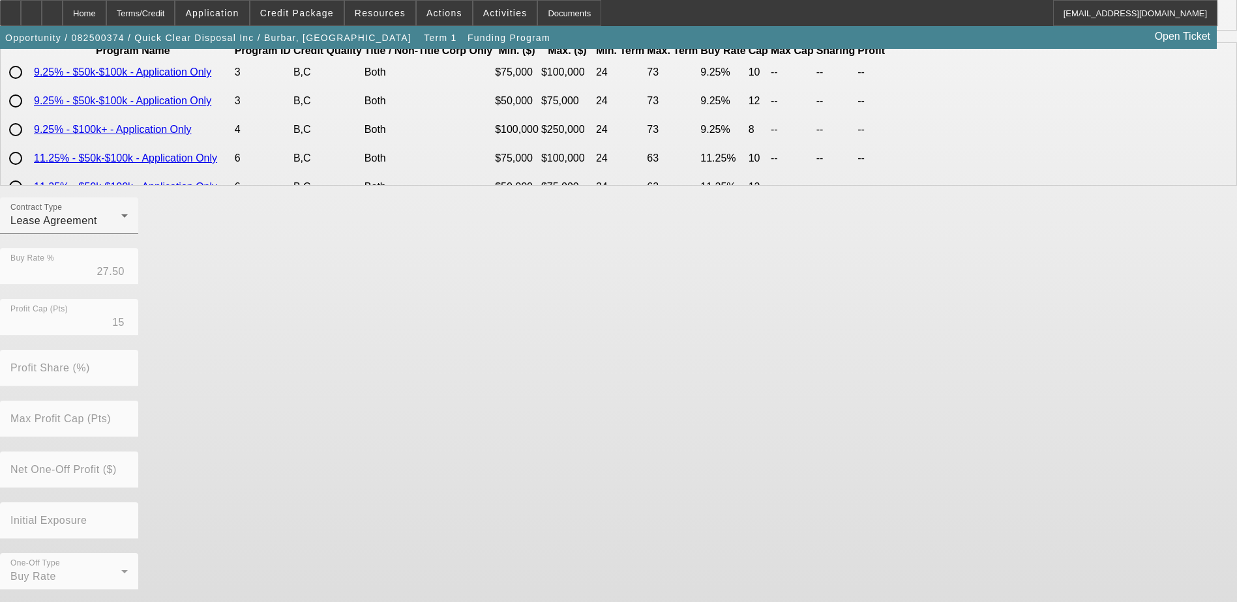
scroll to position [287, 0]
click at [121, 225] on div "Lease Agreement" at bounding box center [65, 220] width 111 height 16
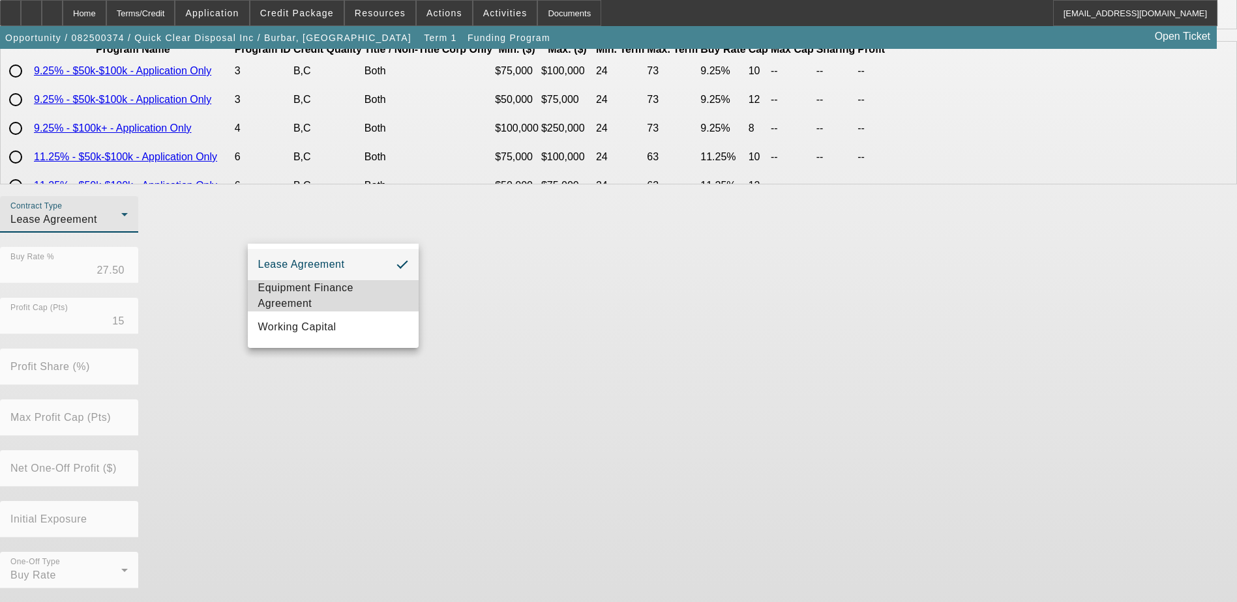
drag, startPoint x: 357, startPoint y: 287, endPoint x: 370, endPoint y: 297, distance: 15.4
click at [359, 289] on span "Equipment Finance Agreement" at bounding box center [333, 295] width 150 height 31
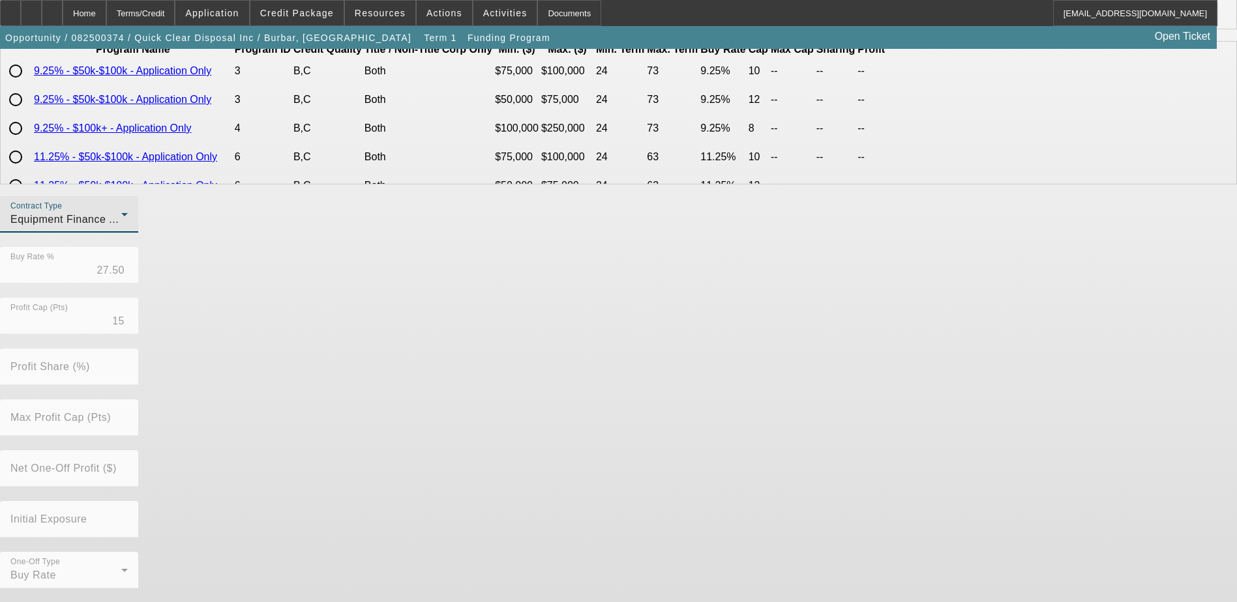
click at [528, 363] on div "Contract Type Equipment Finance Agreement Buy Rate % 27.50 Profit Cap (Pts) 15 …" at bounding box center [618, 399] width 1237 height 407
click at [533, 368] on div "Contract Type Equipment Finance Agreement Buy Rate % 27.50 Profit Cap (Pts) 15 …" at bounding box center [618, 399] width 1237 height 407
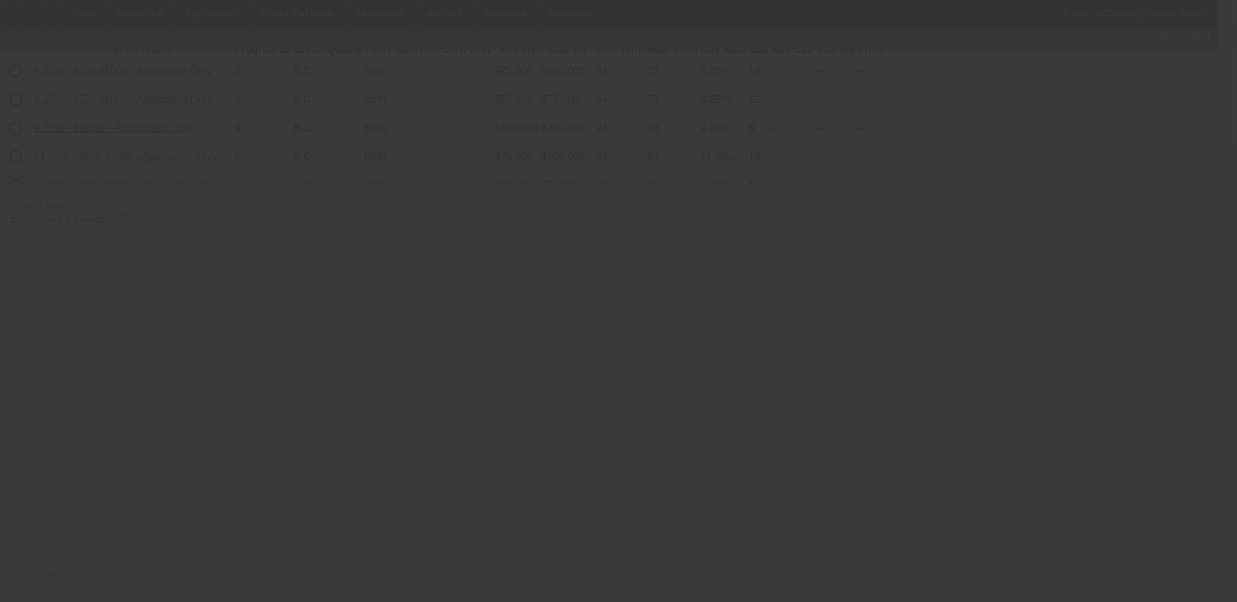
radio input "true"
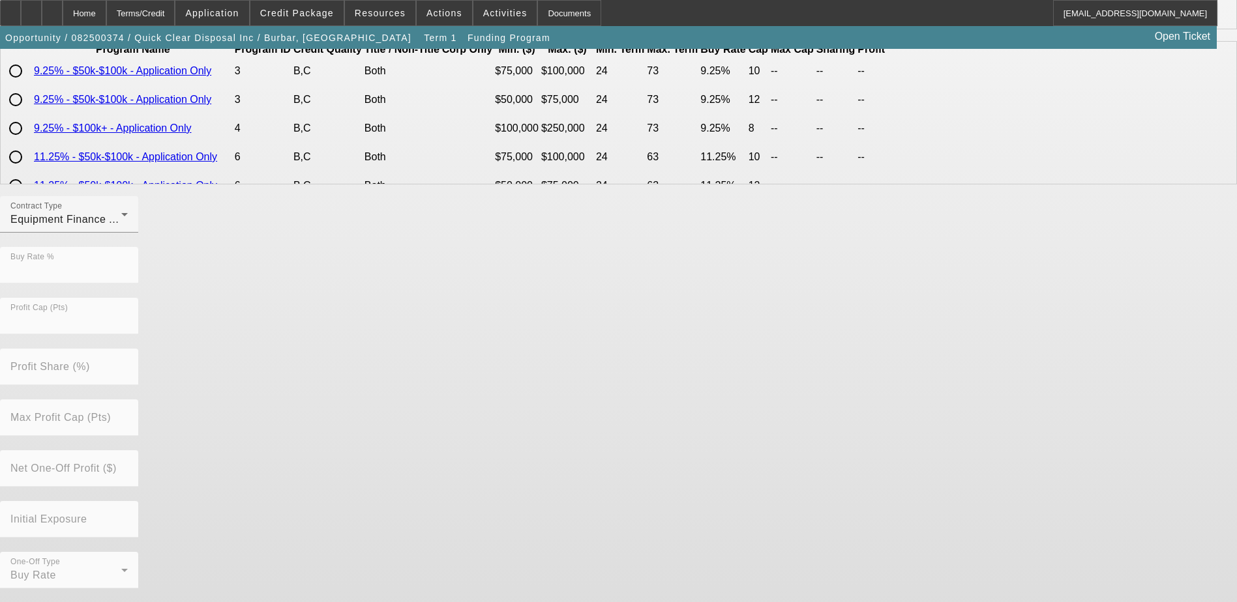
scroll to position [0, 0]
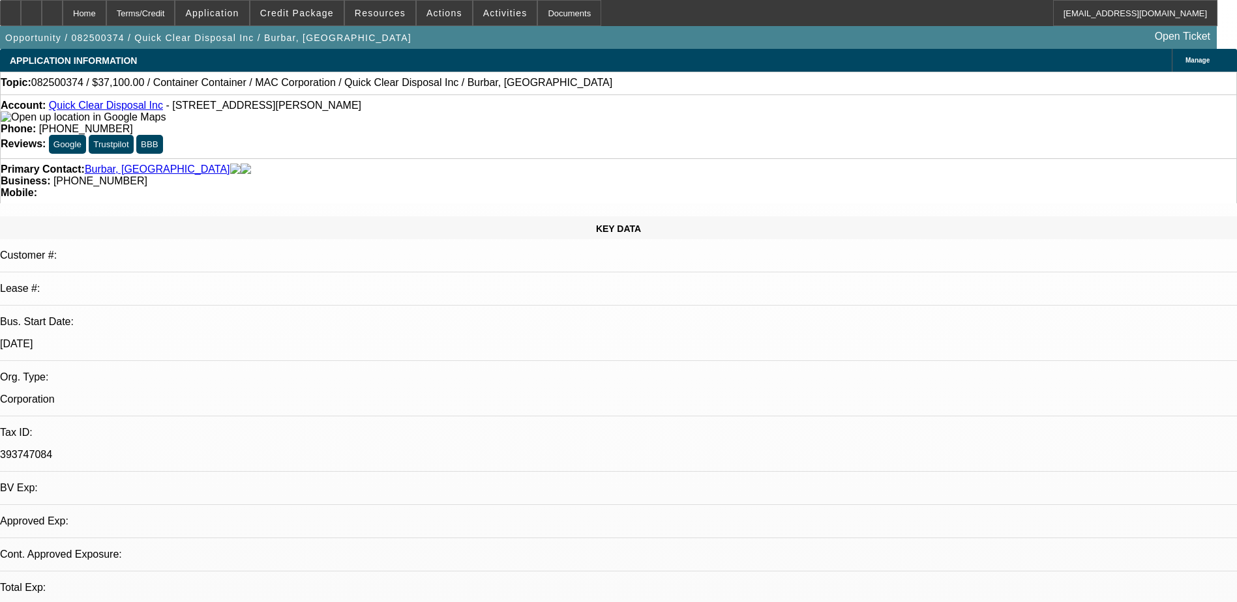
select select "0"
select select "2"
select select "0"
select select "6"
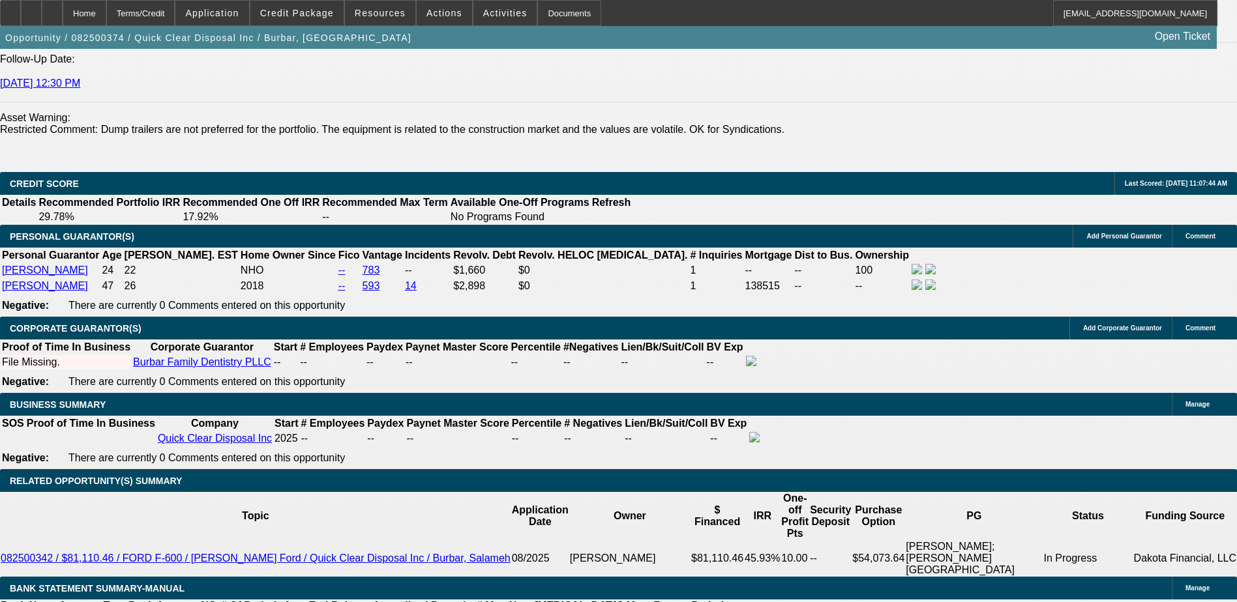
scroll to position [2086, 0]
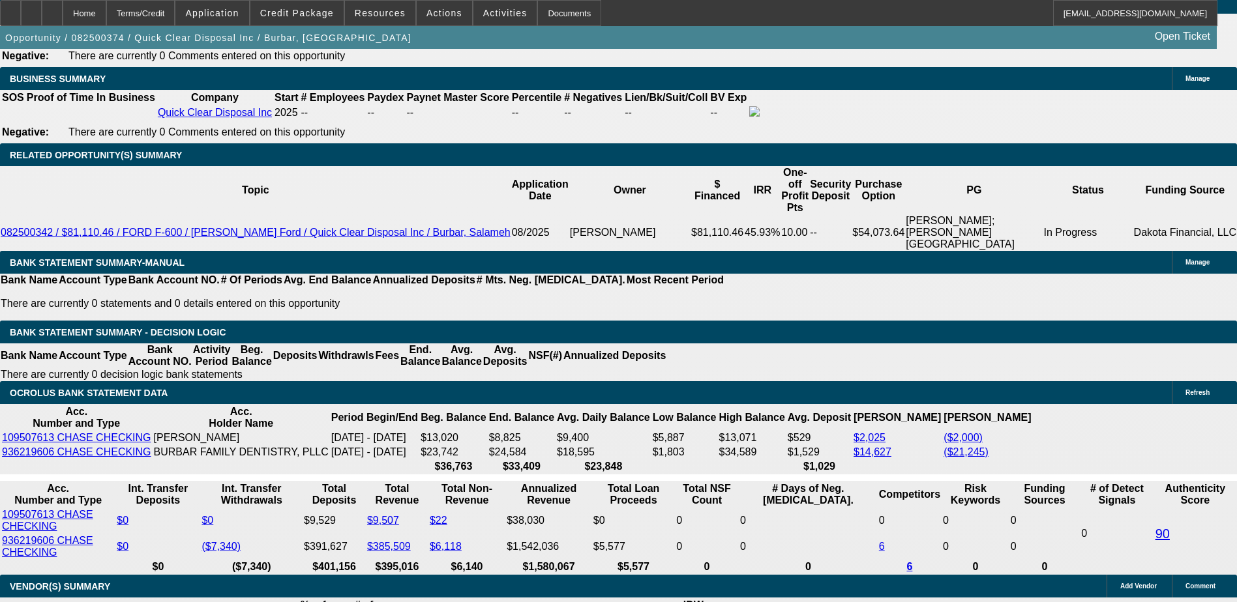
type input "48"
type input "35"
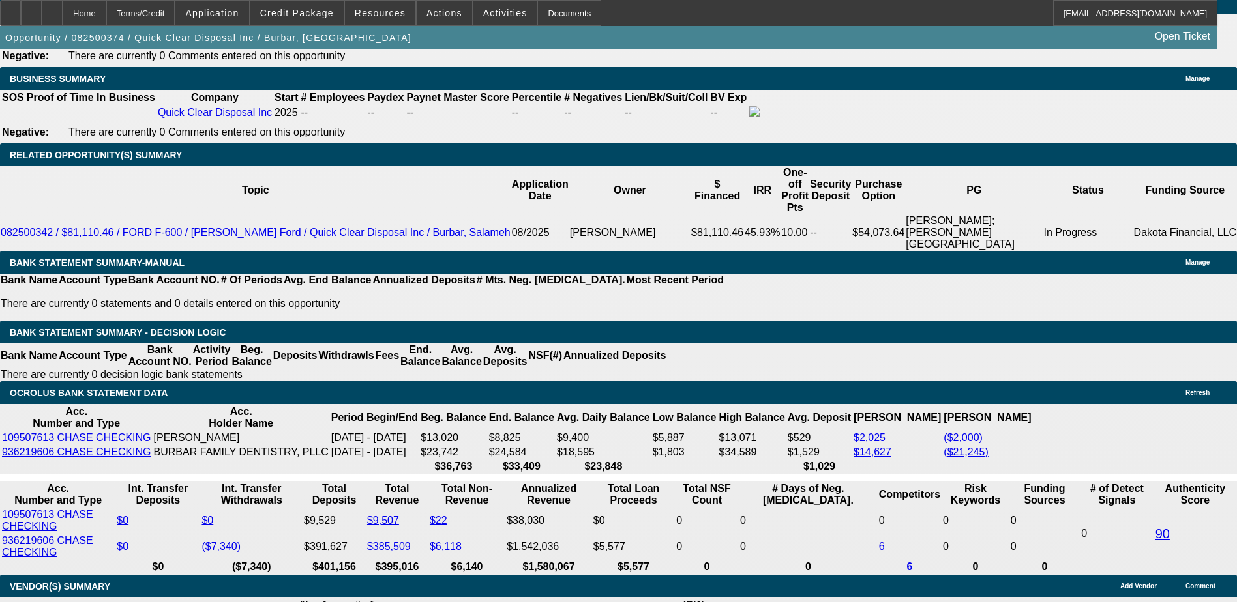
type input "$821.18"
type input "$1,642.36"
type input "$1,445.83"
type input "$2,891.66"
type input "35"
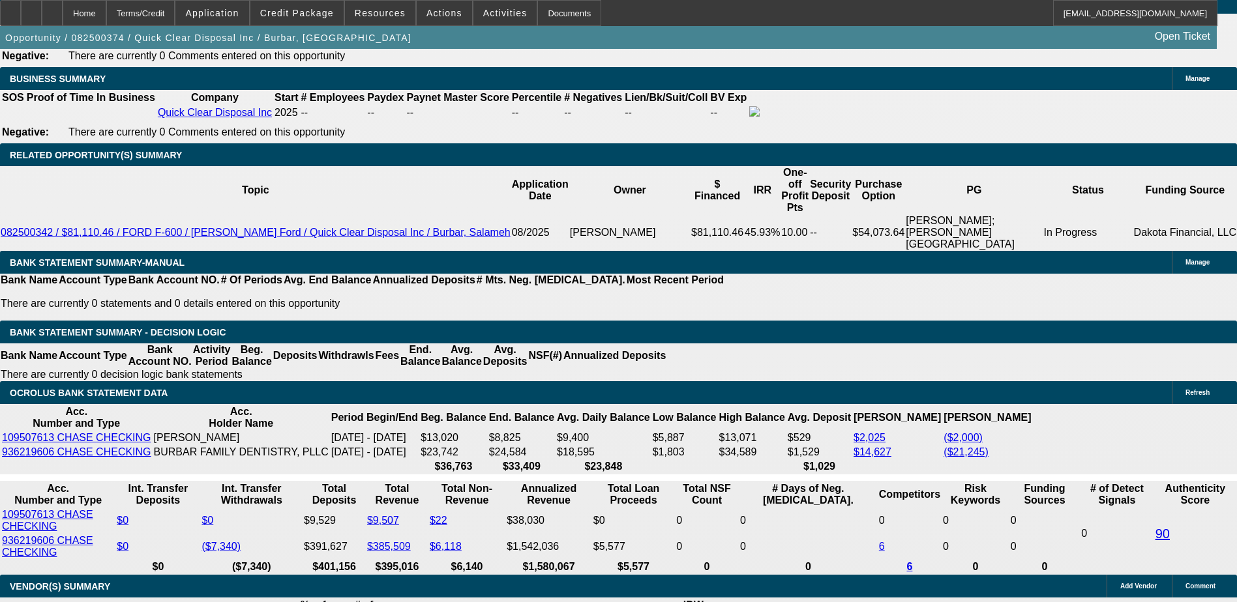
select select "3"
type input "2891.66"
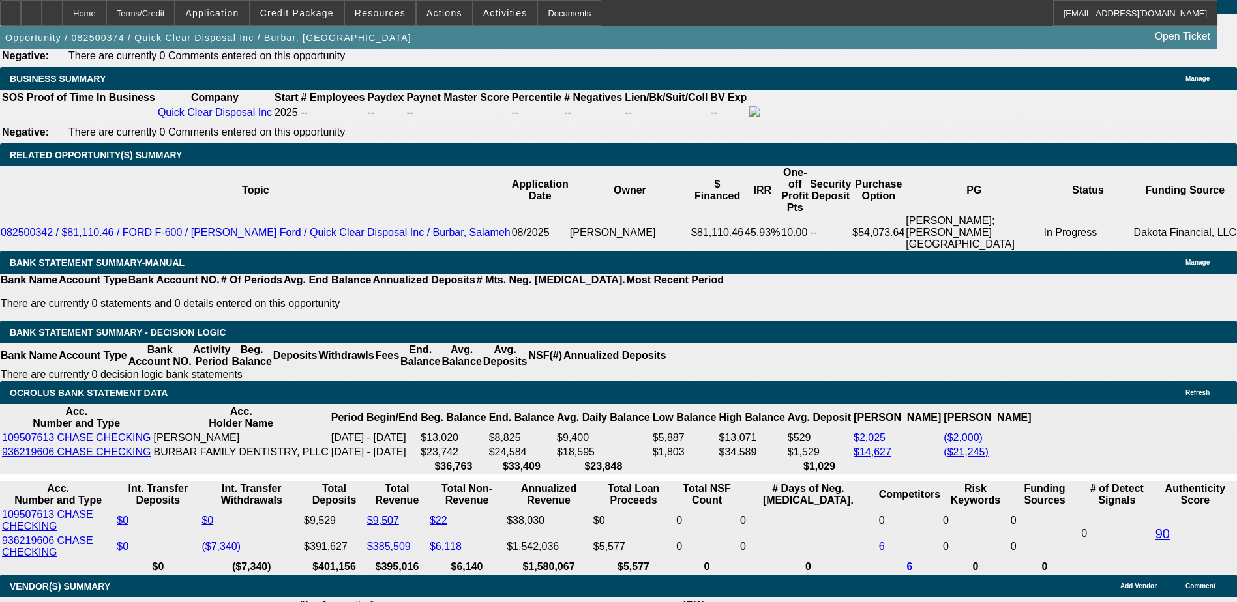
click at [518, 415] on body "Home Terms/Credit Application Credit Package Resources Actions Activities Docum…" at bounding box center [618, 420] width 1237 height 5012
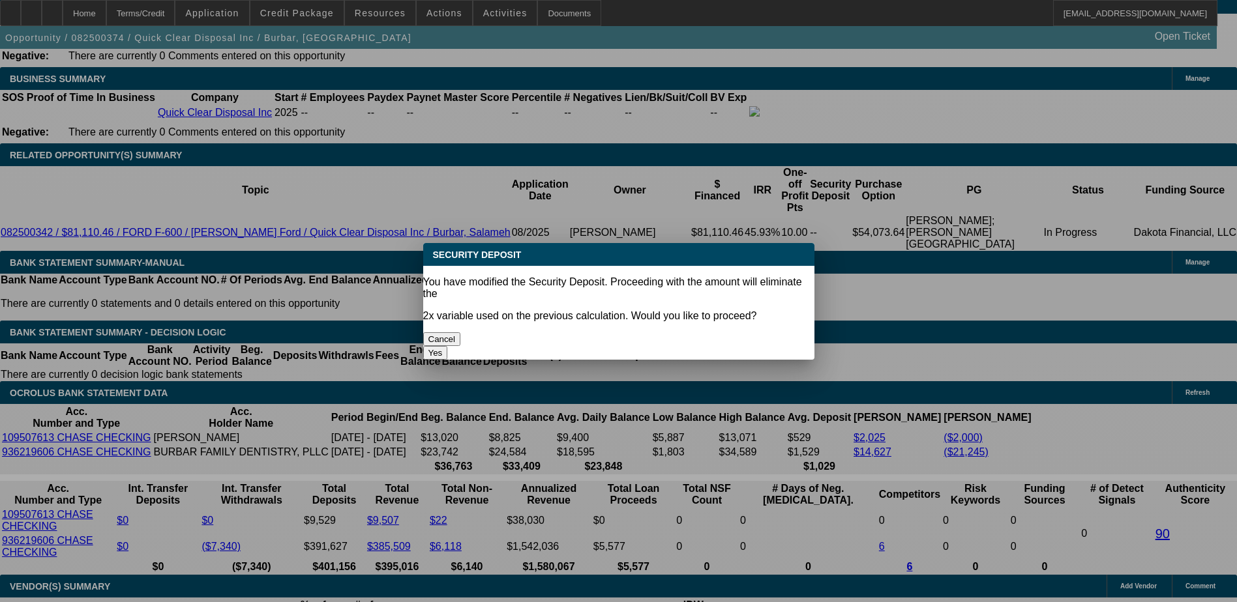
click at [448, 346] on button "Yes" at bounding box center [435, 353] width 25 height 14
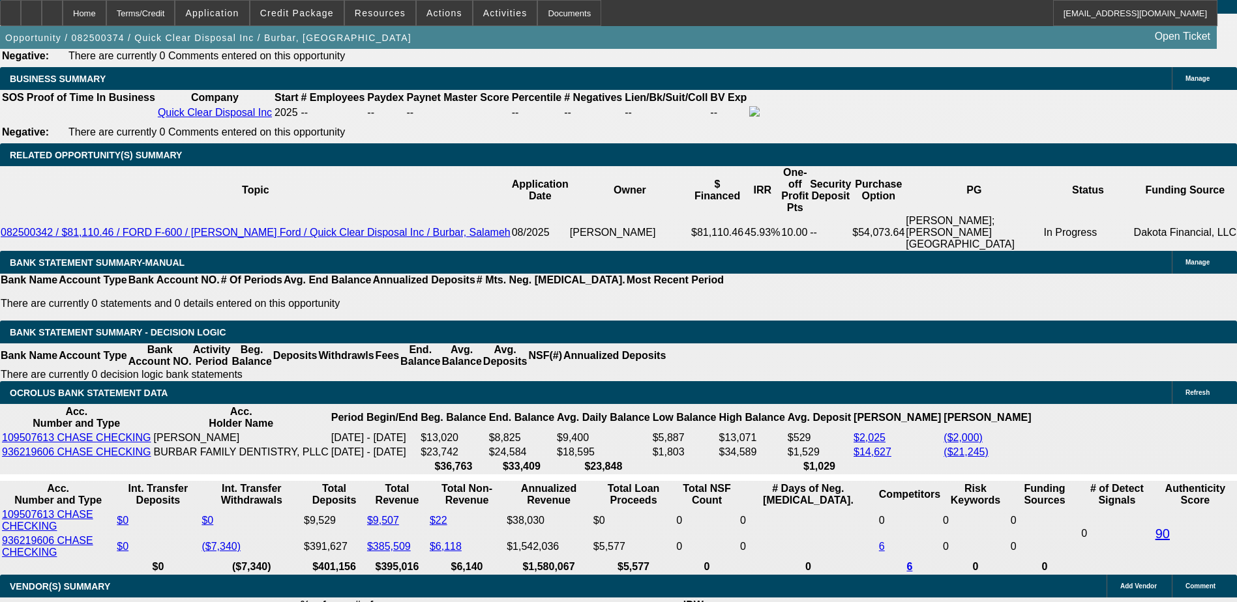
select select "0"
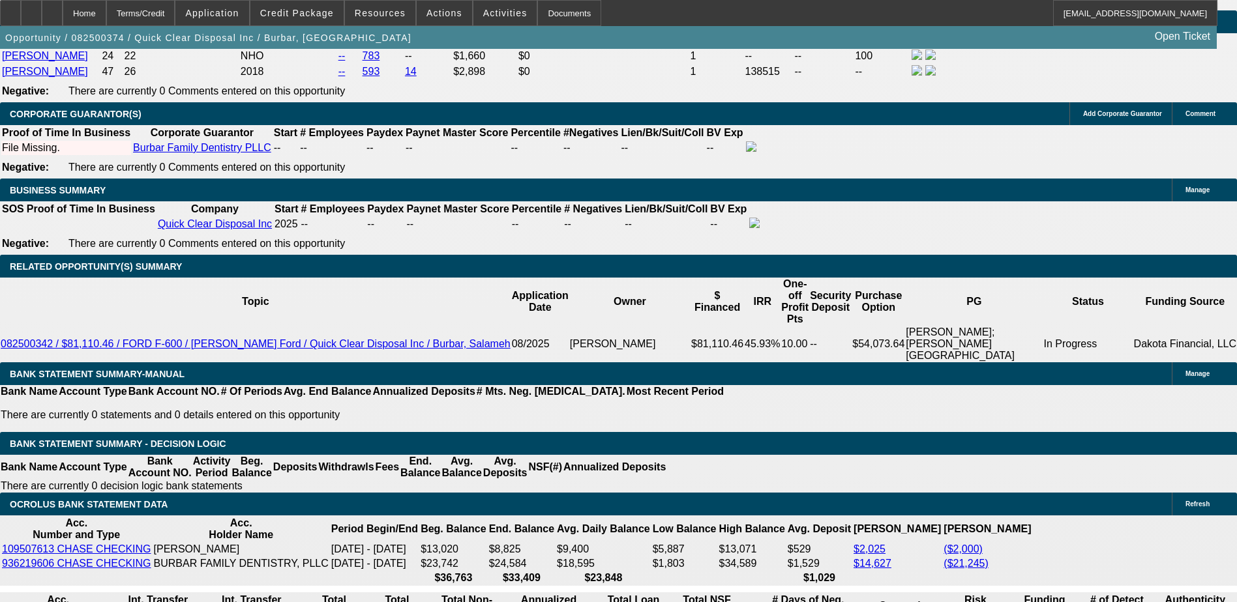
scroll to position [1890, 0]
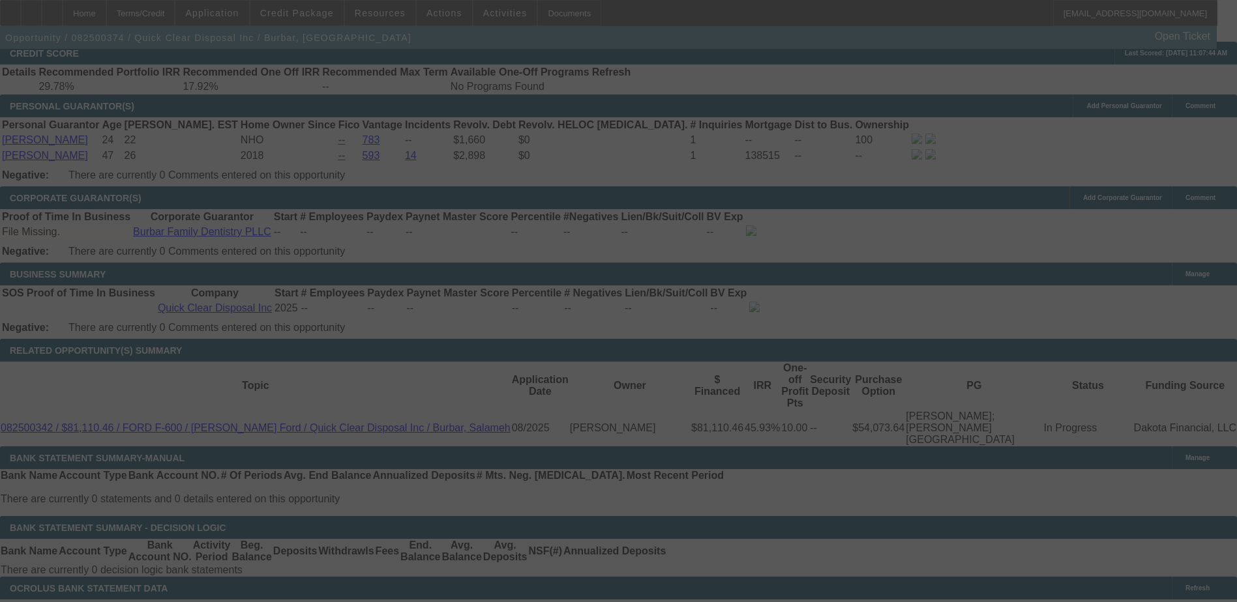
click at [407, 323] on div at bounding box center [618, 301] width 1237 height 602
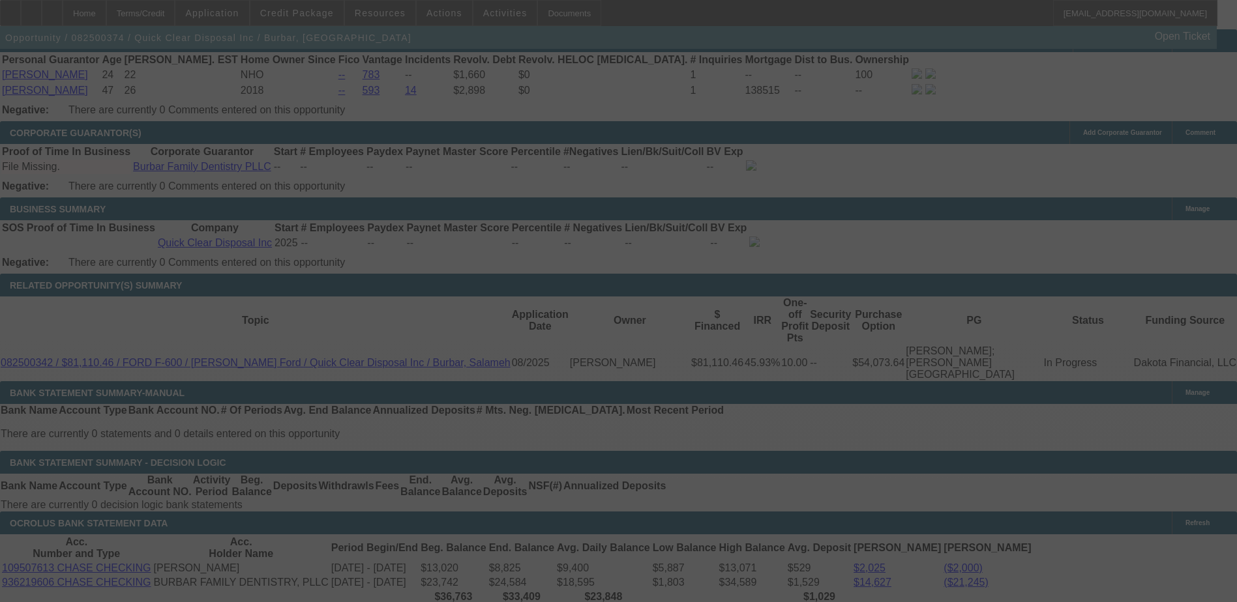
scroll to position [0, 0]
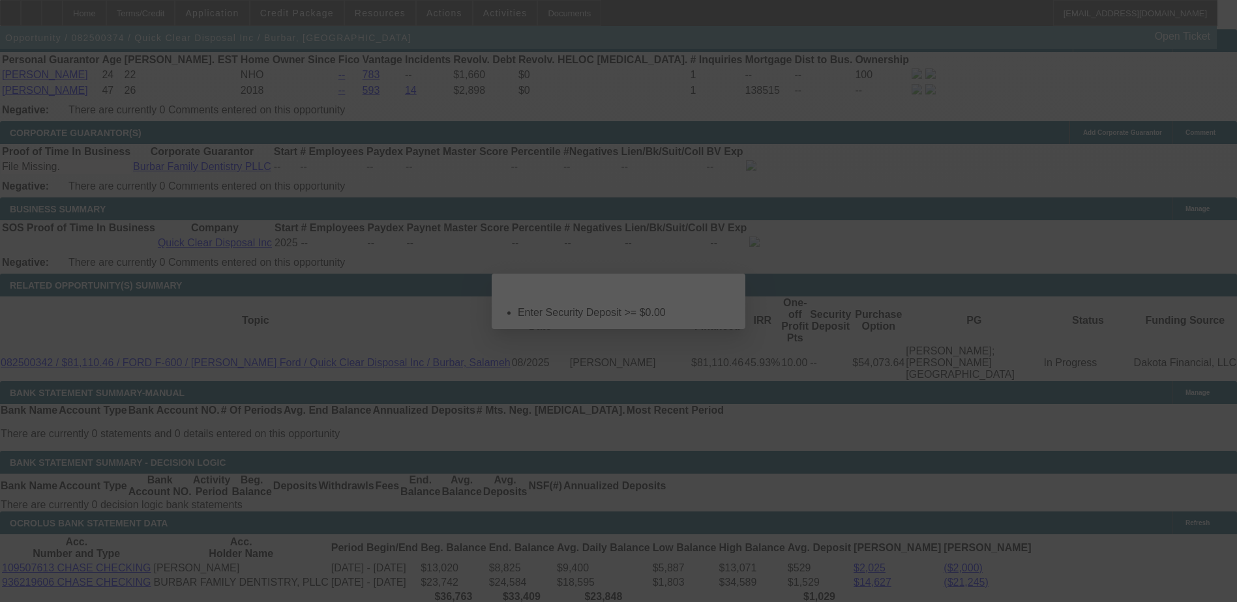
select select "0"
select select "3"
select select "0"
select select "6"
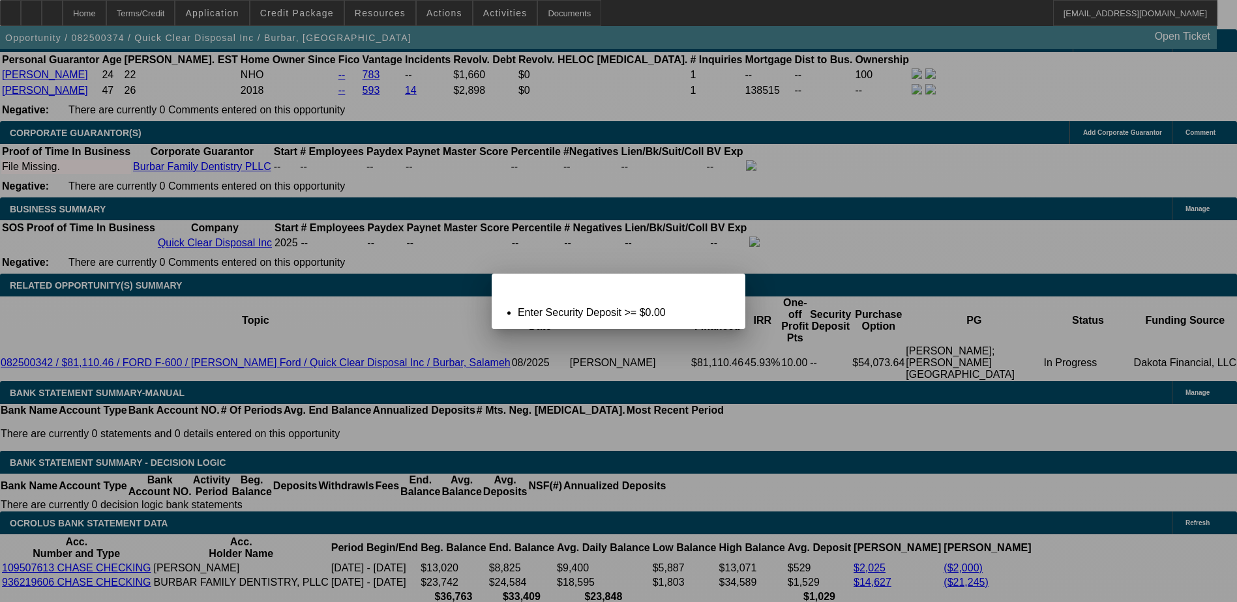
click at [716, 289] on icon at bounding box center [716, 285] width 0 height 7
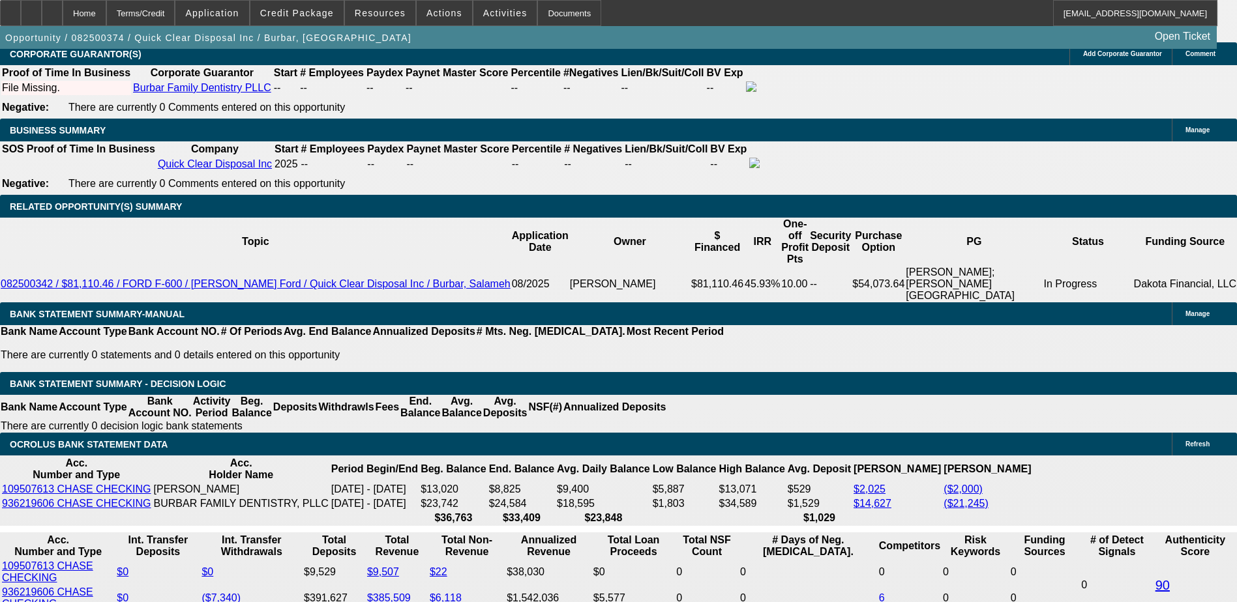
scroll to position [2151, 0]
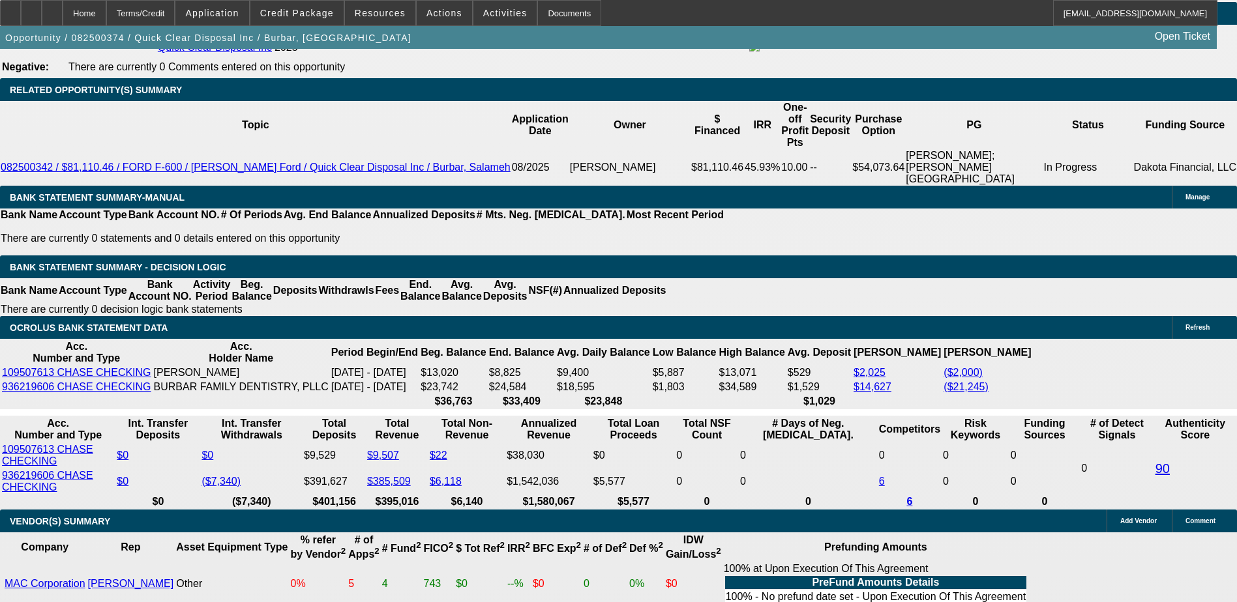
type input "$0.00"
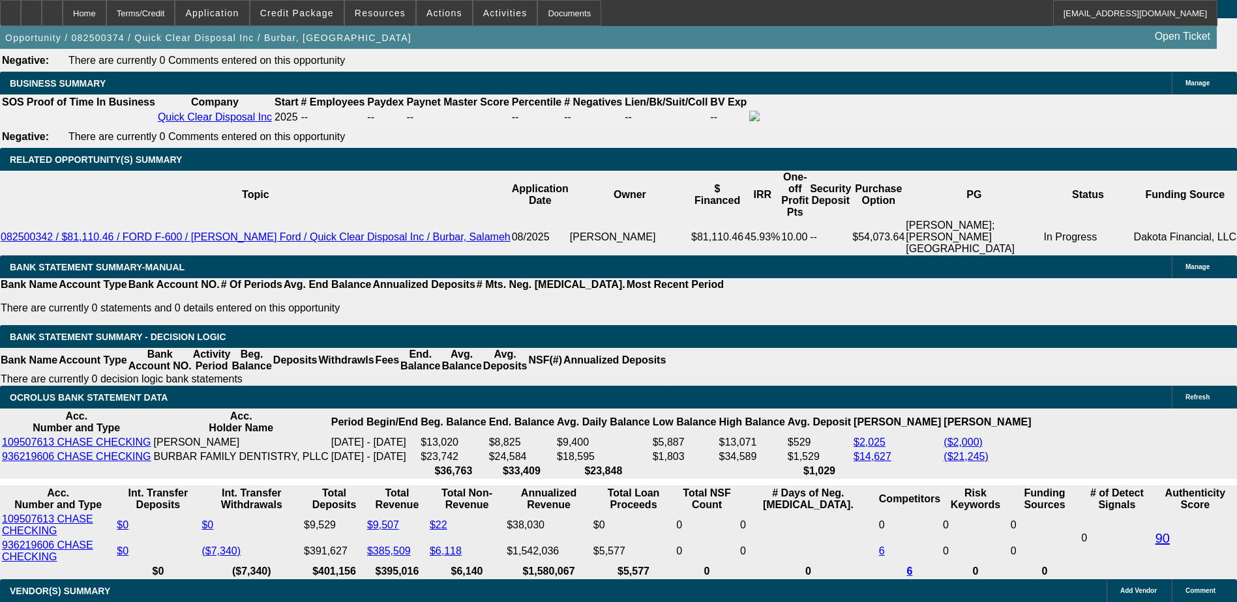
scroll to position [1956, 0]
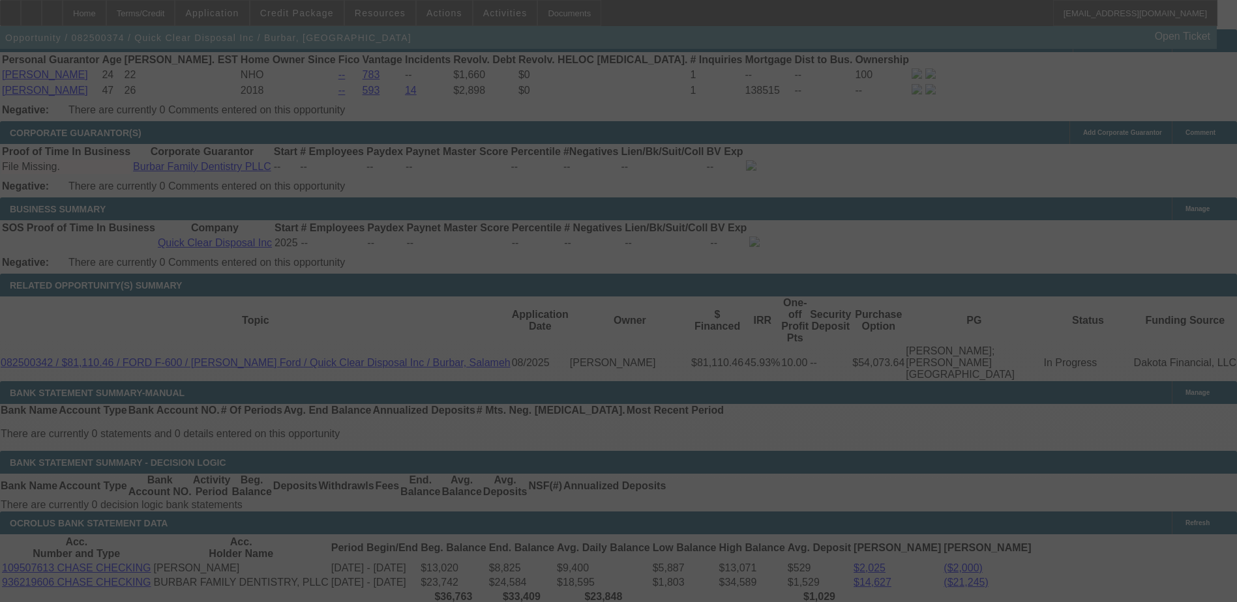
select select "0"
select select "3"
select select "0"
select select "6"
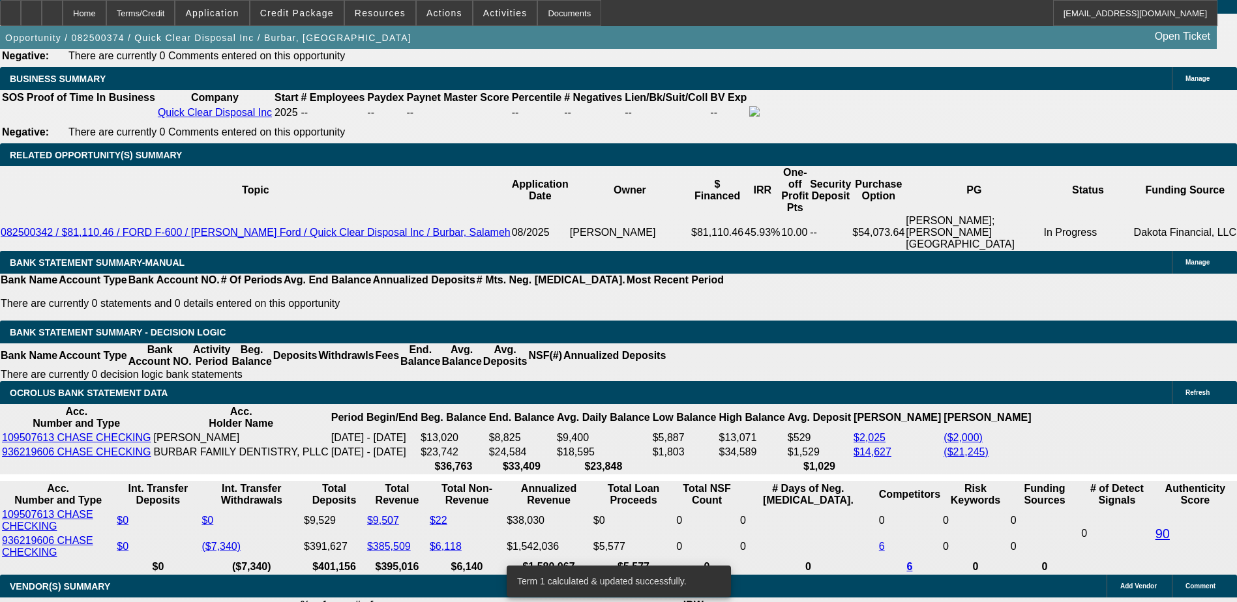
scroll to position [2021, 0]
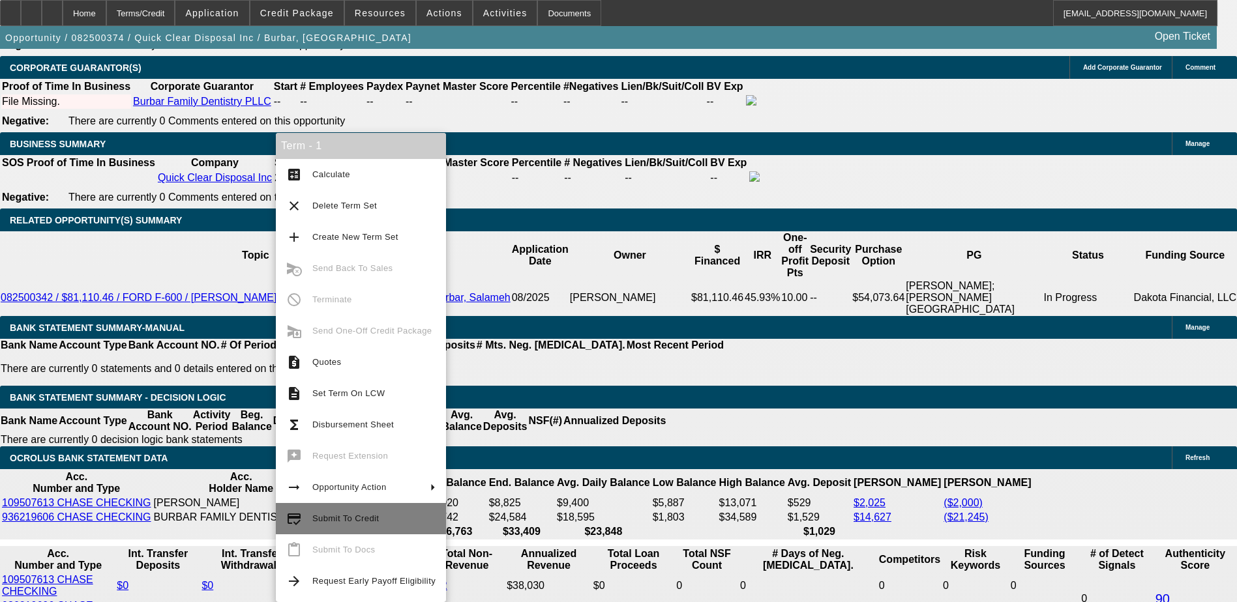
click at [351, 510] on button "credit_score Submit To Credit" at bounding box center [361, 518] width 170 height 31
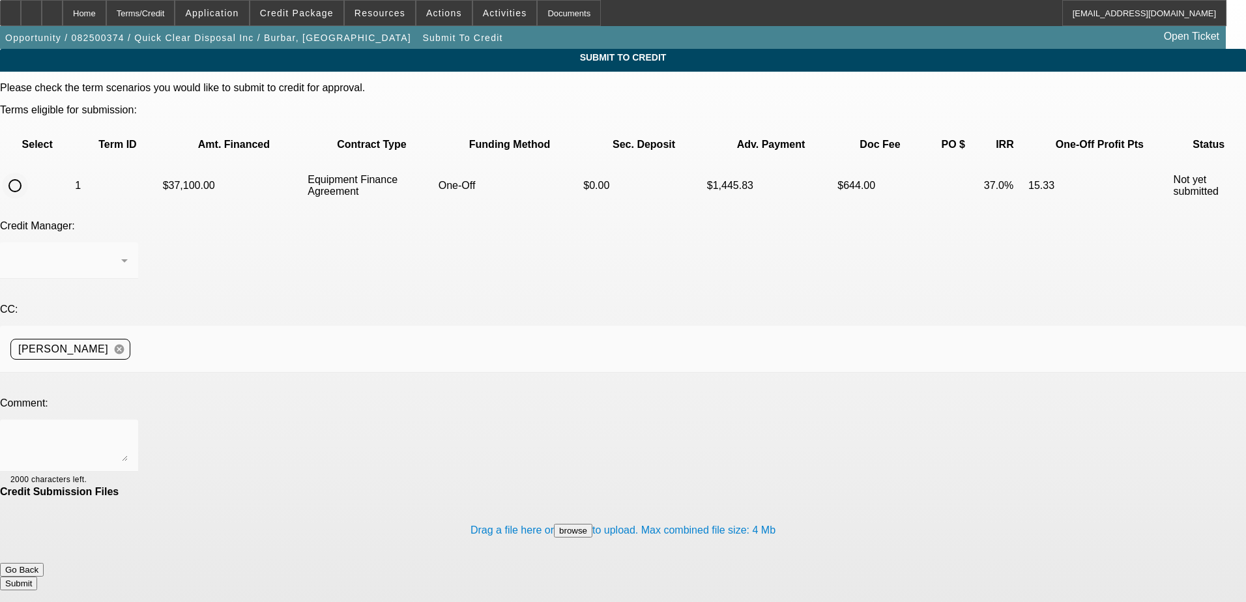
click at [28, 173] on input "radio" at bounding box center [15, 186] width 26 height 26
radio input "true"
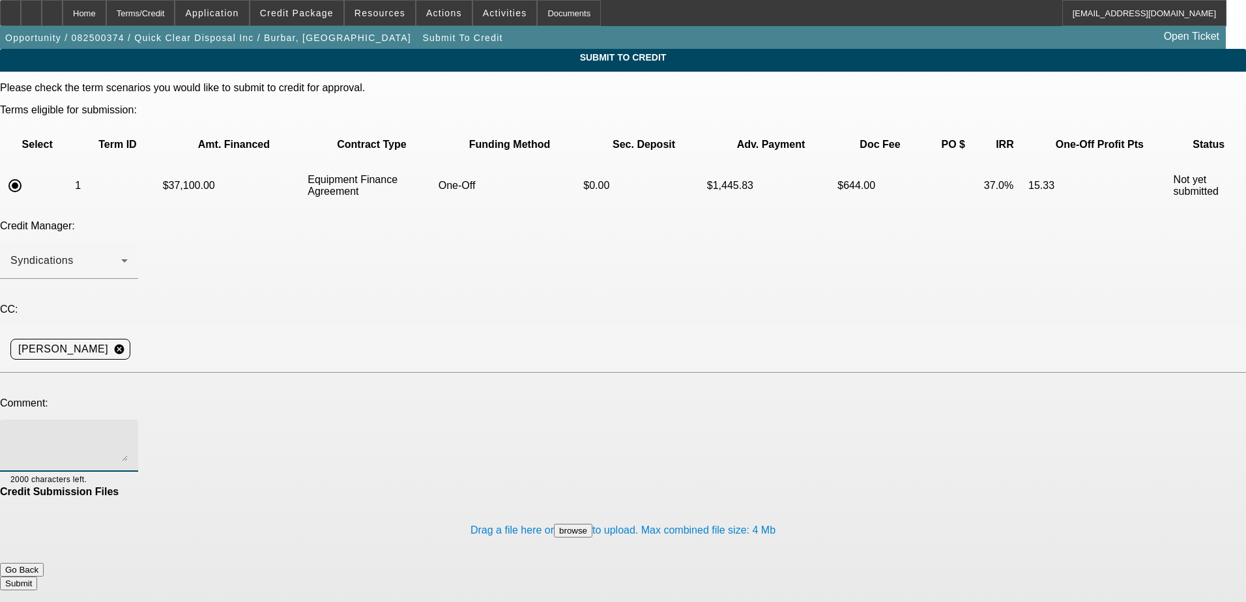
click at [128, 430] on textarea at bounding box center [68, 445] width 117 height 31
type textarea "please try fin"
click at [37, 577] on button "Submit" at bounding box center [18, 584] width 37 height 14
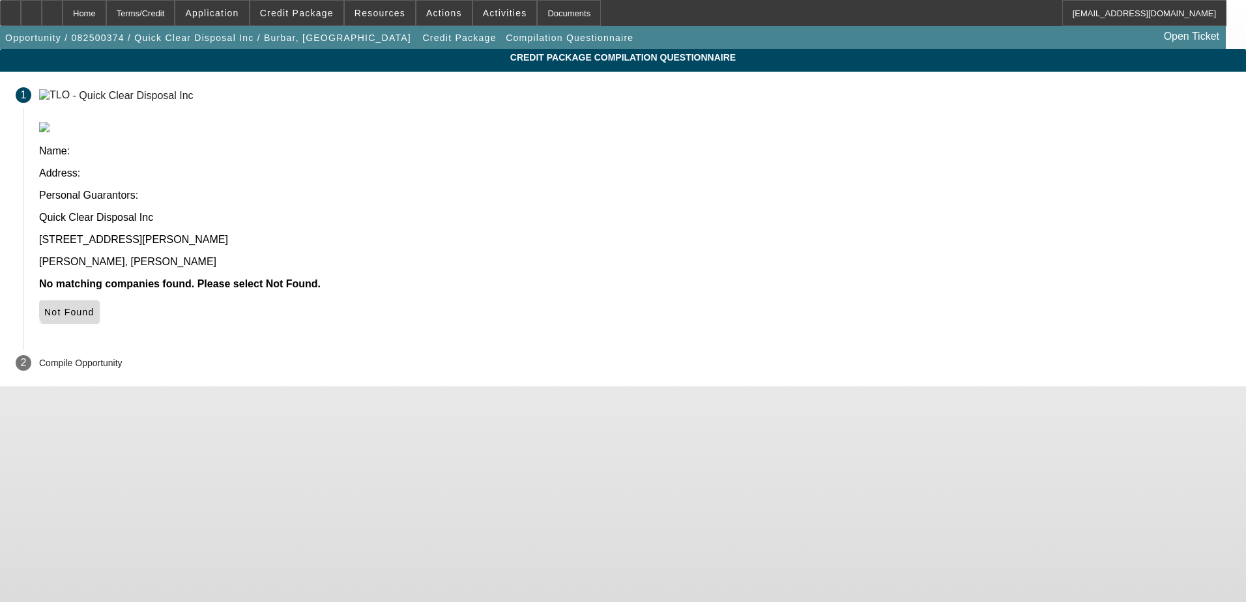
click at [95, 307] on span "Not Found" at bounding box center [69, 312] width 50 height 10
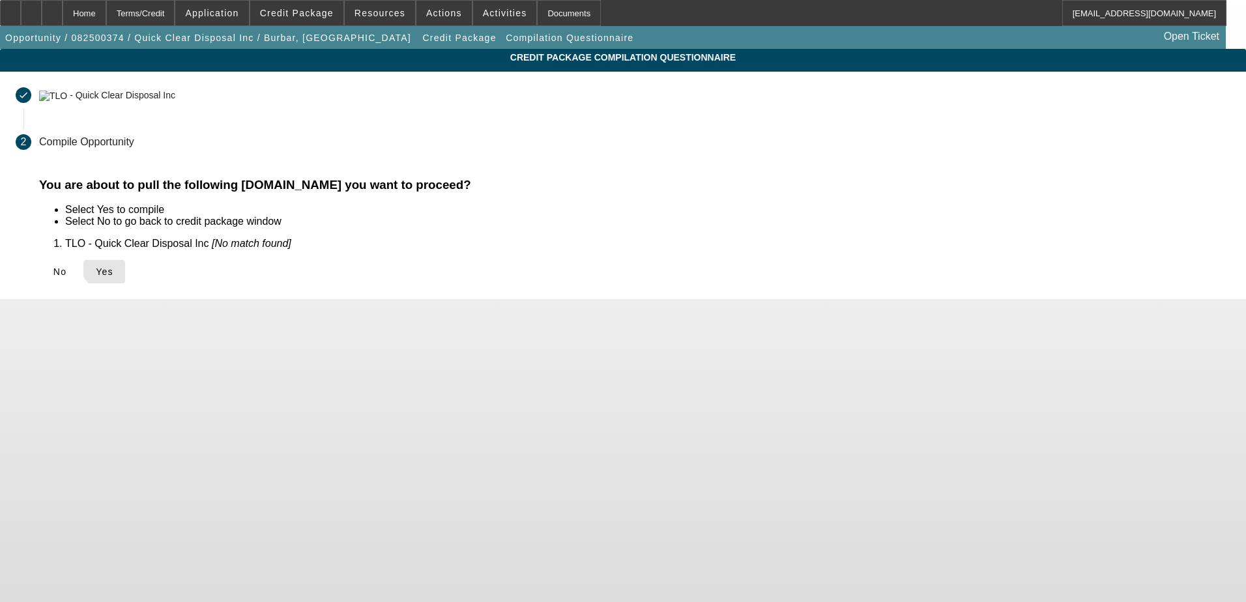
click at [113, 267] on span "Yes" at bounding box center [105, 272] width 18 height 10
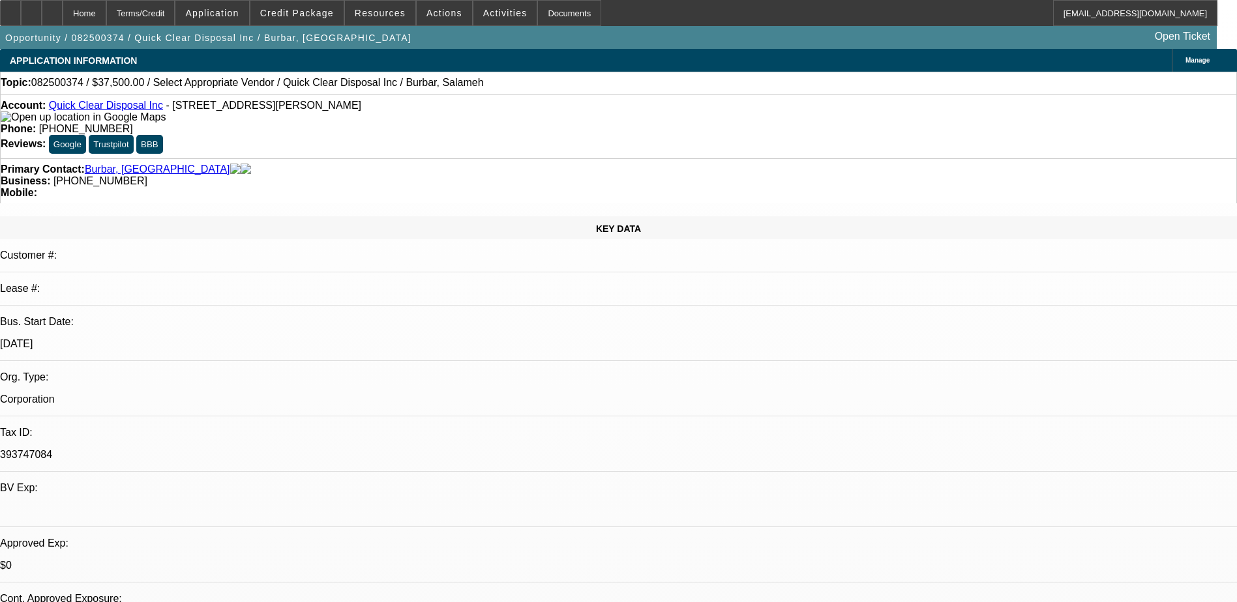
select select "0"
select select "2"
select select "0.1"
select select "4"
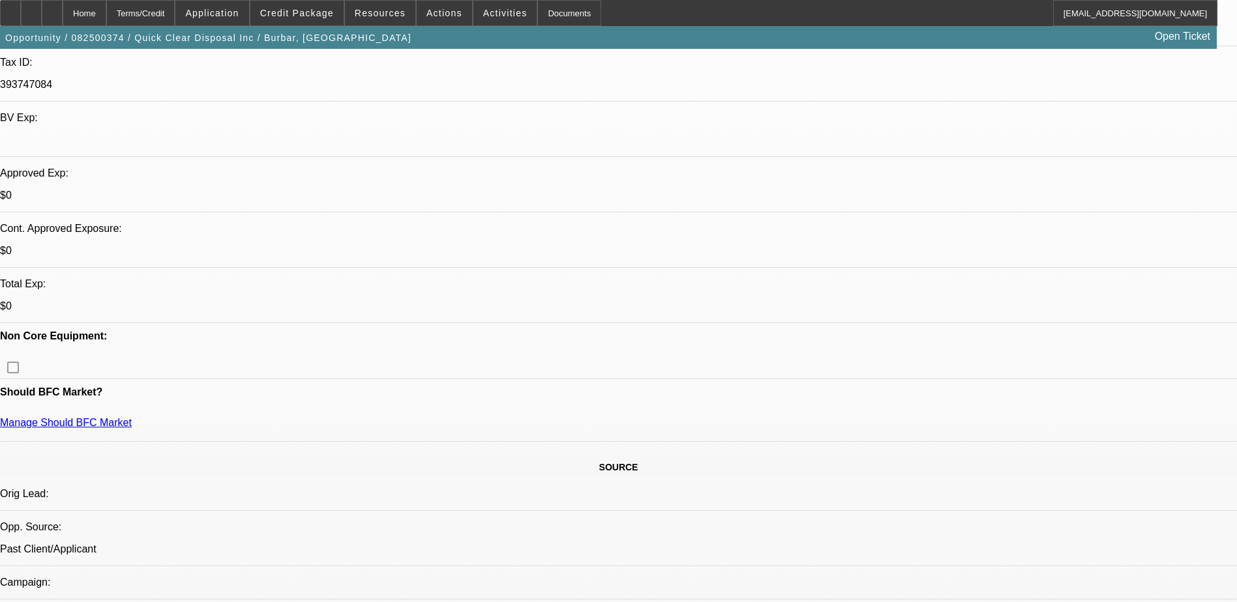
scroll to position [522, 0]
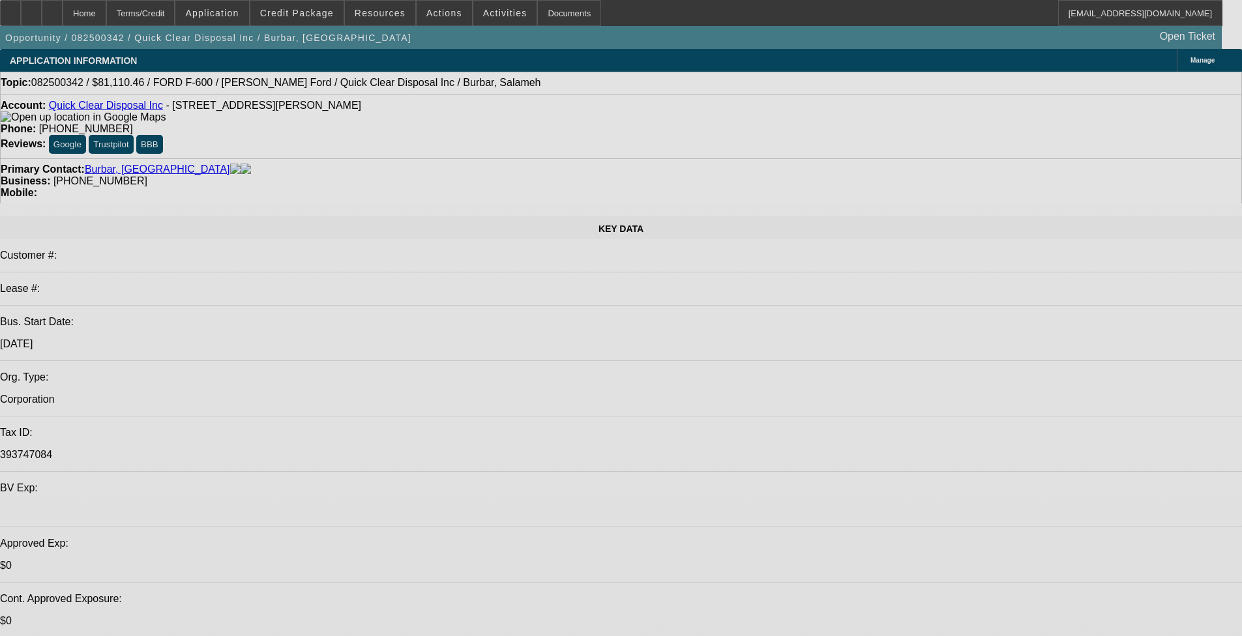
select select "0"
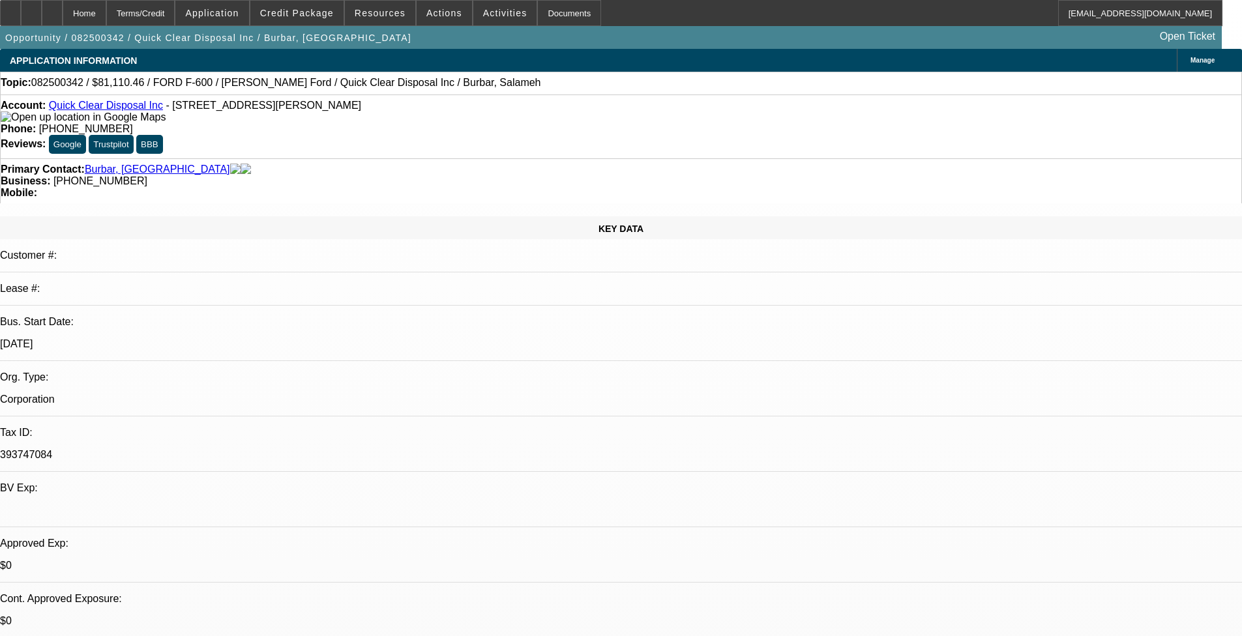
select select "0"
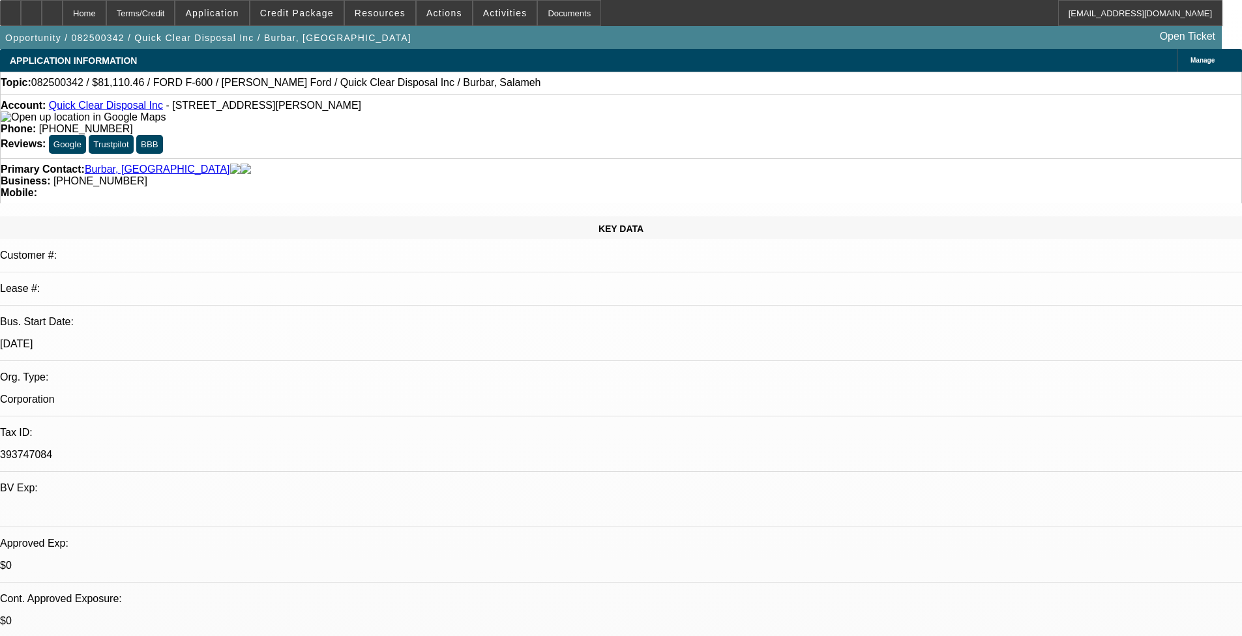
select select "0"
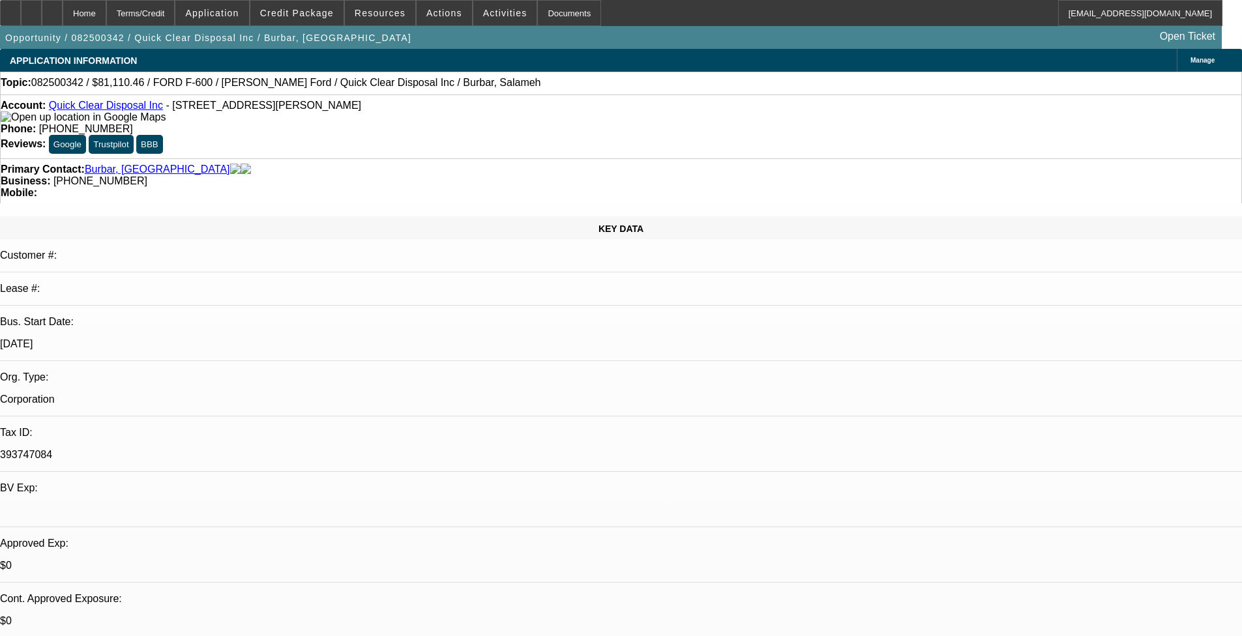
select select "0"
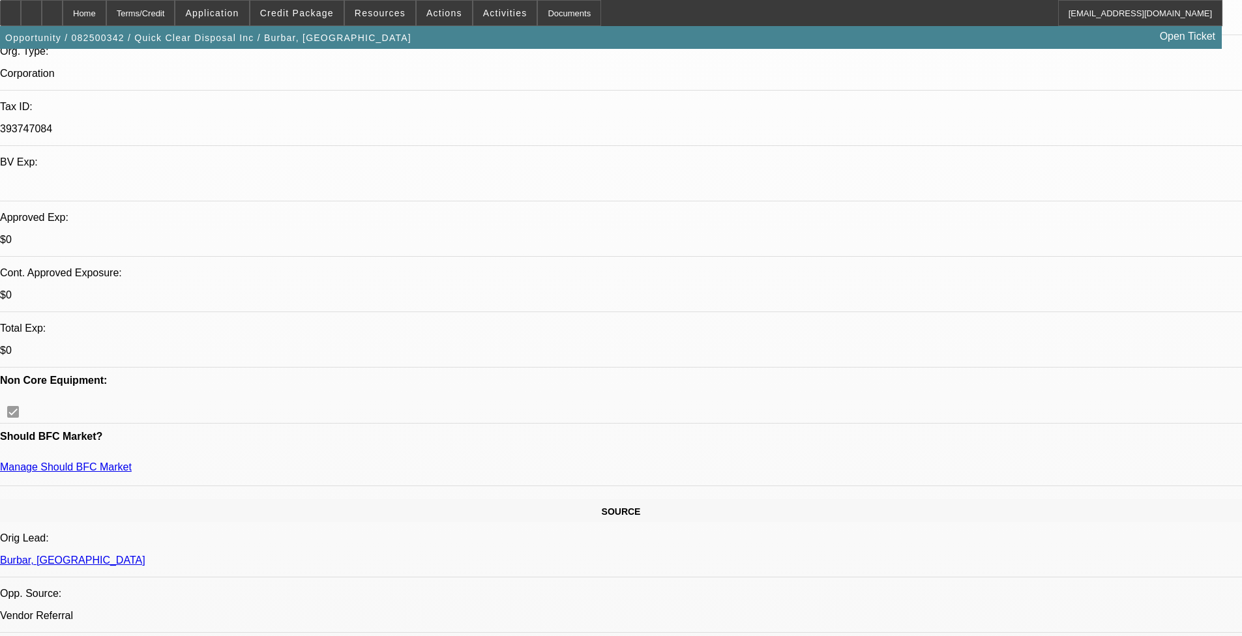
select select "1"
select select "2"
select select "21"
select select "1"
select select "2"
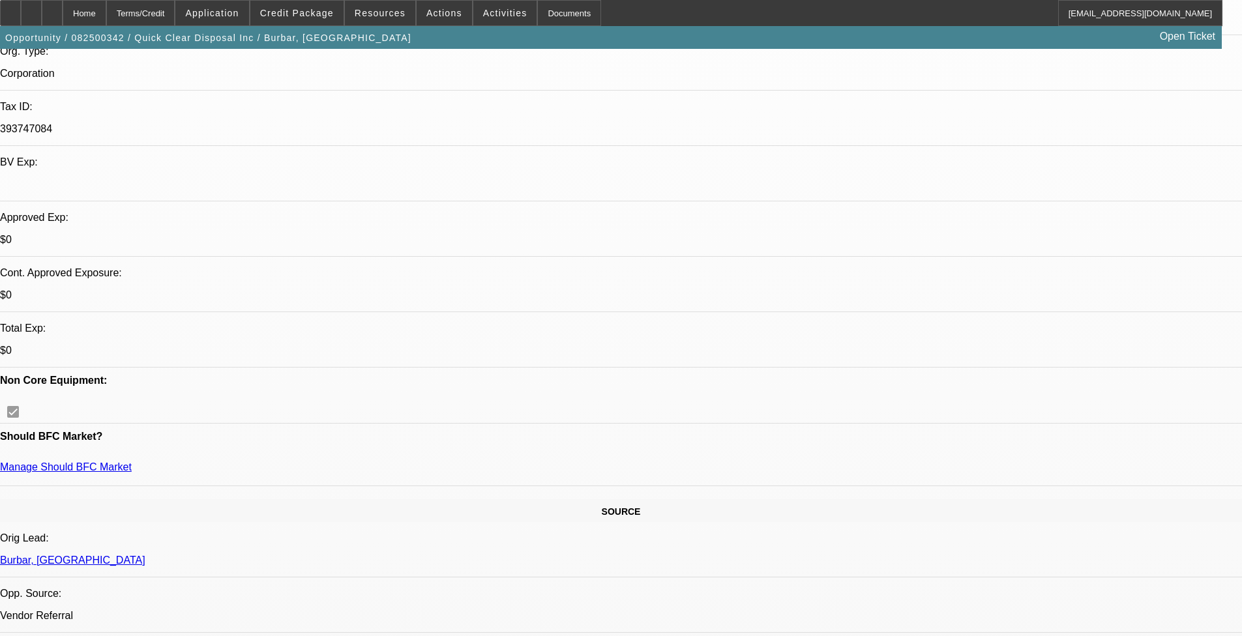
select select "21"
select select "1"
select select "2"
select select "21"
select select "1"
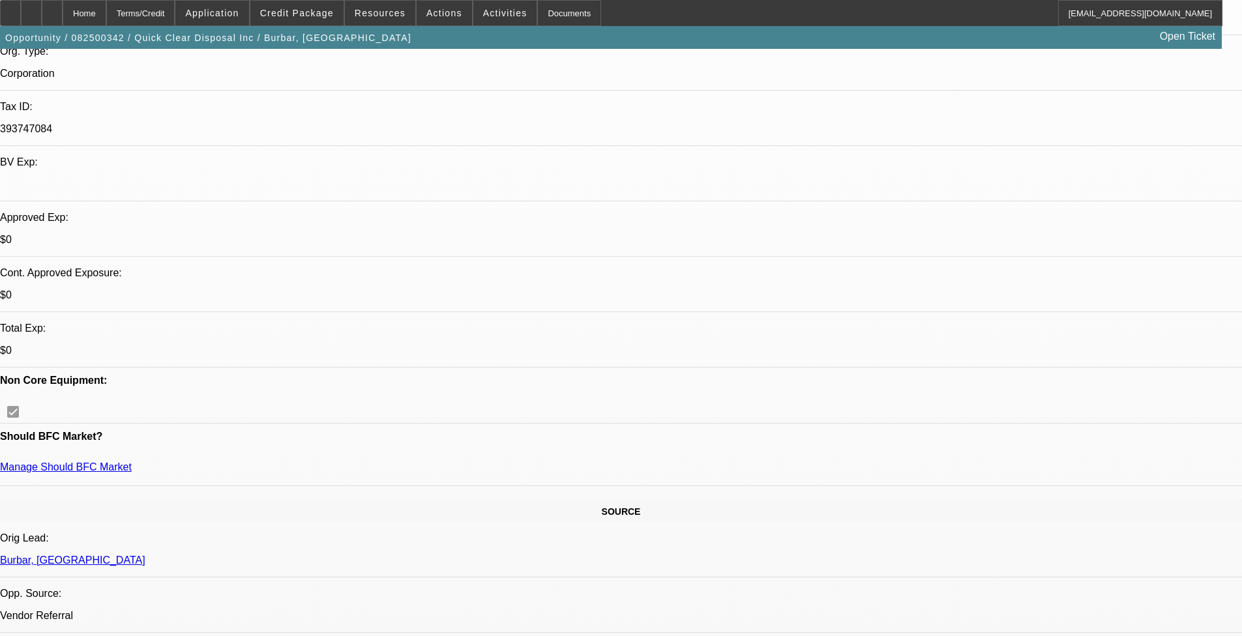
select select "2"
select select "19"
click at [297, 3] on span at bounding box center [296, 12] width 93 height 31
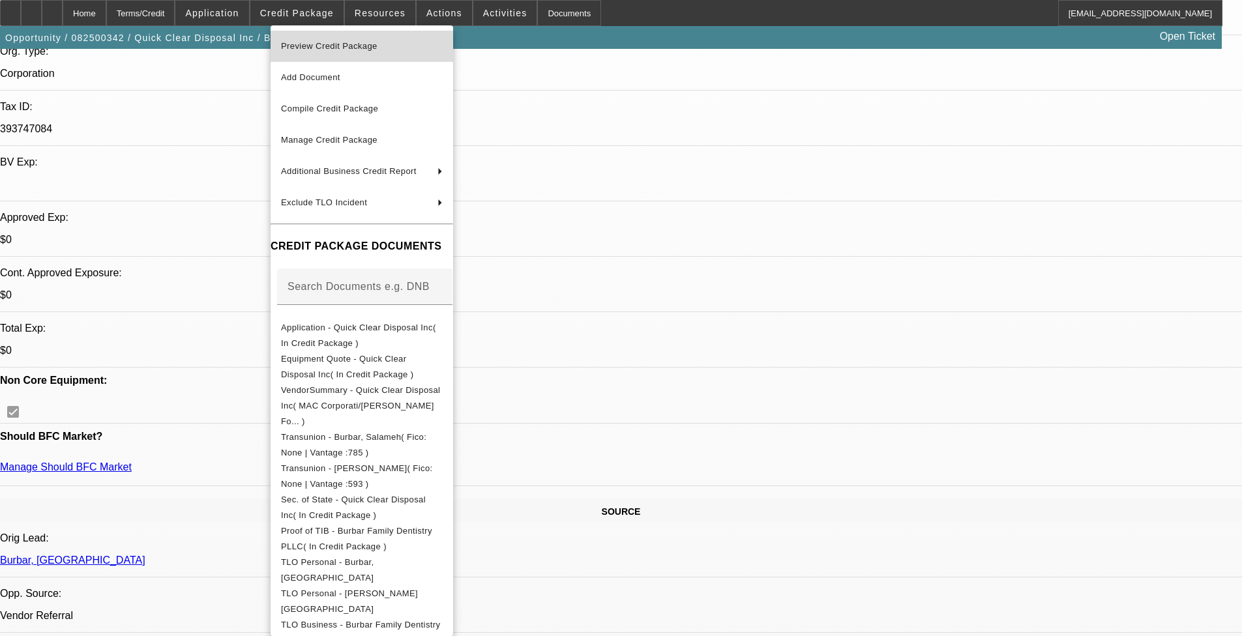
click at [355, 42] on span "Preview Credit Package" at bounding box center [329, 46] width 96 height 10
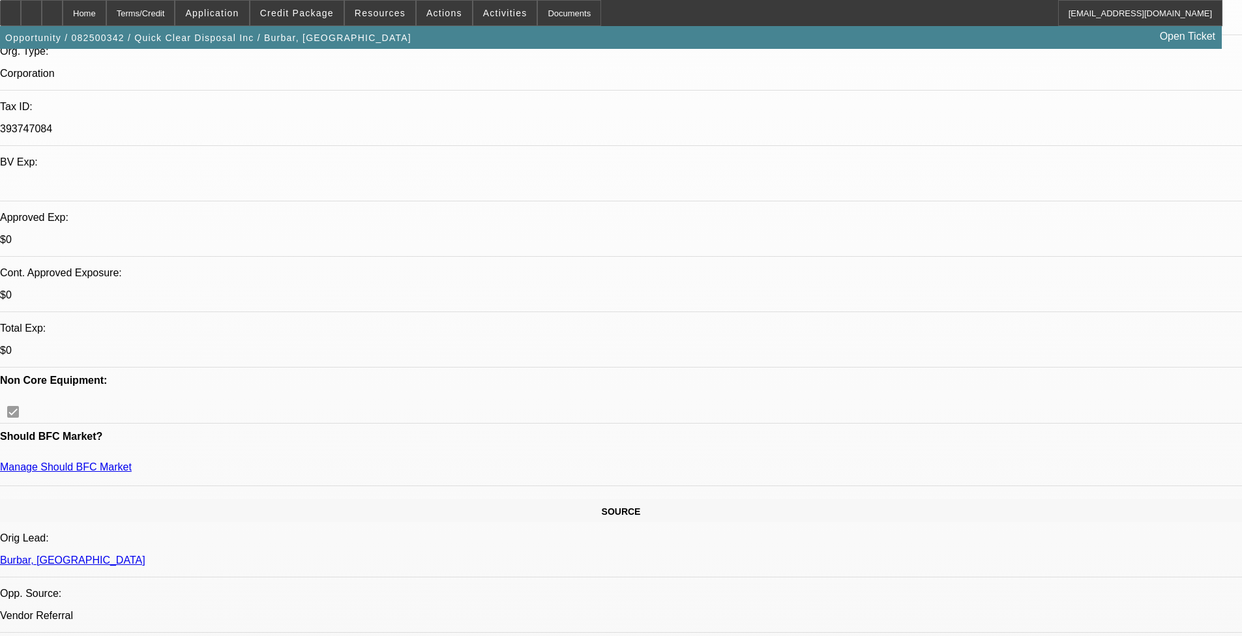
scroll to position [458, 0]
drag, startPoint x: 1101, startPoint y: 507, endPoint x: 839, endPoint y: 422, distance: 275.4
copy div "[PERSON_NAME] is the owner and operator of Quick Clear Disposal Inc., a company…"
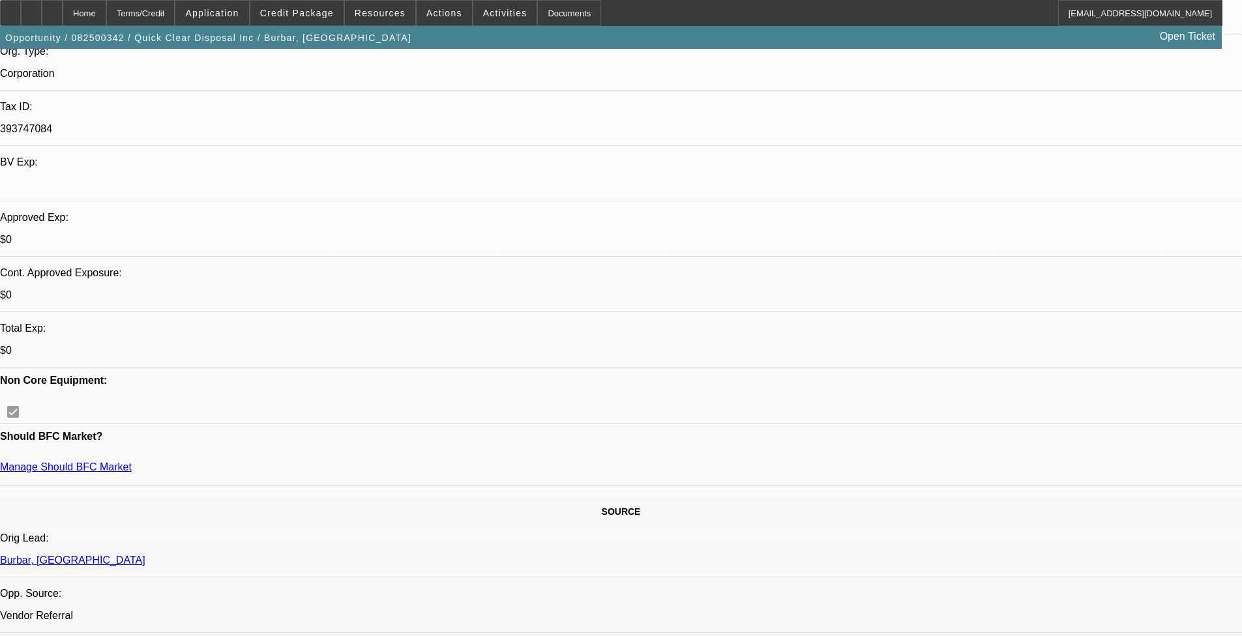
scroll to position [0, 0]
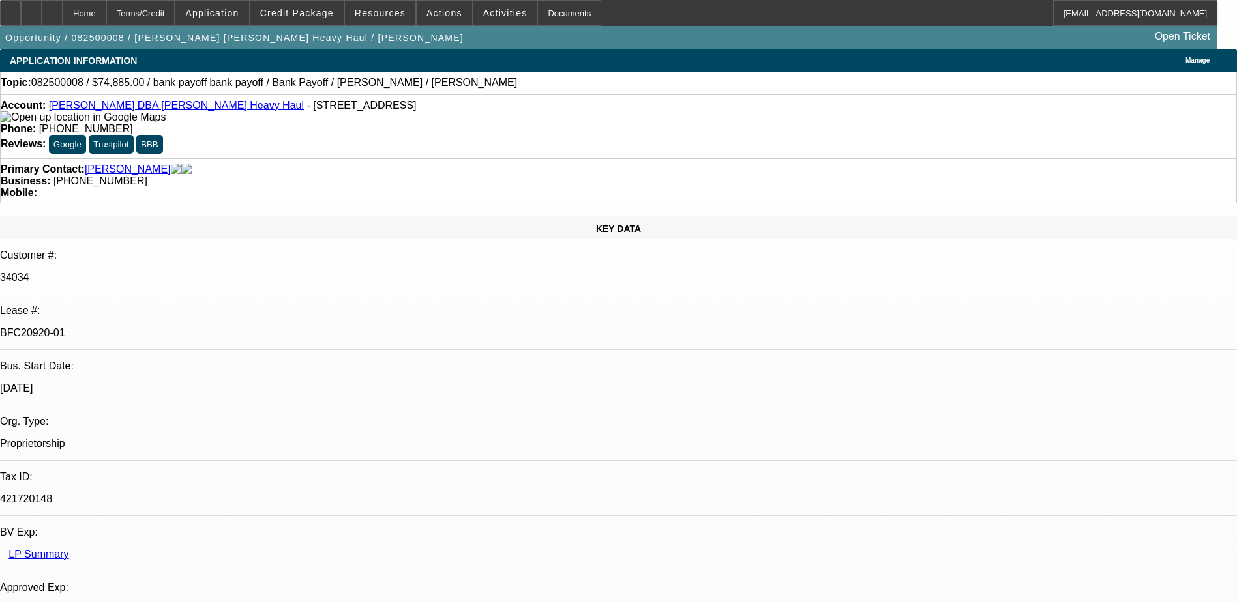
select select "0"
select select "2"
select select "0"
select select "2"
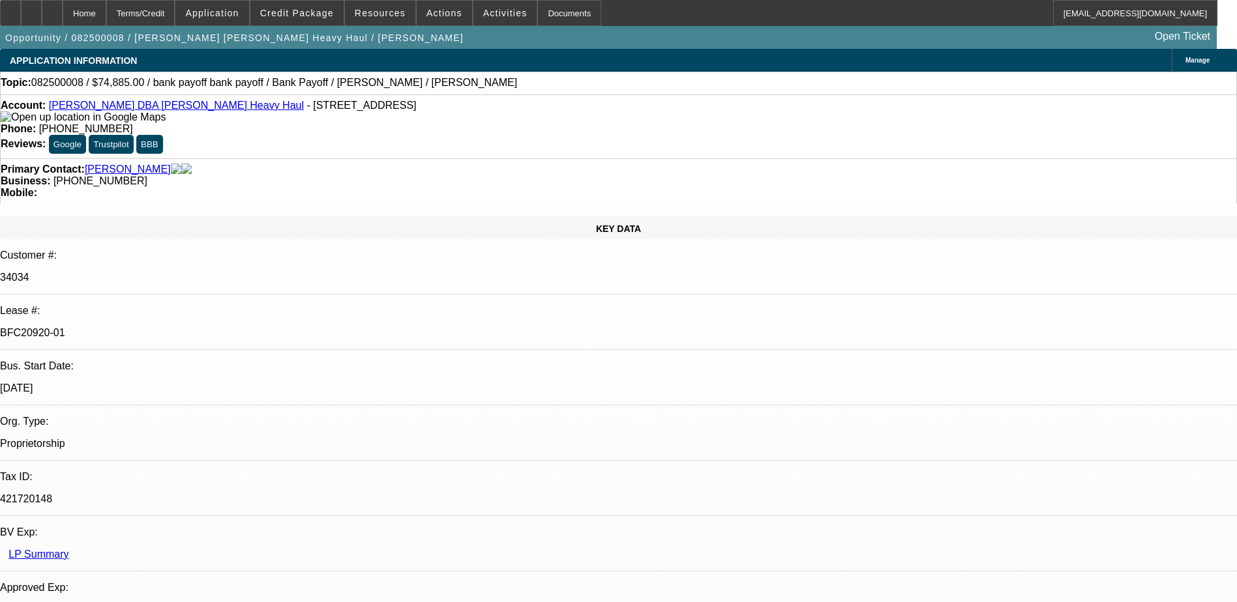
select select "0"
select select "2"
select select "0"
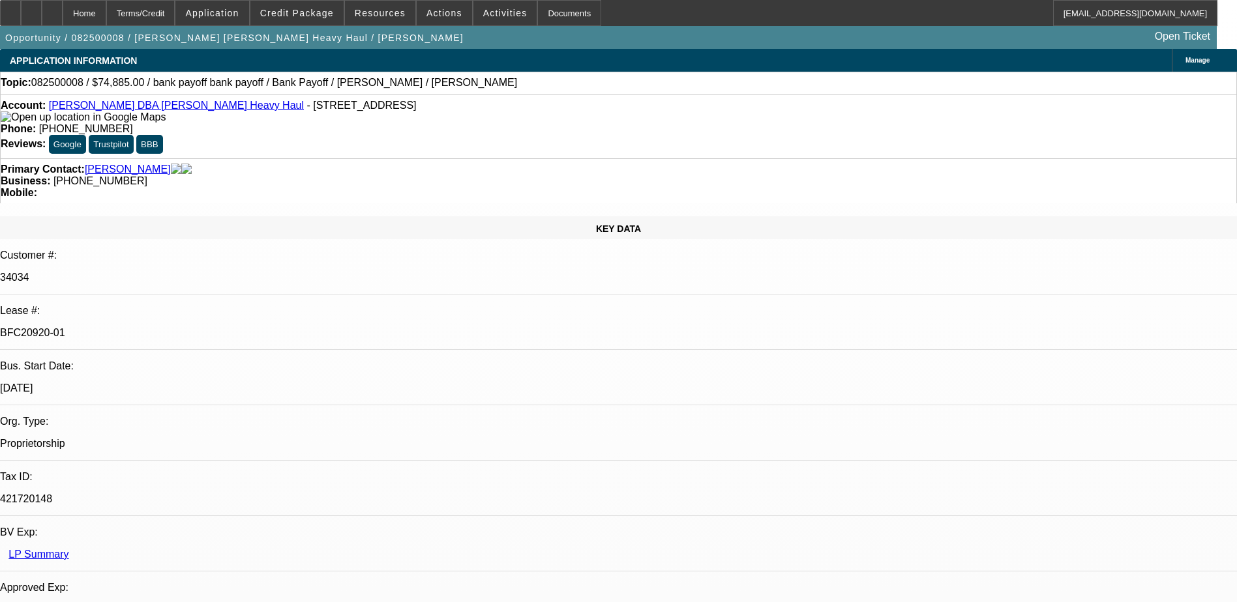
select select "2"
select select "0"
select select "1"
select select "2"
select select "6"
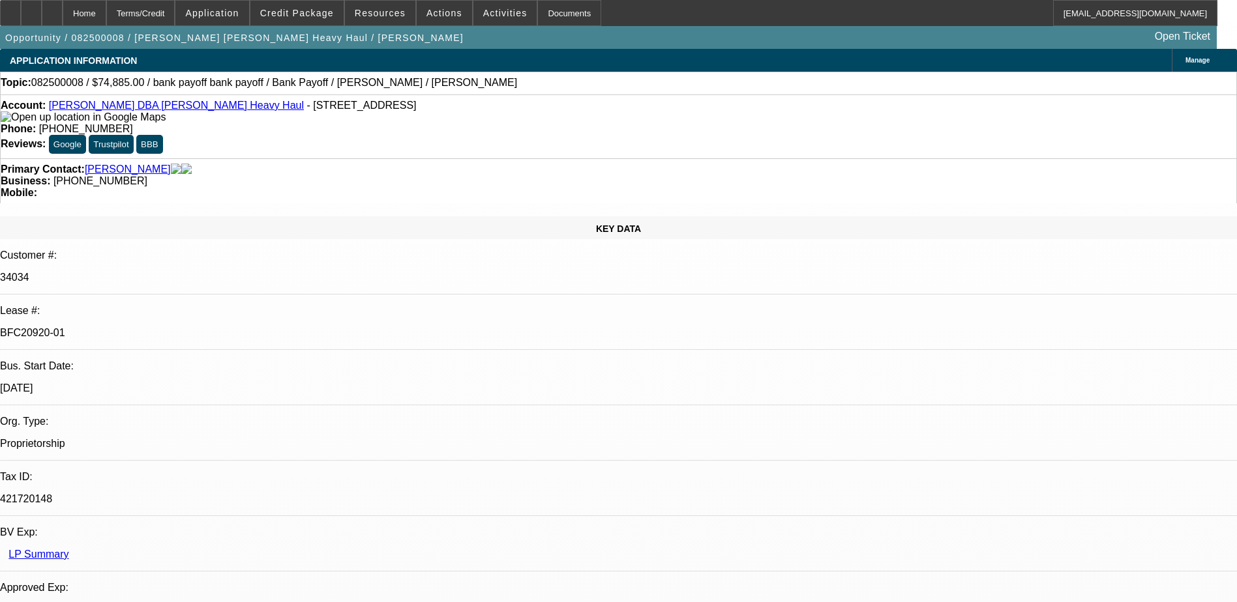
select select "1"
select select "2"
select select "6"
select select "1"
select select "2"
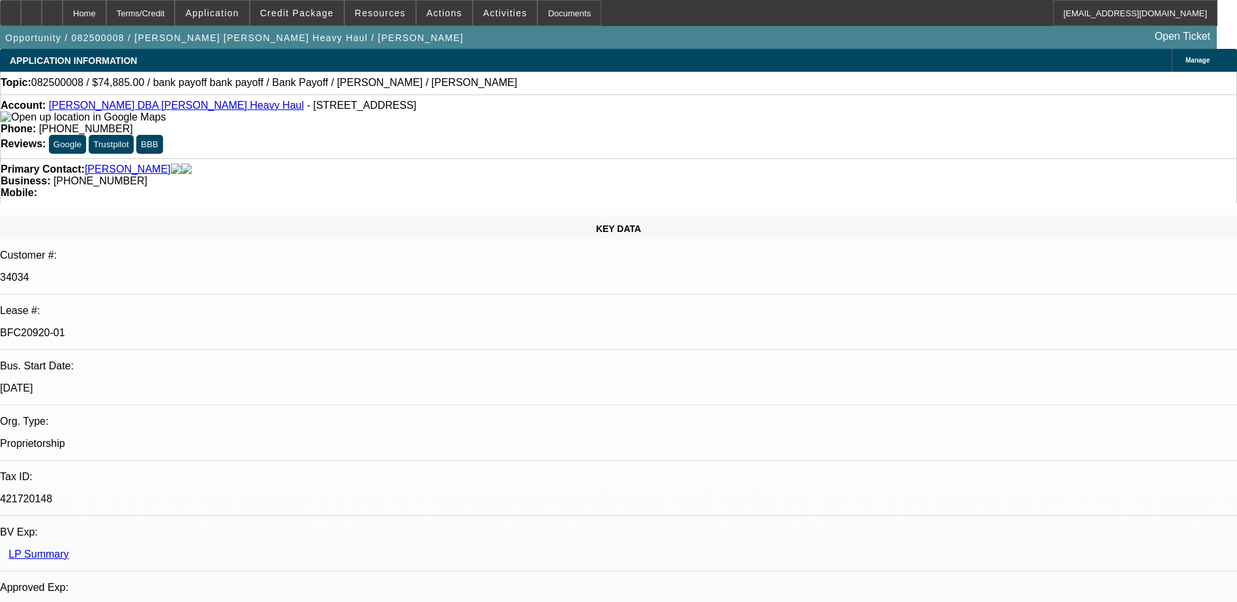
select select "6"
select select "1"
select select "2"
select select "6"
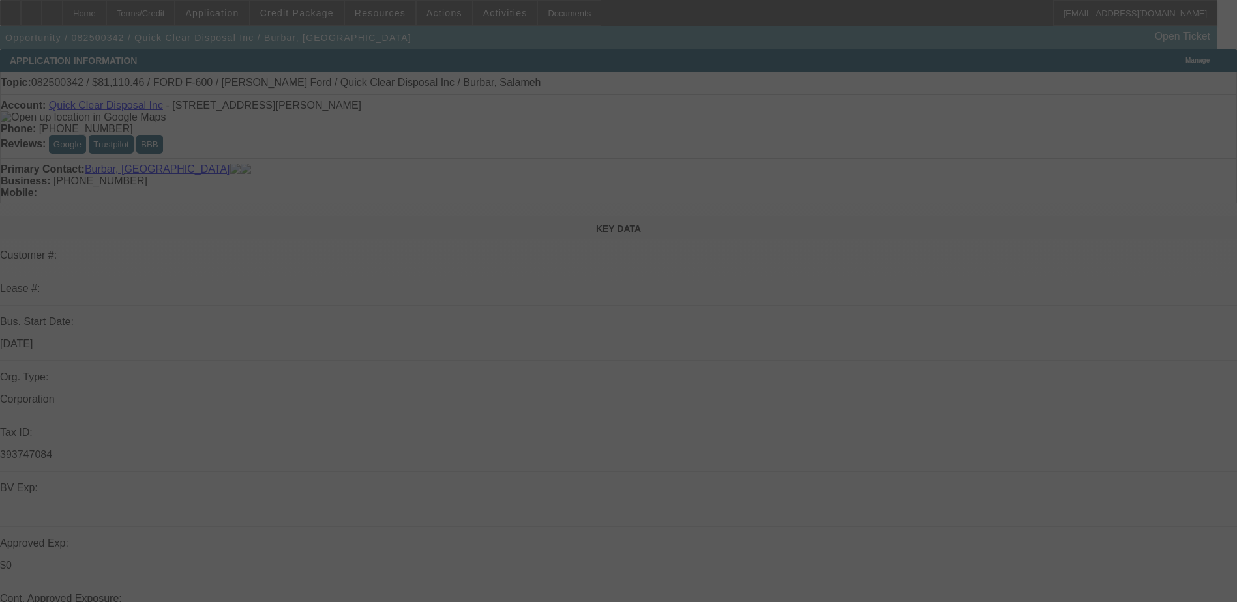
select select "0"
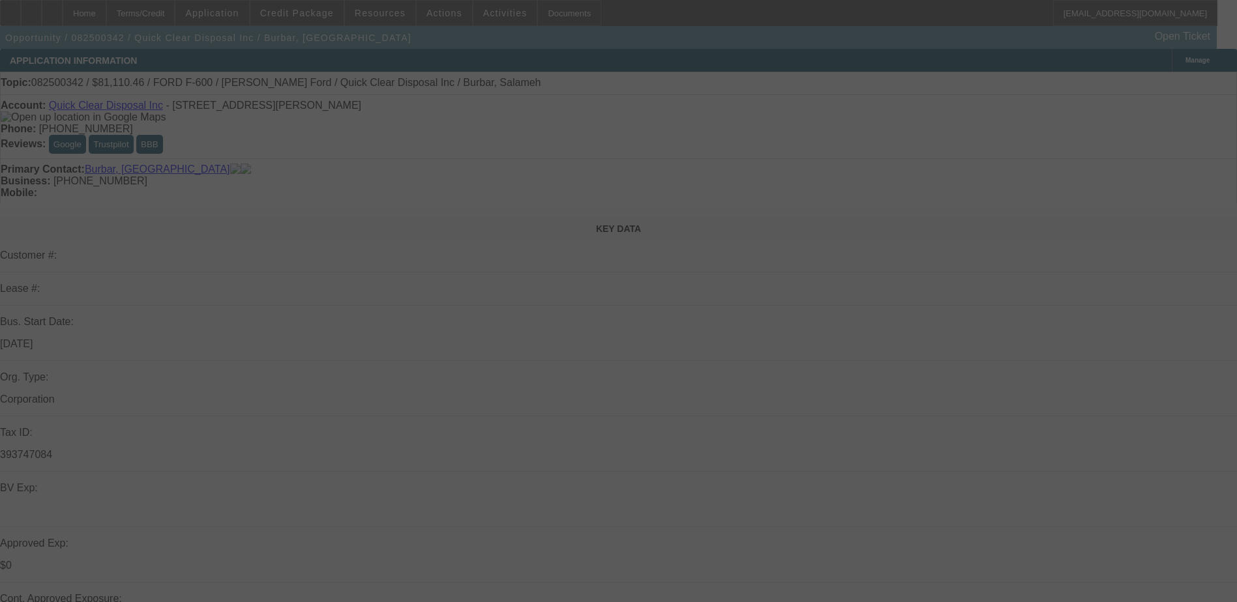
select select "0"
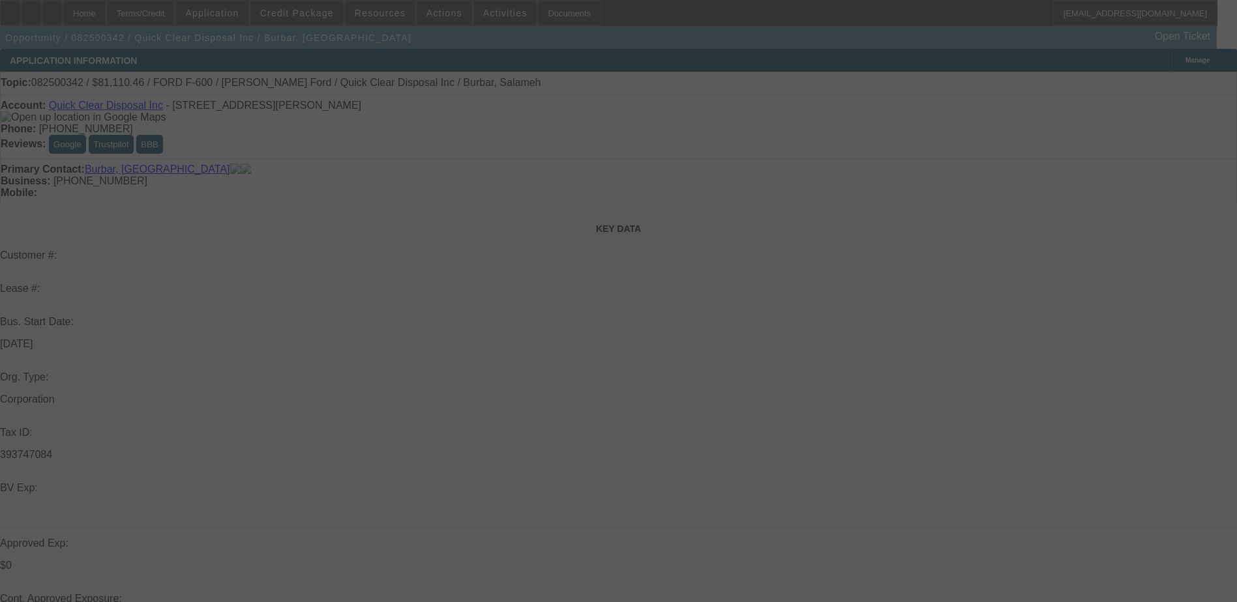
select select "0"
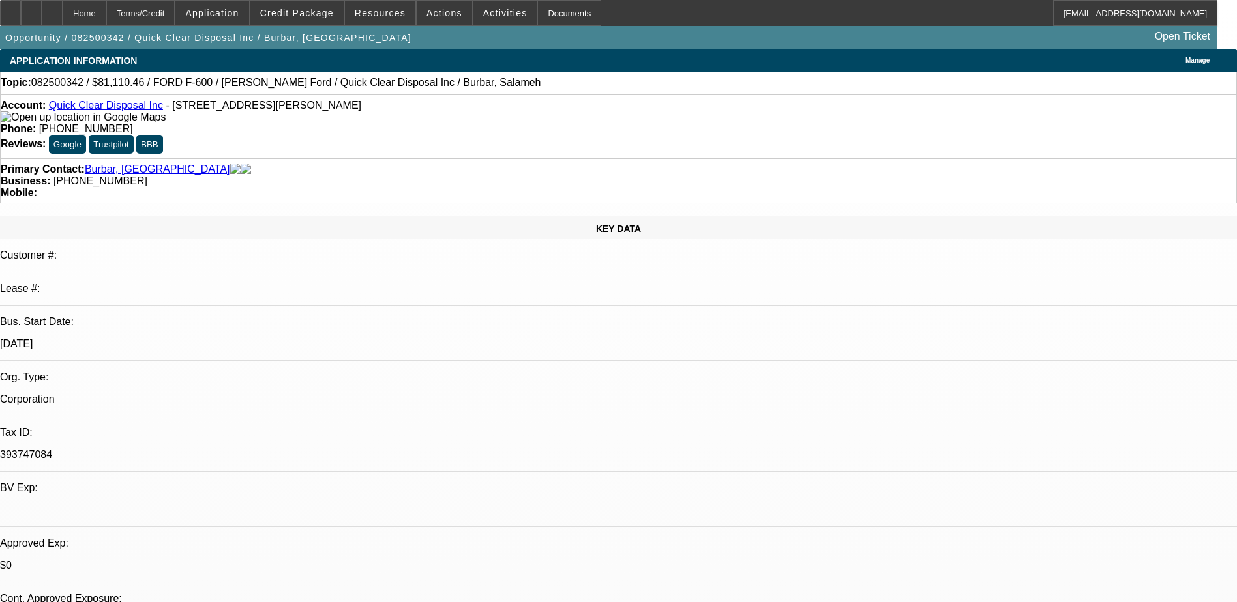
select select "1"
select select "2"
select select "21"
select select "1"
select select "2"
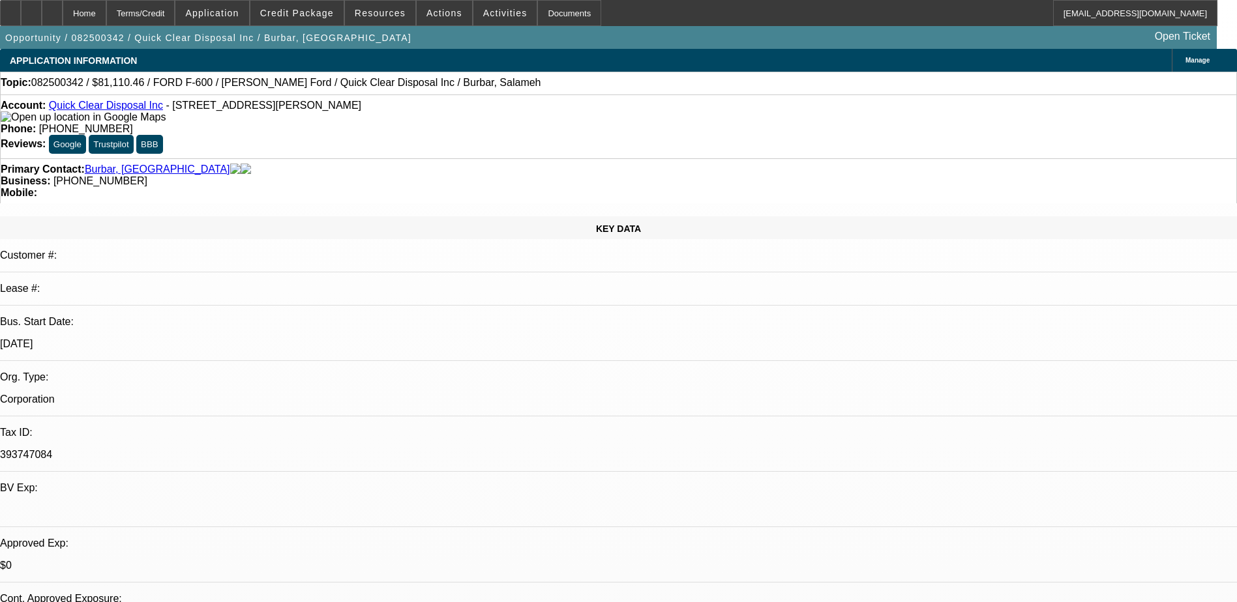
select select "21"
select select "1"
select select "2"
select select "21"
select select "1"
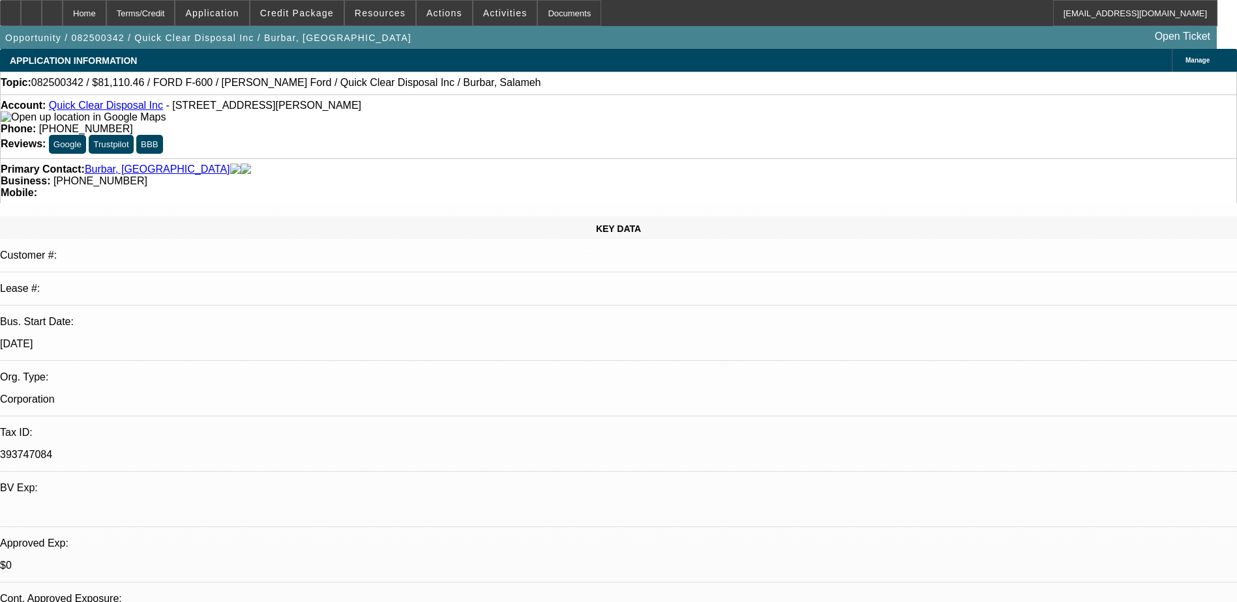
select select "2"
select select "19"
click at [308, 14] on span "Credit Package" at bounding box center [297, 13] width 74 height 10
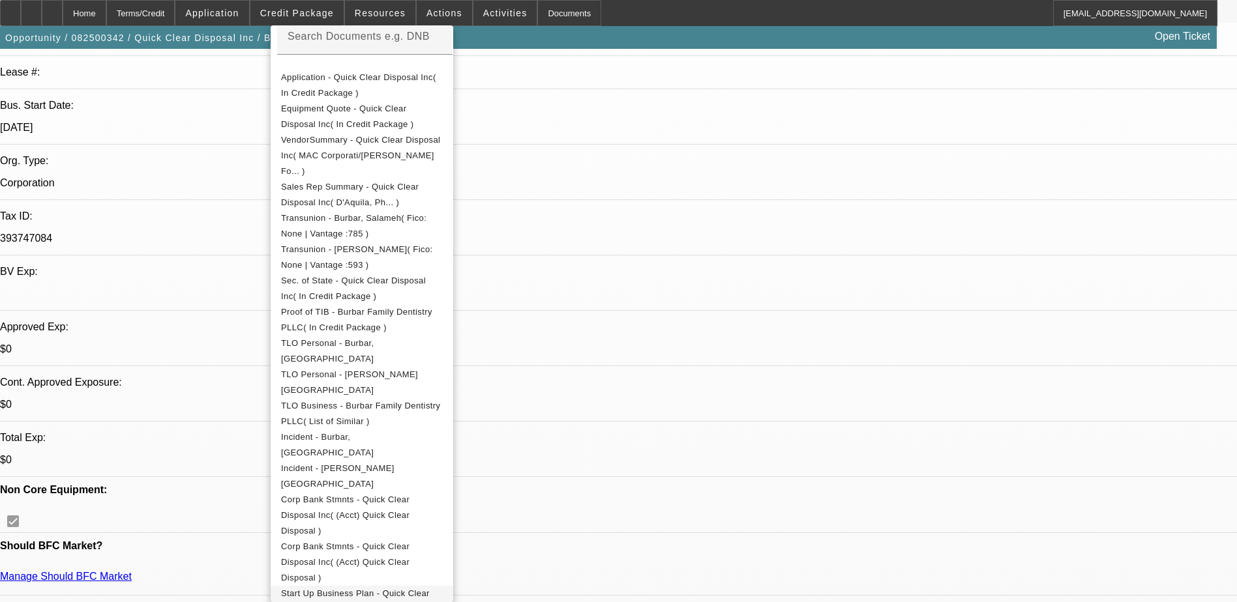
scroll to position [326, 0]
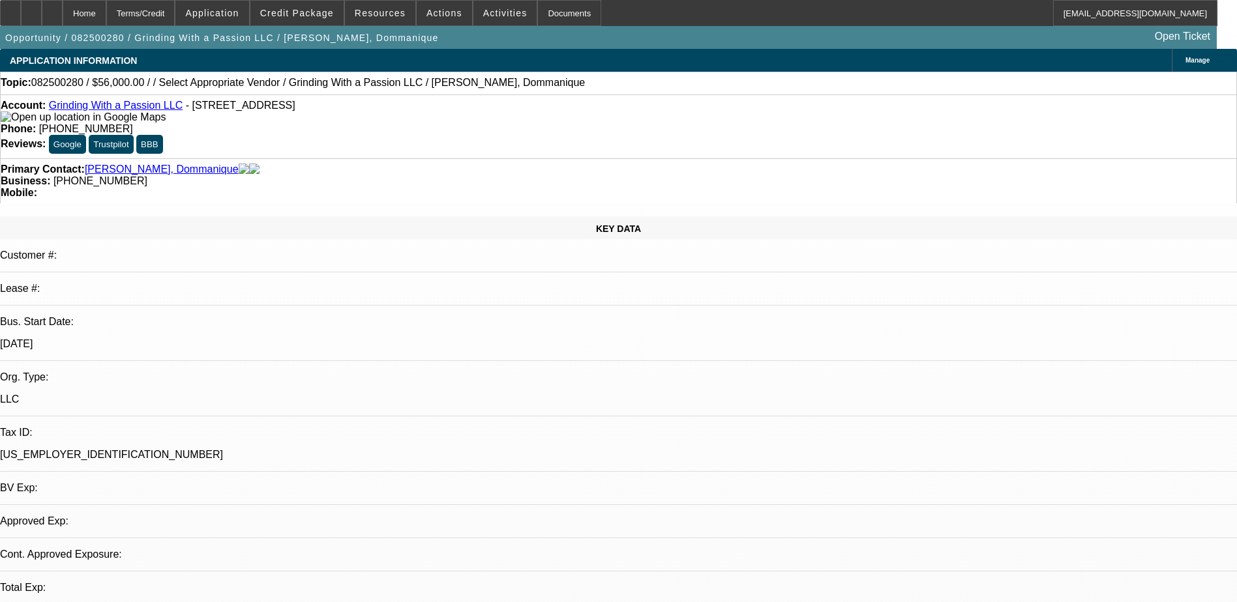
select select "0.2"
select select "2"
select select "0.1"
select select "1"
select select "2"
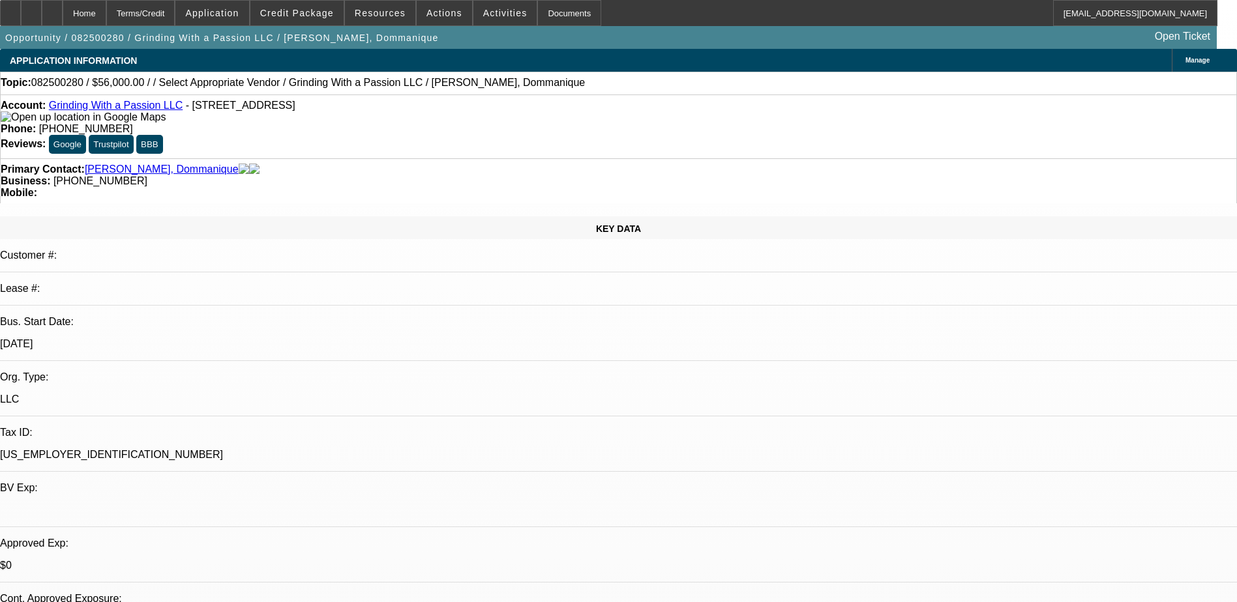
select select "4"
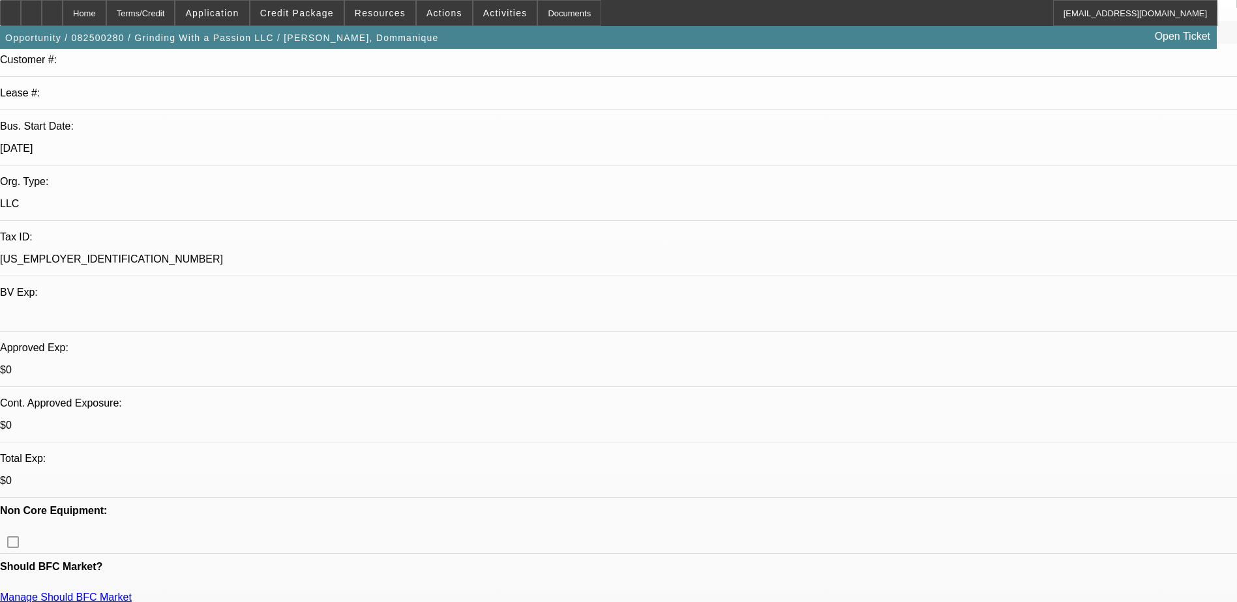
scroll to position [391, 0]
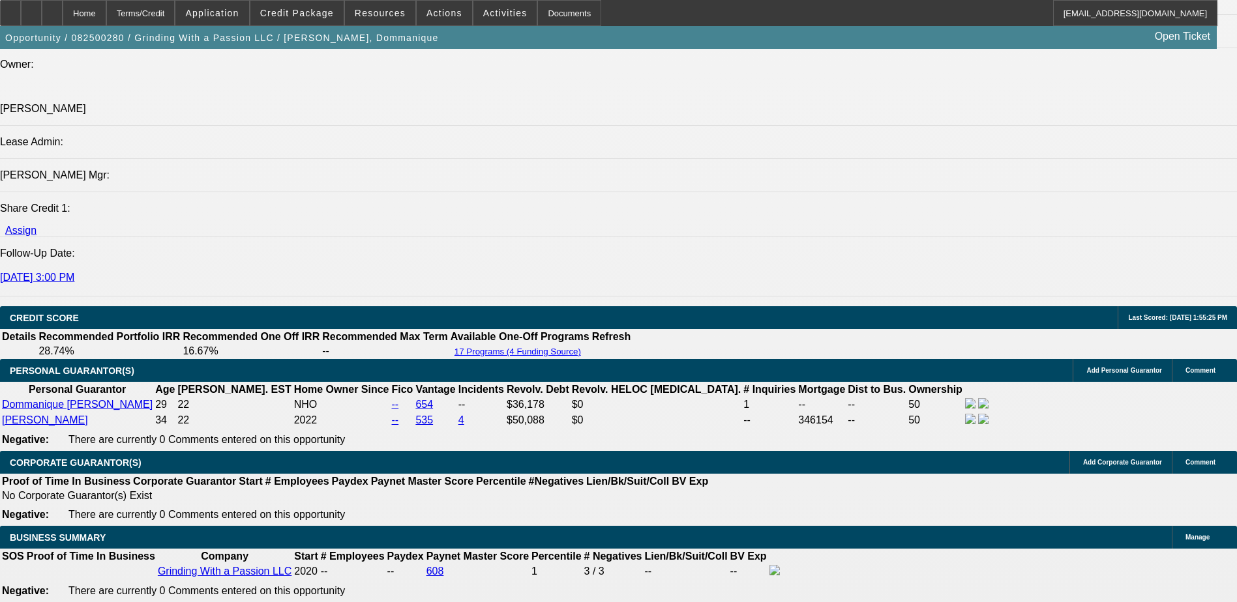
scroll to position [1695, 0]
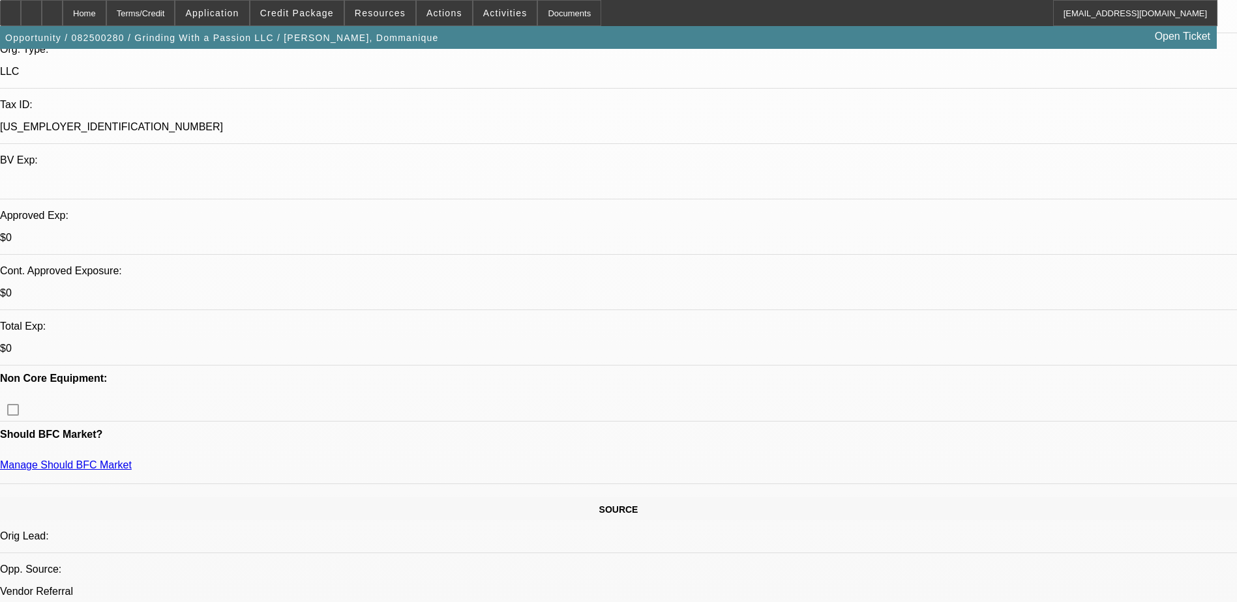
scroll to position [196, 0]
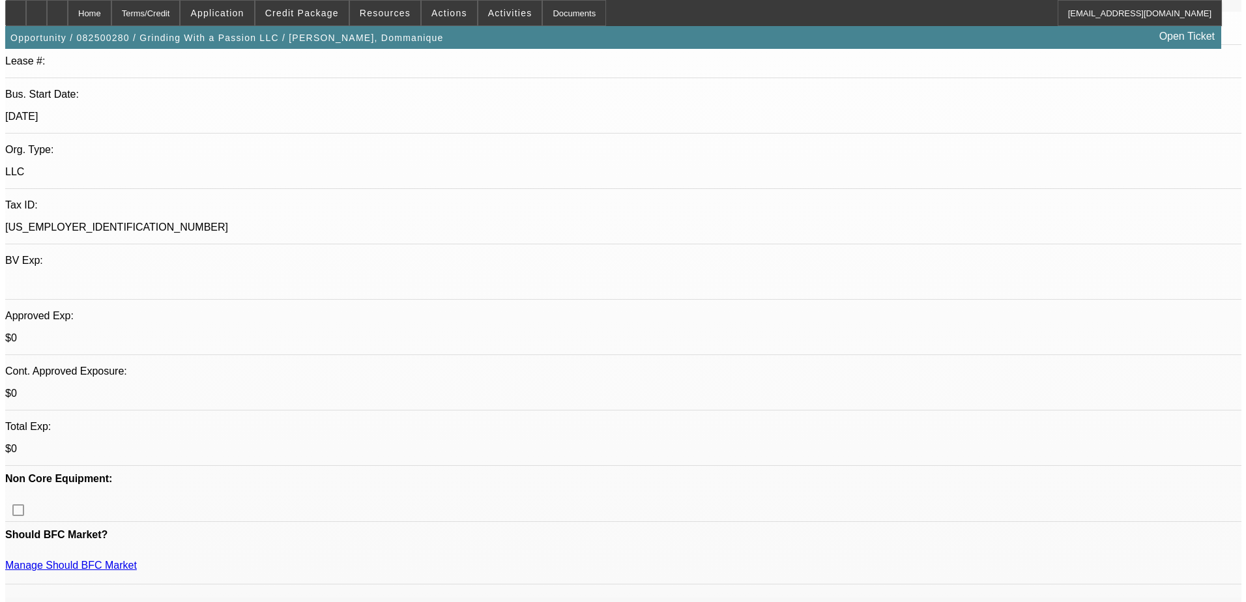
scroll to position [0, 0]
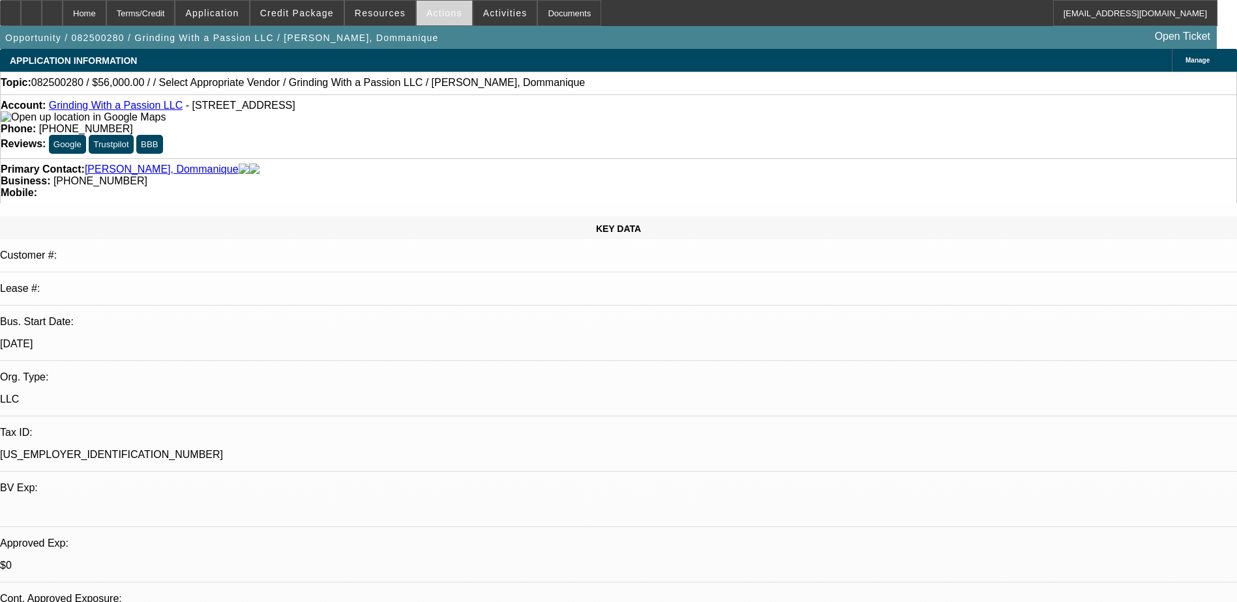
click at [430, 14] on span "Actions" at bounding box center [444, 13] width 36 height 10
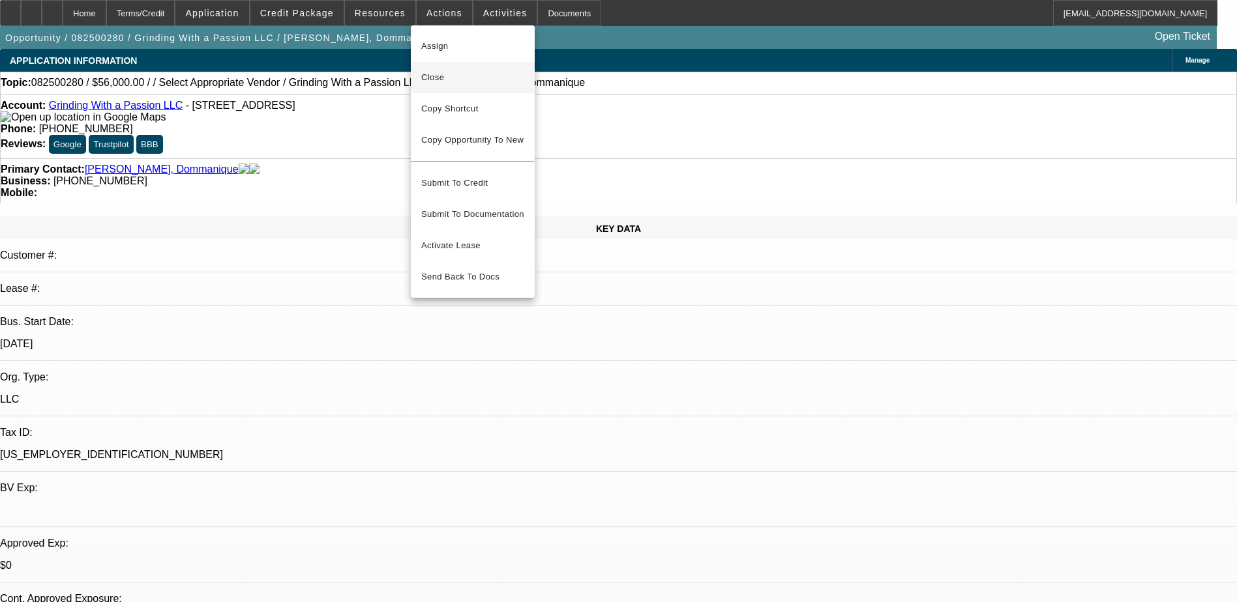
click at [458, 86] on button "Close" at bounding box center [473, 77] width 124 height 31
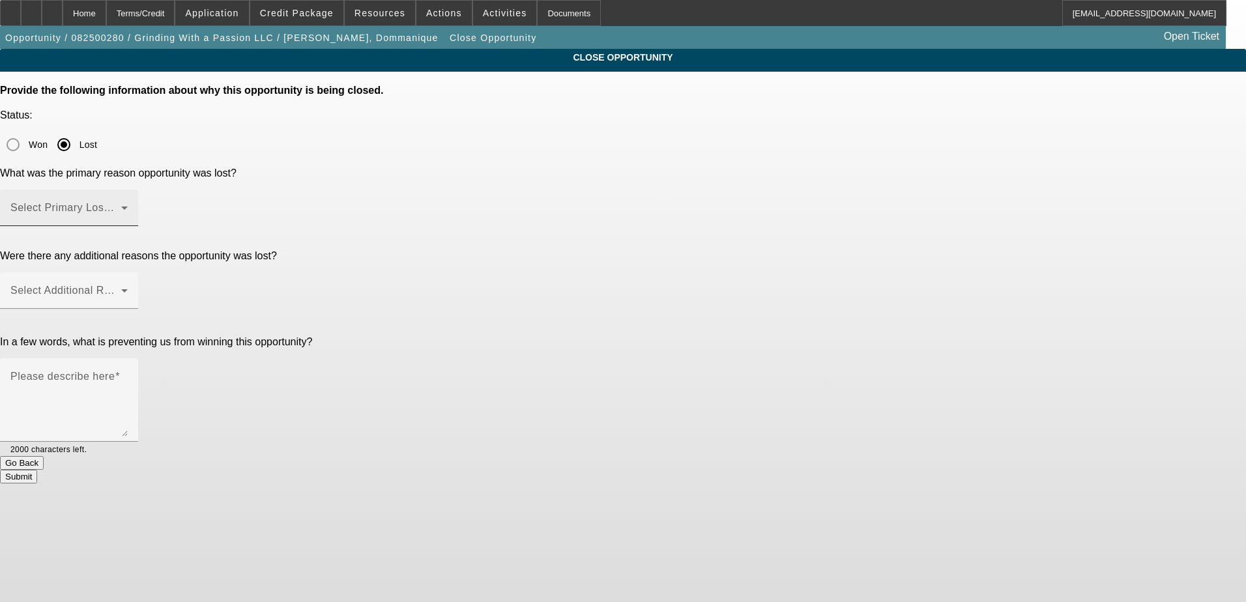
click at [148, 202] on mat-label "Select Primary Lost Reason" at bounding box center [79, 207] width 138 height 11
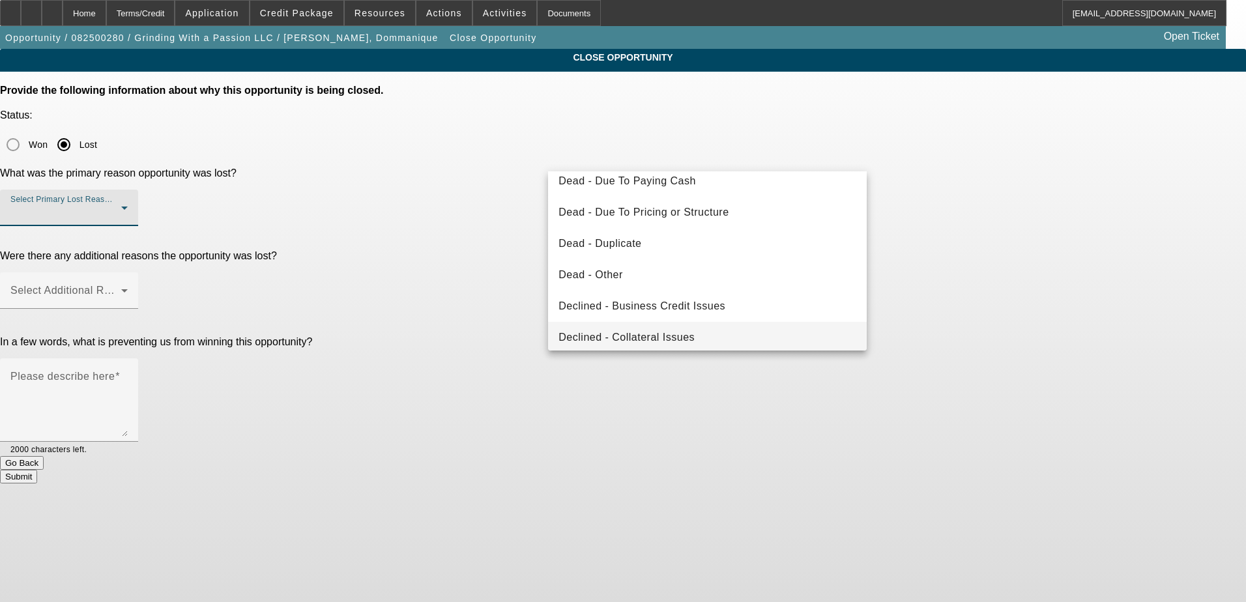
scroll to position [175, 0]
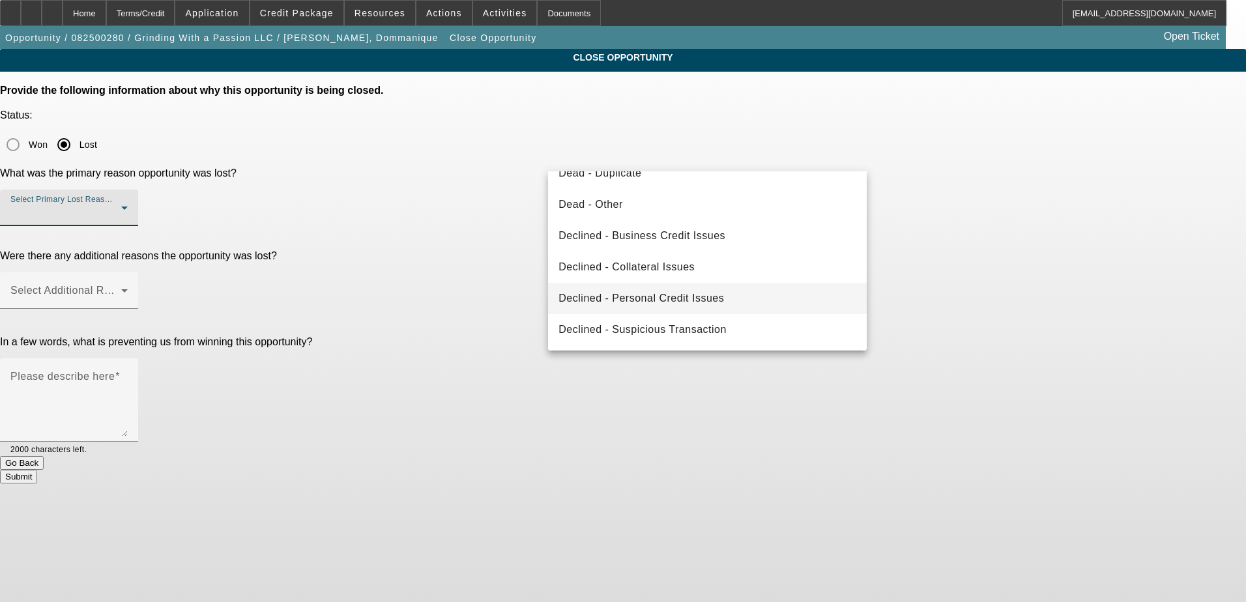
click at [662, 292] on span "Declined - Personal Credit Issues" at bounding box center [642, 299] width 166 height 16
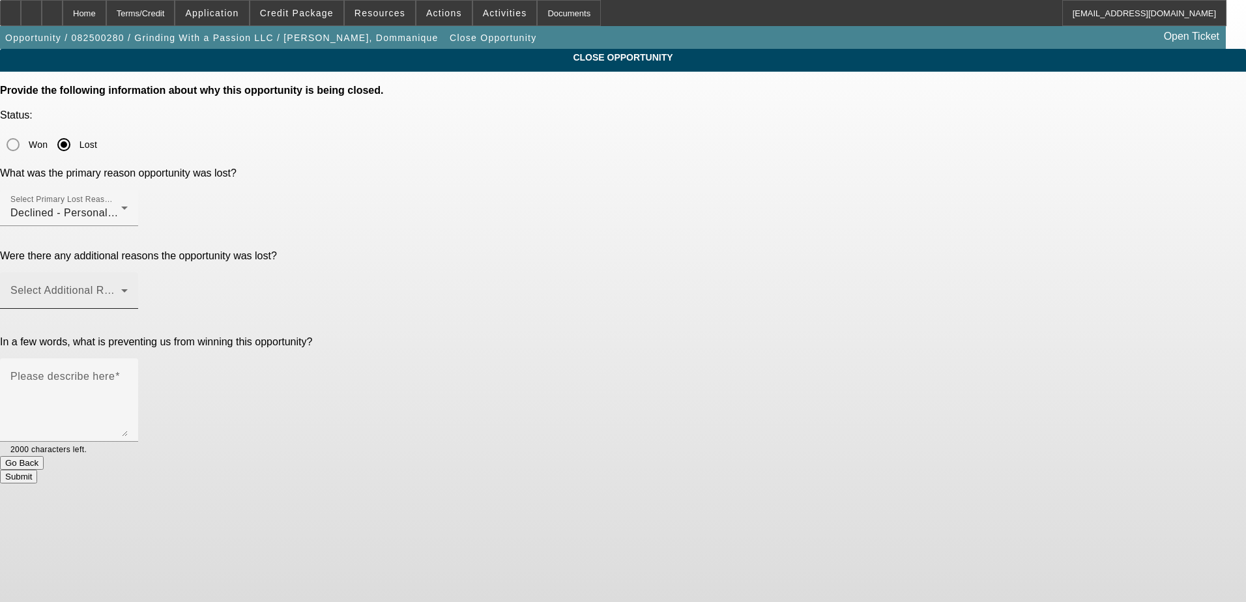
click at [128, 272] on div "Select Additional Reasons" at bounding box center [68, 290] width 117 height 37
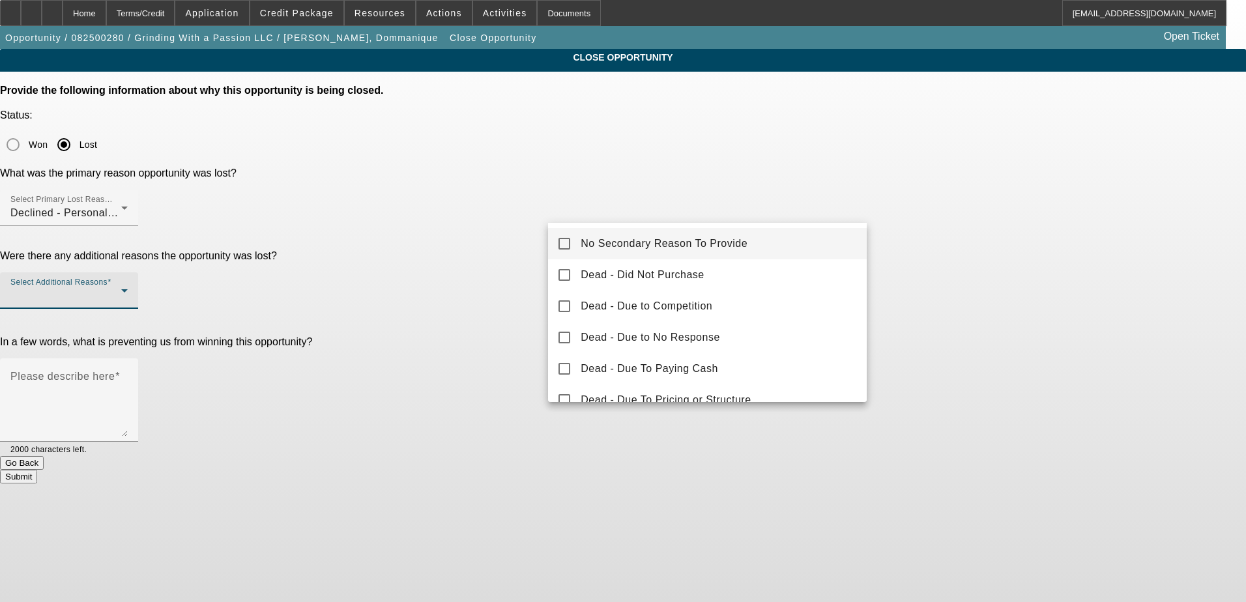
click at [633, 233] on mat-option "No Secondary Reason To Provide" at bounding box center [707, 243] width 319 height 31
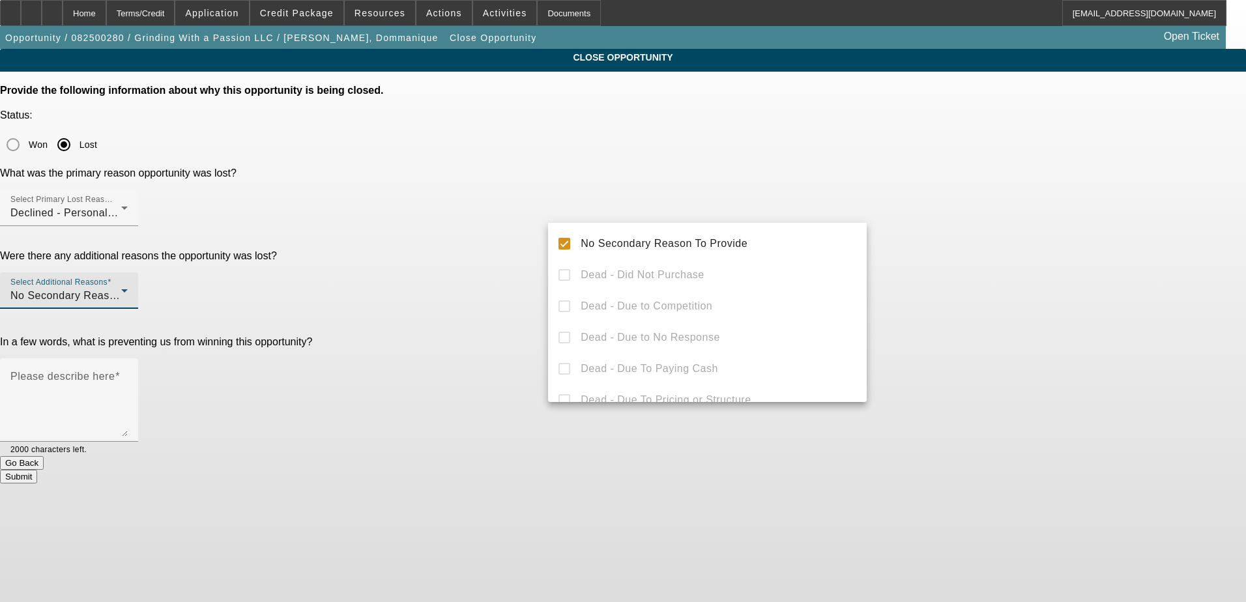
click at [528, 220] on div at bounding box center [623, 301] width 1246 height 602
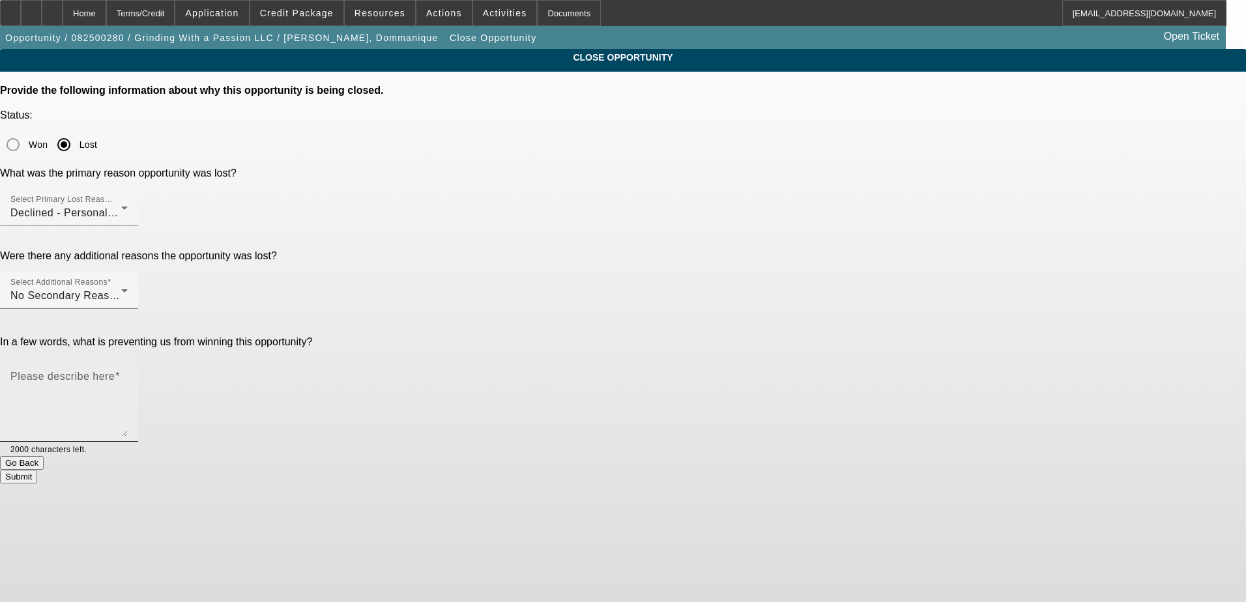
click at [115, 371] on mat-label "Please describe here" at bounding box center [62, 376] width 104 height 11
click at [128, 374] on textarea "Please describe here" at bounding box center [68, 405] width 117 height 63
type textarea "declined"
click at [37, 470] on button "Submit" at bounding box center [18, 477] width 37 height 14
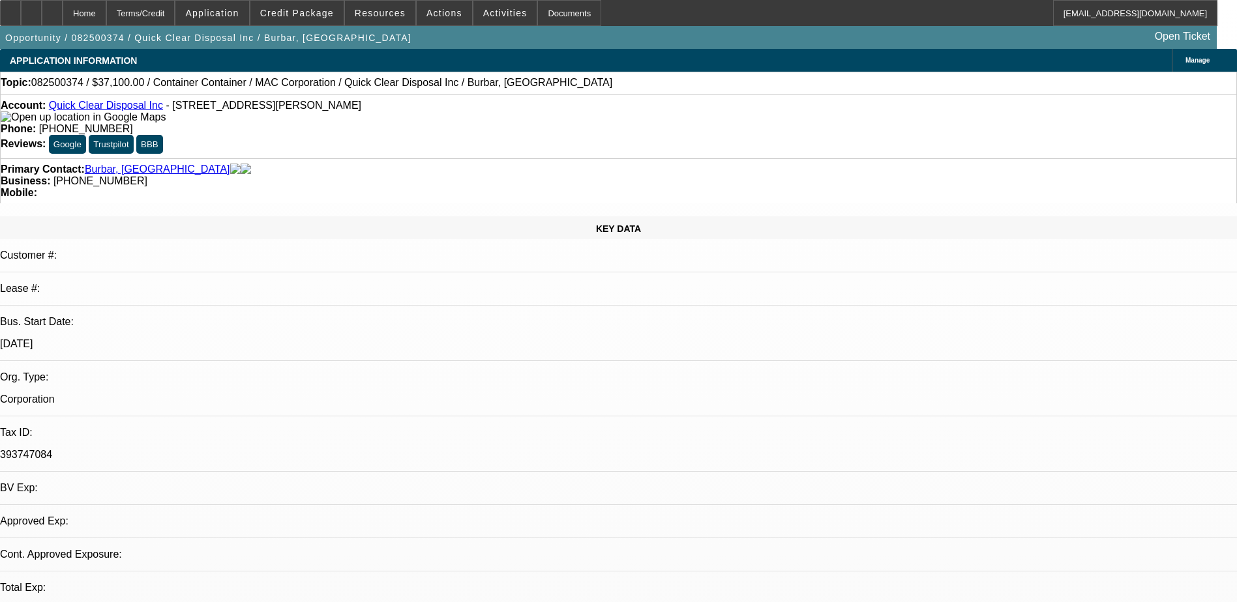
select select "0"
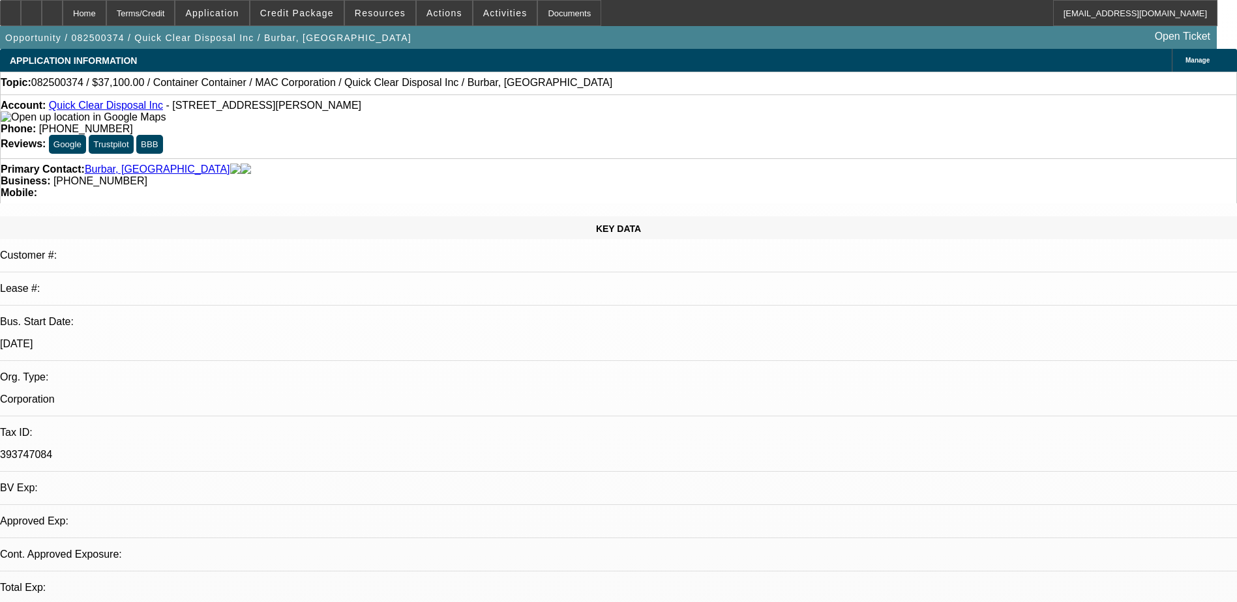
select select "0"
select select "1"
select select "3"
select select "6"
select select "1"
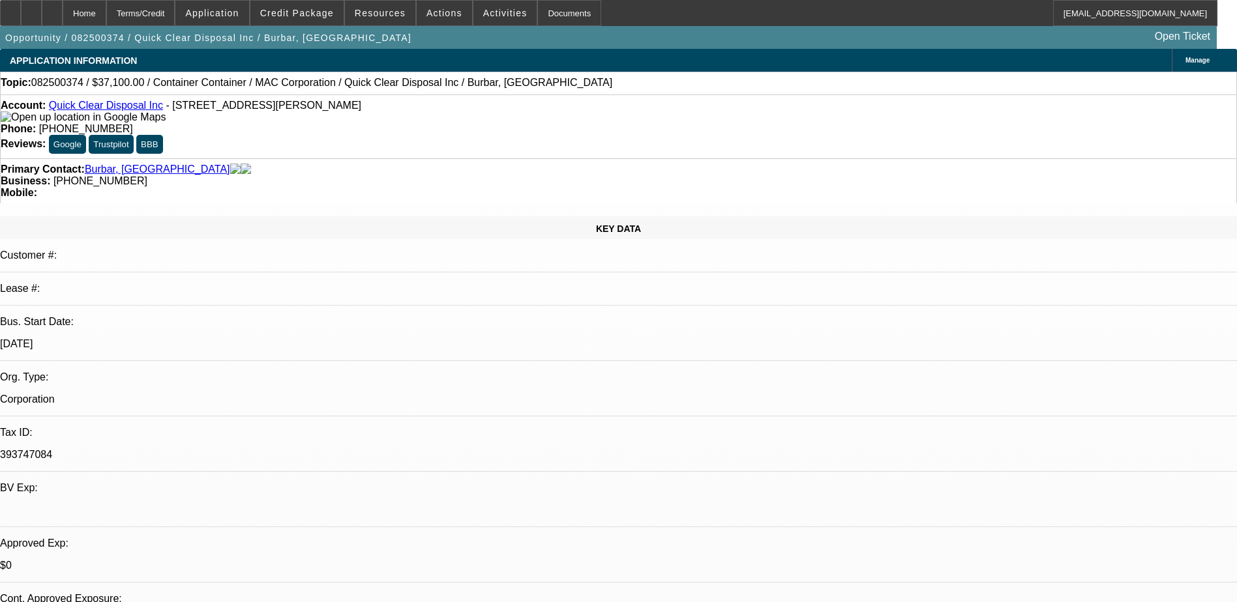
select select "3"
select select "6"
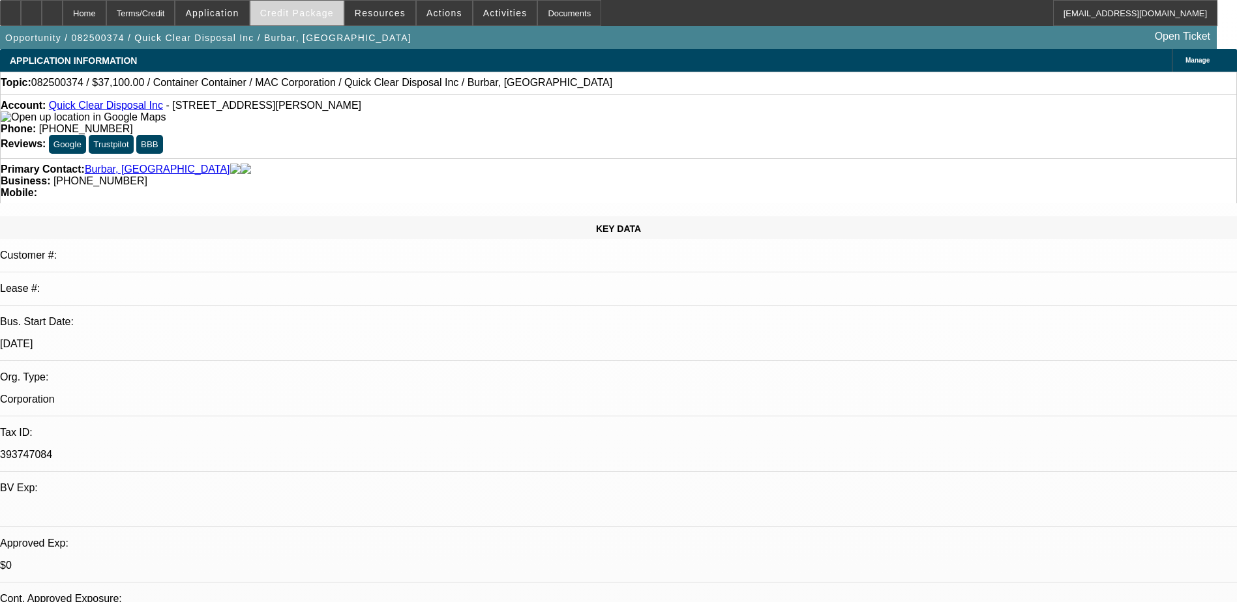
click at [314, 12] on span "Credit Package" at bounding box center [297, 13] width 74 height 10
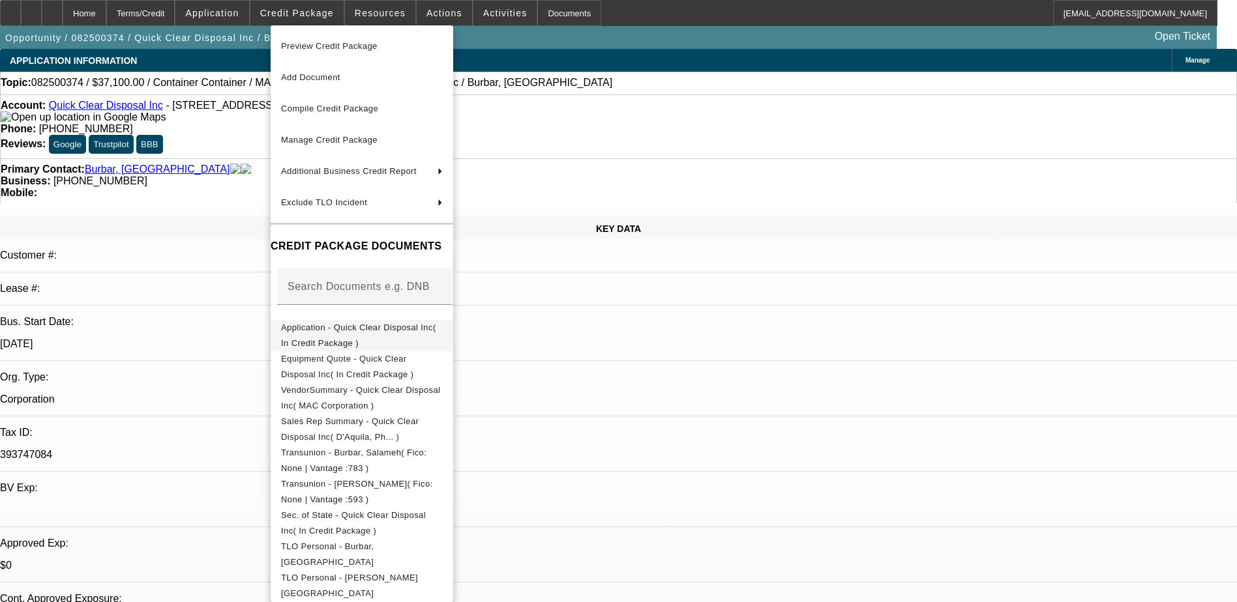
click at [422, 324] on span "Application - Quick Clear Disposal Inc( In Credit Package )" at bounding box center [362, 335] width 162 height 31
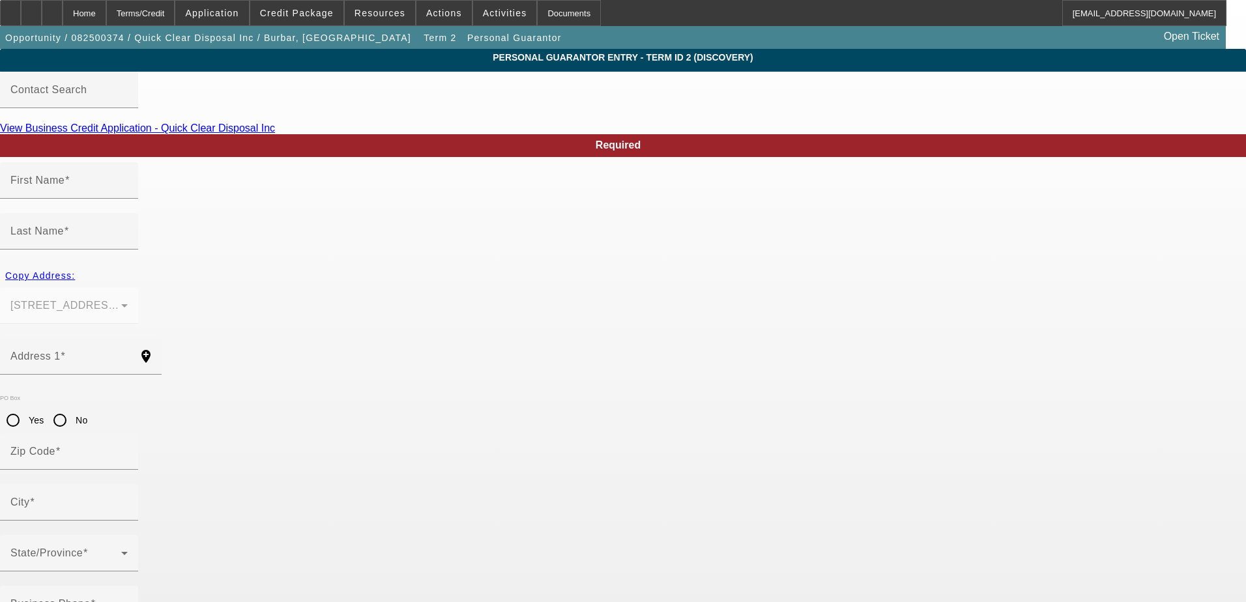
type input "Angey"
type input "Burbar"
type input "19080 Angell Blvd"
radio input "true"
type input "48168"
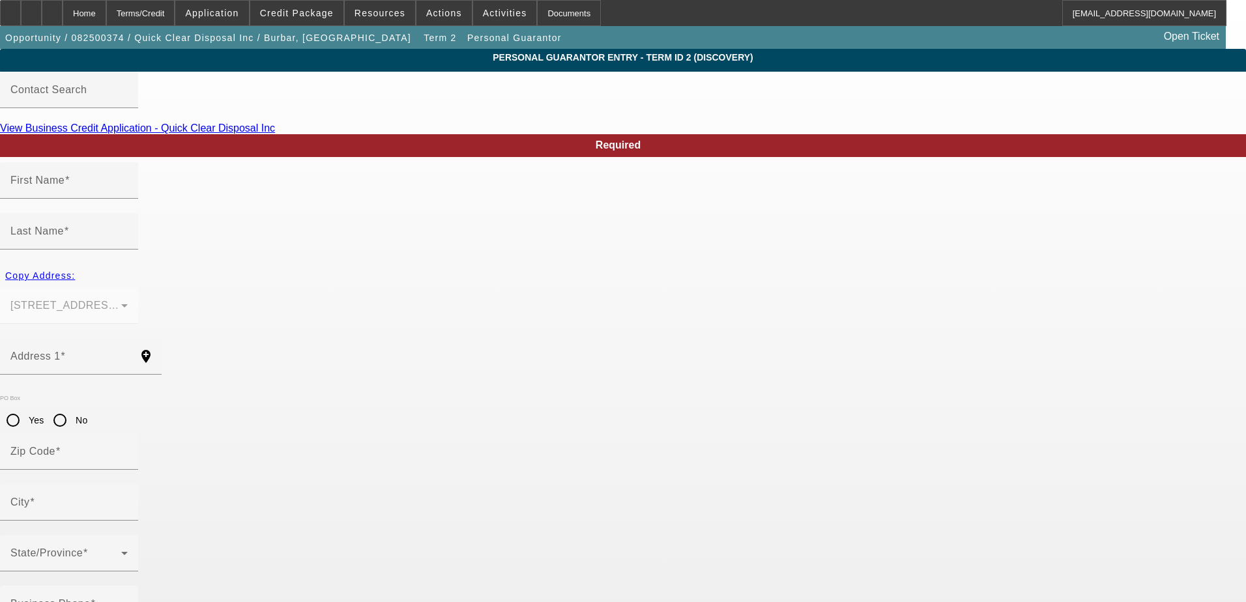
type input "Northville"
type input "[PHONE_NUMBER]"
type input "0"
type input "067-64-5856"
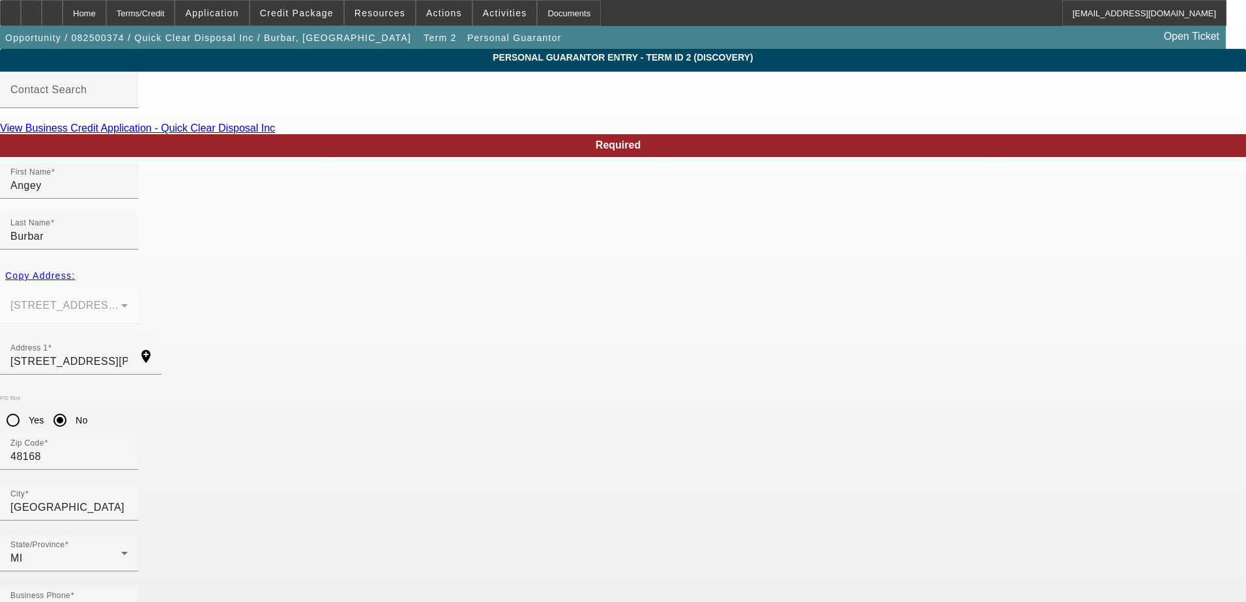
paste input "angey.burbar@gmail.com"
type input "angey.burbar@gmail.com"
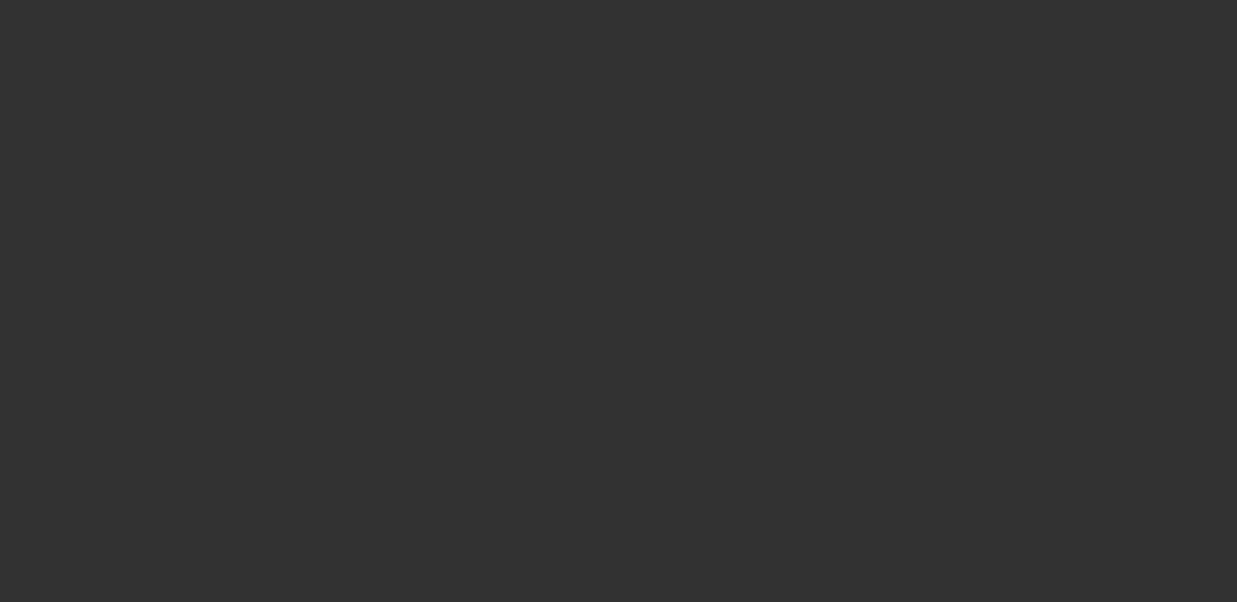
select select "0"
select select "3"
select select "0"
select select "6"
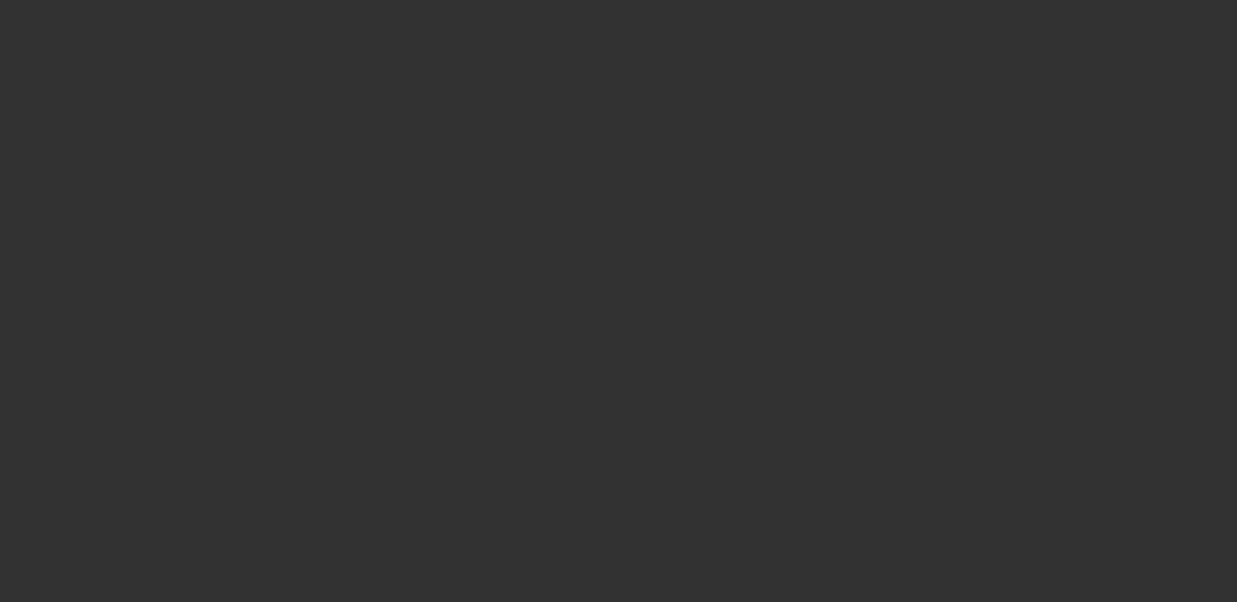
select select "0"
select select "3"
select select "0"
select select "6"
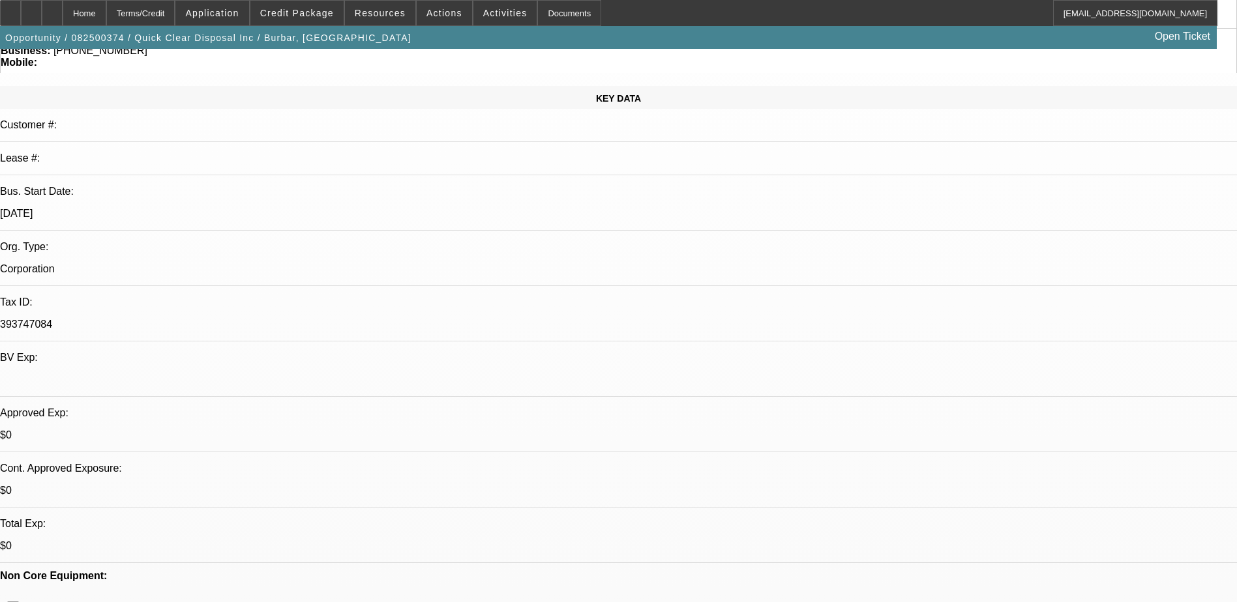
scroll to position [456, 0]
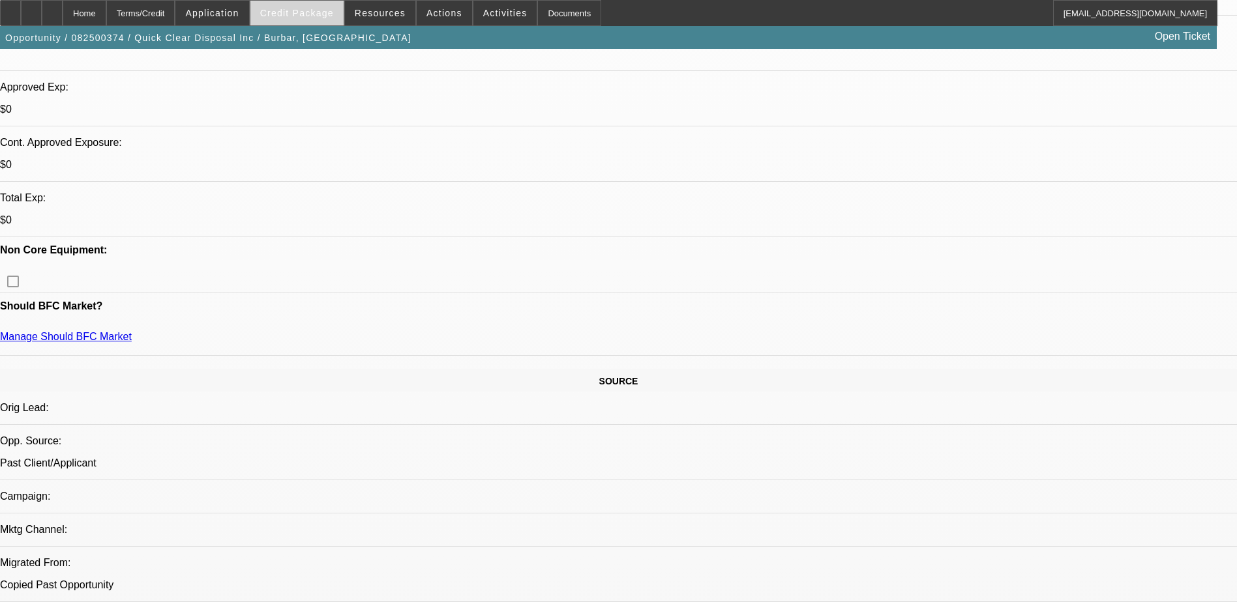
click at [293, 18] on span "Credit Package" at bounding box center [297, 13] width 74 height 10
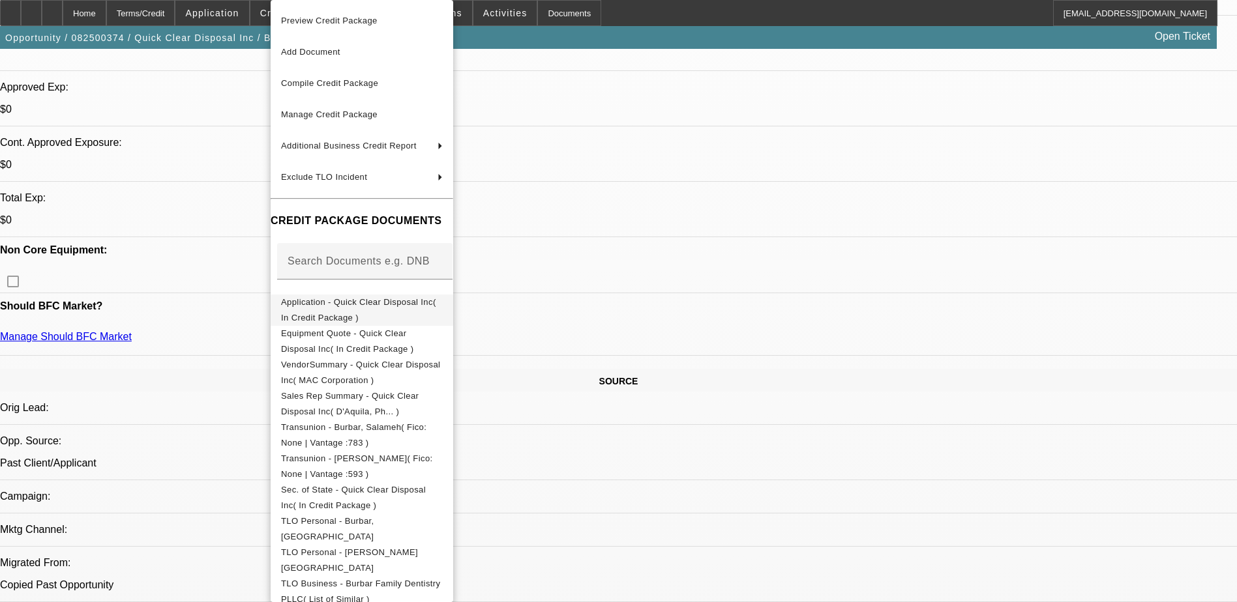
click at [391, 299] on span "Application - Quick Clear Disposal Inc( In Credit Package )" at bounding box center [362, 310] width 162 height 31
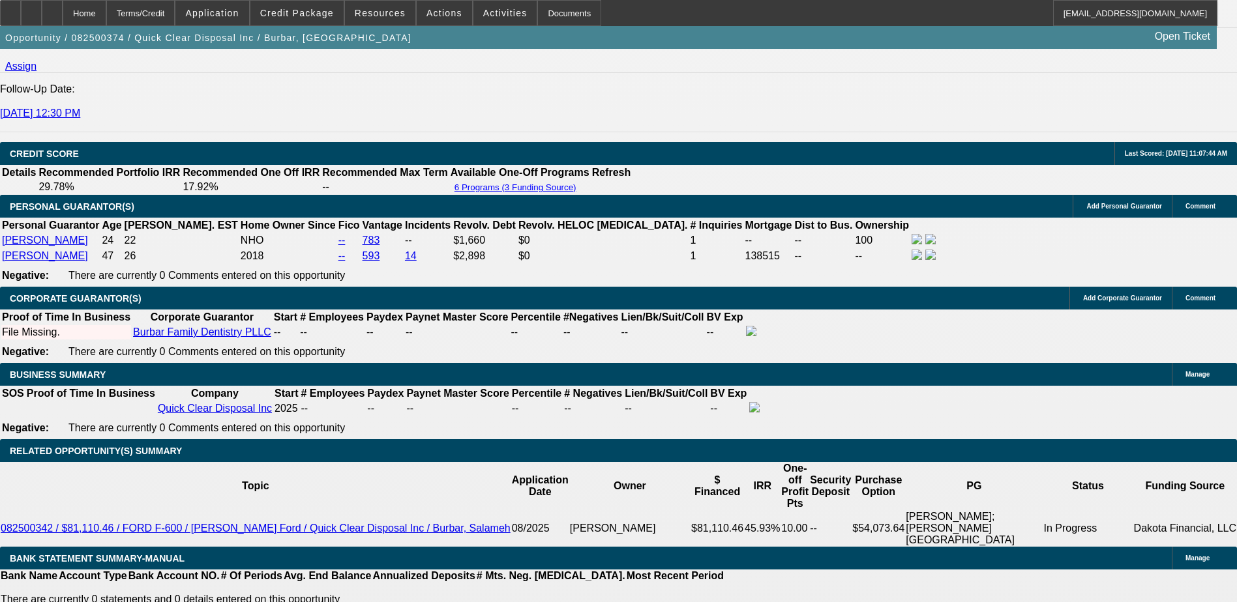
scroll to position [1956, 0]
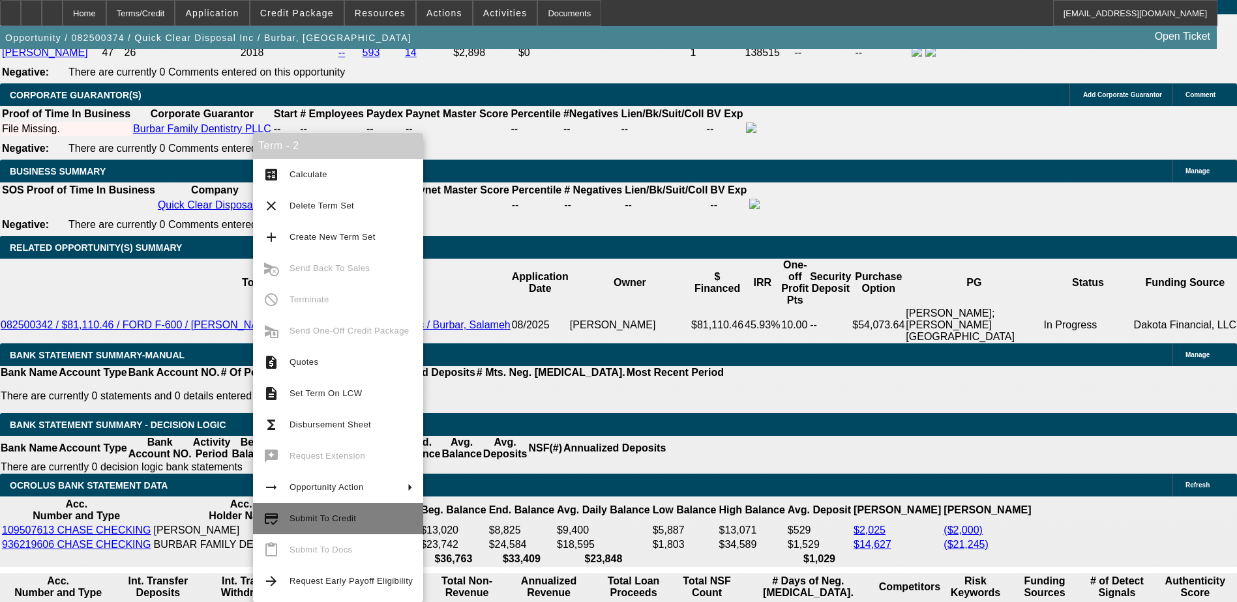
click at [345, 523] on span "Submit To Credit" at bounding box center [322, 519] width 66 height 10
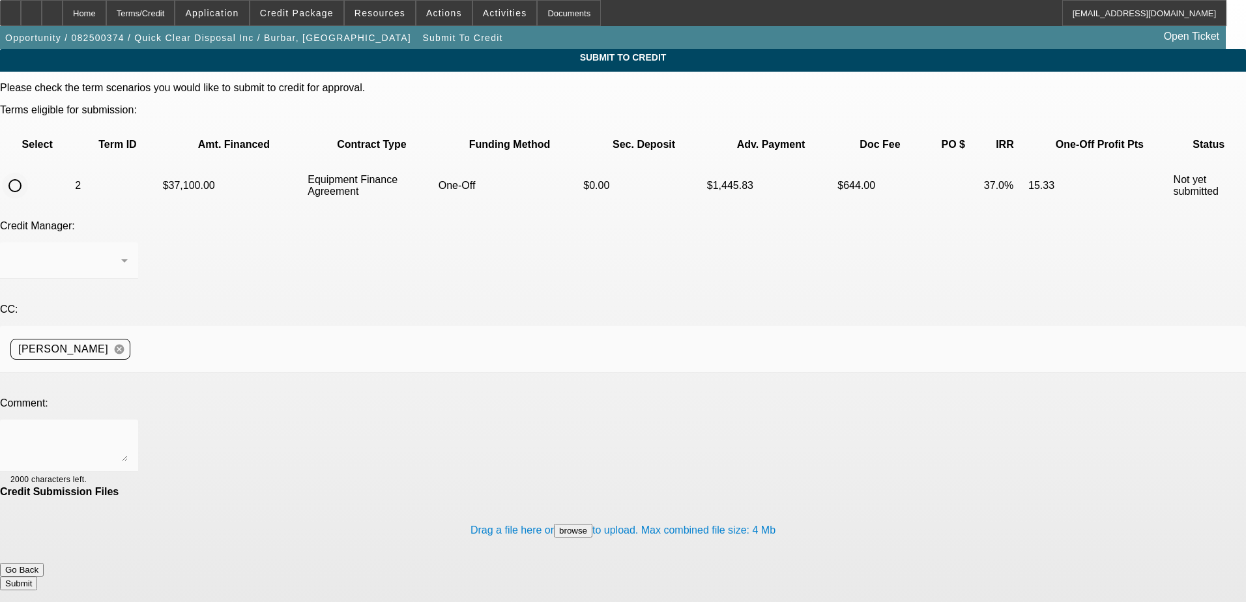
click at [28, 173] on input "radio" at bounding box center [15, 186] width 26 height 26
radio input "true"
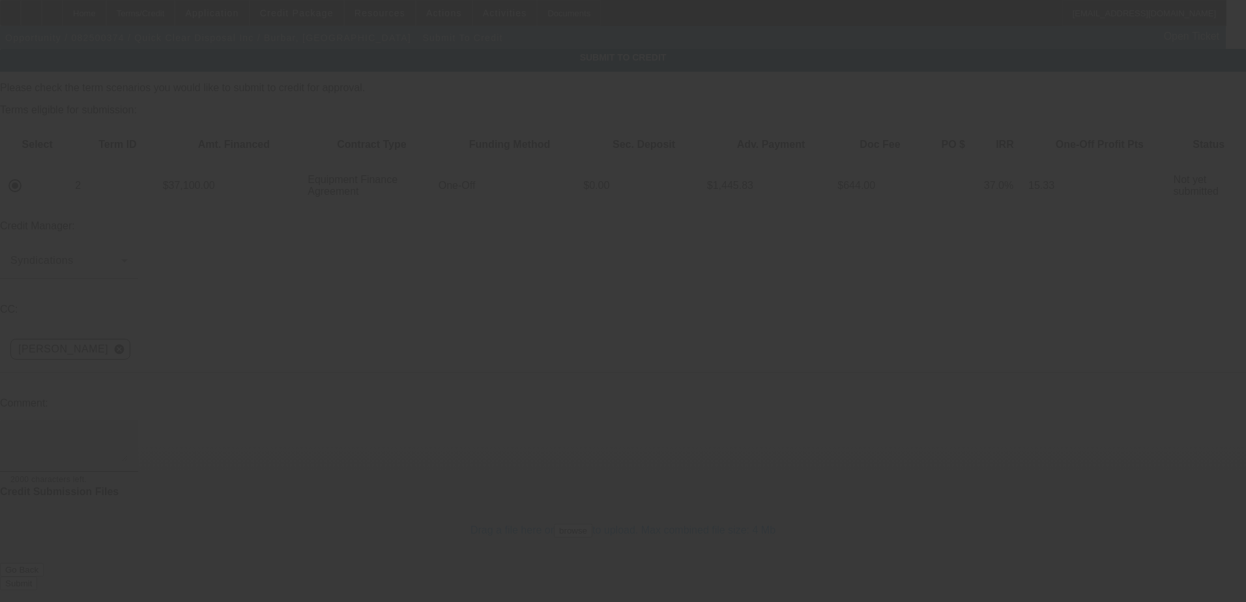
click at [128, 430] on textarea at bounding box center [68, 445] width 117 height 31
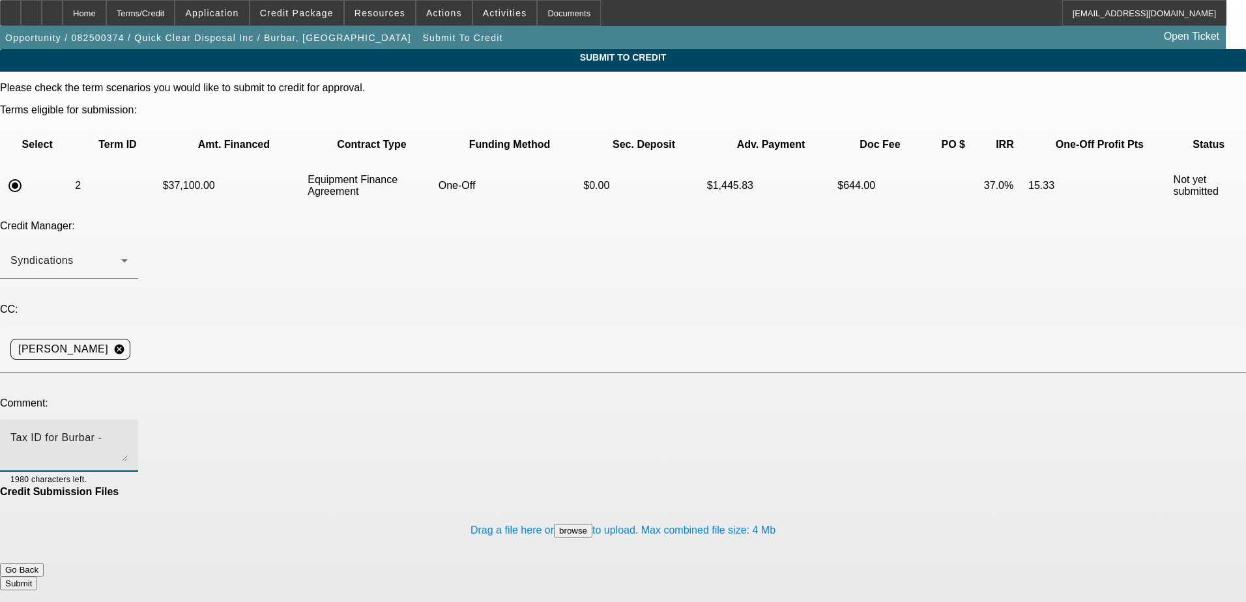
paste textarea "922980957"
click at [128, 430] on textarea "Tax ID for Burbar - 922980957" at bounding box center [68, 445] width 117 height 31
click at [128, 430] on textarea "Tax ID for Burbar - 92-2980957" at bounding box center [68, 445] width 117 height 31
type textarea "Tax ID for Burbar - 92-2980957"
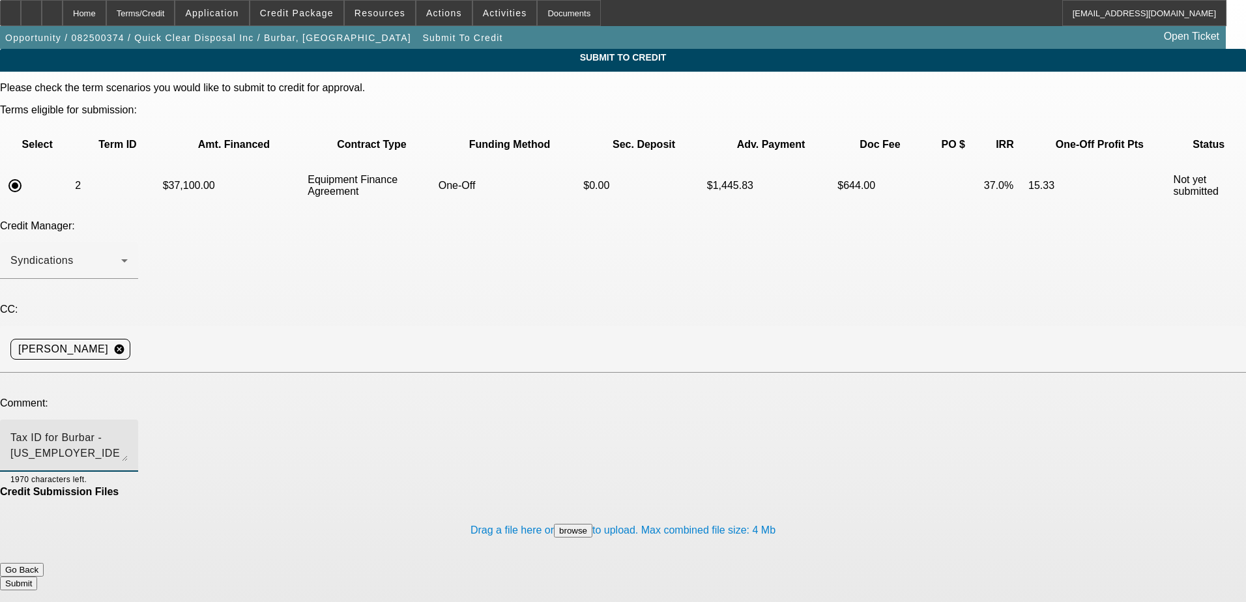
click at [702, 498] on div "Drag a file here or browse to upload. Max combined file size: 4 Mb" at bounding box center [623, 530] width 1246 height 65
click at [37, 577] on button "Submit" at bounding box center [18, 584] width 37 height 14
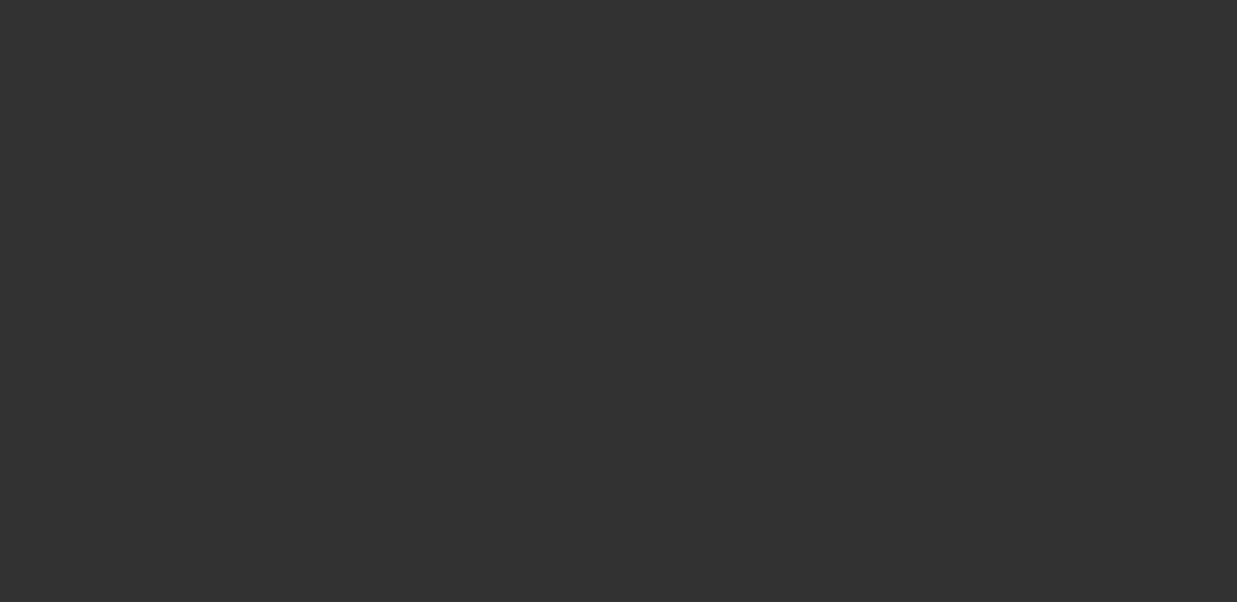
select select "0.2"
select select "2"
select select "0.1"
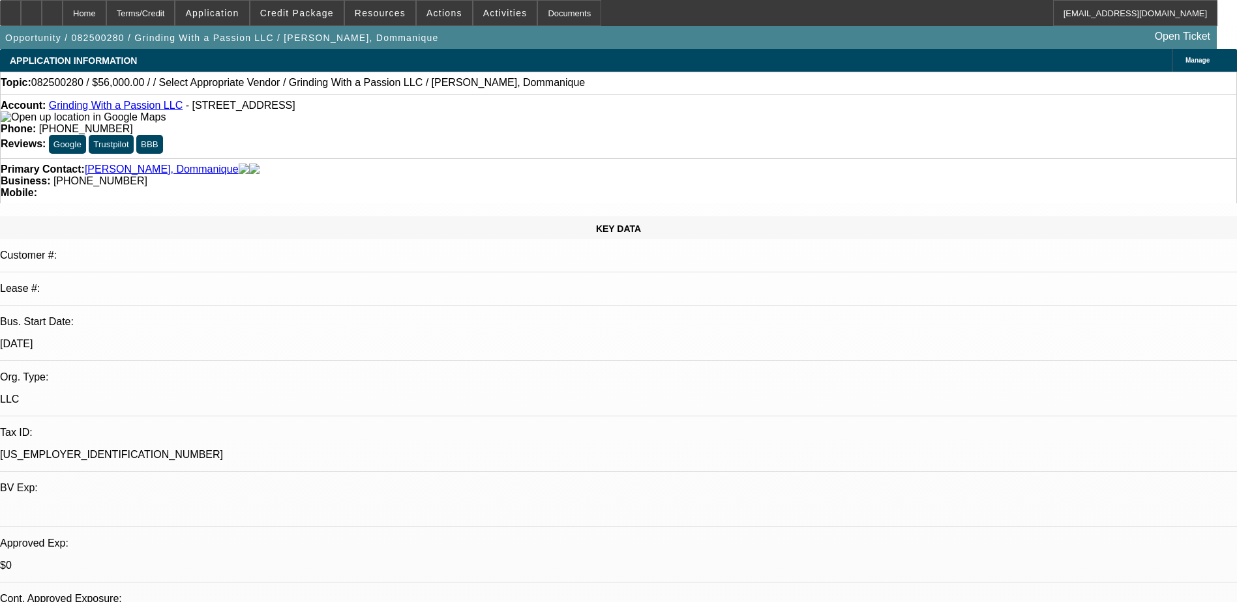
select select "1"
select select "2"
select select "4"
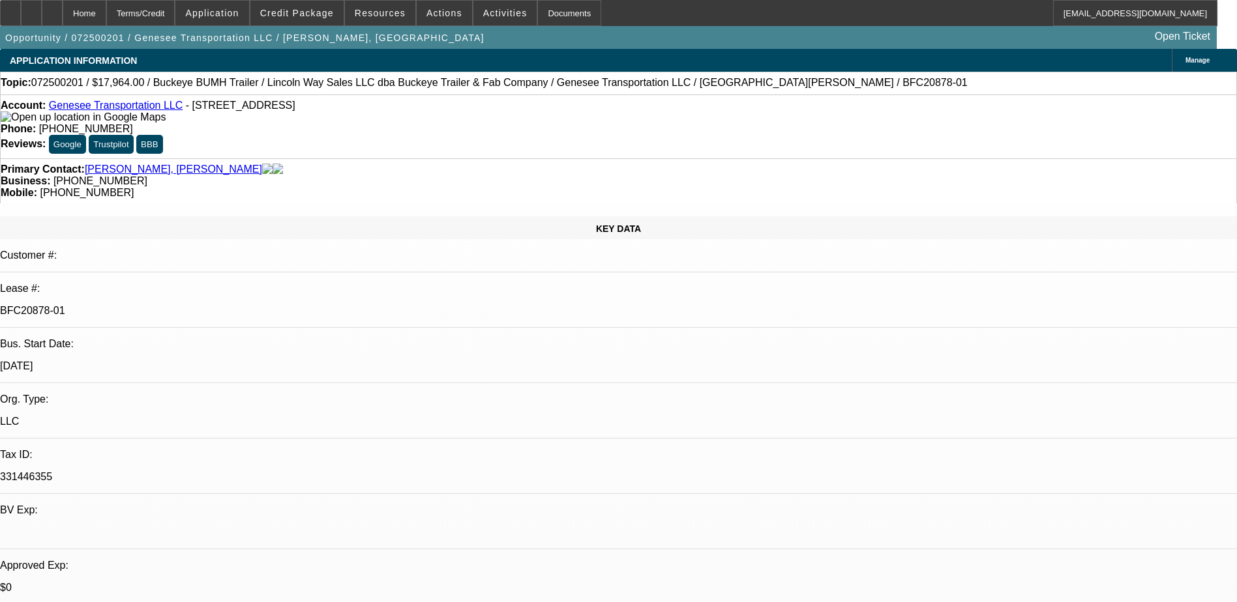
select select "0"
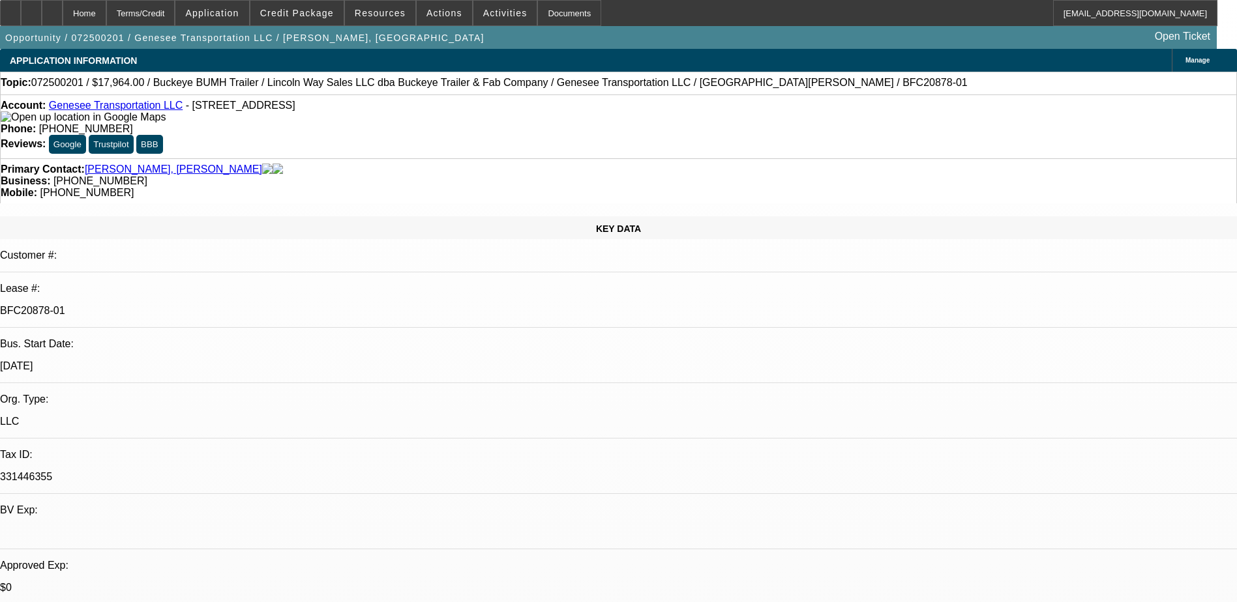
select select "0"
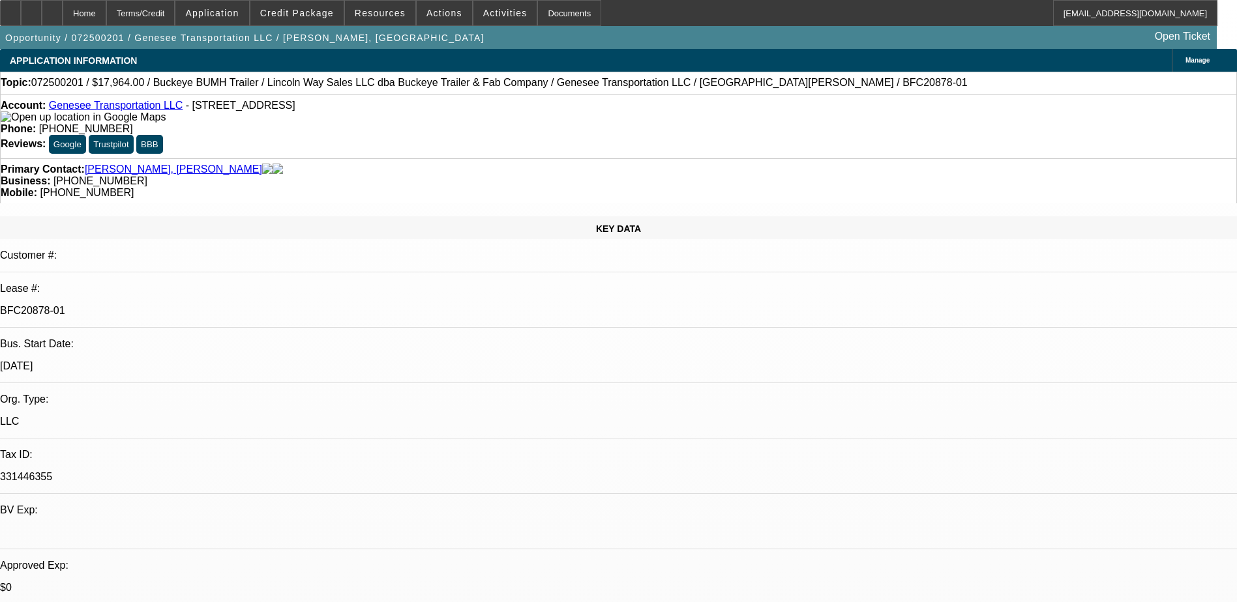
select select "0"
select select "1"
select select "2"
select select "1"
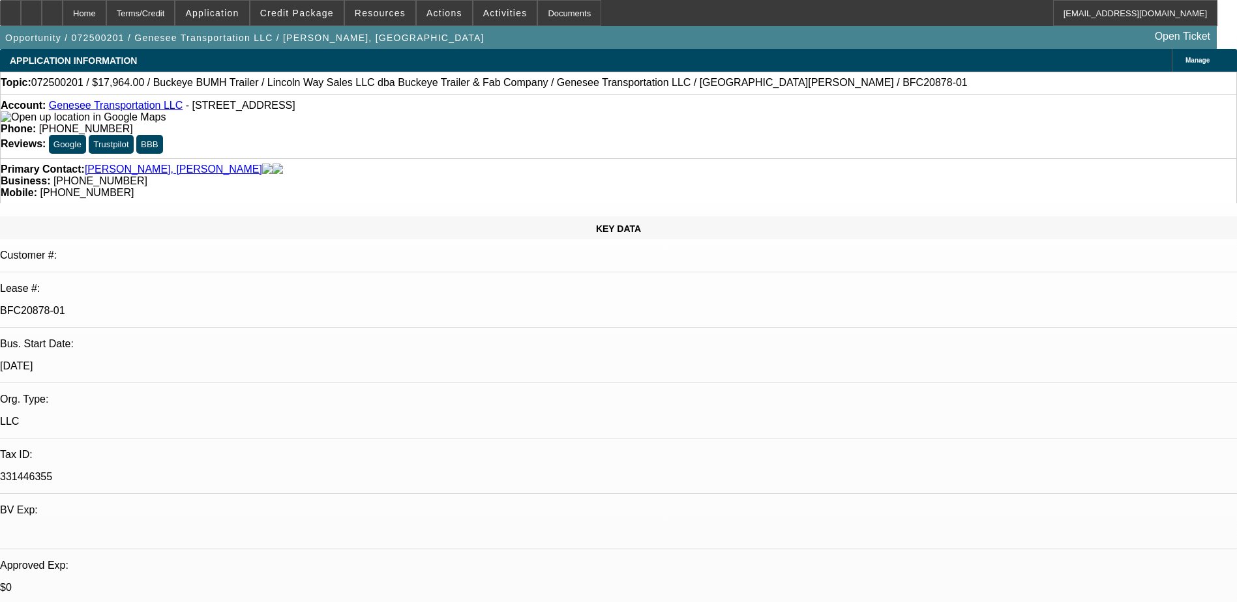
select select "1"
select select "2"
select select "1"
select select "2"
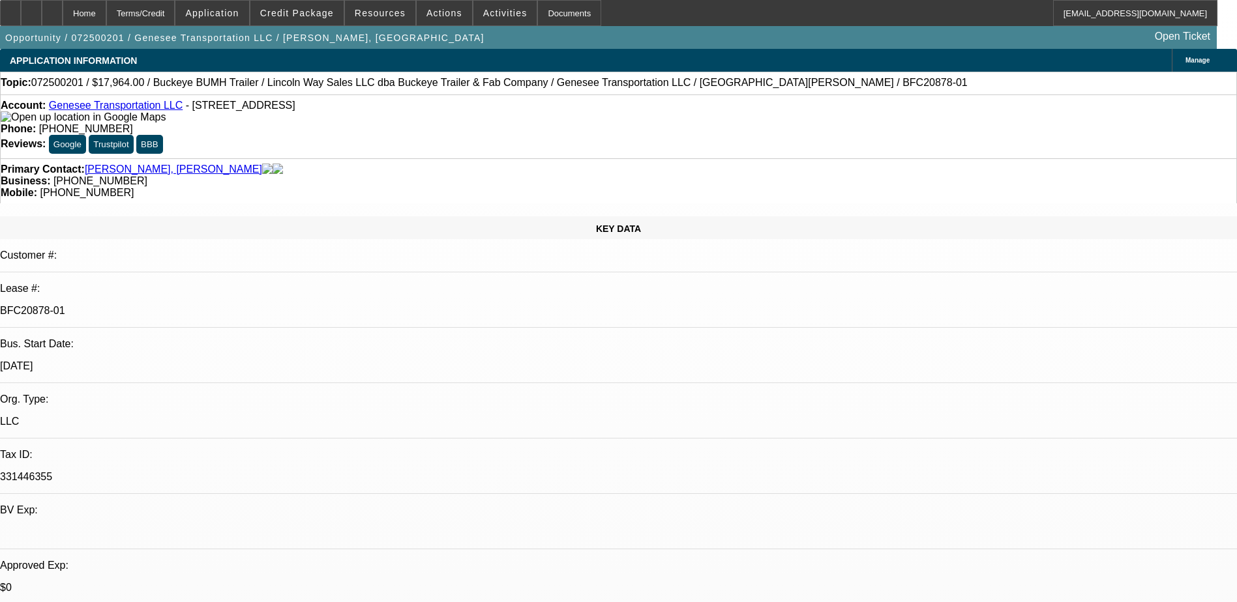
select select "1"
select select "2"
select select "1"
click at [306, 12] on span "Credit Package" at bounding box center [297, 13] width 74 height 10
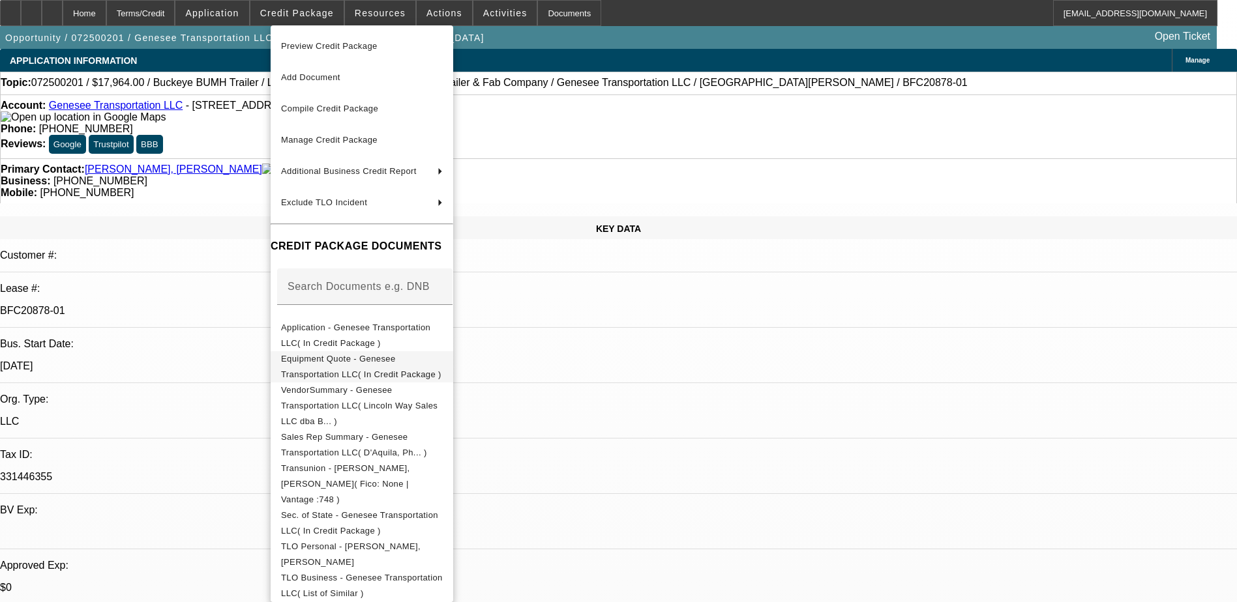
click at [362, 366] on span "Equipment Quote - Genesee Transportation LLC( In Credit Package )" at bounding box center [361, 366] width 160 height 25
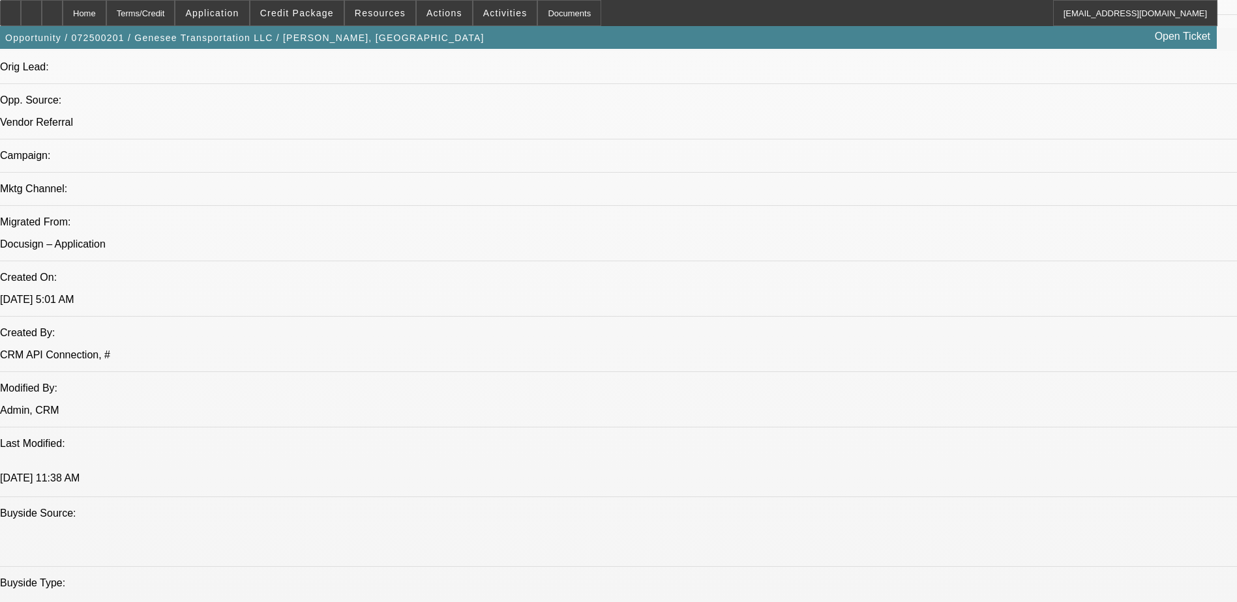
scroll to position [978, 0]
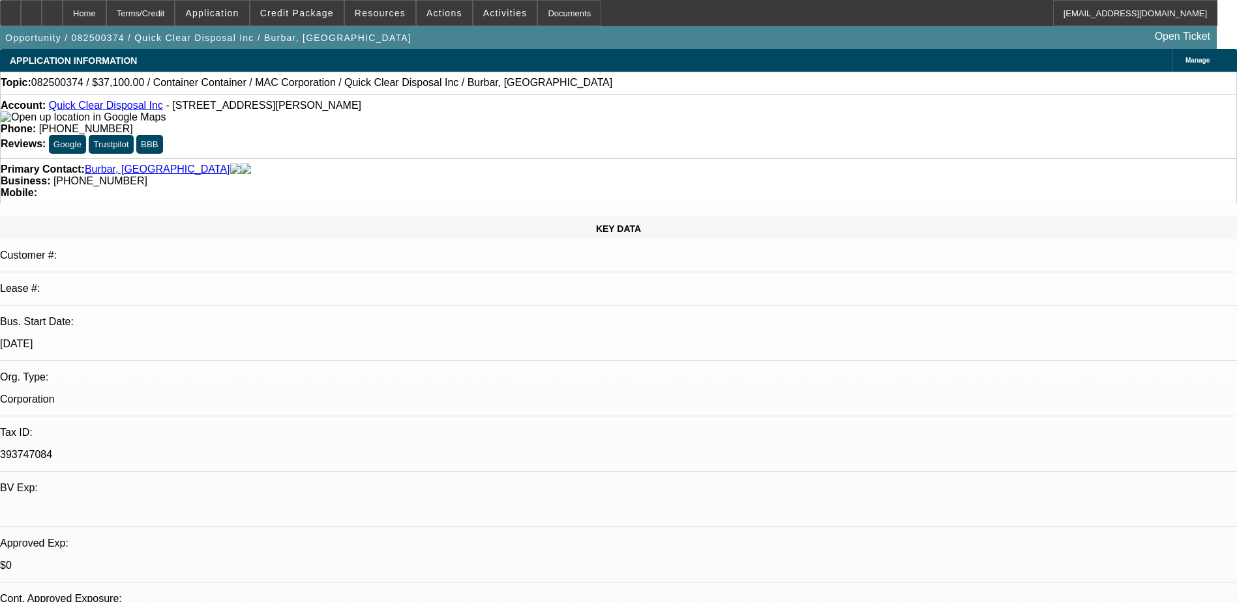
select select "0"
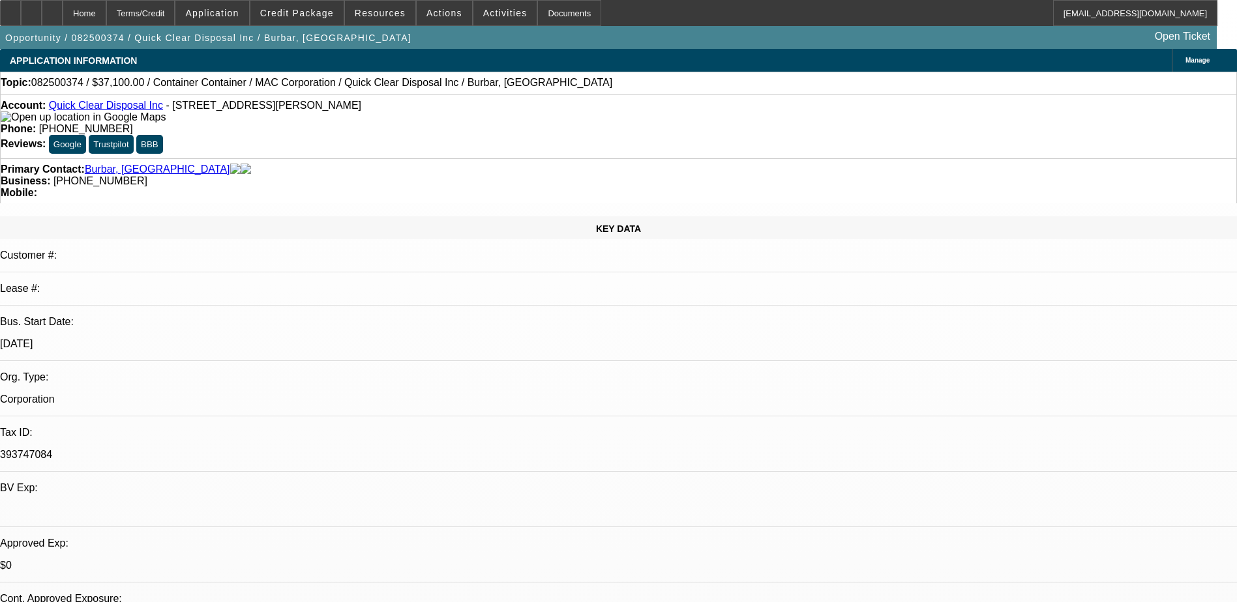
select select "0"
select select "1"
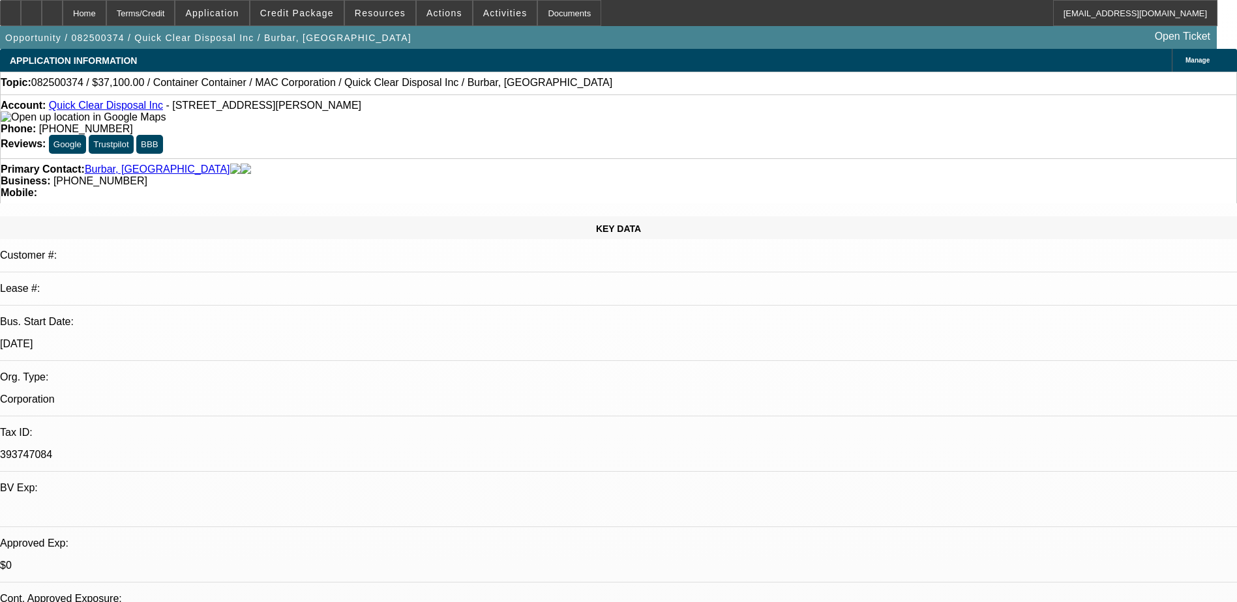
select select "3"
select select "6"
select select "1"
select select "3"
select select "6"
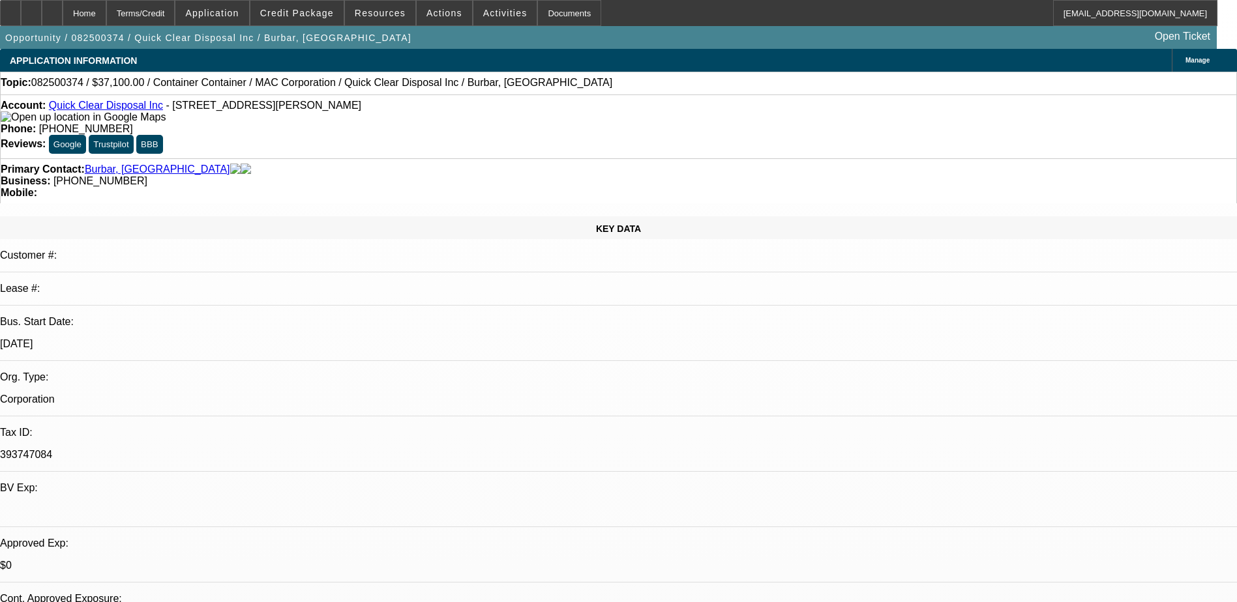
select select "1"
select select "3"
select select "6"
drag, startPoint x: 980, startPoint y: 433, endPoint x: 926, endPoint y: 436, distance: 54.8
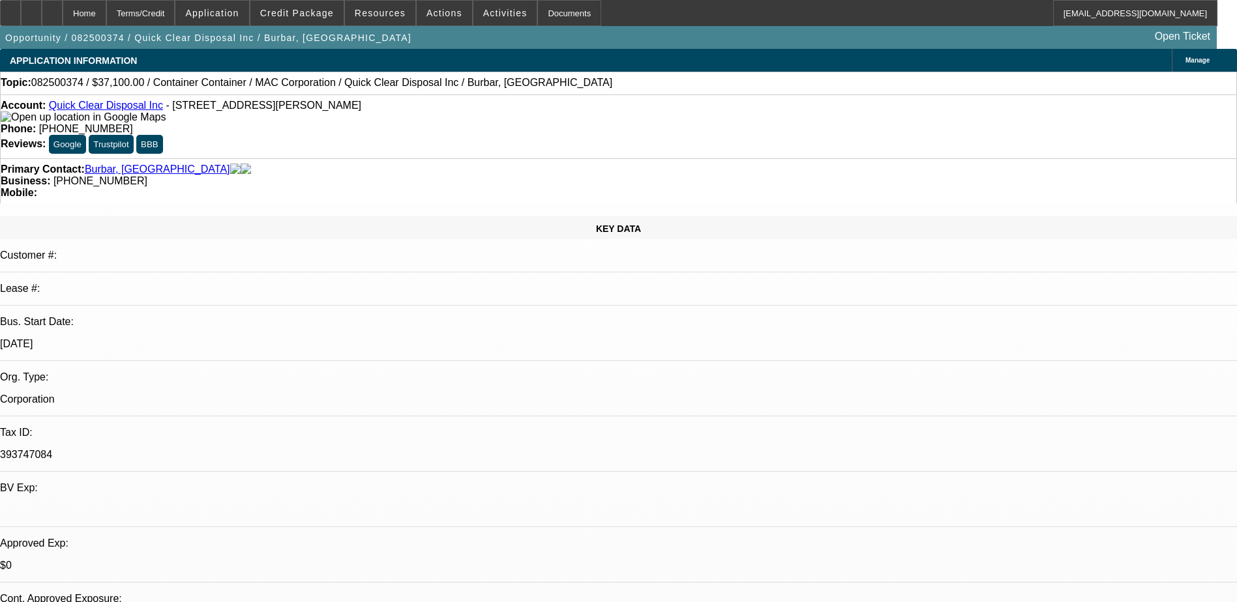
copy div "[US_EMPLOYER_IDENTIFICATION_NUMBER]"
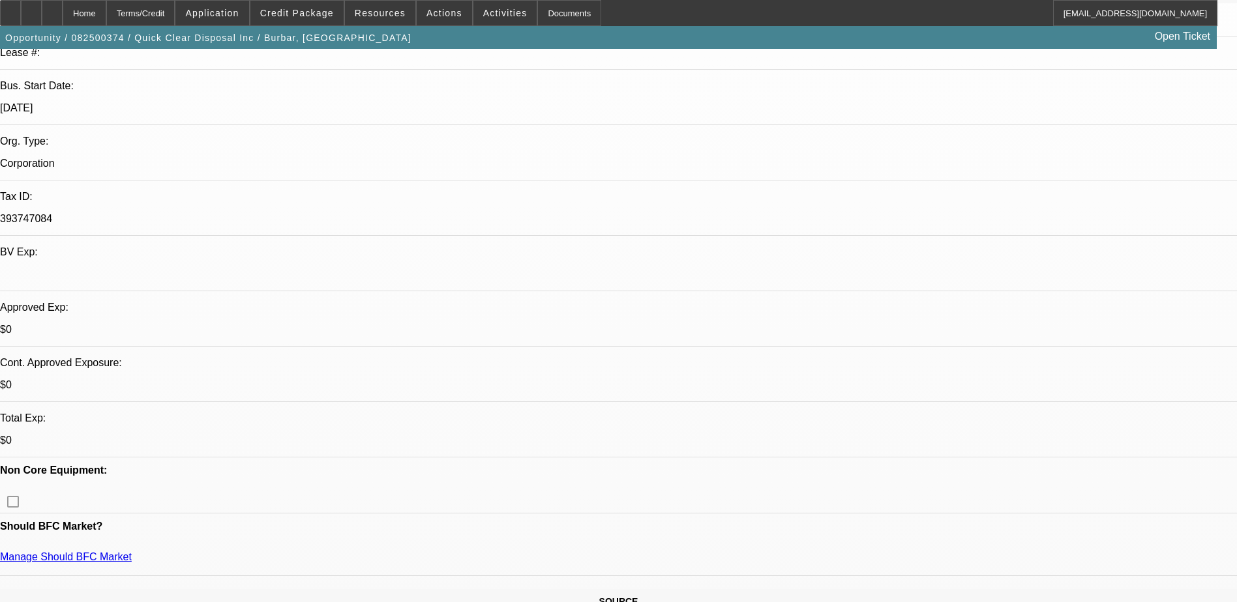
scroll to position [261, 0]
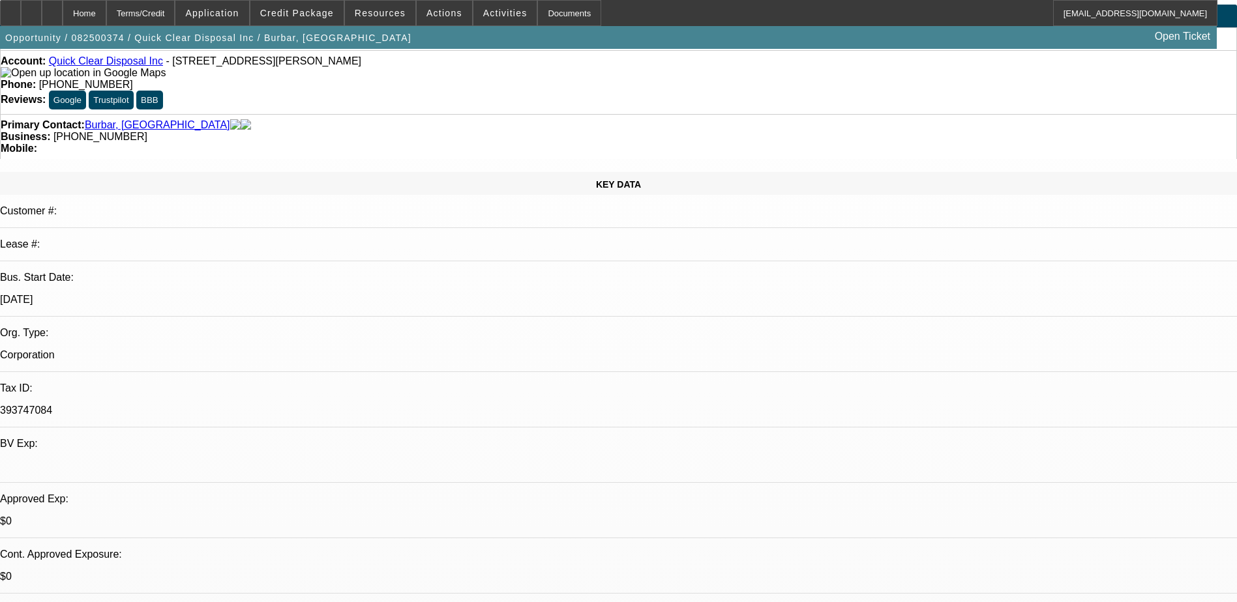
scroll to position [0, 0]
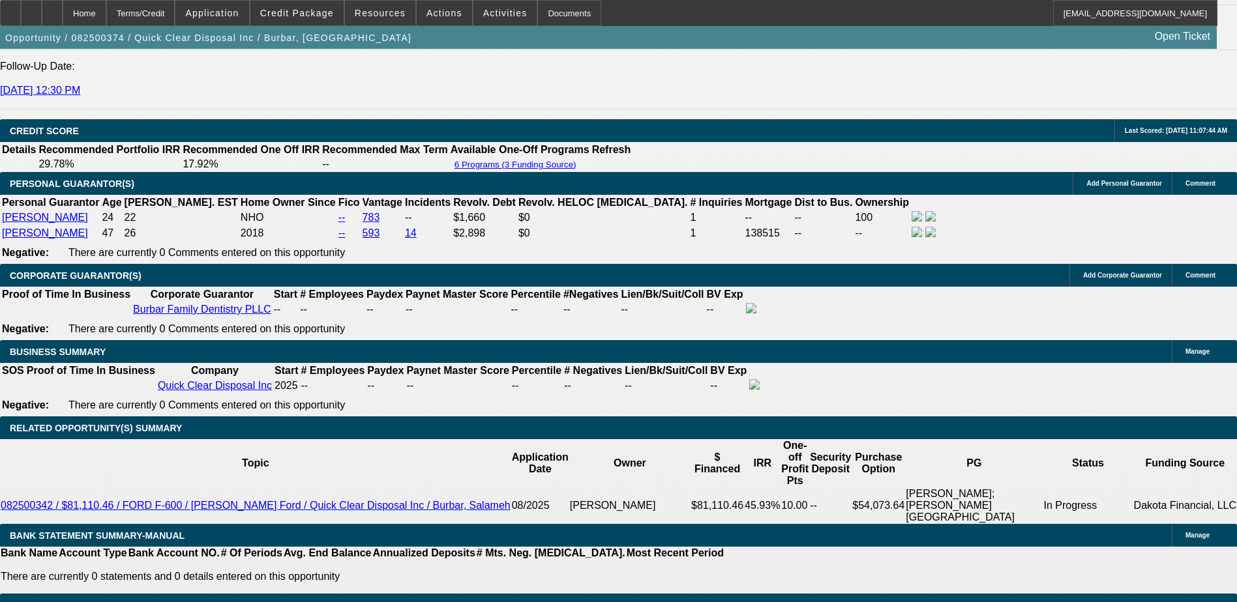
scroll to position [1825, 0]
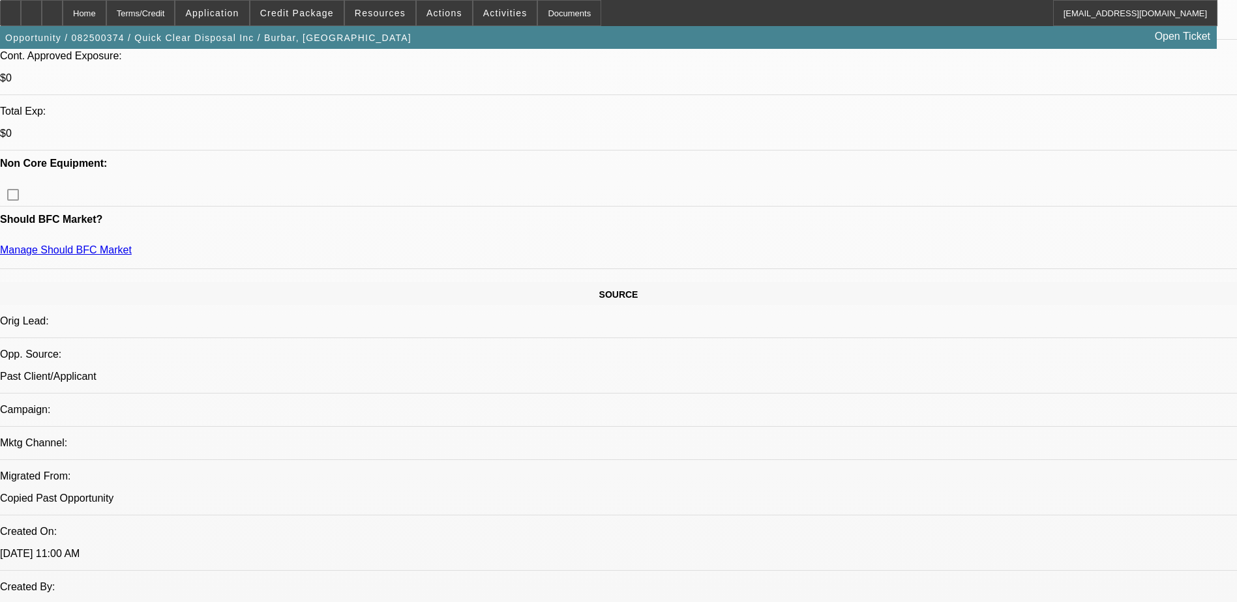
scroll to position [391, 0]
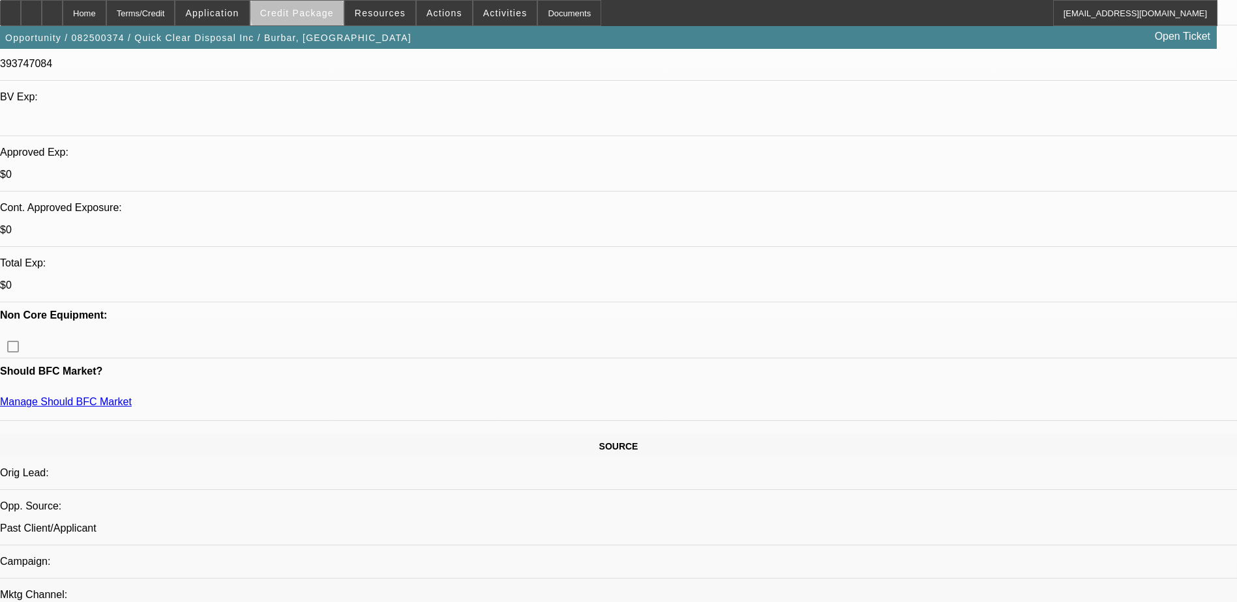
click at [328, 5] on span at bounding box center [296, 12] width 93 height 31
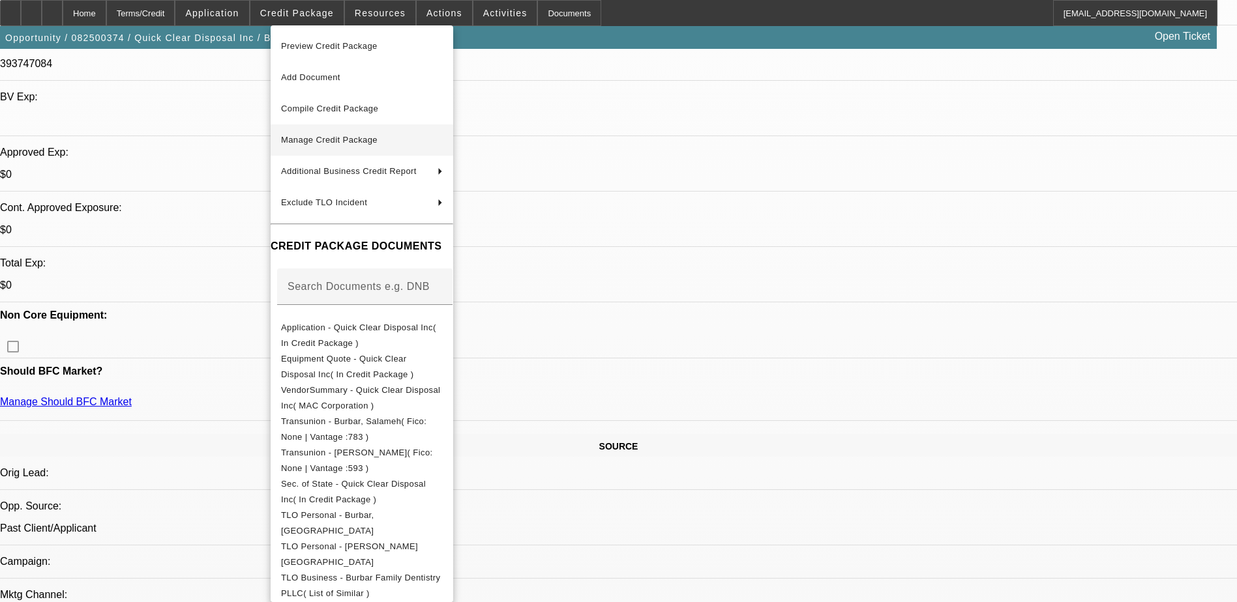
click at [329, 134] on span "Manage Credit Package" at bounding box center [362, 140] width 162 height 16
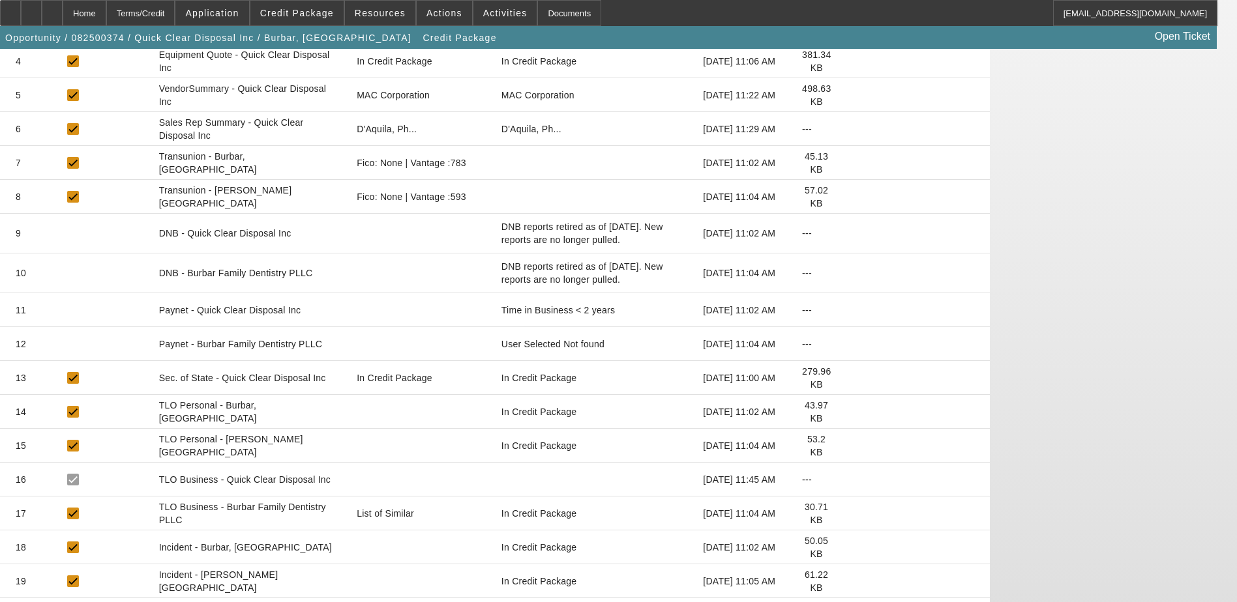
scroll to position [378, 0]
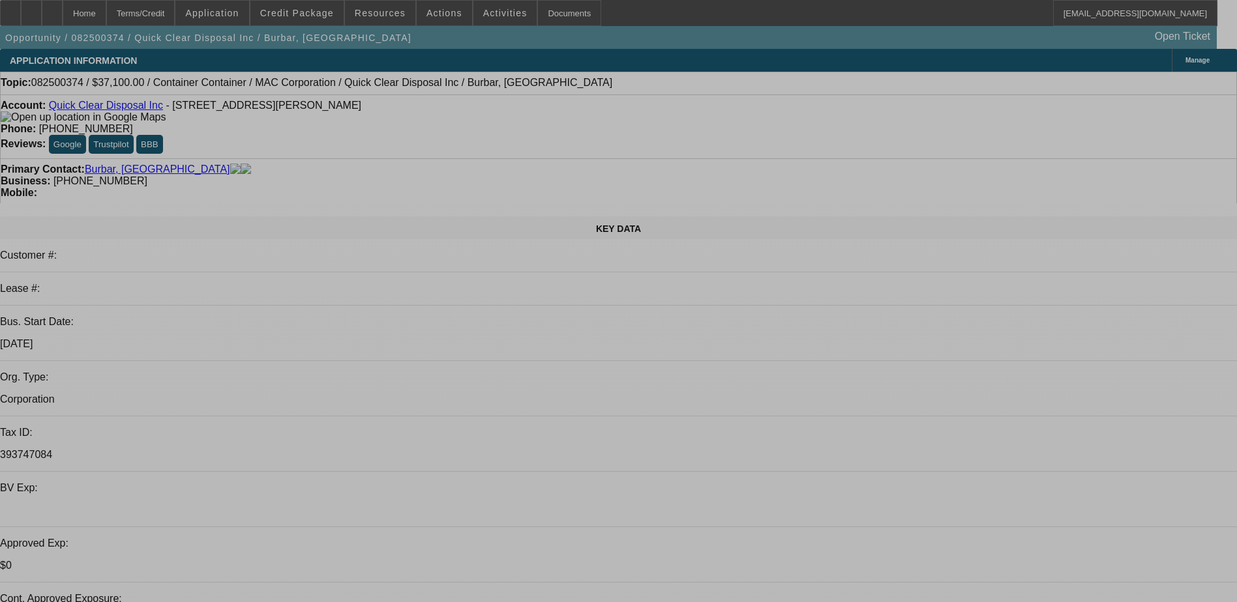
select select "0"
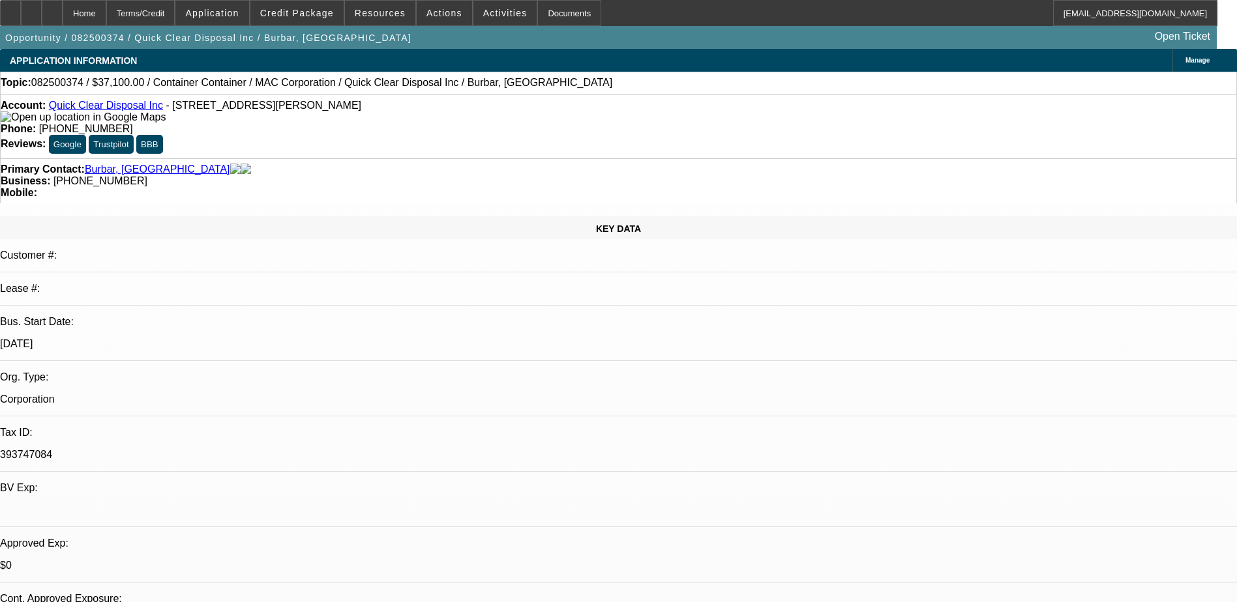
select select "0"
select select "3"
select select "0"
select select "6"
select select "0"
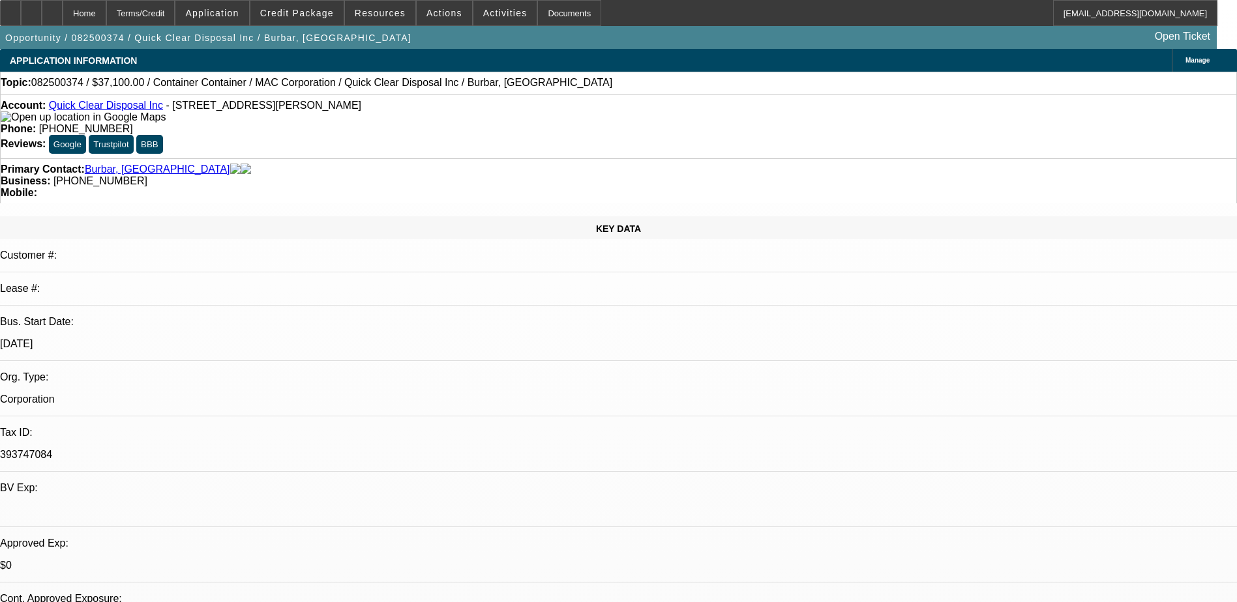
select select "0"
select select "3"
select select "0"
select select "6"
select select "0"
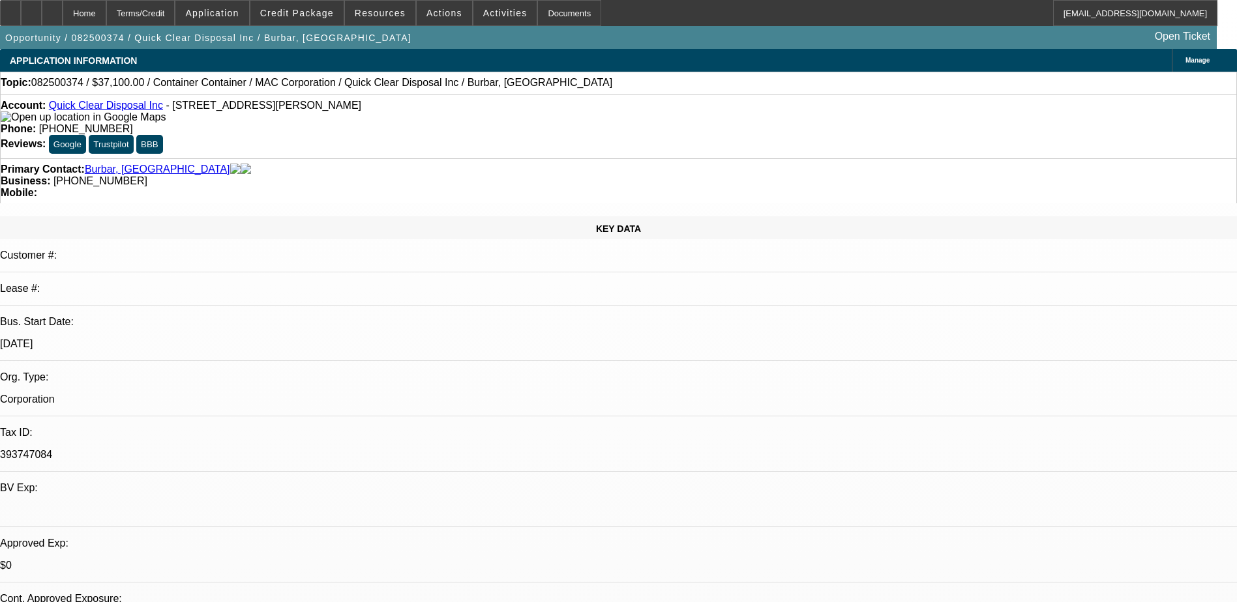
select select "0"
select select "3"
select select "0"
select select "6"
click at [981, 160] on mat-icon "reply_all" at bounding box center [975, 168] width 16 height 16
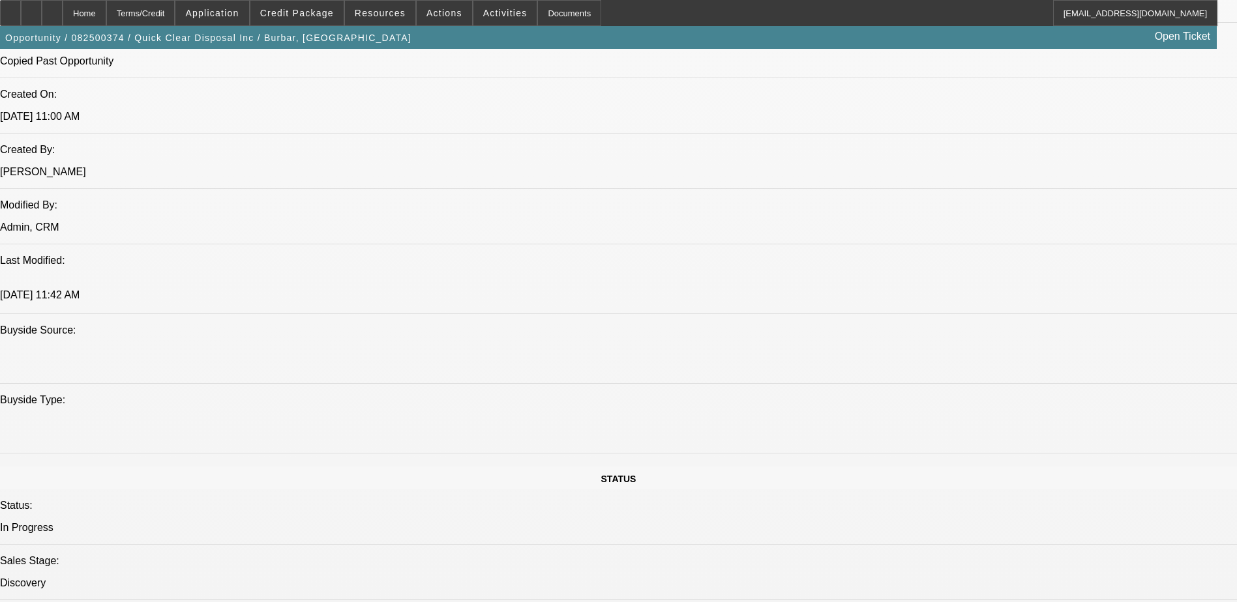
scroll to position [1760, 0]
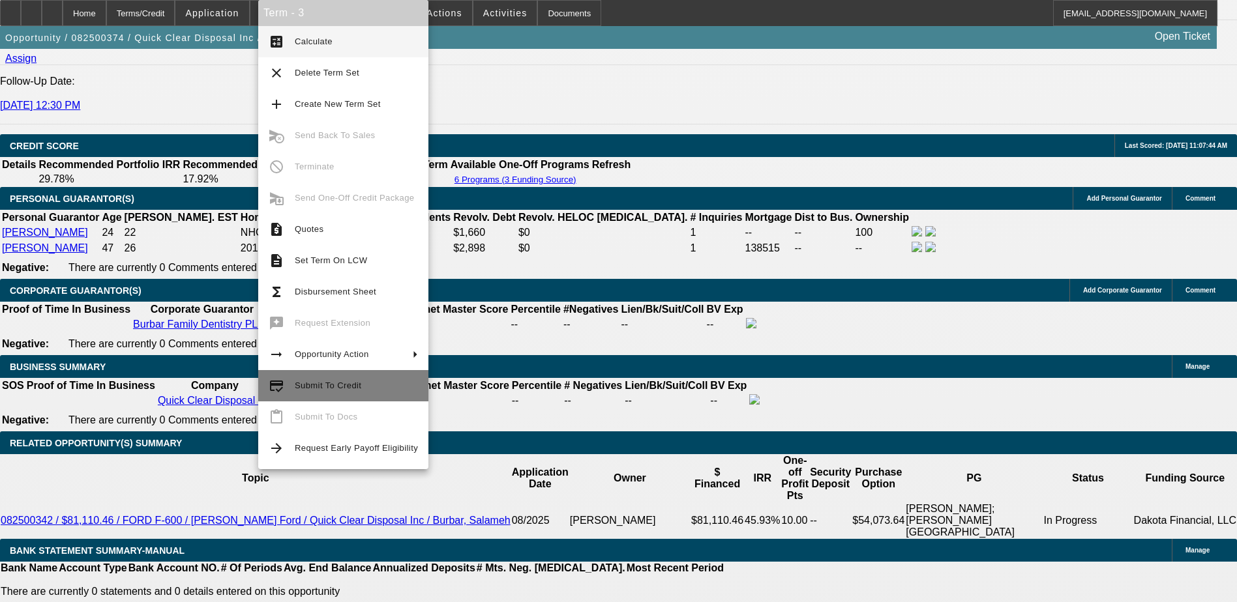
click at [310, 385] on span "Submit To Credit" at bounding box center [328, 386] width 66 height 10
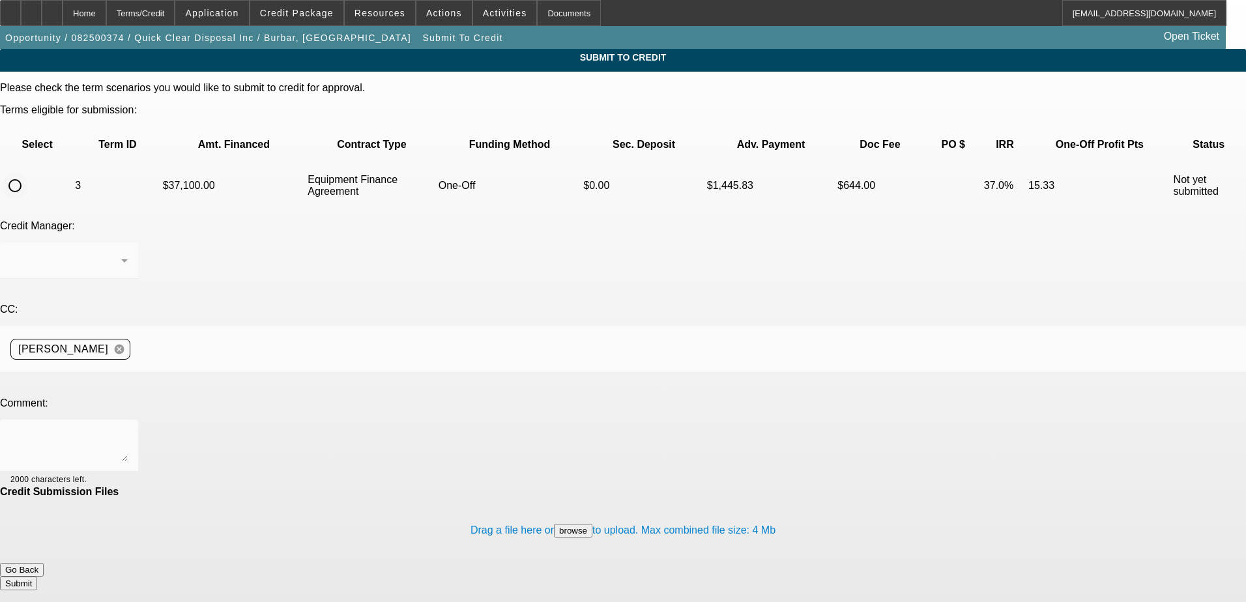
click at [31, 170] on div at bounding box center [14, 185] width 31 height 31
radio input "true"
click at [128, 420] on div at bounding box center [68, 446] width 117 height 52
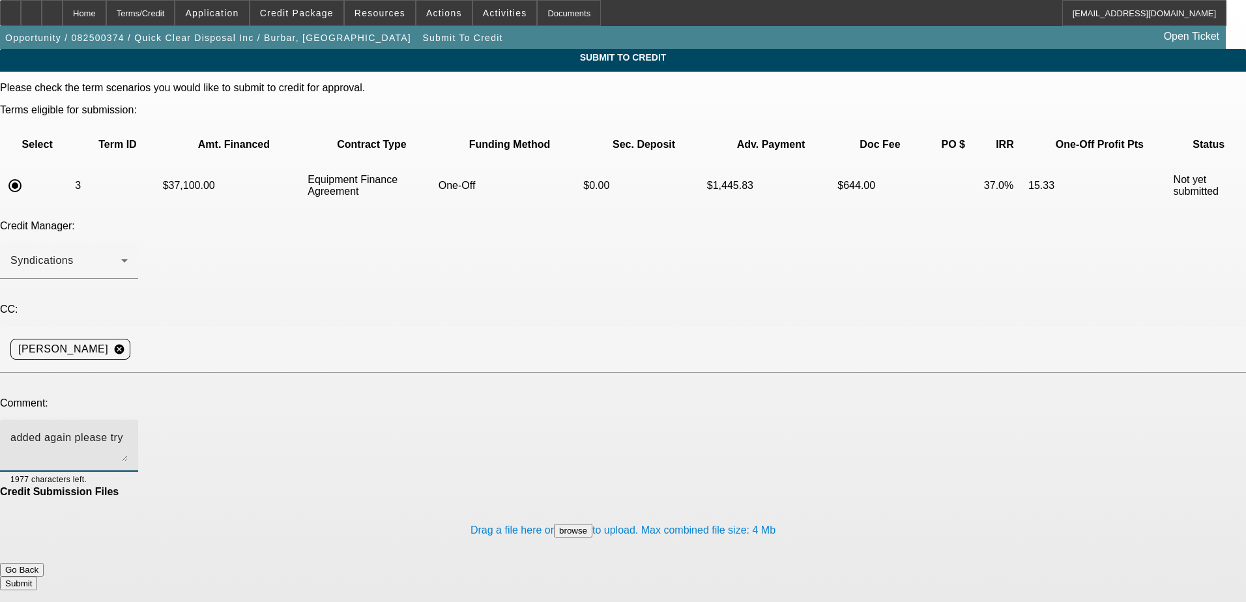
type textarea "added again please try"
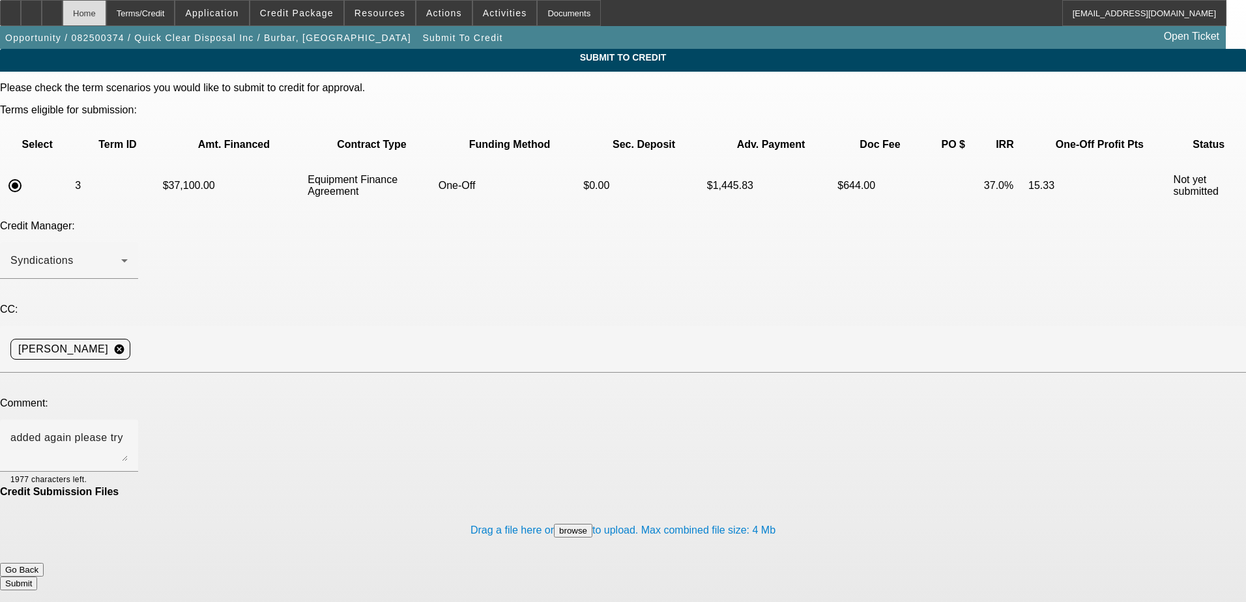
click at [106, 12] on div "Home" at bounding box center [85, 13] width 44 height 26
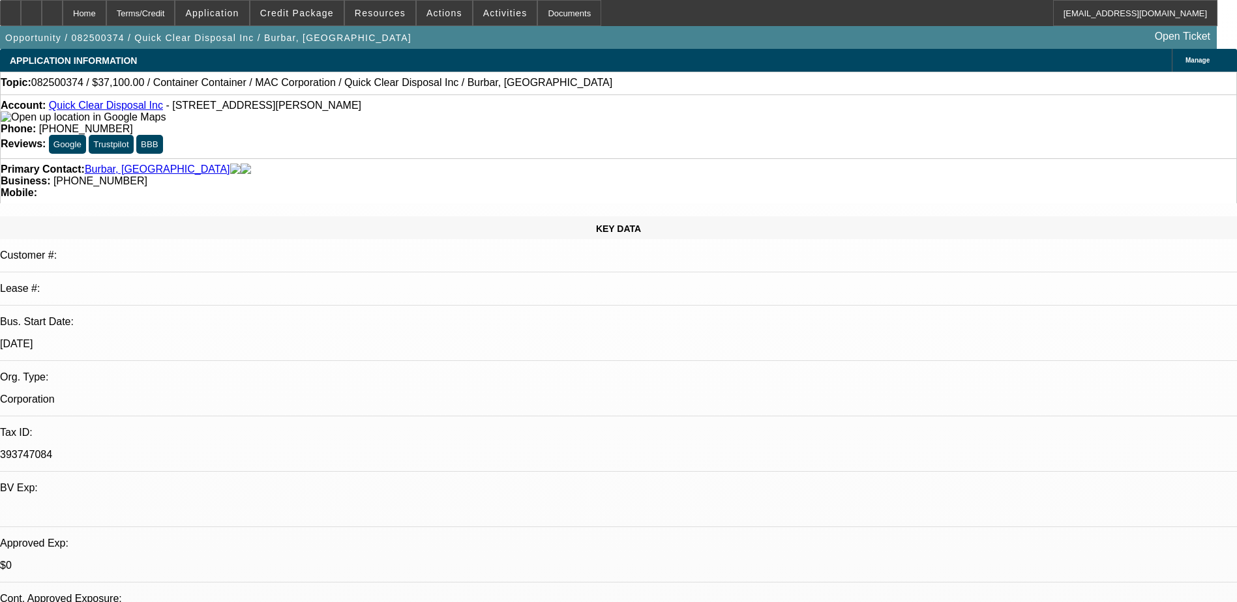
select select "0"
select select "3"
select select "0"
select select "6"
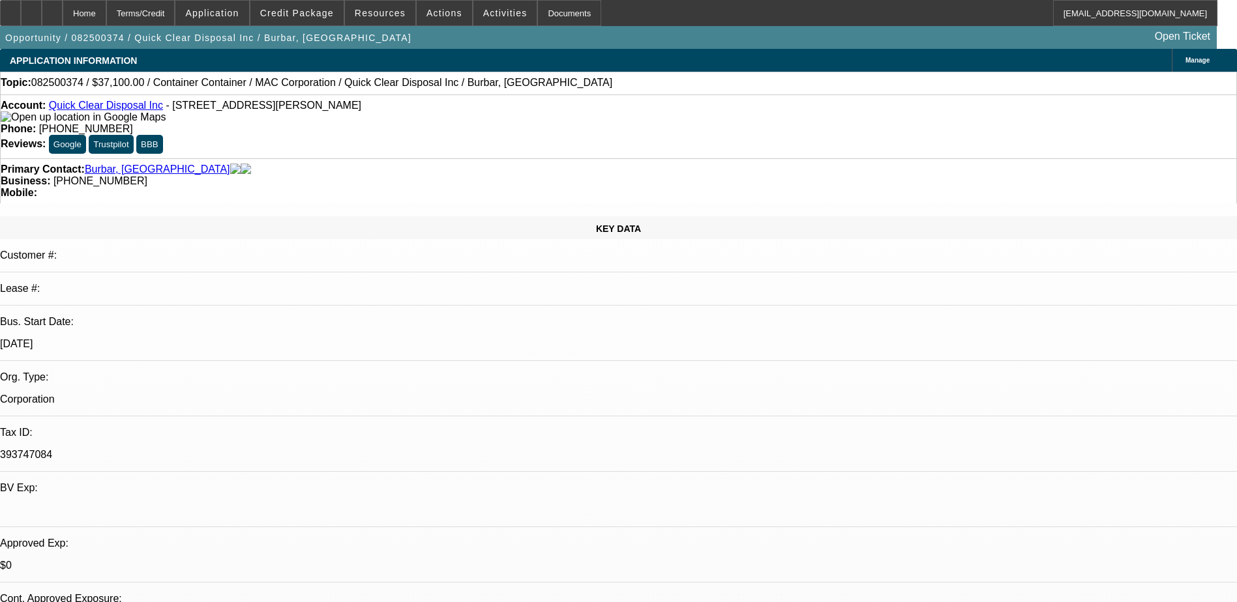
select select "0"
select select "3"
select select "0"
select select "6"
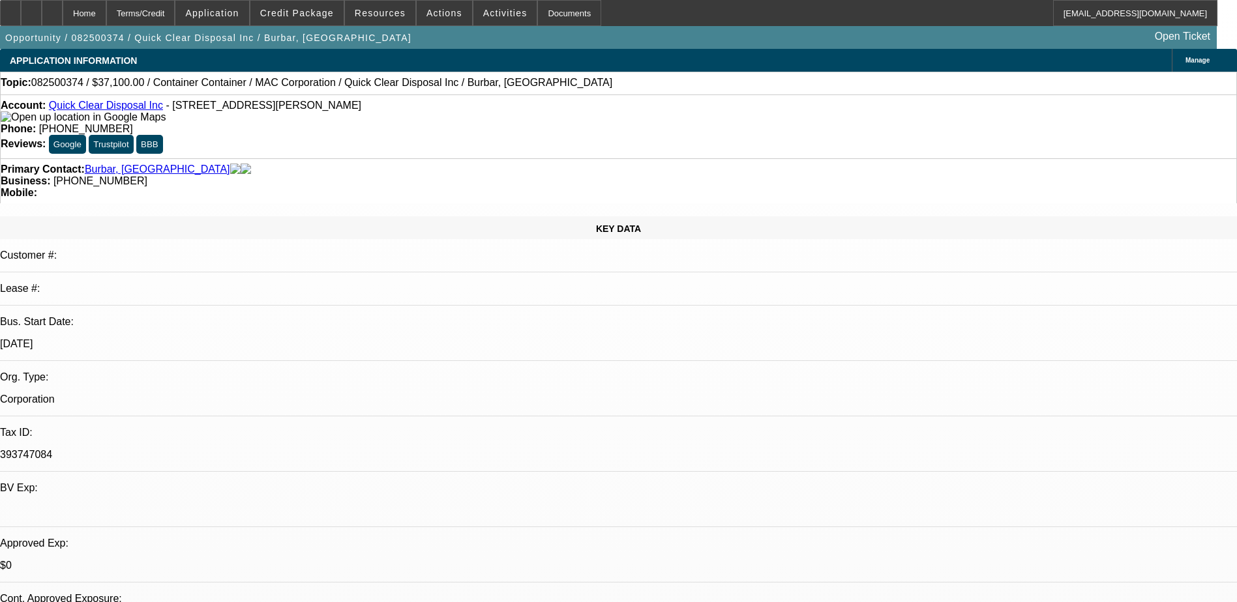
select select "0"
select select "3"
select select "0"
select select "6"
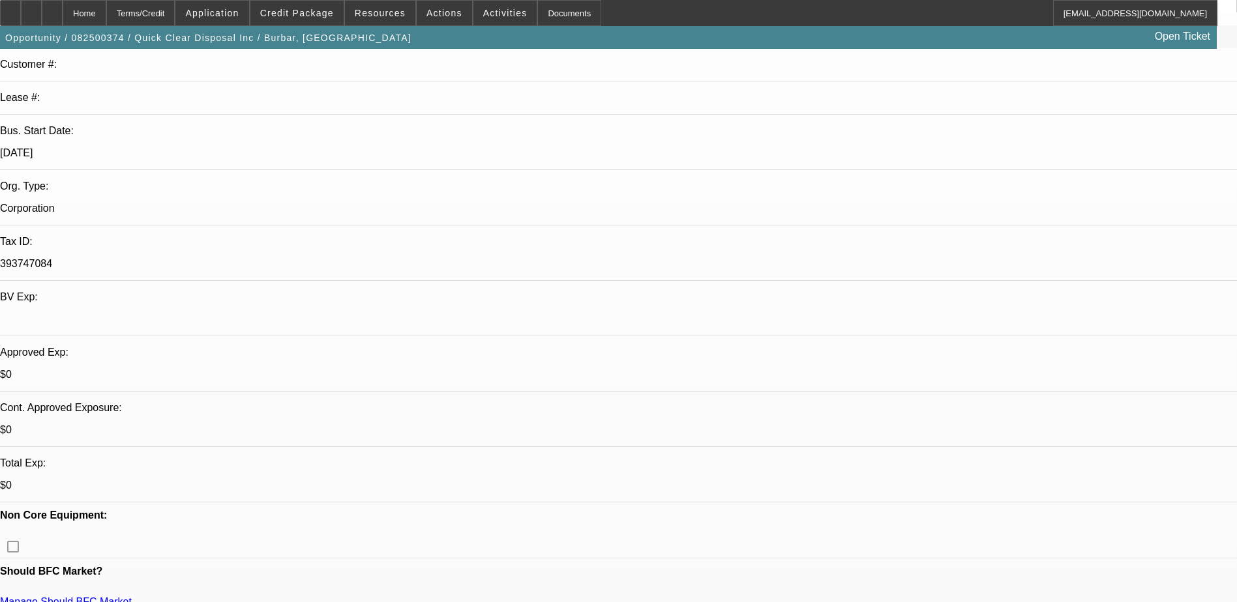
scroll to position [196, 0]
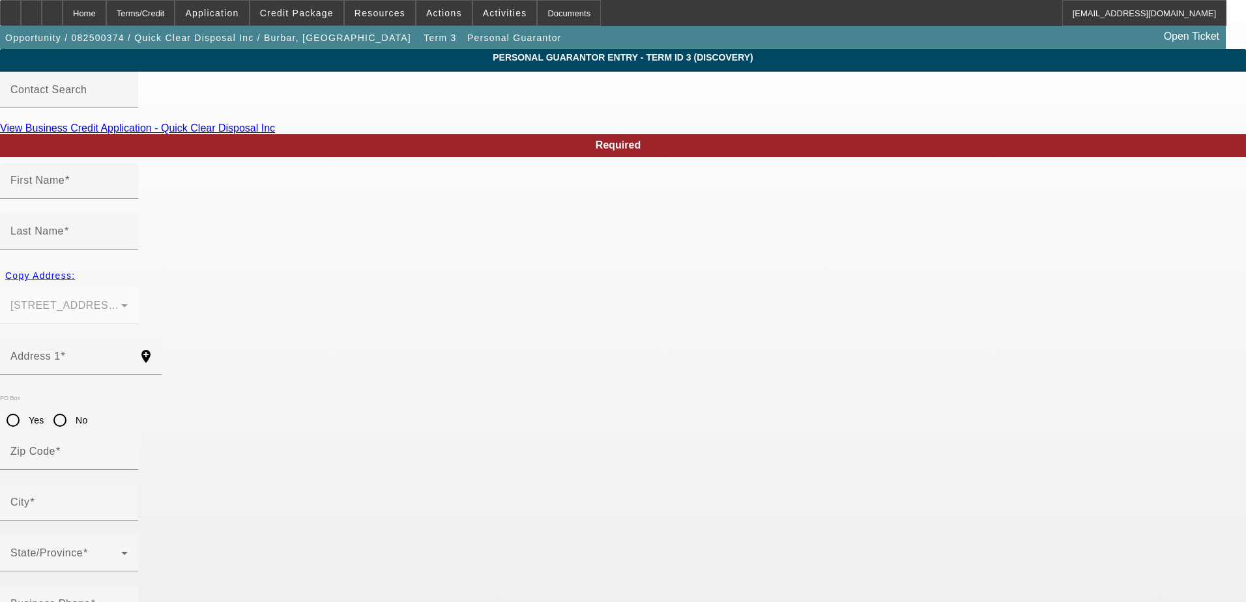
type input "Angey"
type input "Burbar"
type input "19080 Angell Blvd"
radio input "true"
type input "48168"
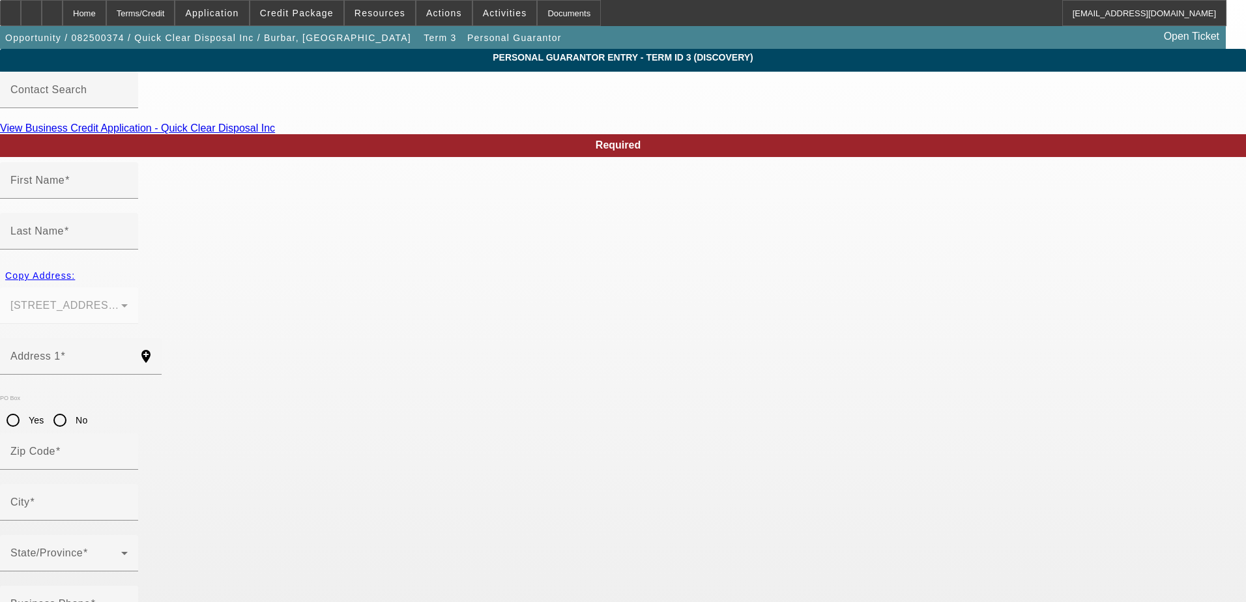
type input "Northville"
type input "[PHONE_NUMBER]"
type input "0"
type input "067-64-5856"
type input "angey.burbar@gmail.com"
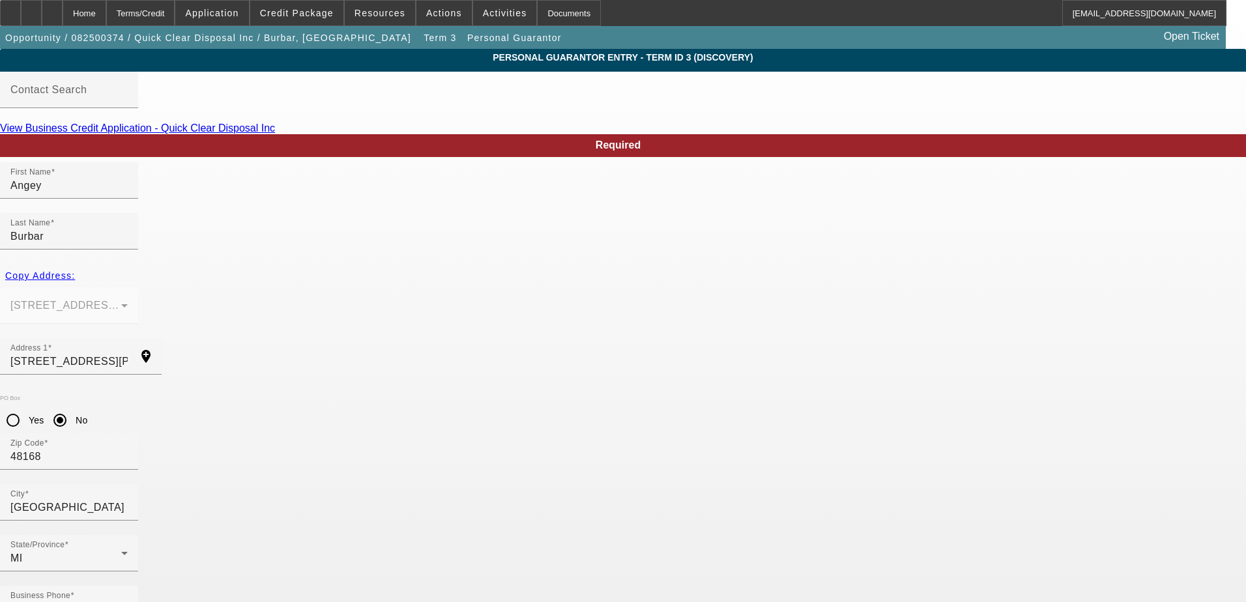
drag, startPoint x: 577, startPoint y: 518, endPoint x: 360, endPoint y: 501, distance: 217.0
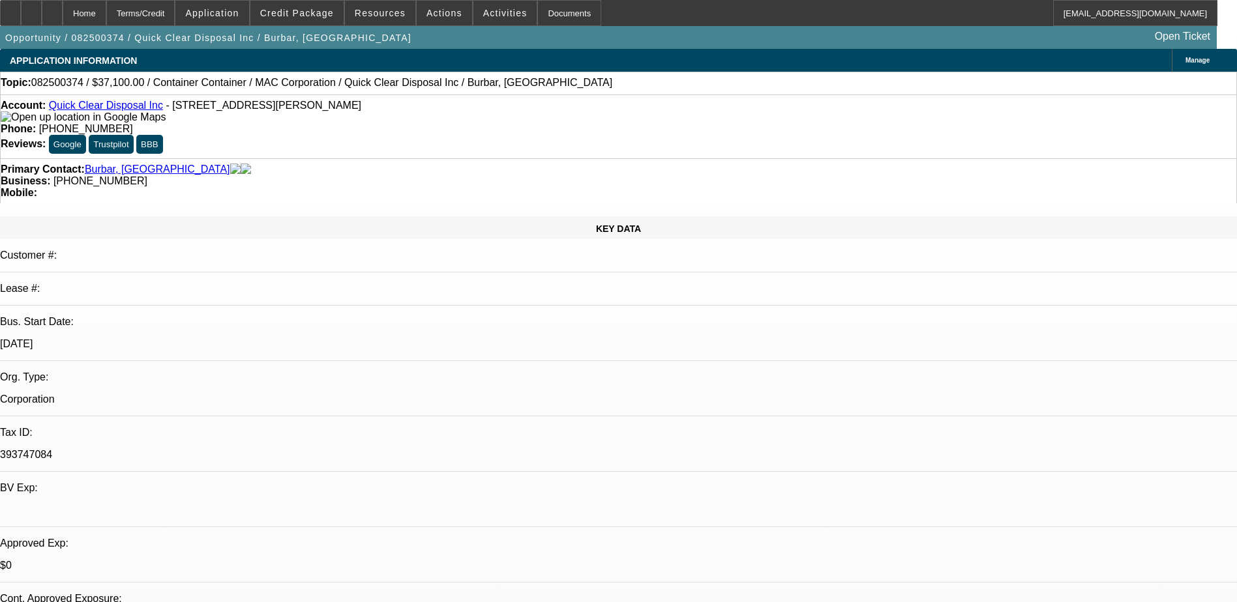
select select "0"
select select "3"
select select "0"
select select "6"
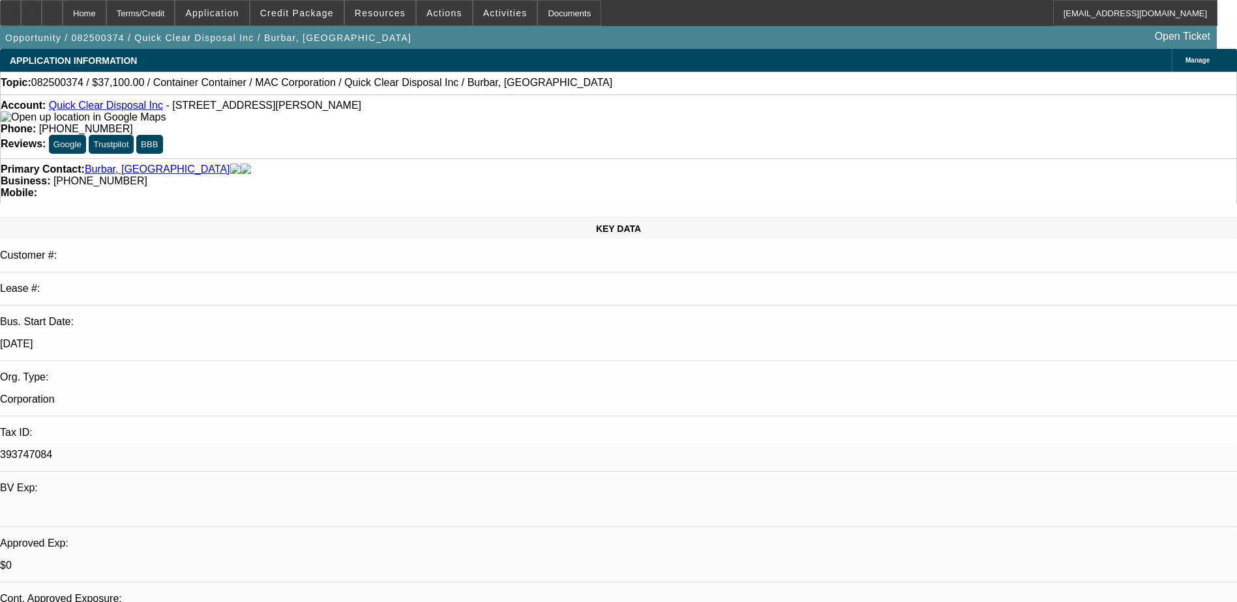
select select "0"
select select "3"
select select "0"
select select "6"
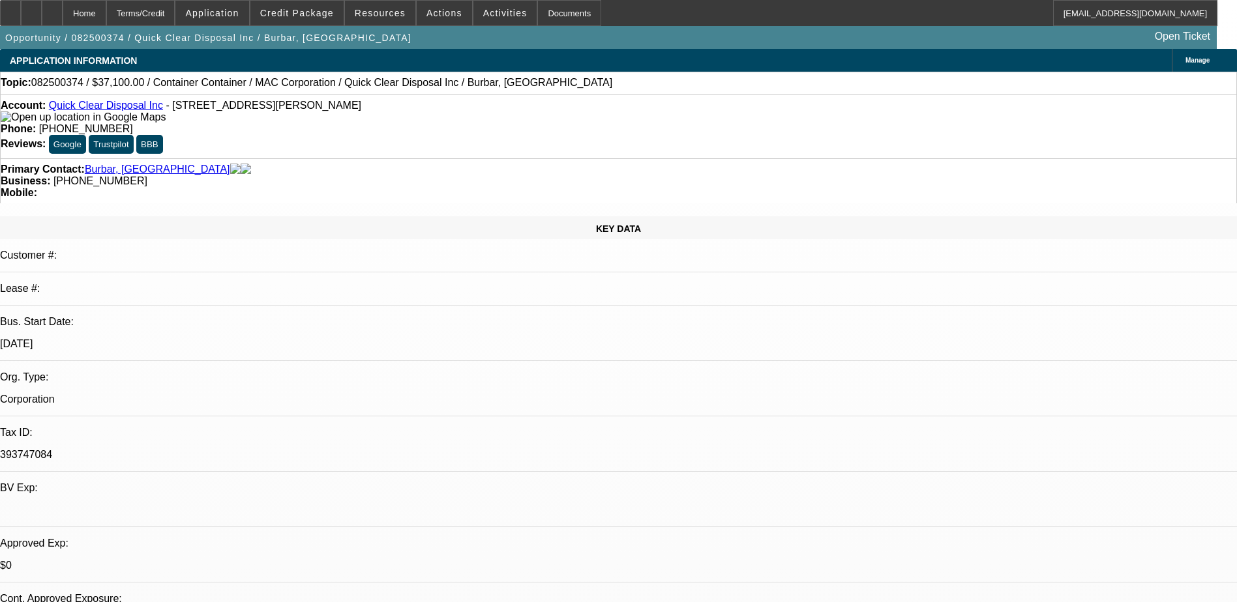
select select "0"
select select "3"
select select "0"
select select "6"
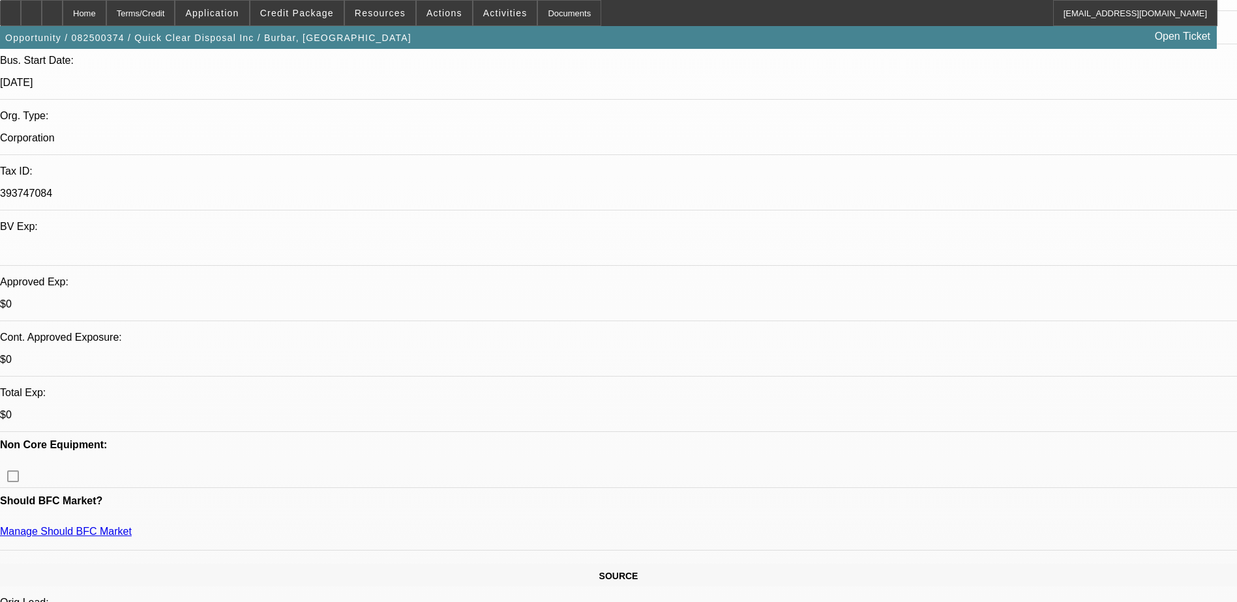
scroll to position [261, 0]
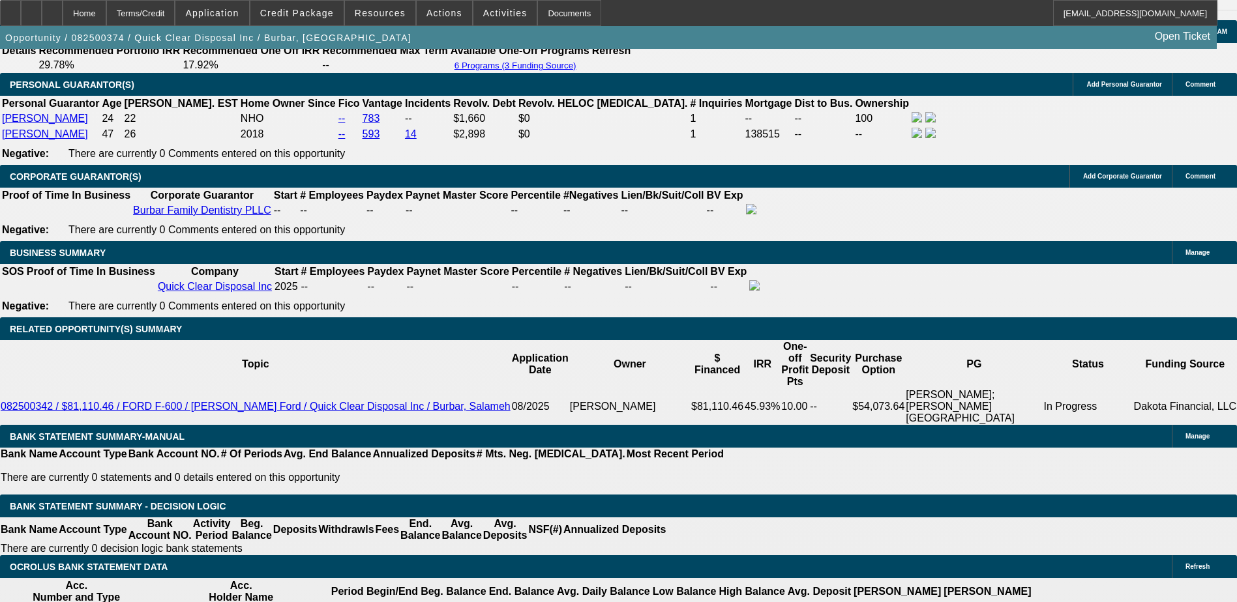
scroll to position [1956, 0]
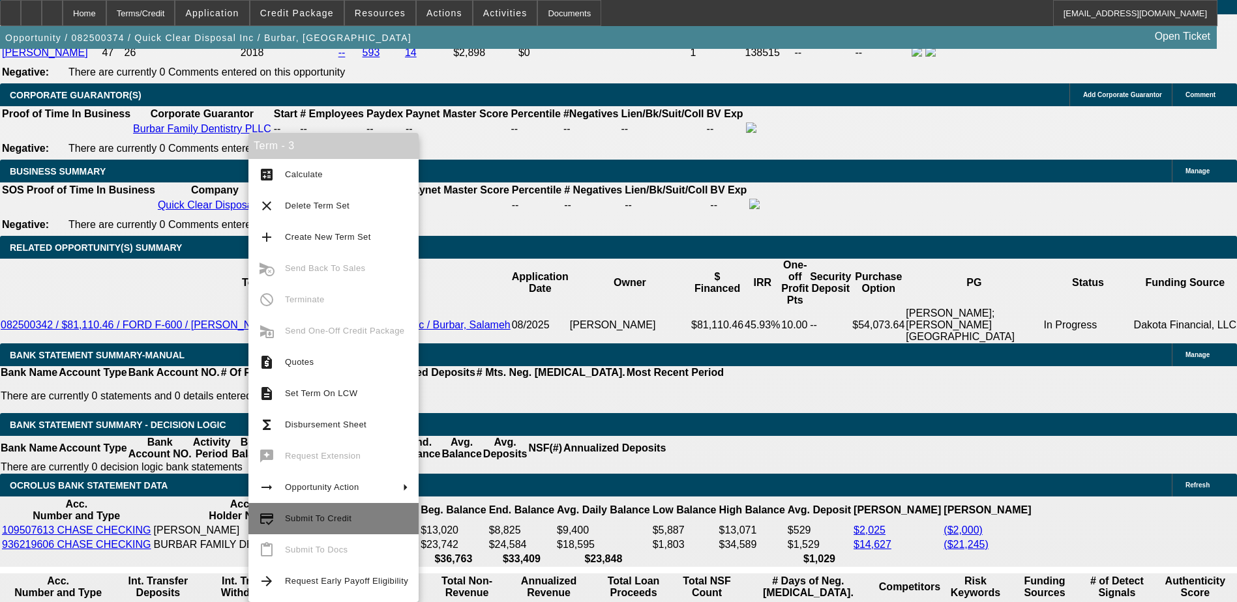
click at [349, 514] on span "Submit To Credit" at bounding box center [346, 519] width 123 height 16
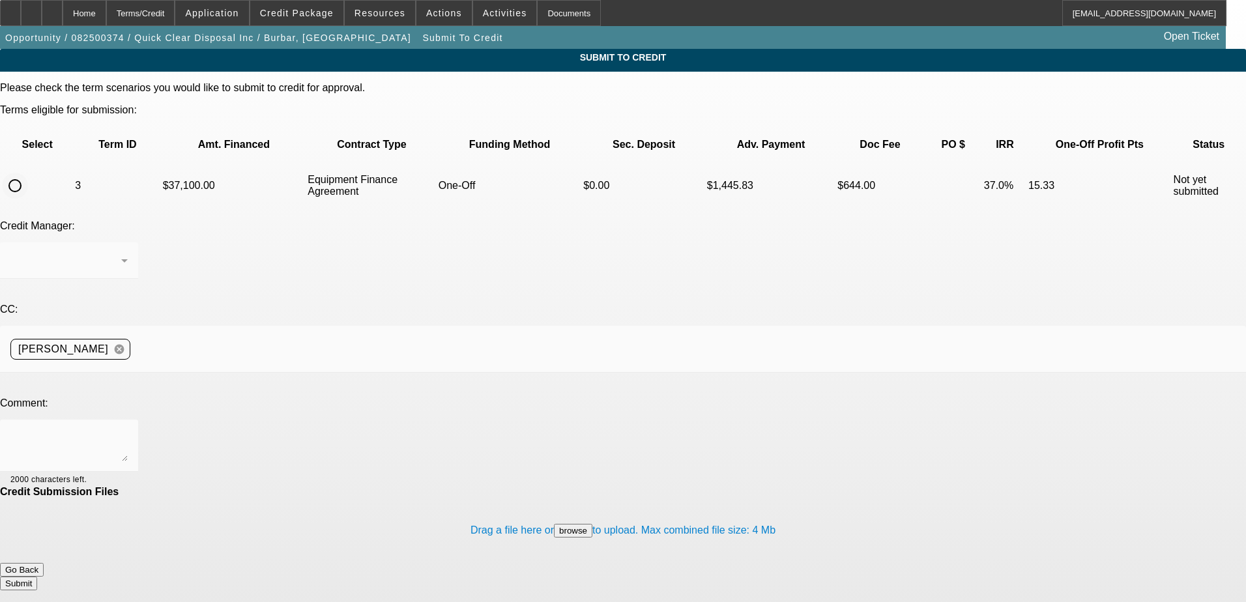
click at [28, 173] on input "radio" at bounding box center [15, 186] width 26 height 26
radio input "true"
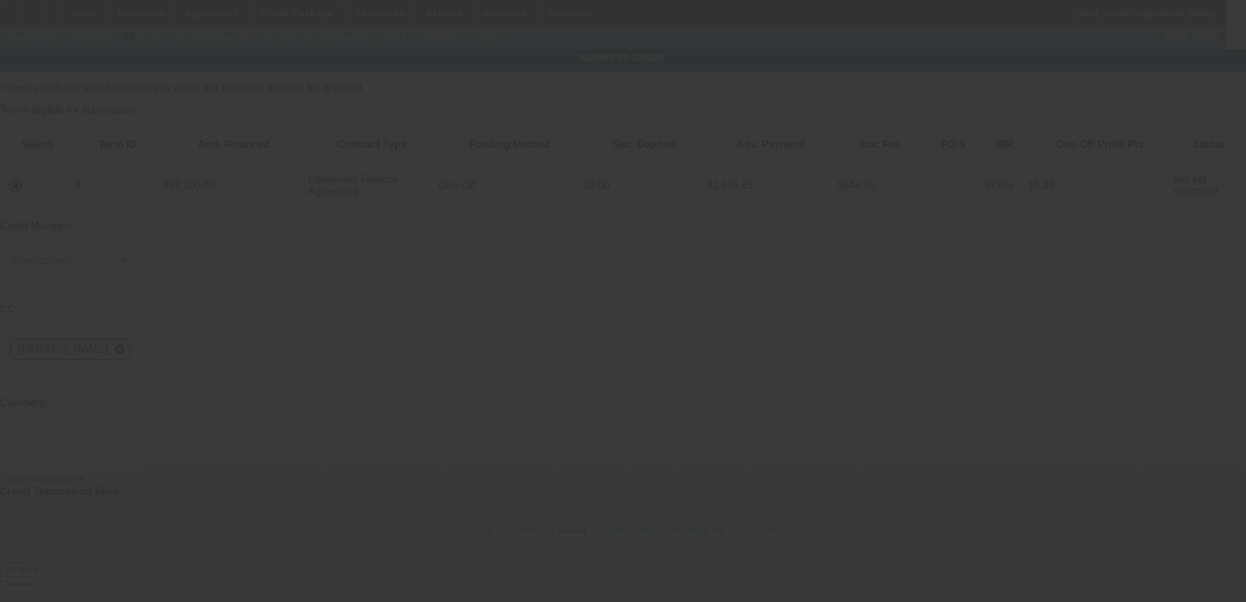
click at [128, 430] on textarea at bounding box center [68, 445] width 117 height 31
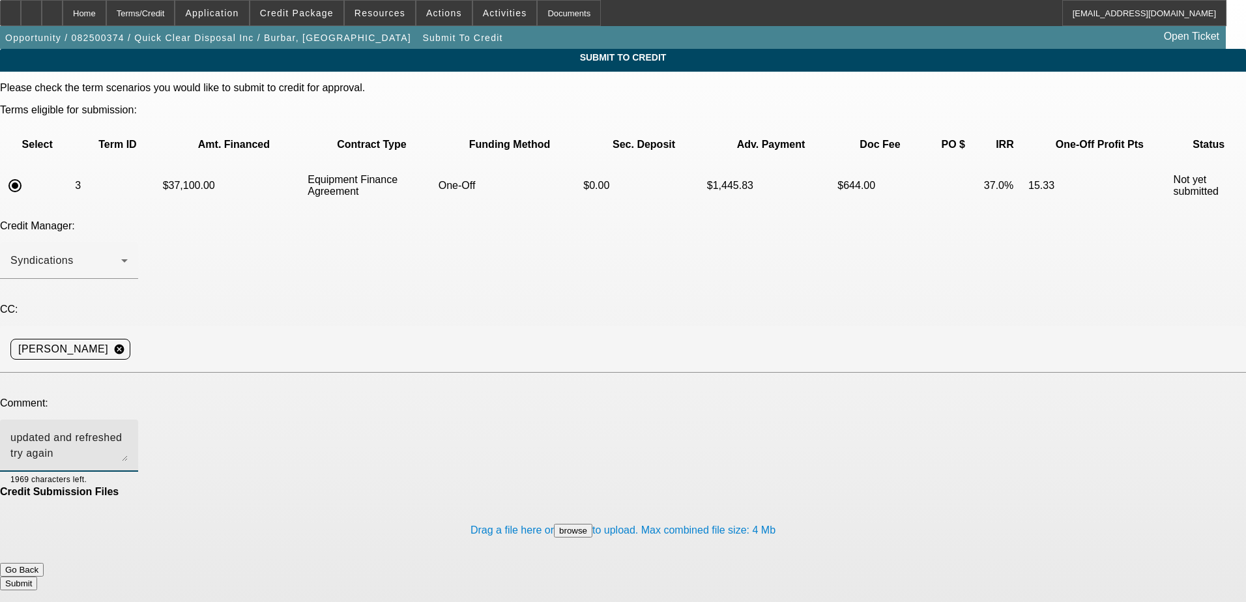
type textarea "updated and refreshed try again"
click at [37, 577] on button "Submit" at bounding box center [18, 584] width 37 height 14
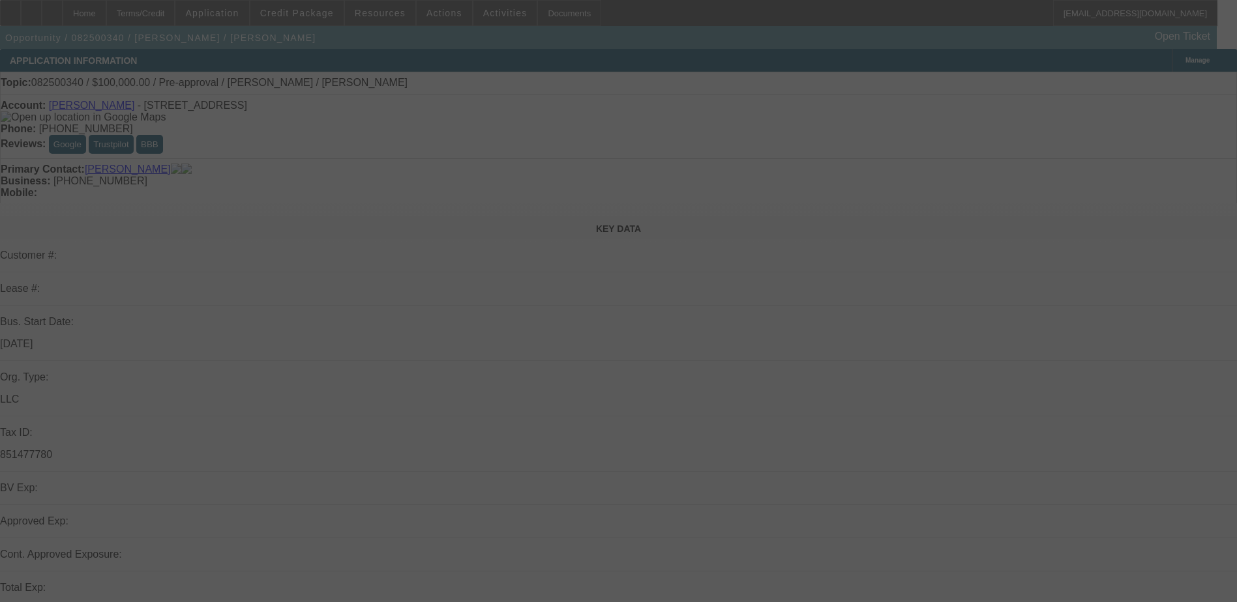
select select "0"
select select "2"
select select "0.1"
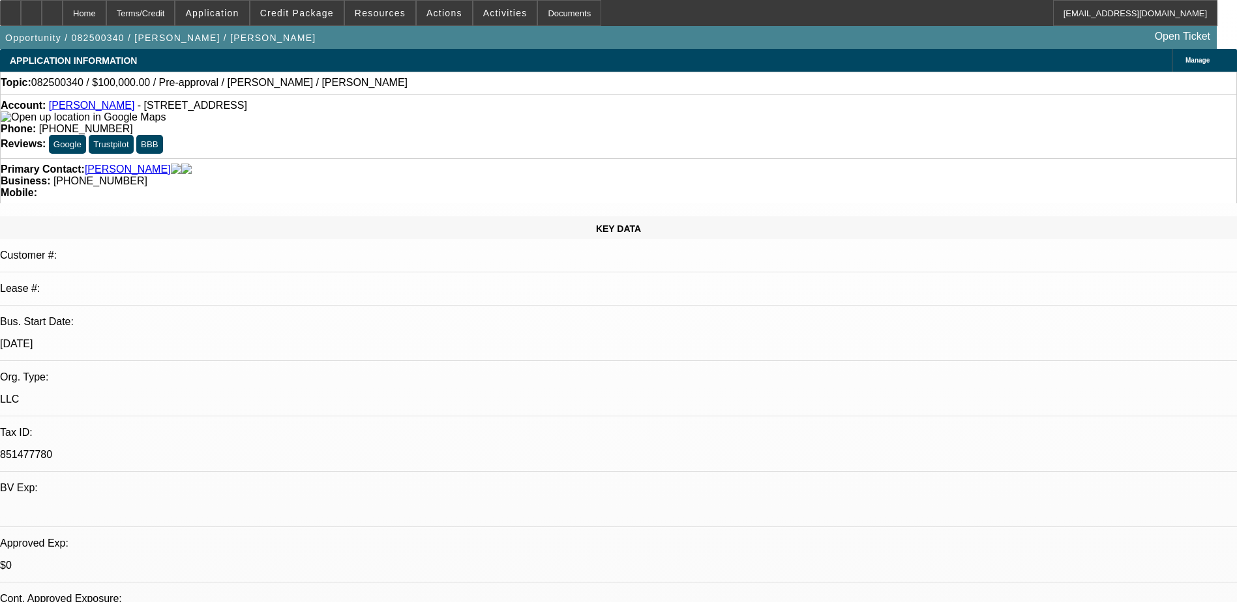
select select "1"
select select "2"
select select "4"
click at [428, 11] on span "Actions" at bounding box center [444, 13] width 36 height 10
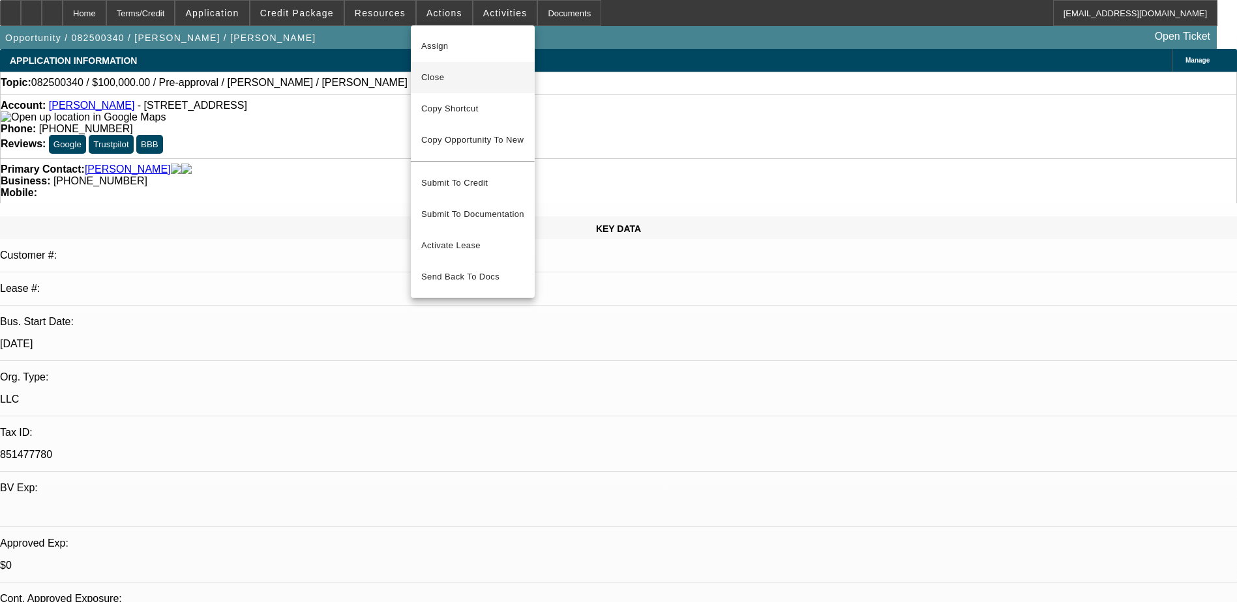
click at [479, 76] on span "Close" at bounding box center [472, 78] width 103 height 16
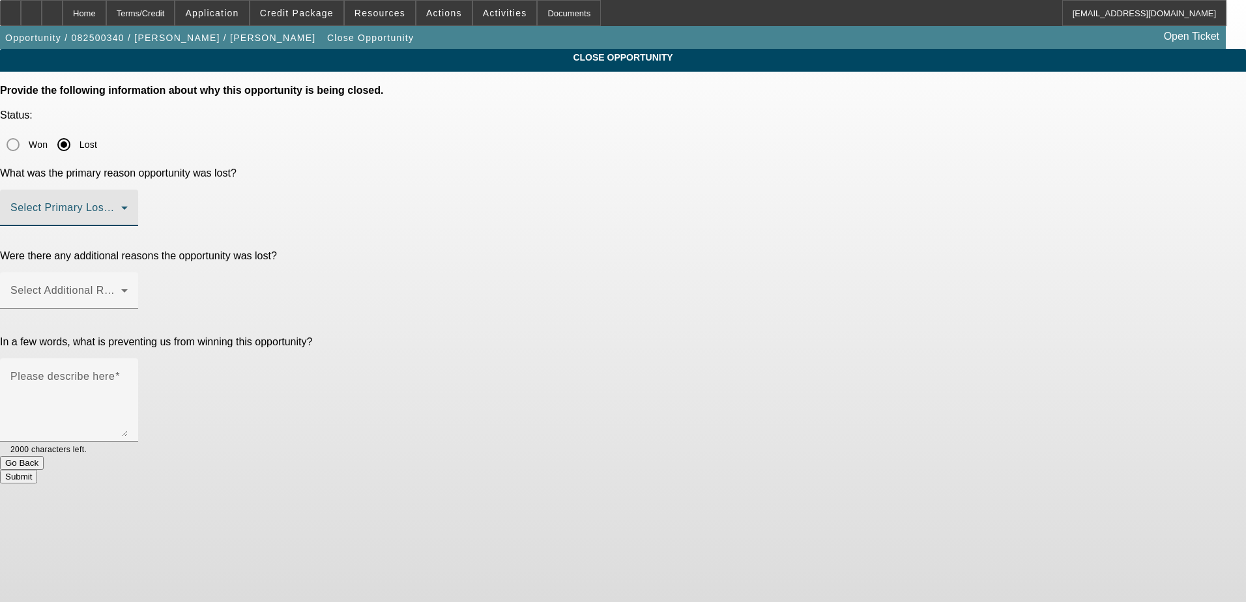
click at [121, 205] on span at bounding box center [65, 213] width 111 height 16
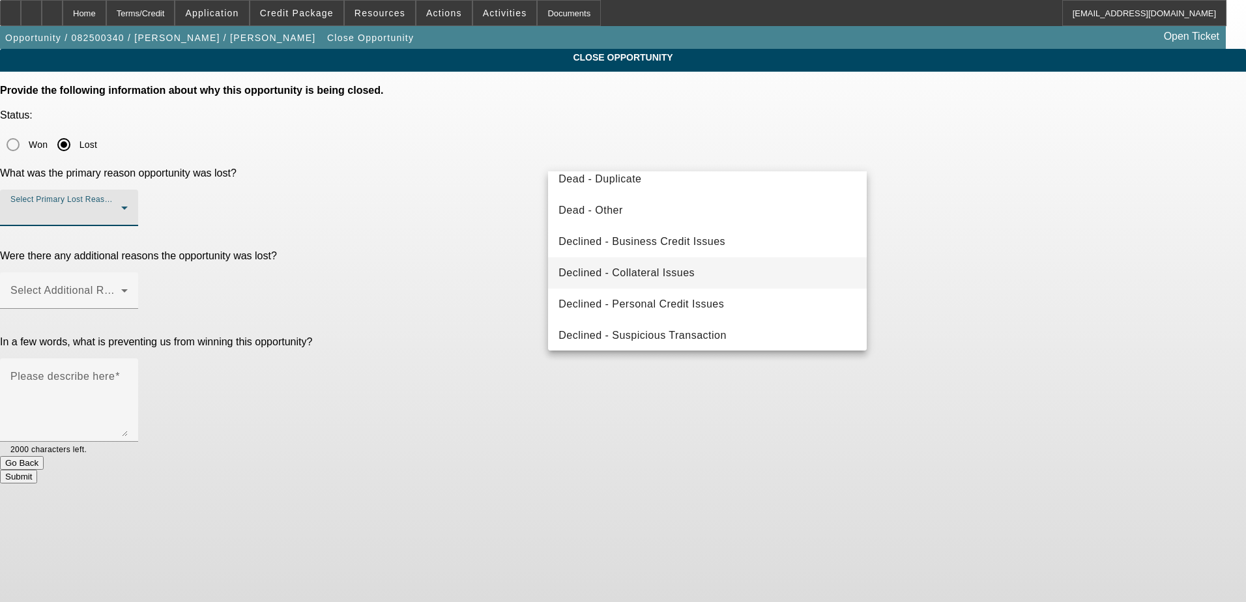
scroll to position [175, 0]
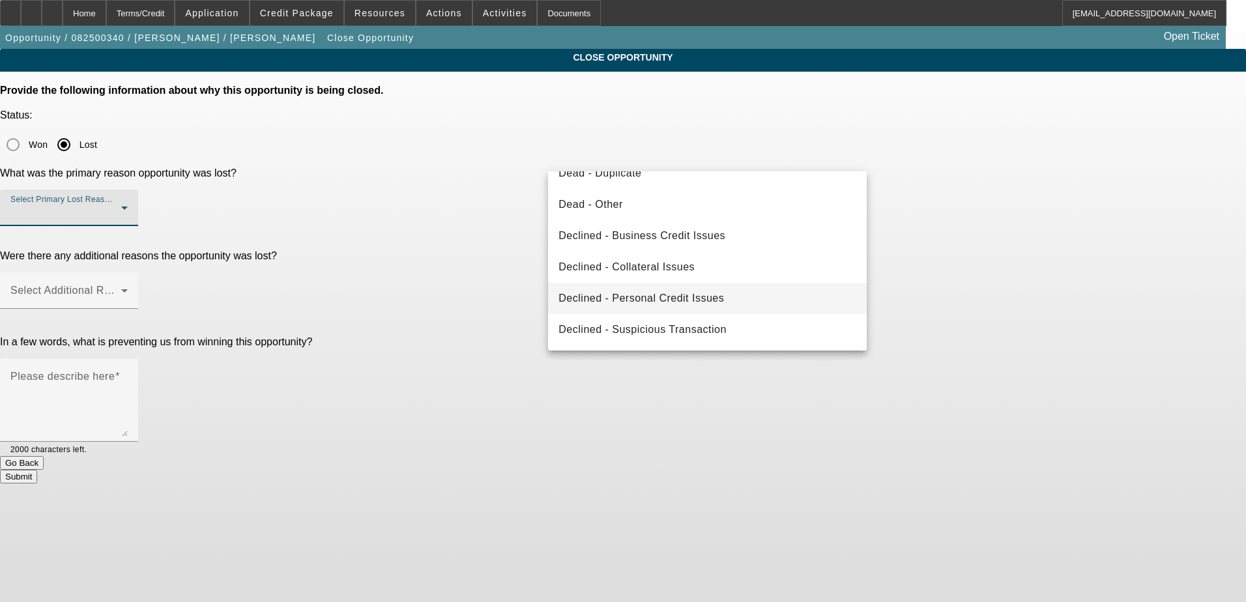
click at [660, 297] on span "Declined - Personal Credit Issues" at bounding box center [642, 299] width 166 height 16
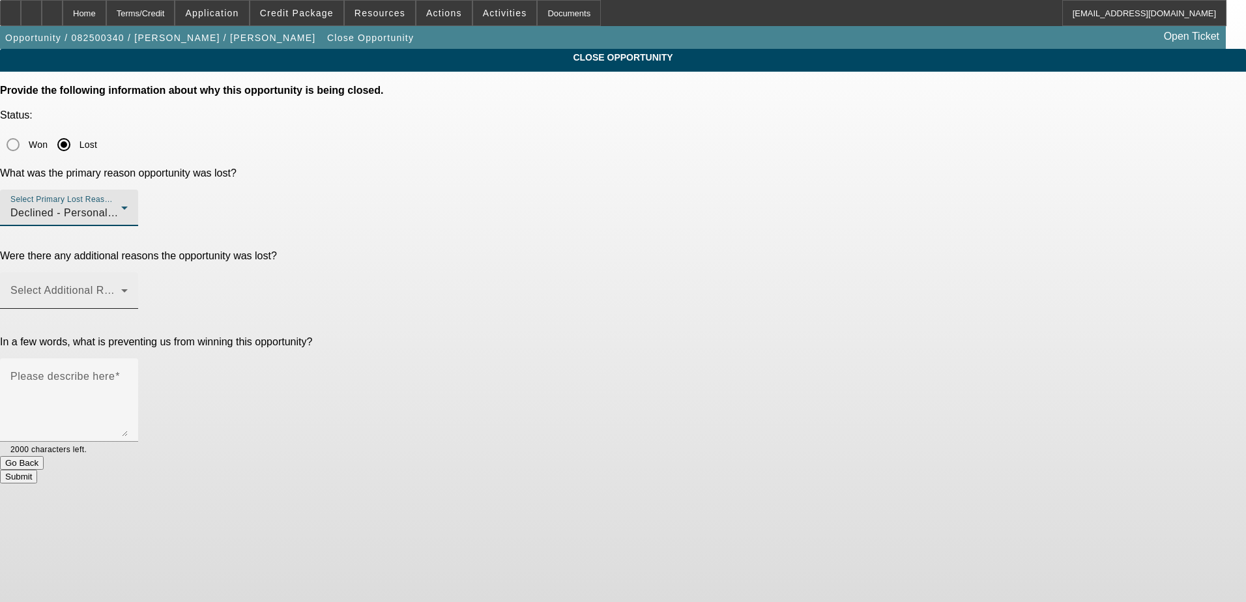
click at [121, 288] on span at bounding box center [65, 296] width 111 height 16
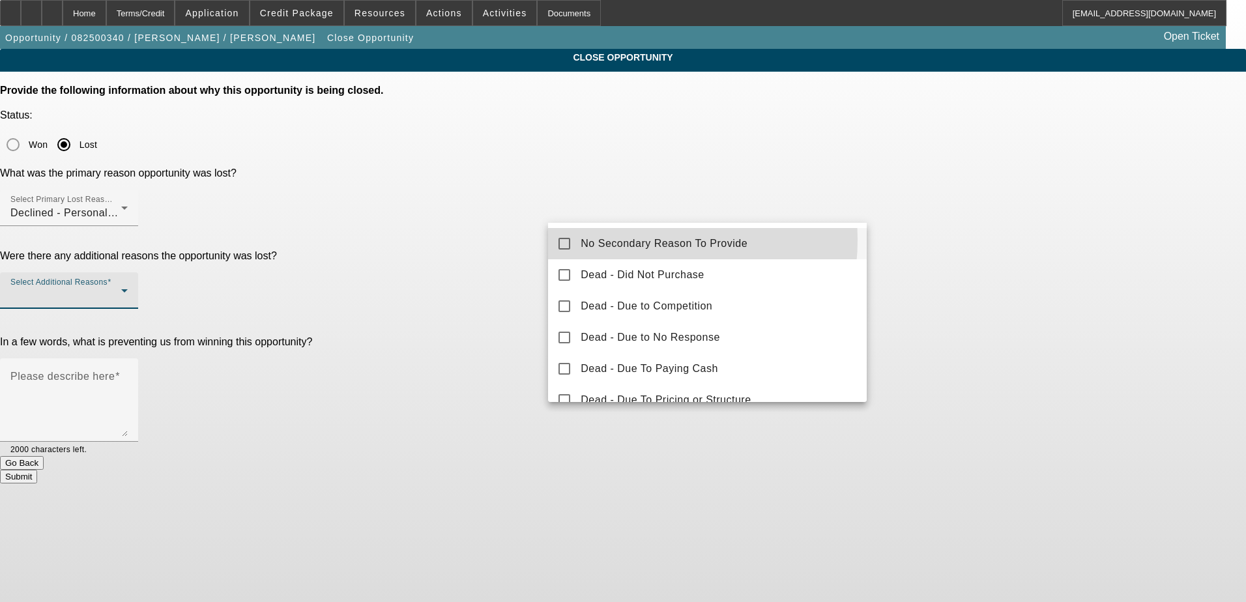
drag, startPoint x: 624, startPoint y: 240, endPoint x: 612, endPoint y: 241, distance: 11.8
click at [622, 241] on span "No Secondary Reason To Provide" at bounding box center [664, 244] width 167 height 16
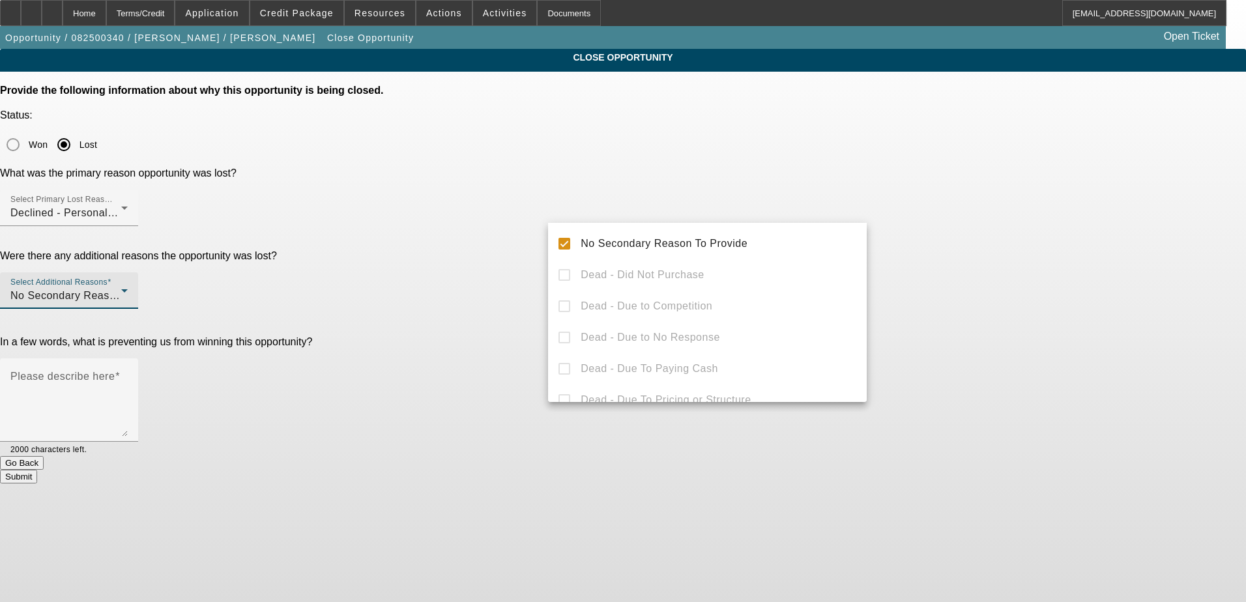
click at [499, 224] on div at bounding box center [623, 301] width 1246 height 602
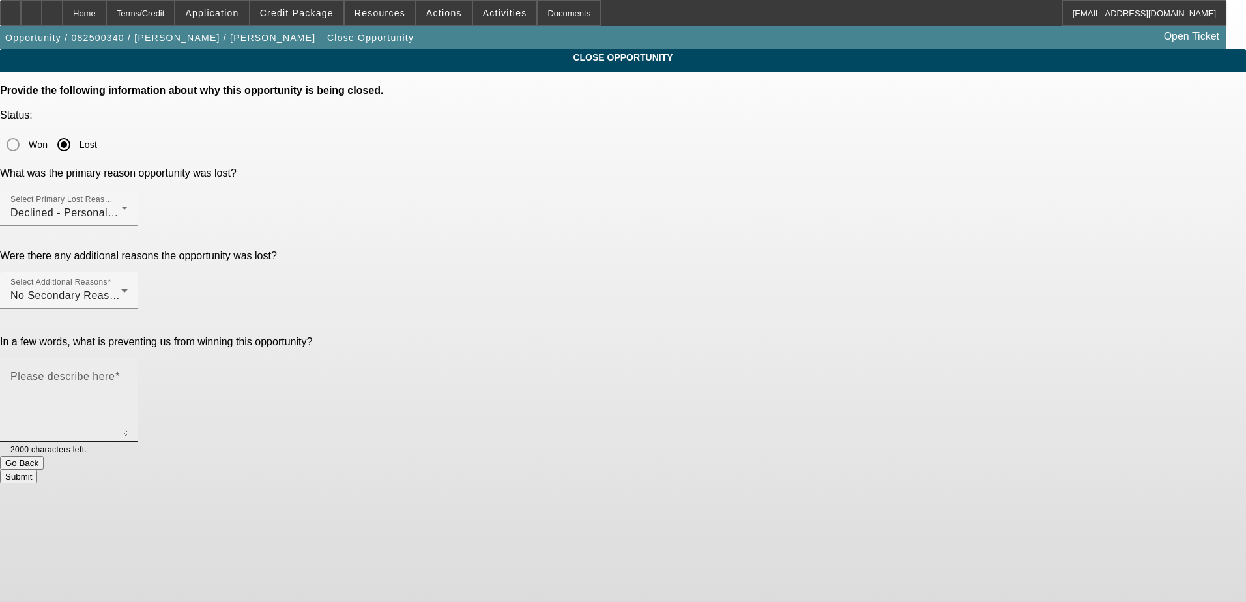
click at [128, 374] on textarea "Please describe here" at bounding box center [68, 405] width 117 height 63
type textarea "not right now"
click at [678, 470] on div "Submit" at bounding box center [623, 477] width 1246 height 14
click at [37, 470] on button "Submit" at bounding box center [18, 477] width 37 height 14
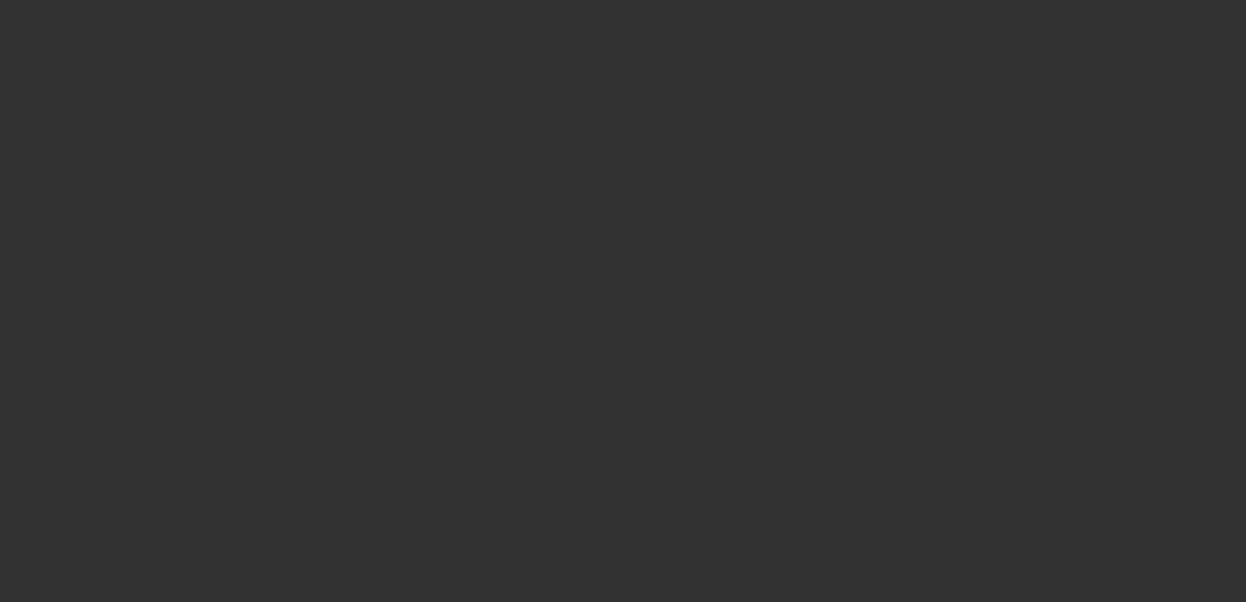
select select "0"
select select "2"
select select "0.1"
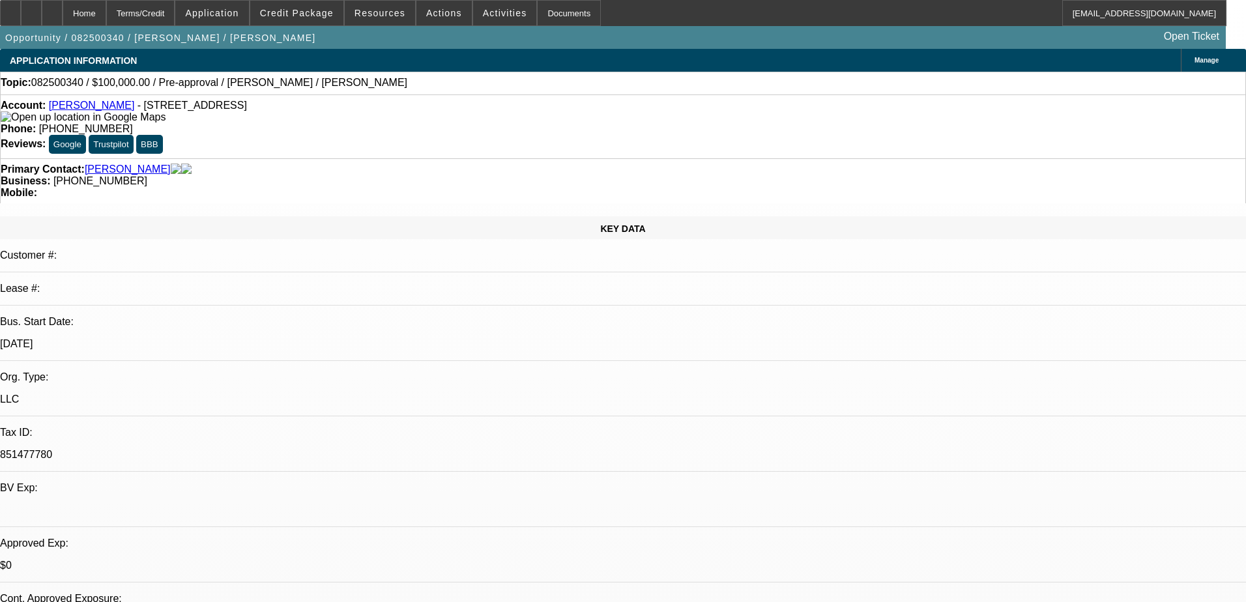
select select "1"
select select "2"
select select "4"
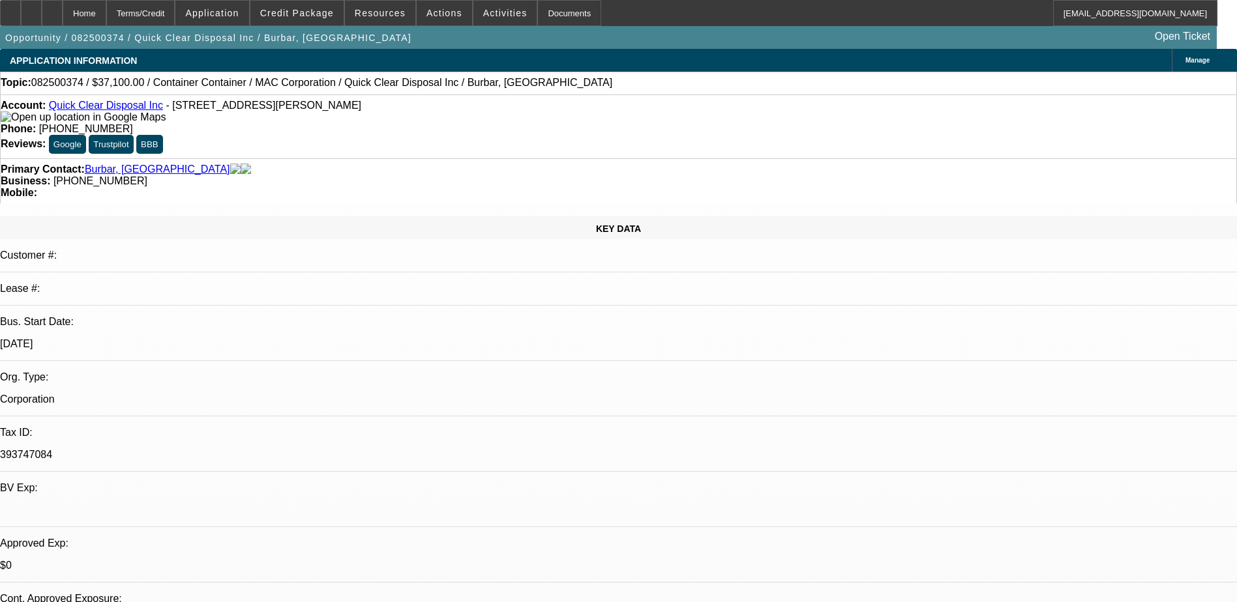
select select "0"
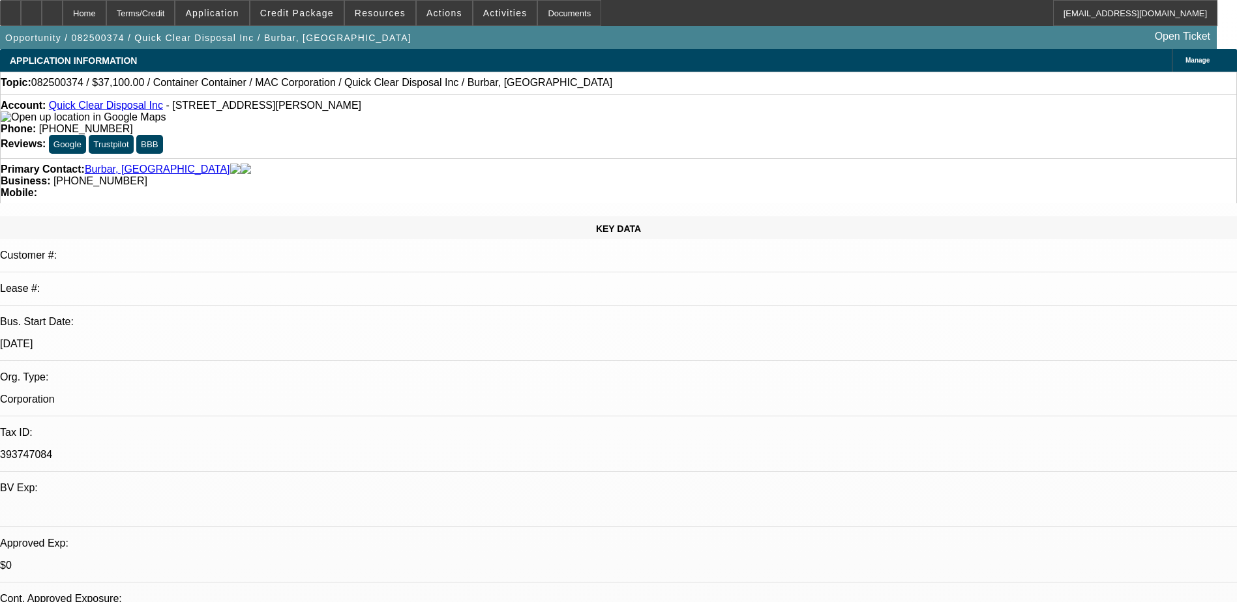
select select "0"
select select "1"
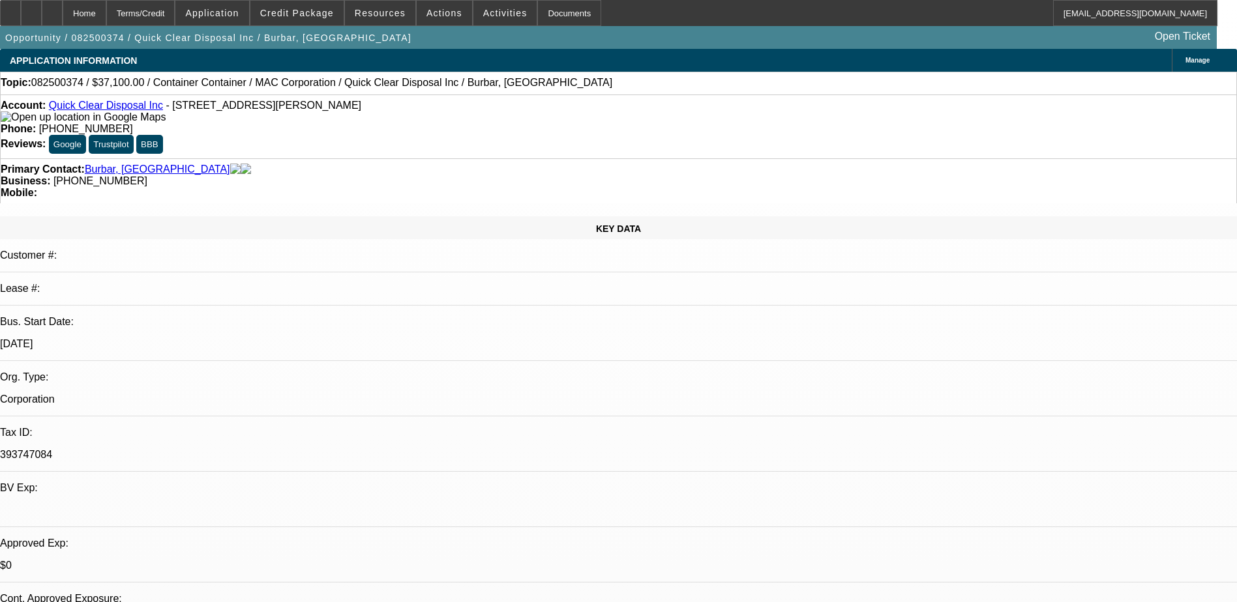
select select "3"
select select "6"
select select "1"
select select "3"
select select "6"
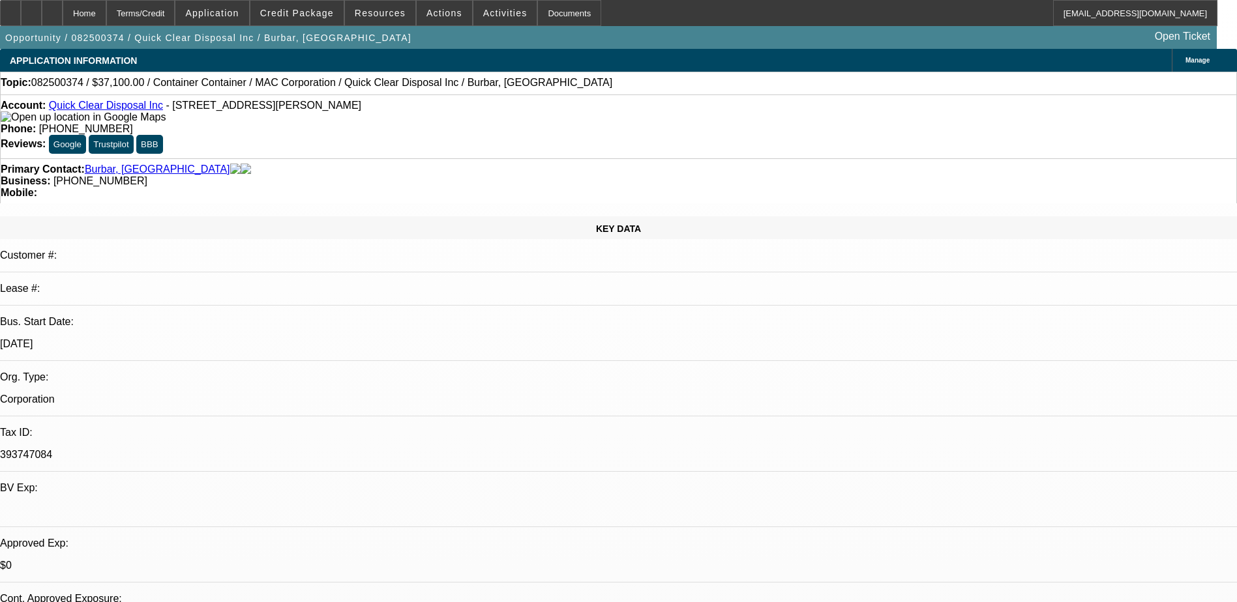
select select "1"
select select "3"
select select "6"
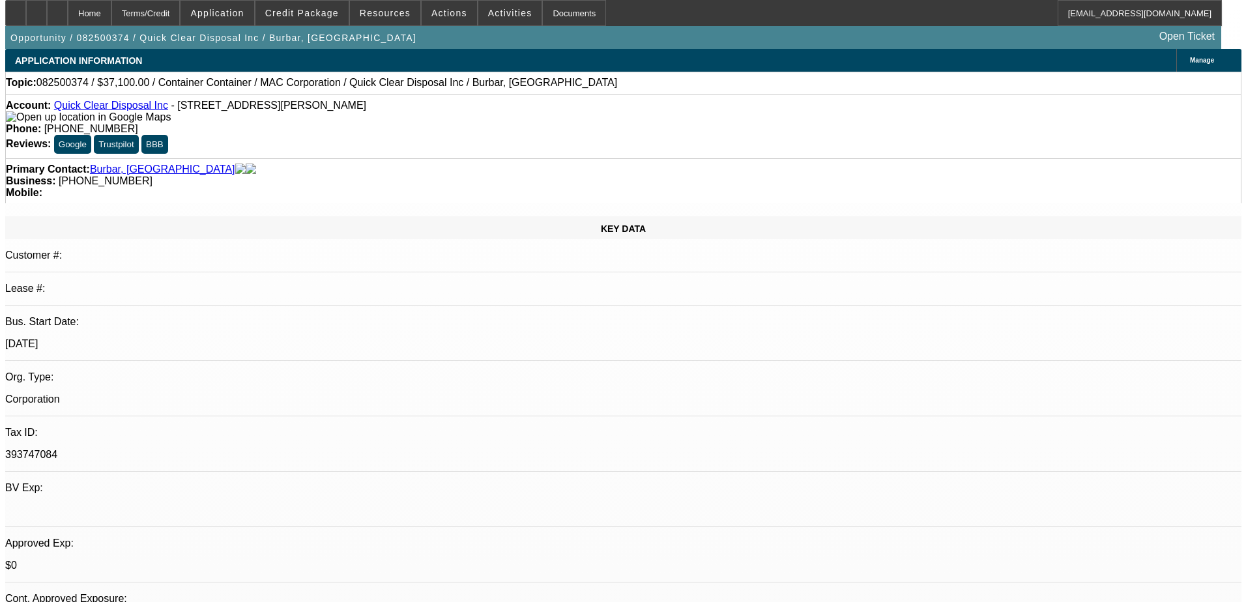
scroll to position [196, 0]
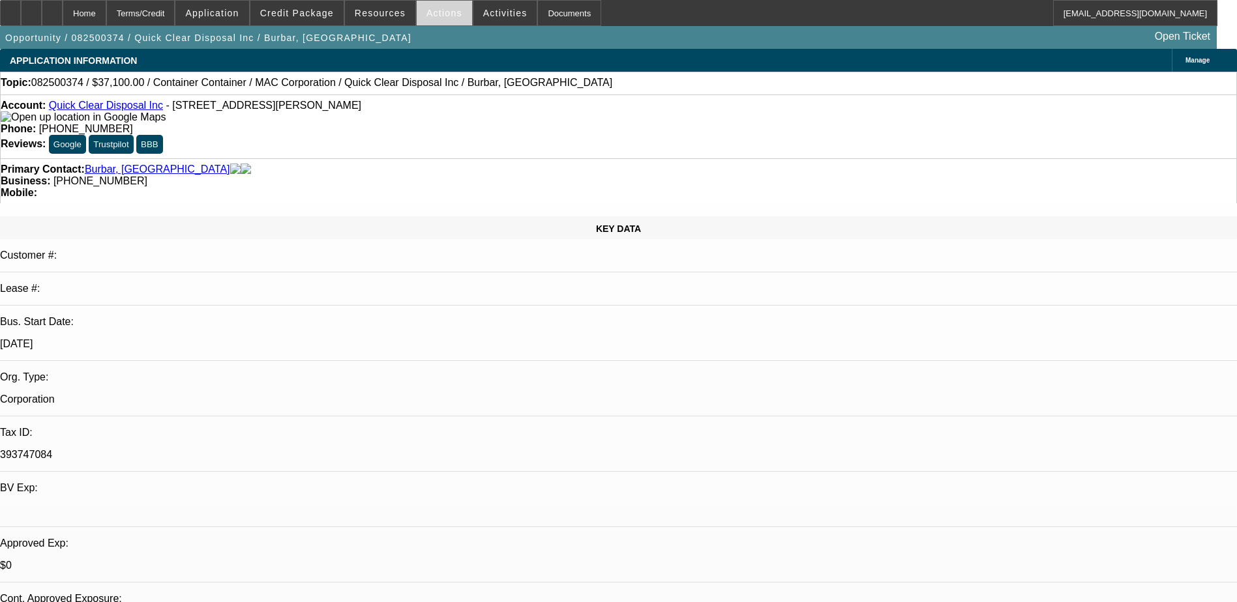
click at [439, 21] on span at bounding box center [444, 12] width 55 height 31
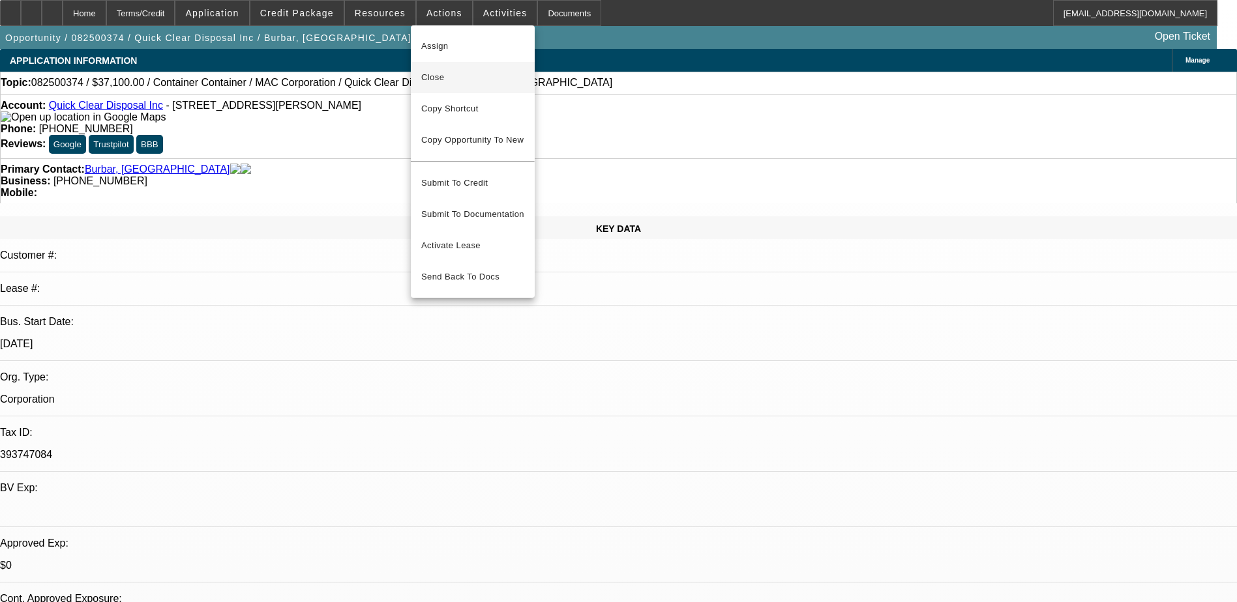
click at [466, 86] on button "Close" at bounding box center [473, 77] width 124 height 31
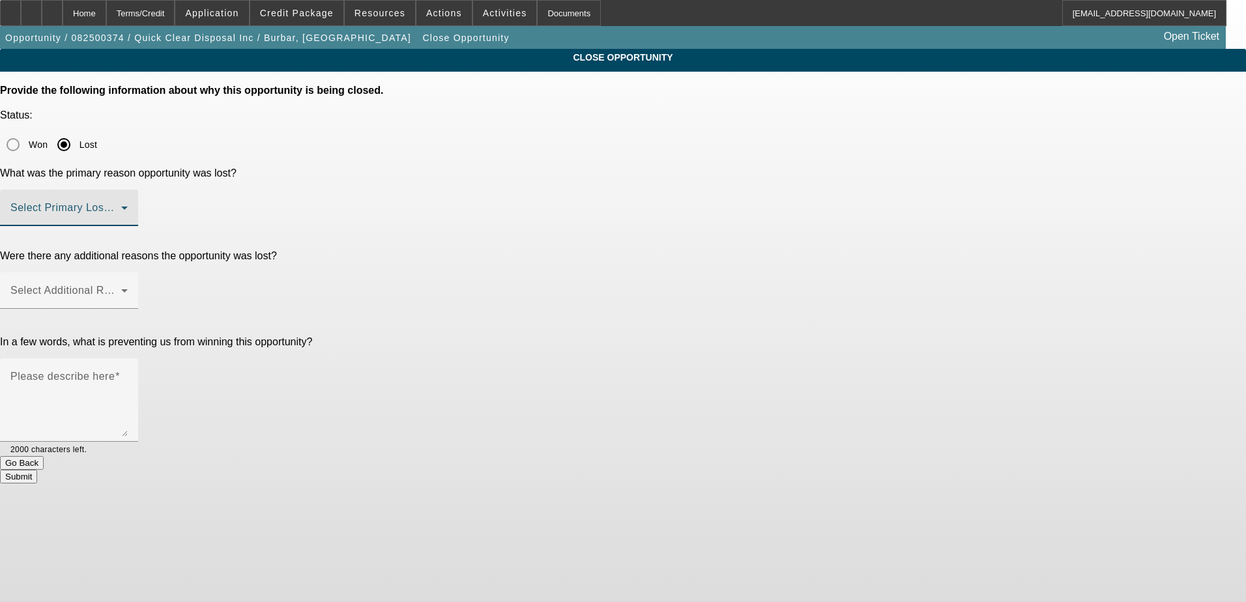
click at [121, 205] on span at bounding box center [65, 213] width 111 height 16
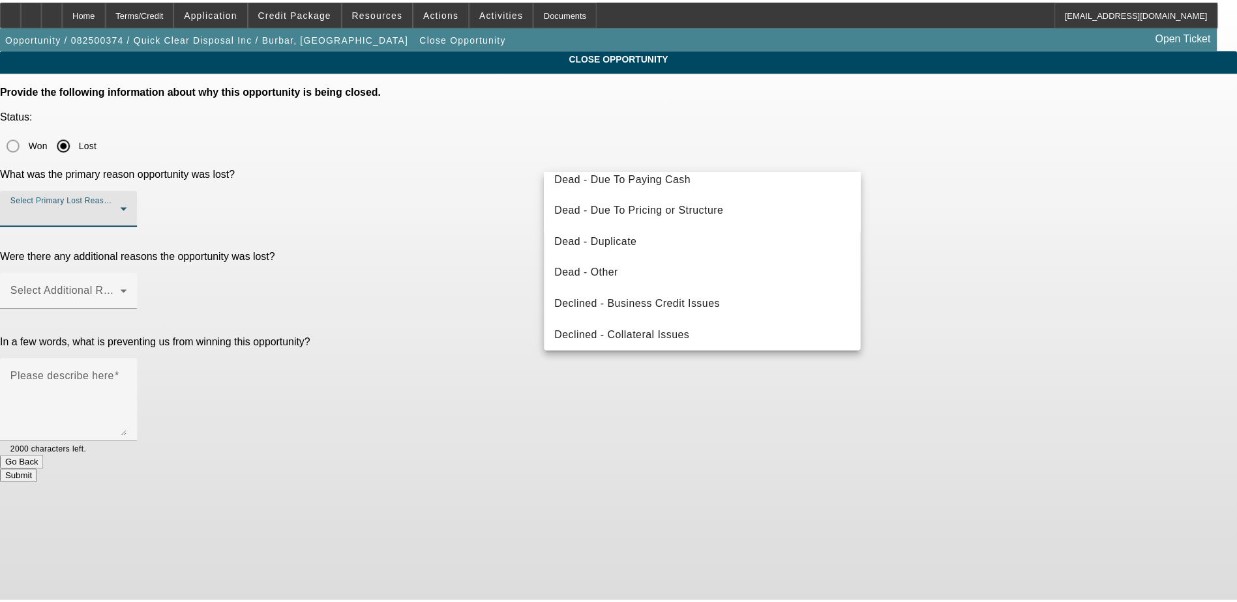
scroll to position [175, 0]
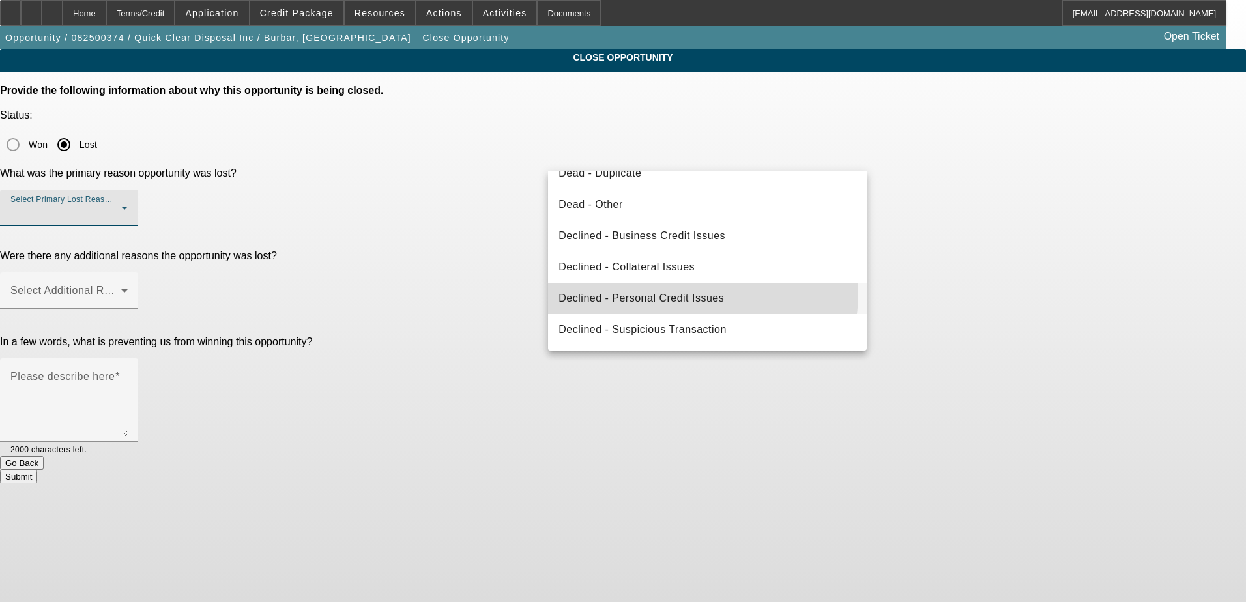
click at [671, 293] on span "Declined - Personal Credit Issues" at bounding box center [642, 299] width 166 height 16
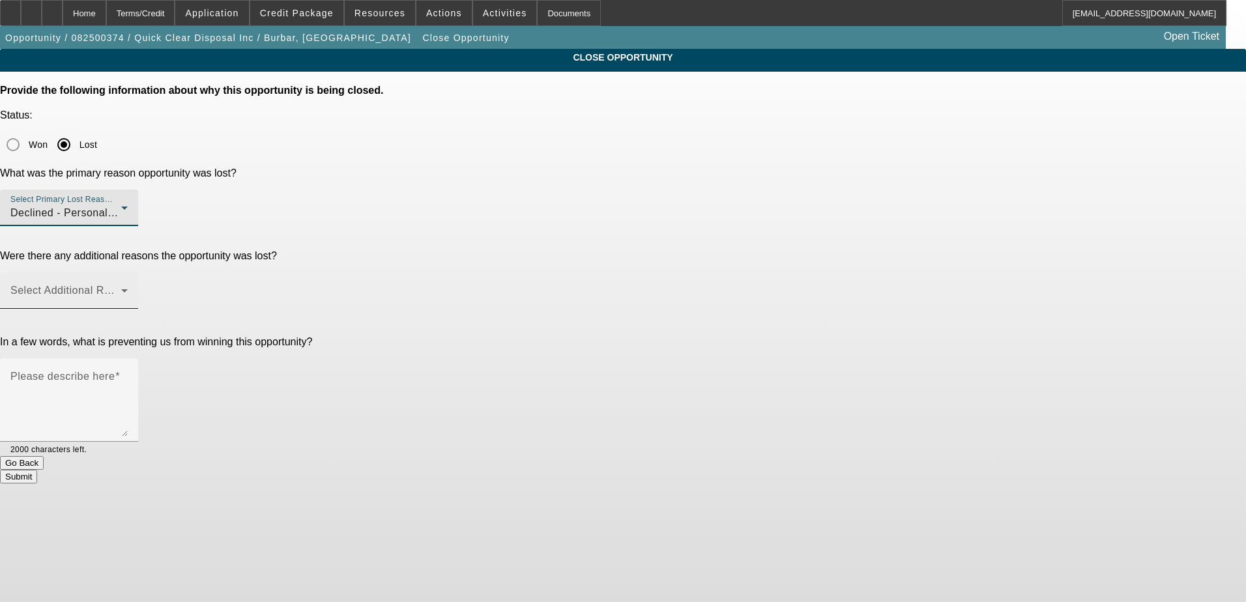
click at [121, 288] on span at bounding box center [65, 296] width 111 height 16
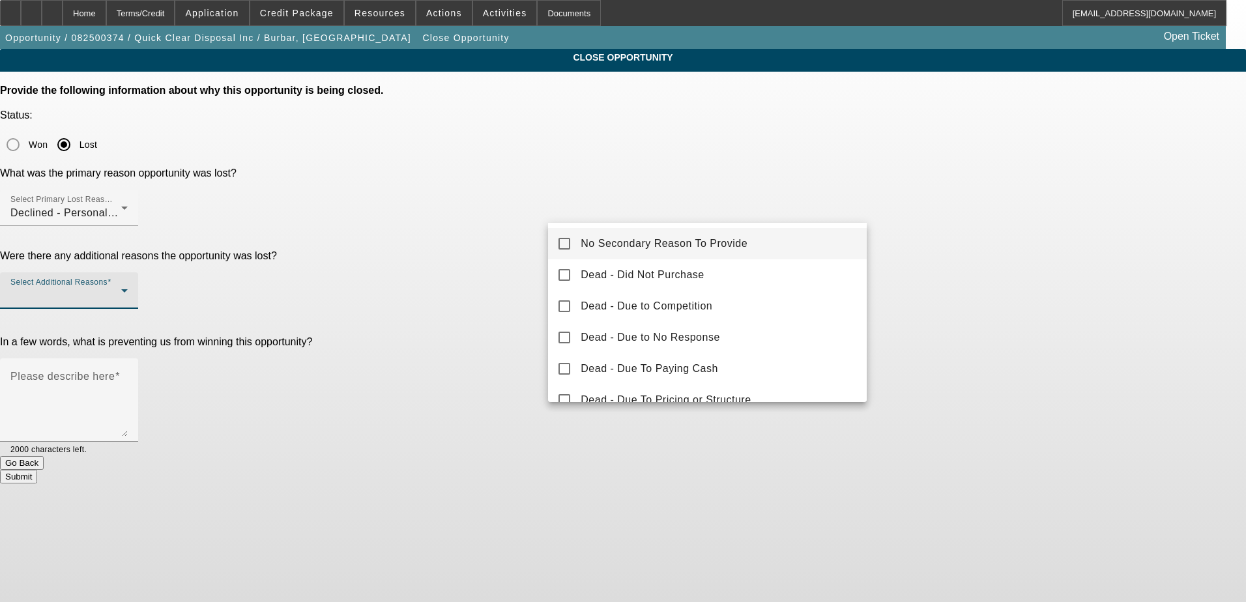
click at [644, 246] on span "No Secondary Reason To Provide" at bounding box center [664, 244] width 167 height 16
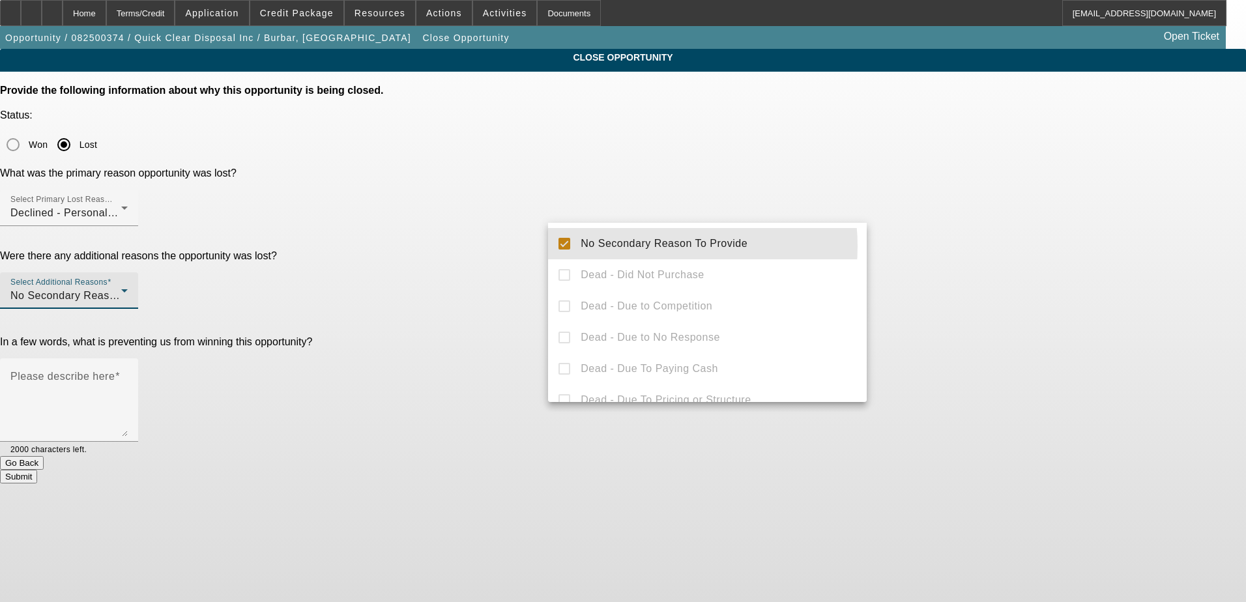
click at [482, 224] on div at bounding box center [623, 301] width 1246 height 602
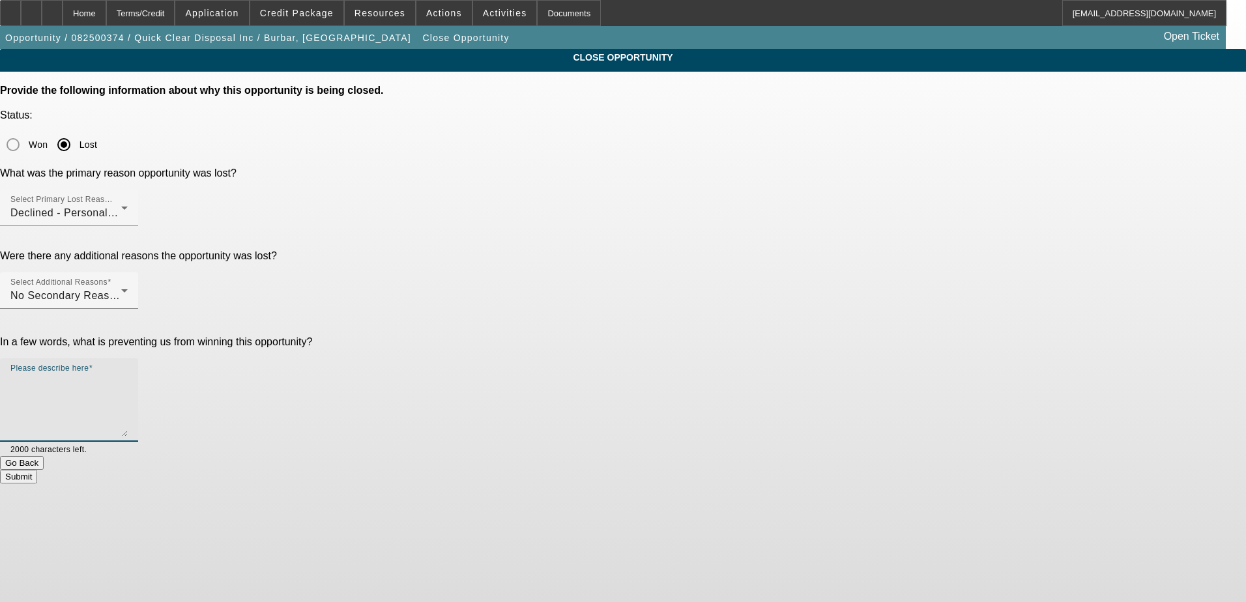
click at [128, 374] on textarea "Please describe here" at bounding box center [68, 405] width 117 height 63
type textarea "declined"
click at [37, 470] on button "Submit" at bounding box center [18, 477] width 37 height 14
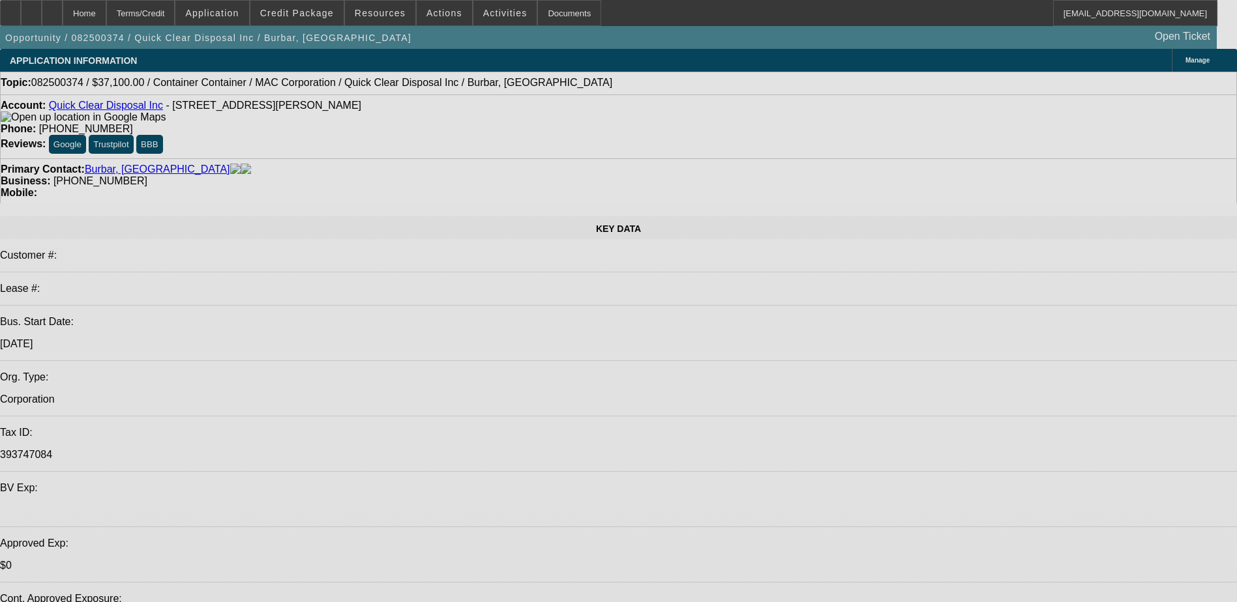
select select "0"
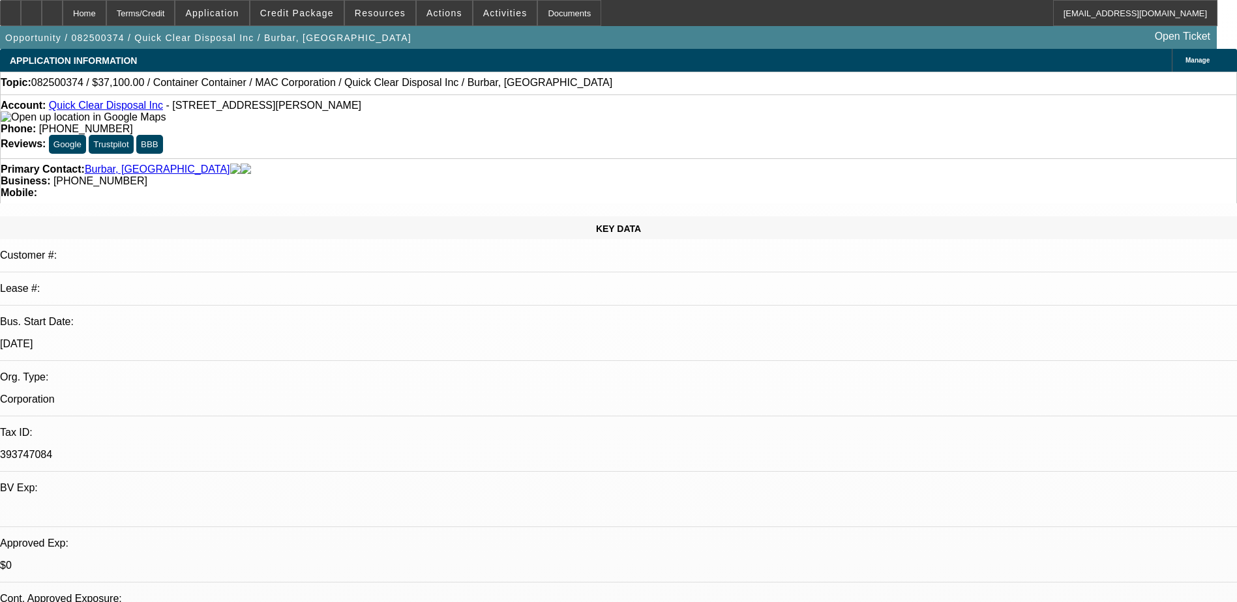
select select "0"
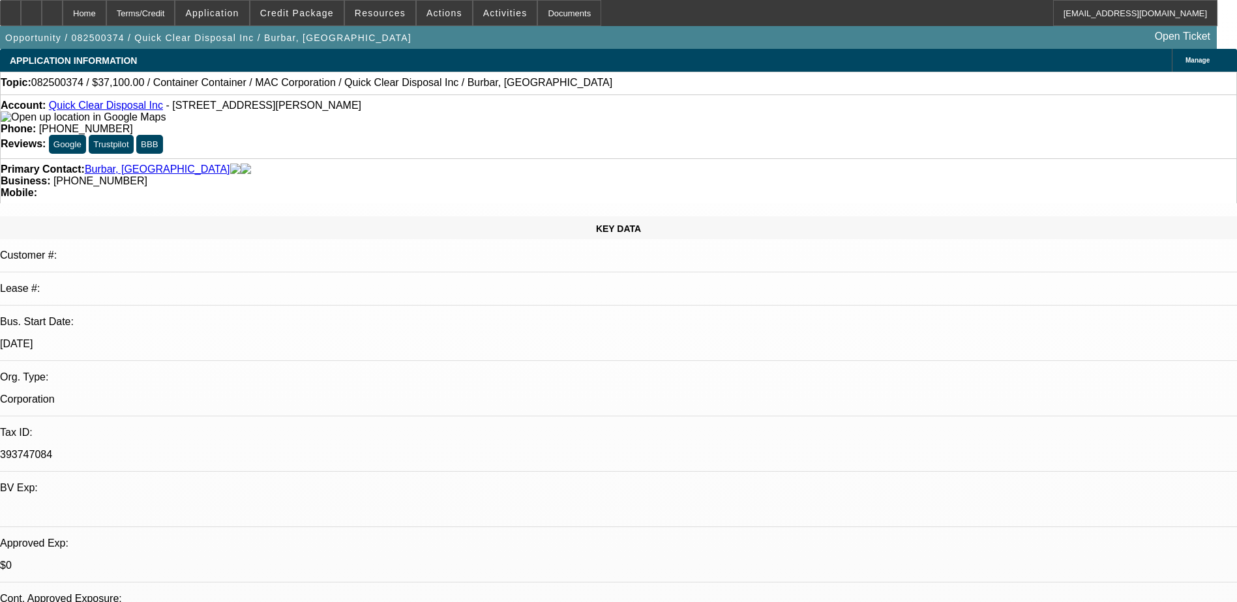
select select "0"
select select "1"
select select "3"
select select "6"
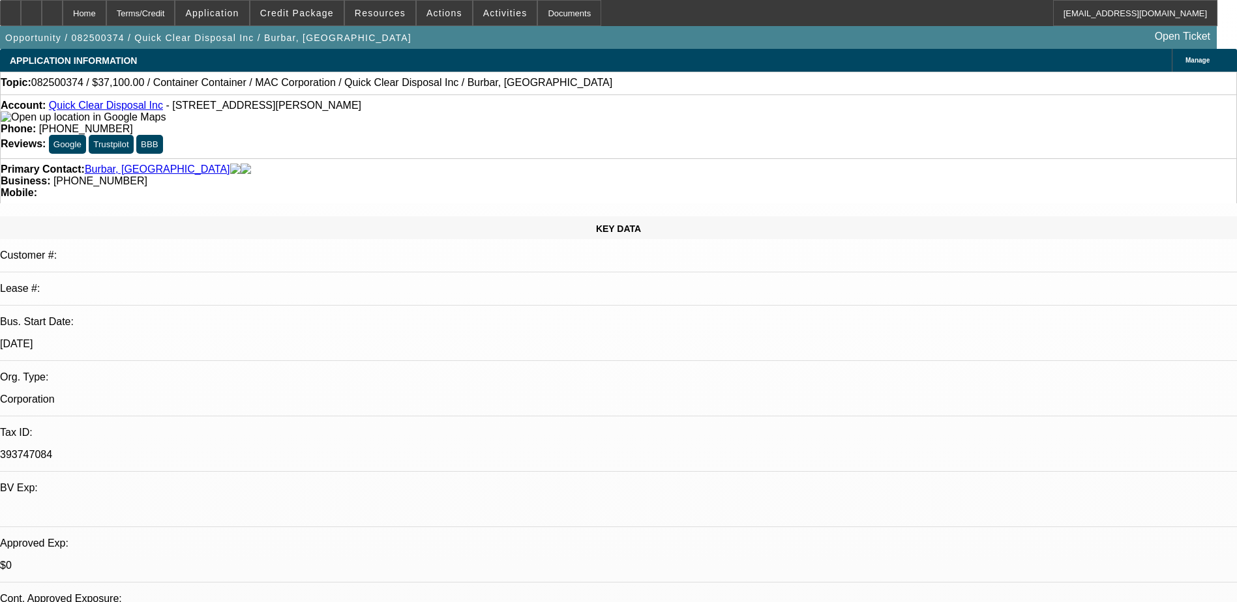
select select "1"
select select "3"
select select "6"
select select "1"
select select "3"
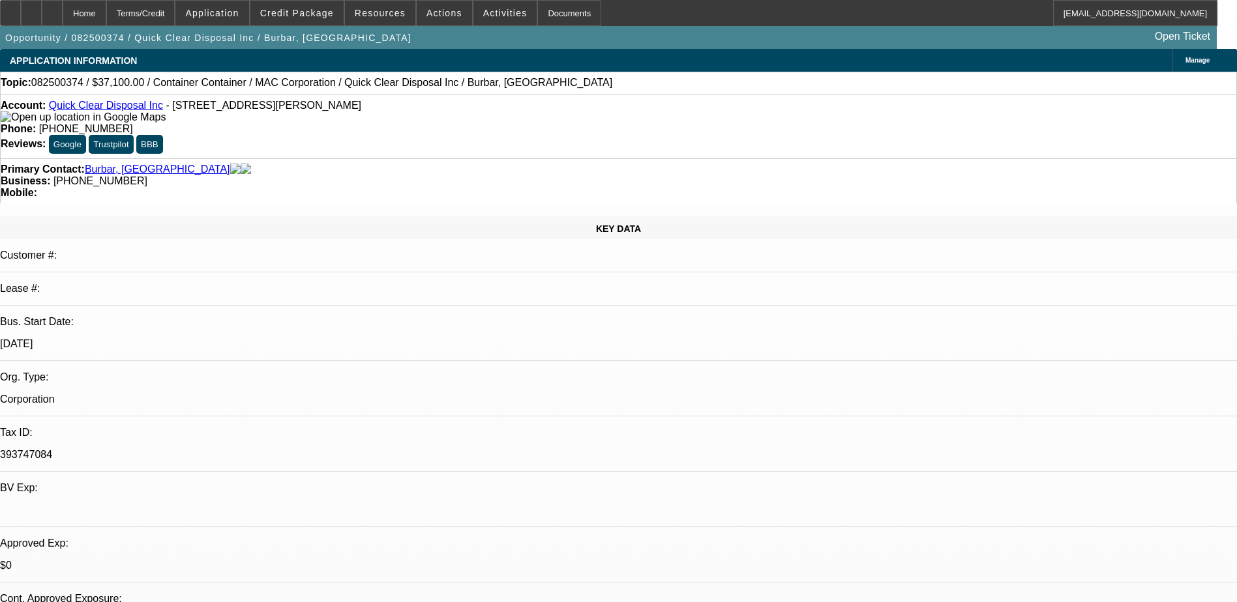
select select "6"
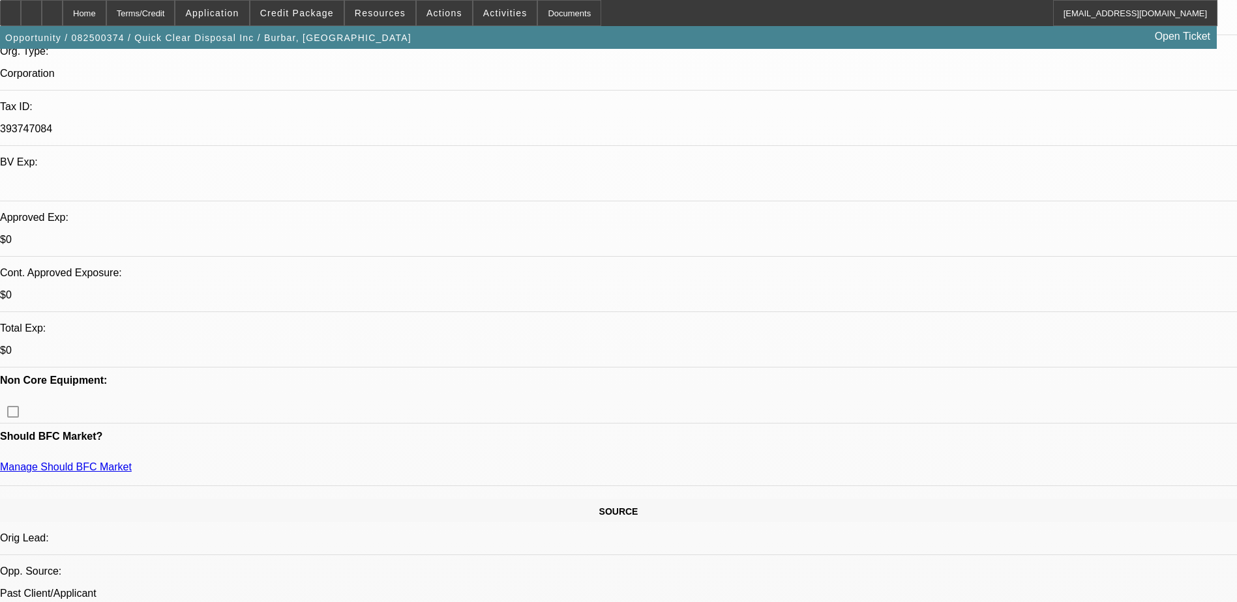
scroll to position [587, 0]
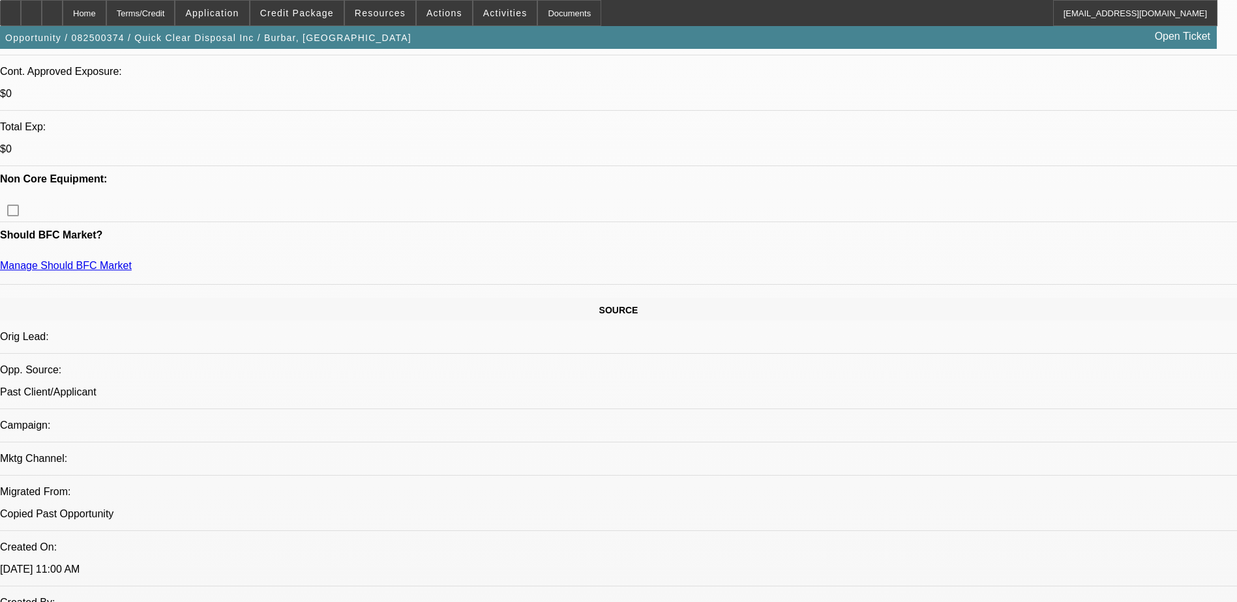
scroll to position [522, 0]
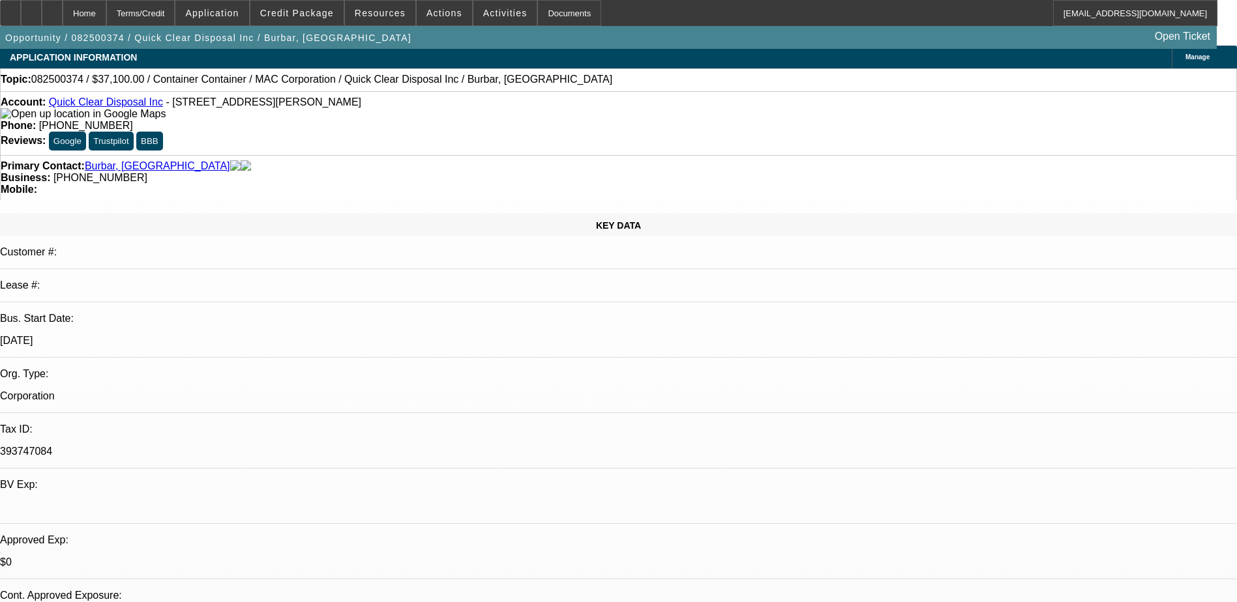
scroll to position [0, 0]
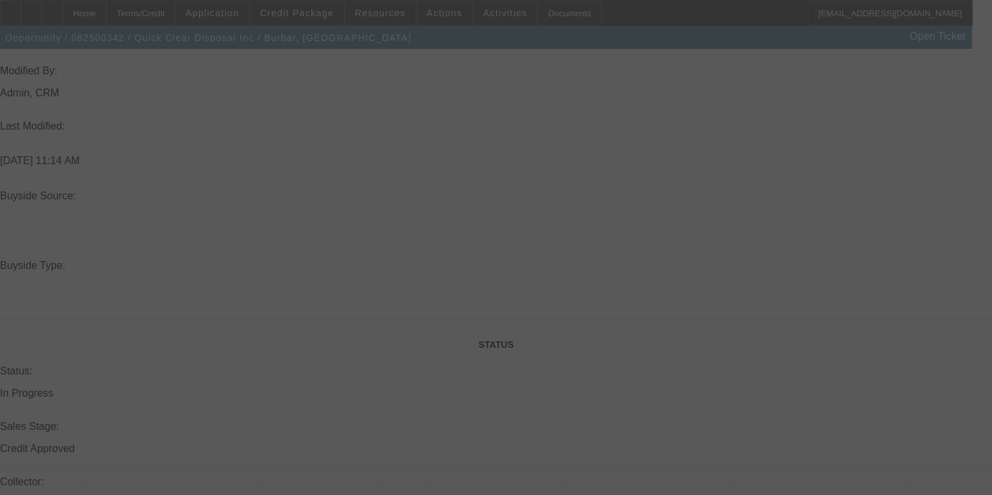
scroll to position [1318, 0]
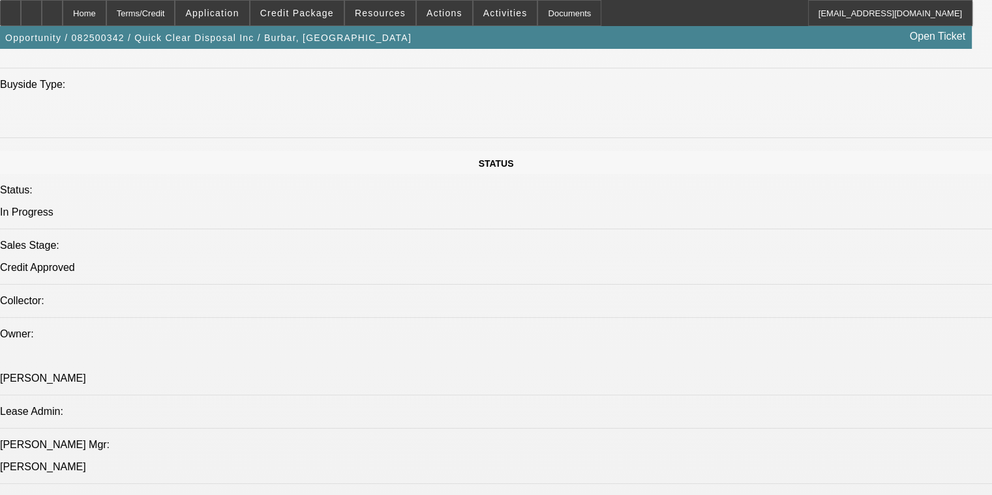
select select "0"
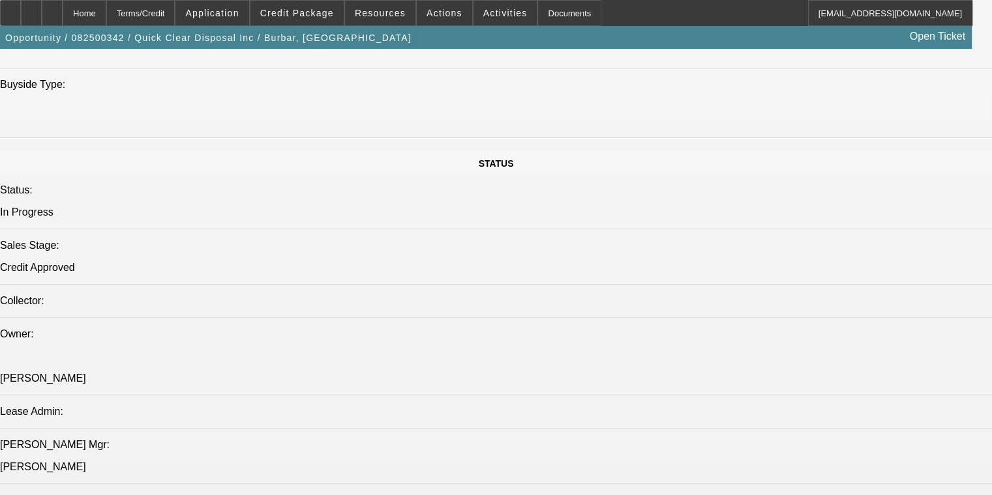
select select "0"
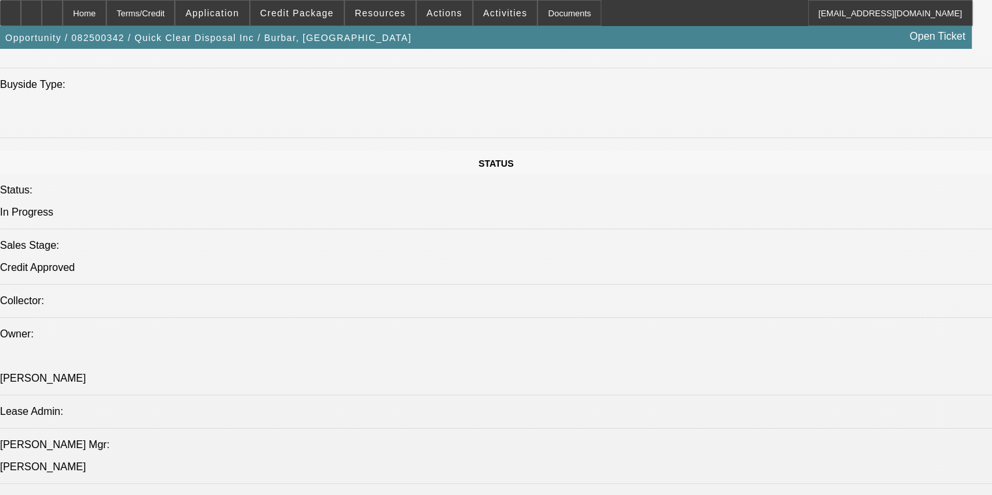
select select "0"
select select "1"
select select "2"
select select "21"
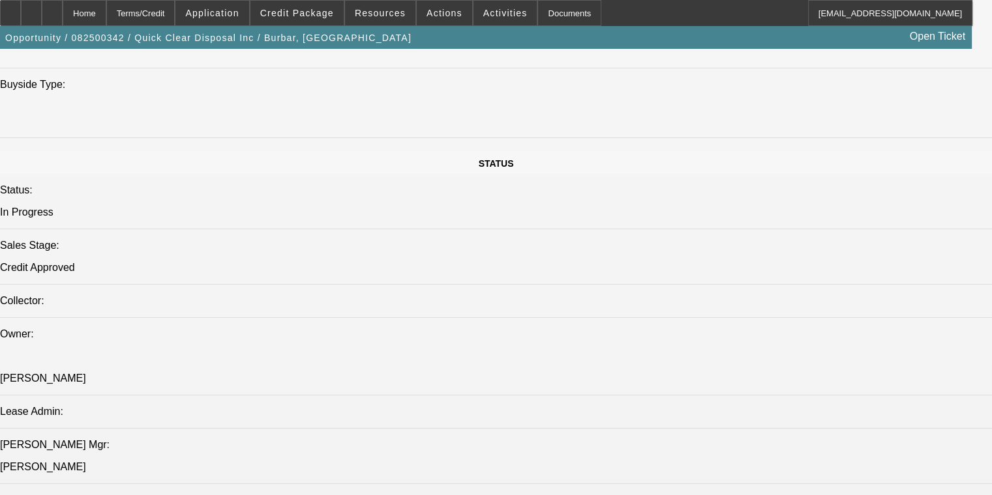
select select "1"
select select "2"
select select "21"
select select "1"
select select "2"
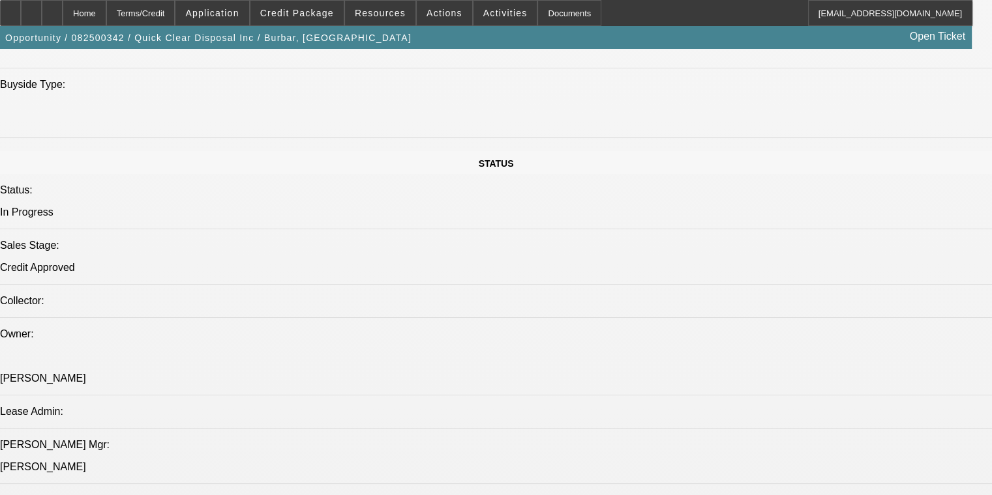
select select "21"
select select "1"
select select "2"
select select "19"
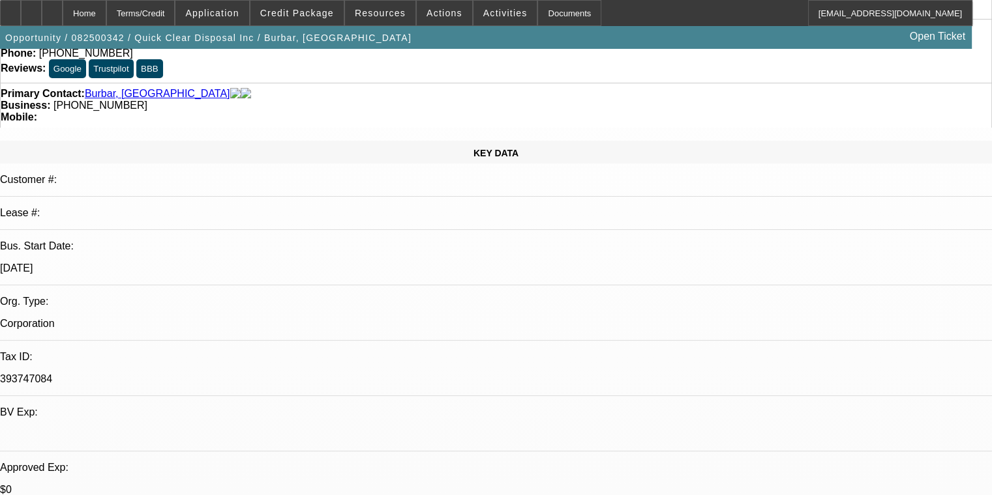
scroll to position [0, 0]
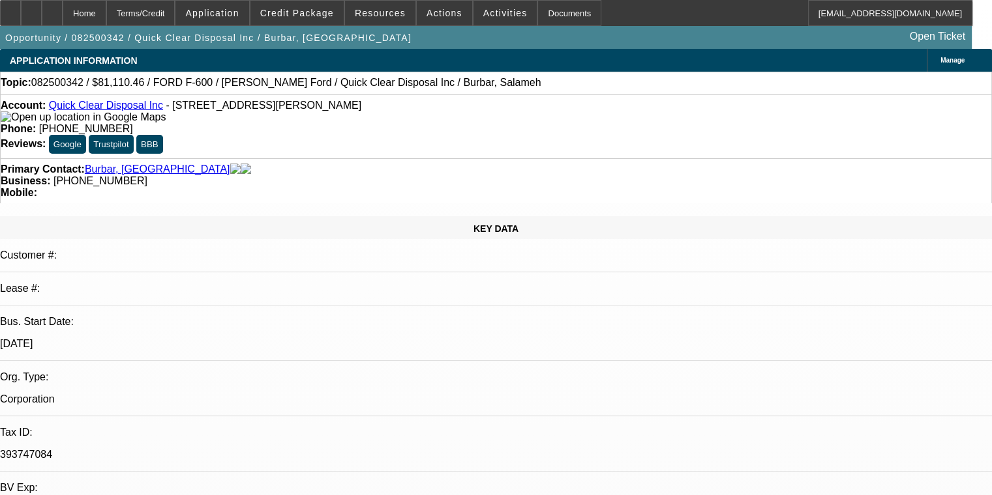
click at [21, 12] on div at bounding box center [10, 13] width 21 height 26
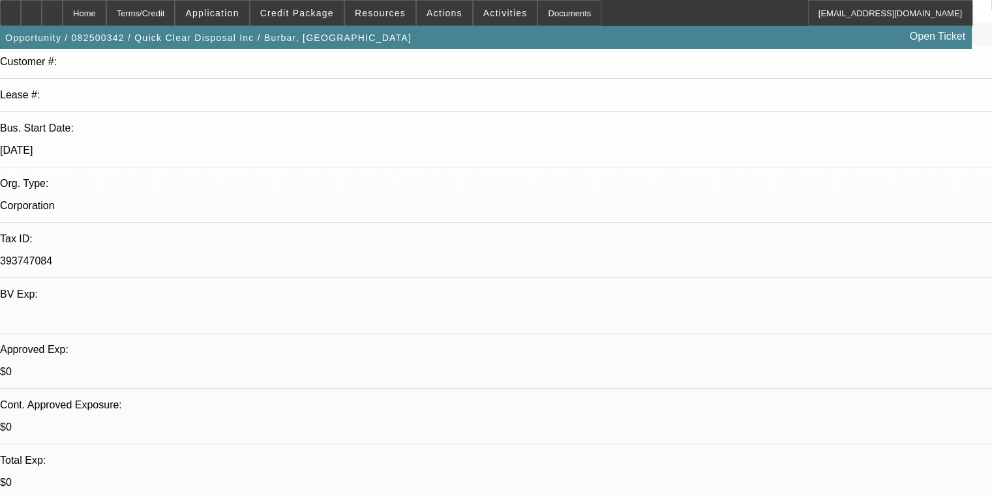
scroll to position [196, 0]
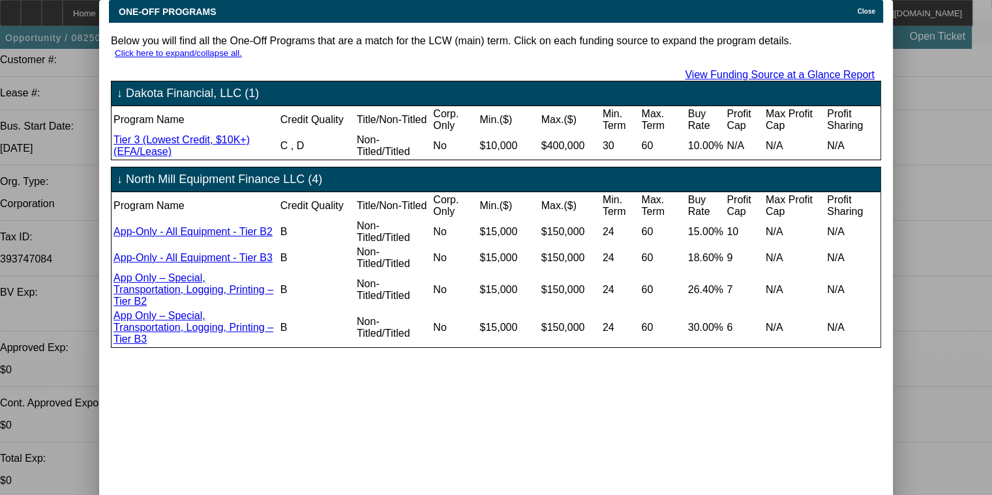
scroll to position [0, 0]
click at [520, 10] on icon at bounding box center [854, 11] width 0 height 7
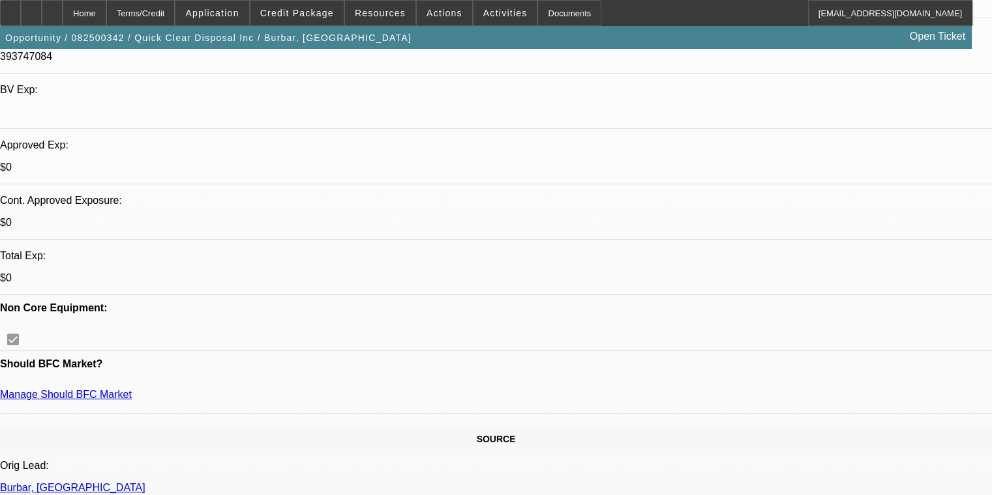
scroll to position [456, 0]
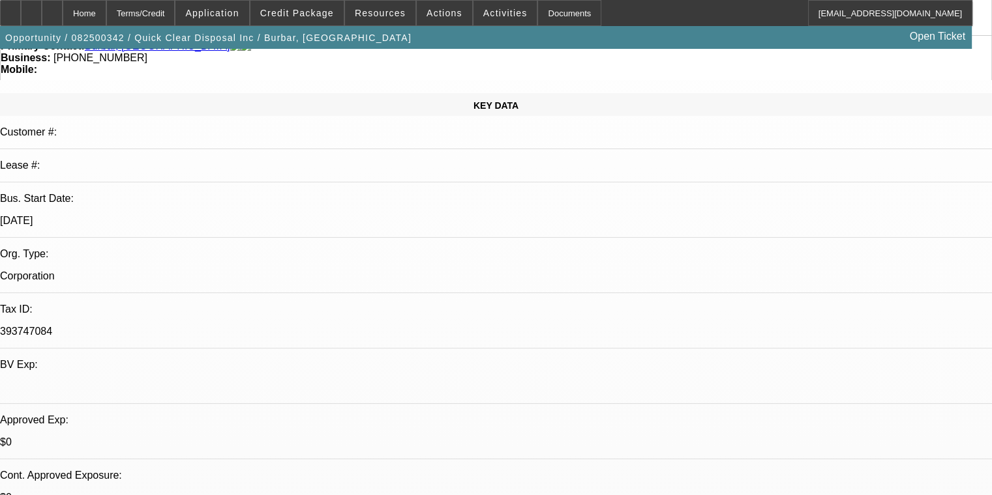
scroll to position [0, 0]
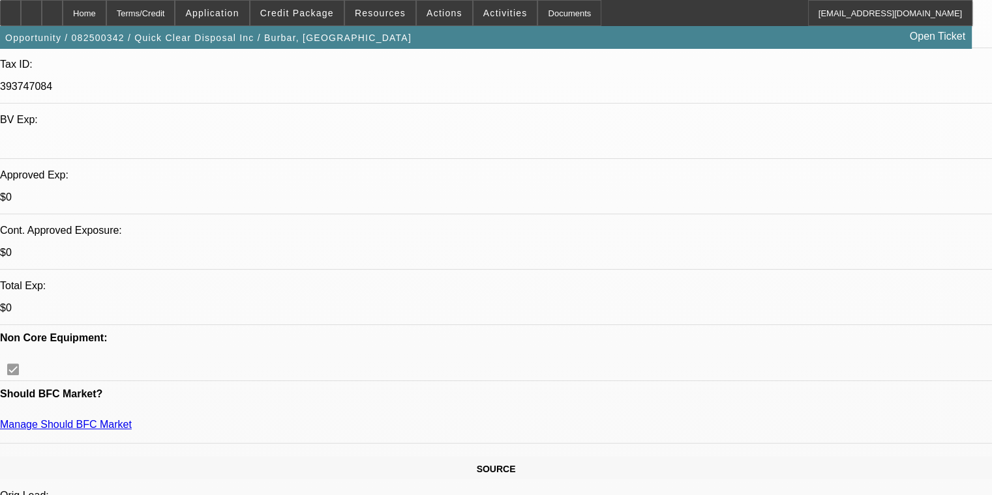
scroll to position [456, 0]
